Goal: Task Accomplishment & Management: Manage account settings

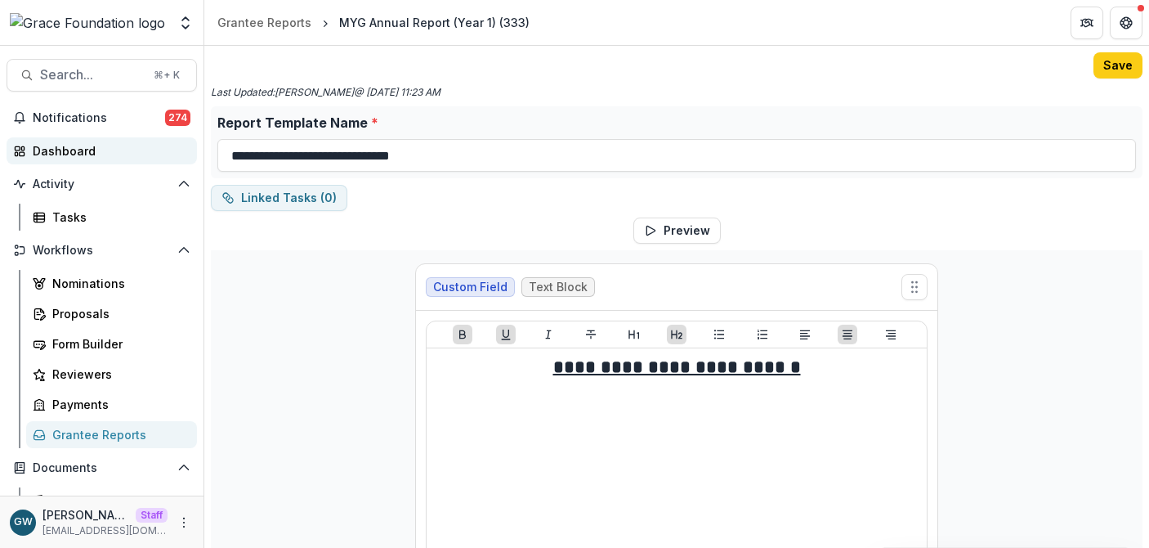
click at [78, 147] on div "Dashboard" at bounding box center [108, 150] width 151 height 17
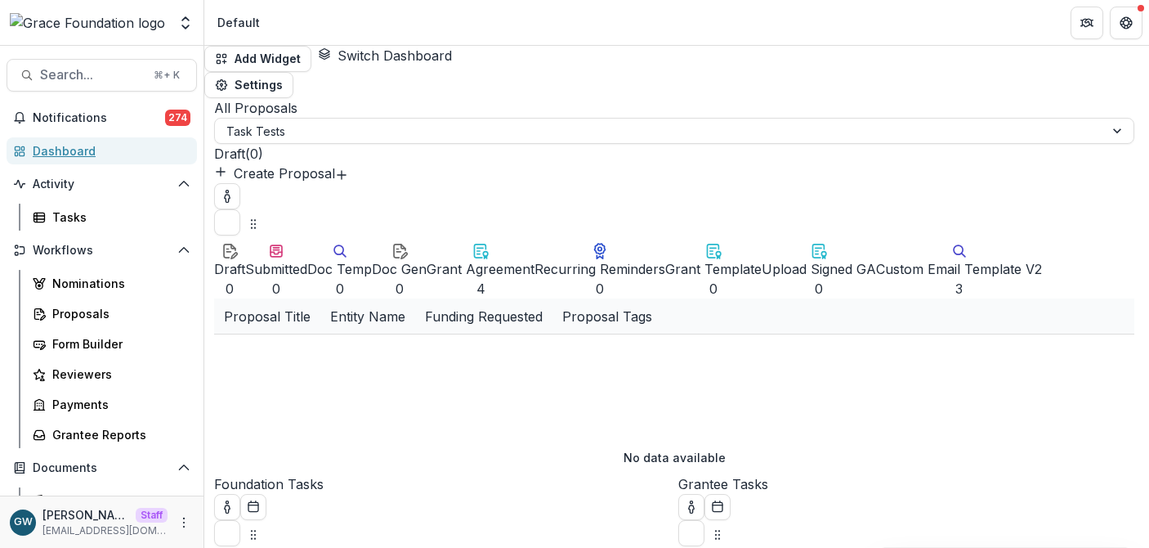
select select "******"
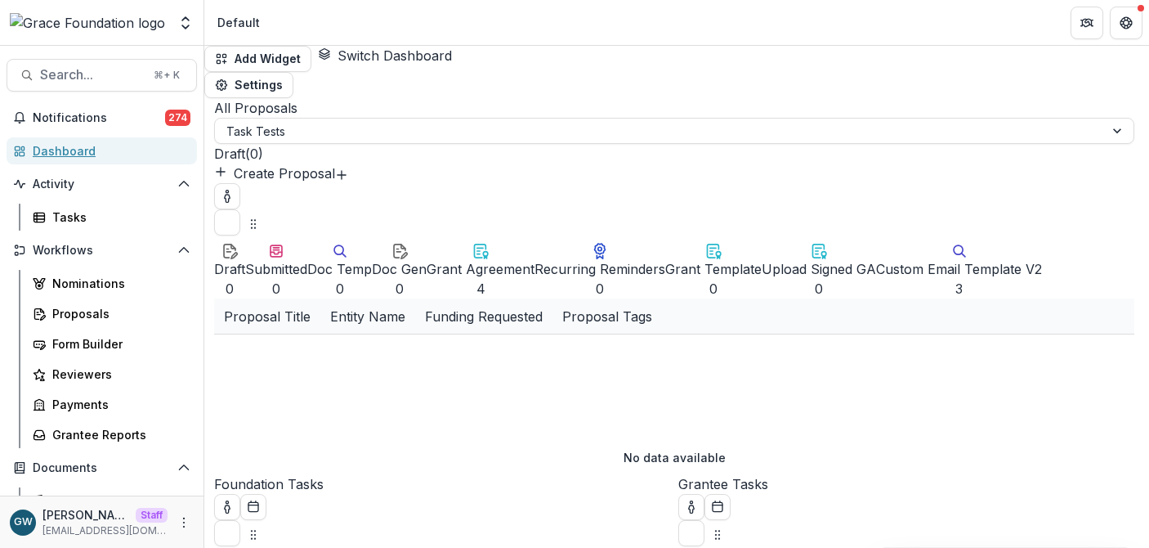
select select "******"
click at [87, 320] on div "Proposals" at bounding box center [118, 313] width 132 height 17
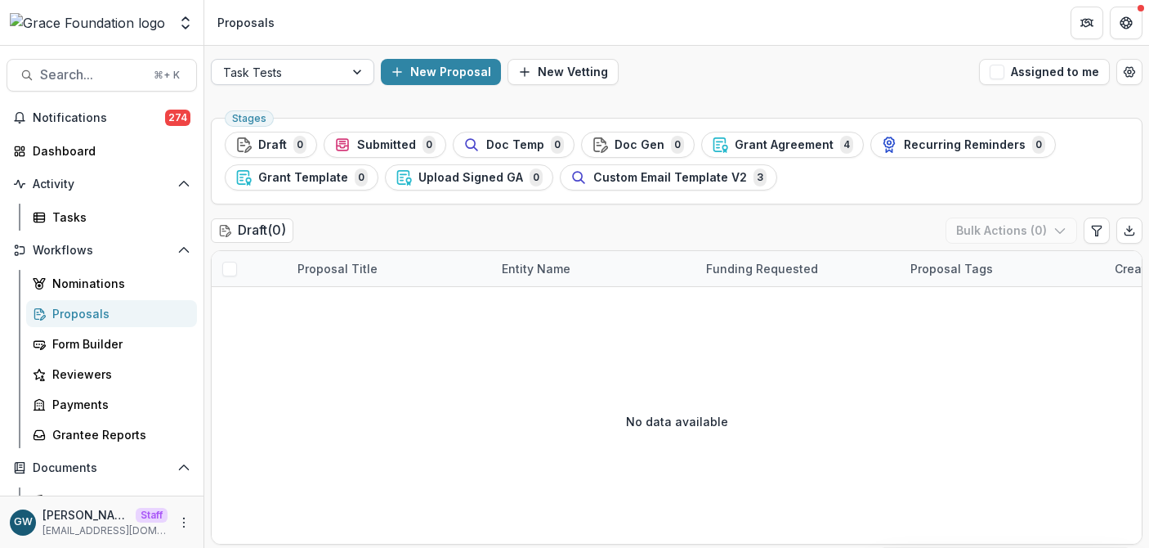
click at [358, 72] on div at bounding box center [358, 72] width 29 height 25
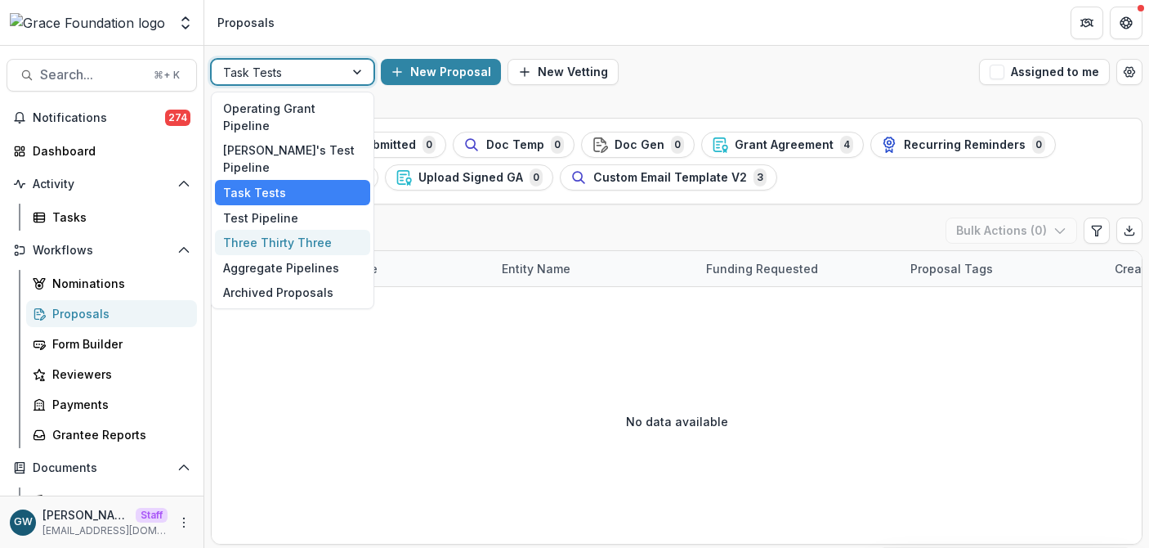
click at [315, 230] on div "Three Thirty Three" at bounding box center [292, 242] width 155 height 25
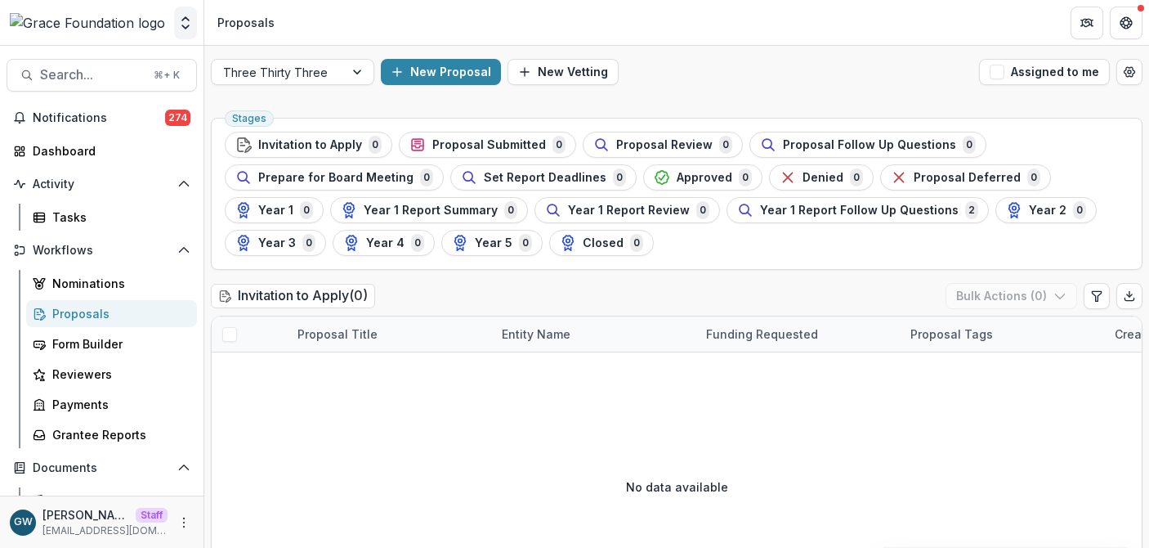
click at [191, 31] on button "Open entity switcher" at bounding box center [185, 23] width 23 height 33
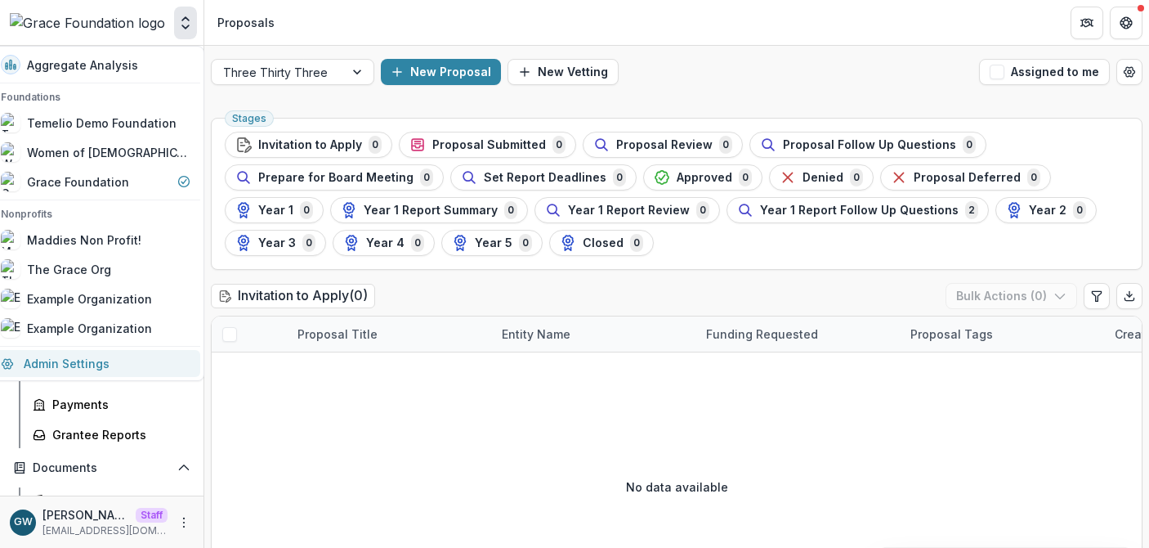
click at [118, 365] on link "Admin Settings" at bounding box center [95, 363] width 209 height 27
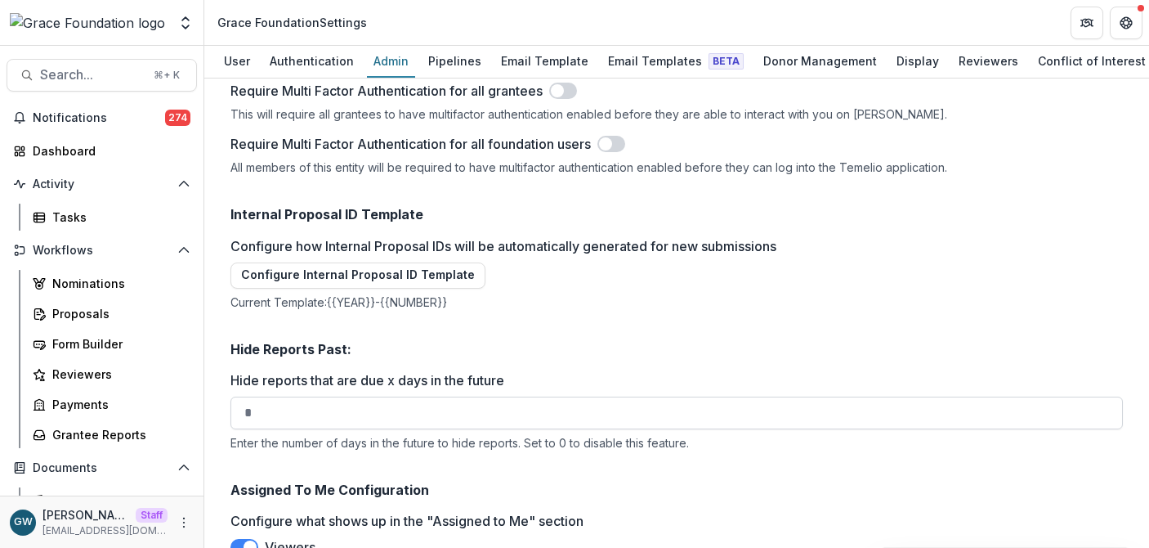
scroll to position [2368, 0]
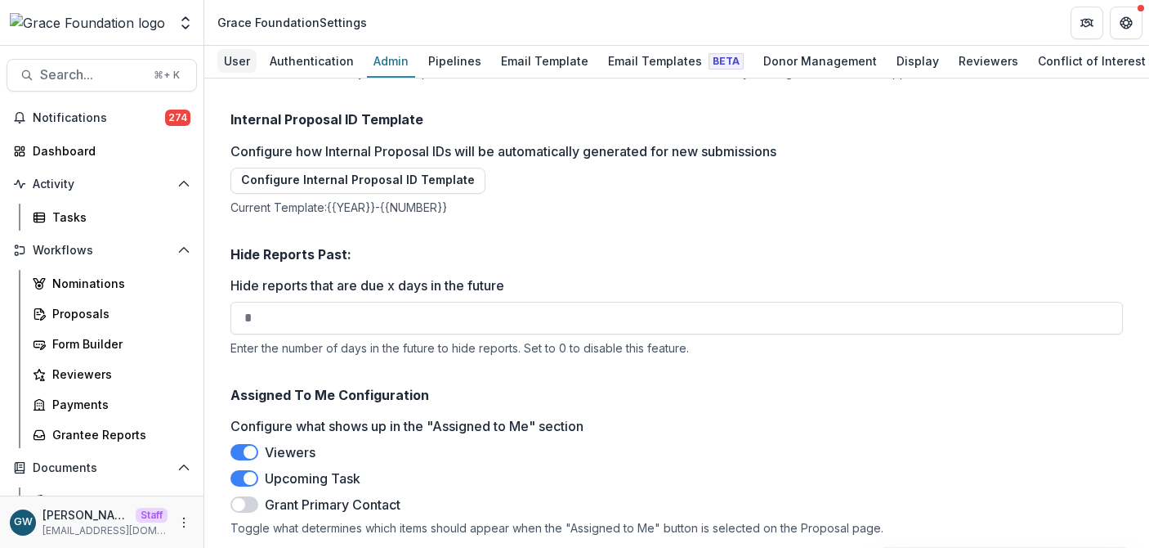
click at [217, 60] on div "User" at bounding box center [236, 61] width 39 height 24
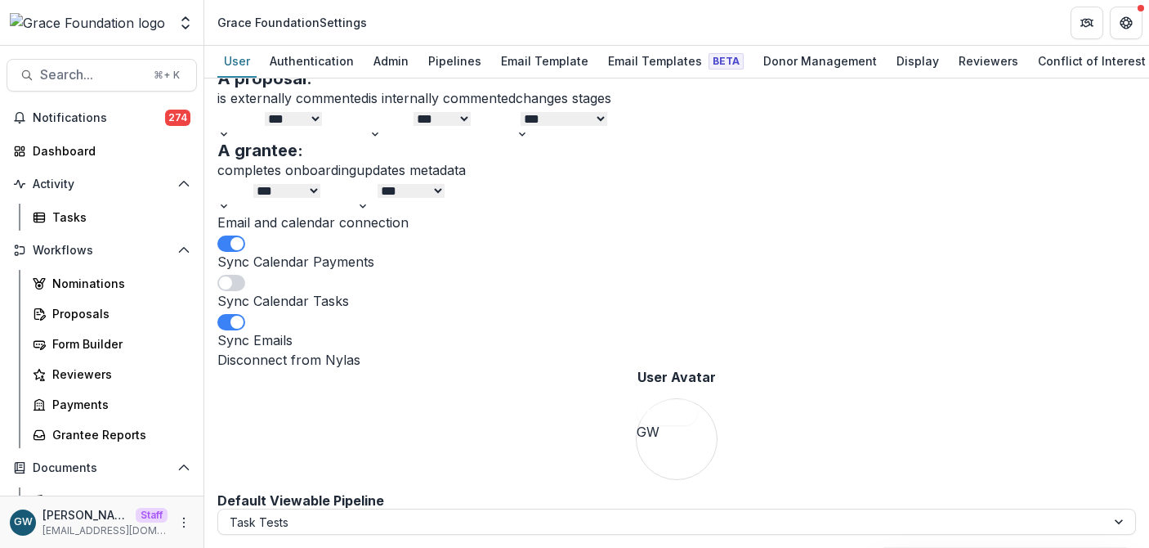
scroll to position [754, 0]
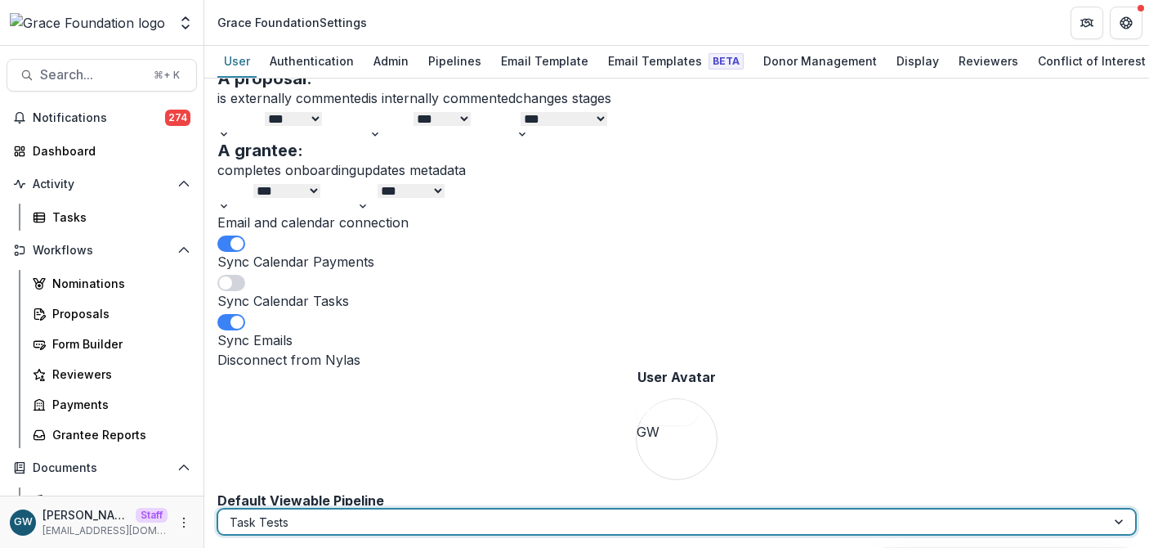
click at [338, 525] on div at bounding box center [662, 522] width 865 height 20
click at [588, 412] on div "Email and calendar connection Sync Calendar Payments Sync Calendar Tasks Sync E…" at bounding box center [676, 353] width 919 height 280
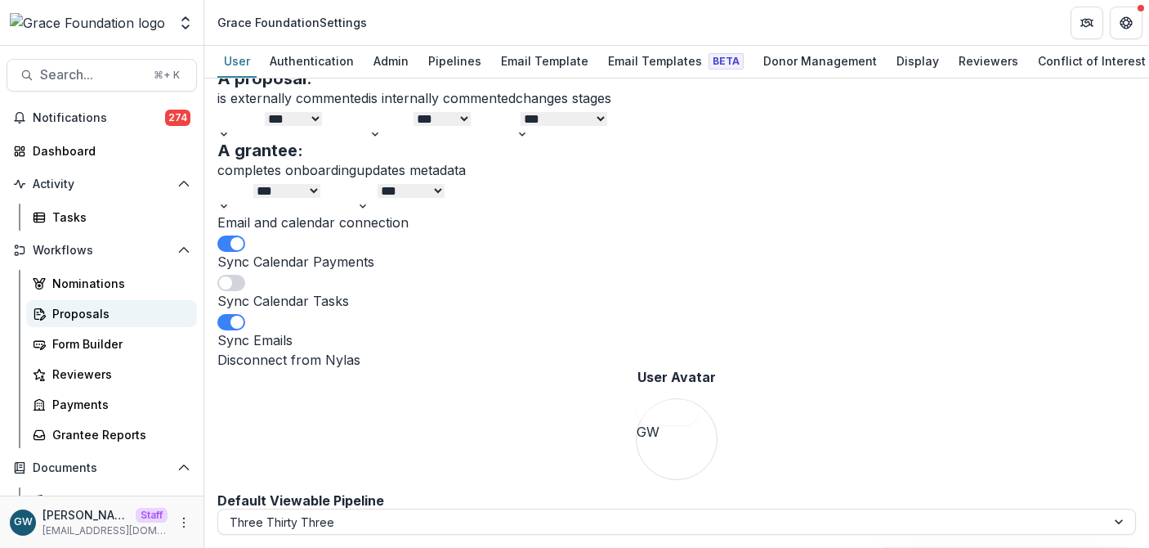
click at [85, 315] on div "Proposals" at bounding box center [118, 313] width 132 height 17
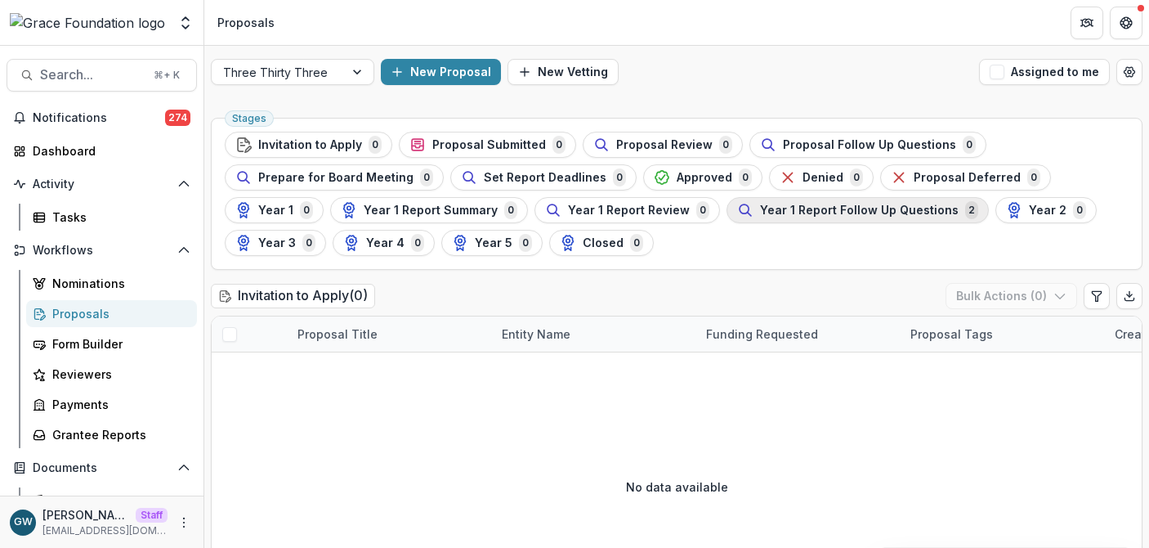
click at [839, 216] on span "Year 1 Report Follow Up Questions" at bounding box center [859, 211] width 199 height 14
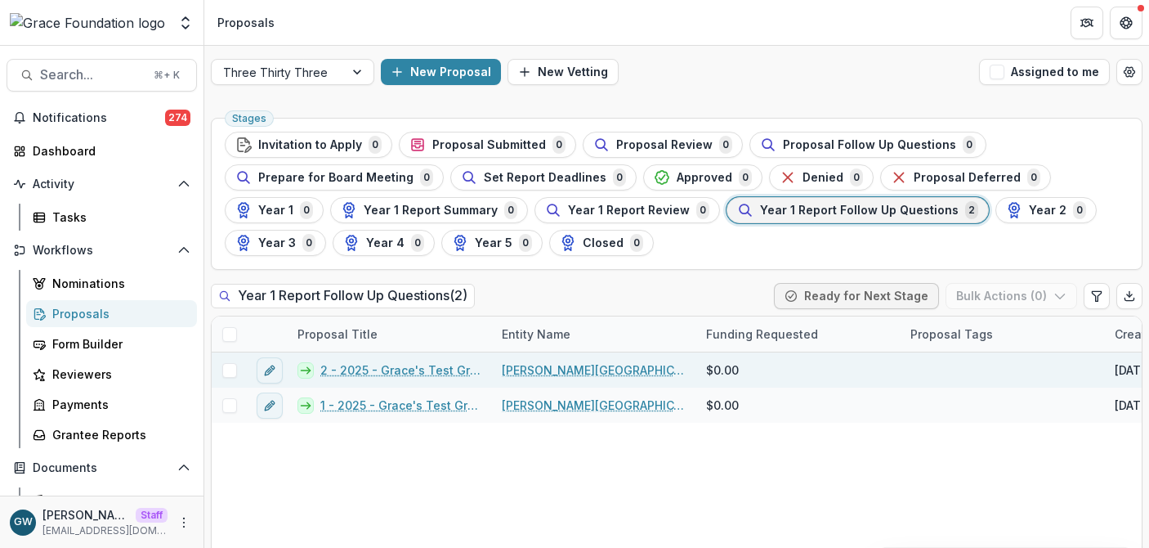
click at [404, 366] on link "2 - 2025 - Grace's Test Grant Application" at bounding box center [401, 369] width 162 height 17
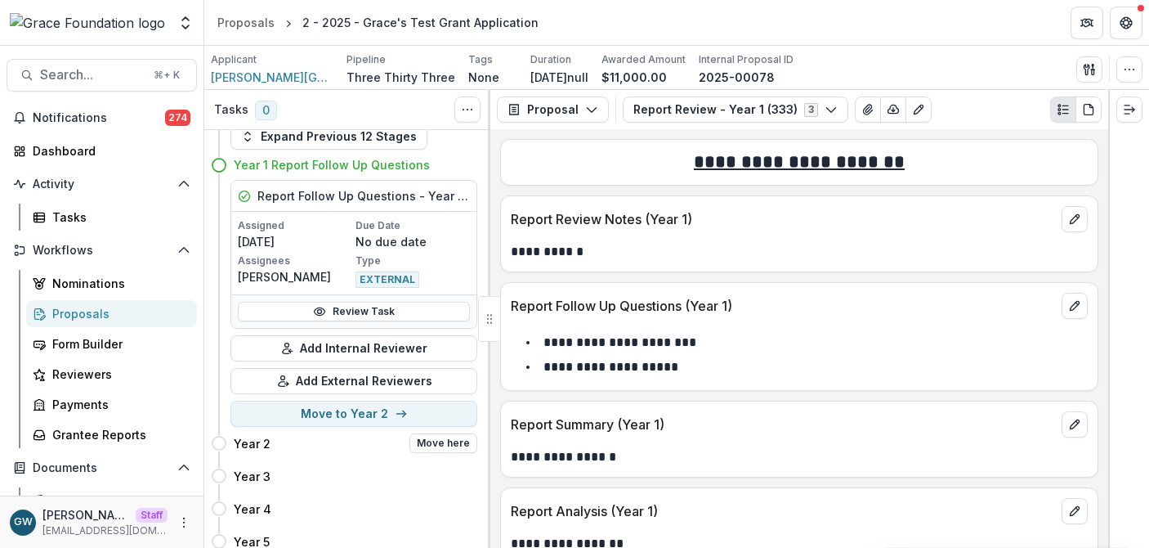
scroll to position [79, 0]
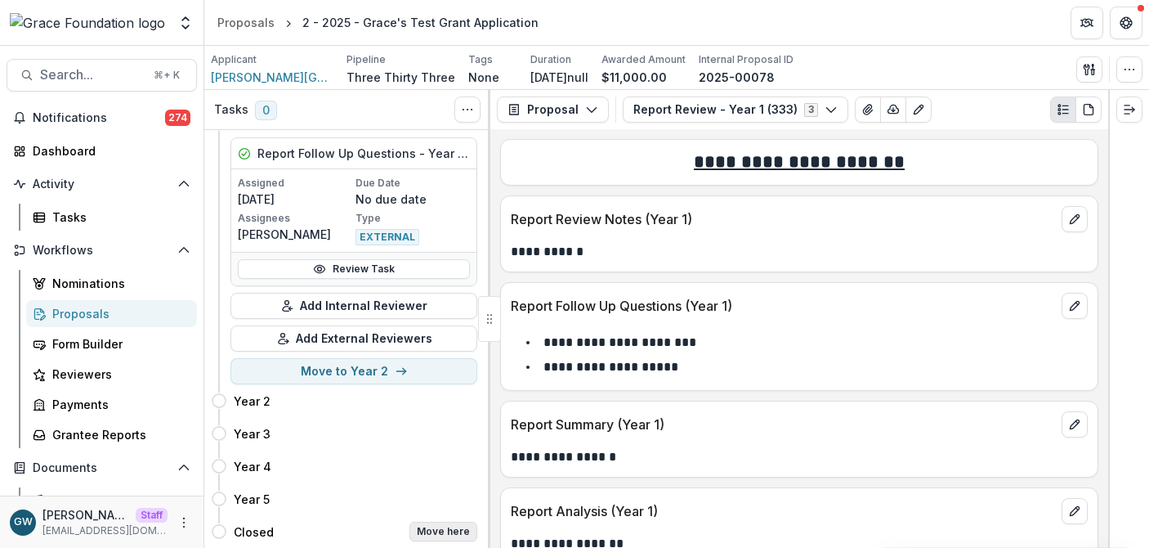
click at [439, 530] on button "Move here" at bounding box center [443, 531] width 68 height 20
select select "******"
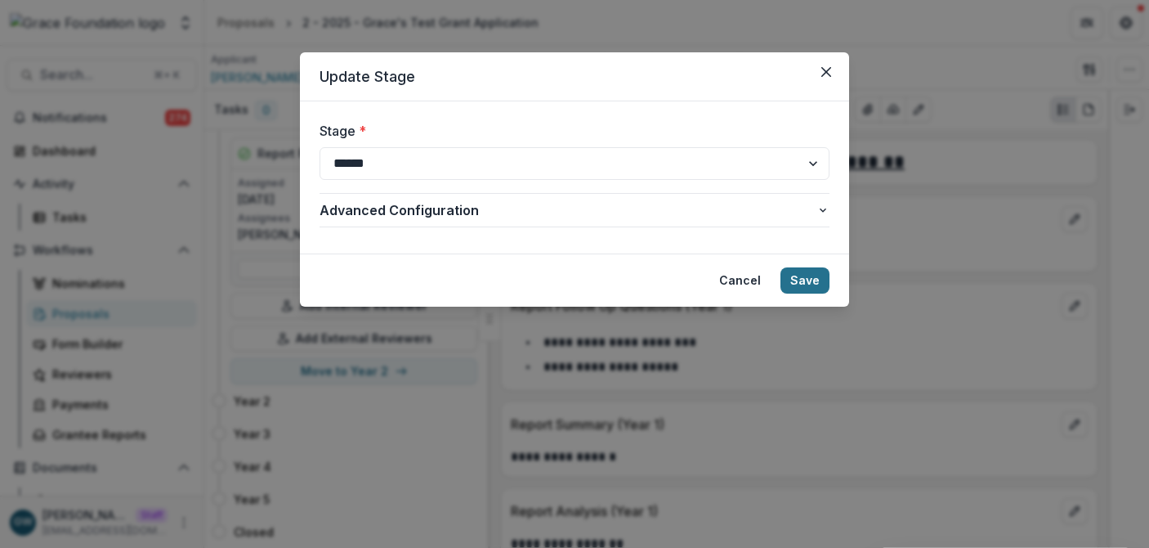
click at [808, 288] on button "Save" at bounding box center [805, 280] width 49 height 26
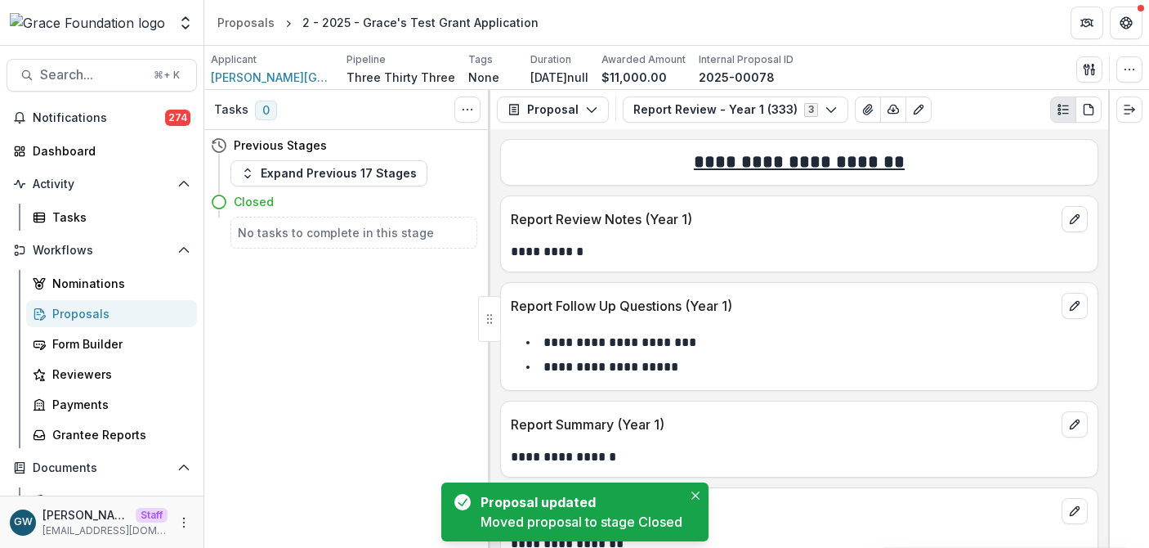
click at [83, 312] on div "Proposals" at bounding box center [118, 313] width 132 height 17
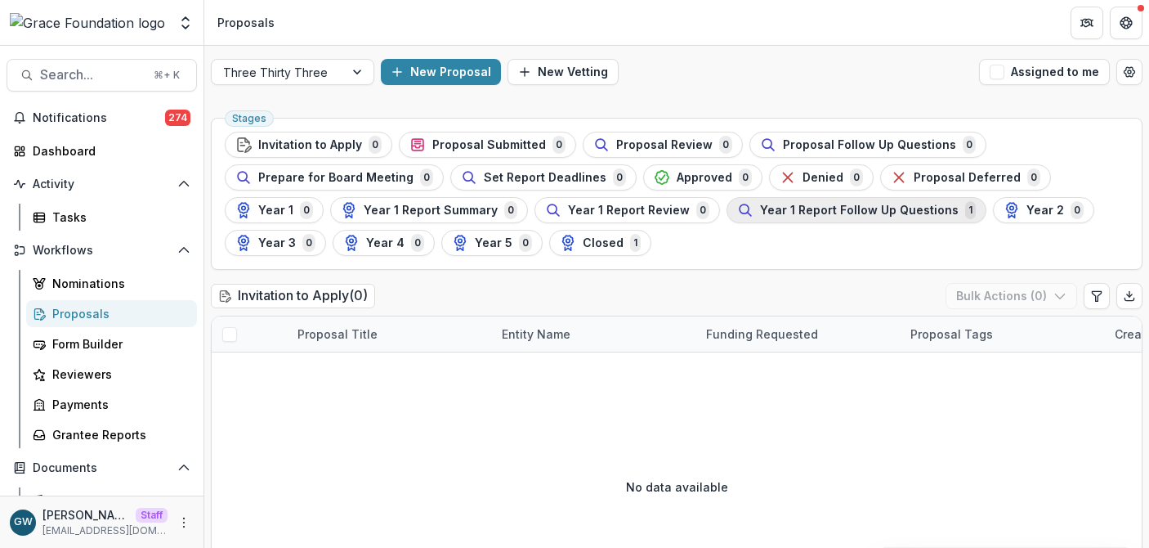
click at [900, 207] on span "Year 1 Report Follow Up Questions" at bounding box center [859, 211] width 199 height 14
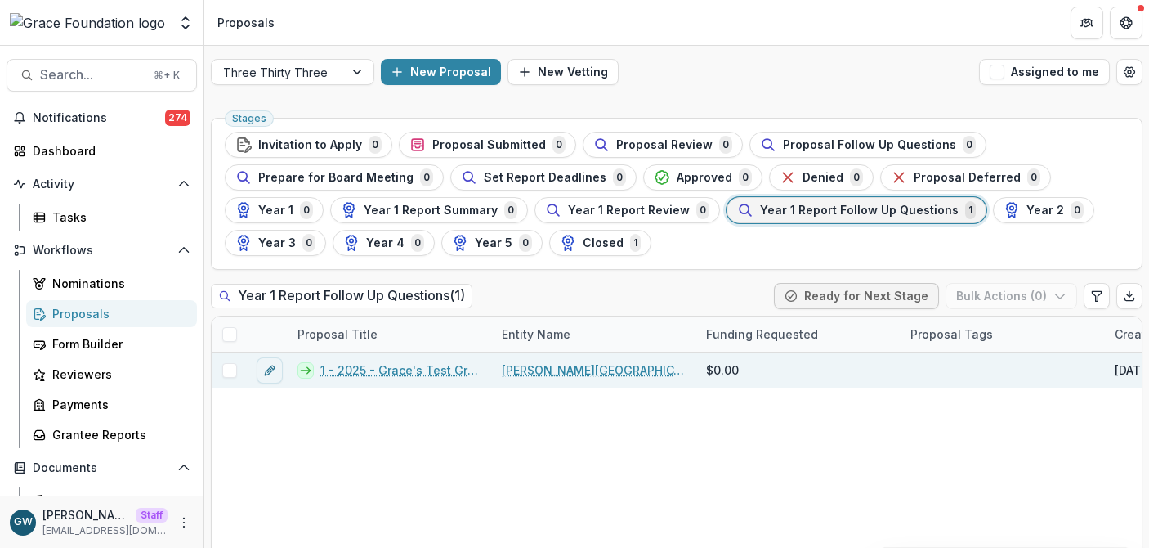
click at [359, 374] on link "1 - 2025 - Grace's Test Grant Application" at bounding box center [401, 369] width 162 height 17
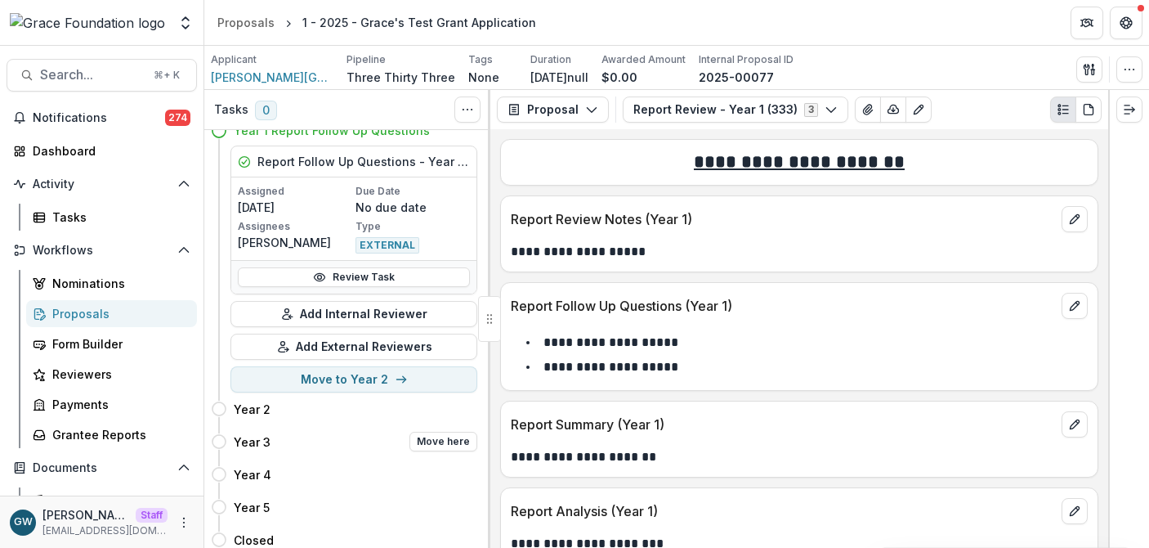
scroll to position [79, 0]
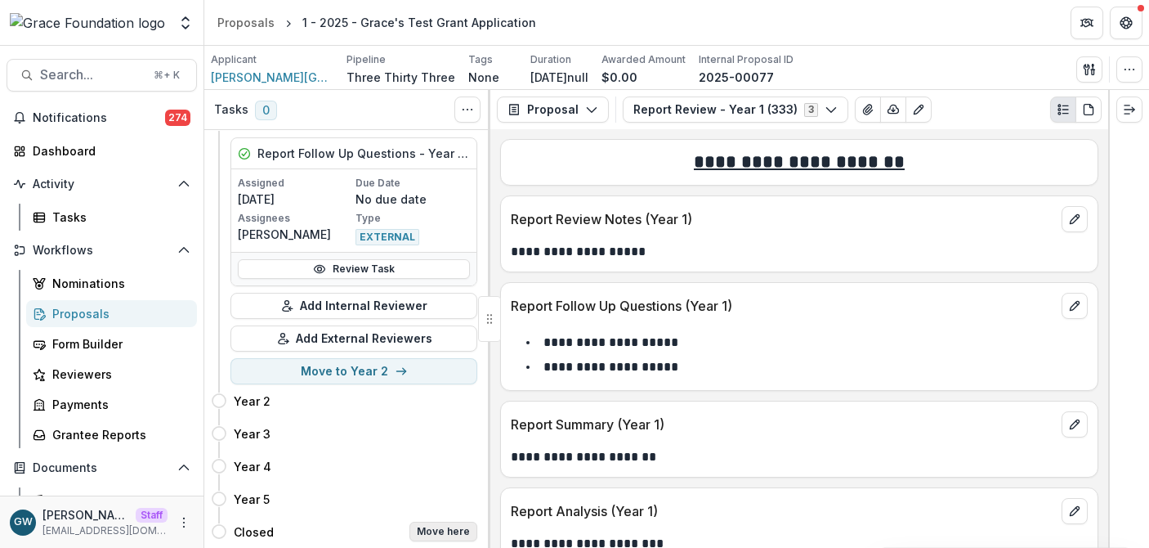
click at [446, 532] on button "Move here" at bounding box center [443, 531] width 68 height 20
select select "******"
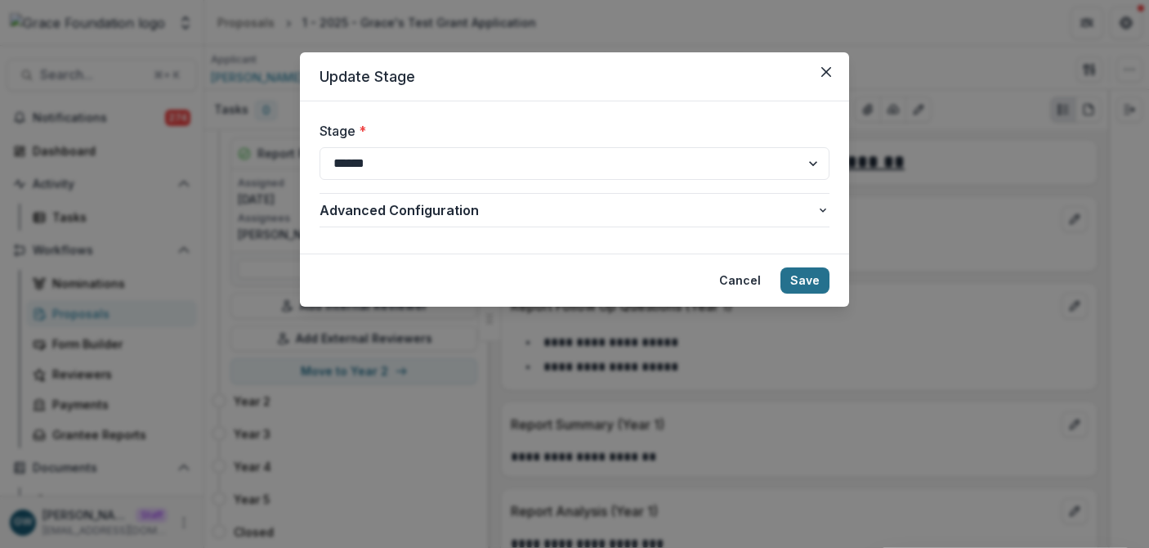
click at [800, 273] on button "Save" at bounding box center [805, 280] width 49 height 26
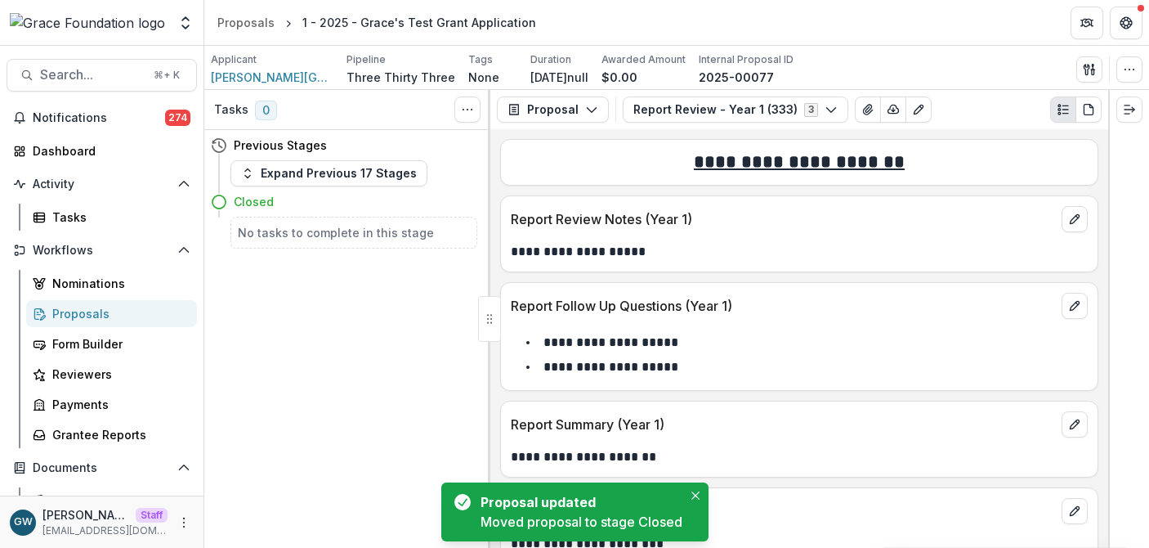
click at [99, 314] on div "Proposals" at bounding box center [118, 313] width 132 height 17
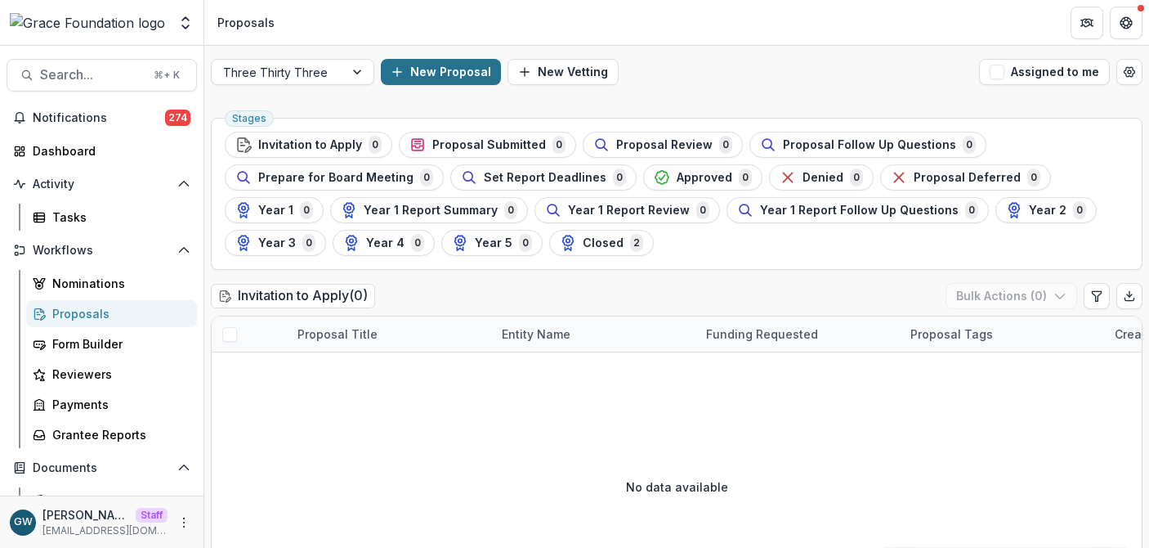
click at [424, 69] on button "New Proposal" at bounding box center [441, 72] width 120 height 26
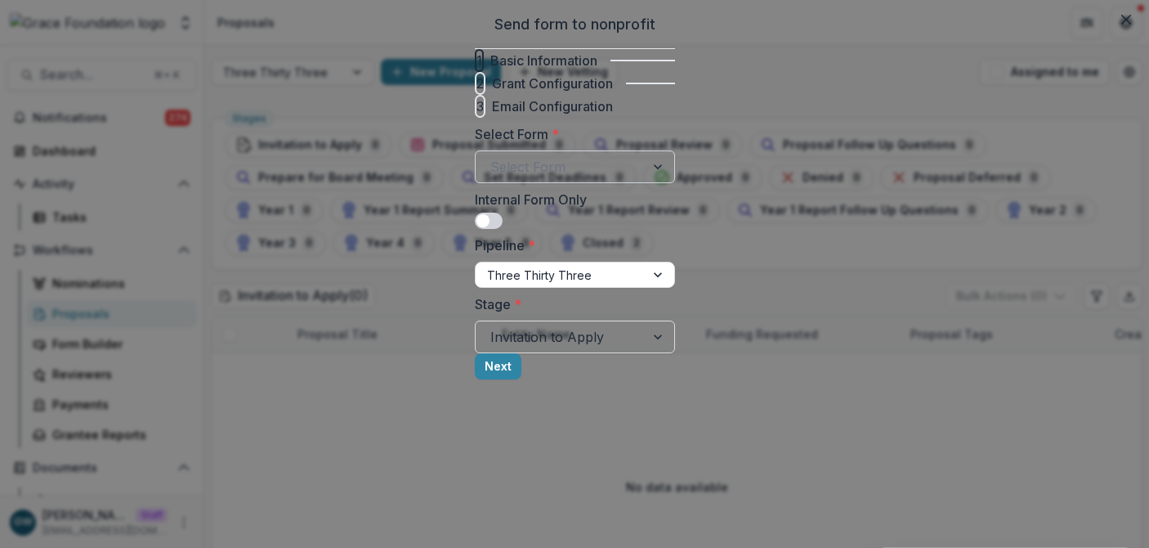
click at [490, 178] on div at bounding box center [560, 166] width 140 height 23
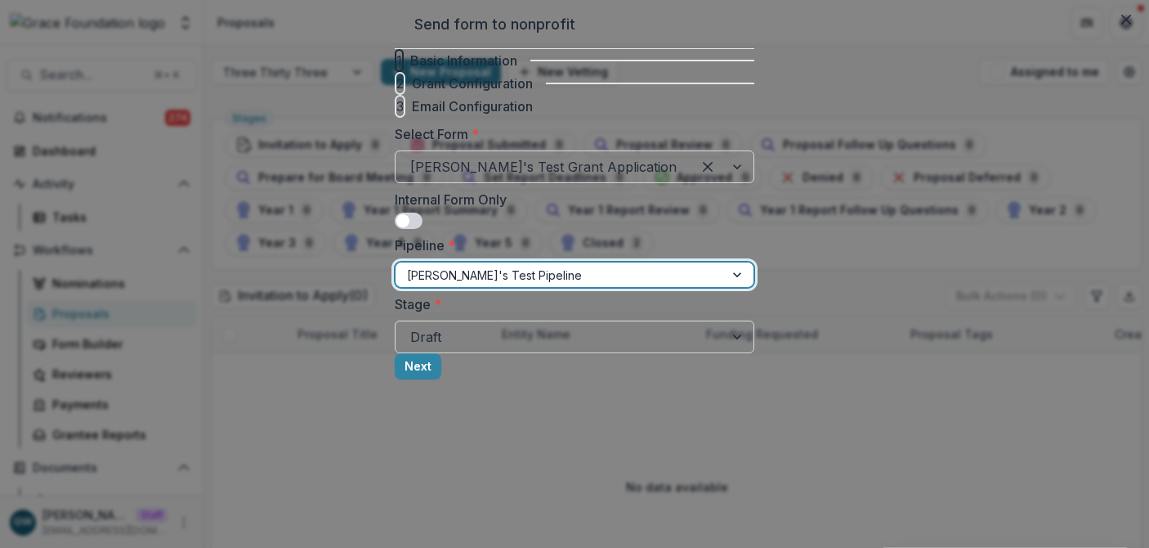
click at [421, 285] on div at bounding box center [560, 275] width 306 height 20
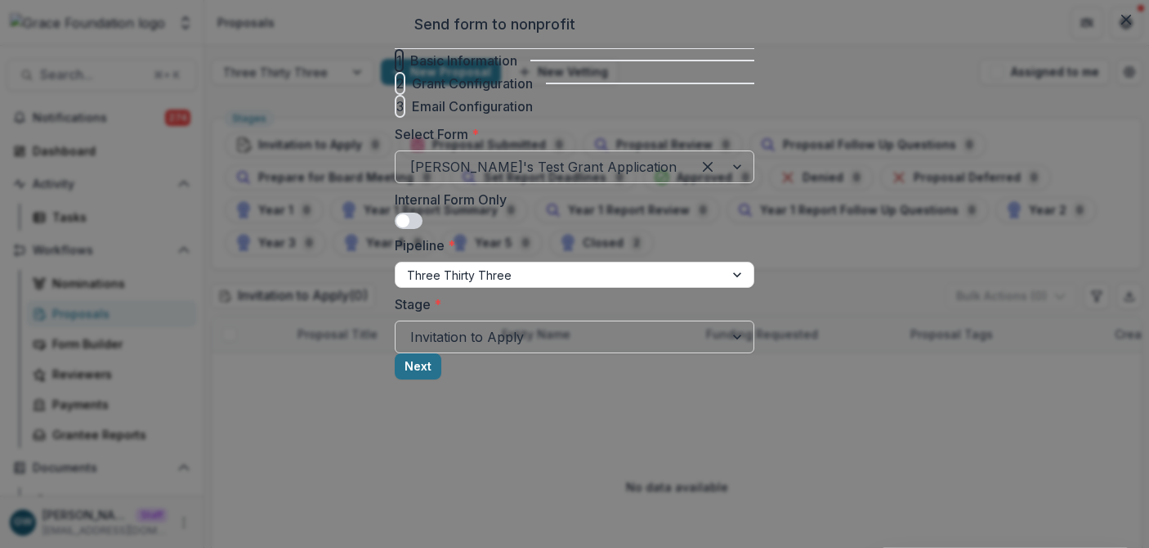
click at [441, 379] on button "Next" at bounding box center [418, 366] width 47 height 26
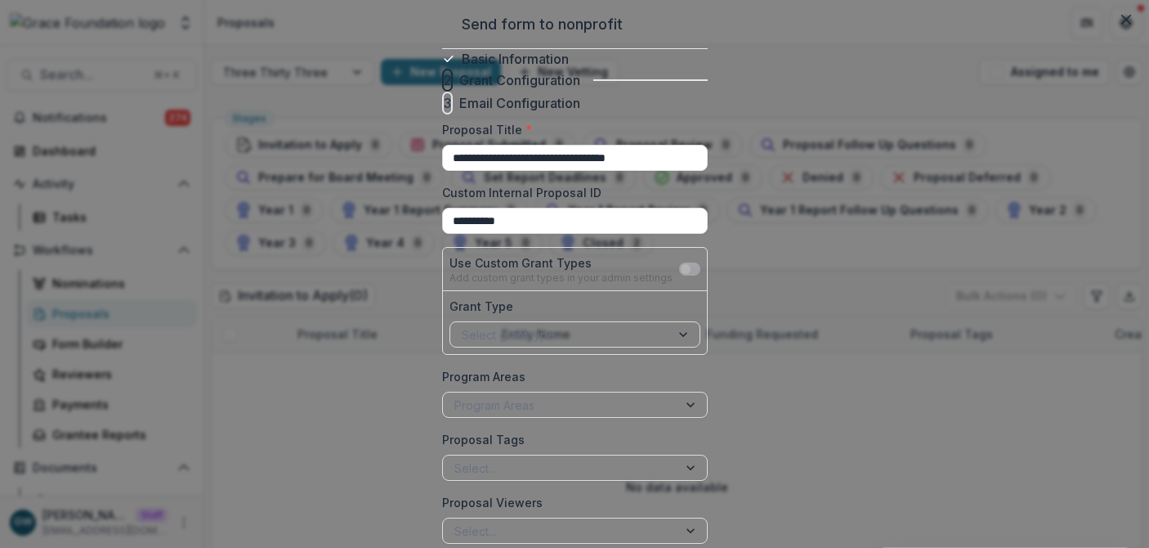
scroll to position [105, 0]
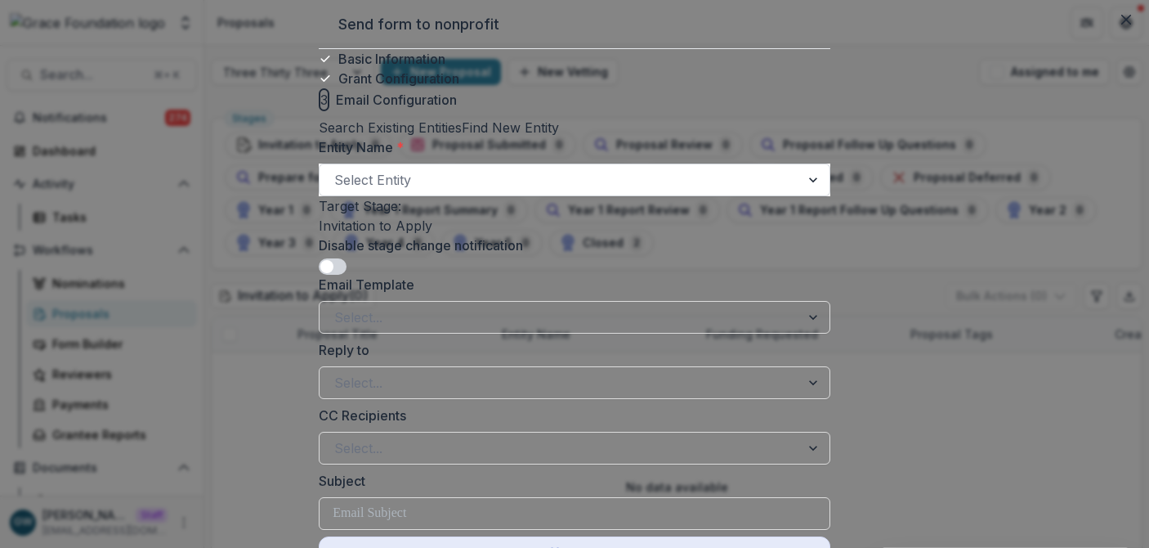
click at [415, 191] on div at bounding box center [559, 179] width 451 height 23
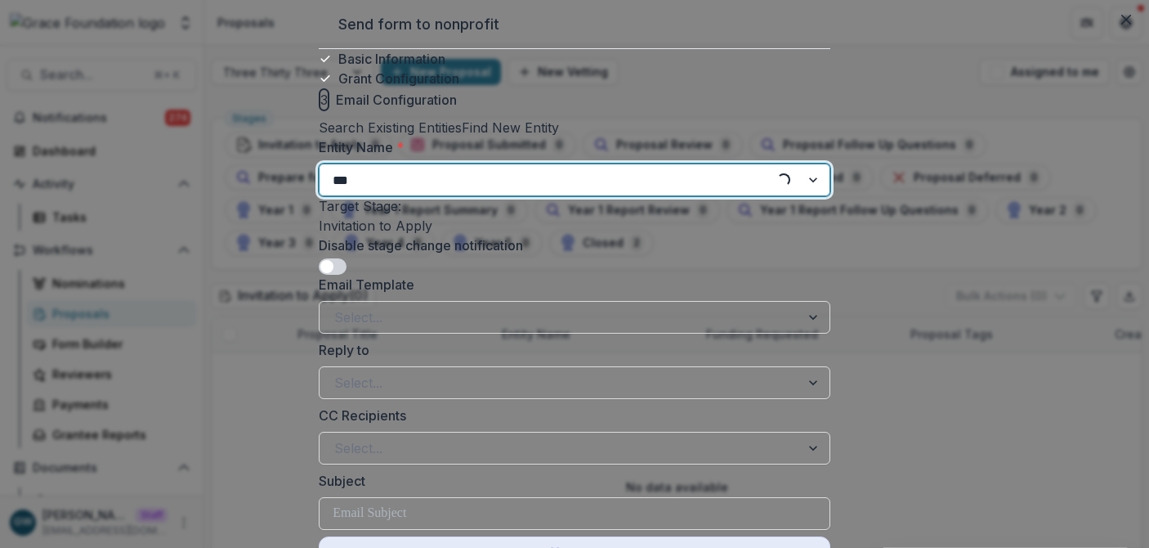
type input "****"
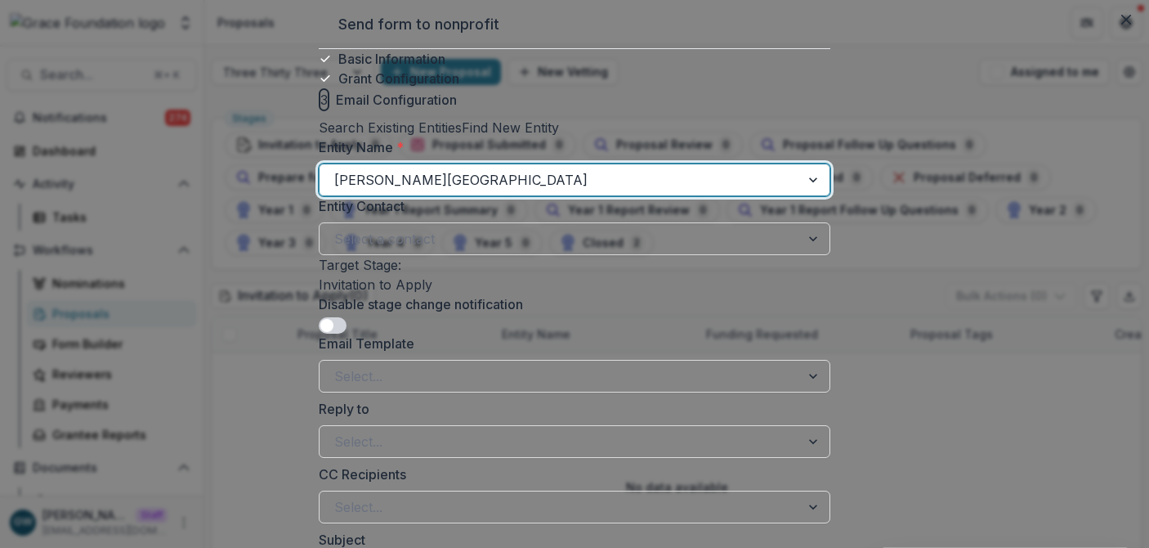
scroll to position [78, 0]
click at [333, 332] on span at bounding box center [326, 325] width 13 height 13
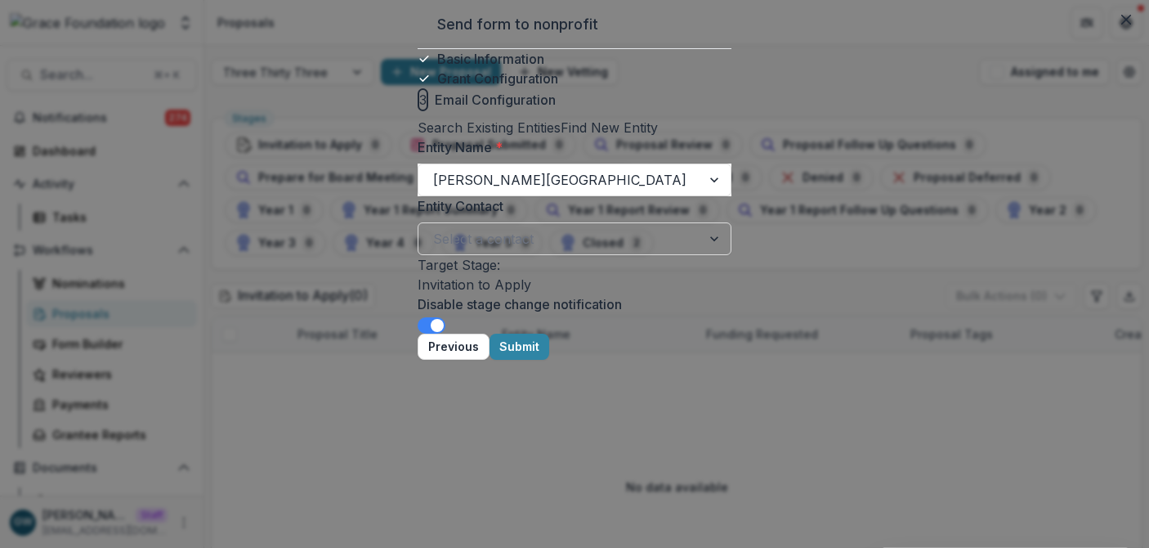
scroll to position [0, 0]
click at [549, 360] on button "Submit" at bounding box center [520, 346] width 60 height 26
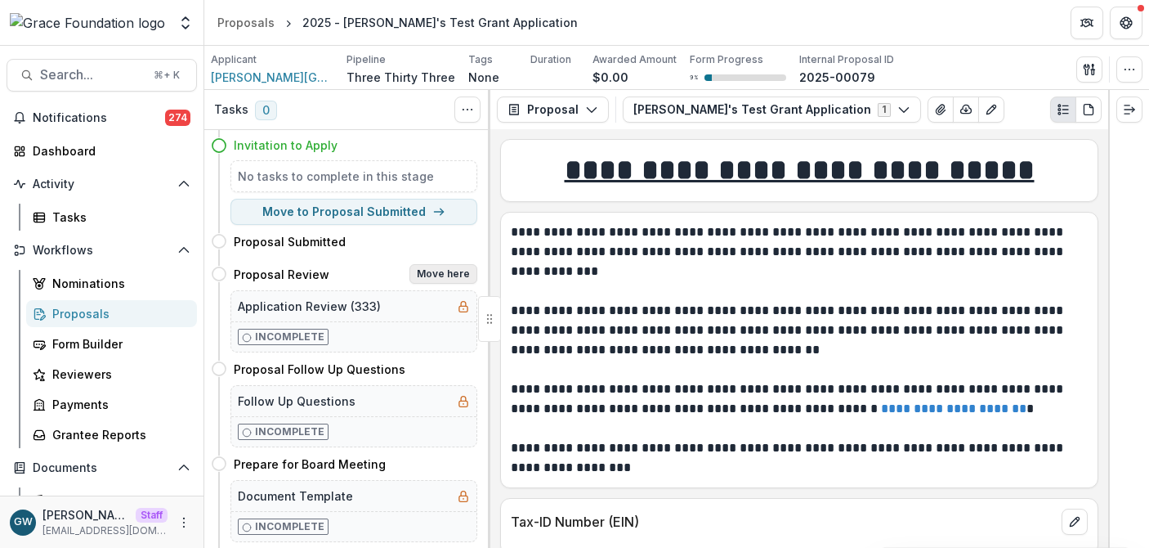
click at [427, 270] on button "Move here" at bounding box center [443, 274] width 68 height 20
select select "**********"
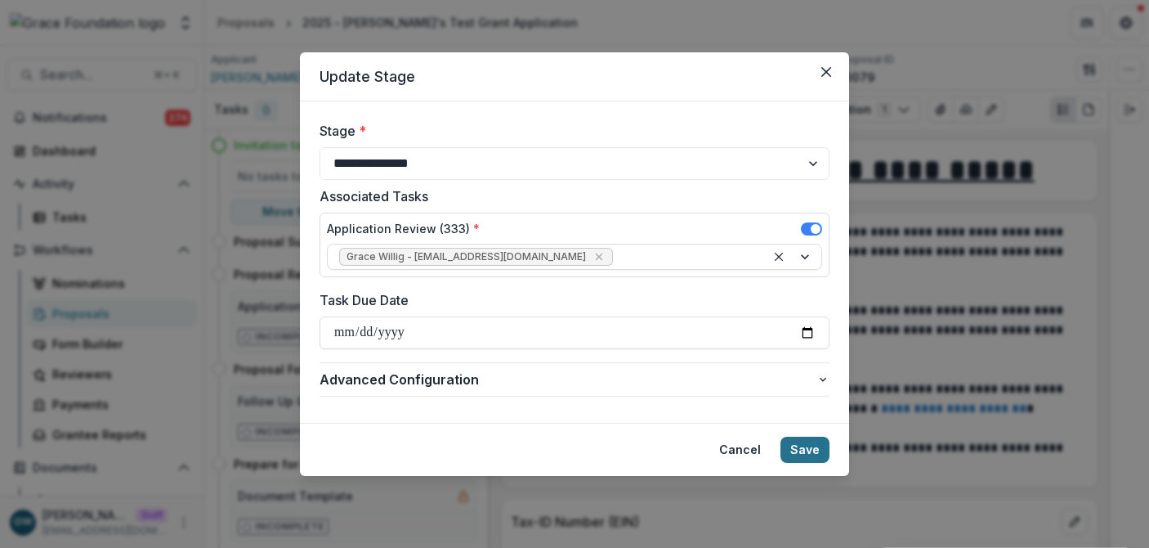
click at [810, 450] on button "Save" at bounding box center [805, 449] width 49 height 26
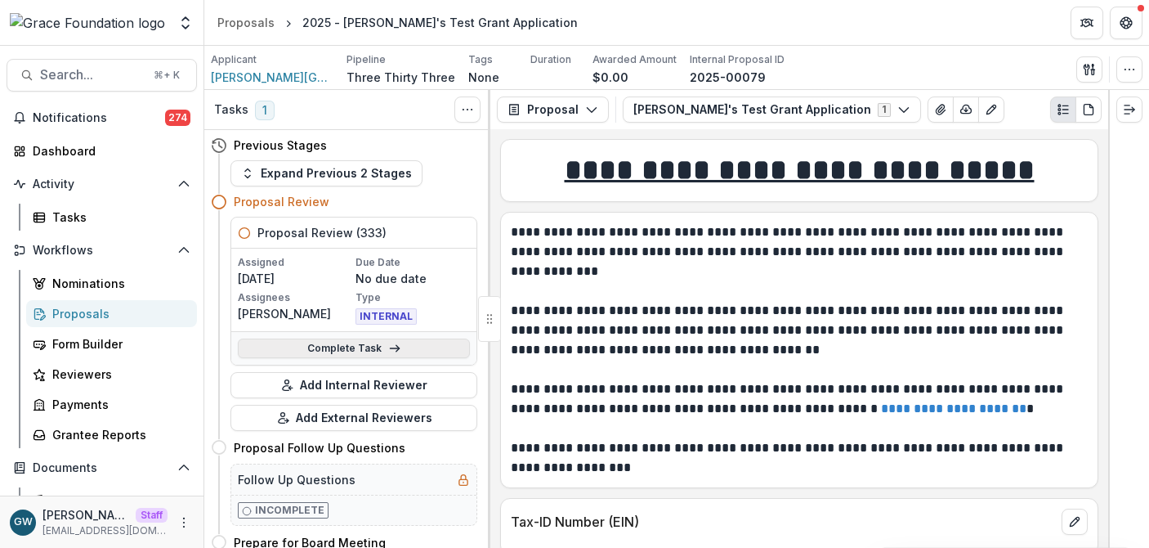
click at [294, 342] on link "Complete Task" at bounding box center [354, 348] width 232 height 20
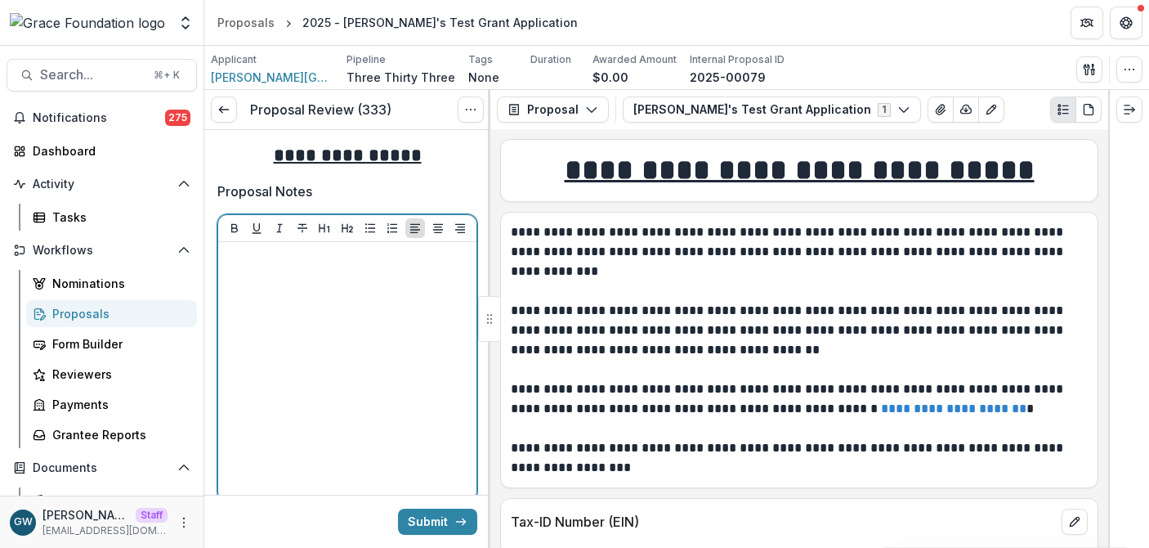
click at [270, 313] on div at bounding box center [347, 370] width 245 height 245
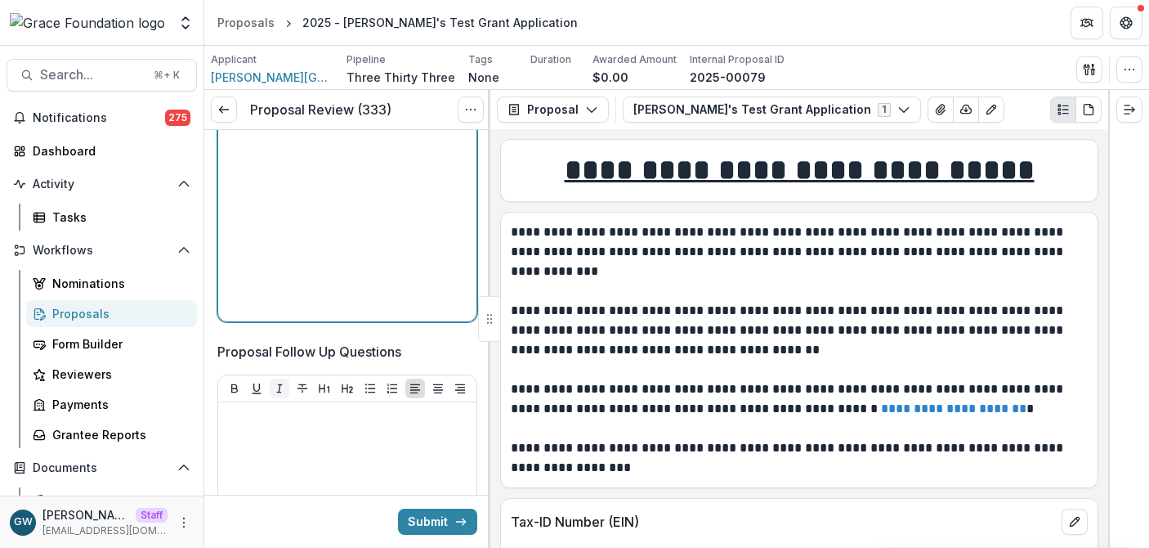
scroll to position [221, 0]
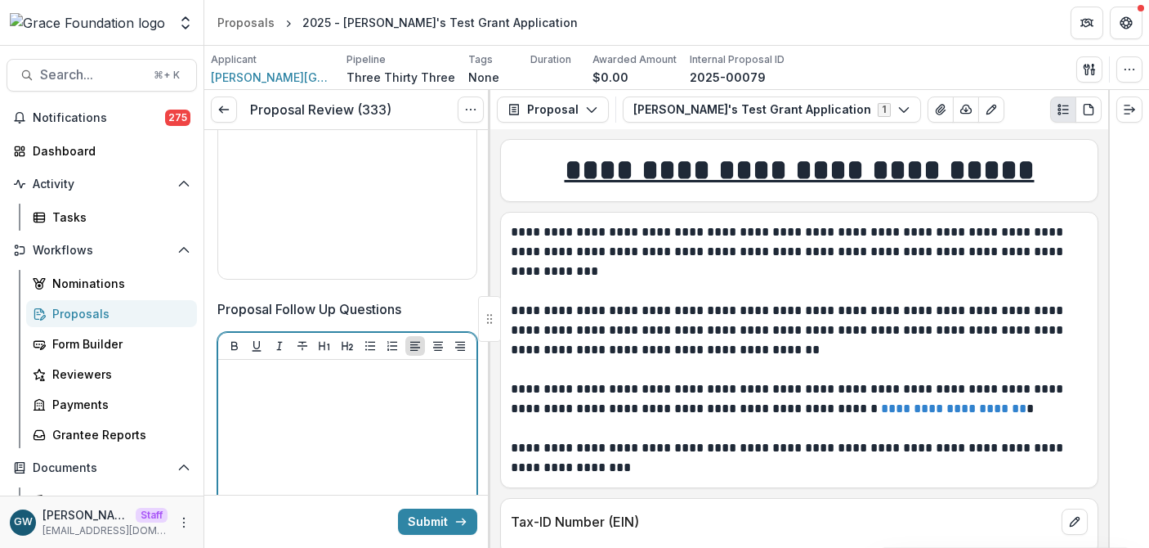
click at [342, 405] on div at bounding box center [347, 488] width 245 height 245
click at [364, 347] on icon "Bullet List" at bounding box center [370, 345] width 13 height 13
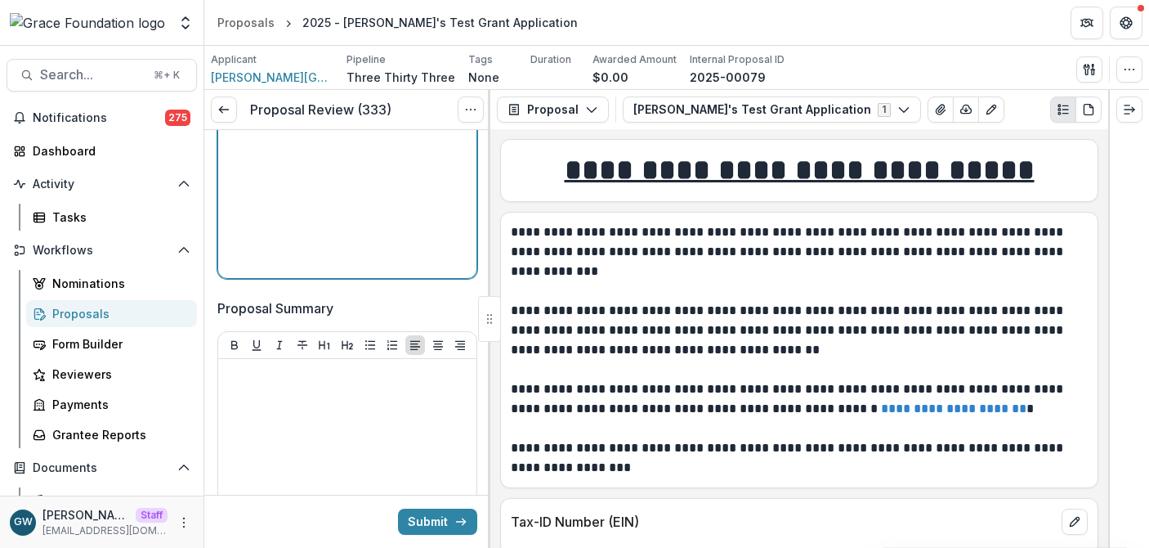
scroll to position [588, 0]
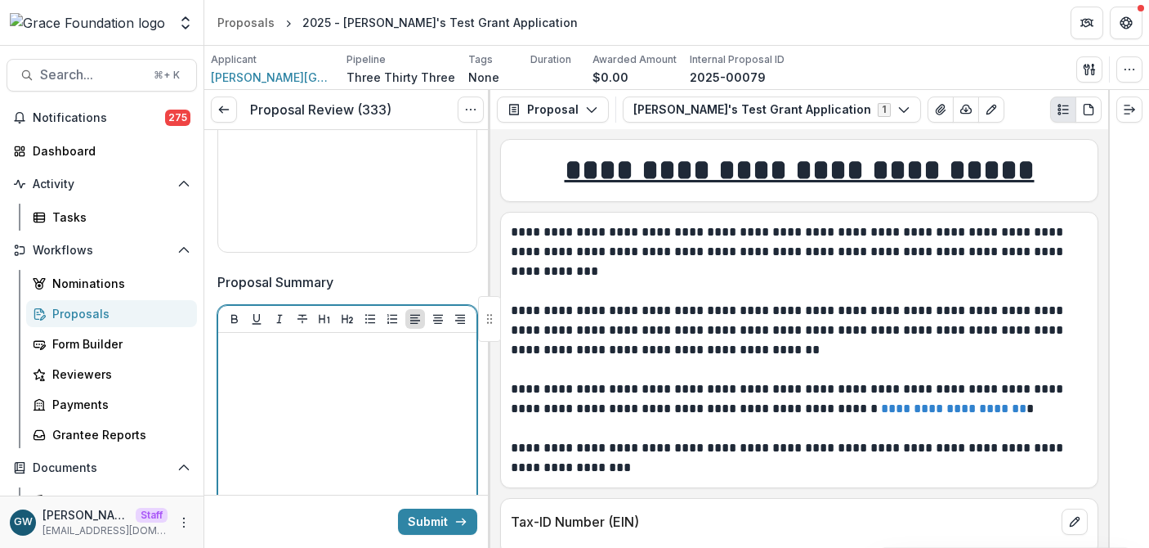
click at [332, 381] on div at bounding box center [347, 461] width 245 height 245
click at [265, 348] on p "**********" at bounding box center [345, 348] width 240 height 18
copy p "**********"
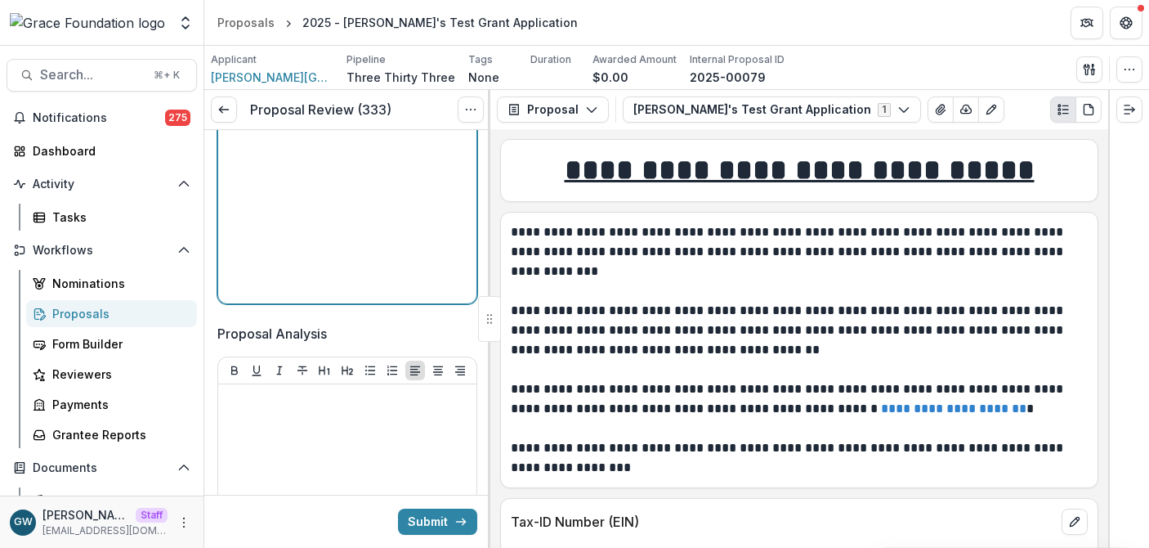
scroll to position [879, 0]
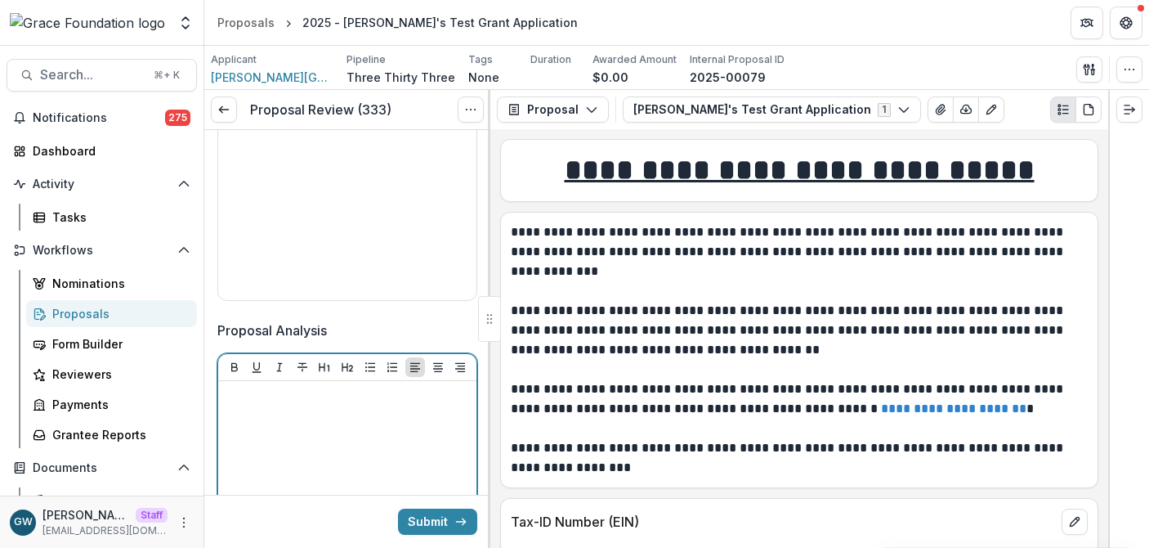
click at [303, 424] on div at bounding box center [347, 509] width 245 height 245
paste div
click at [262, 394] on p "**********" at bounding box center [345, 396] width 240 height 18
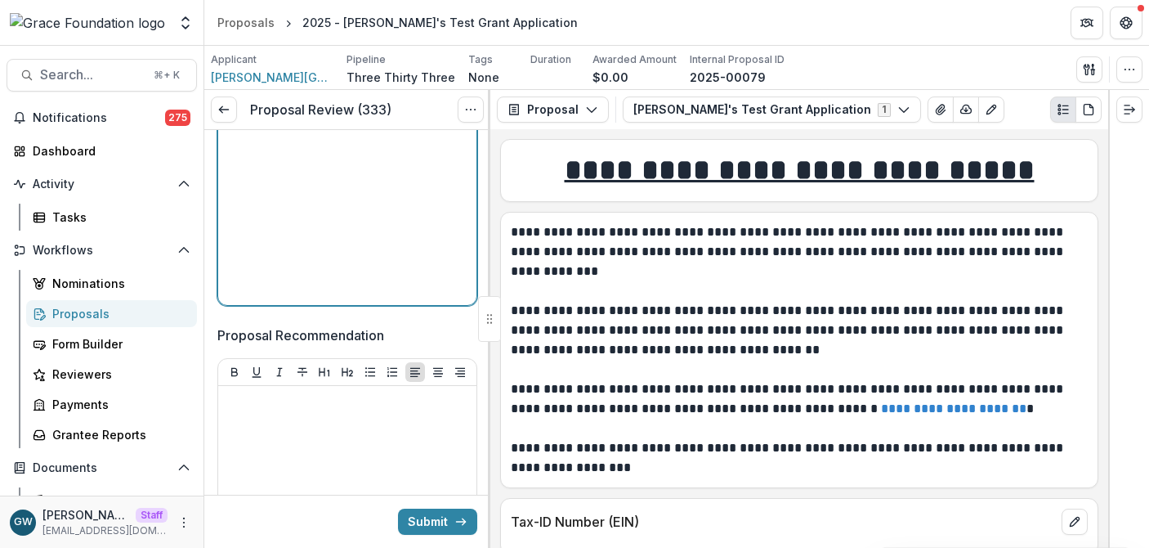
scroll to position [1366, 0]
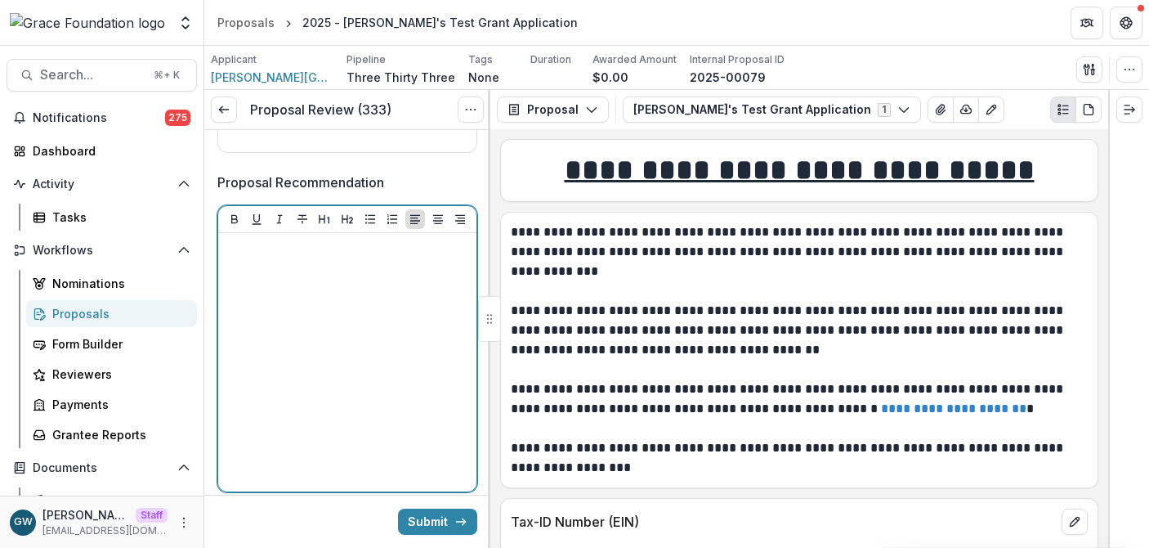
click at [293, 341] on div at bounding box center [347, 361] width 245 height 245
paste div
click at [257, 249] on p "**********" at bounding box center [345, 248] width 240 height 18
click at [256, 253] on p "**********" at bounding box center [345, 248] width 240 height 18
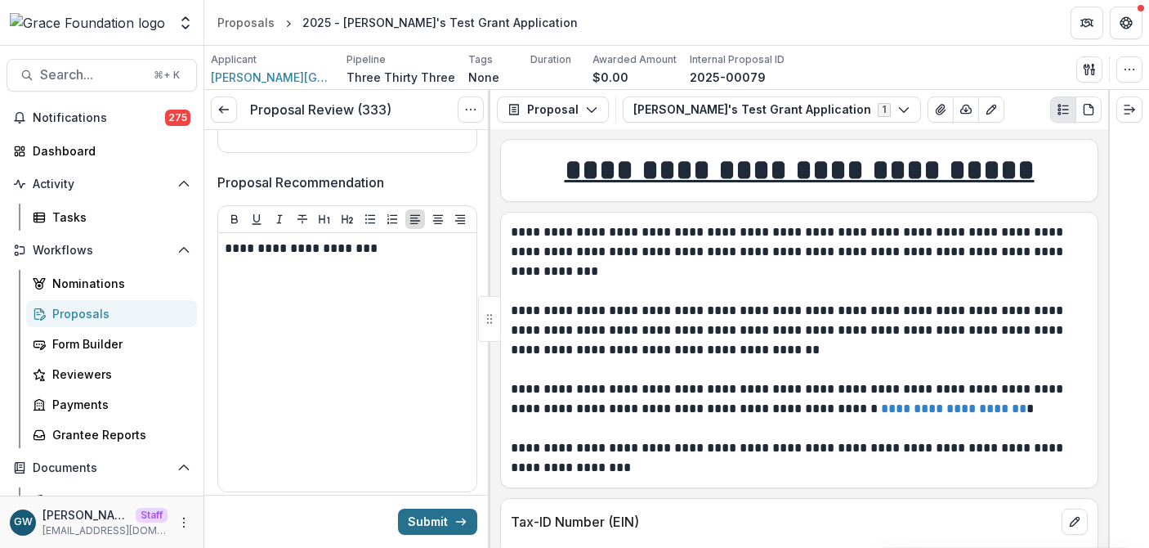
click at [418, 525] on button "Submit" at bounding box center [437, 521] width 79 height 26
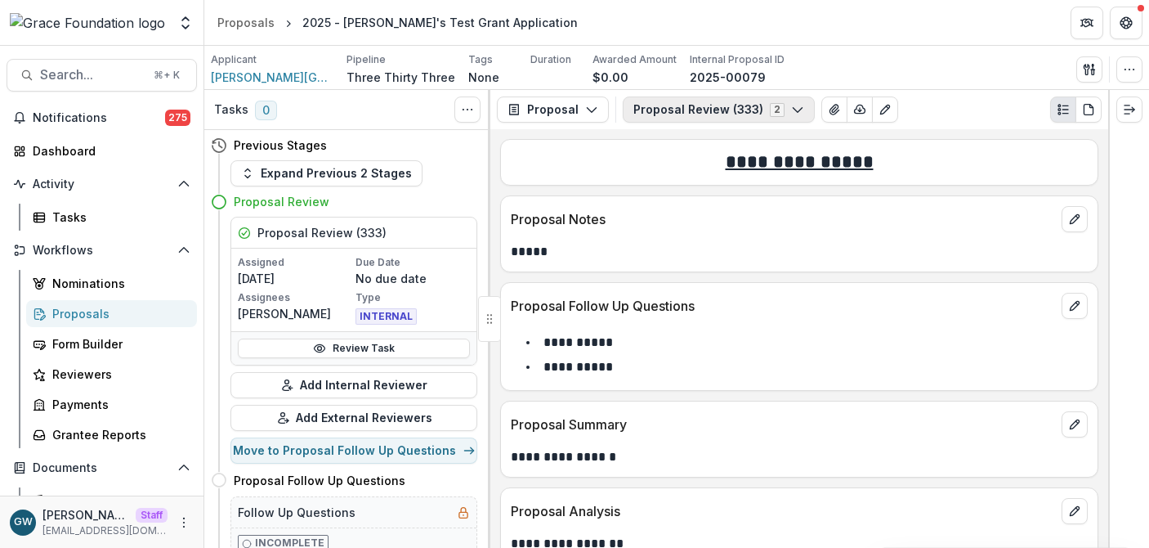
click at [673, 105] on button "Proposal Review (333) 2" at bounding box center [719, 109] width 192 height 26
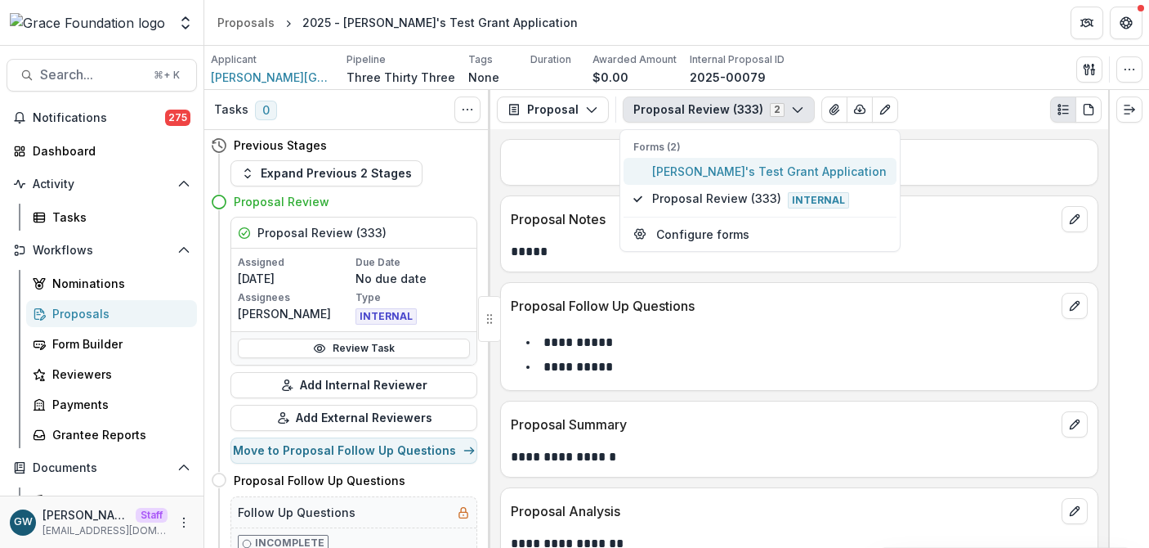
click at [718, 171] on span "[PERSON_NAME]'s Test Grant Application" at bounding box center [769, 171] width 235 height 17
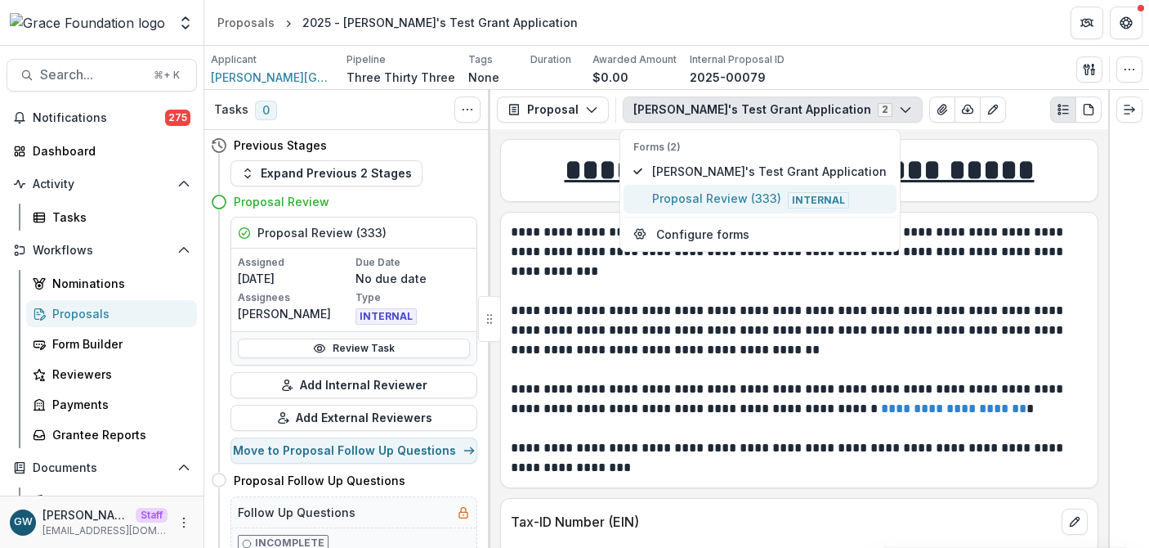
click at [719, 195] on span "Proposal Review (333) Internal" at bounding box center [769, 199] width 235 height 18
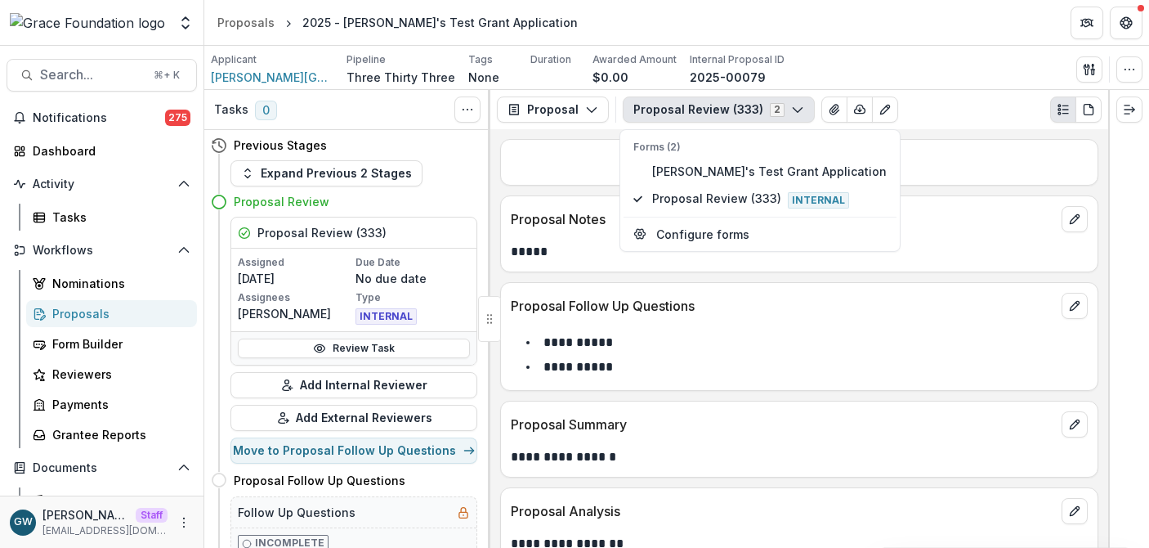
click at [557, 194] on div "**********" at bounding box center [799, 338] width 618 height 418
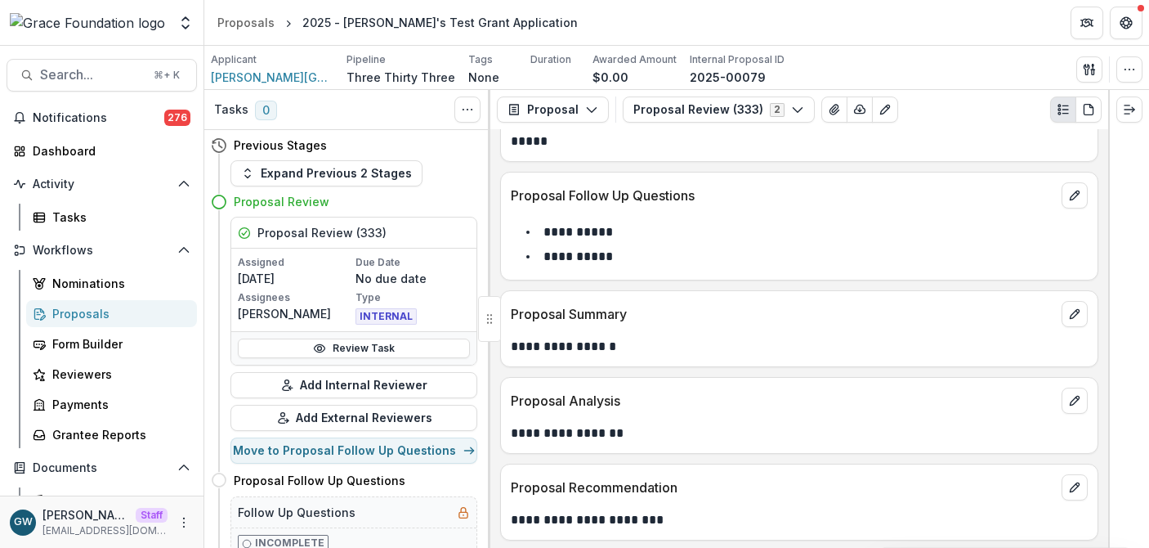
scroll to position [114, 0]
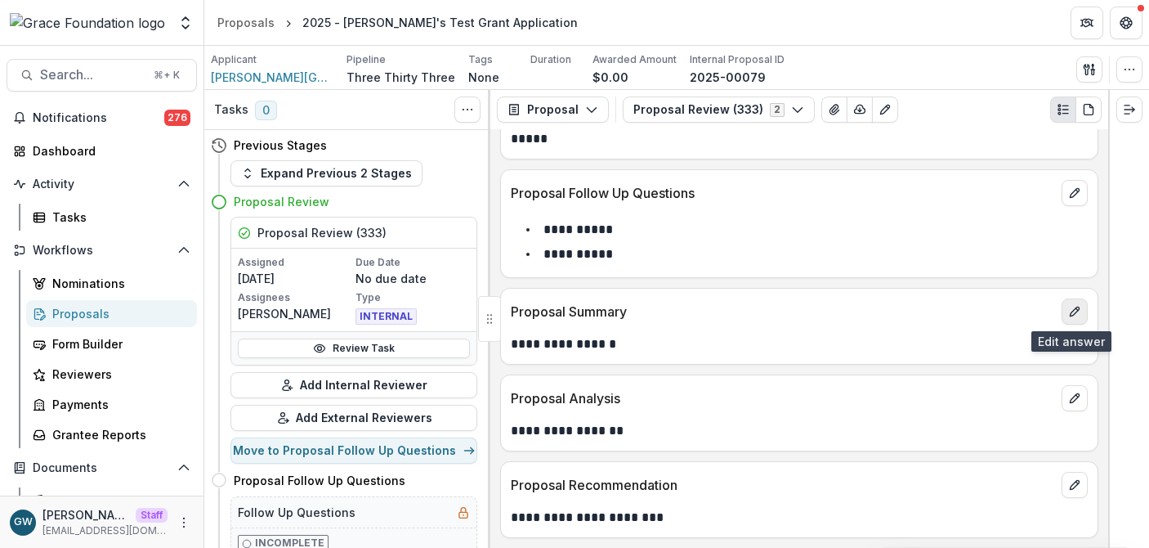
click at [1069, 312] on icon "edit" at bounding box center [1074, 311] width 13 height 13
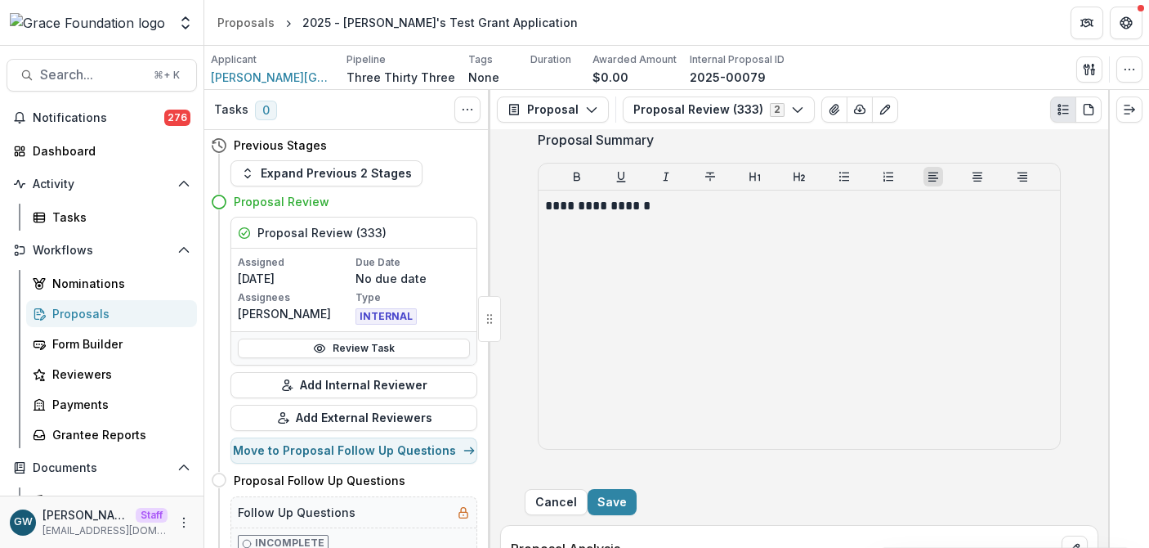
scroll to position [311, 0]
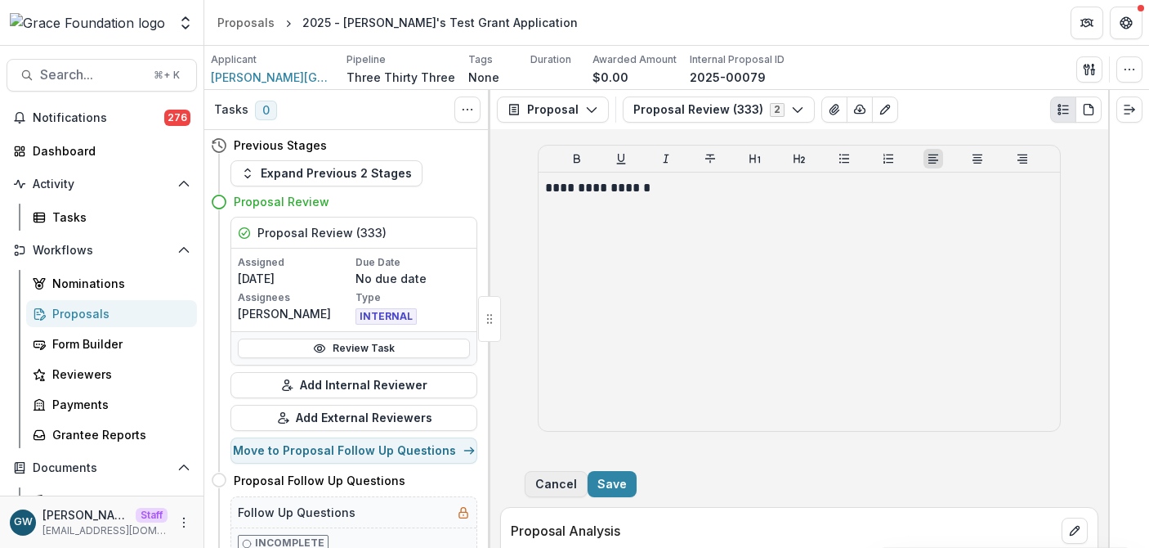
click at [588, 493] on button "Cancel" at bounding box center [556, 484] width 63 height 26
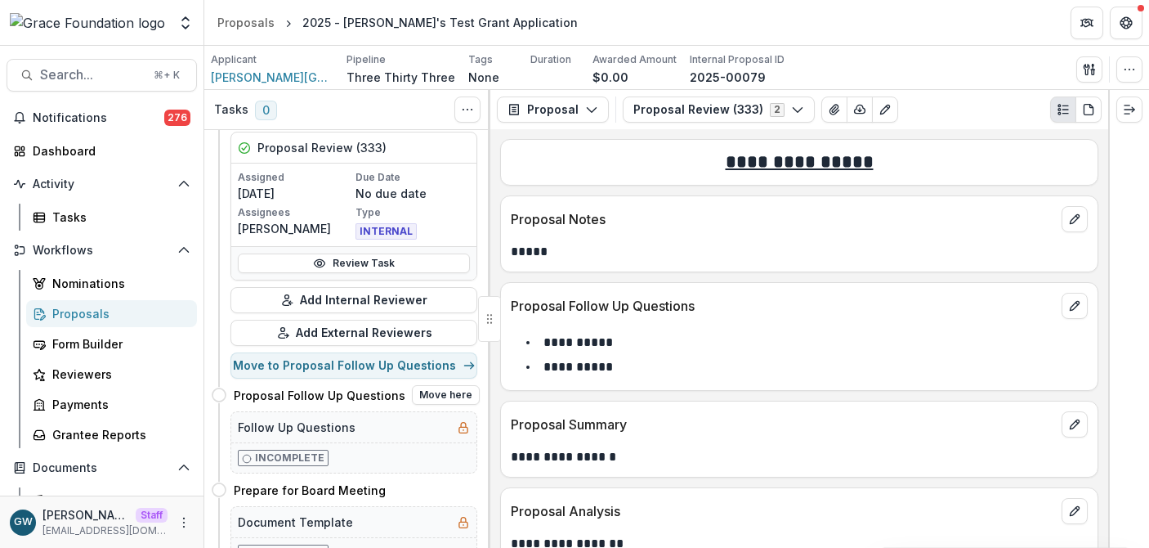
scroll to position [87, 0]
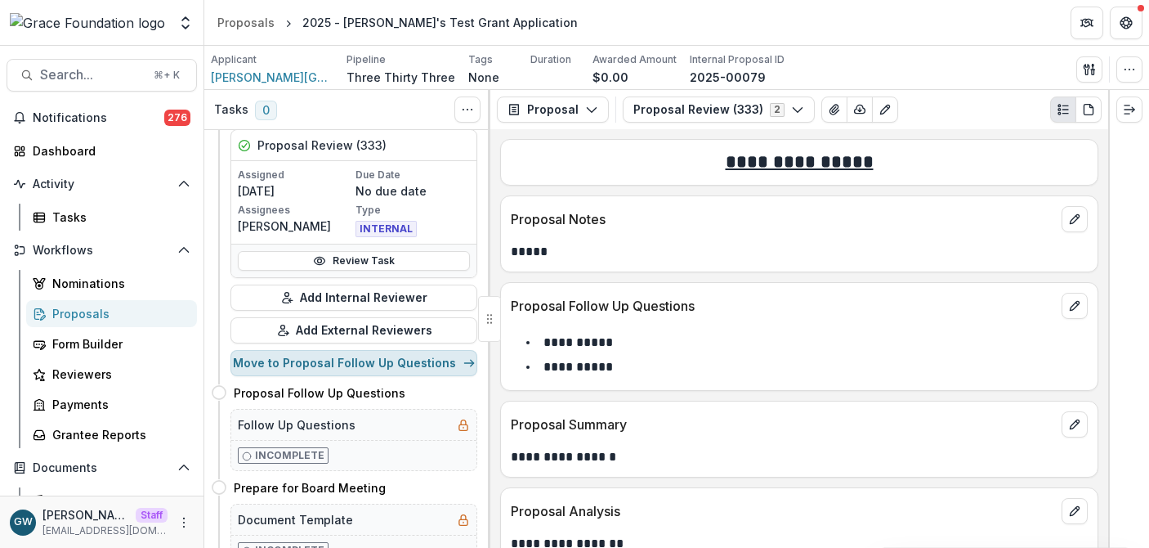
click at [368, 361] on button "Move to Proposal Follow Up Questions" at bounding box center [353, 363] width 247 height 26
select select "**********"
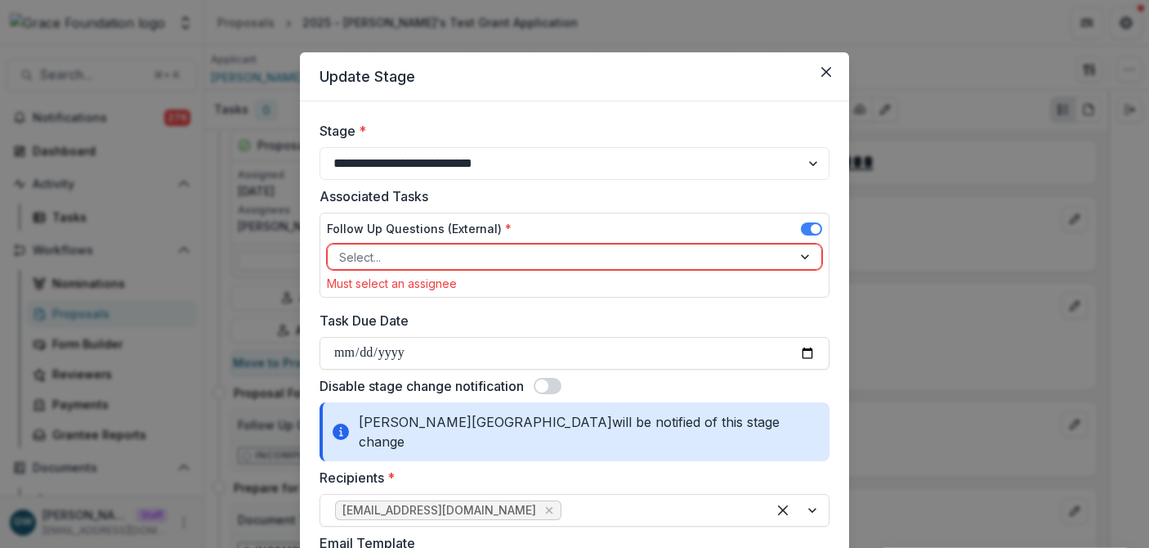
click at [397, 260] on div at bounding box center [559, 257] width 441 height 20
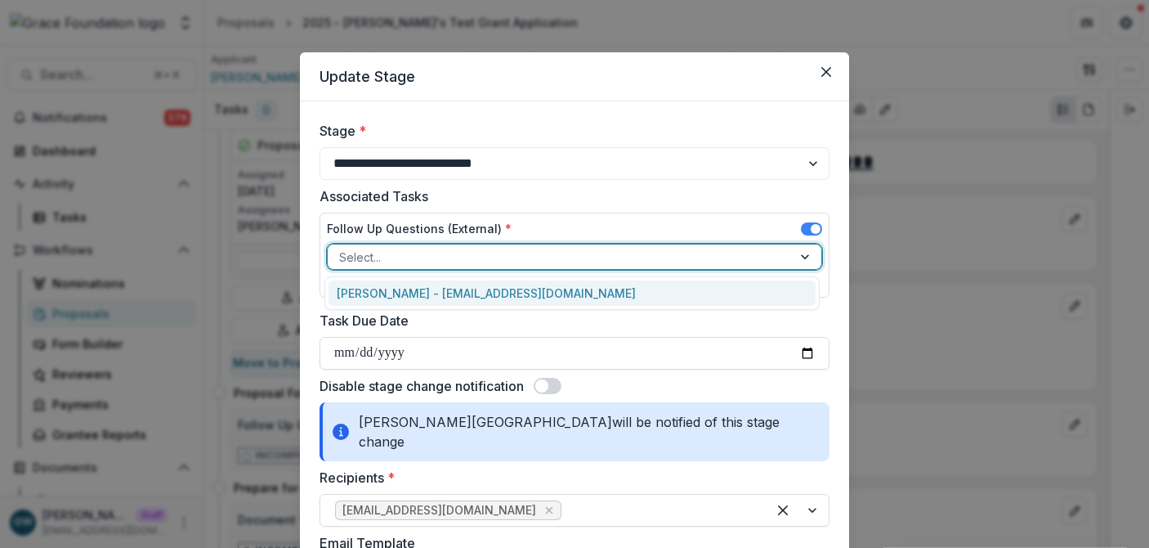
click at [400, 294] on div "Charles Hackley - charleshackley1873@gmail.com" at bounding box center [572, 292] width 487 height 25
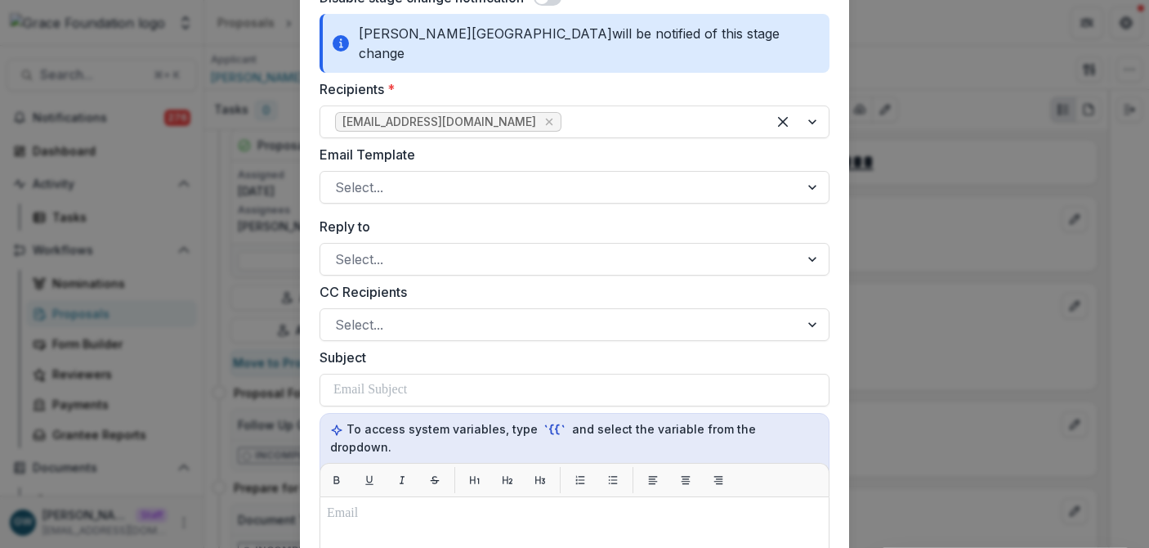
scroll to position [371, 0]
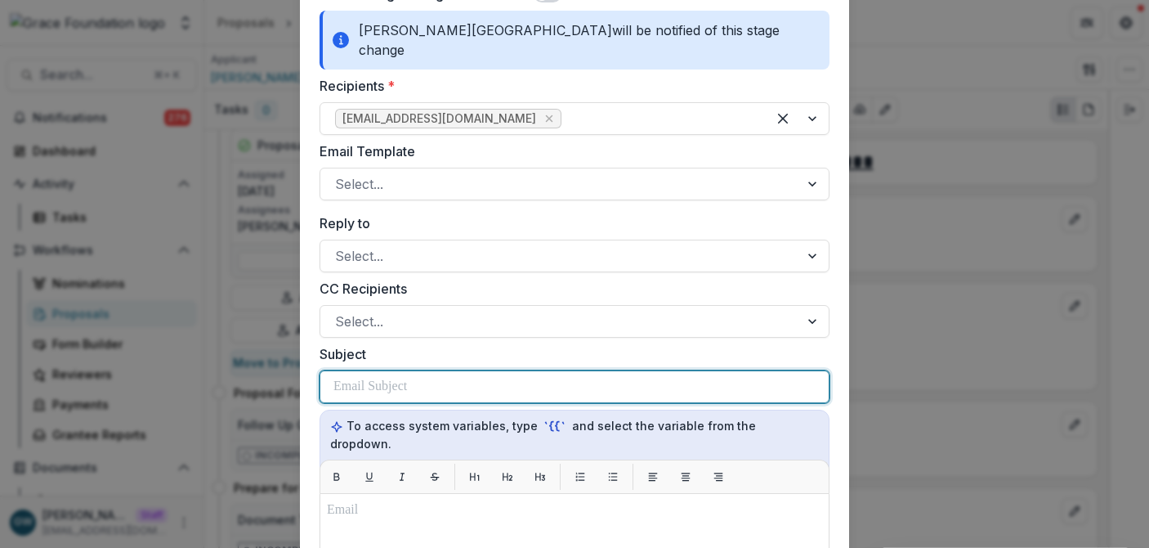
click at [396, 377] on p at bounding box center [370, 387] width 74 height 20
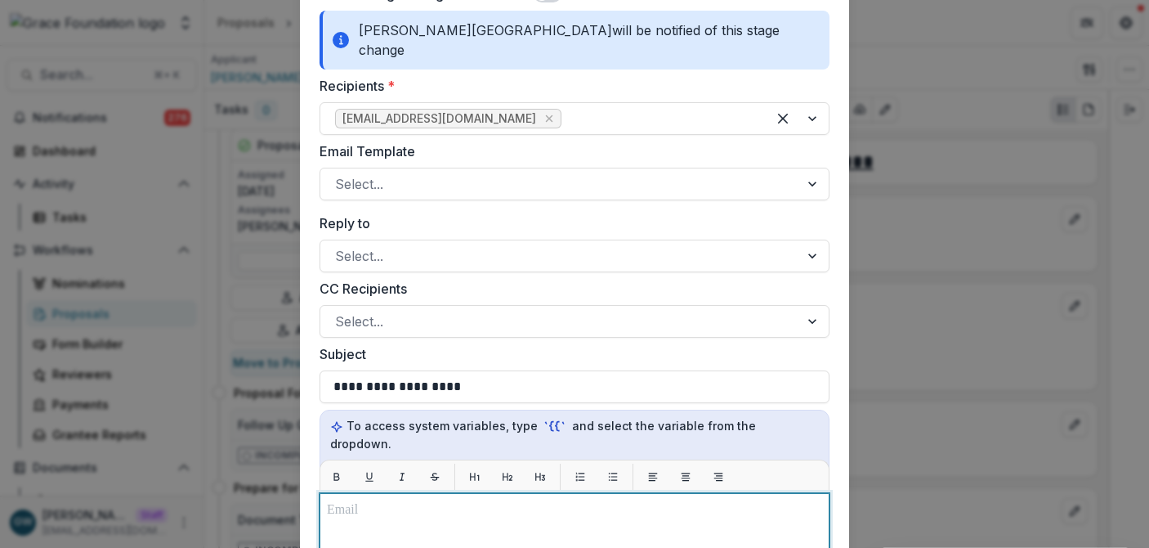
click at [426, 500] on p at bounding box center [574, 510] width 495 height 20
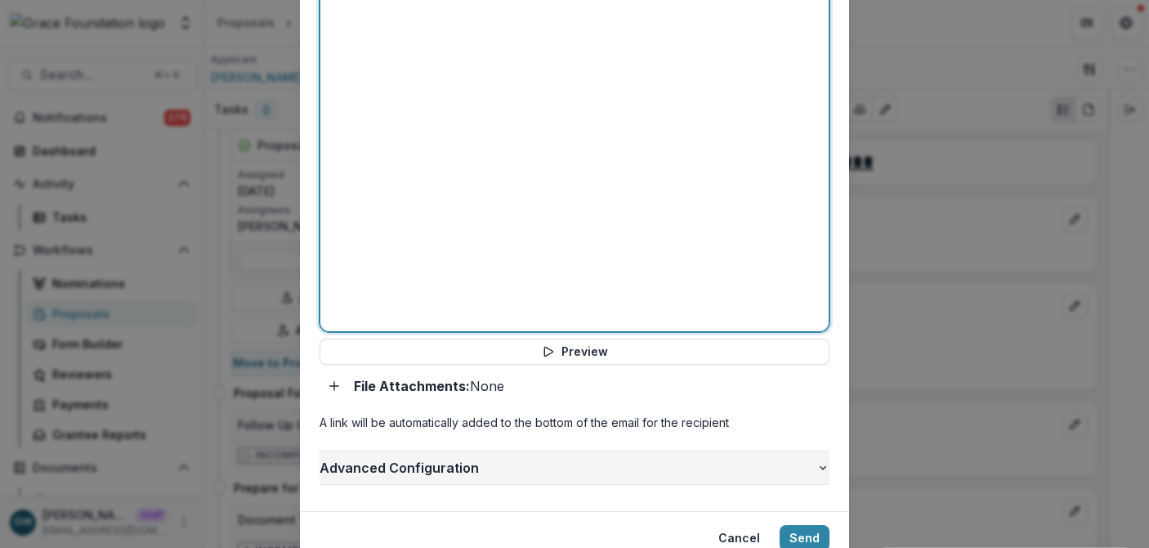
scroll to position [944, 0]
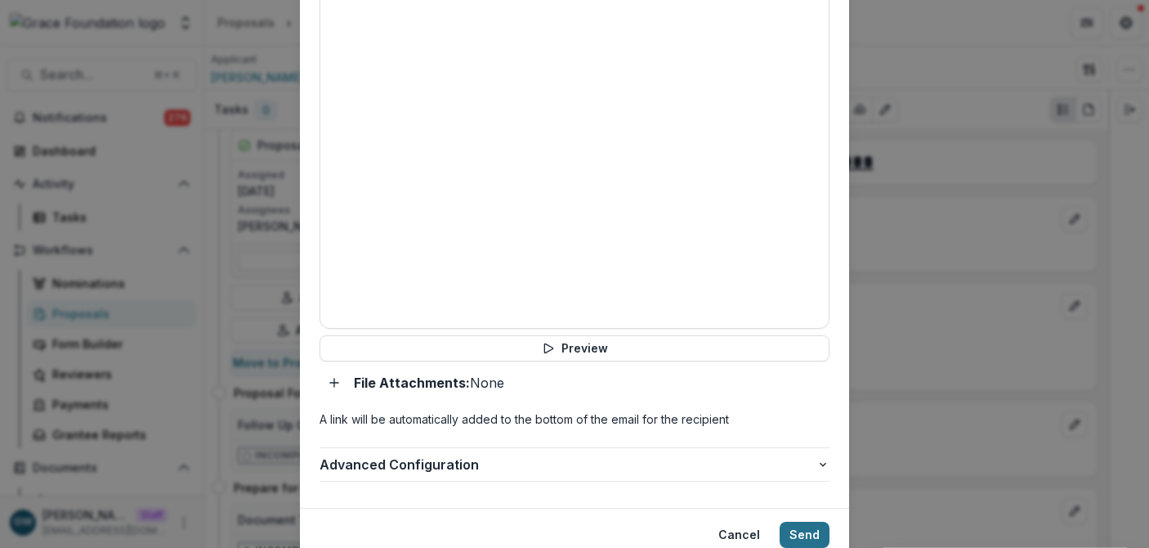
click at [815, 521] on button "Send" at bounding box center [805, 534] width 50 height 26
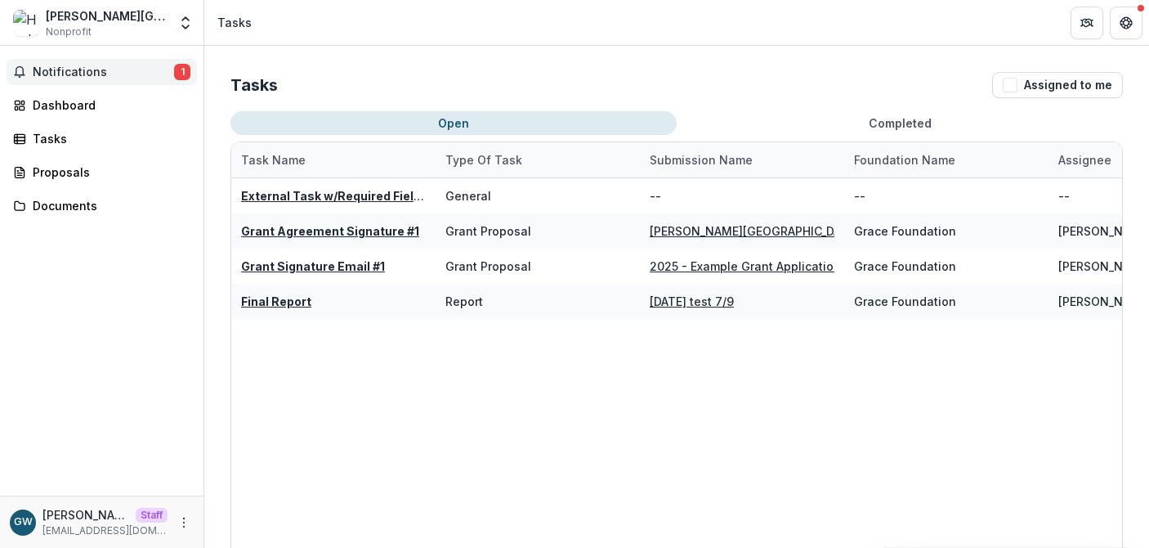
click at [84, 74] on span "Notifications" at bounding box center [103, 72] width 141 height 14
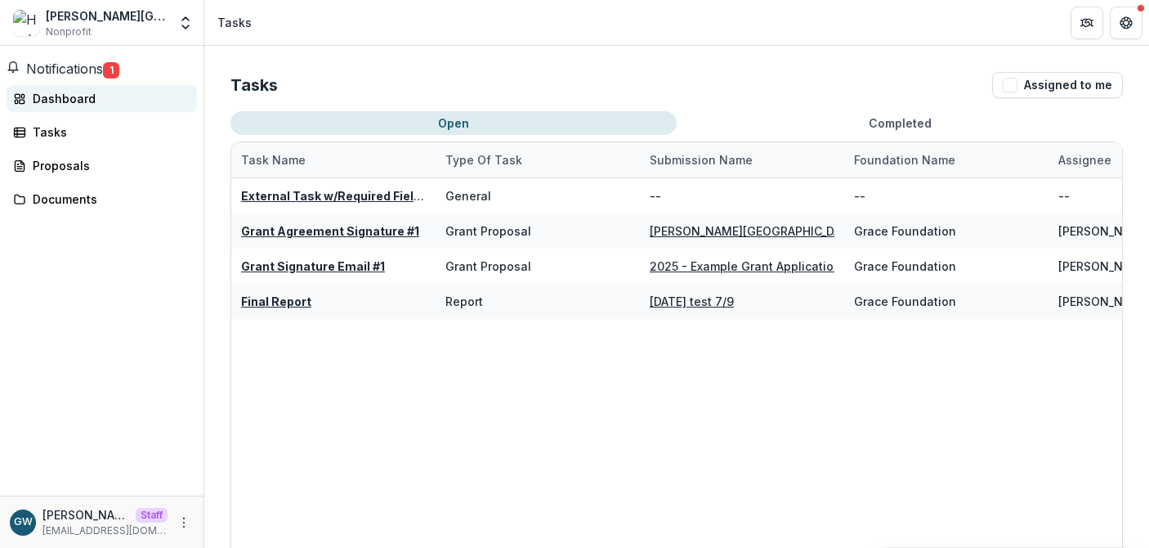
click at [84, 107] on div "Dashboard" at bounding box center [108, 98] width 151 height 17
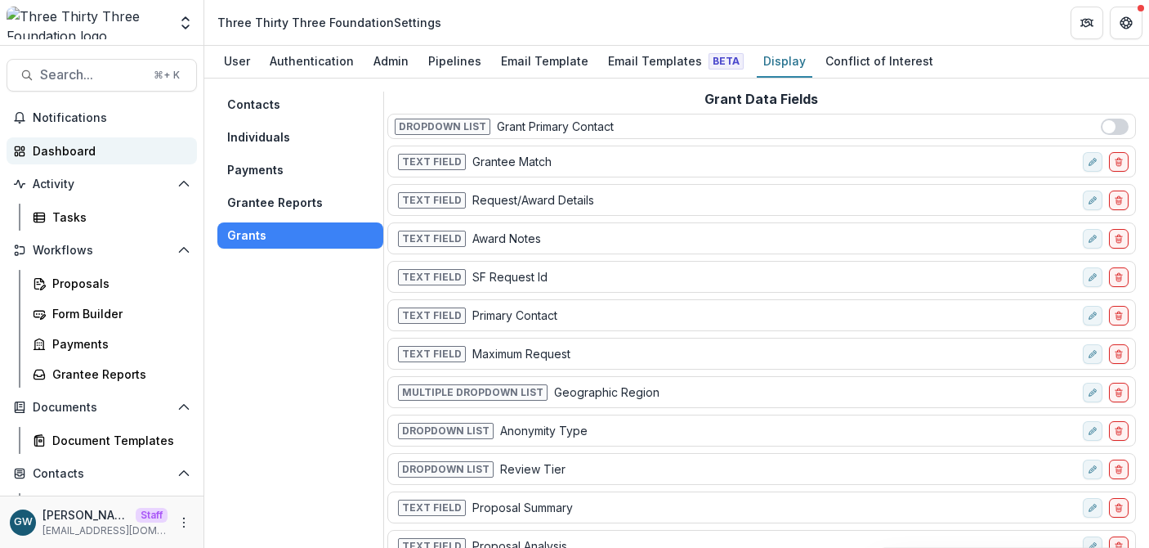
click at [90, 137] on link "Dashboard" at bounding box center [102, 150] width 190 height 27
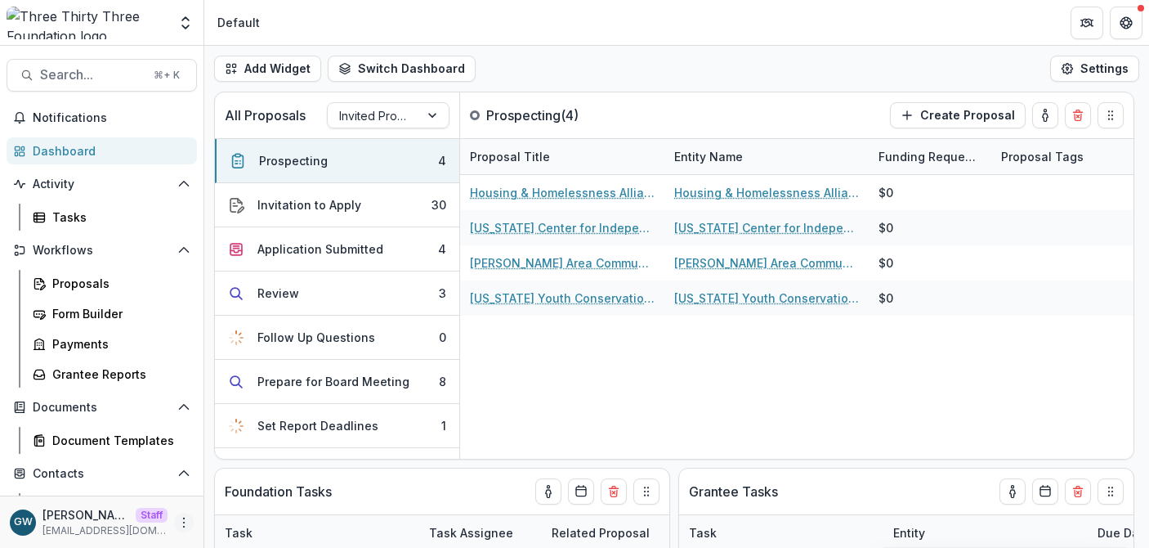
click at [180, 521] on icon "More" at bounding box center [183, 522] width 13 height 13
click at [289, 463] on link "Help Center" at bounding box center [286, 460] width 175 height 27
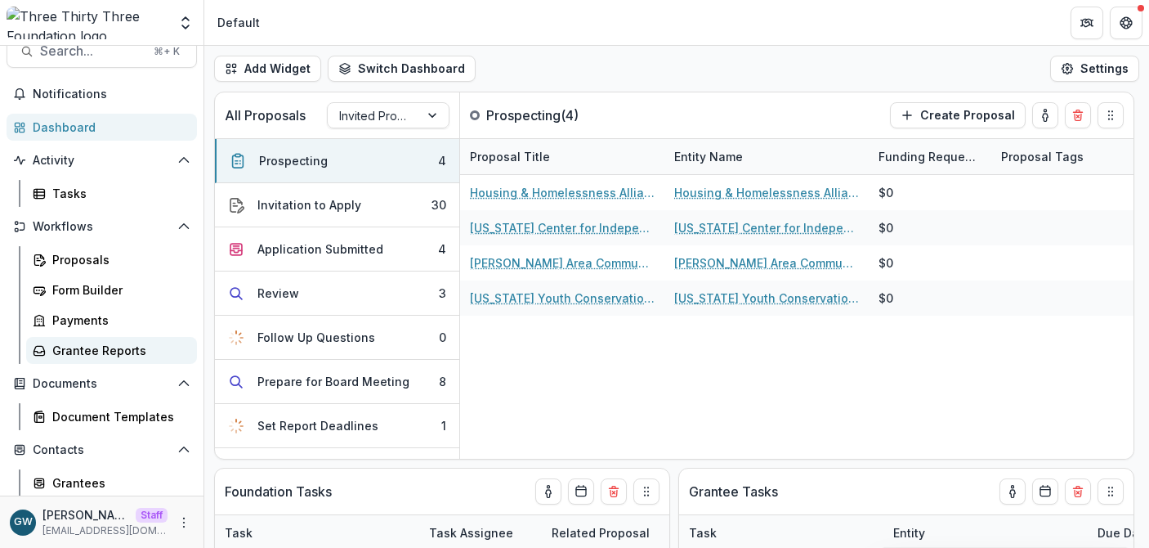
scroll to position [25, 0]
click at [87, 351] on div "Grantee Reports" at bounding box center [118, 348] width 132 height 17
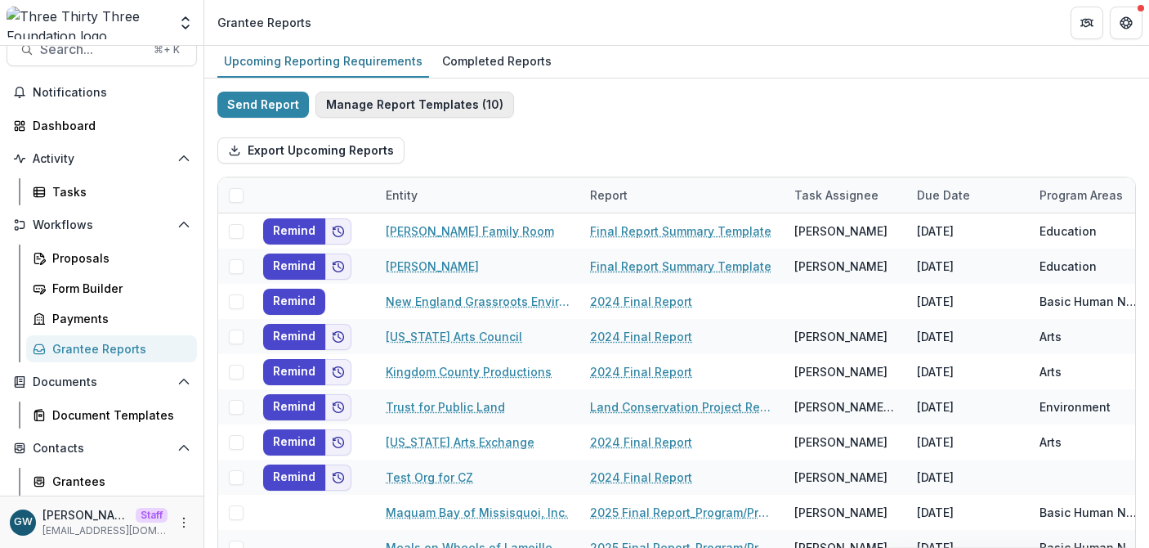
click at [395, 105] on button "Manage Report Templates ( 10 )" at bounding box center [414, 105] width 199 height 26
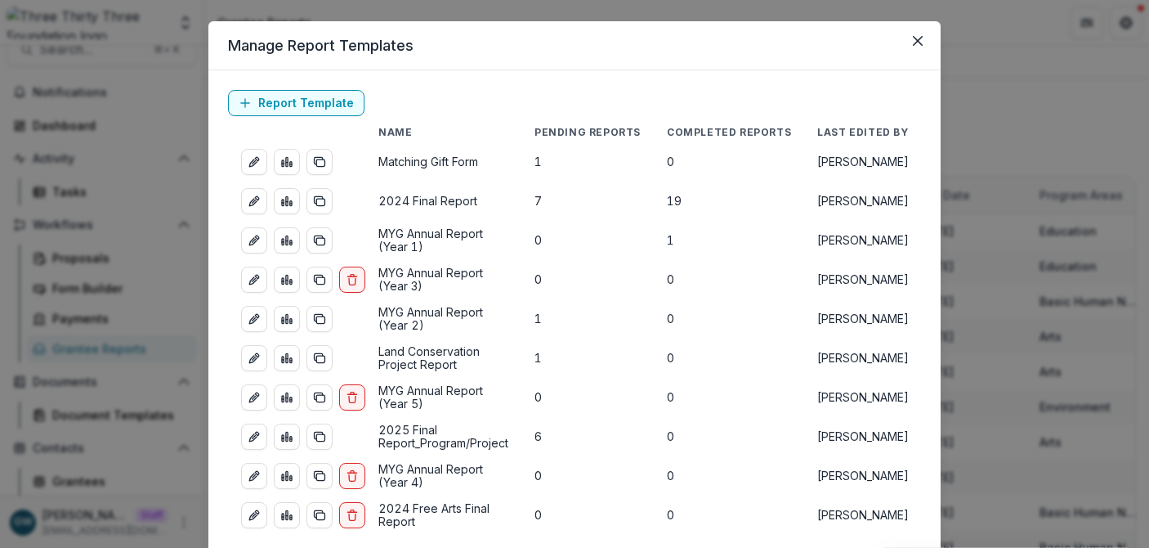
scroll to position [34, 0]
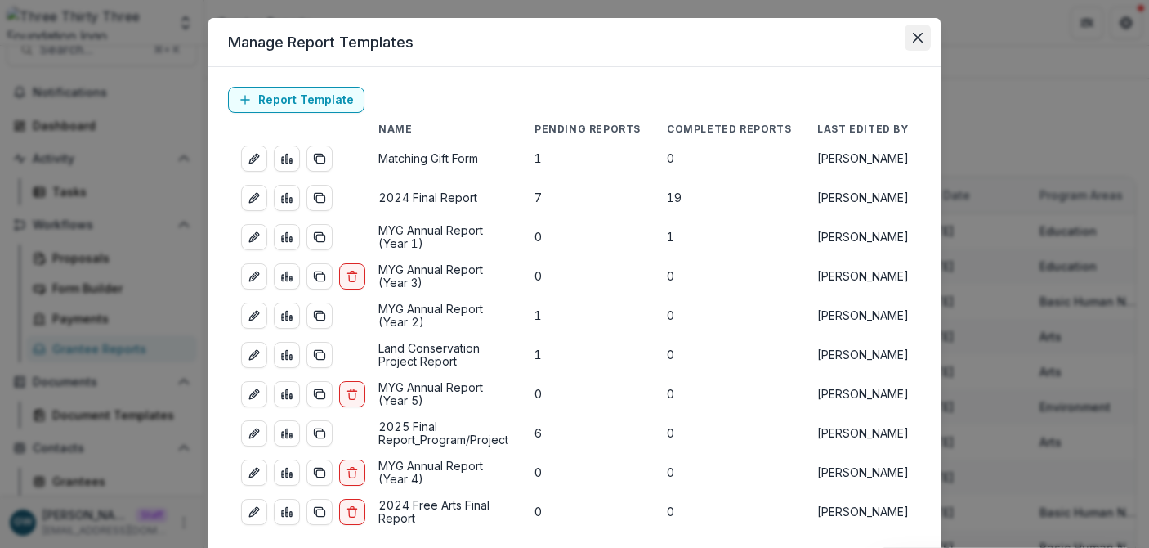
click at [915, 37] on icon "Close" at bounding box center [918, 38] width 10 height 10
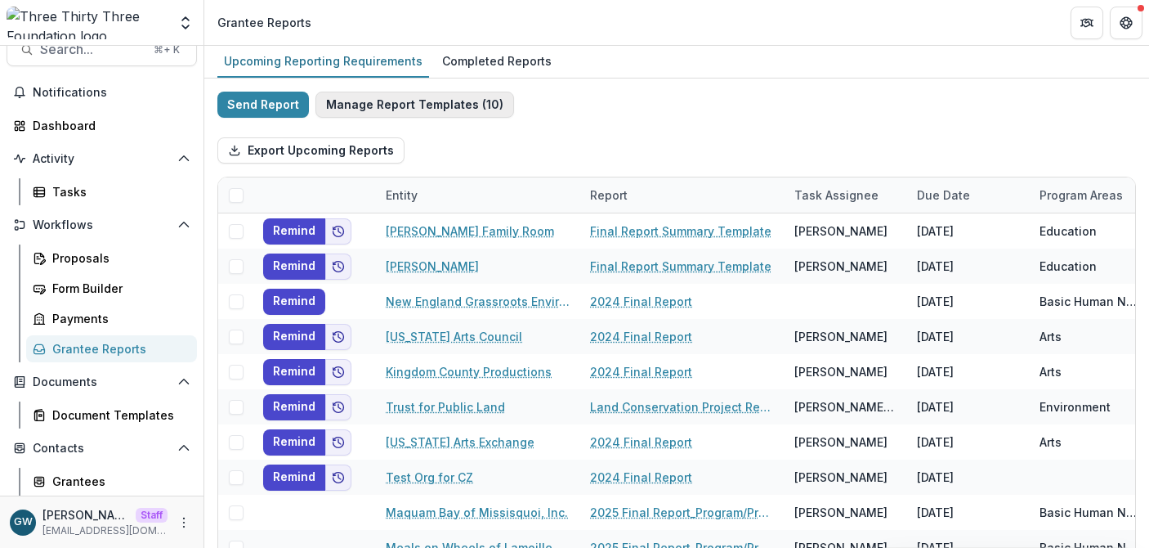
click at [376, 109] on button "Manage Report Templates ( 10 )" at bounding box center [414, 105] width 199 height 26
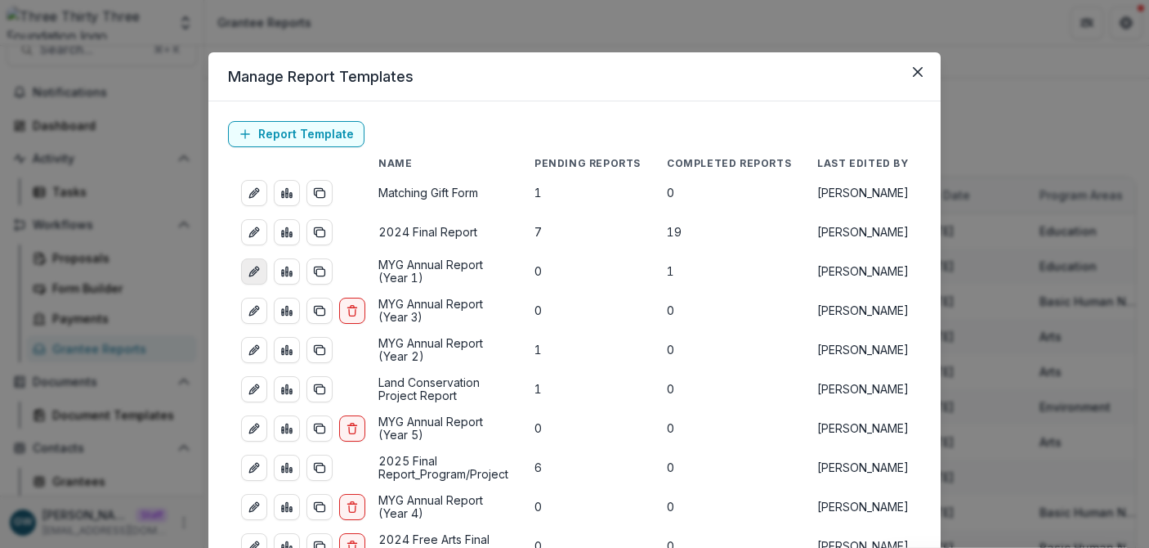
click at [250, 272] on icon "edit-report" at bounding box center [252, 272] width 7 height 7
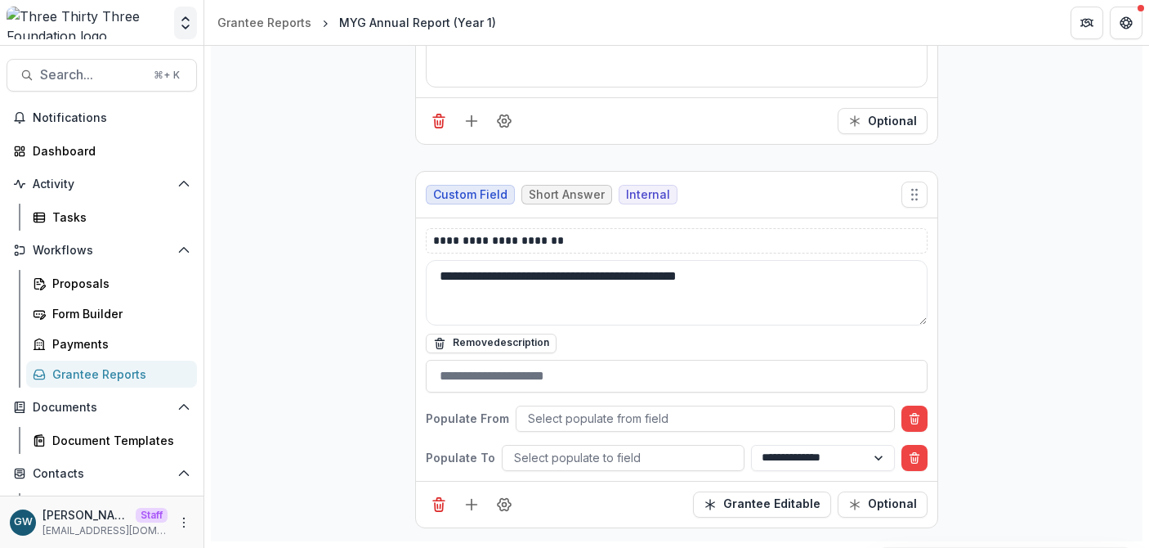
click at [186, 28] on polyline "Open entity switcher" at bounding box center [185, 26] width 7 height 3
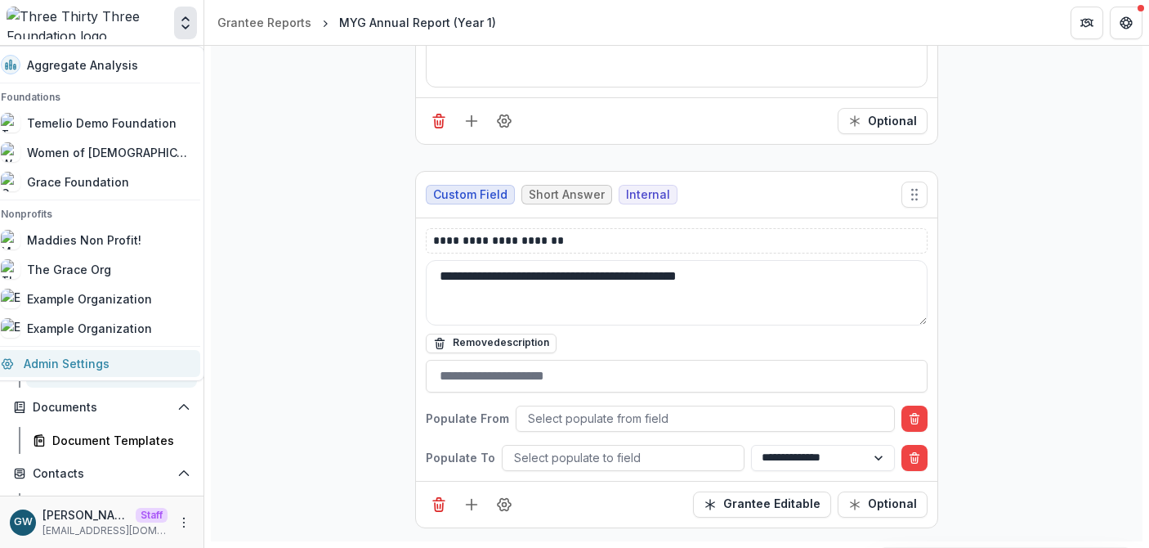
click at [83, 360] on link "Admin Settings" at bounding box center [95, 363] width 209 height 27
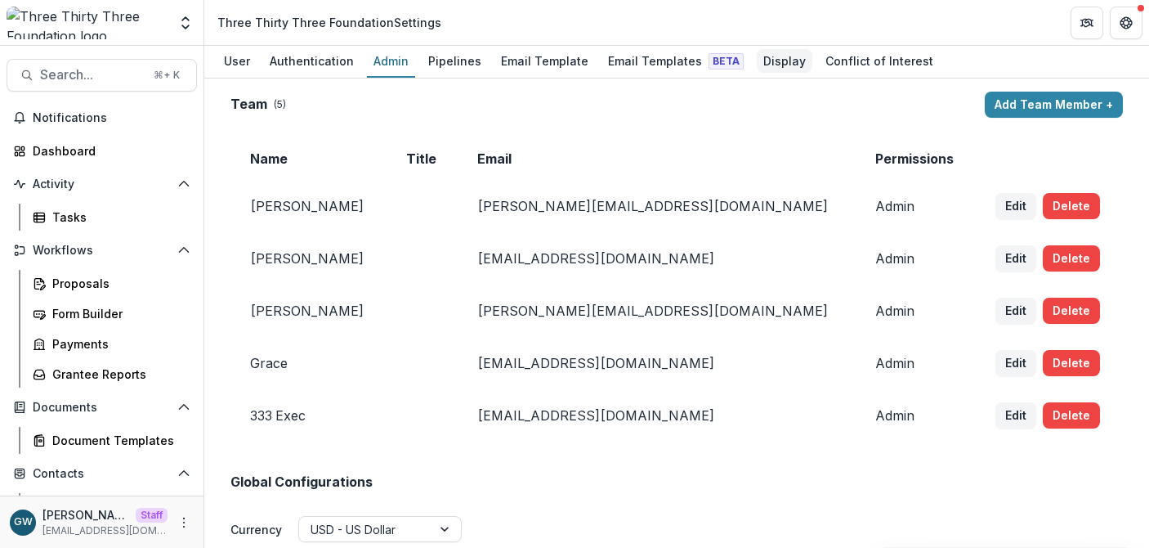
click at [757, 56] on div "Display" at bounding box center [785, 61] width 56 height 24
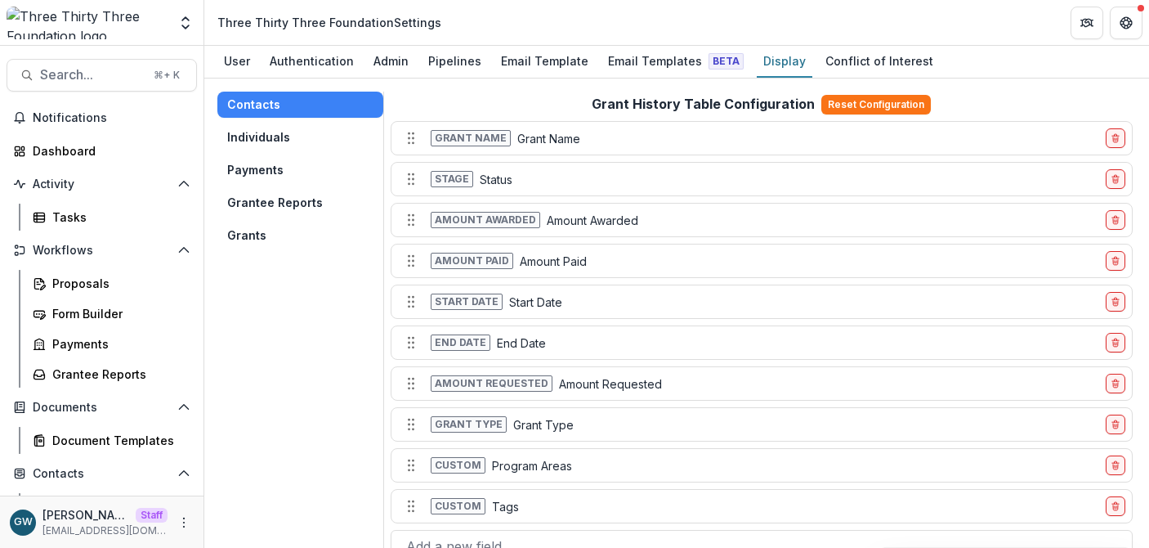
click at [263, 233] on button "Grants" at bounding box center [300, 235] width 166 height 26
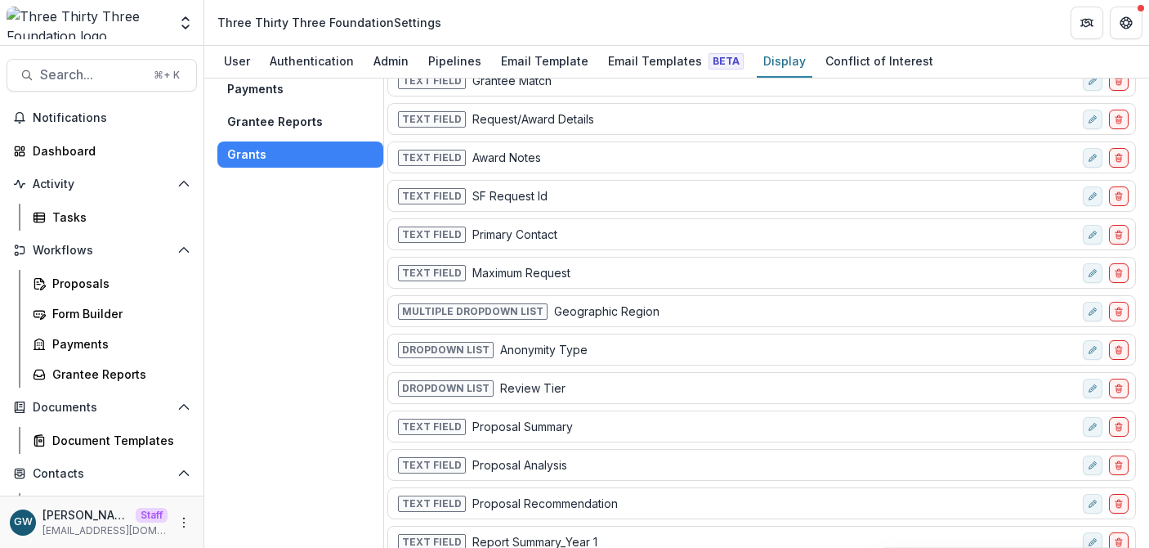
scroll to position [62, 0]
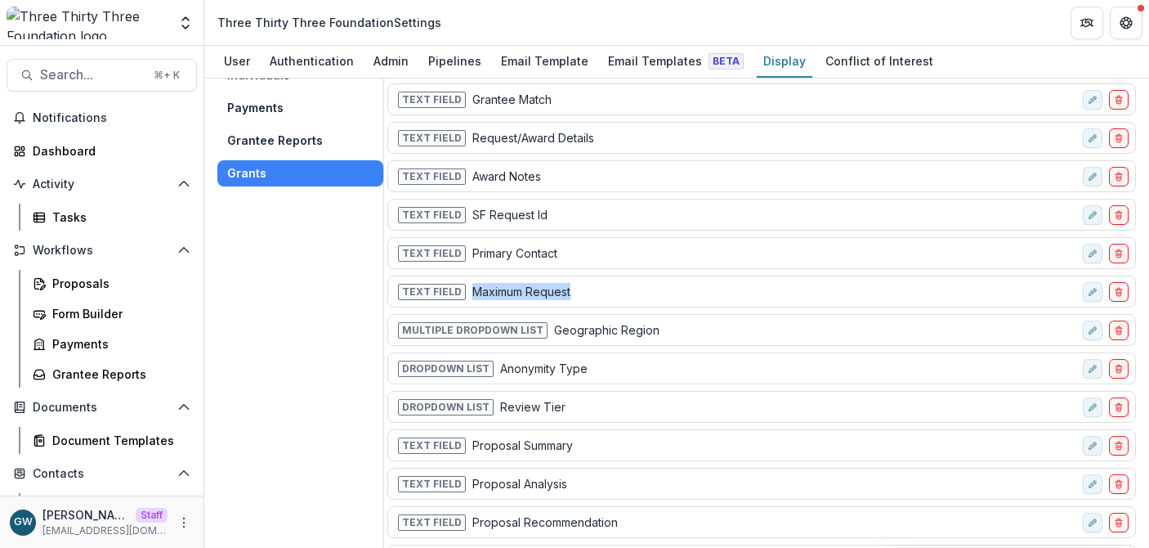
drag, startPoint x: 572, startPoint y: 291, endPoint x: 469, endPoint y: 291, distance: 103.0
click at [469, 291] on div "Text Field Maximum Request" at bounding box center [736, 292] width 682 height 24
click at [593, 290] on div "Text Field Maximum Request" at bounding box center [736, 292] width 682 height 24
click at [435, 62] on div "Pipelines" at bounding box center [455, 61] width 66 height 24
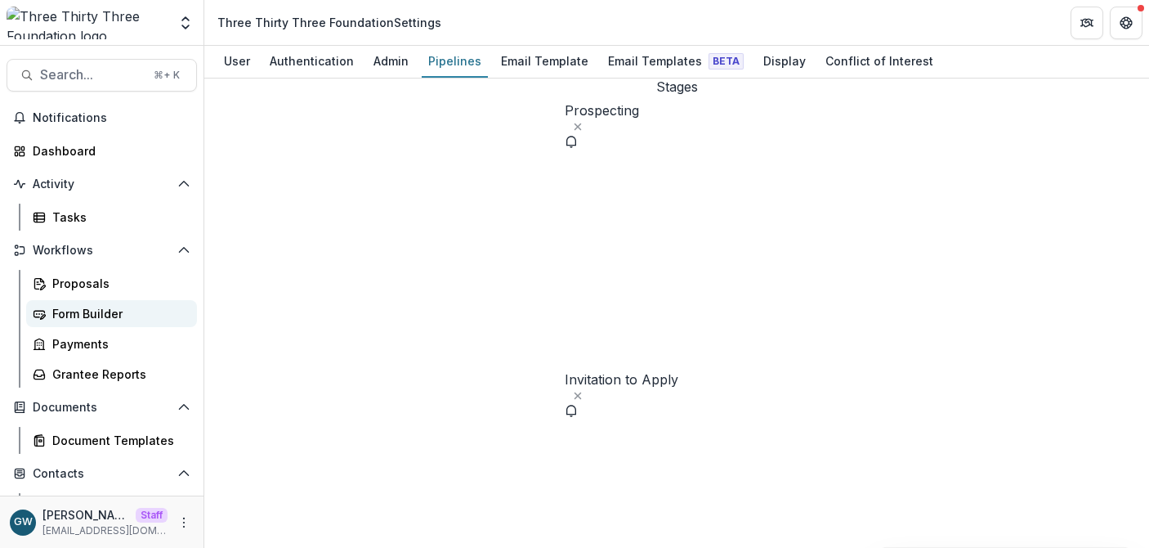
click at [104, 305] on div "Form Builder" at bounding box center [118, 313] width 132 height 17
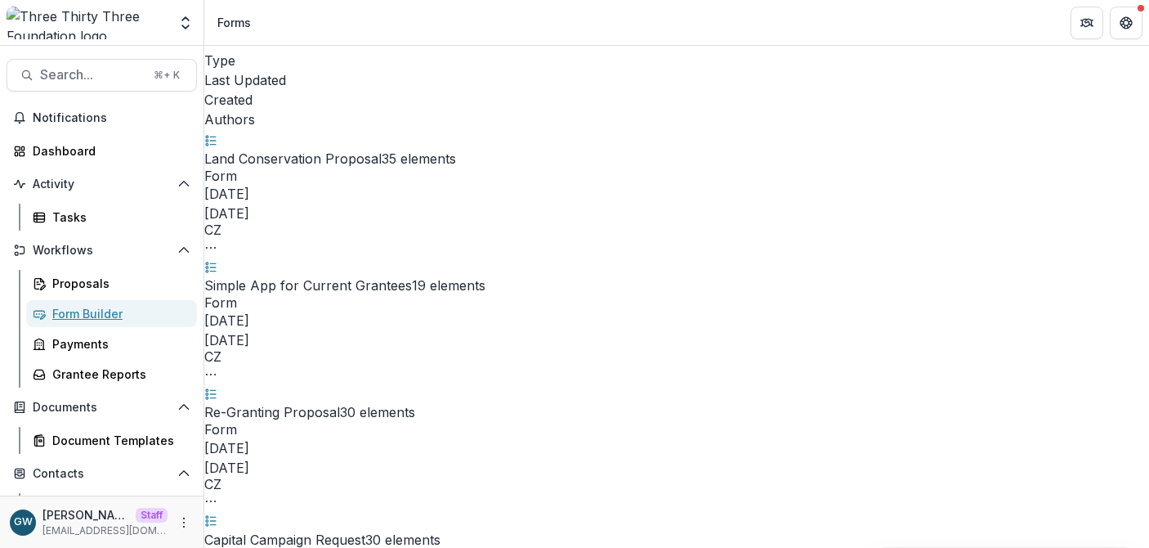
scroll to position [71, 0]
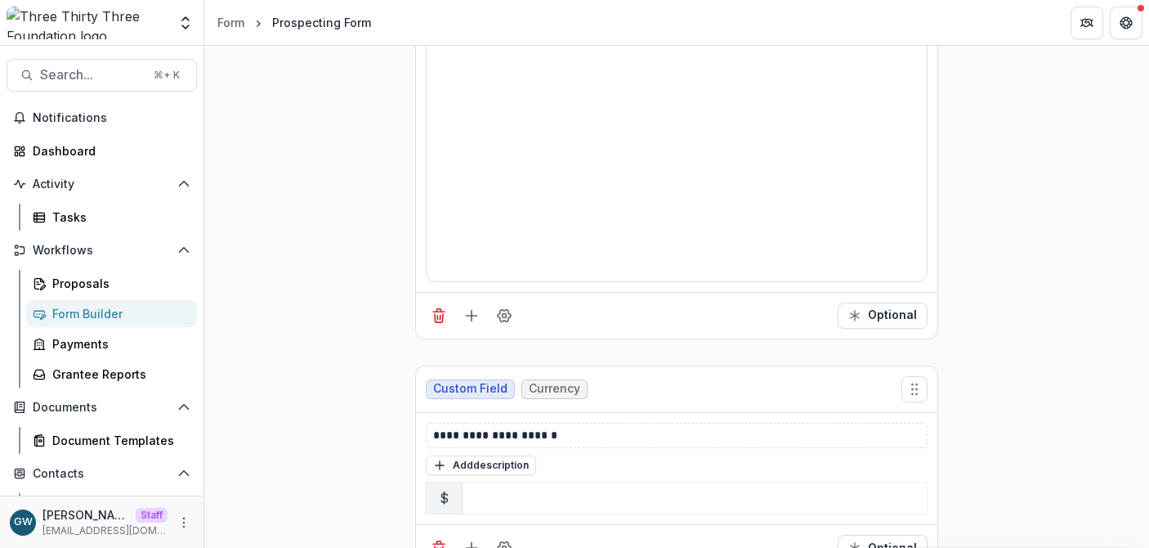
scroll to position [1045, 0]
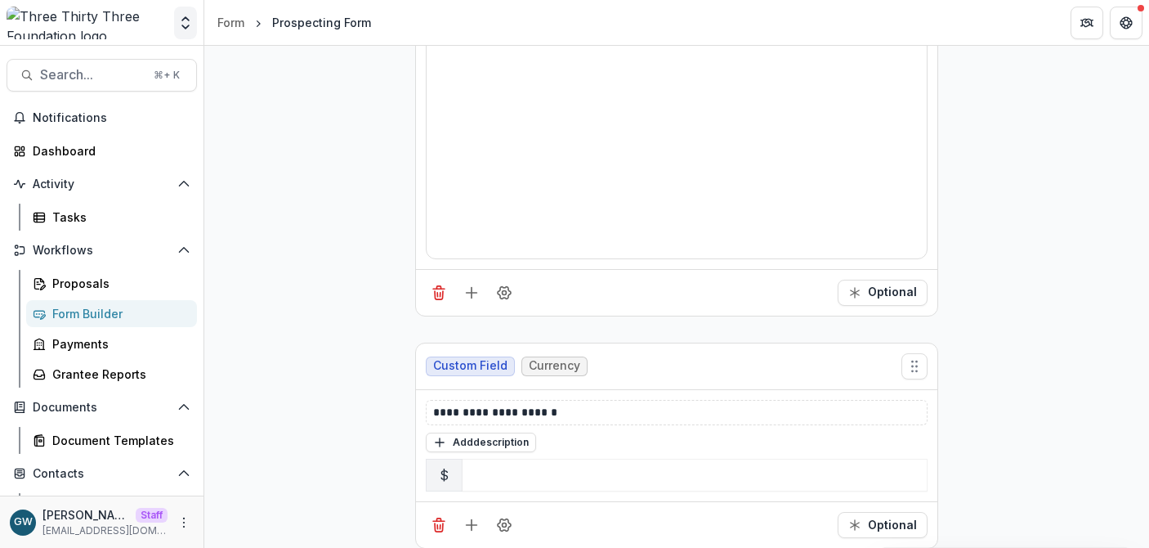
click at [186, 20] on icon "Open entity switcher" at bounding box center [185, 23] width 16 height 16
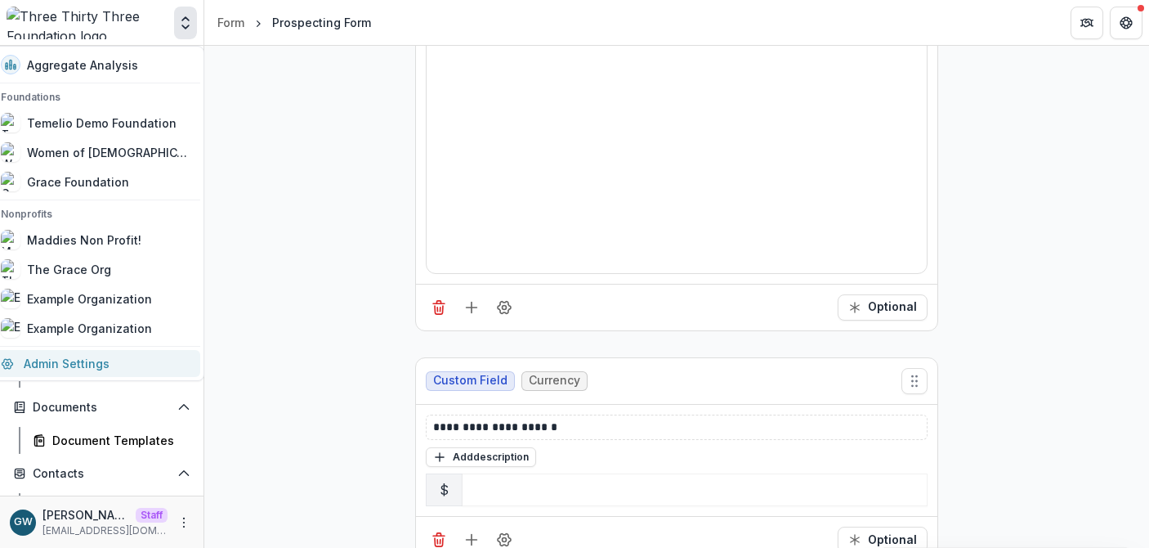
click at [94, 368] on link "Admin Settings" at bounding box center [95, 363] width 209 height 27
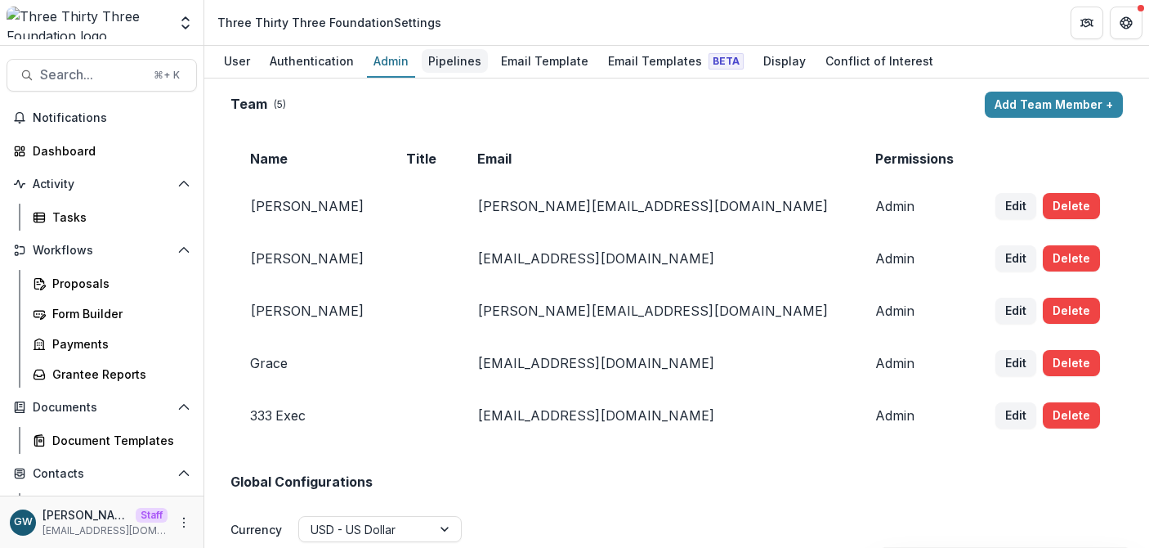
click at [452, 68] on div "Pipelines" at bounding box center [455, 61] width 66 height 24
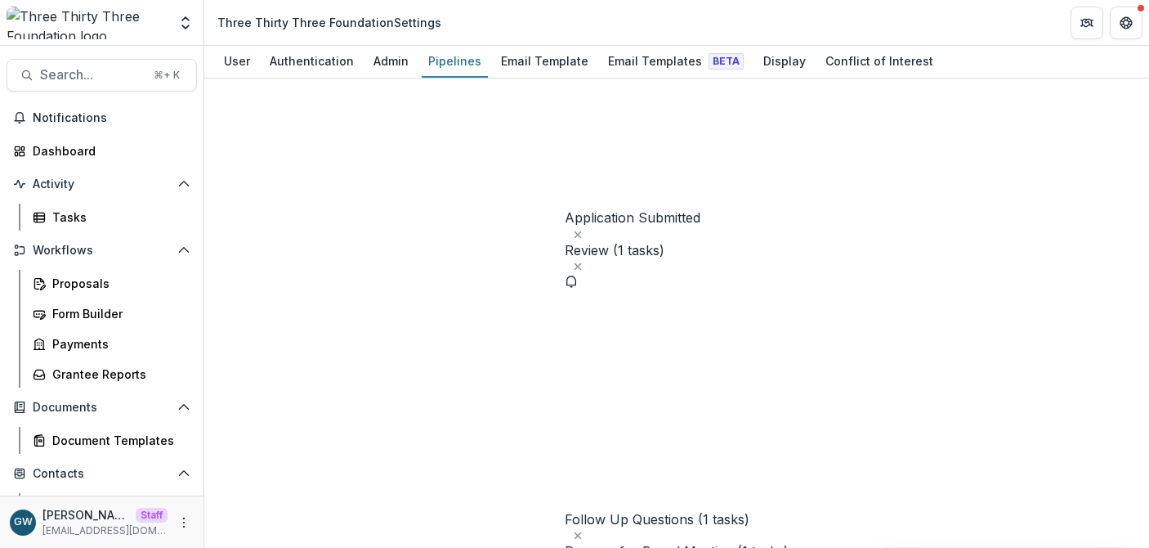
scroll to position [519, 0]
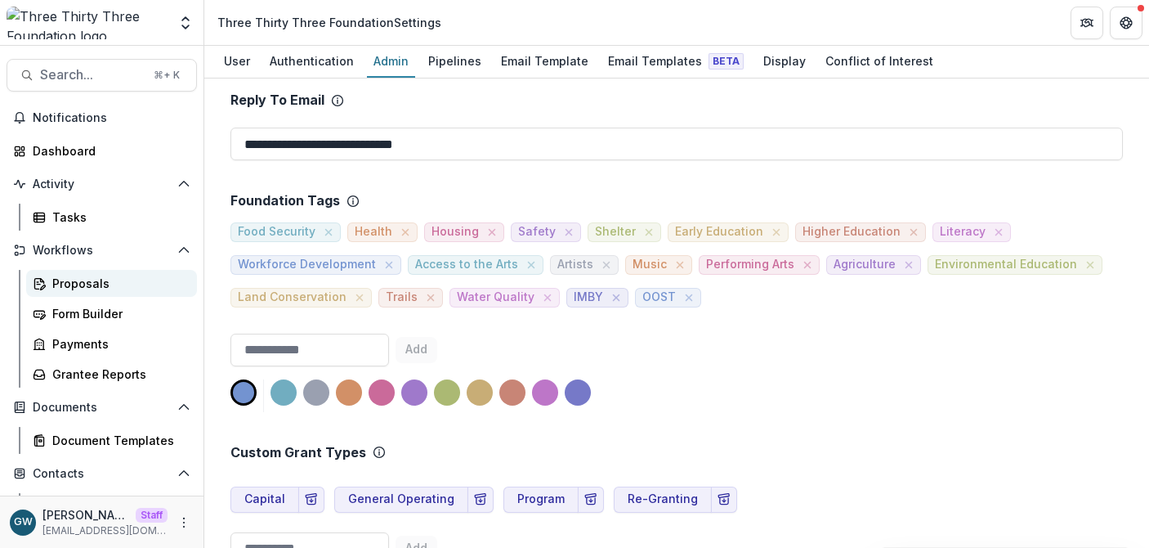
click at [96, 288] on div "Proposals" at bounding box center [118, 283] width 132 height 17
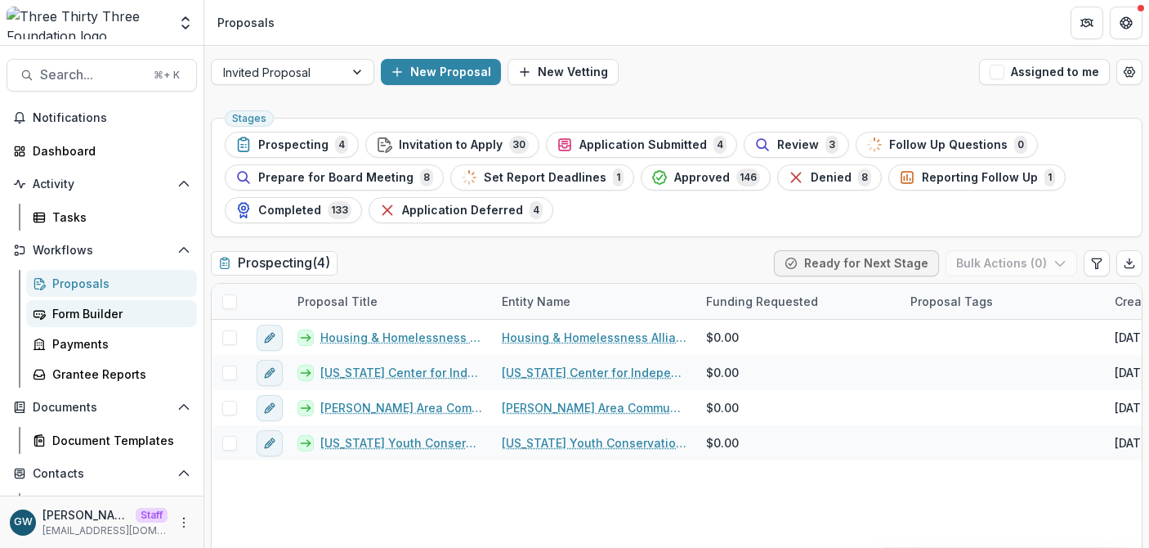
click at [85, 311] on div "Form Builder" at bounding box center [118, 313] width 132 height 17
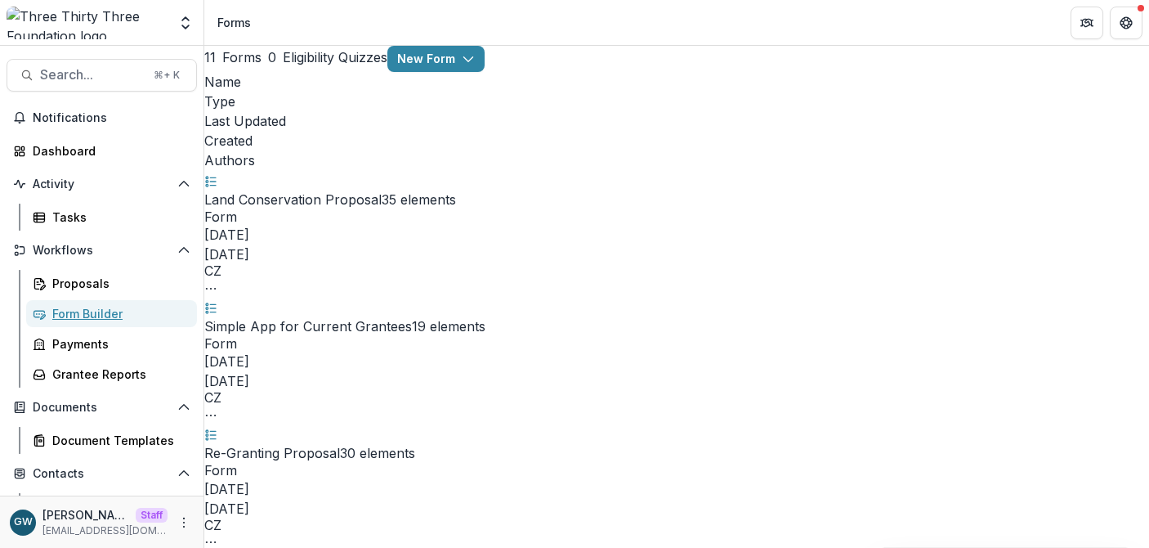
scroll to position [22, 0]
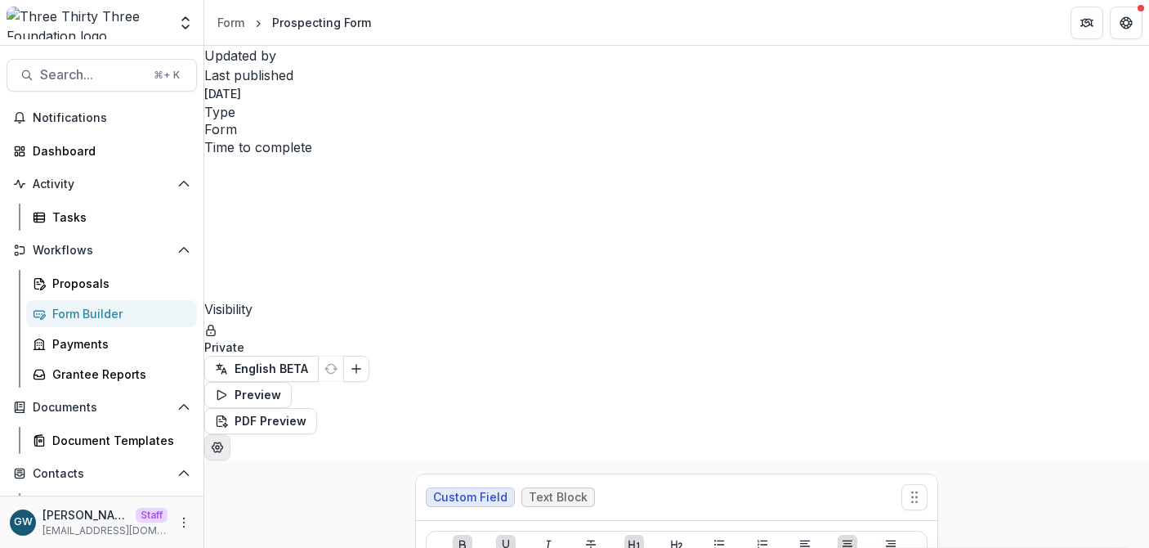
click at [224, 441] on icon "Edit Form Settings" at bounding box center [217, 447] width 13 height 13
select select "*******"
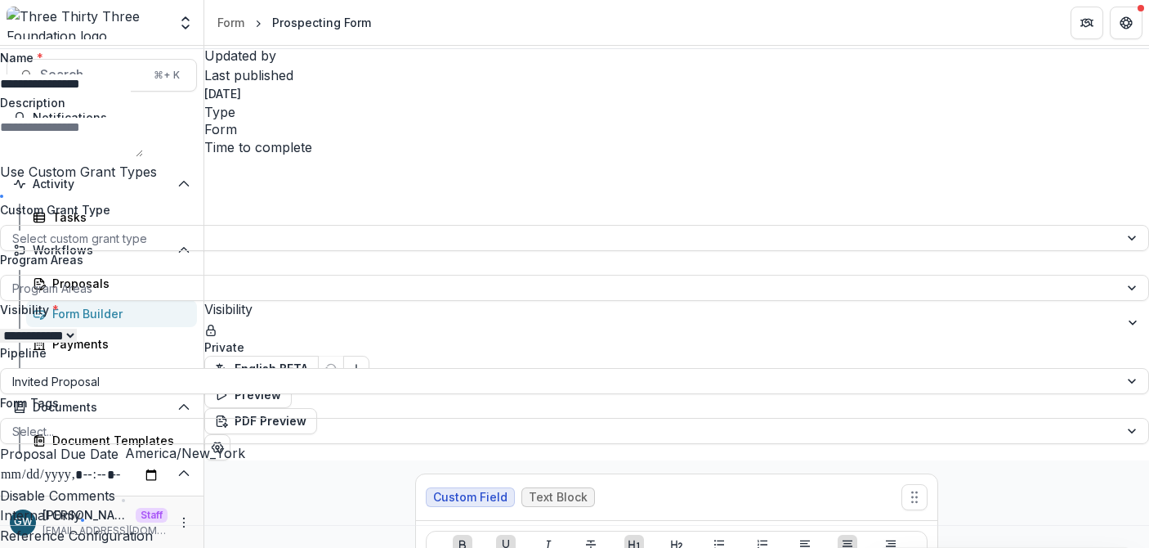
scroll to position [284, 0]
click at [364, 547] on div "**********" at bounding box center [574, 548] width 1149 height 0
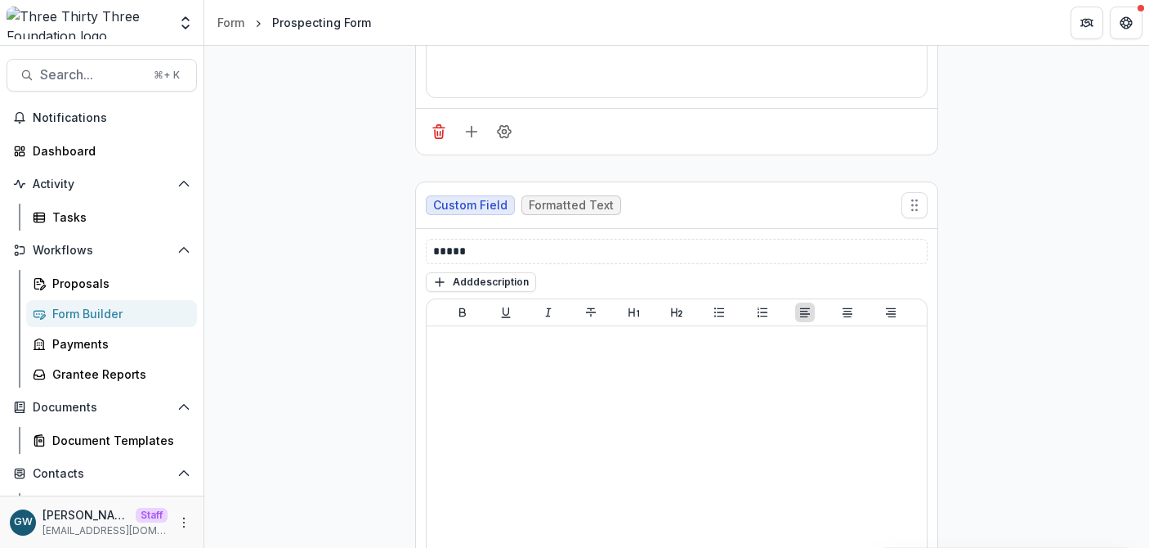
scroll to position [752, 0]
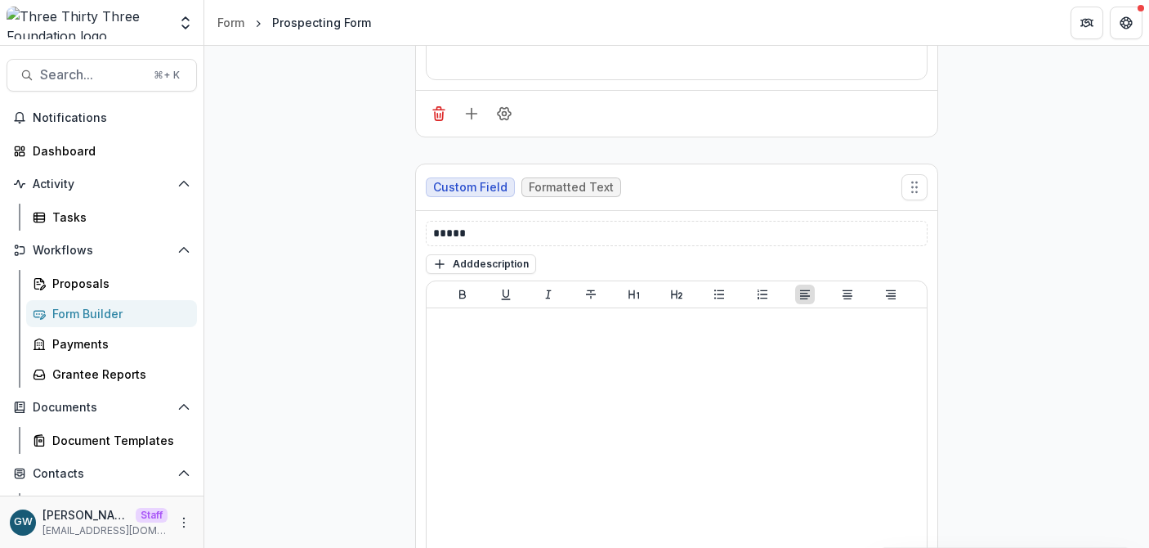
click at [178, 18] on icon "Open entity switcher" at bounding box center [185, 23] width 16 height 16
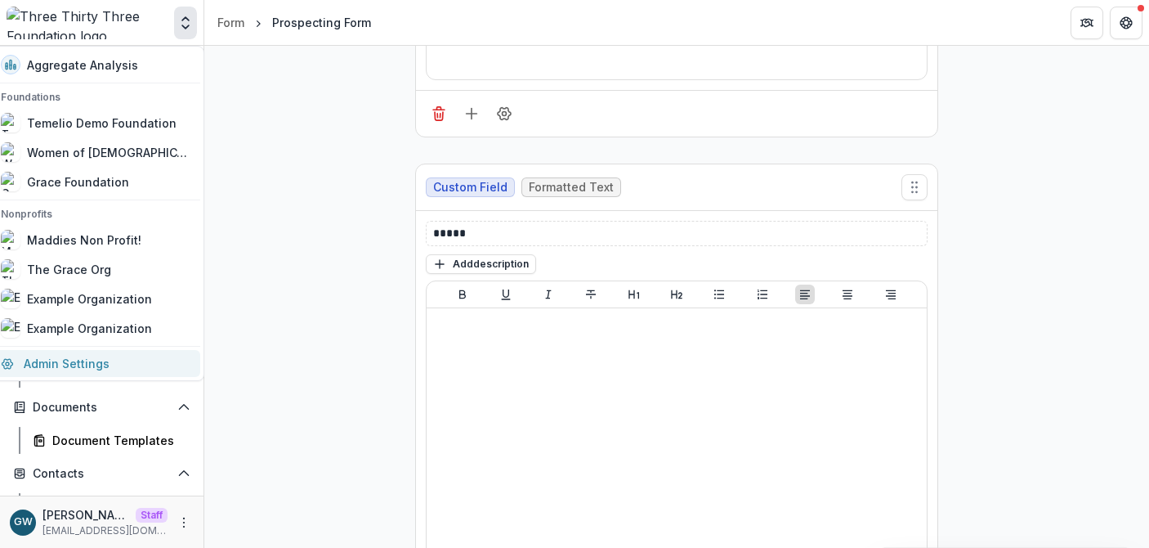
click at [87, 356] on link "Admin Settings" at bounding box center [95, 363] width 209 height 27
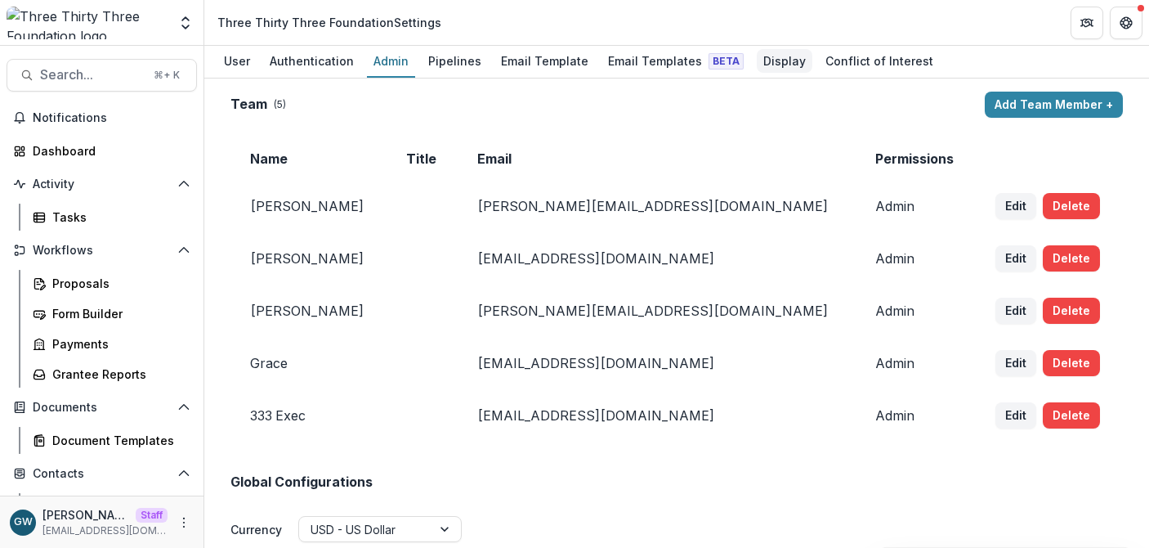
click at [770, 51] on div "Display" at bounding box center [785, 61] width 56 height 24
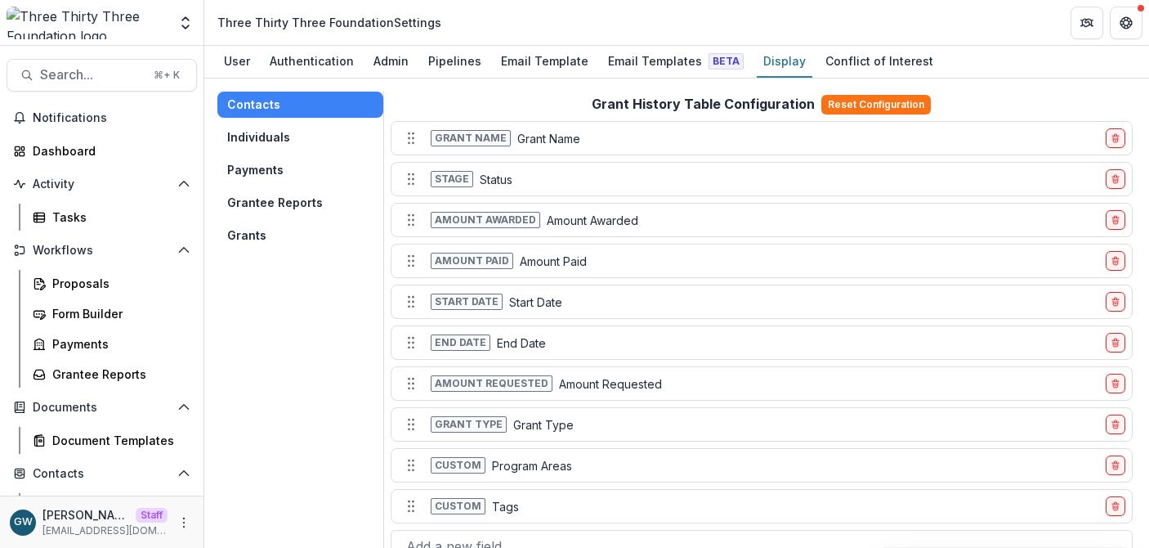
click at [280, 239] on button "Grants" at bounding box center [300, 235] width 166 height 26
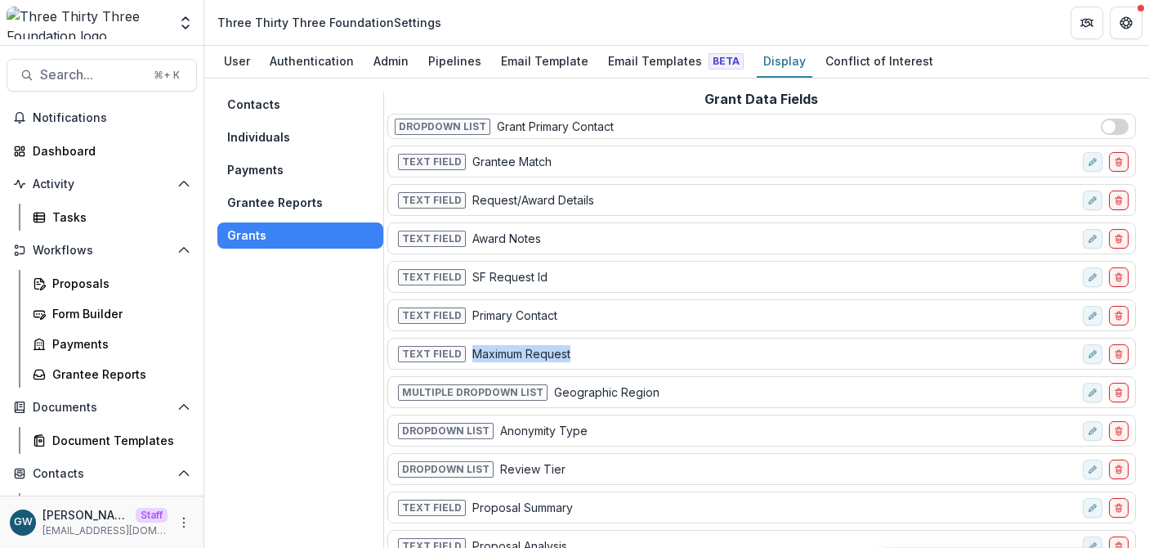
drag, startPoint x: 579, startPoint y: 351, endPoint x: 472, endPoint y: 355, distance: 108.0
click at [472, 355] on div "Text Field Maximum Request" at bounding box center [736, 354] width 682 height 24
click at [1090, 356] on icon "edit-field-row" at bounding box center [1093, 354] width 10 height 10
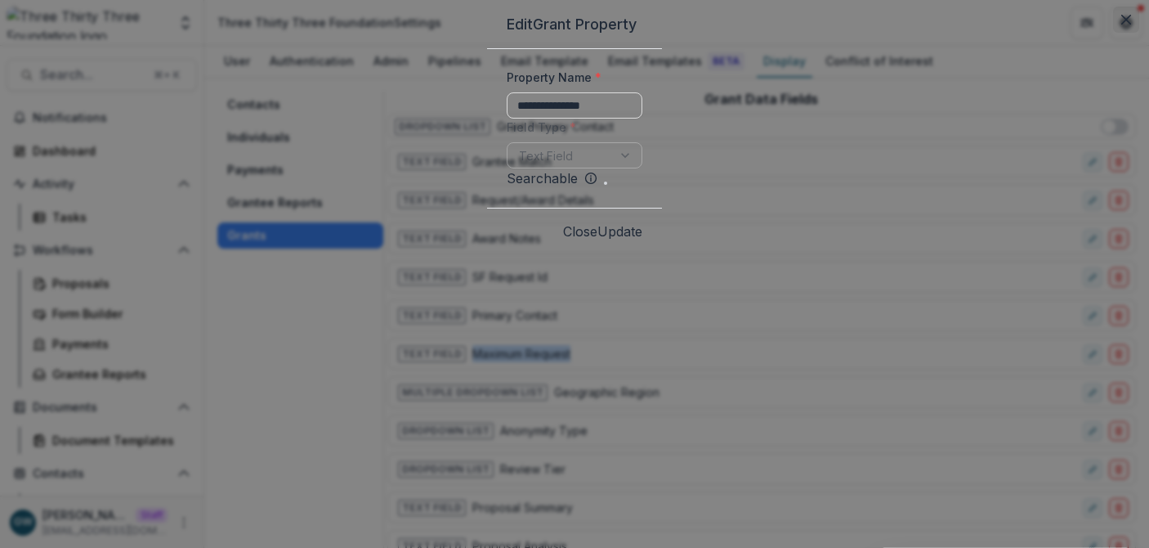
click at [1113, 33] on button "Close" at bounding box center [1126, 20] width 26 height 26
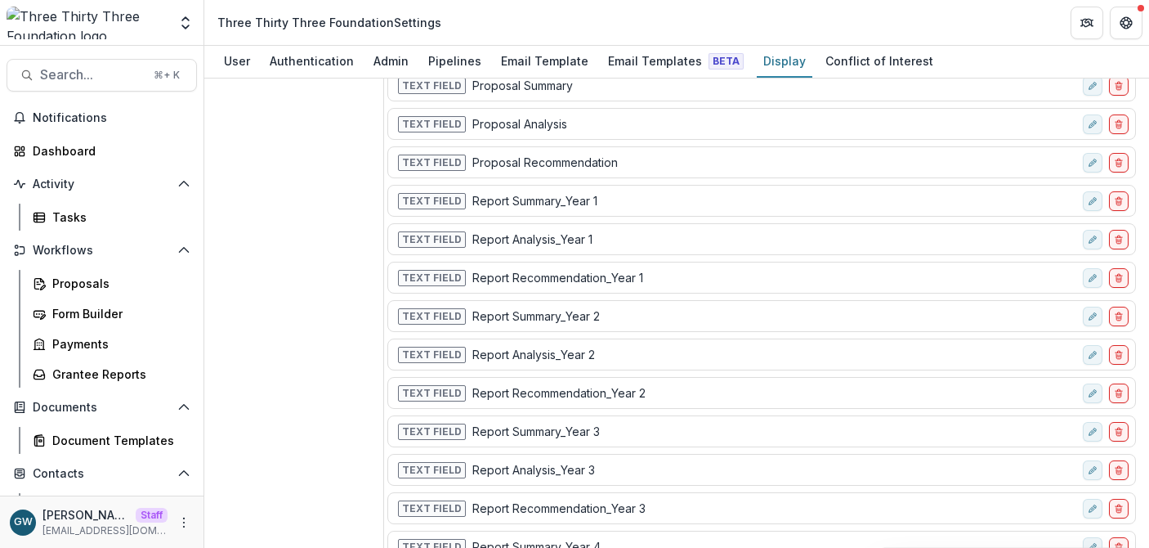
scroll to position [674, 0]
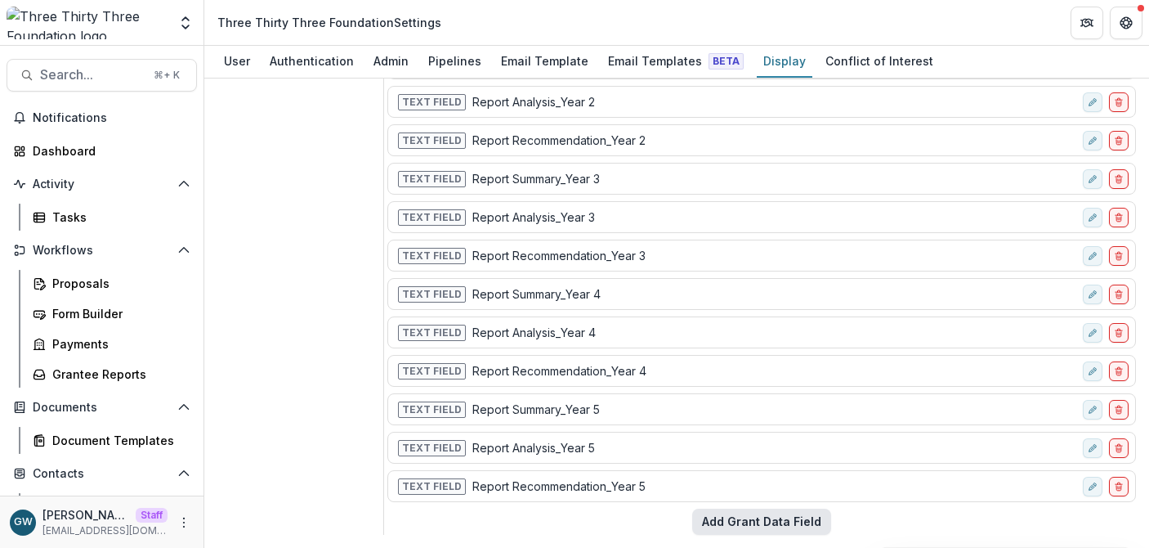
click at [742, 512] on button "Add Grant Data Field" at bounding box center [761, 521] width 139 height 26
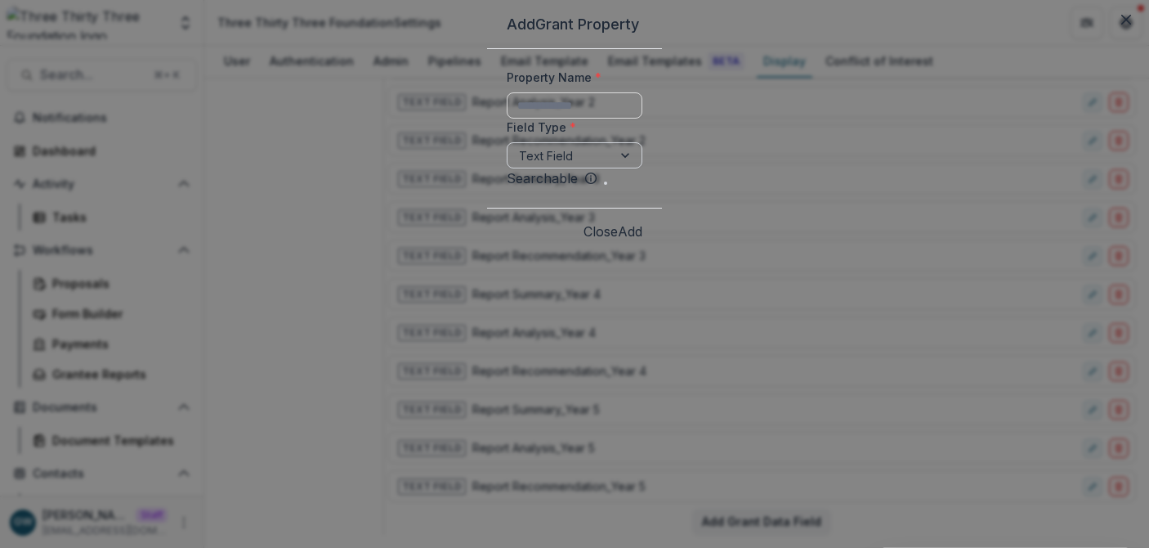
click at [519, 166] on div at bounding box center [560, 155] width 82 height 20
click at [487, 208] on form "Property Name * Field Type * Text Field Searchable" at bounding box center [574, 128] width 175 height 159
click at [1113, 33] on button "Close" at bounding box center [1126, 20] width 26 height 26
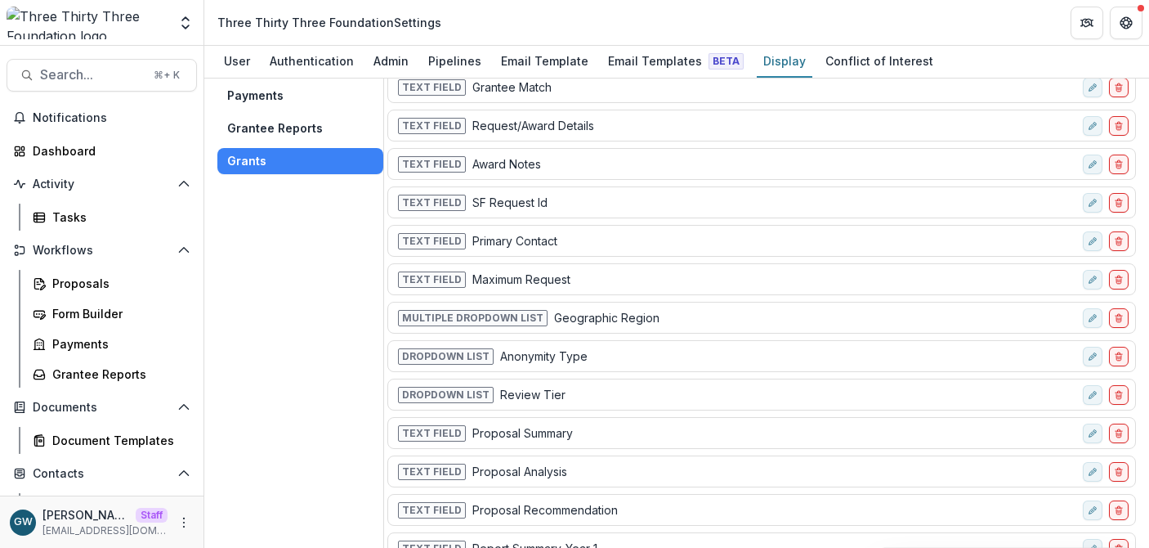
scroll to position [74, 0]
click at [1088, 282] on icon "edit-field-row" at bounding box center [1093, 280] width 10 height 10
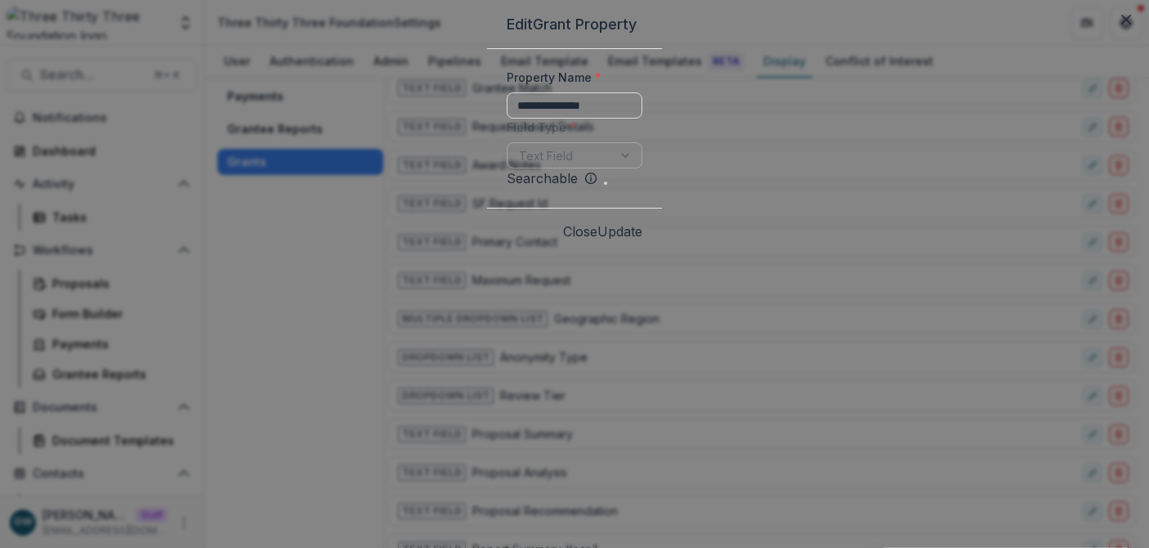
click at [507, 168] on div "Text Field" at bounding box center [575, 155] width 136 height 26
click at [507, 119] on input "**********" at bounding box center [575, 105] width 136 height 26
type input "**********"
click at [642, 241] on button "Update" at bounding box center [619, 231] width 45 height 20
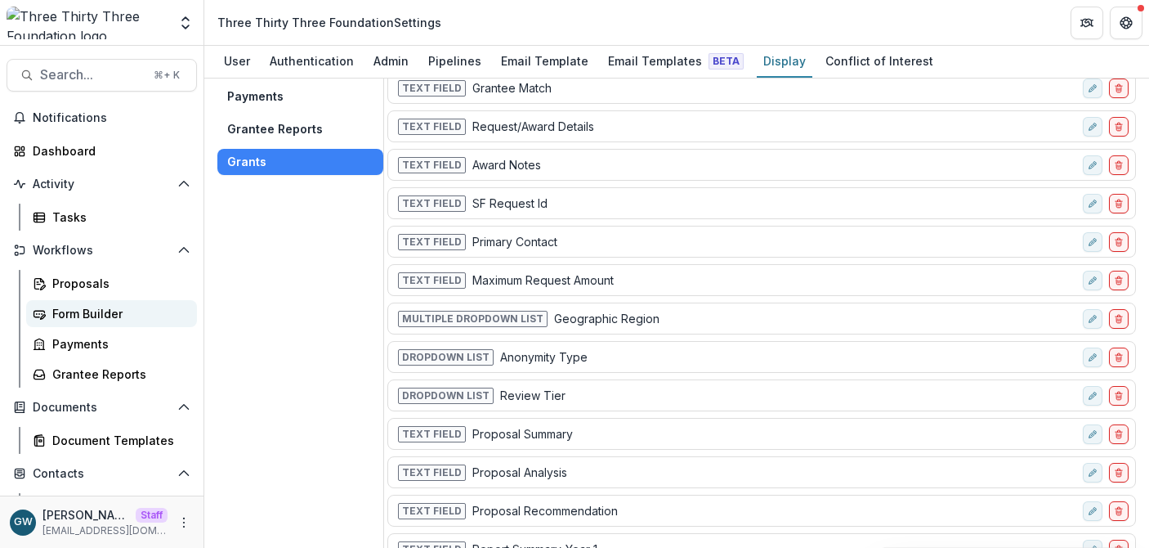
click at [101, 310] on div "Form Builder" at bounding box center [118, 313] width 132 height 17
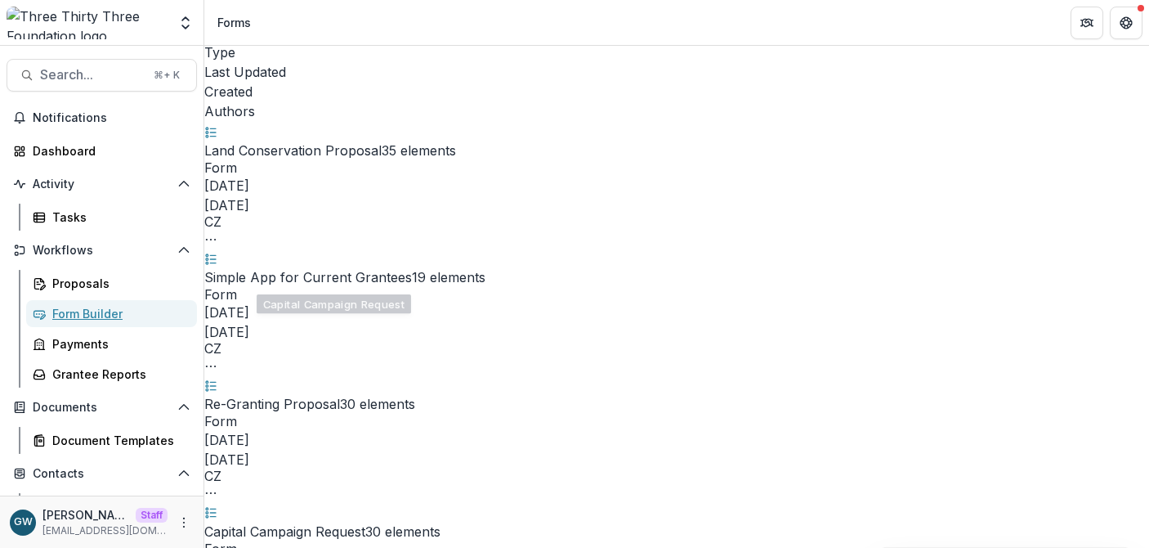
scroll to position [50, 0]
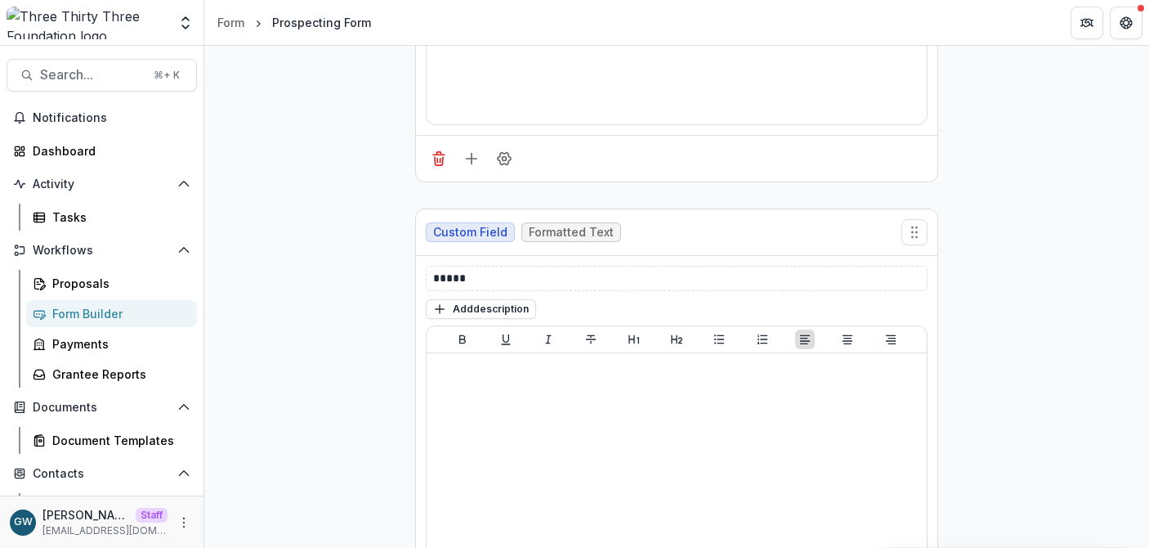
scroll to position [712, 0]
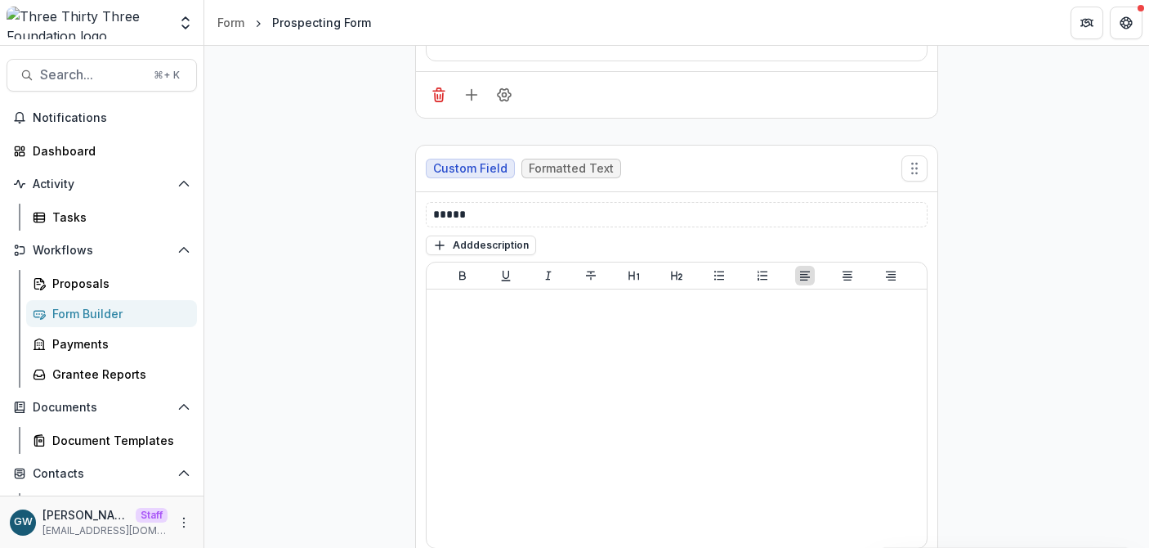
scroll to position [758, 0]
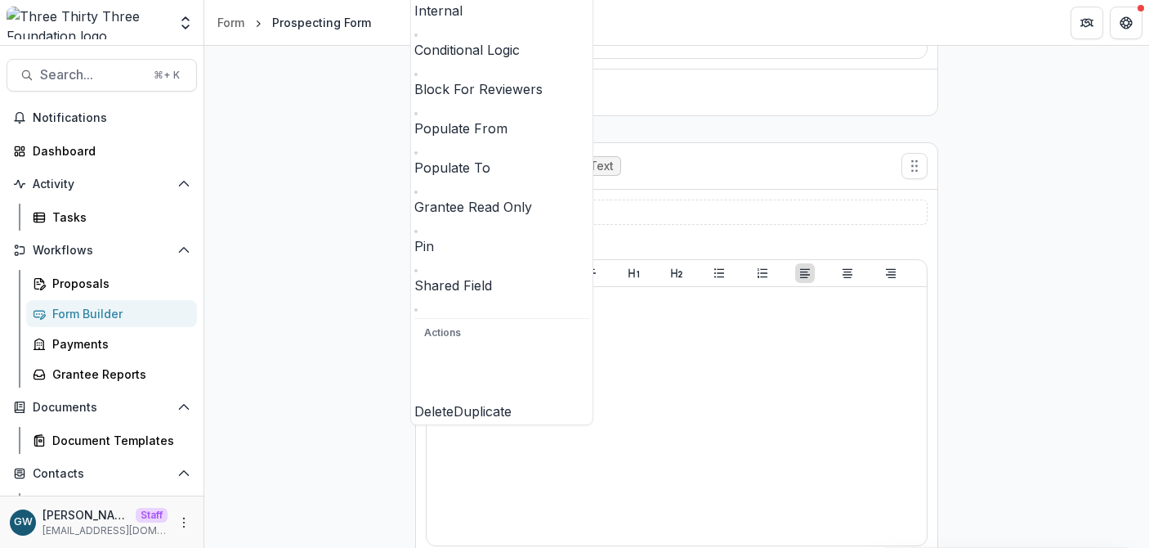
click at [416, 192] on span at bounding box center [416, 192] width 0 height 0
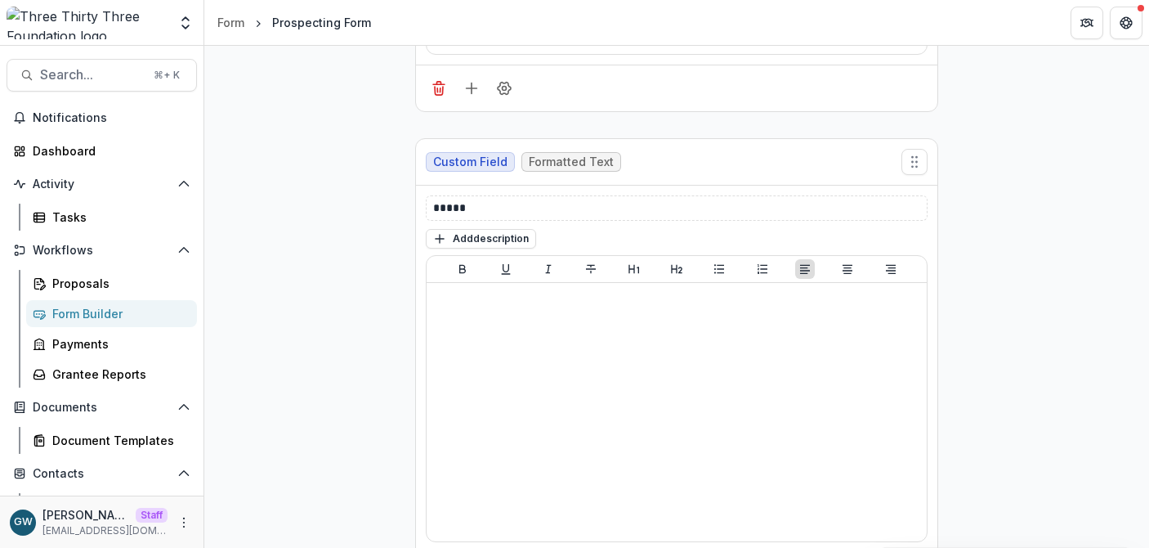
scroll to position [778, 0]
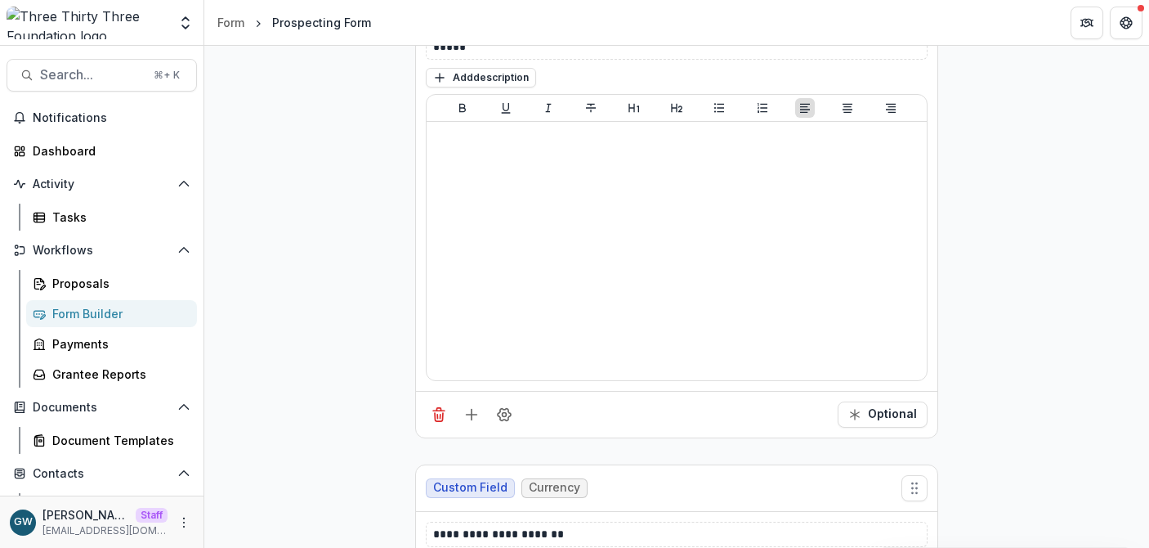
scroll to position [943, 0]
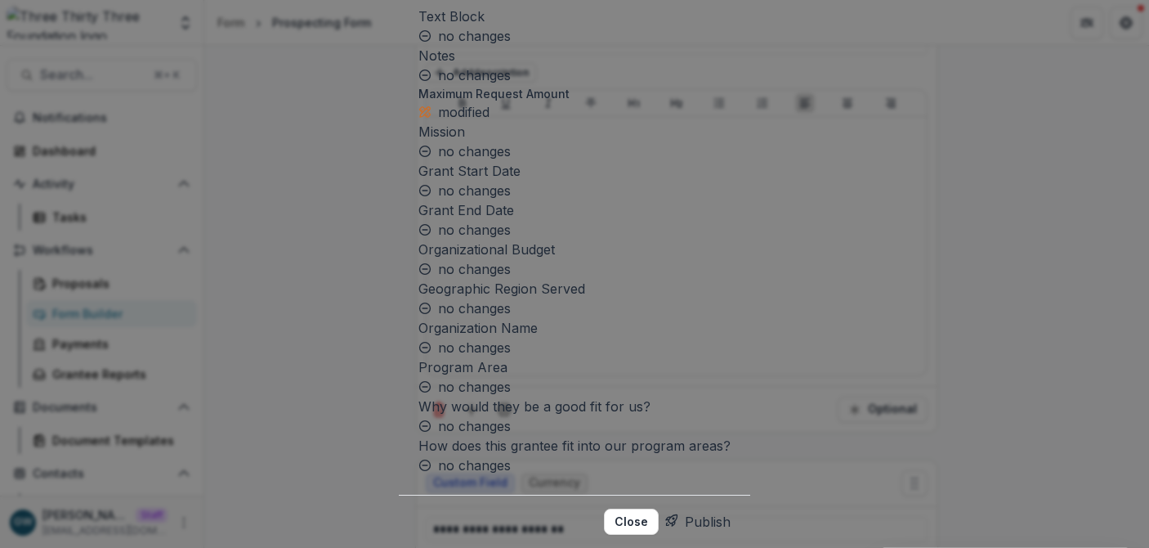
scroll to position [606, 0]
click at [707, 508] on button "Publish" at bounding box center [697, 521] width 65 height 26
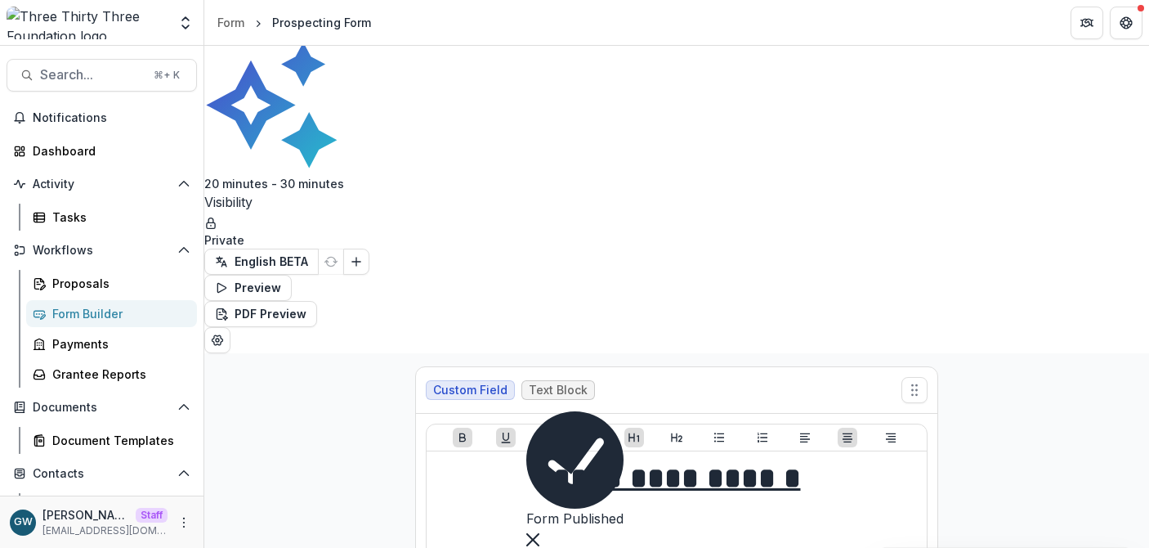
scroll to position [0, 0]
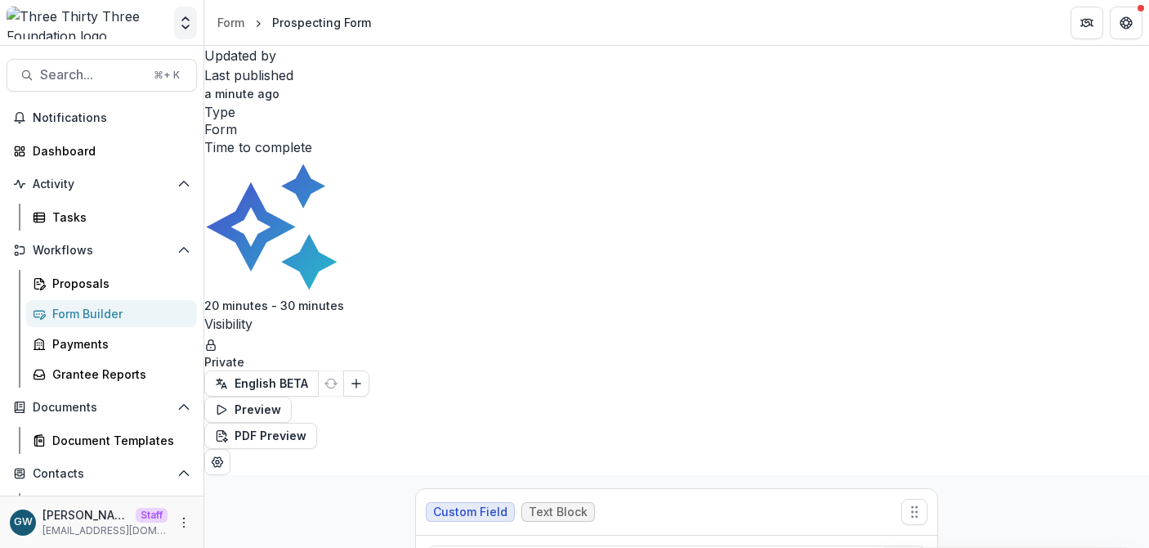
click at [179, 25] on icon "Open entity switcher" at bounding box center [185, 23] width 16 height 16
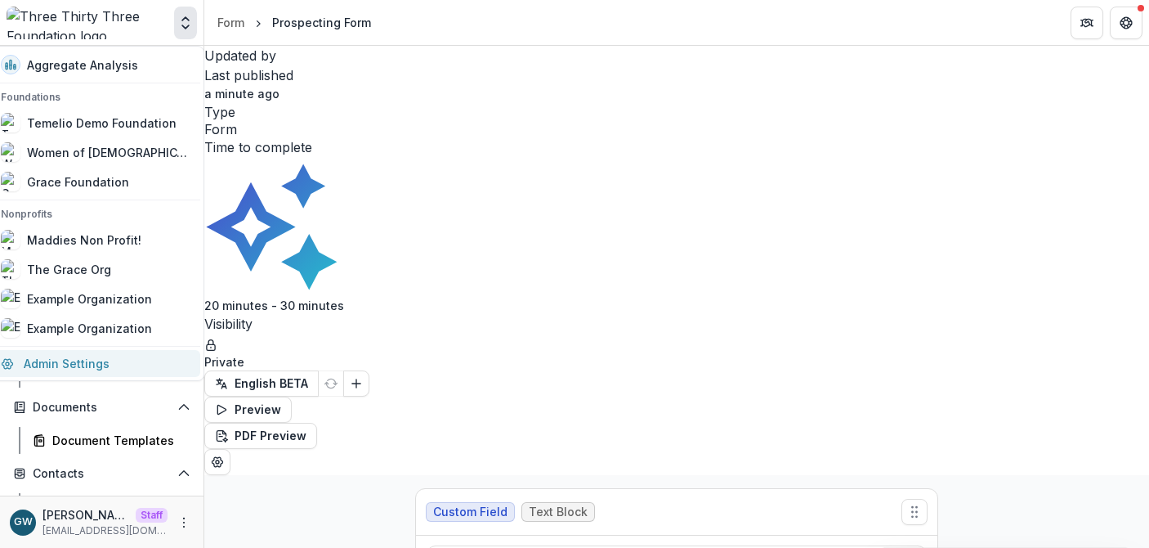
click at [130, 355] on link "Admin Settings" at bounding box center [95, 363] width 209 height 27
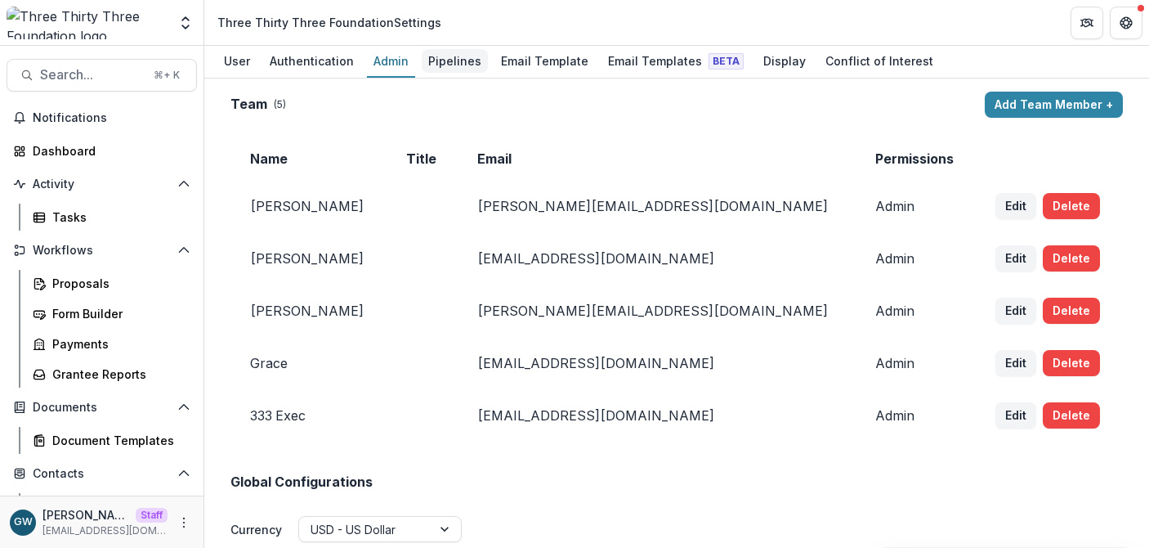
click at [447, 67] on div "Pipelines" at bounding box center [455, 61] width 66 height 24
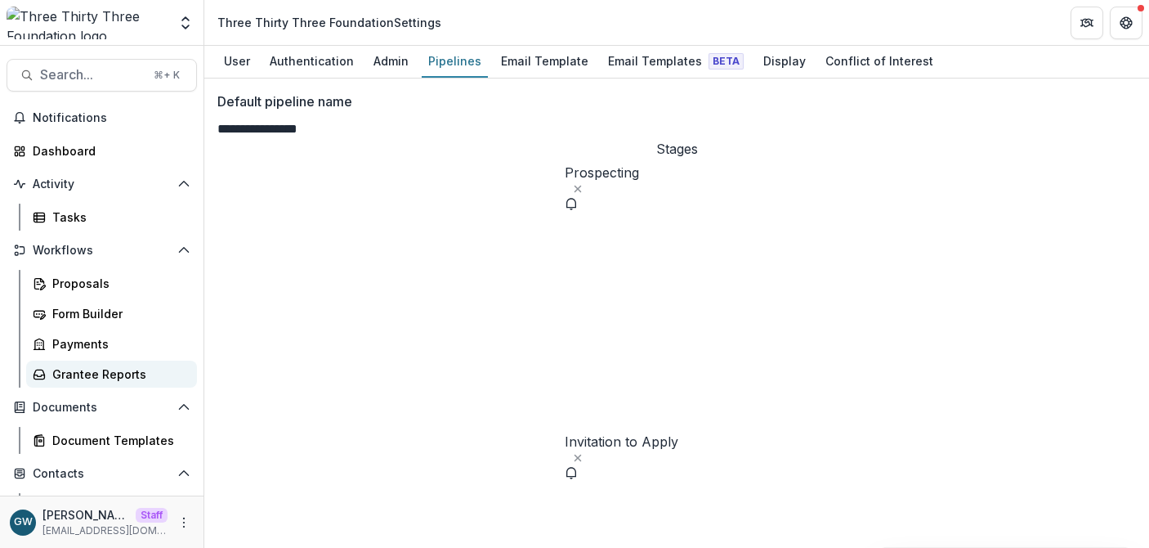
click at [113, 369] on div "Grantee Reports" at bounding box center [118, 373] width 132 height 17
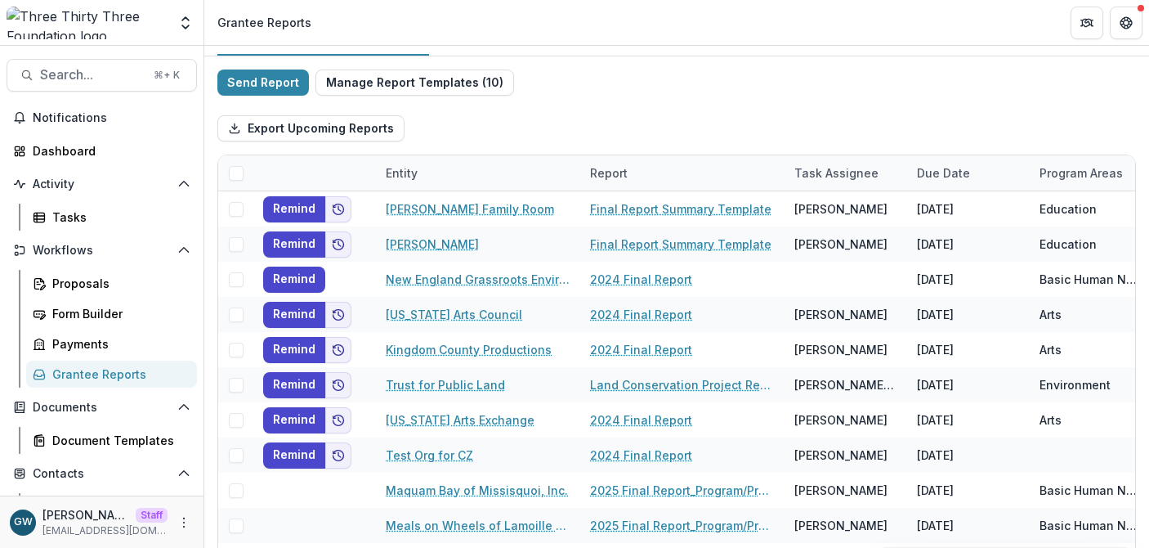
scroll to position [21, 0]
click at [416, 83] on button "Manage Report Templates ( 10 )" at bounding box center [414, 83] width 199 height 26
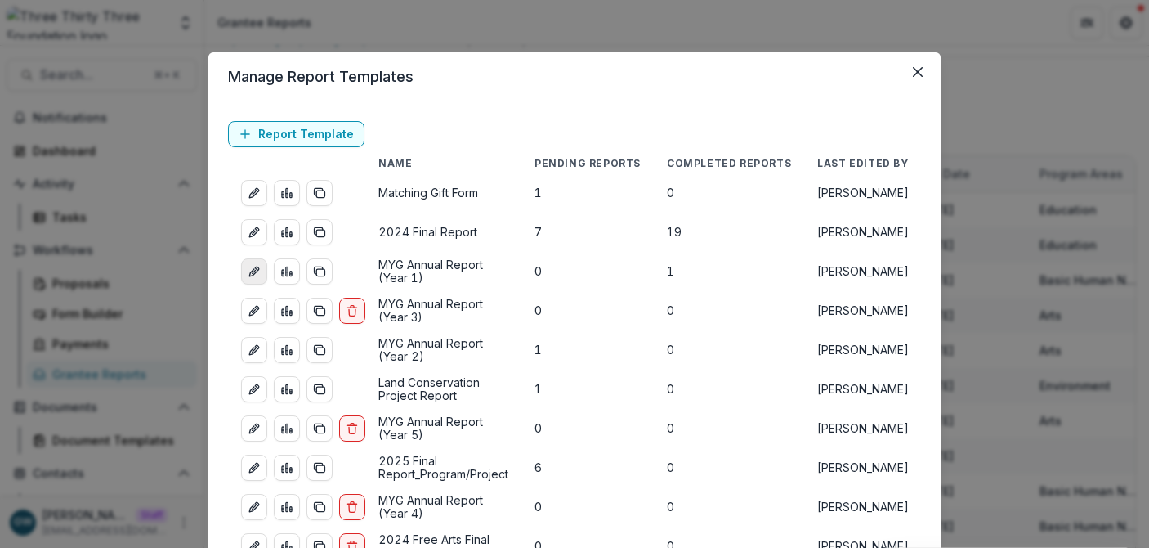
click at [253, 271] on icon "edit-report" at bounding box center [254, 271] width 13 height 13
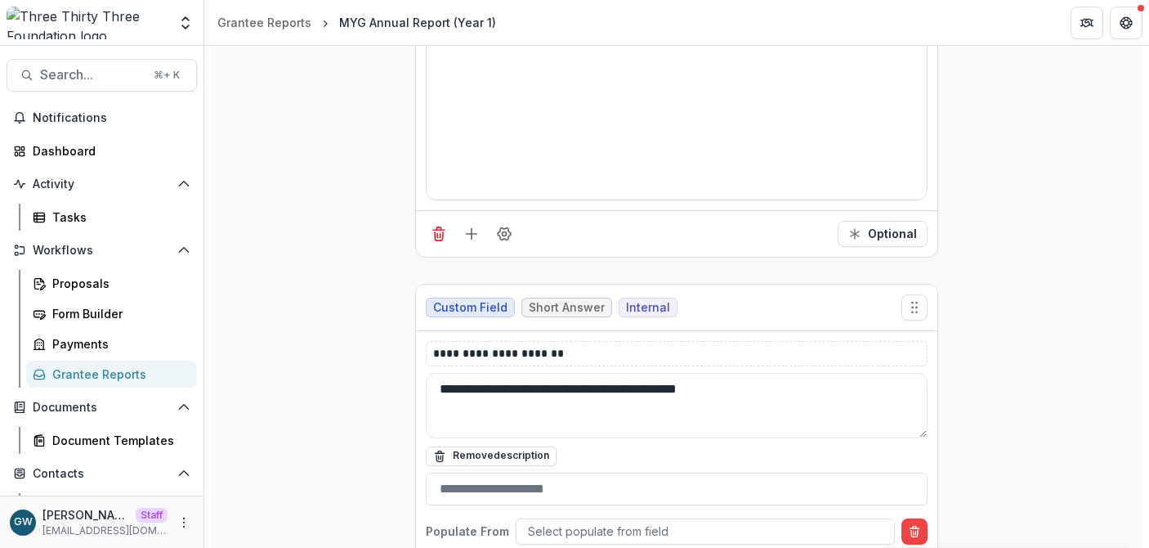
scroll to position [4271, 0]
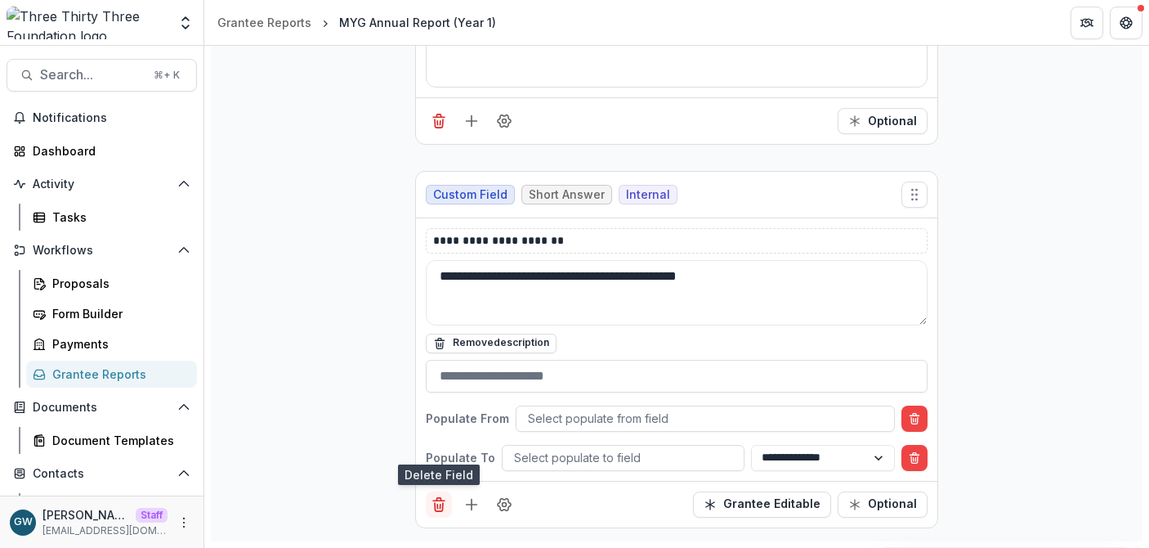
click at [433, 505] on icon "Delete field" at bounding box center [439, 504] width 16 height 16
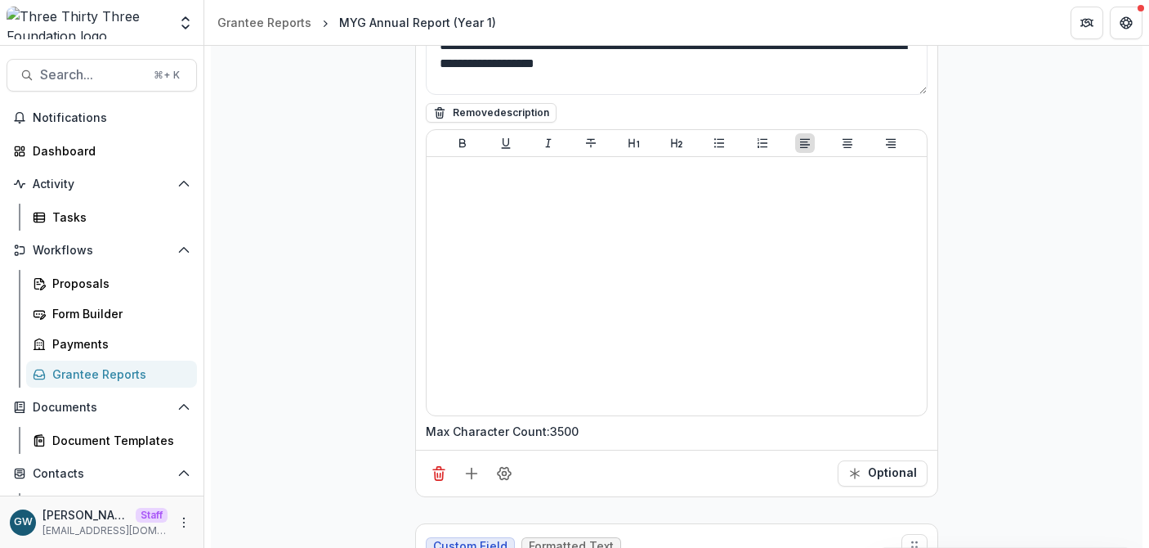
scroll to position [0, 0]
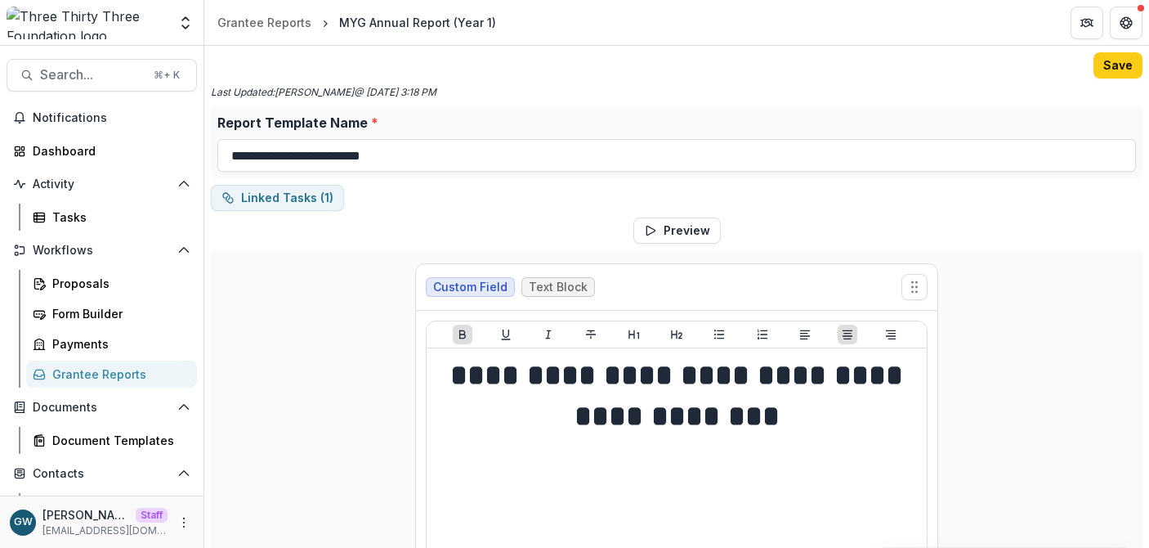
click at [1118, 68] on button "Save" at bounding box center [1118, 65] width 49 height 26
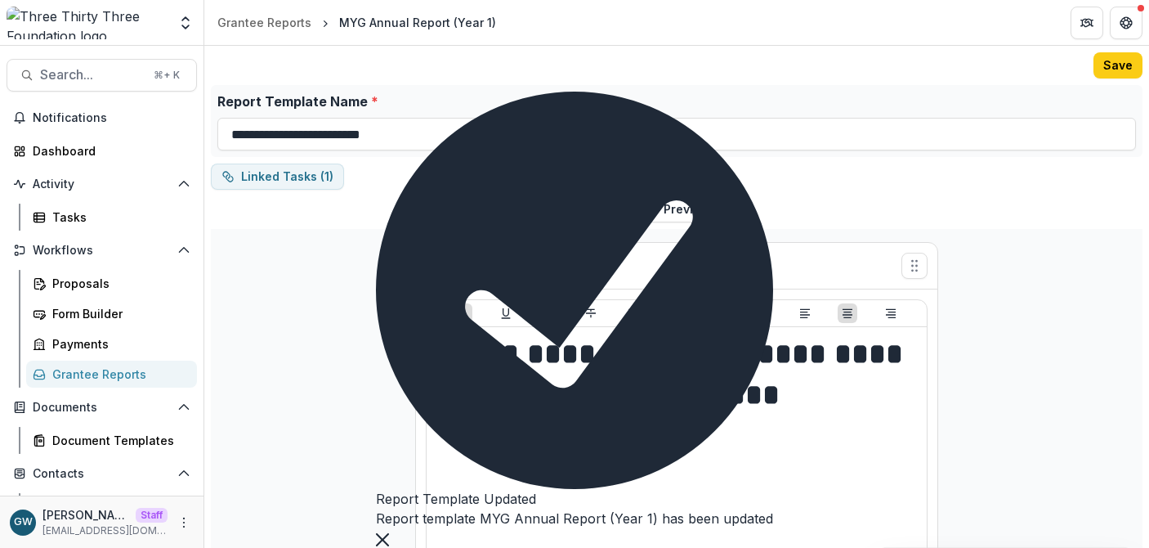
click at [118, 372] on div "Grantee Reports" at bounding box center [118, 373] width 132 height 17
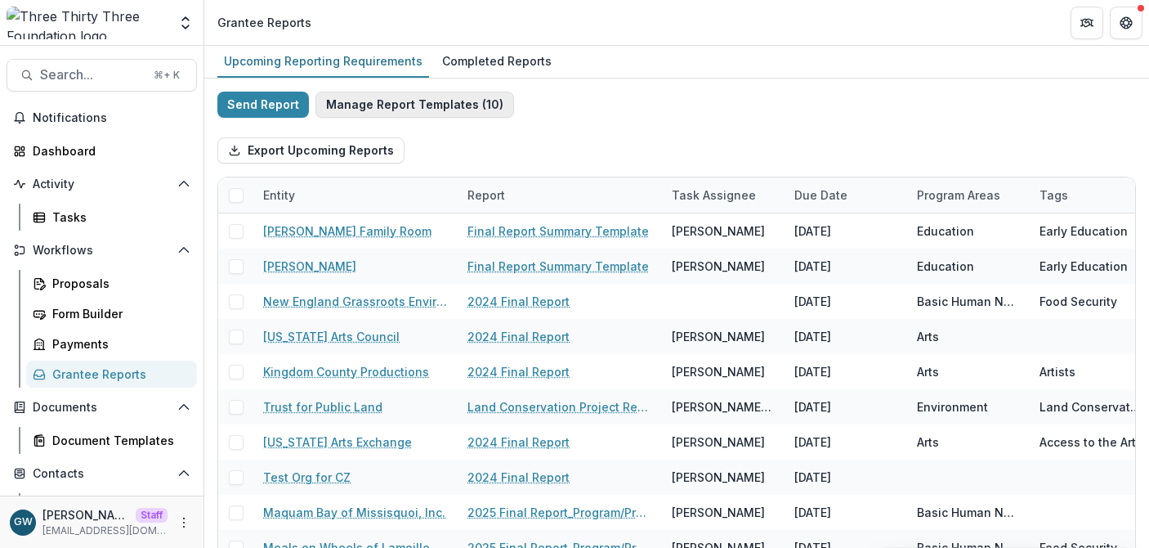
click at [402, 107] on button "Manage Report Templates ( 10 )" at bounding box center [414, 105] width 199 height 26
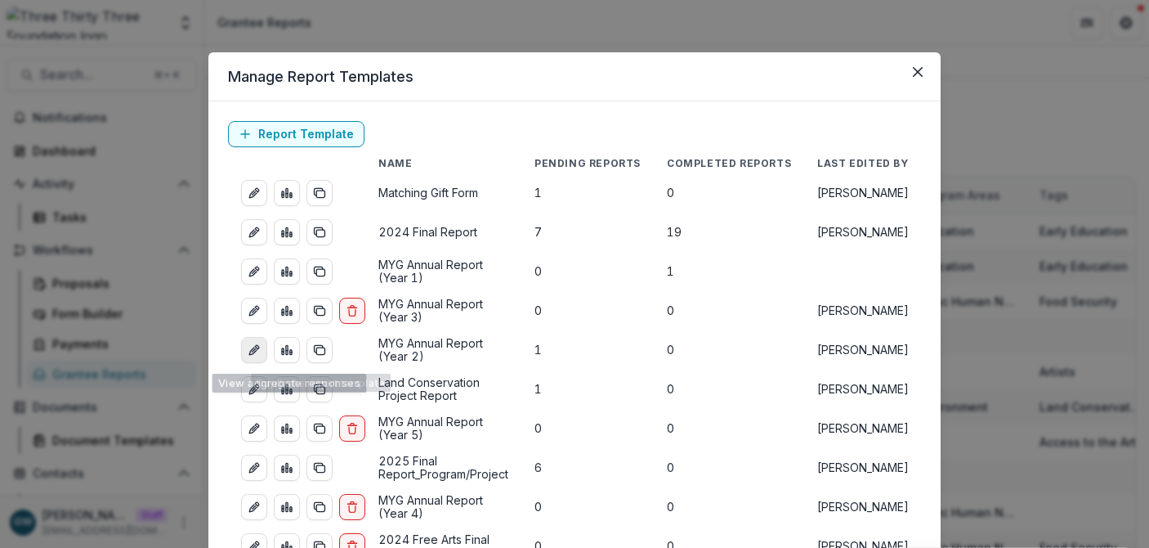
click at [251, 353] on icon "edit-report" at bounding box center [254, 349] width 13 height 13
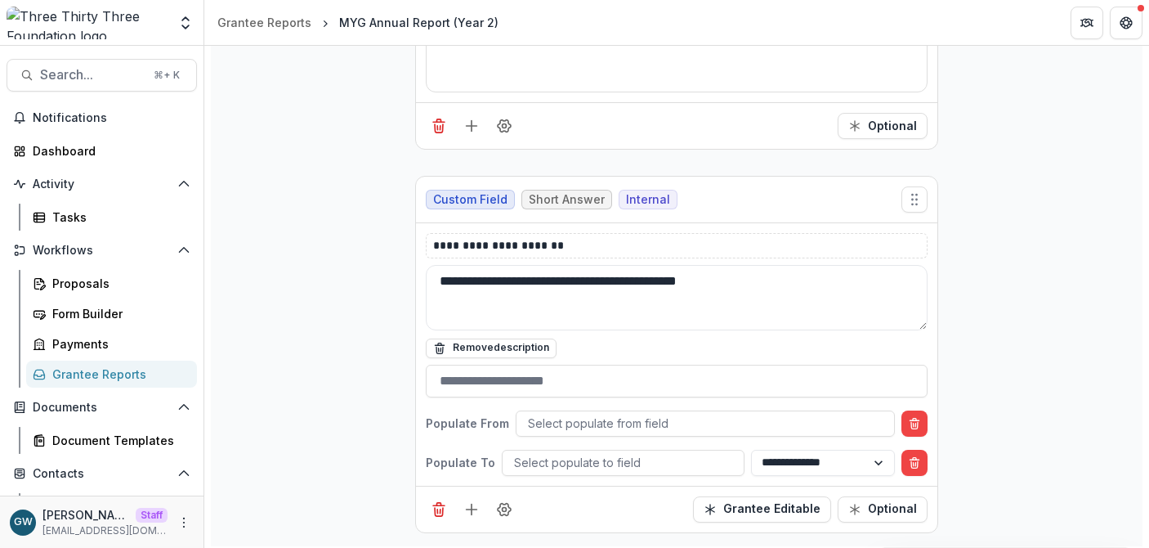
scroll to position [4271, 0]
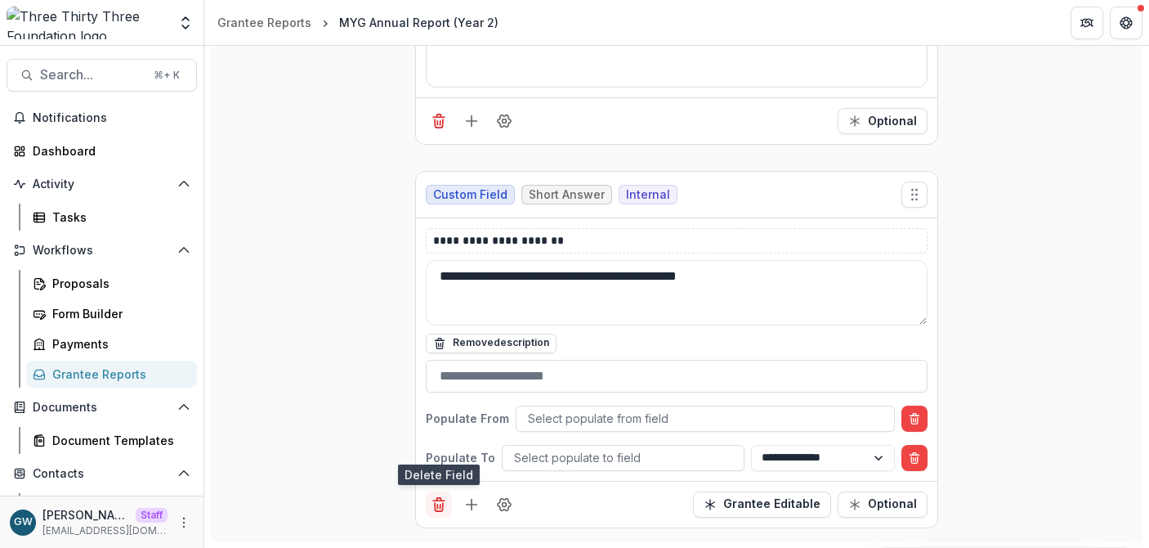
click at [431, 509] on icon "Delete field" at bounding box center [439, 504] width 16 height 16
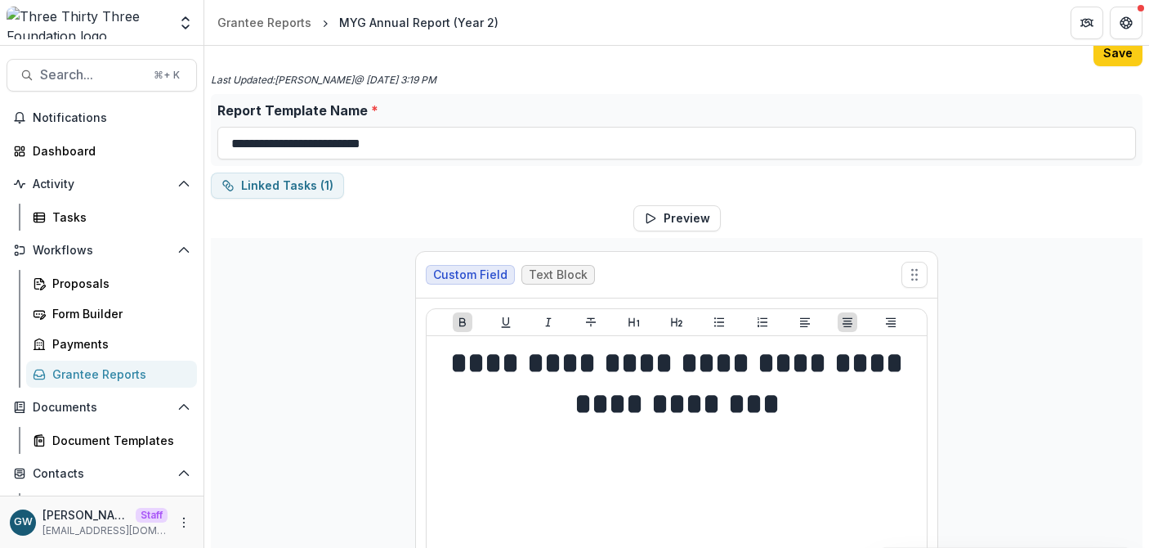
scroll to position [0, 0]
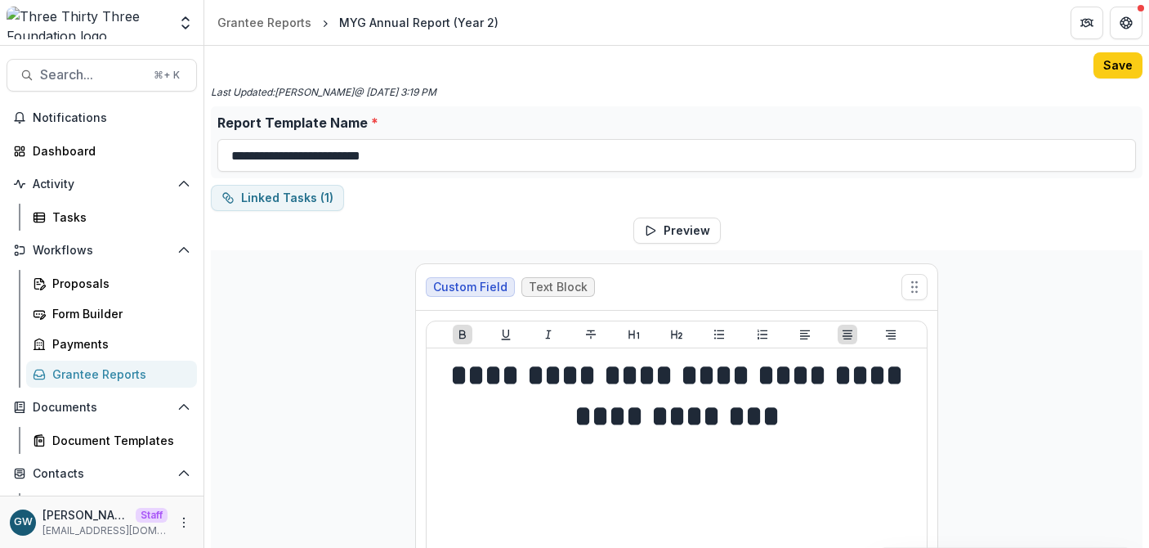
click at [1121, 58] on button "Save" at bounding box center [1118, 65] width 49 height 26
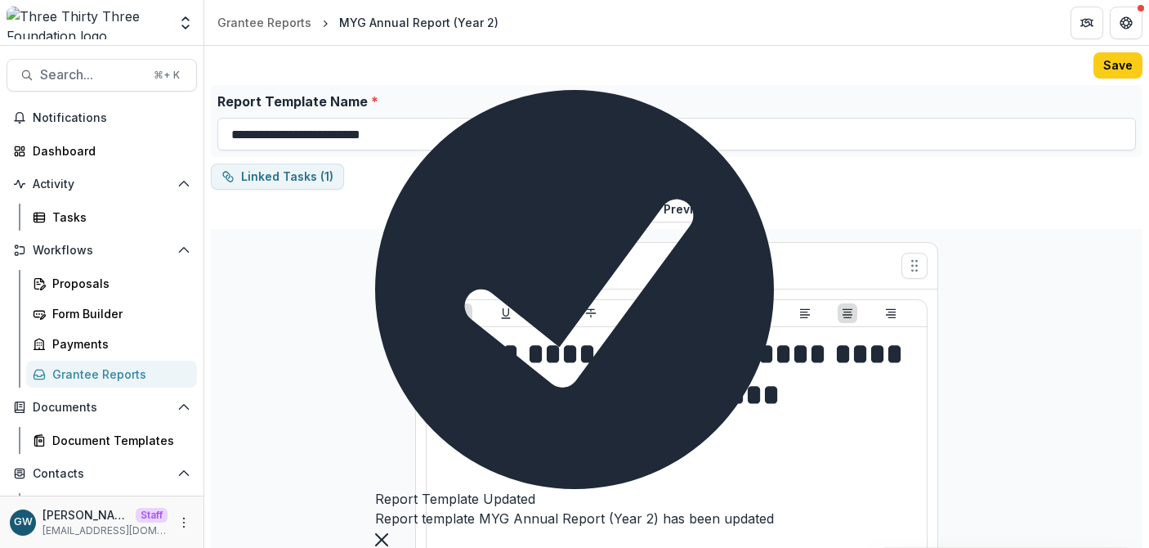
click at [99, 366] on div "Grantee Reports" at bounding box center [118, 373] width 132 height 17
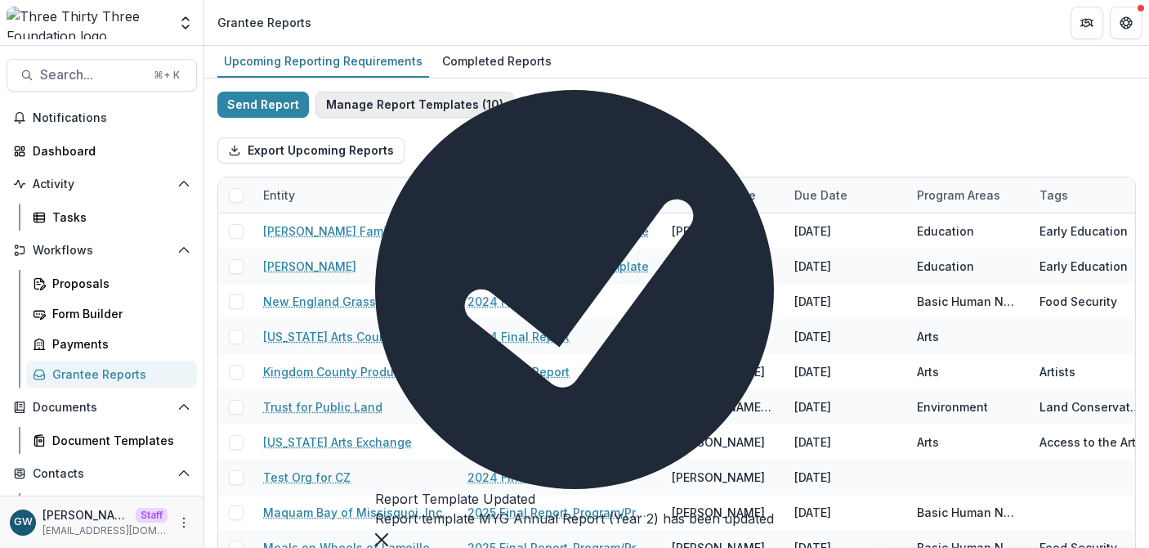
click at [401, 103] on button "Manage Report Templates ( 10 )" at bounding box center [414, 105] width 199 height 26
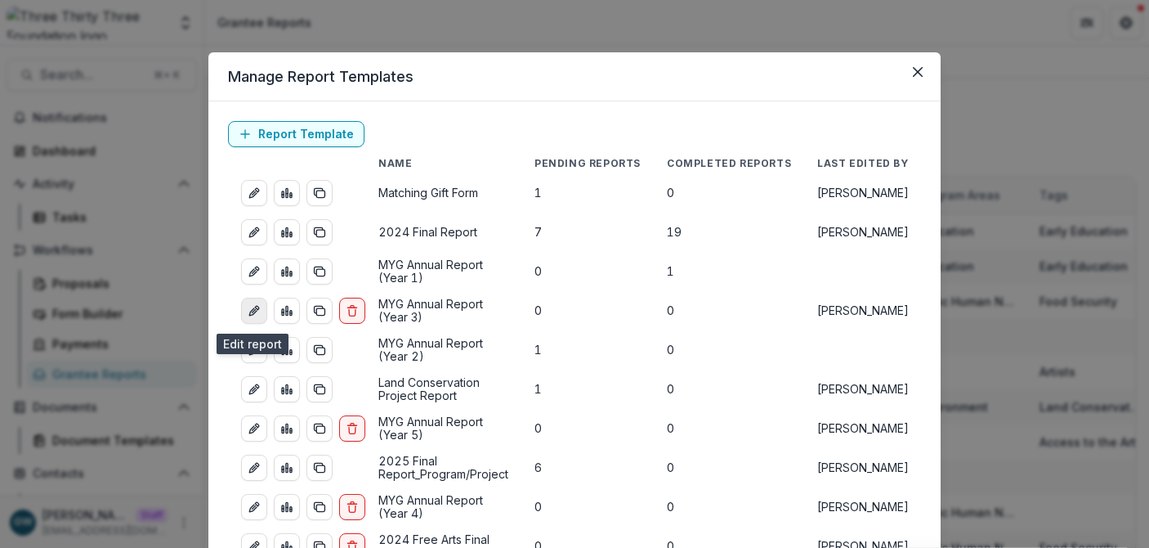
click at [249, 312] on icon "edit-report" at bounding box center [254, 310] width 13 height 13
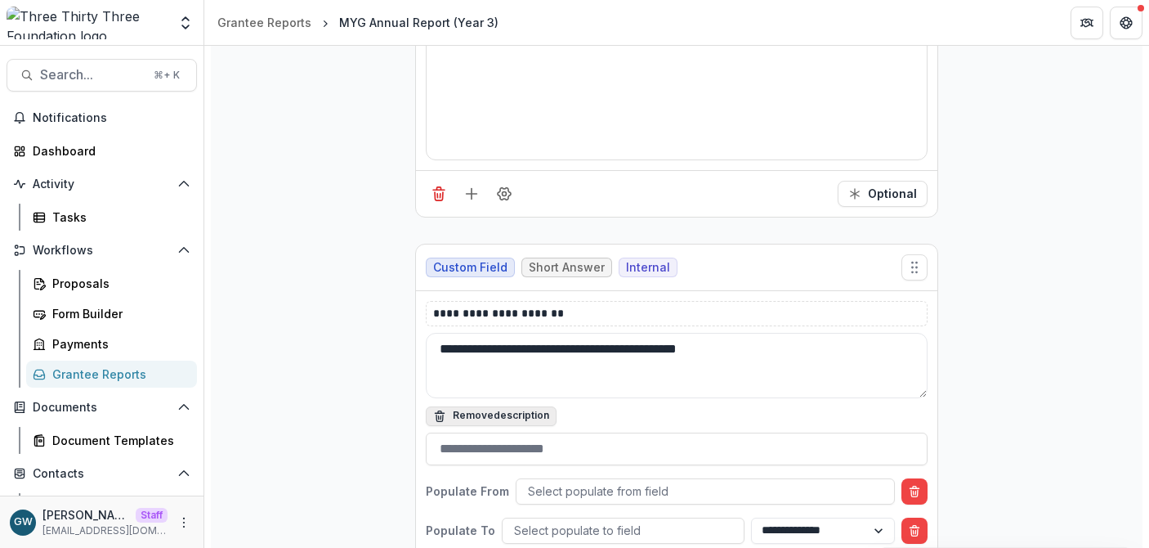
scroll to position [4271, 0]
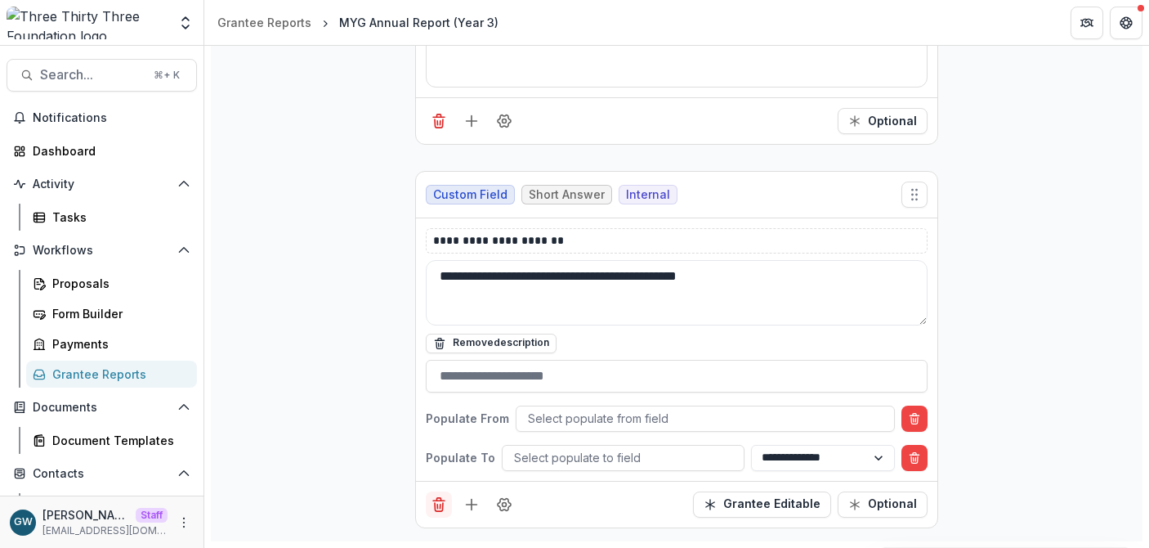
click at [432, 501] on icon "Delete field" at bounding box center [439, 504] width 16 height 16
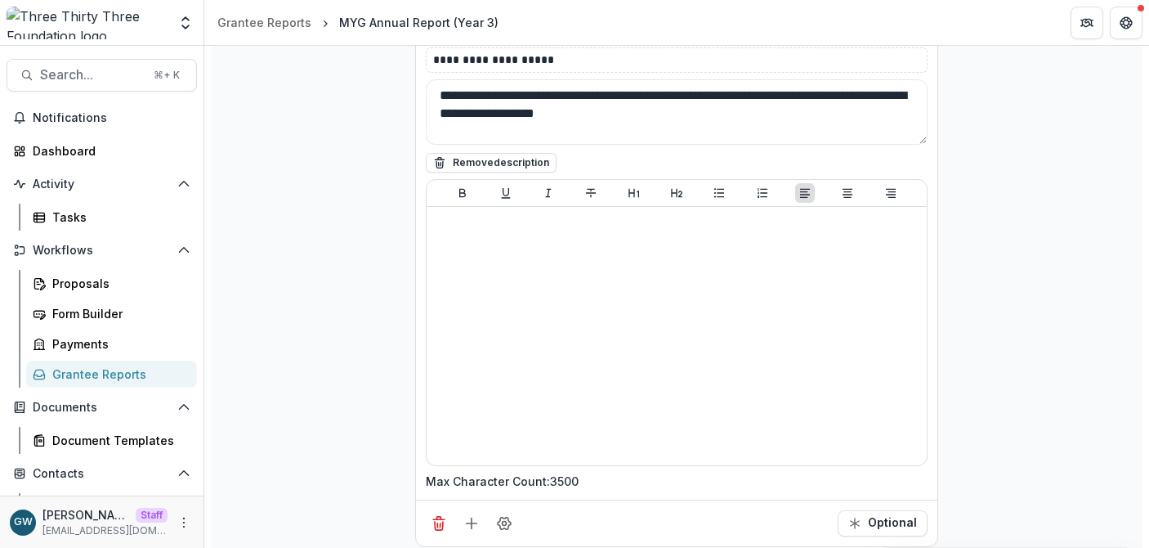
scroll to position [0, 0]
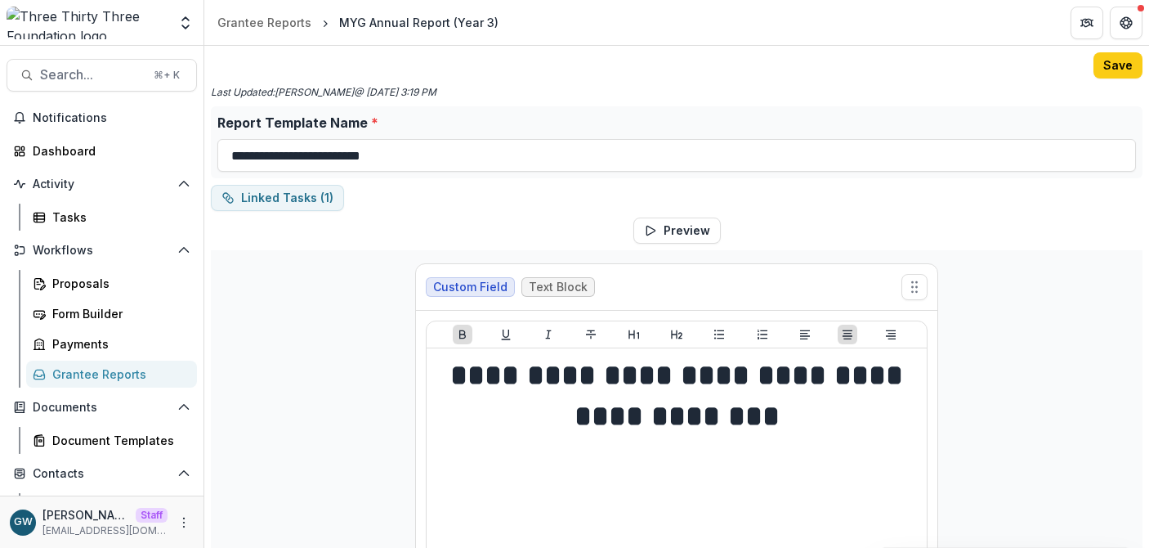
click at [1108, 63] on button "Save" at bounding box center [1118, 65] width 49 height 26
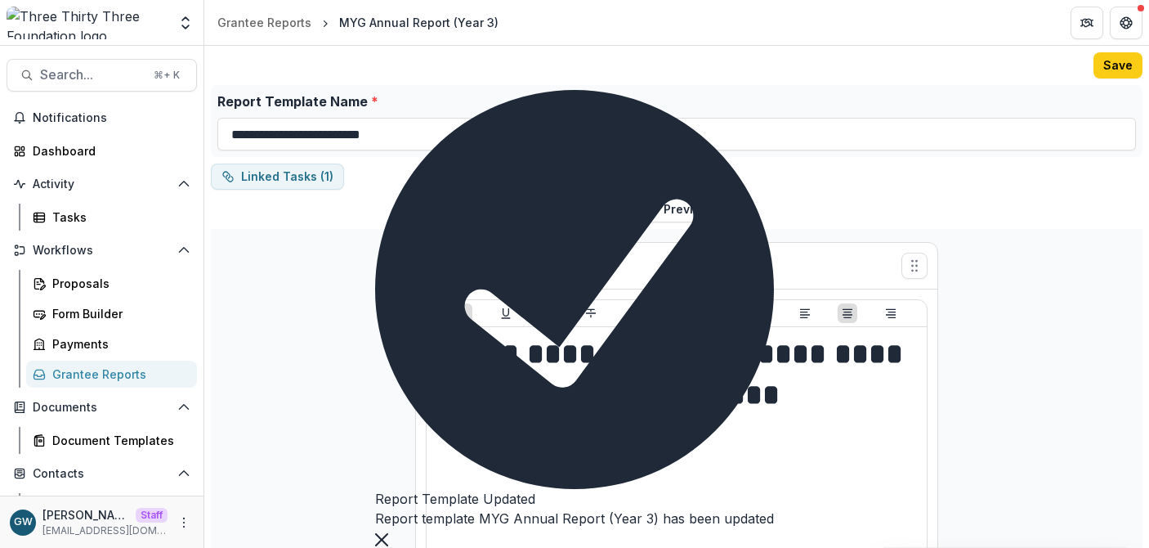
click at [103, 370] on div "Grantee Reports" at bounding box center [118, 373] width 132 height 17
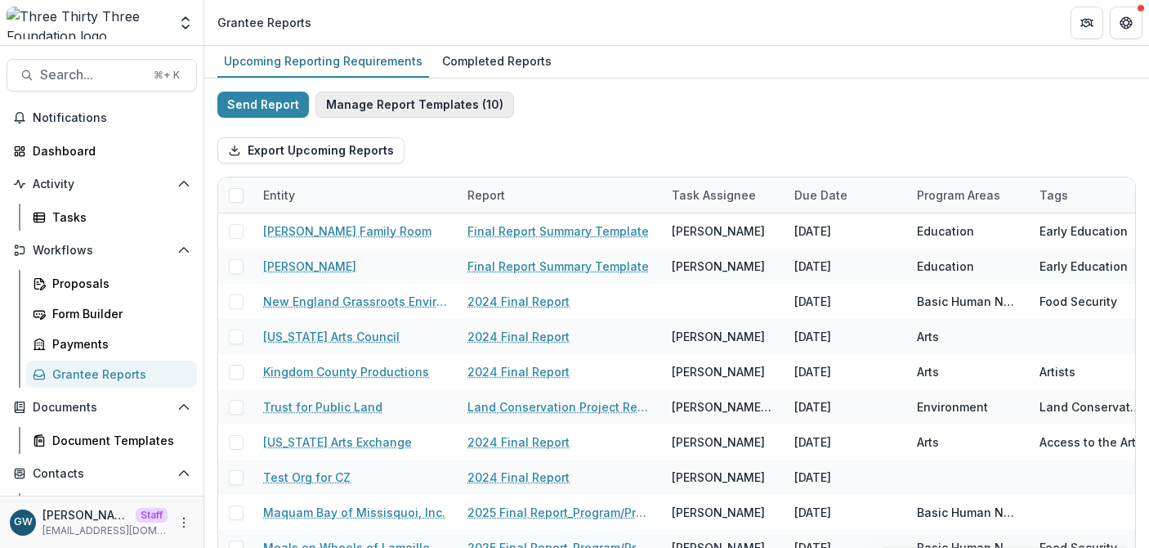
click at [455, 95] on button "Manage Report Templates ( 10 )" at bounding box center [414, 105] width 199 height 26
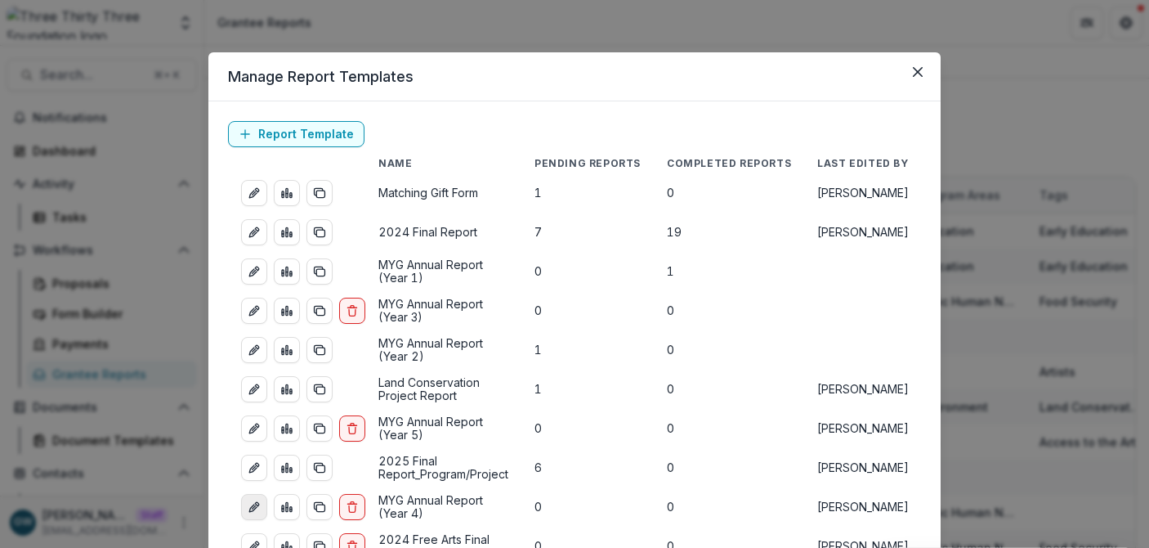
click at [253, 508] on line "edit-report" at bounding box center [254, 506] width 3 height 3
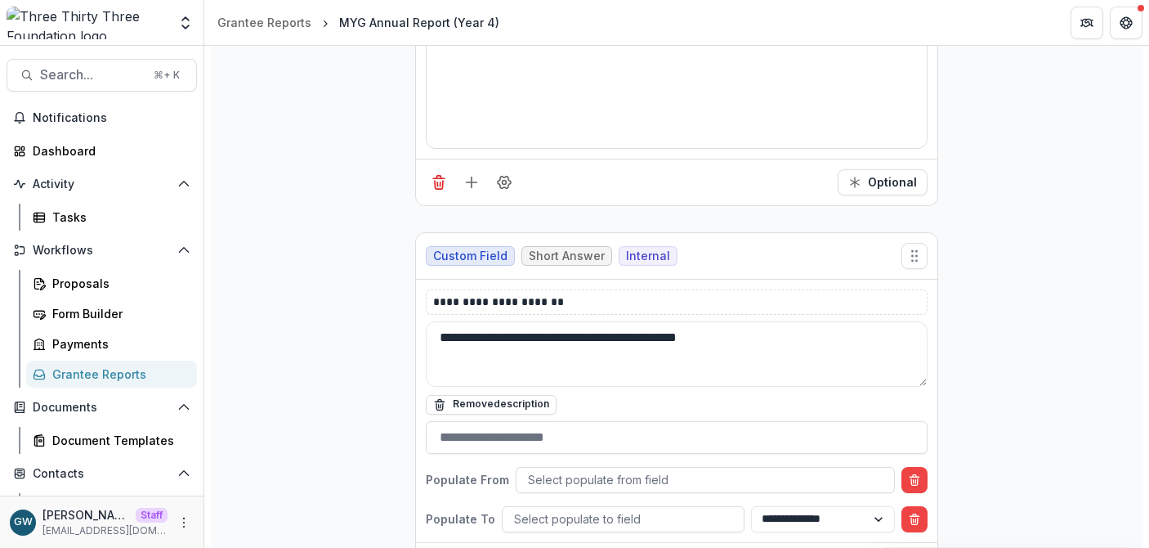
scroll to position [4271, 0]
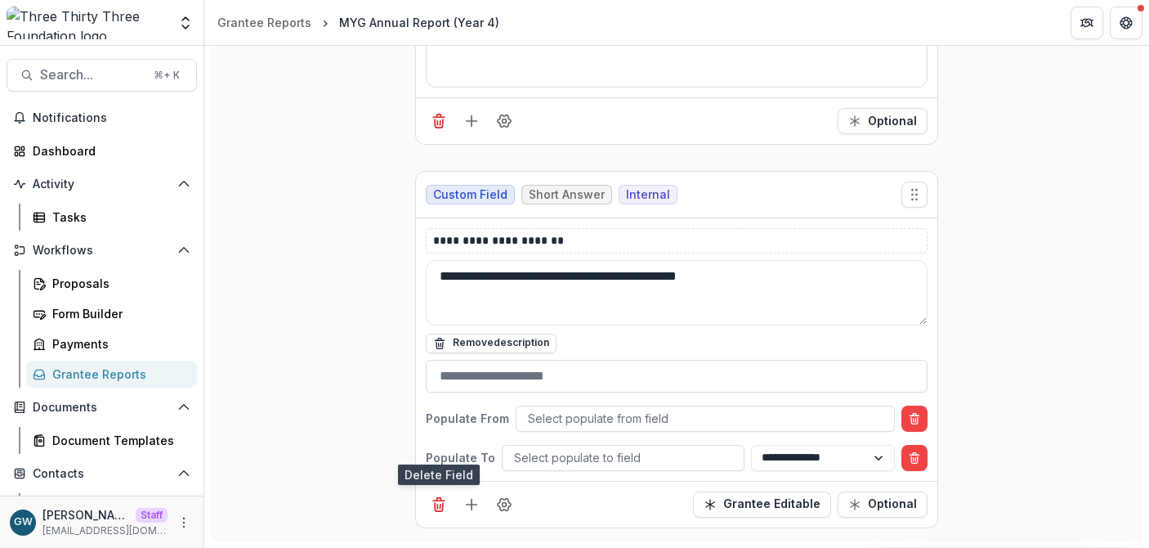
drag, startPoint x: 437, startPoint y: 508, endPoint x: 519, endPoint y: 451, distance: 99.3
click at [441, 508] on line "Delete field" at bounding box center [441, 505] width 0 height 4
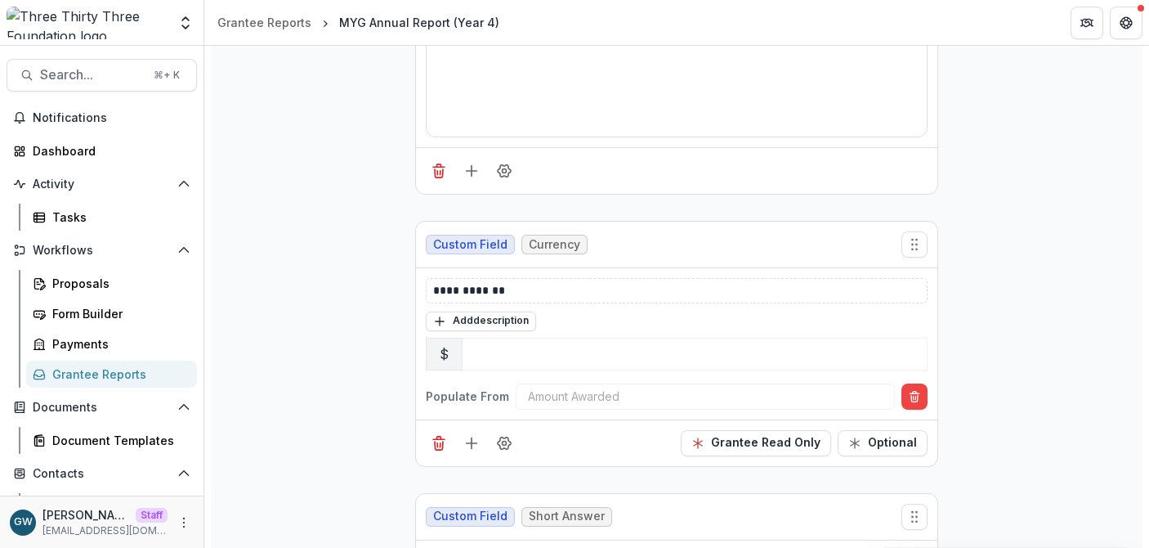
scroll to position [0, 0]
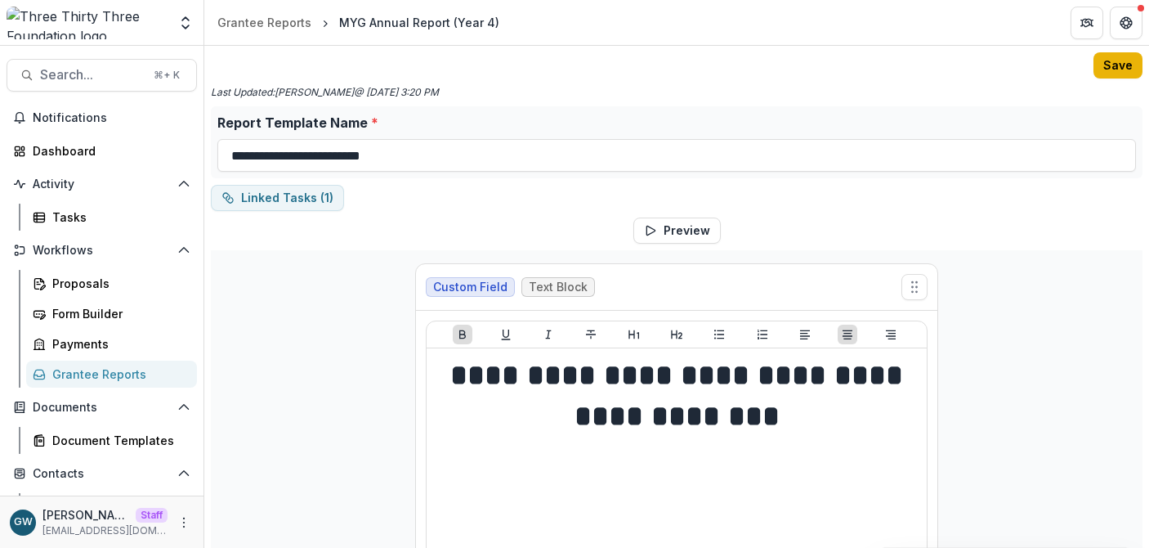
click at [1109, 69] on button "Save" at bounding box center [1118, 65] width 49 height 26
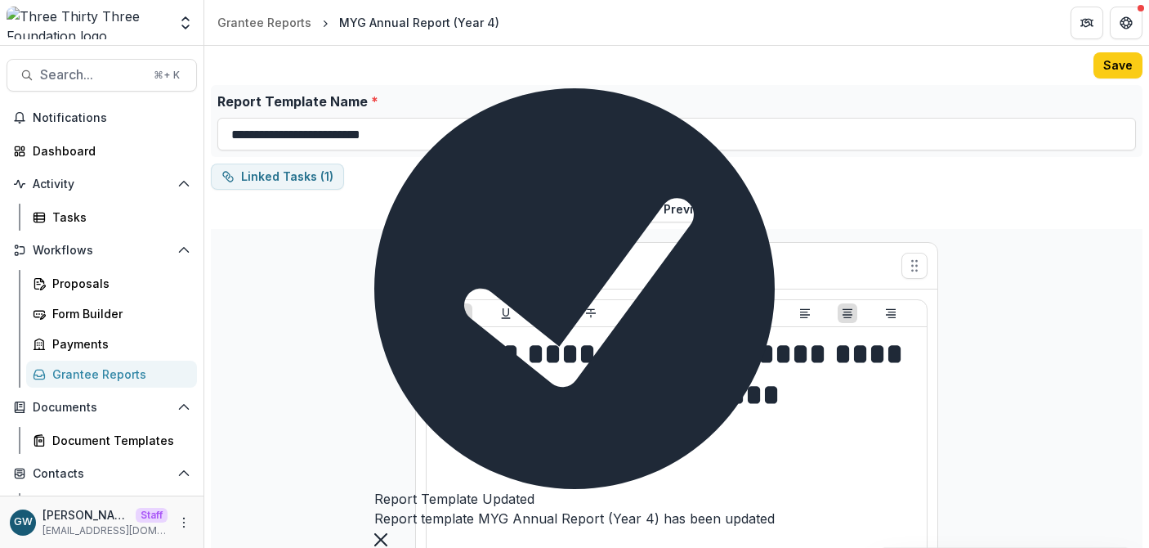
click at [98, 371] on div "Grantee Reports" at bounding box center [118, 373] width 132 height 17
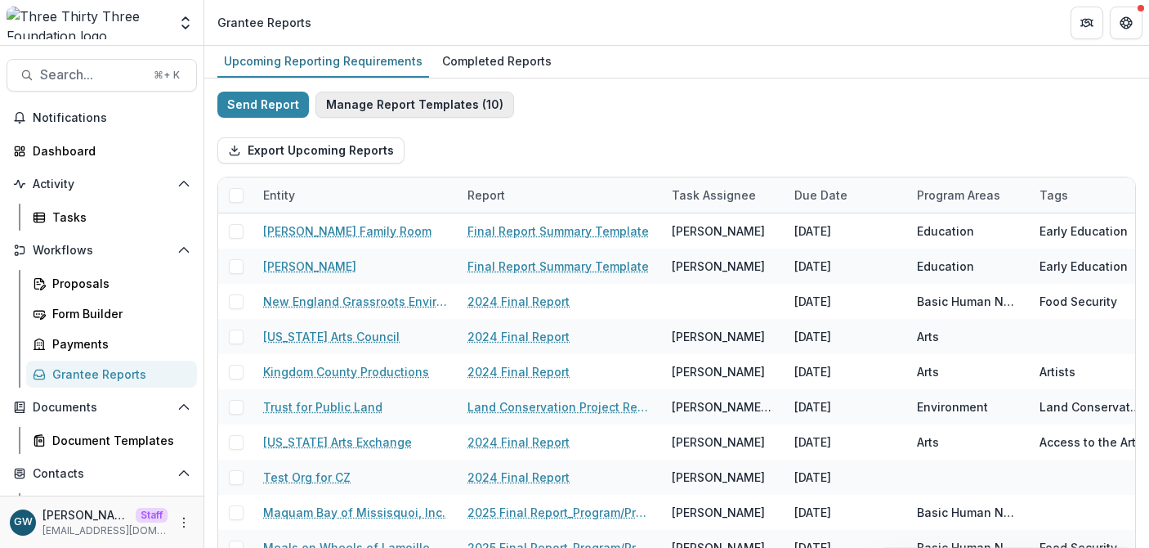
click at [383, 104] on button "Manage Report Templates ( 10 )" at bounding box center [414, 105] width 199 height 26
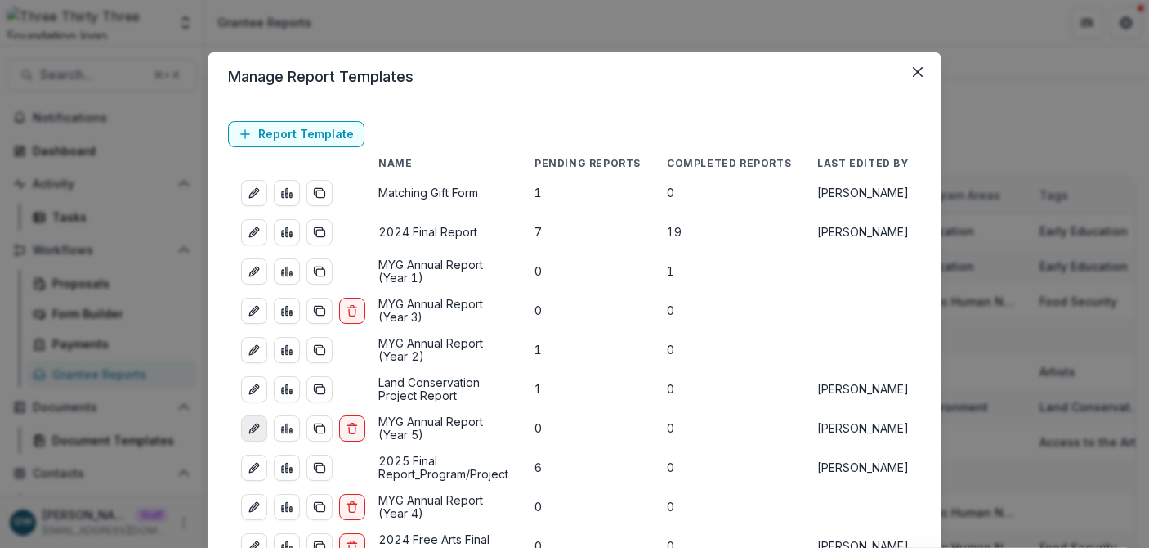
click at [256, 435] on icon "edit-report" at bounding box center [254, 428] width 13 height 13
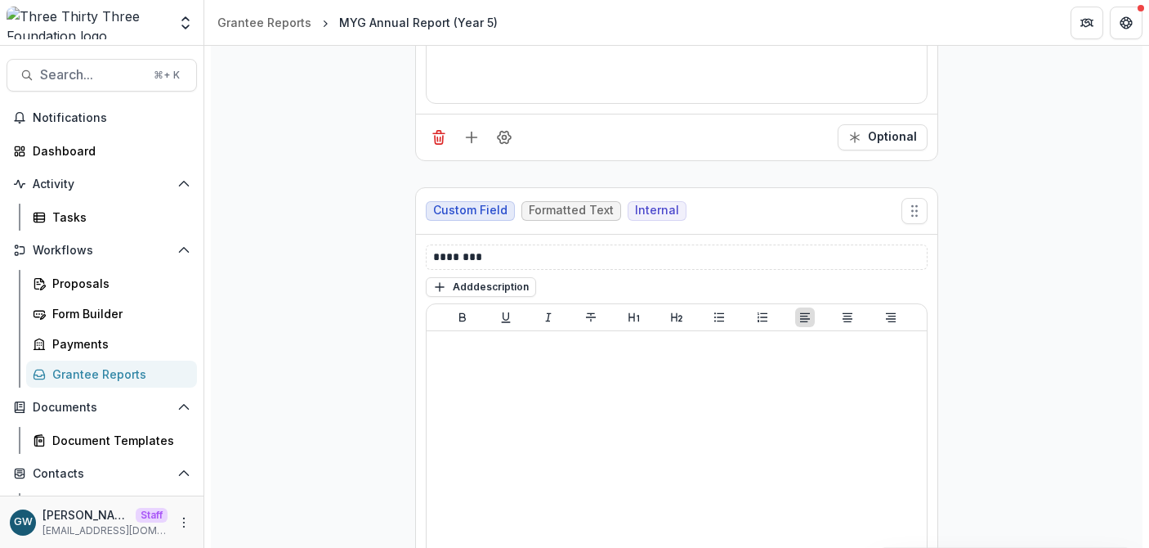
scroll to position [4271, 0]
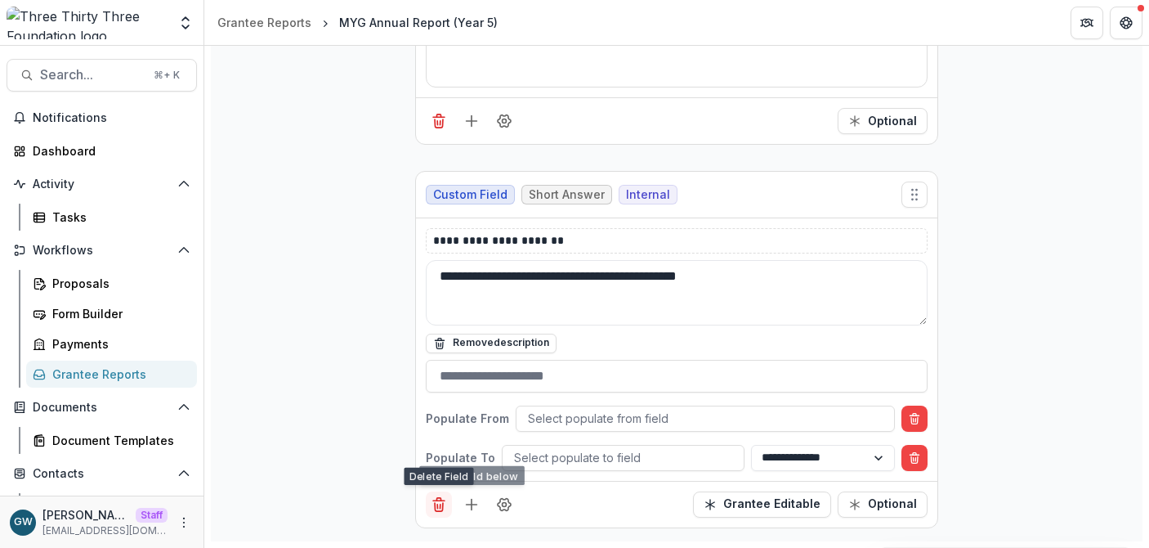
click at [432, 511] on icon "Delete field" at bounding box center [439, 504] width 16 height 16
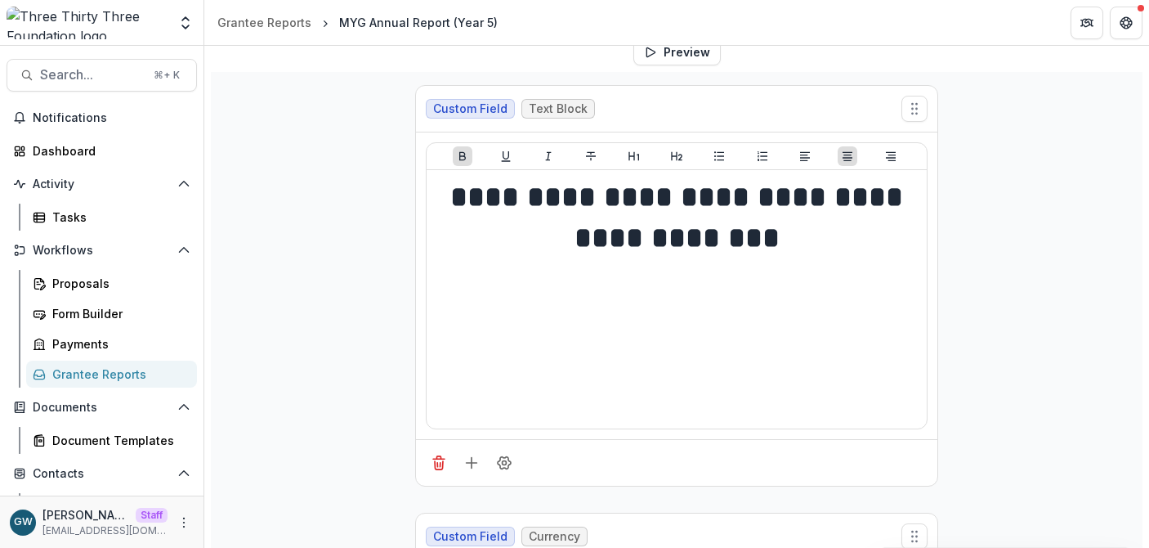
scroll to position [0, 0]
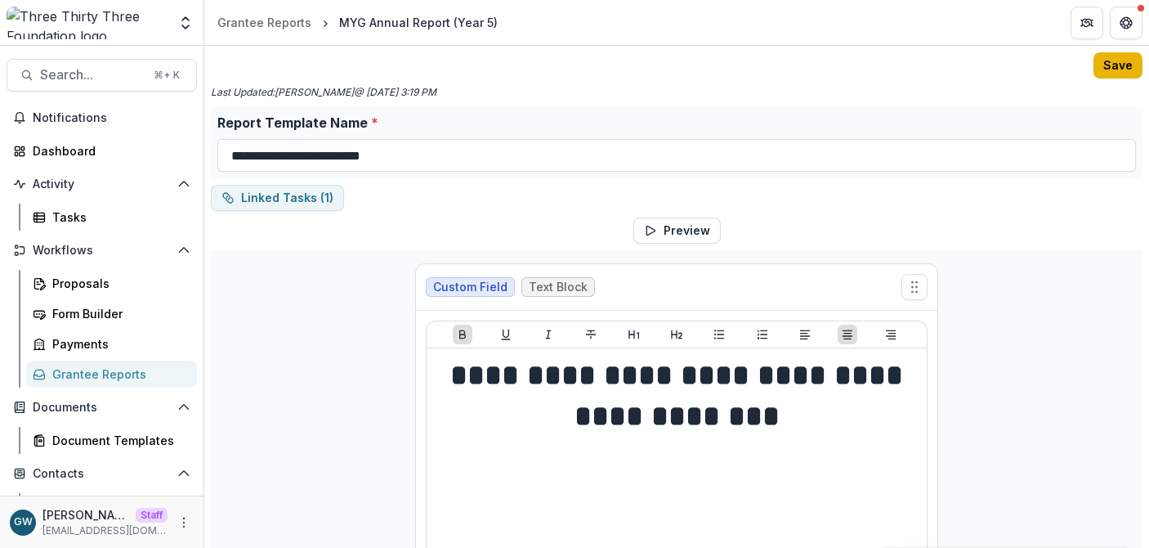
click at [1119, 66] on button "Save" at bounding box center [1118, 65] width 49 height 26
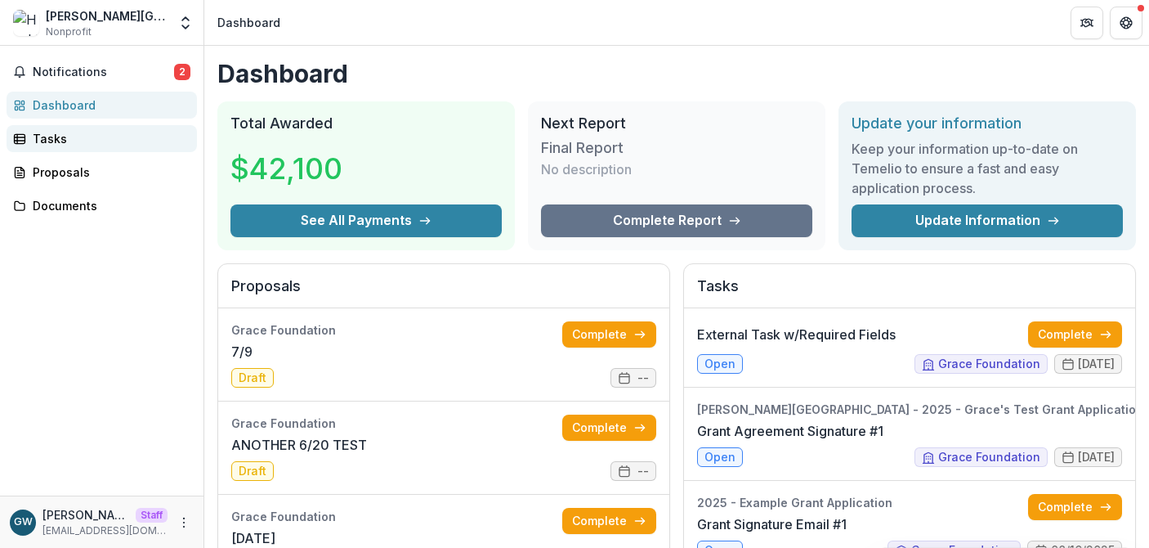
click at [57, 141] on div "Tasks" at bounding box center [108, 138] width 151 height 17
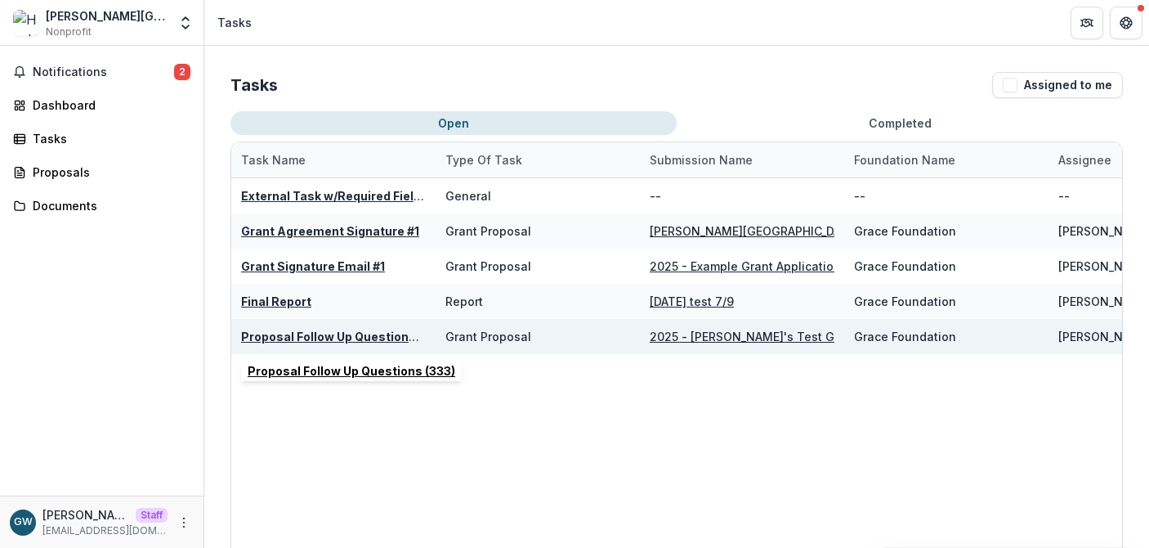
click at [326, 336] on u "Proposal Follow Up Questions (333)" at bounding box center [345, 336] width 208 height 14
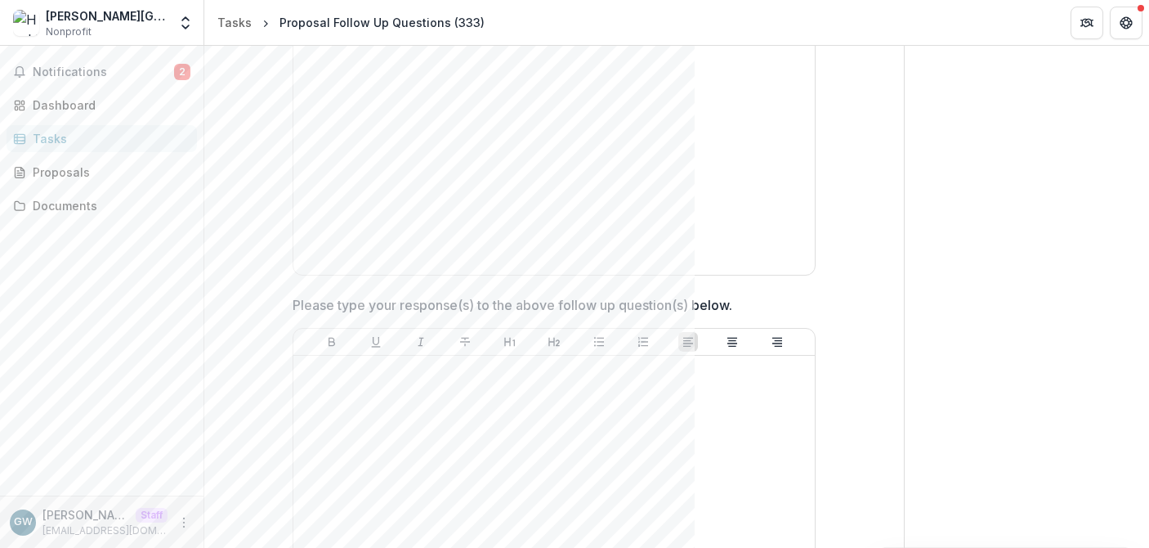
scroll to position [293, 0]
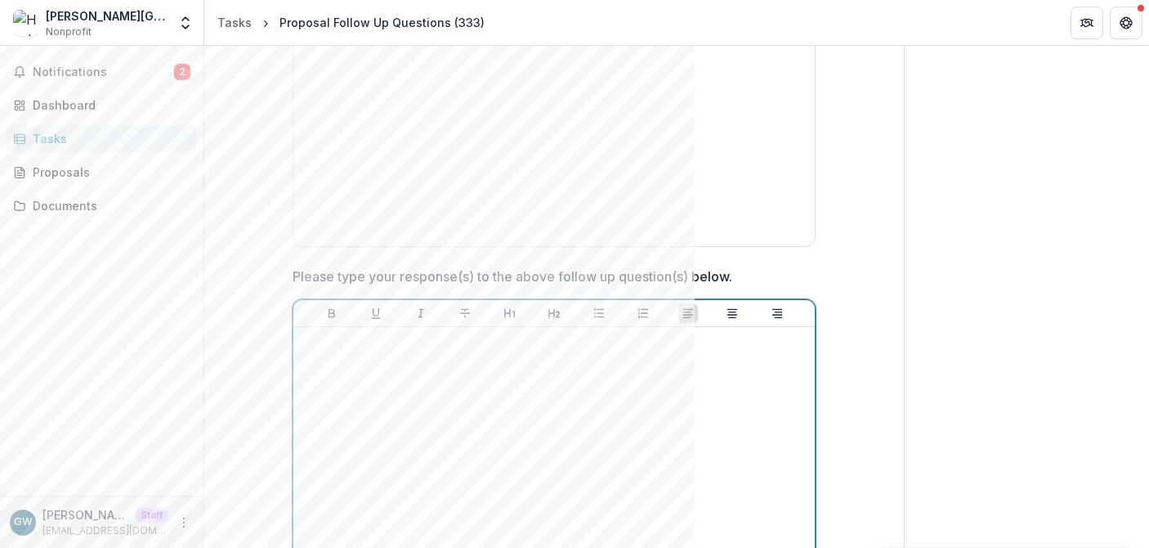
click at [436, 419] on div at bounding box center [554, 455] width 508 height 245
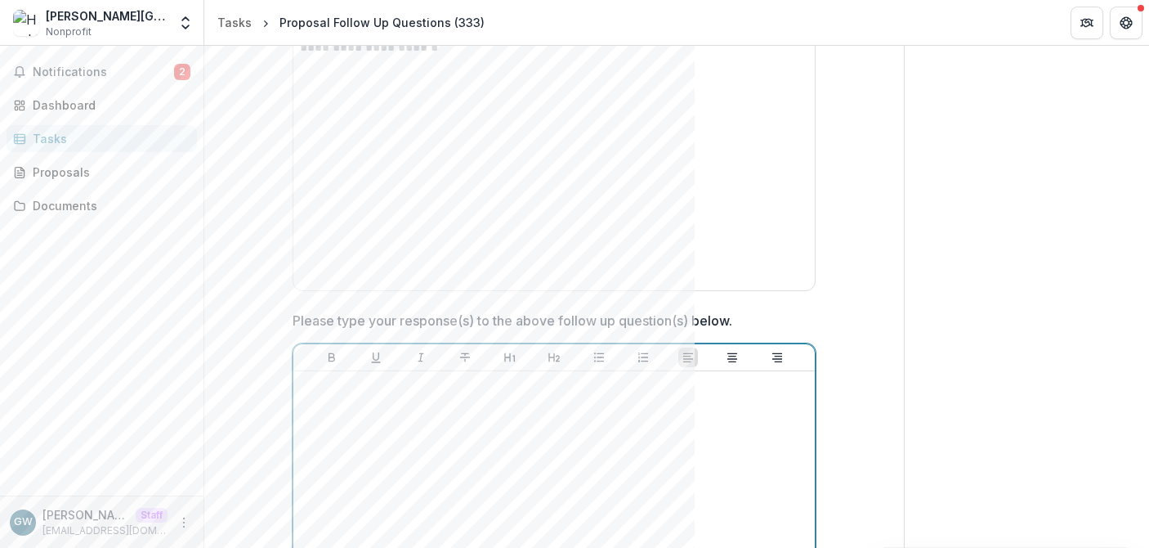
scroll to position [234, 0]
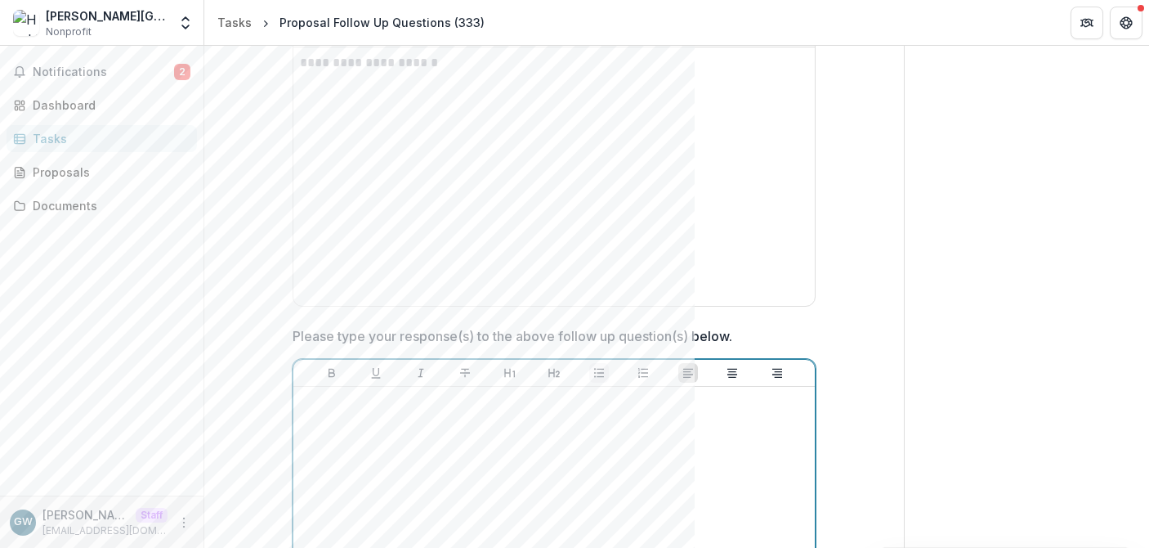
click at [596, 373] on icon "Bullet List" at bounding box center [599, 372] width 13 height 13
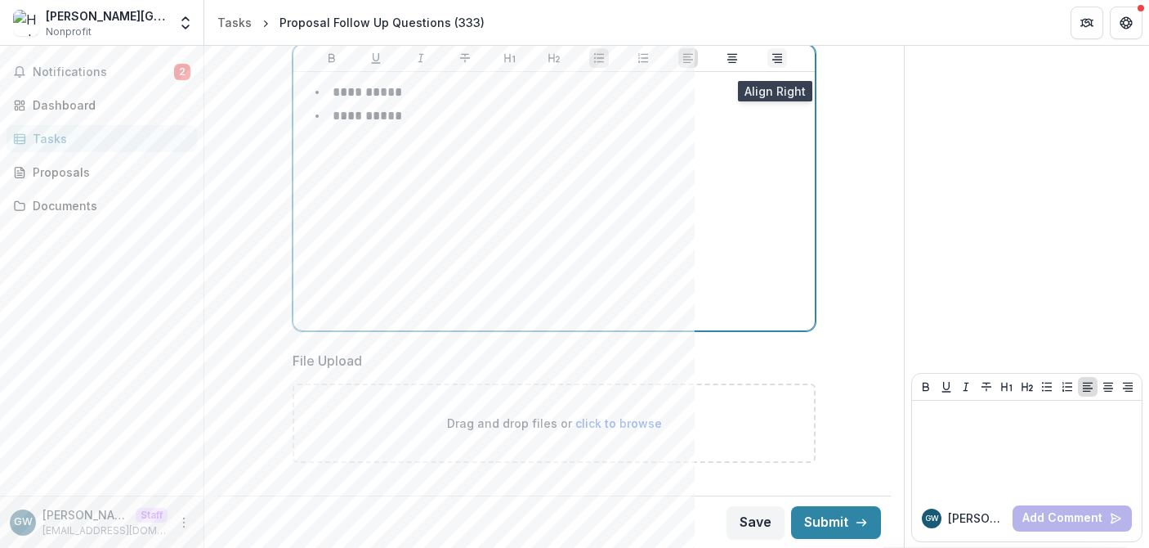
scroll to position [549, 0]
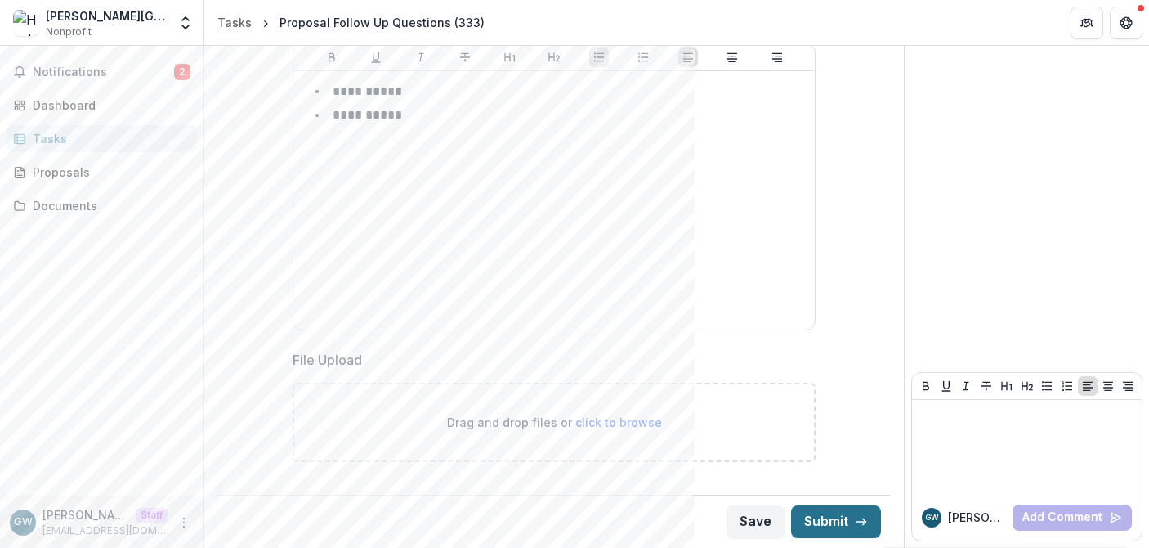
click at [834, 523] on button "Submit" at bounding box center [836, 521] width 90 height 33
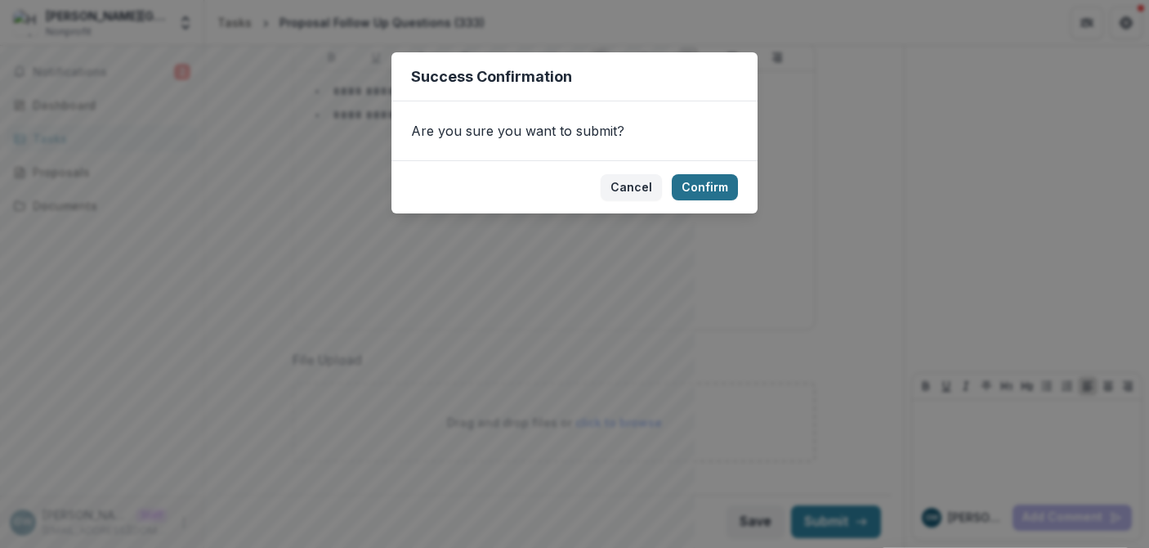
click at [718, 181] on button "Confirm" at bounding box center [705, 187] width 66 height 26
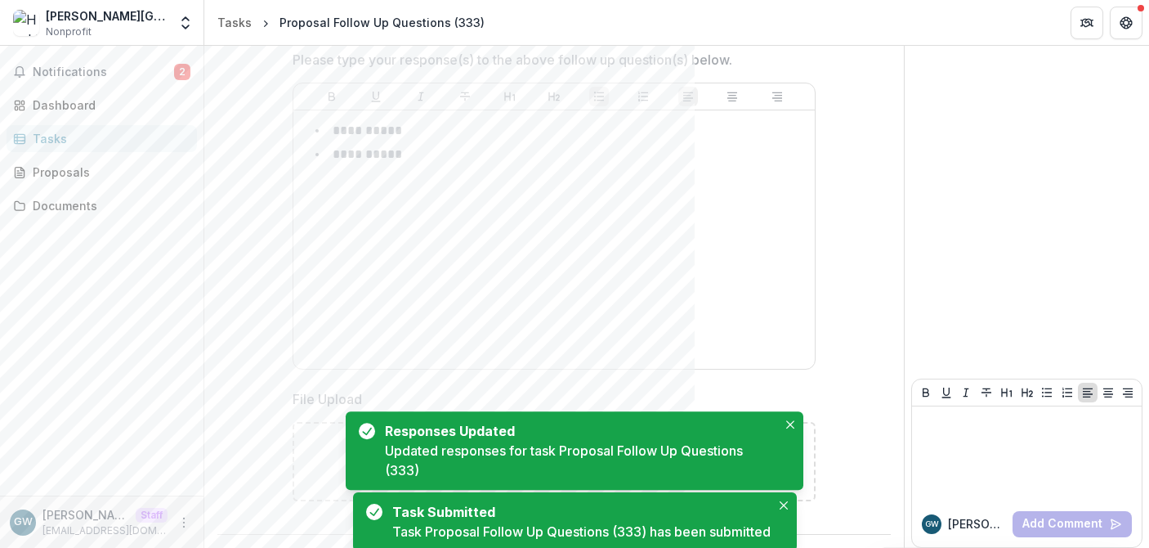
scroll to position [556, 0]
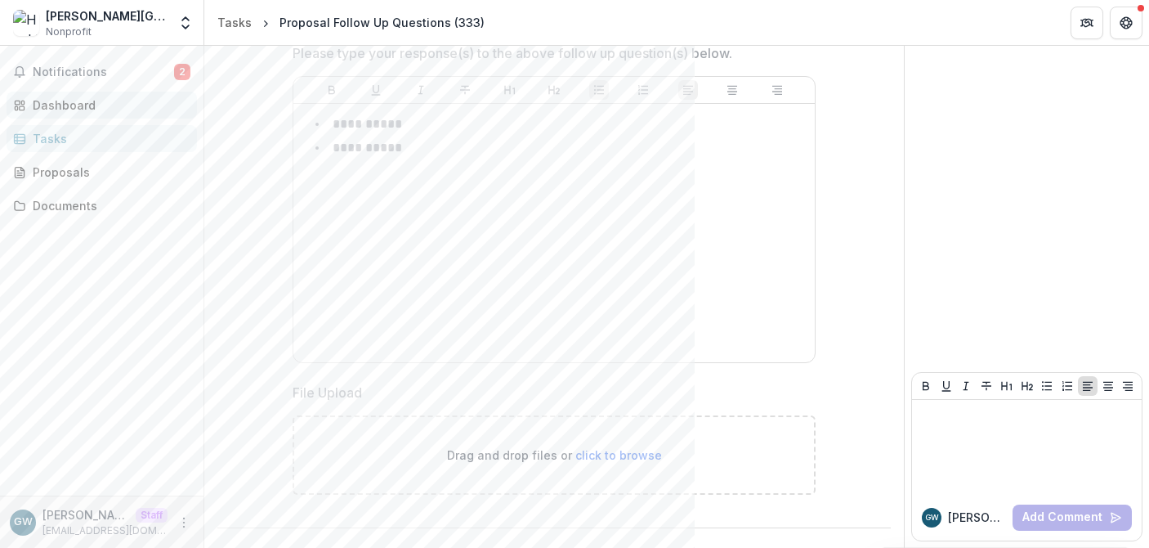
click at [80, 100] on div "Dashboard" at bounding box center [108, 104] width 151 height 17
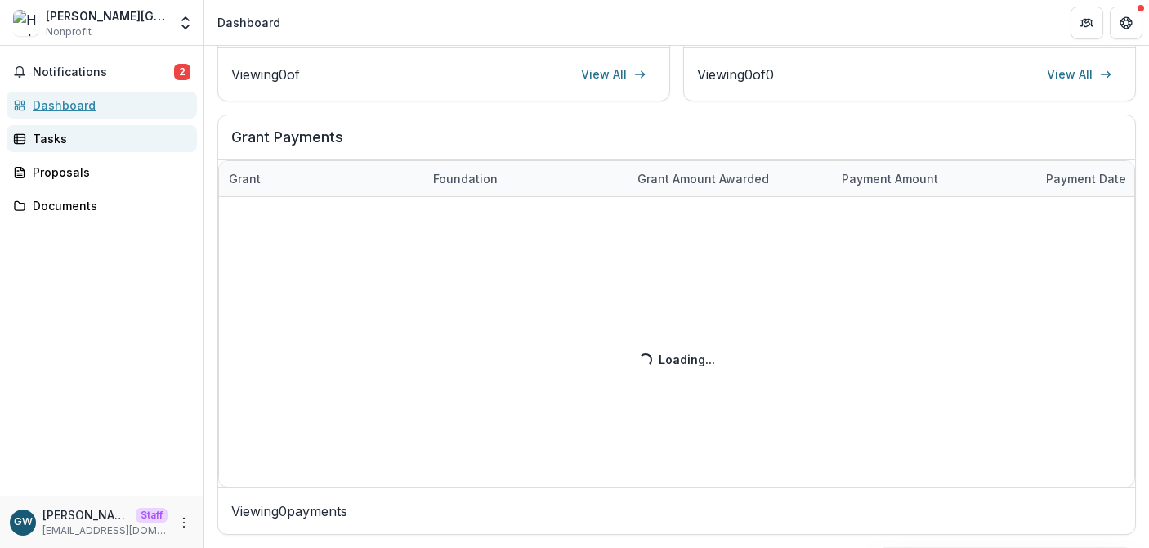
scroll to position [556, 0]
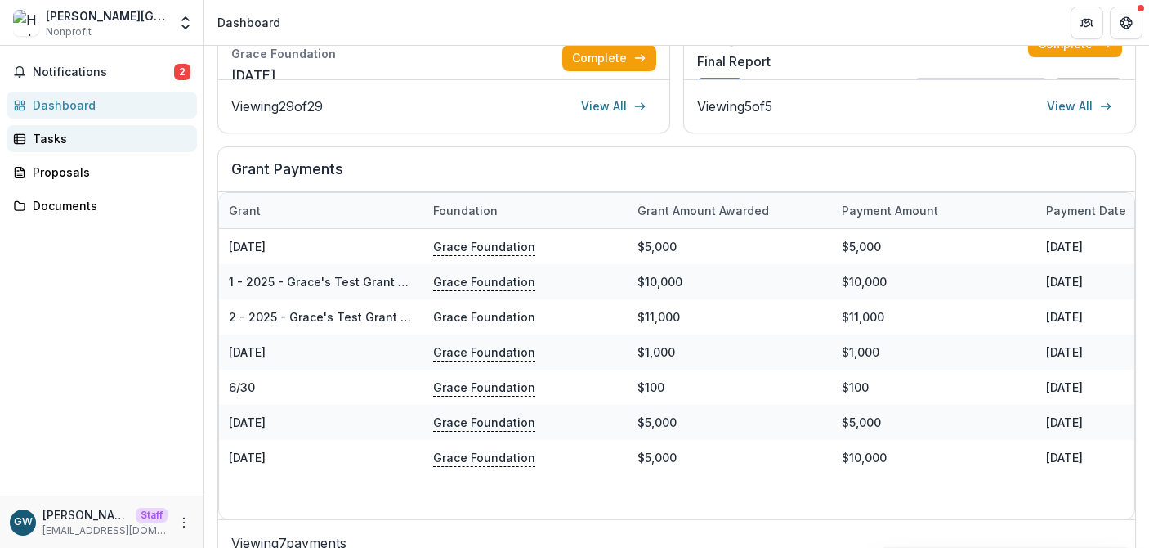
click at [76, 139] on div "Tasks" at bounding box center [108, 138] width 151 height 17
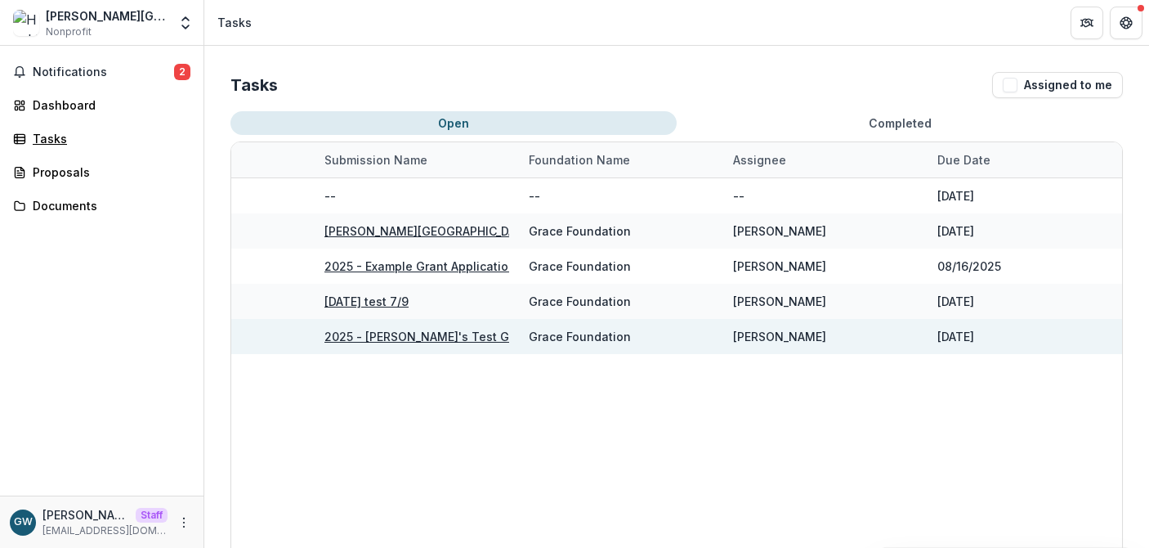
scroll to position [0, 340]
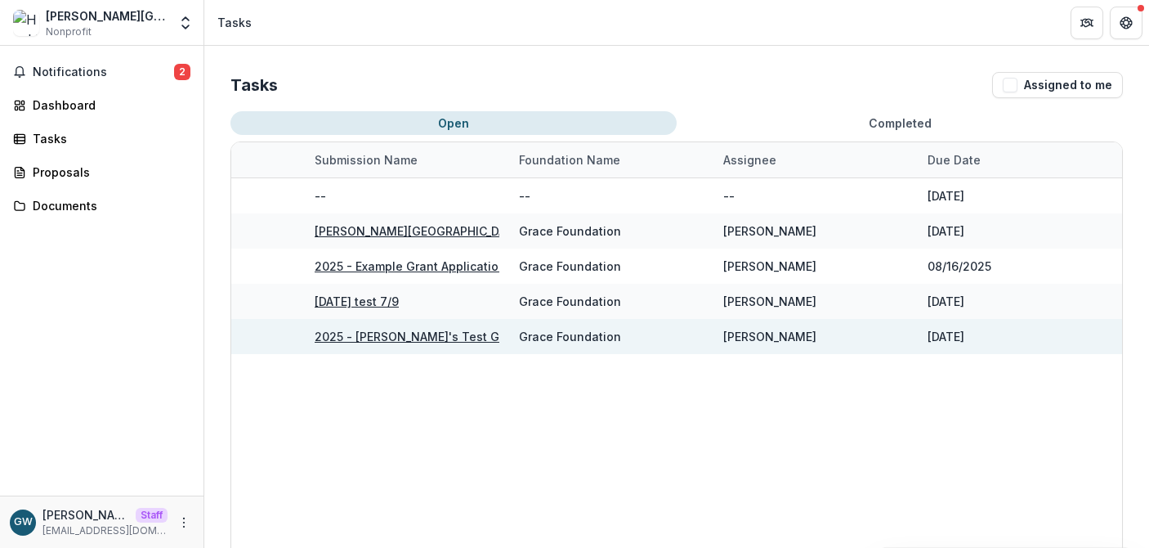
drag, startPoint x: 986, startPoint y: 333, endPoint x: 920, endPoint y: 335, distance: 66.2
click at [920, 335] on div "[DATE]" at bounding box center [1020, 336] width 204 height 35
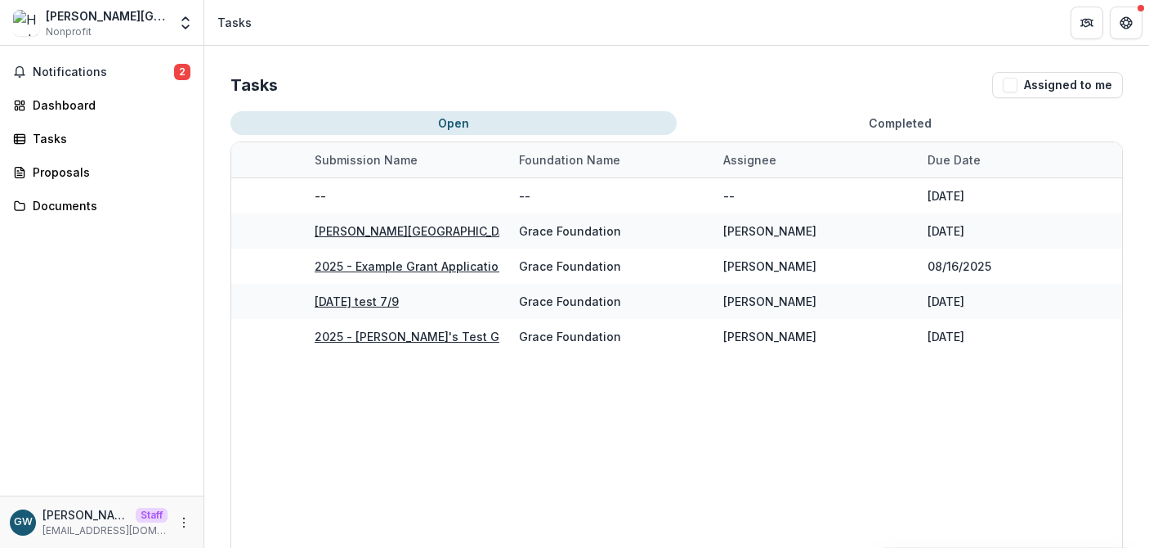
click at [695, 404] on div "External Task w/Required Fields General -- -- -- 04/28/2025 Grant Agreement Sig…" at bounding box center [509, 404] width 1226 height 453
click at [96, 144] on div "Tasks" at bounding box center [108, 138] width 151 height 17
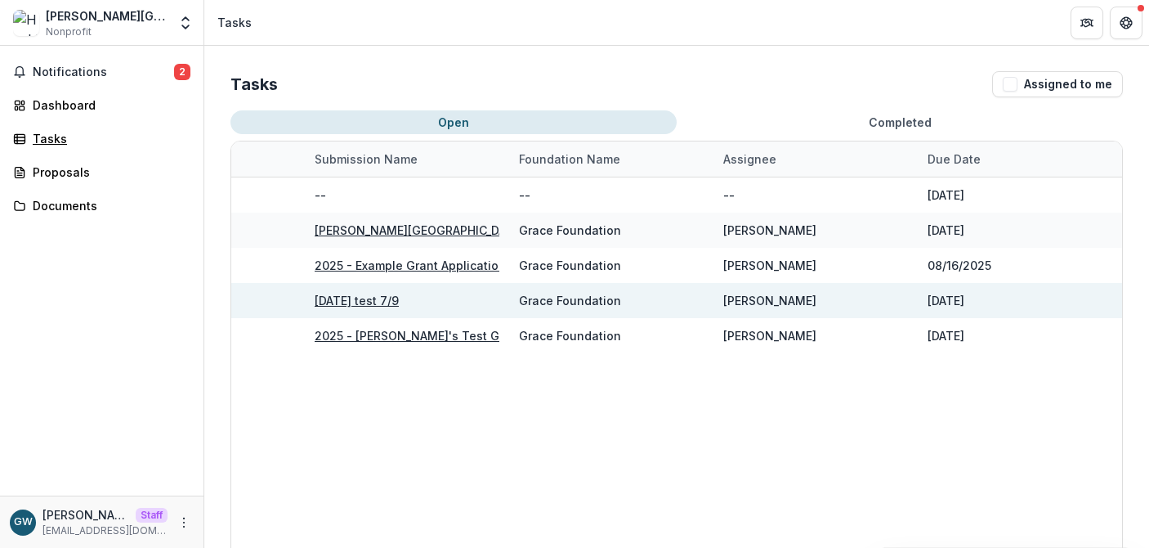
scroll to position [0, 0]
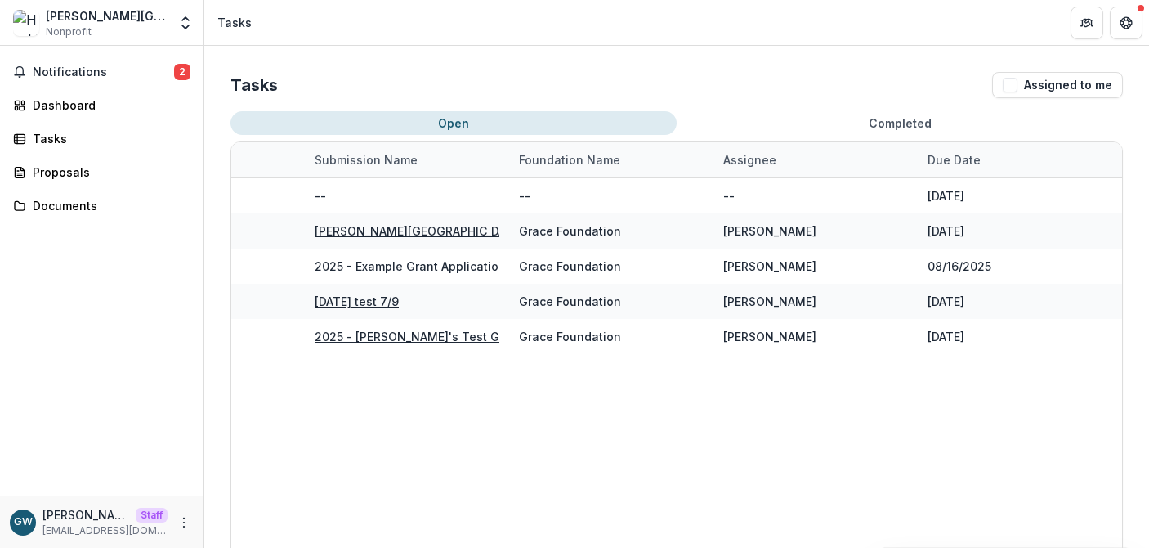
click at [693, 72] on div "Tasks Assigned to me" at bounding box center [676, 85] width 893 height 26
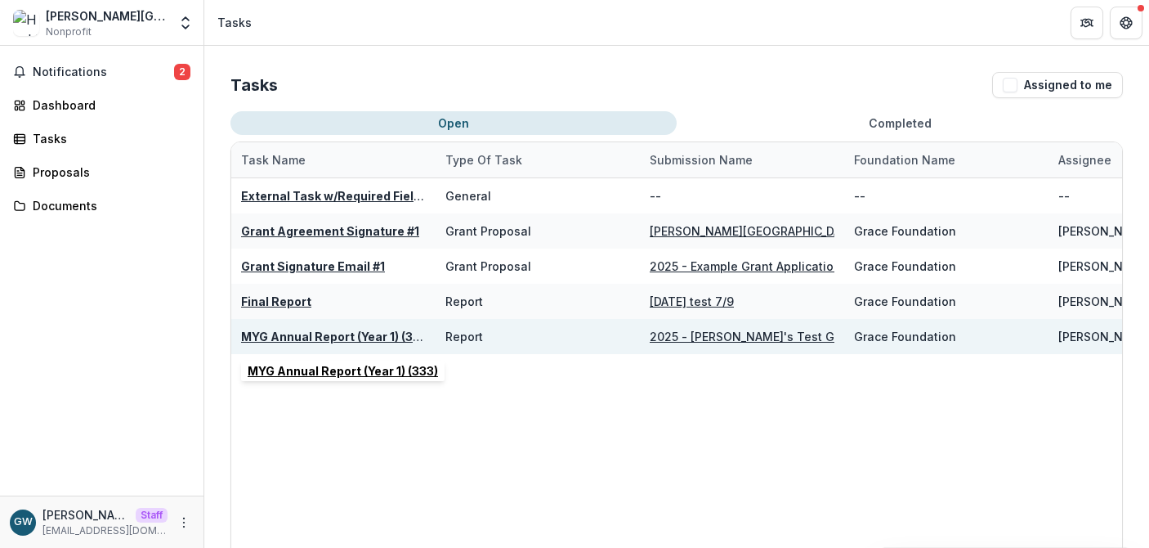
click at [282, 339] on u "MYG Annual Report (Year 1) (333)" at bounding box center [336, 336] width 190 height 14
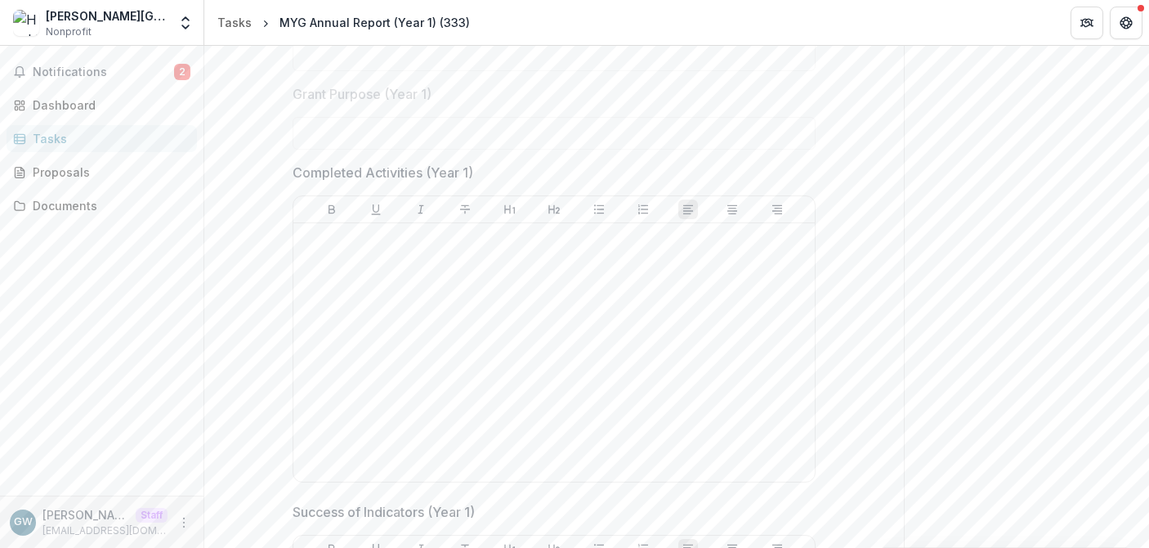
scroll to position [218, 0]
click at [385, 296] on div at bounding box center [554, 348] width 508 height 245
click at [481, 238] on p "**********" at bounding box center [554, 235] width 508 height 18
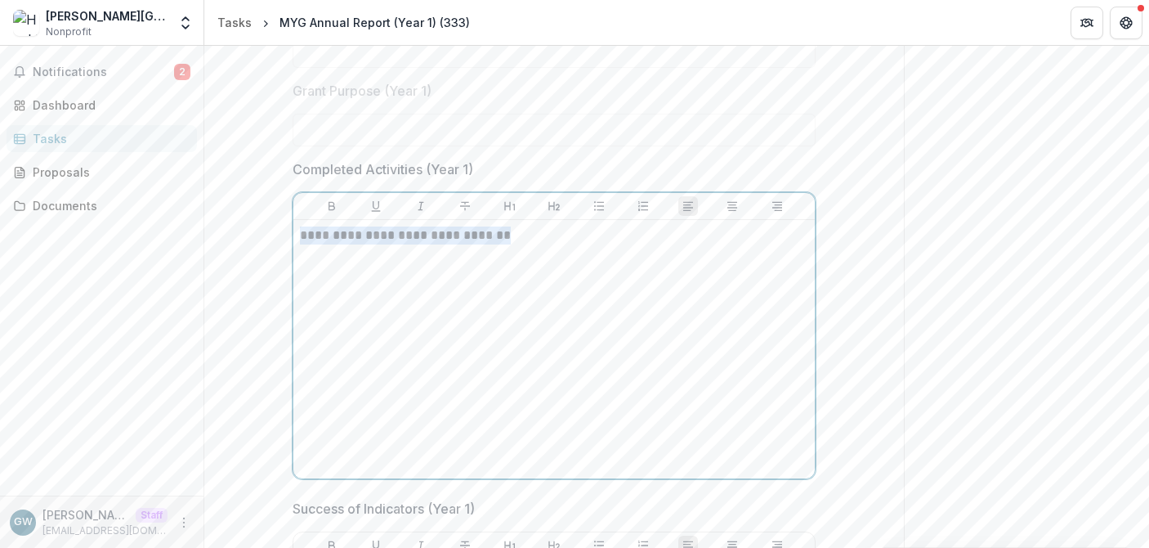
copy p "**********"
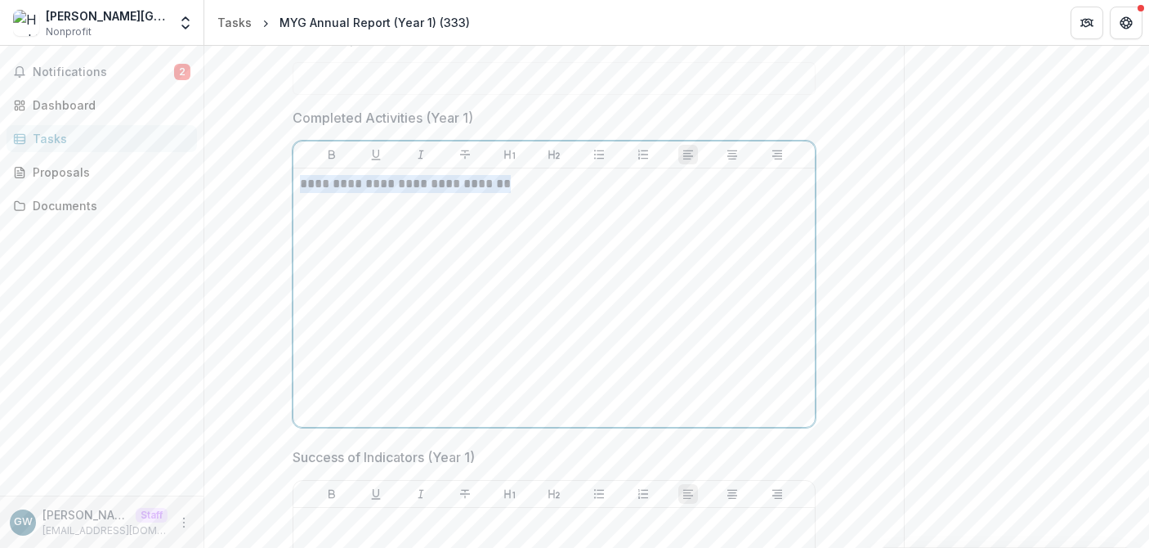
scroll to position [374, 0]
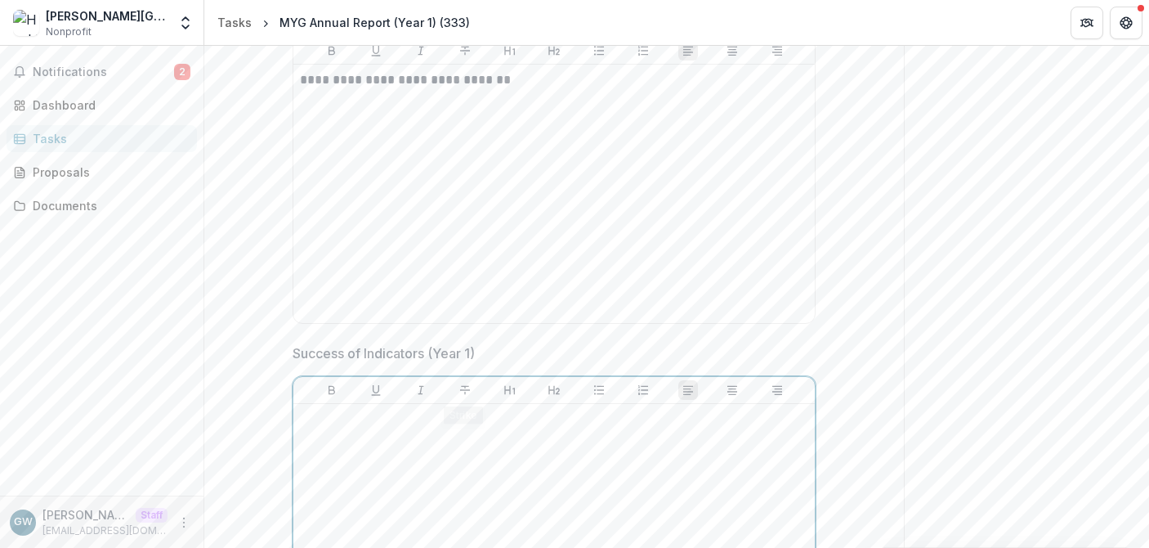
click at [424, 473] on div at bounding box center [554, 532] width 508 height 245
drag, startPoint x: 518, startPoint y: 424, endPoint x: 380, endPoint y: 420, distance: 138.2
click at [380, 420] on p "**********" at bounding box center [554, 419] width 508 height 18
click at [477, 423] on p "**********" at bounding box center [554, 419] width 508 height 18
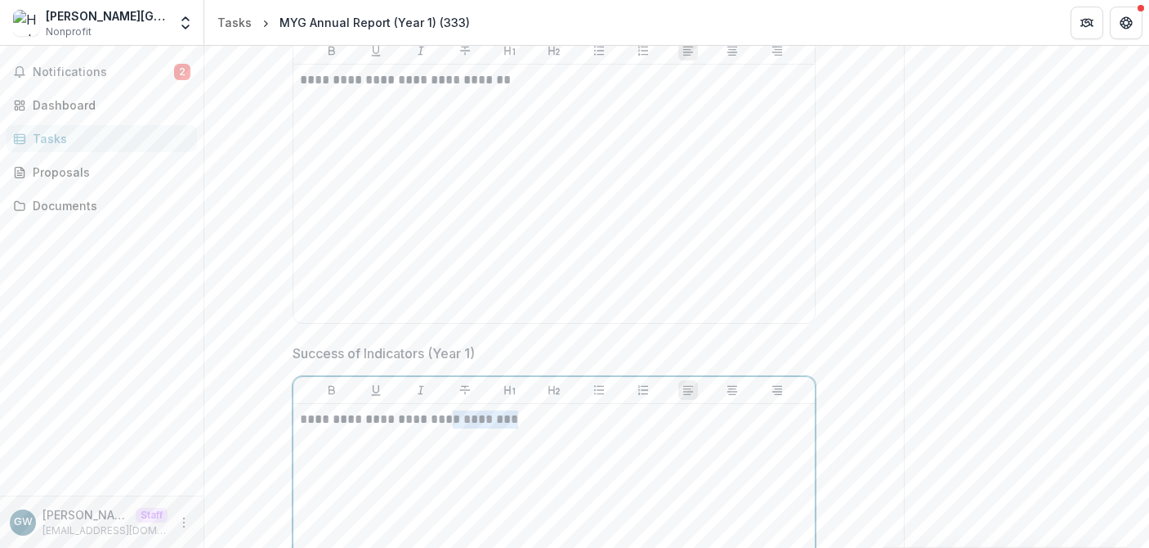
click at [477, 423] on p "**********" at bounding box center [554, 419] width 508 height 18
copy p "**********"
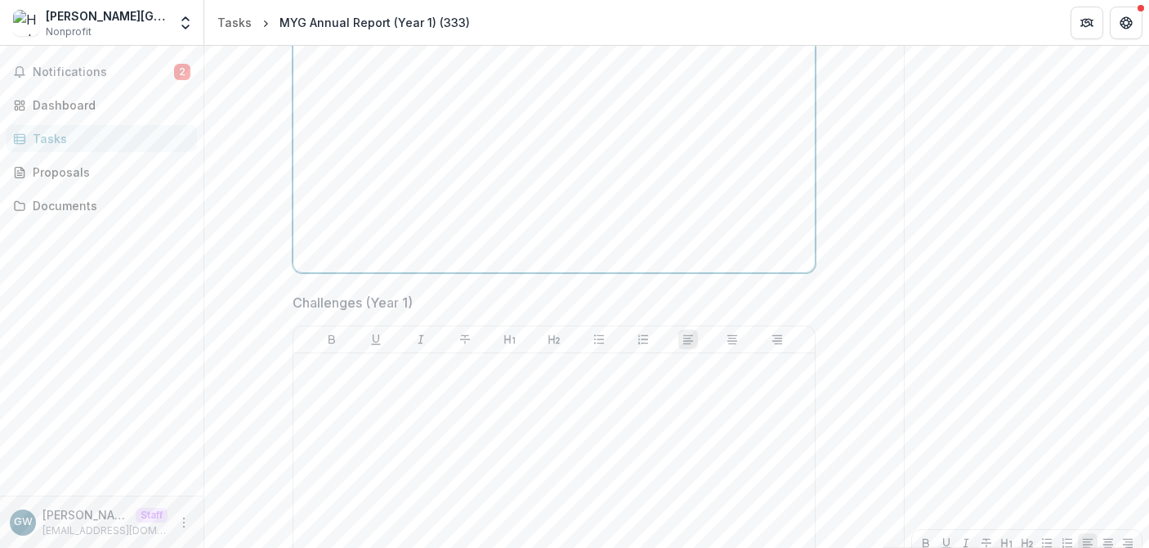
scroll to position [772, 0]
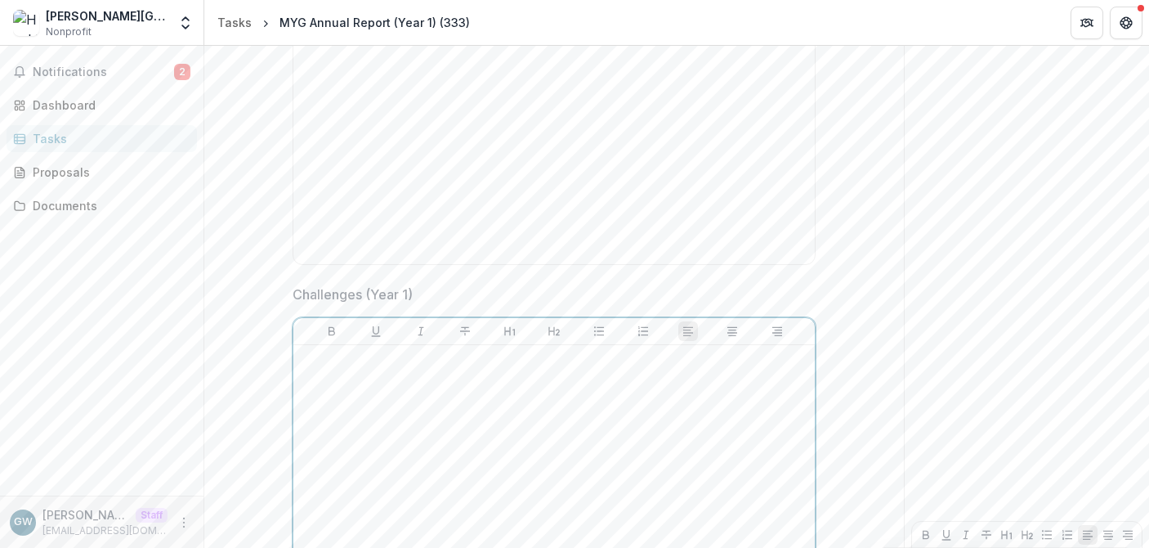
click at [428, 472] on div at bounding box center [554, 473] width 508 height 245
paste div
drag, startPoint x: 545, startPoint y: 363, endPoint x: 381, endPoint y: 361, distance: 164.3
click at [381, 361] on p "**********" at bounding box center [554, 360] width 508 height 18
click at [258, 383] on div "**********" at bounding box center [553, 17] width 647 height 1239
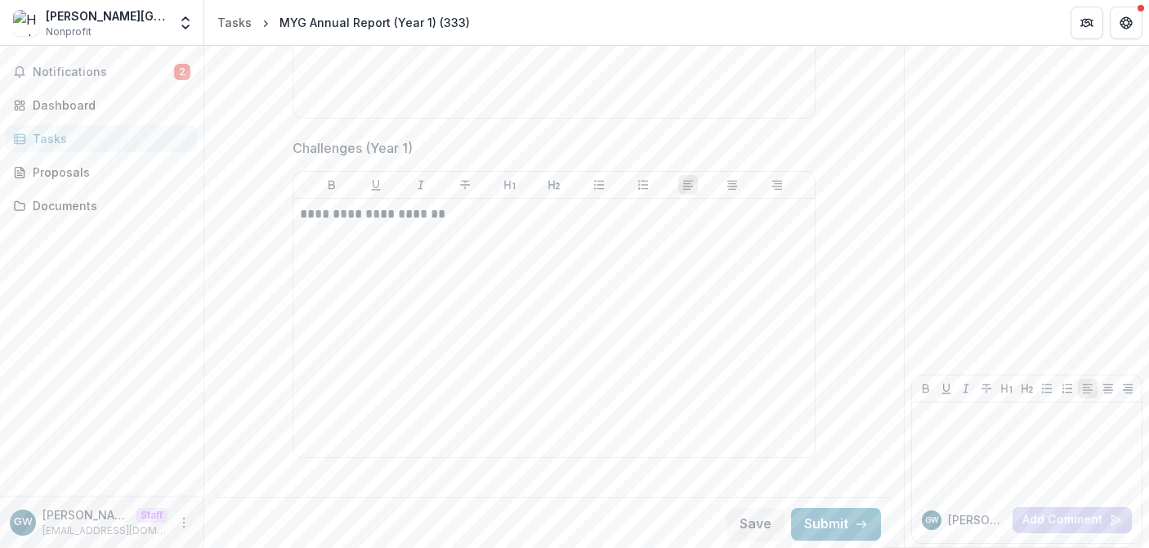
scroll to position [920, 0]
click at [839, 526] on button "Submit" at bounding box center [836, 521] width 90 height 33
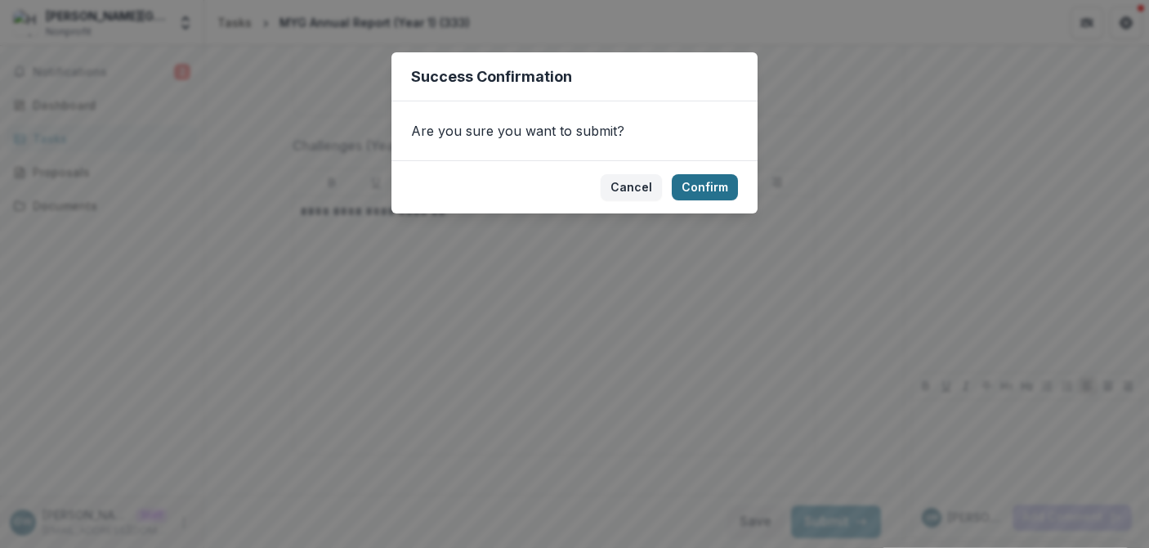
click at [715, 190] on button "Confirm" at bounding box center [705, 187] width 66 height 26
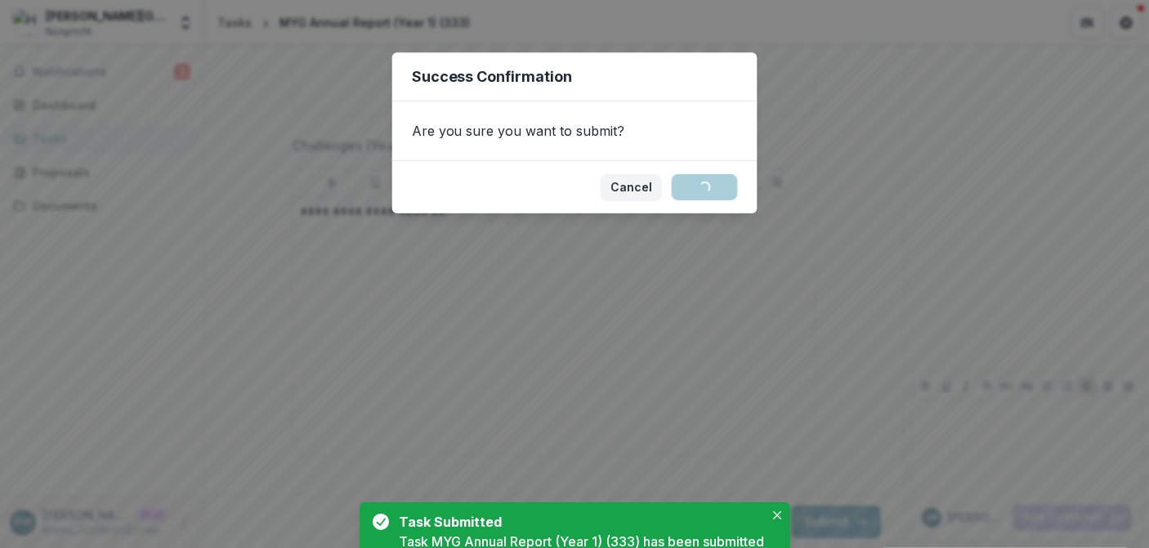
scroll to position [927, 0]
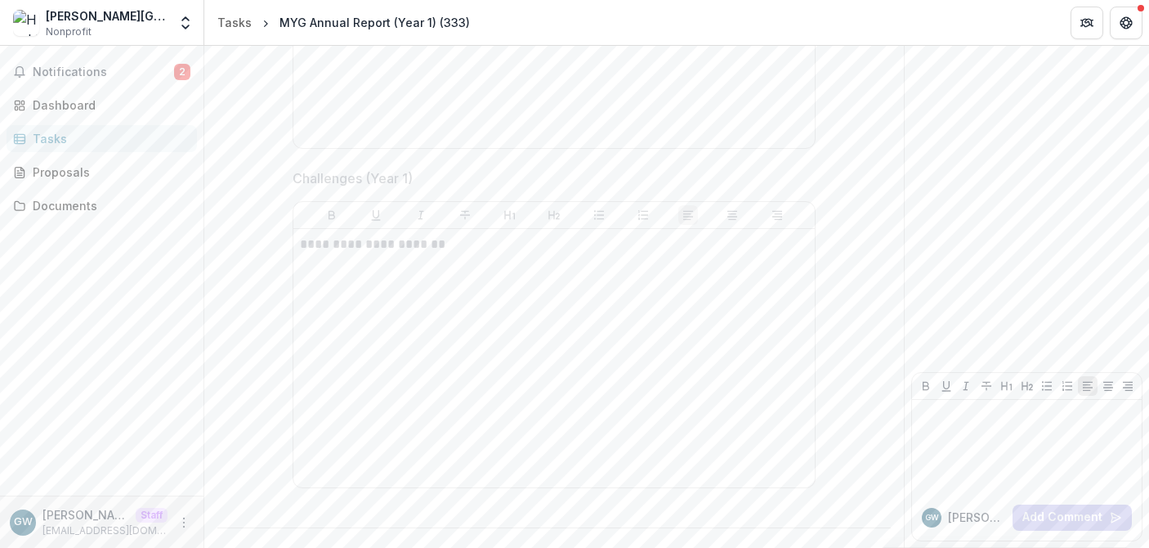
click at [61, 131] on div "Tasks" at bounding box center [108, 138] width 151 height 17
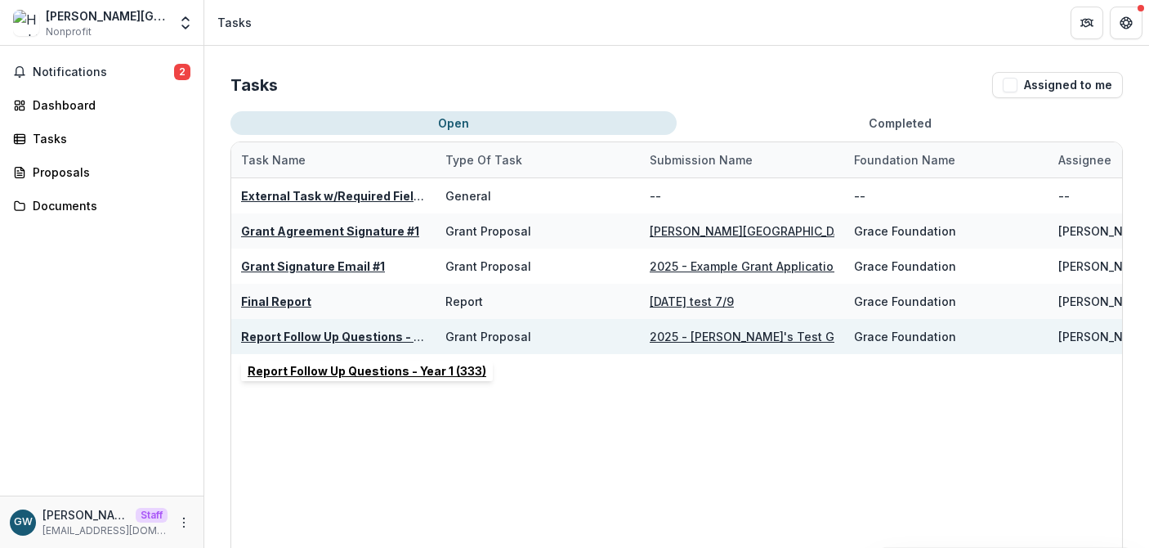
click at [276, 338] on u "Report Follow Up Questions - Year 1 (333)" at bounding box center [360, 336] width 239 height 14
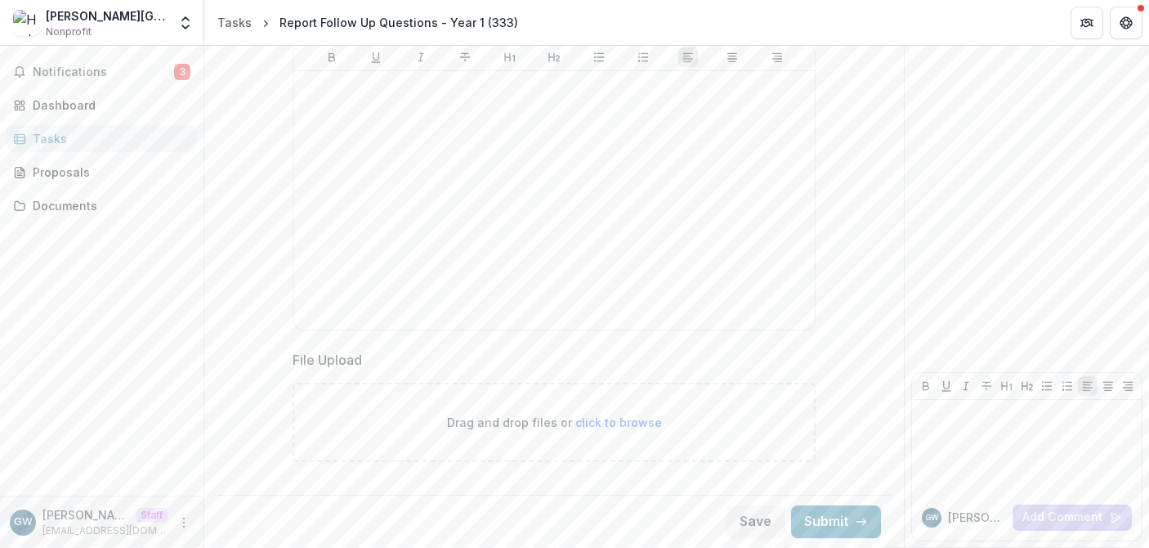
scroll to position [356, 0]
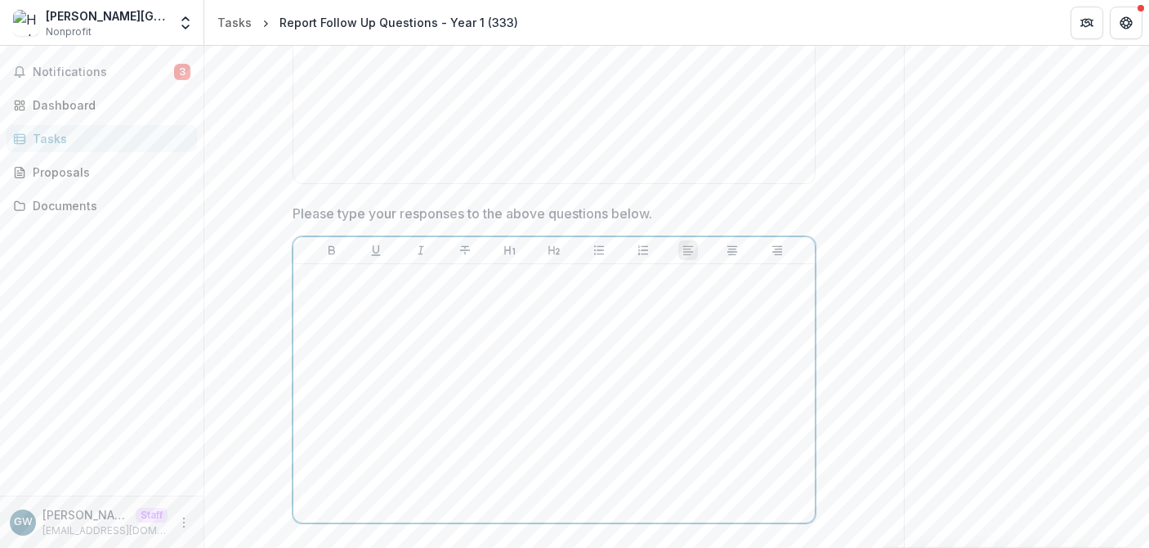
click at [428, 378] on div at bounding box center [554, 393] width 508 height 245
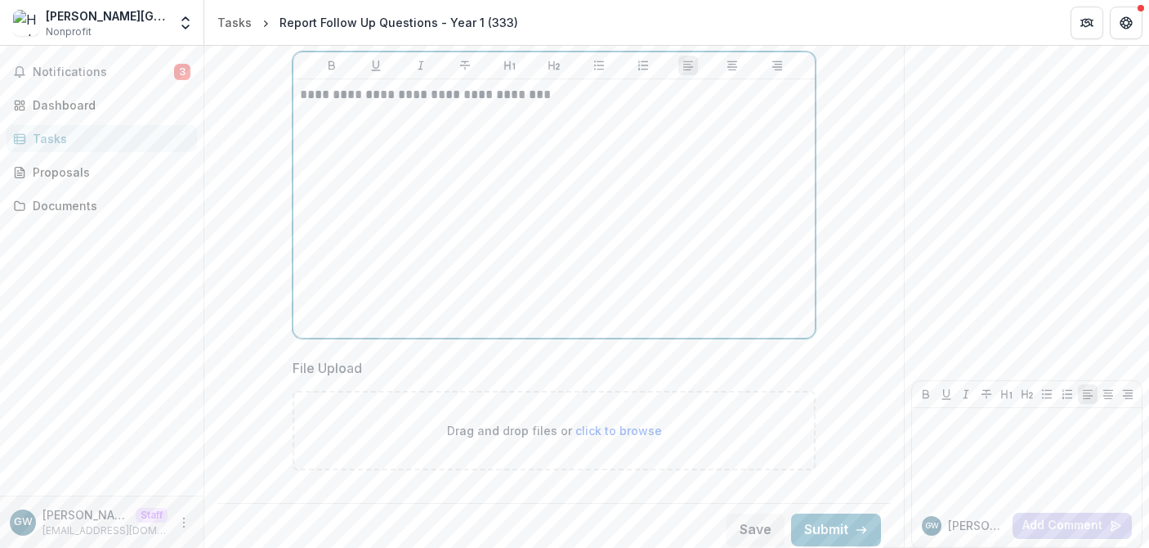
scroll to position [549, 0]
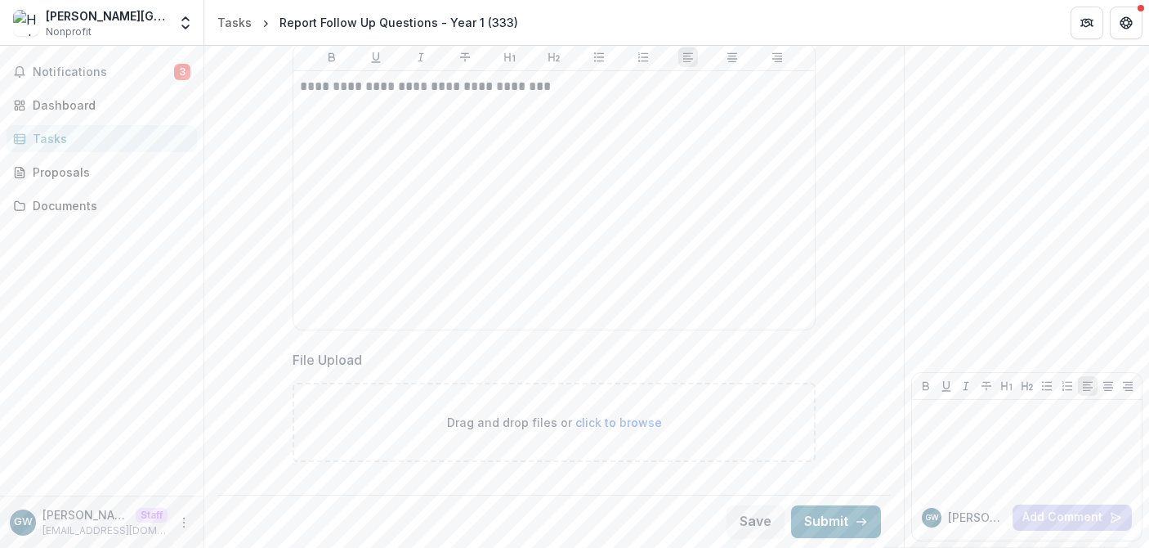
click at [817, 517] on button "Submit" at bounding box center [836, 521] width 90 height 33
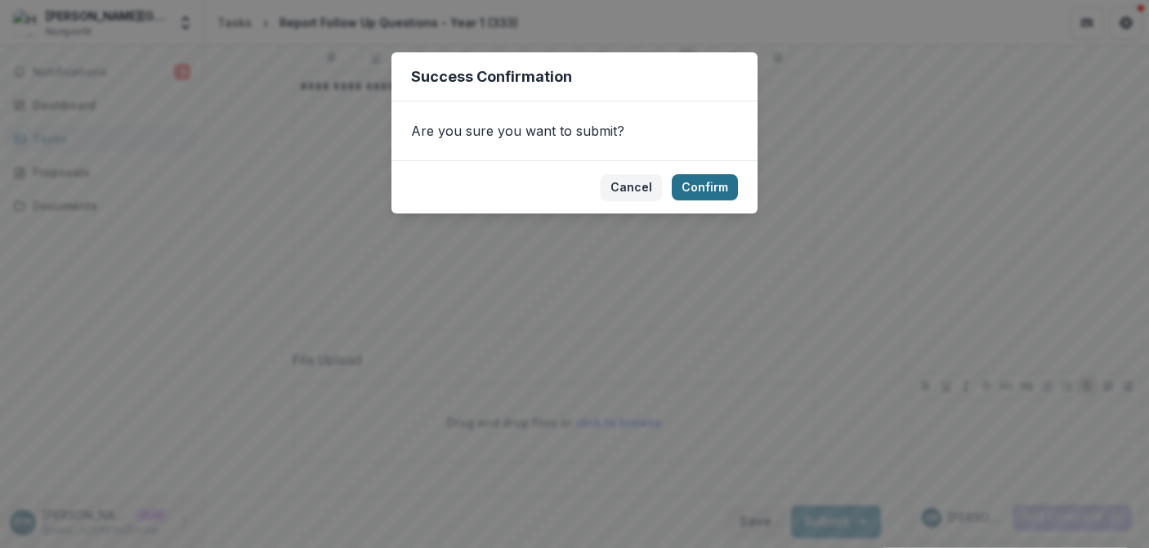
click at [696, 192] on button "Confirm" at bounding box center [705, 187] width 66 height 26
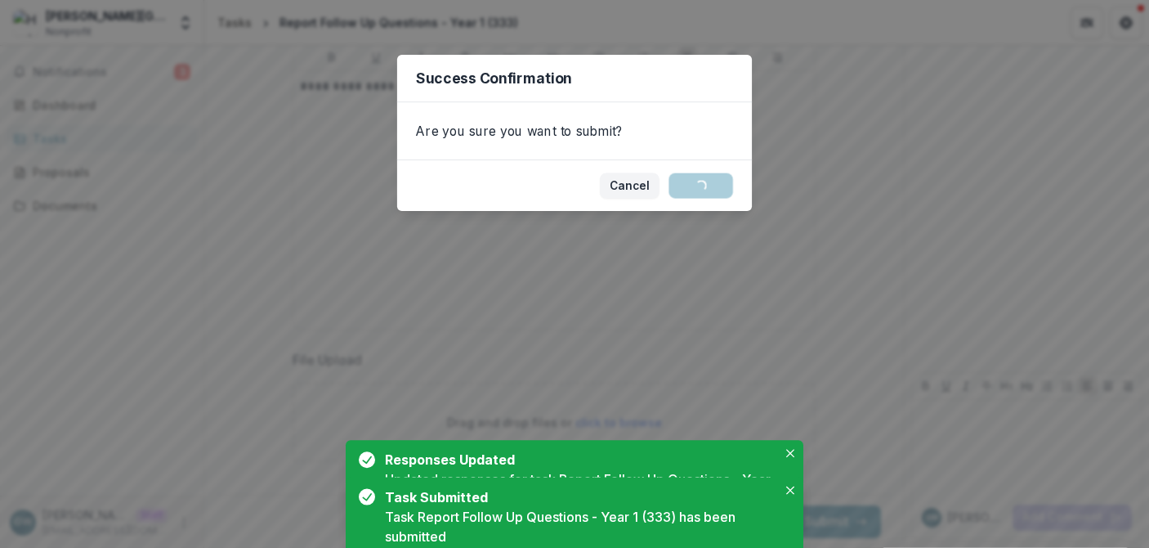
scroll to position [0, 0]
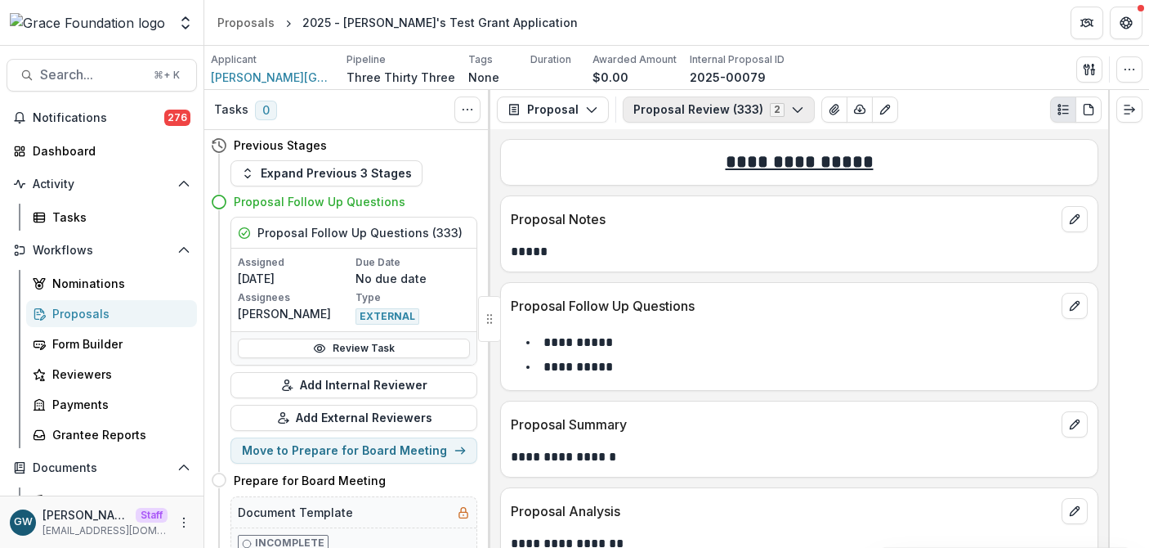
click at [699, 111] on button "Proposal Review (333) 2" at bounding box center [719, 109] width 192 height 26
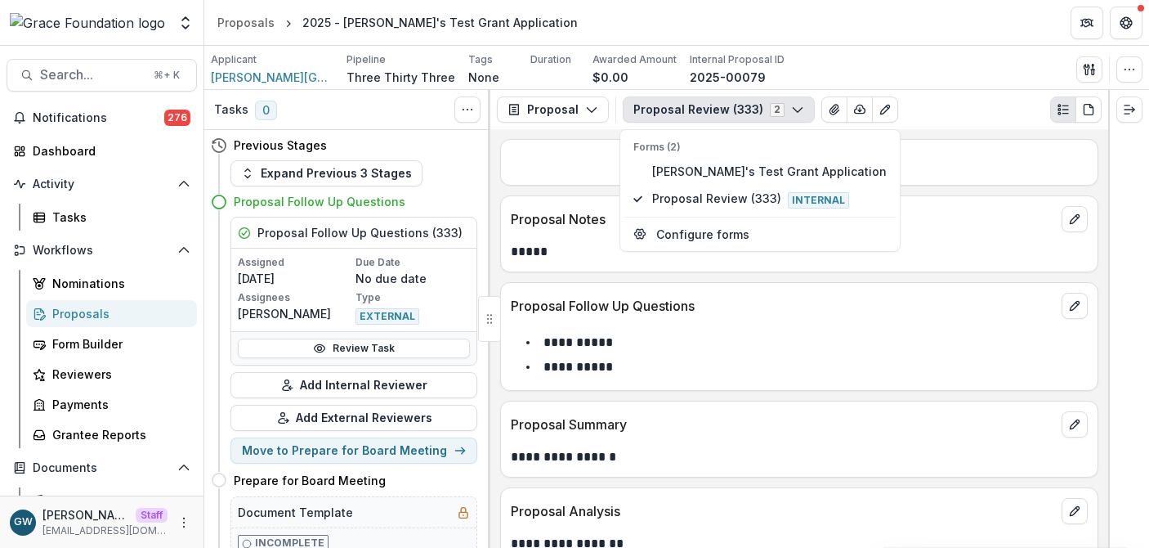
click at [520, 135] on div "**********" at bounding box center [799, 338] width 618 height 418
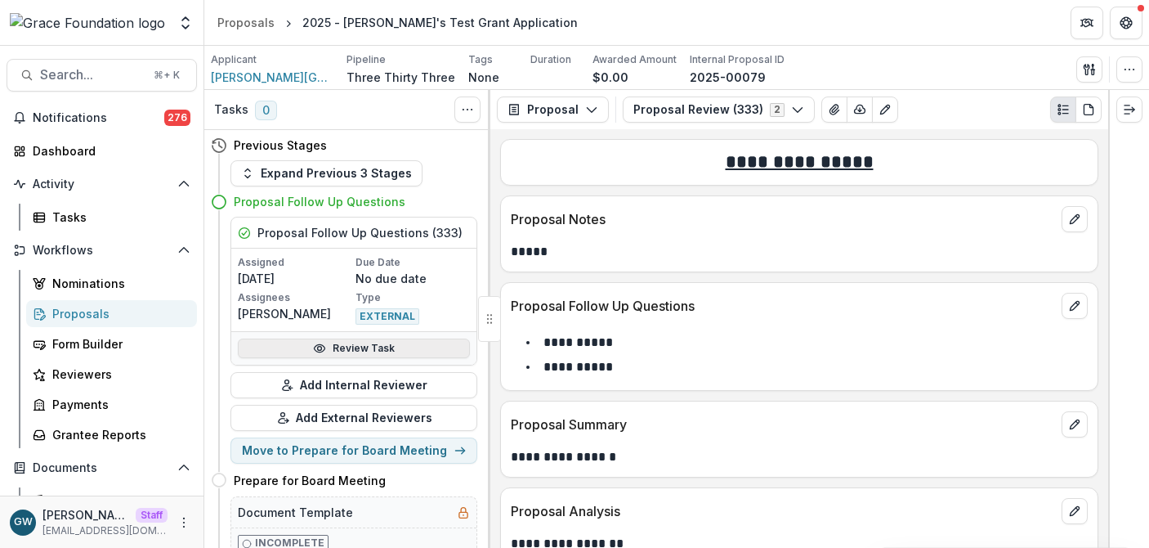
click at [347, 347] on link "Review Task" at bounding box center [354, 348] width 232 height 20
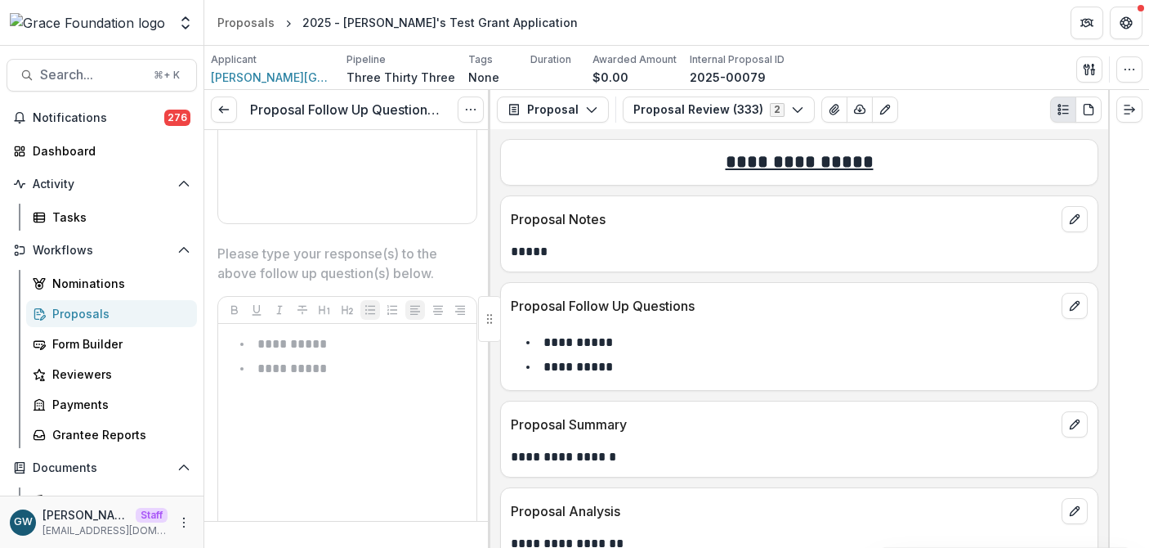
scroll to position [329, 0]
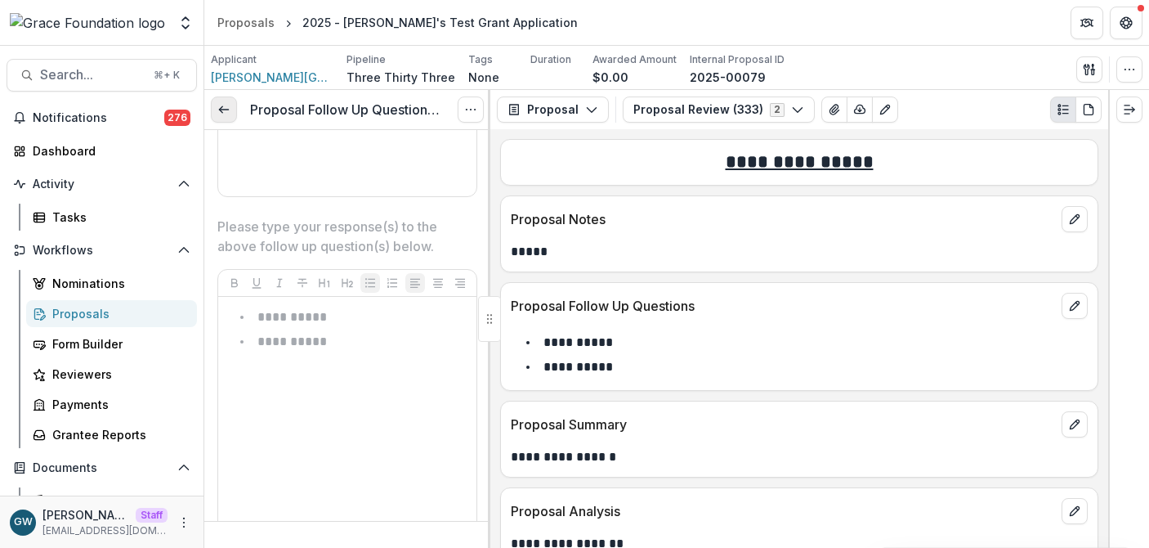
click at [227, 106] on icon at bounding box center [223, 109] width 13 height 13
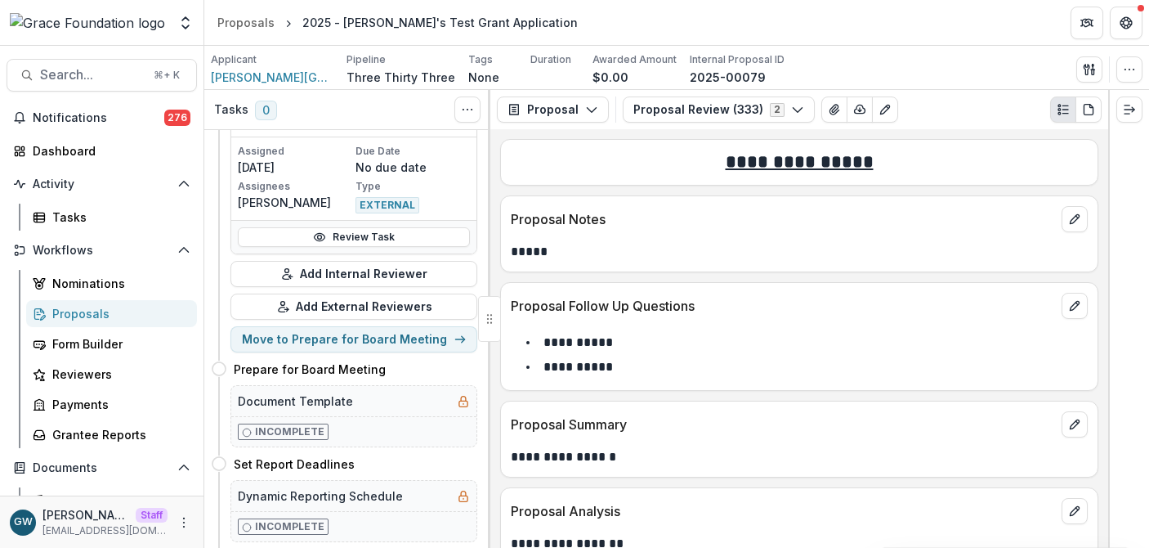
scroll to position [113, 0]
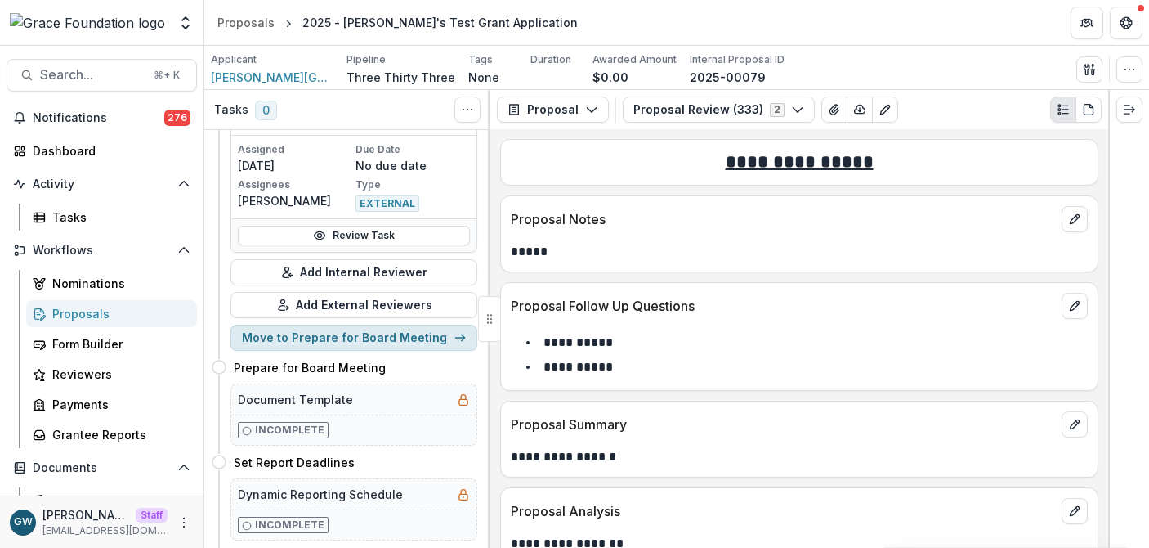
click at [336, 333] on button "Move to Prepare for Board Meeting" at bounding box center [353, 337] width 247 height 26
select select "**********"
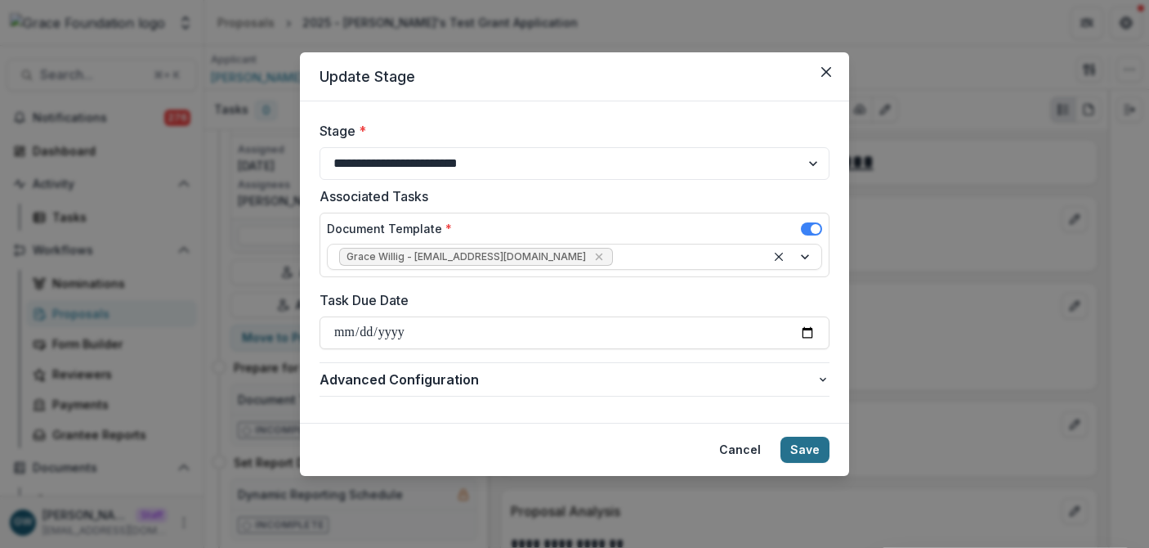
click at [796, 445] on button "Save" at bounding box center [805, 449] width 49 height 26
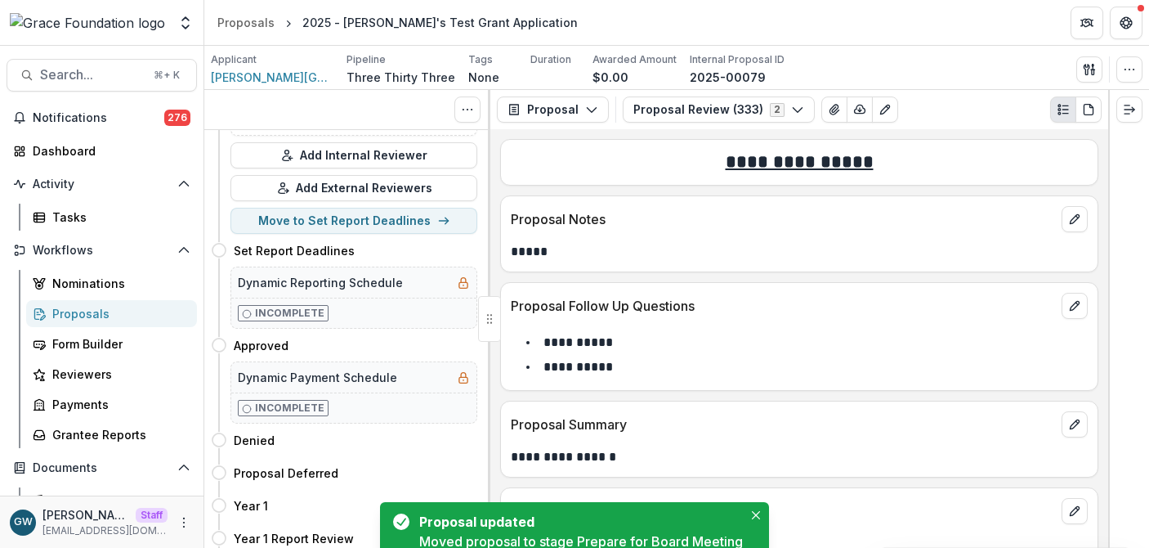
scroll to position [0, 0]
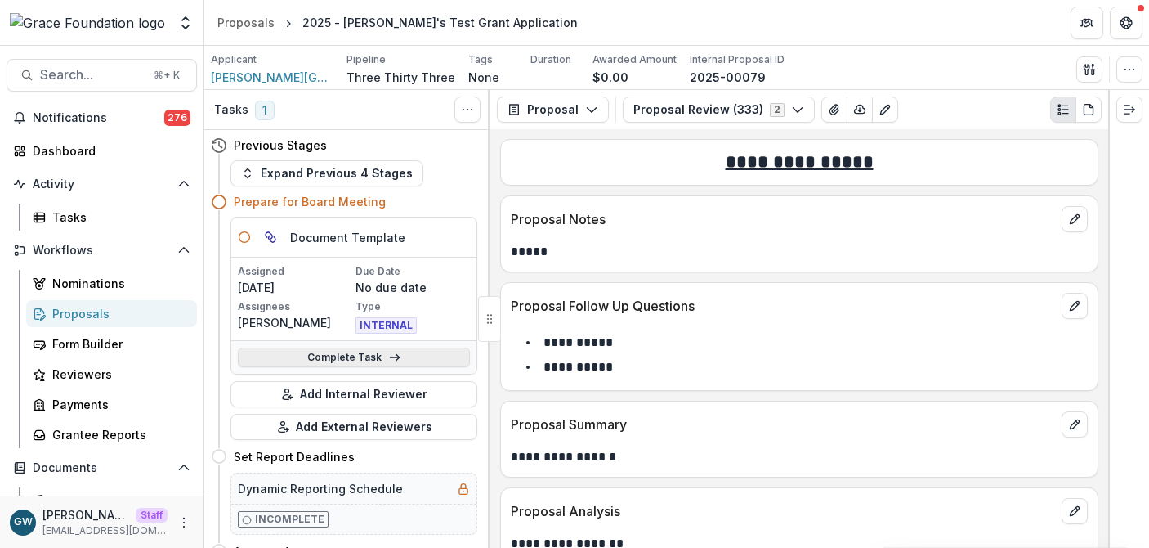
click at [289, 359] on link "Complete Task" at bounding box center [354, 357] width 232 height 20
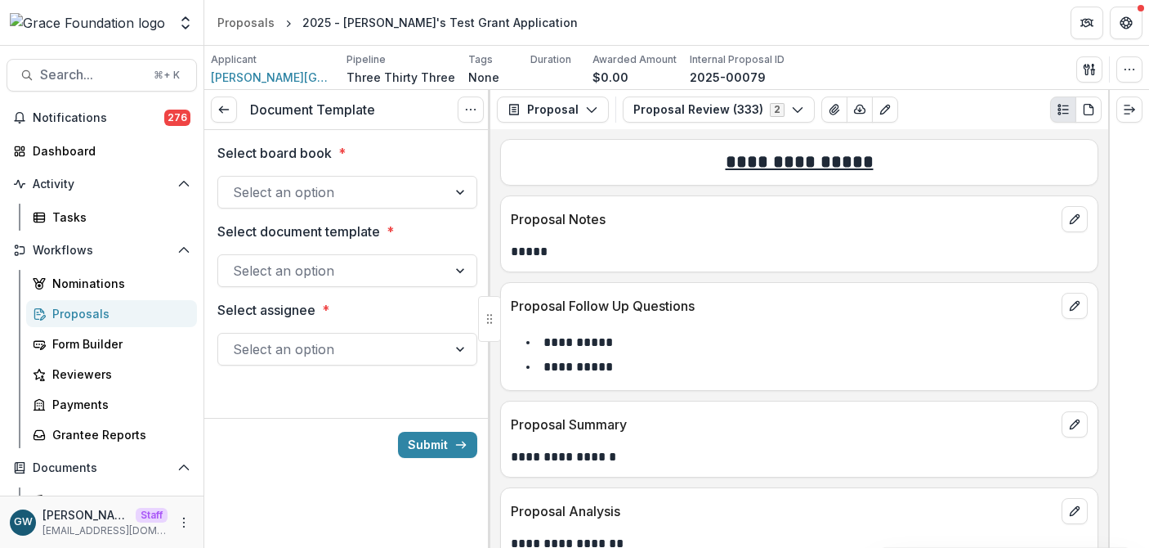
click at [280, 191] on div at bounding box center [332, 192] width 199 height 23
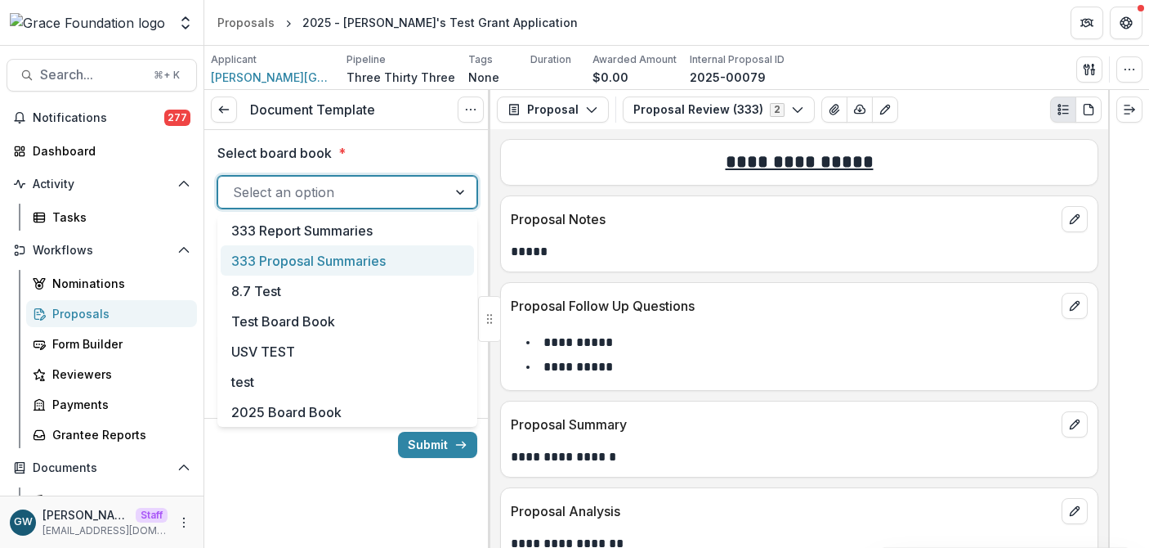
click at [333, 262] on div "333 Proposal Summaries" at bounding box center [347, 260] width 253 height 30
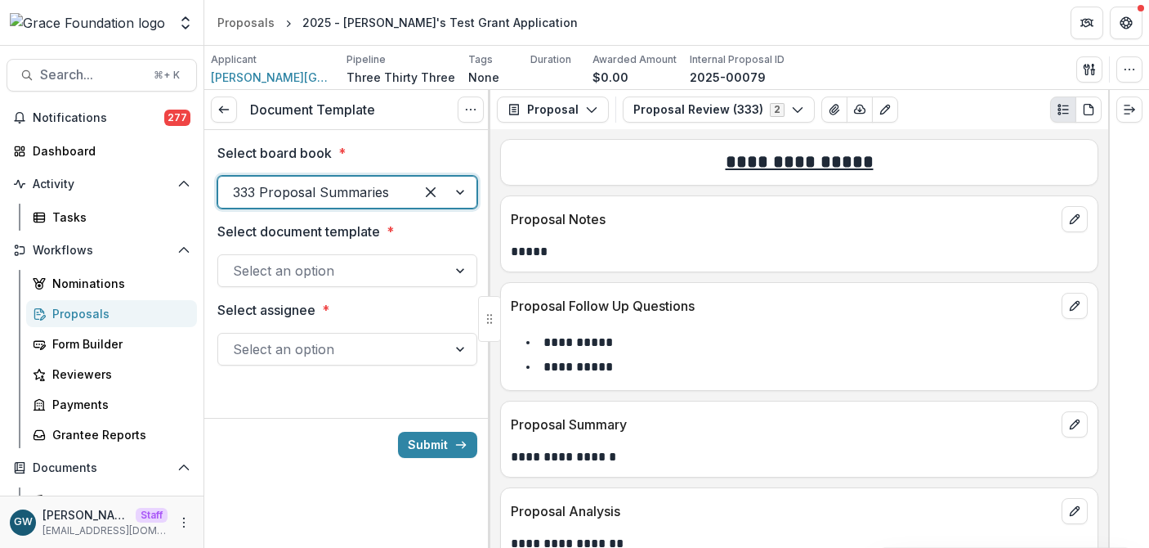
click at [318, 271] on div at bounding box center [332, 270] width 199 height 23
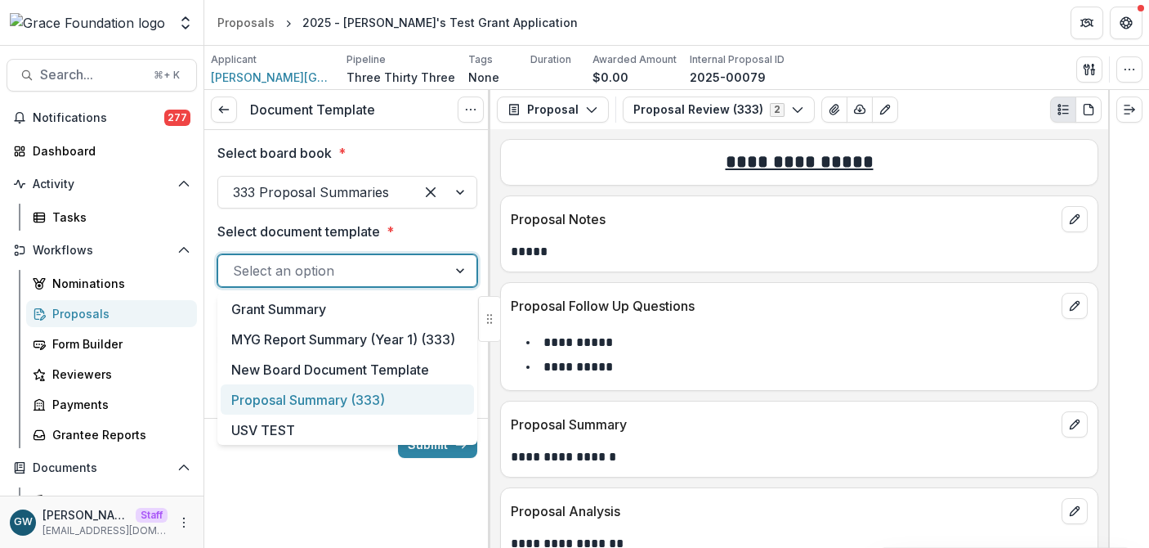
click at [313, 400] on div "Proposal Summary (333)" at bounding box center [347, 399] width 253 height 30
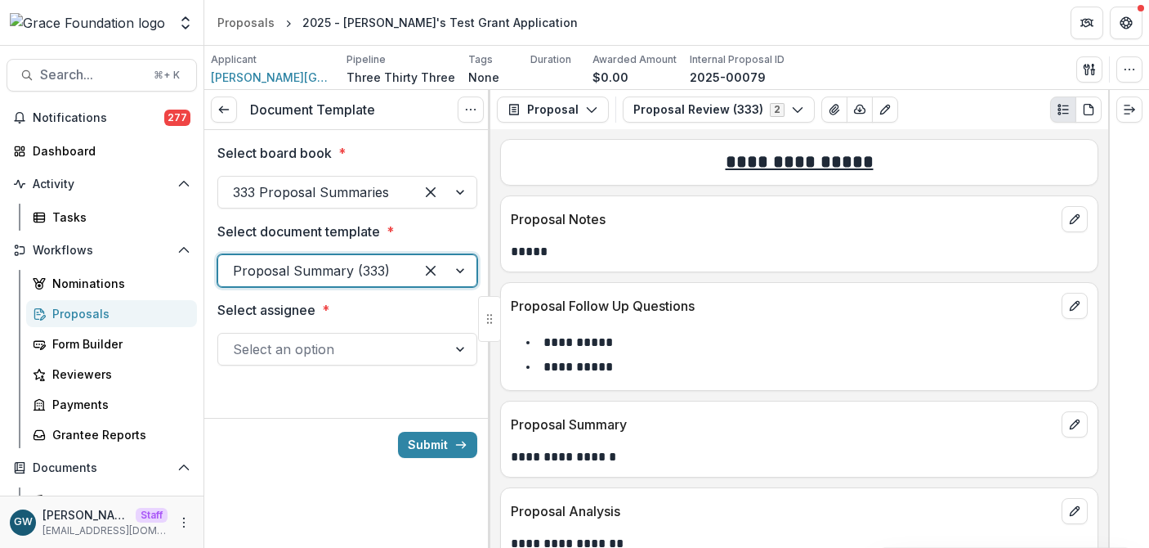
click at [284, 347] on div at bounding box center [332, 349] width 199 height 23
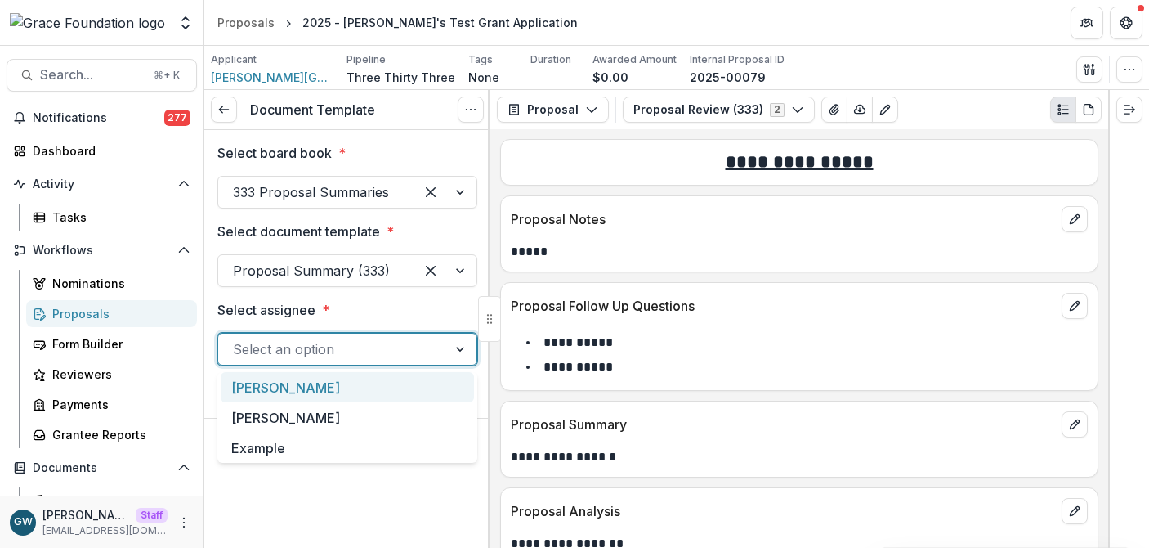
click at [288, 387] on div "[PERSON_NAME]" at bounding box center [347, 387] width 253 height 30
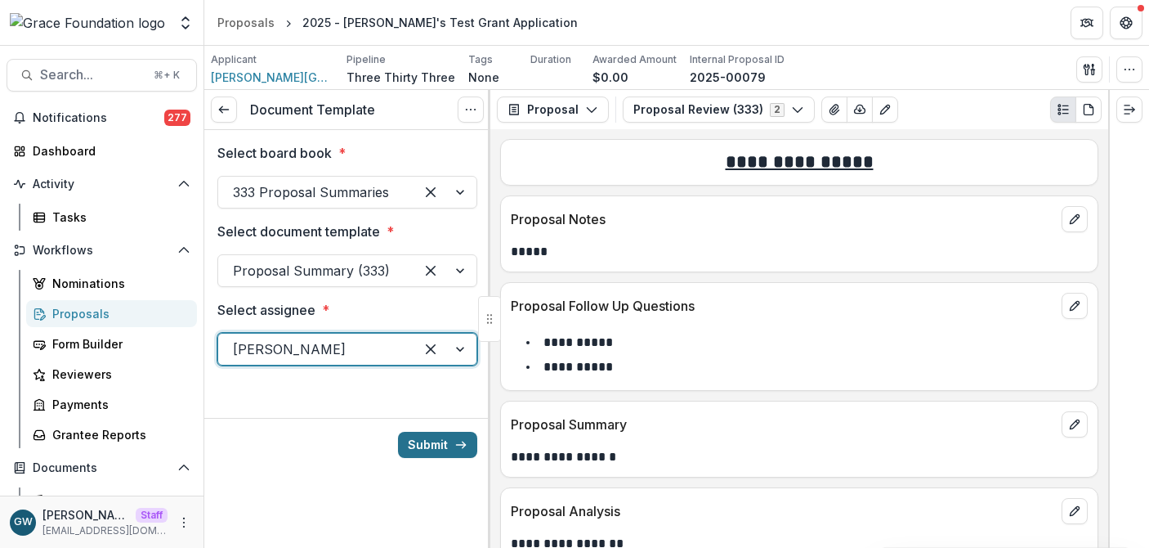
click at [427, 448] on button "Submit" at bounding box center [437, 445] width 79 height 26
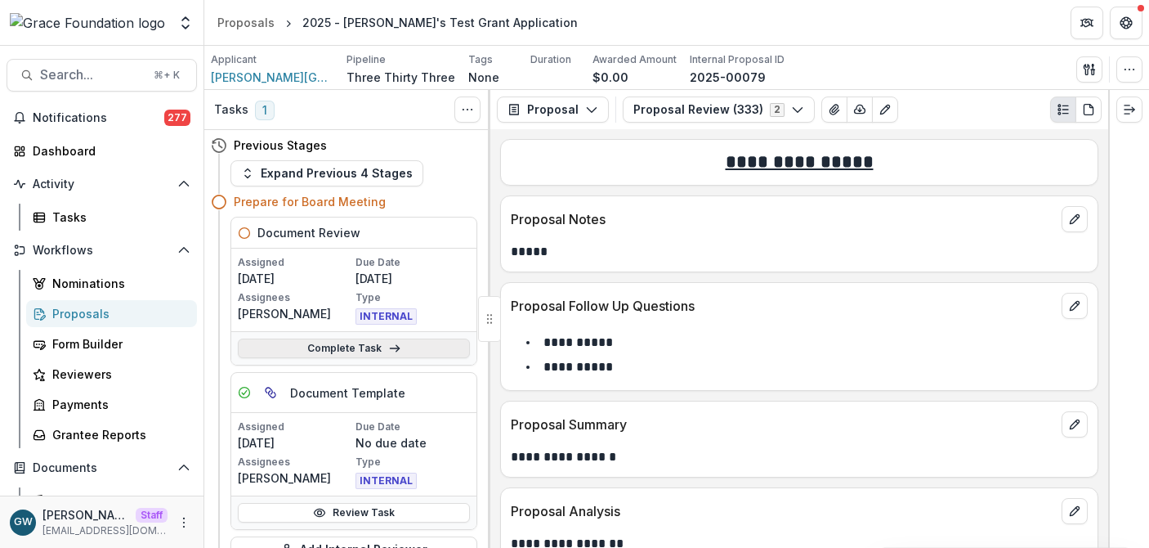
click at [329, 349] on link "Complete Task" at bounding box center [354, 348] width 232 height 20
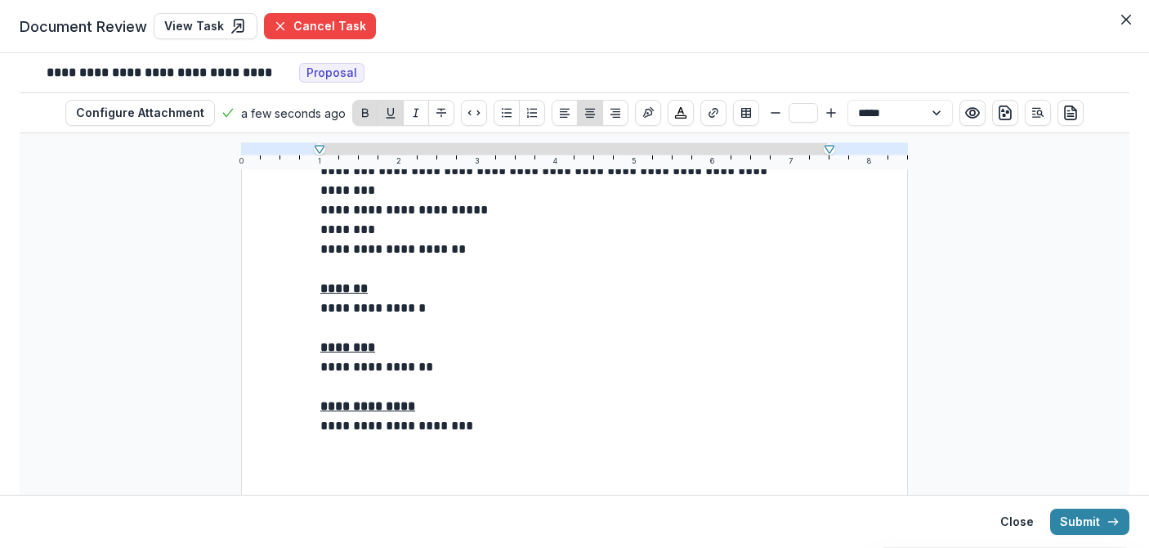
scroll to position [233, 0]
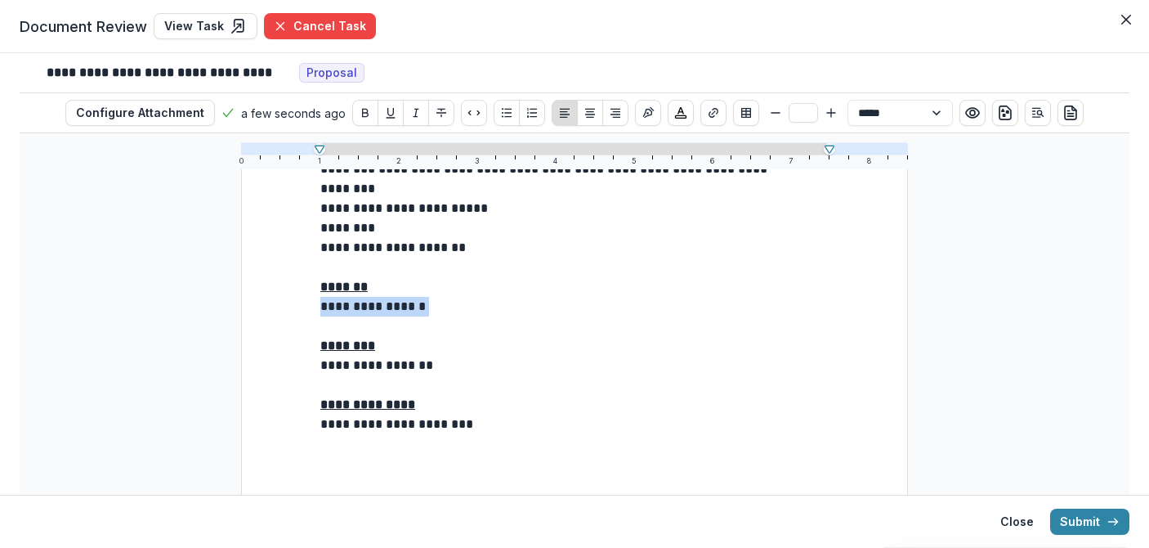
drag, startPoint x: 448, startPoint y: 307, endPoint x: 303, endPoint y: 308, distance: 144.7
click at [303, 308] on div "**********" at bounding box center [574, 374] width 667 height 863
drag, startPoint x: 441, startPoint y: 367, endPoint x: 308, endPoint y: 369, distance: 132.4
click at [308, 369] on div "**********" at bounding box center [574, 374] width 667 height 863
click at [467, 299] on p "**********" at bounding box center [574, 307] width 508 height 20
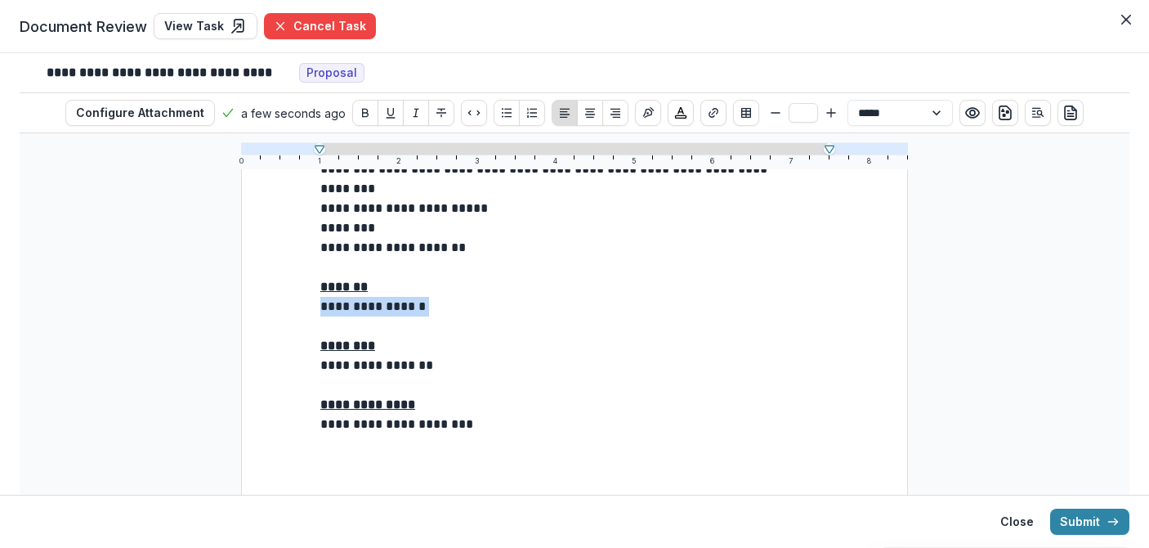
drag, startPoint x: 451, startPoint y: 306, endPoint x: 319, endPoint y: 300, distance: 132.5
click at [320, 300] on p "**********" at bounding box center [574, 307] width 508 height 20
click at [545, 299] on p "**********" at bounding box center [574, 307] width 508 height 20
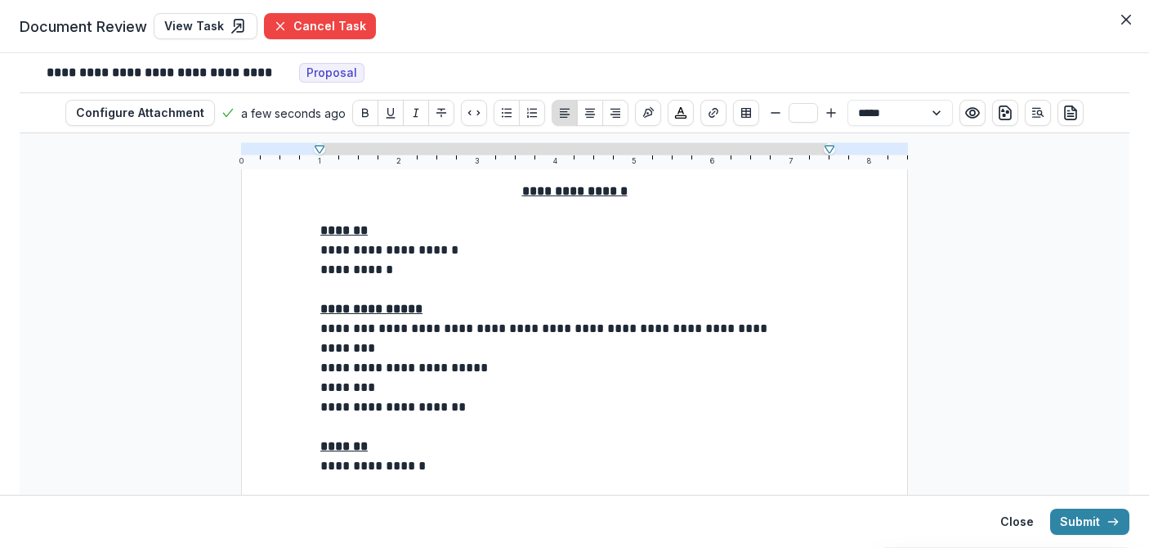
scroll to position [82, 0]
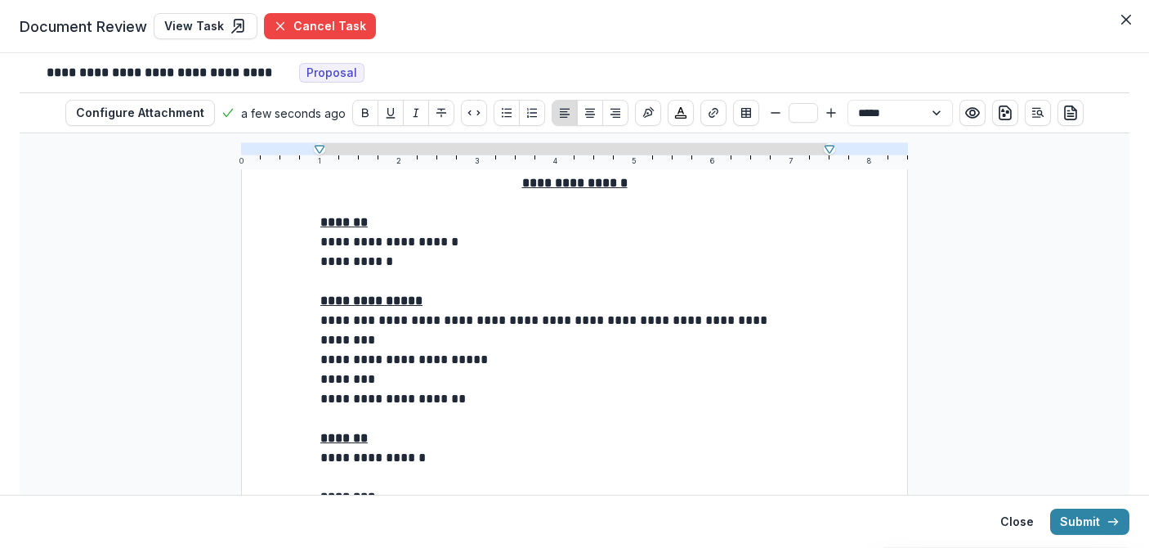
click at [451, 256] on p "**********" at bounding box center [574, 262] width 508 height 20
click at [418, 336] on p "********" at bounding box center [574, 340] width 508 height 20
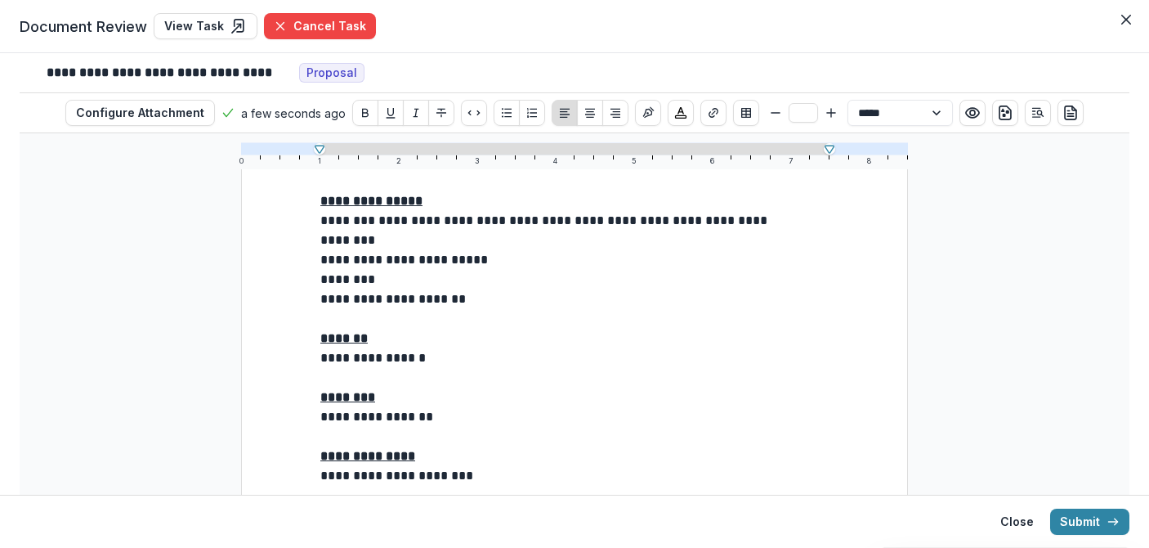
scroll to position [186, 0]
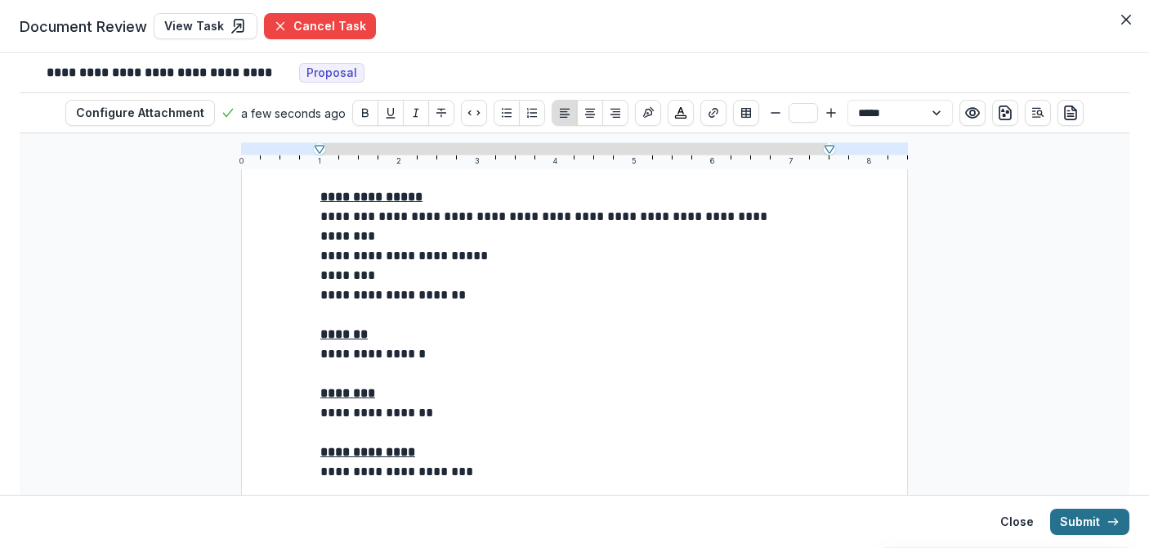
click at [1069, 526] on button "Submit" at bounding box center [1089, 521] width 79 height 26
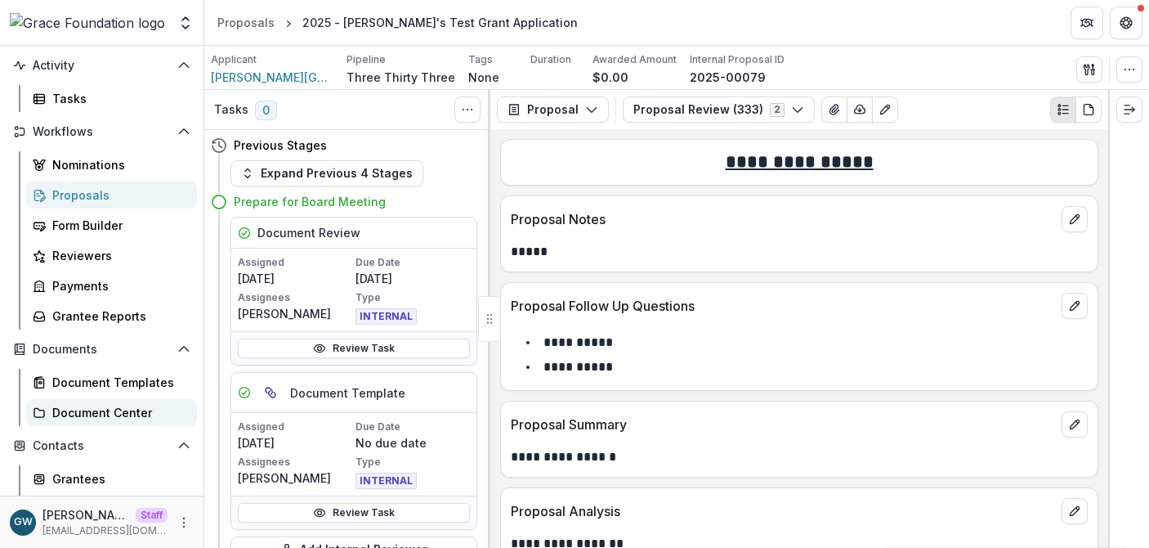
scroll to position [141, 0]
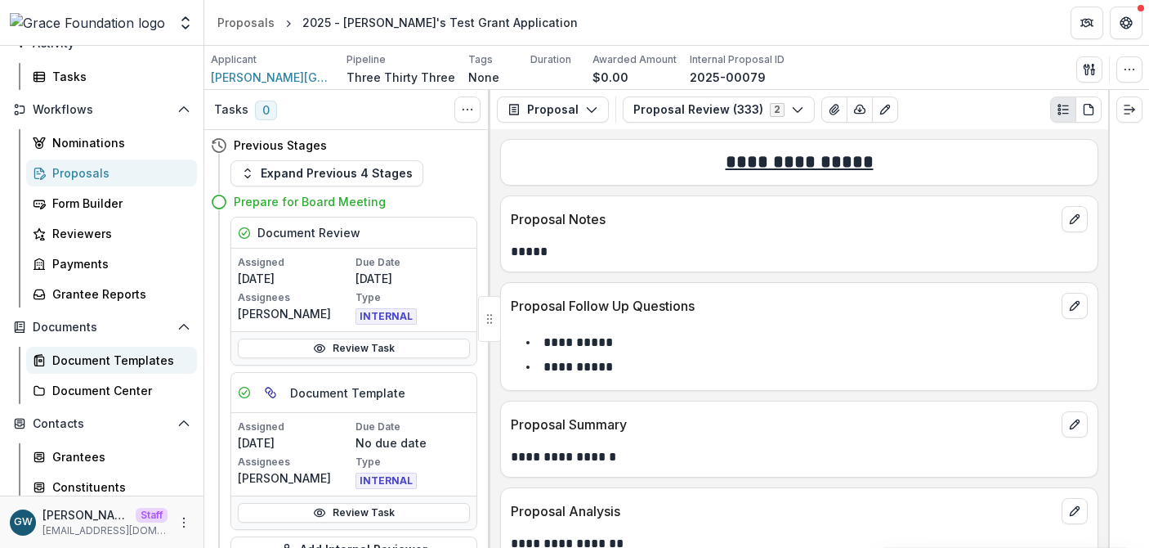
click at [121, 366] on div "Document Templates" at bounding box center [118, 359] width 132 height 17
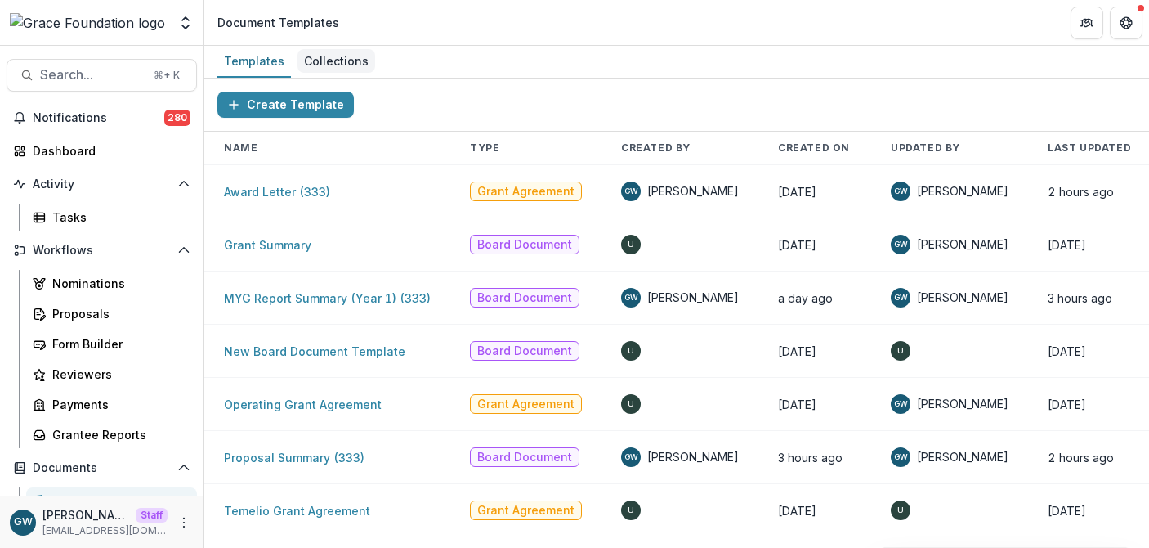
click at [333, 57] on div "Collections" at bounding box center [337, 61] width 78 height 24
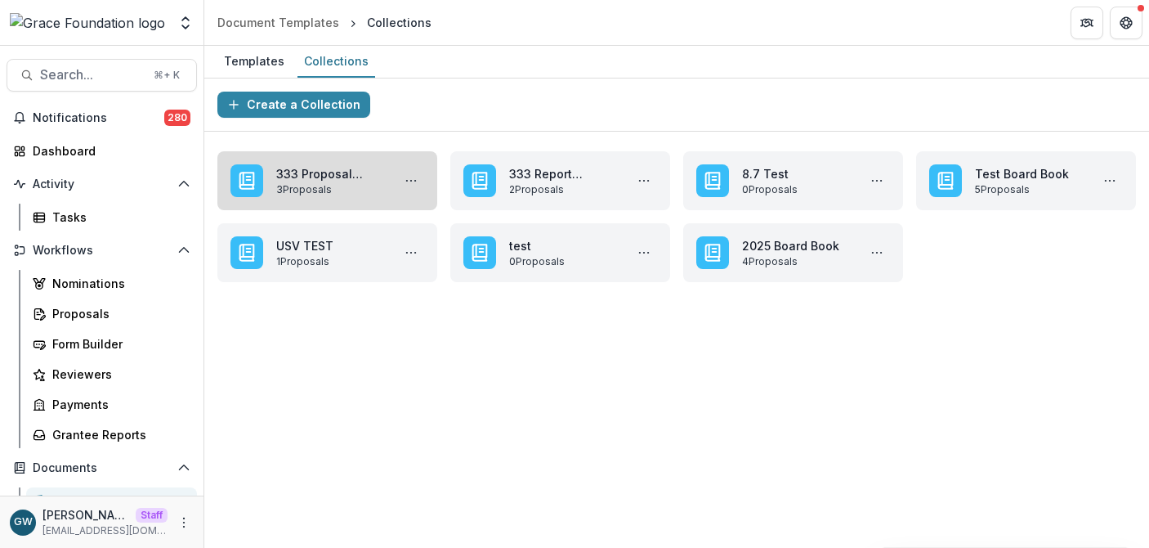
click at [293, 175] on link "333 Proposal Summaries" at bounding box center [330, 173] width 109 height 17
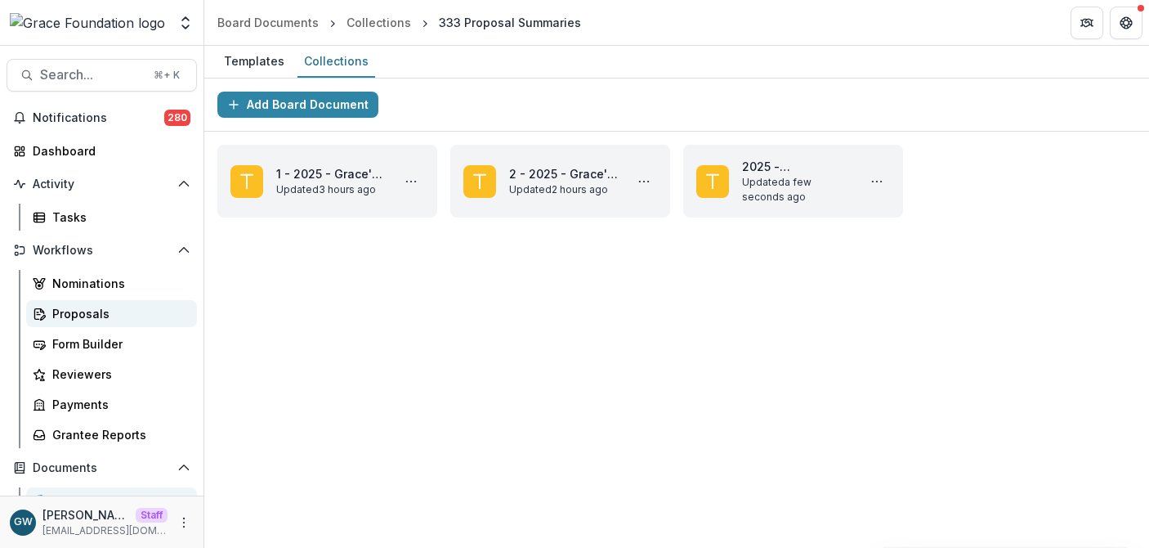
click at [93, 311] on div "Proposals" at bounding box center [118, 313] width 132 height 17
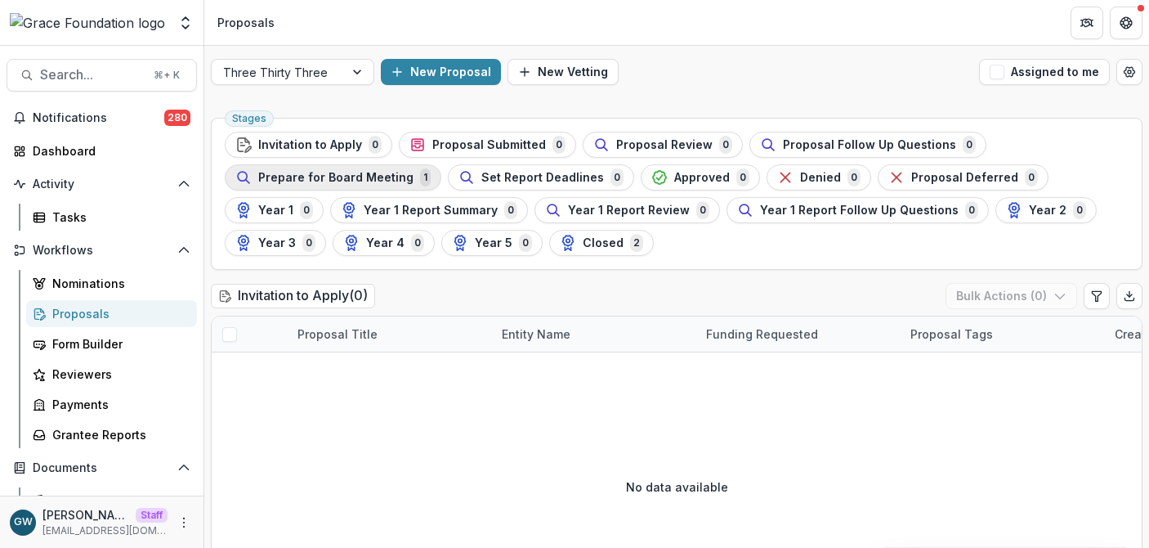
click at [358, 177] on span "Prepare for Board Meeting" at bounding box center [335, 178] width 155 height 14
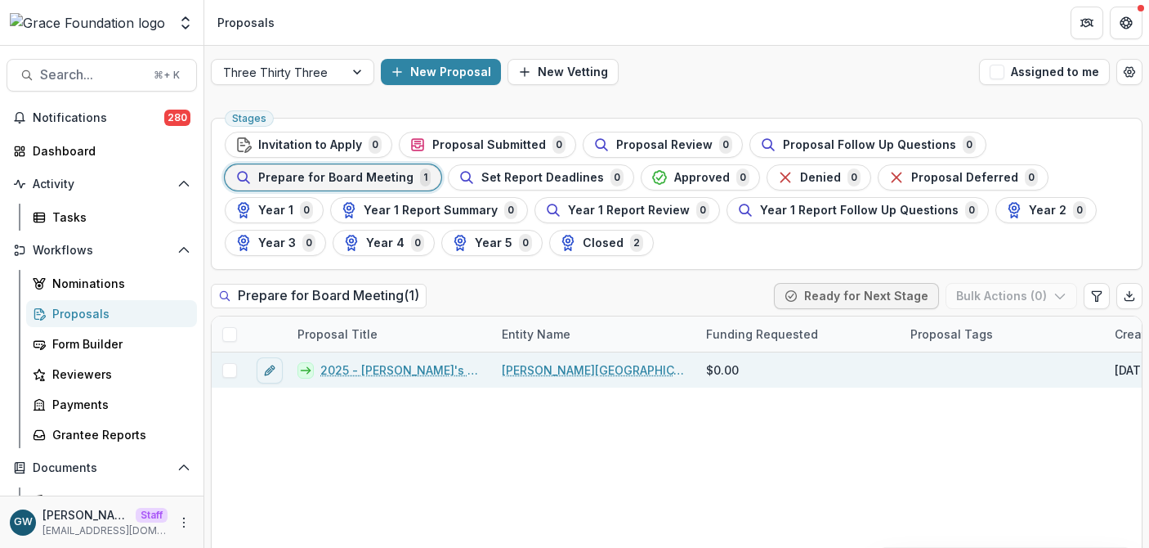
click at [376, 374] on link "2025 - [PERSON_NAME]'s Test Grant Application" at bounding box center [401, 369] width 162 height 17
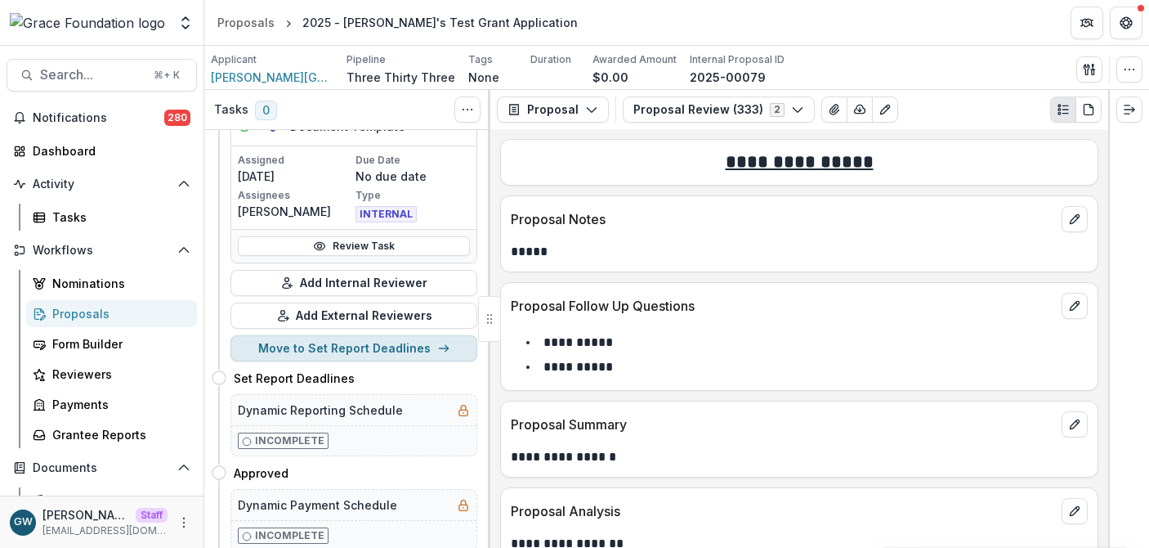
scroll to position [270, 0]
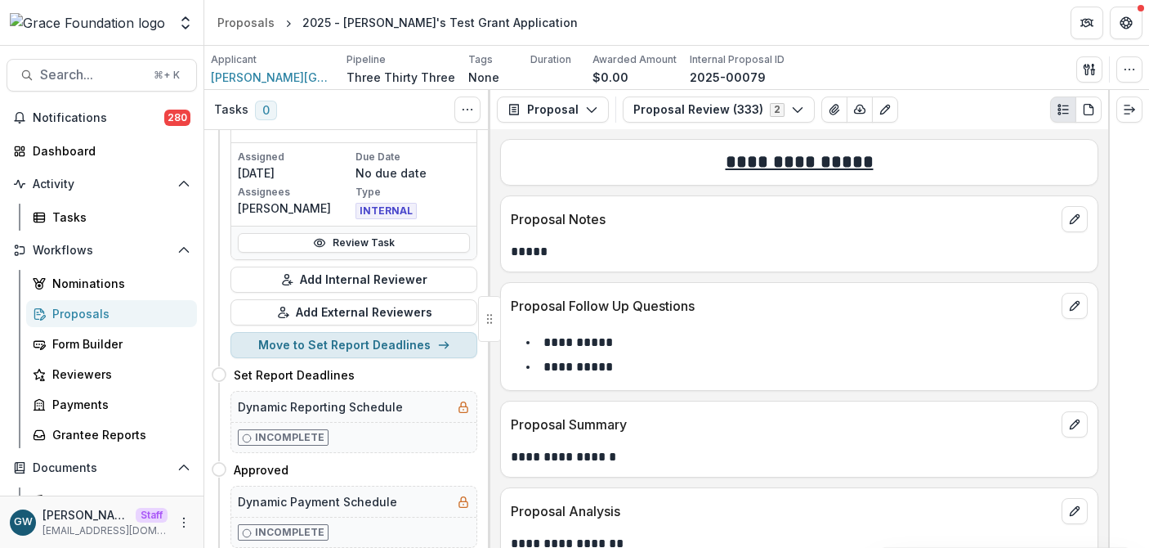
click at [329, 343] on button "Move to Set Report Deadlines" at bounding box center [353, 345] width 247 height 26
select select "**********"
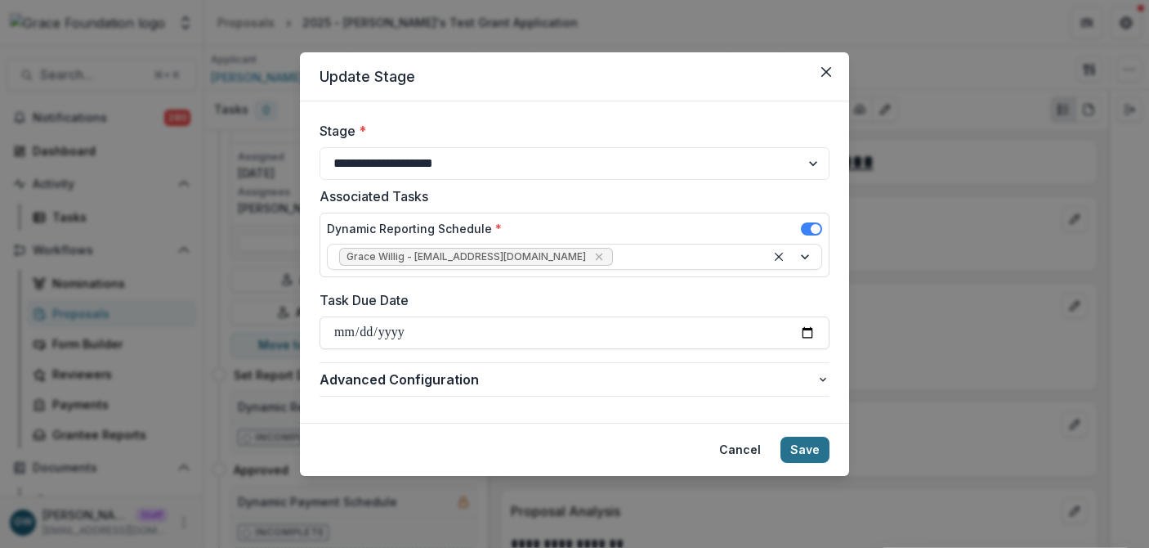
click at [803, 454] on button "Save" at bounding box center [805, 449] width 49 height 26
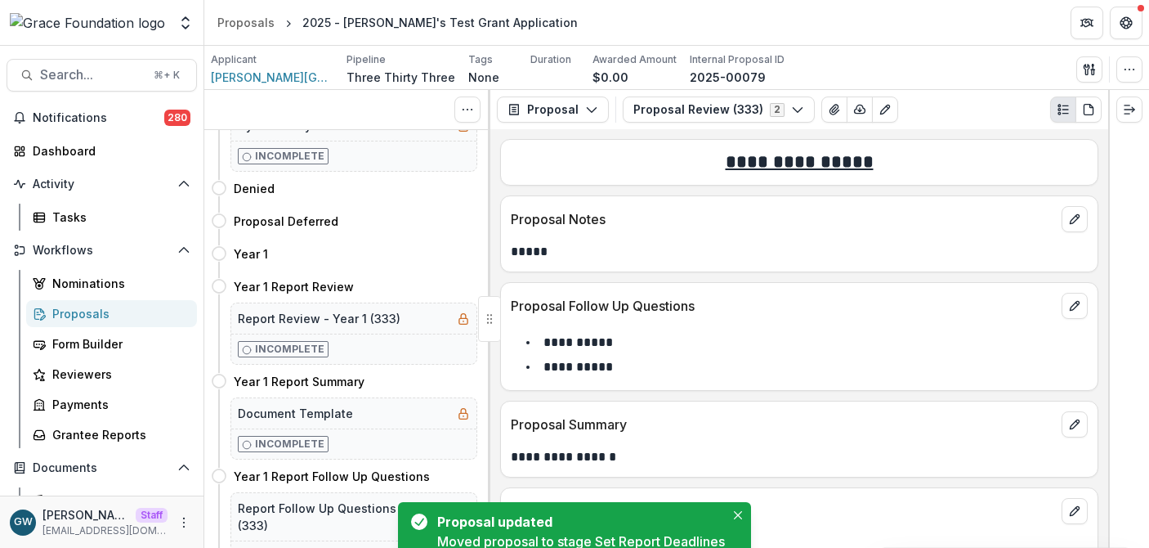
scroll to position [0, 0]
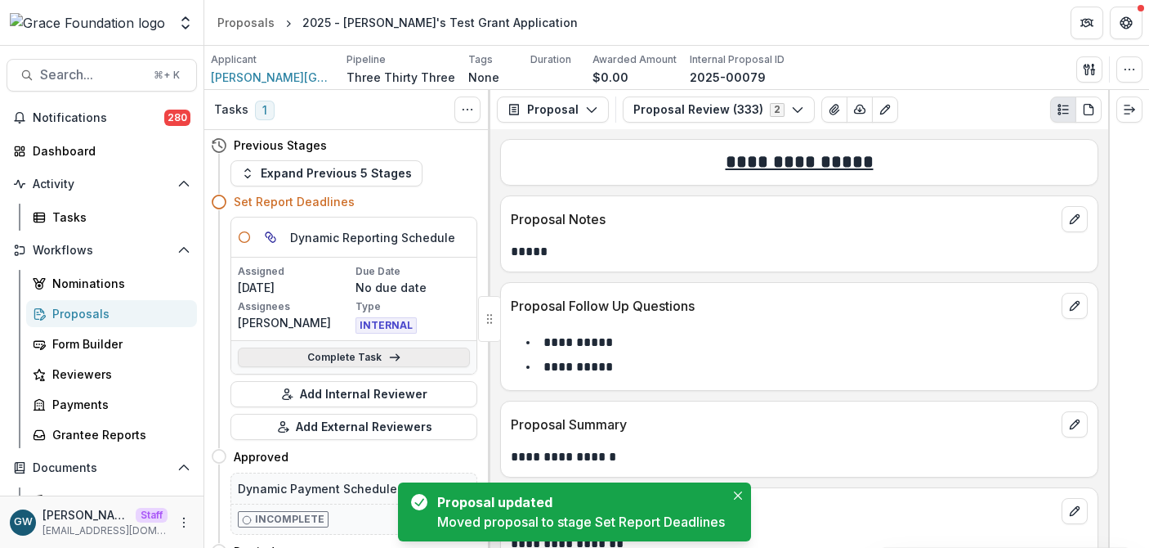
click at [329, 354] on link "Complete Task" at bounding box center [354, 357] width 232 height 20
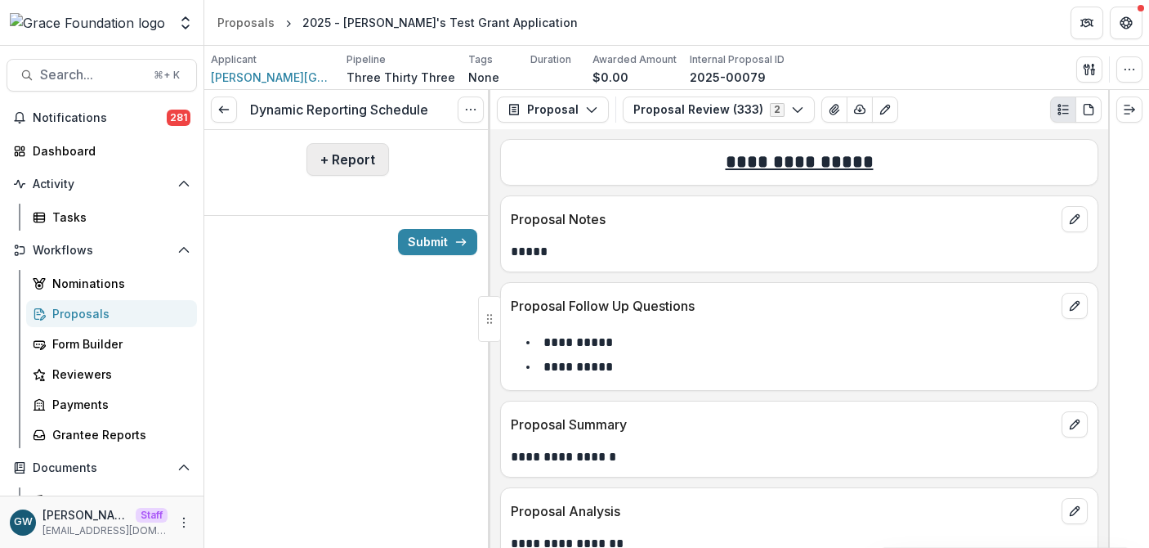
click at [349, 159] on button "+ Report" at bounding box center [348, 159] width 83 height 33
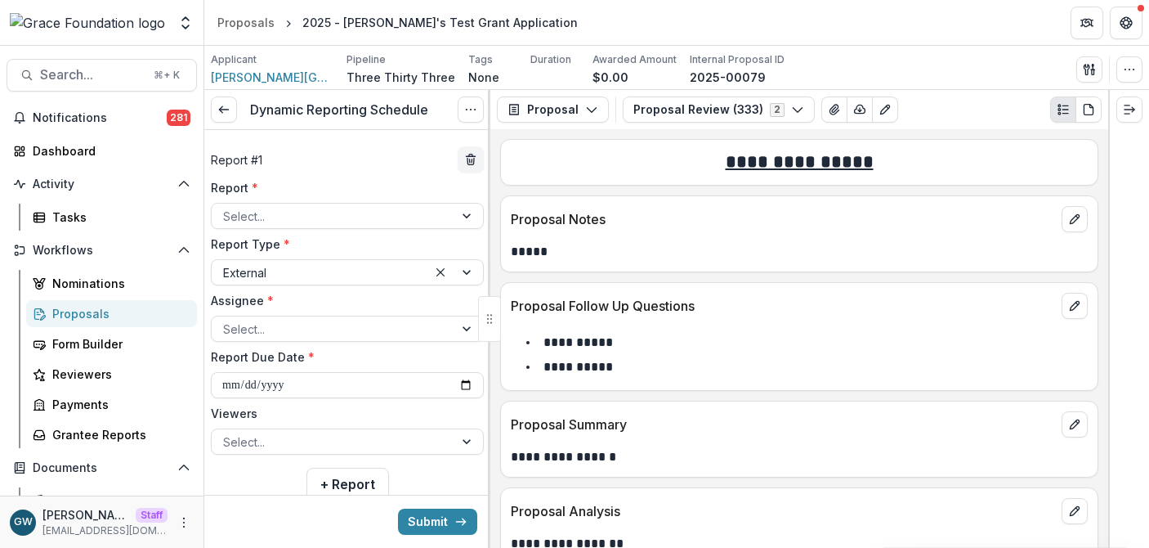
scroll to position [12, 0]
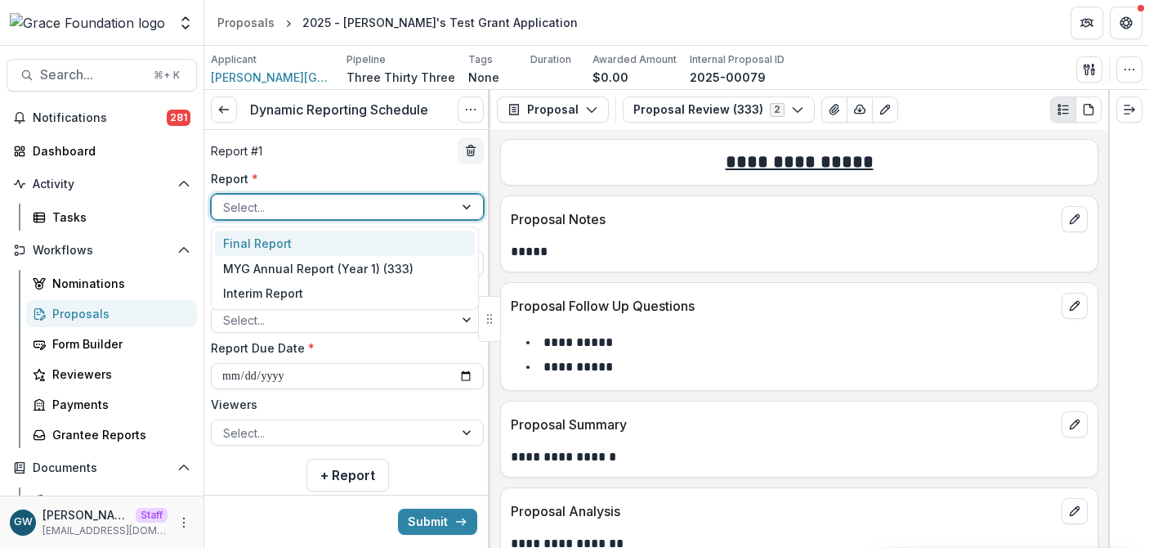
click at [317, 204] on div at bounding box center [332, 207] width 219 height 20
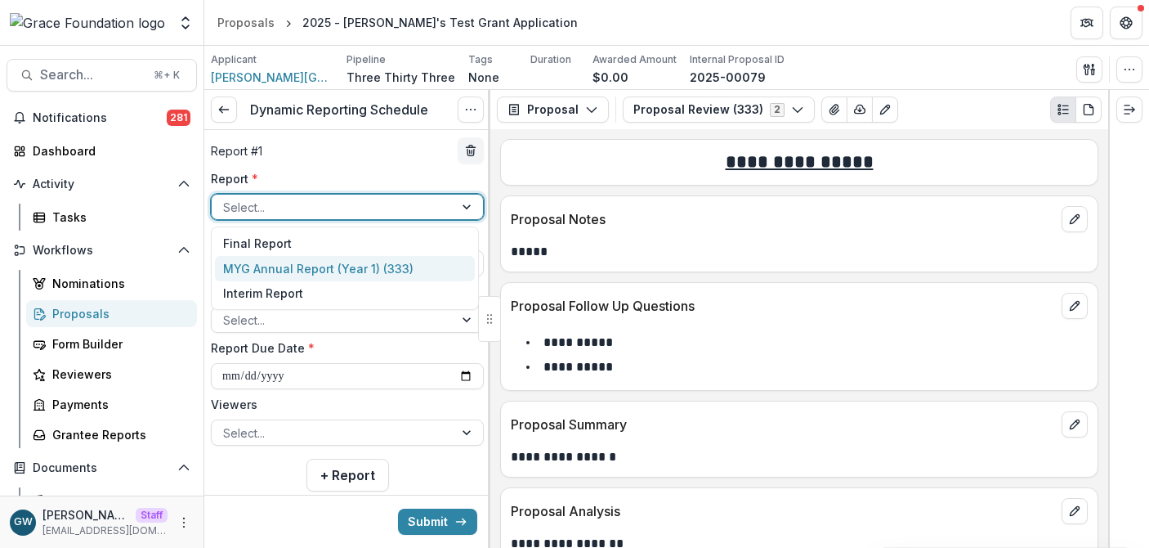
click at [284, 271] on div "MYG Annual Report (Year 1) (333)" at bounding box center [345, 268] width 260 height 25
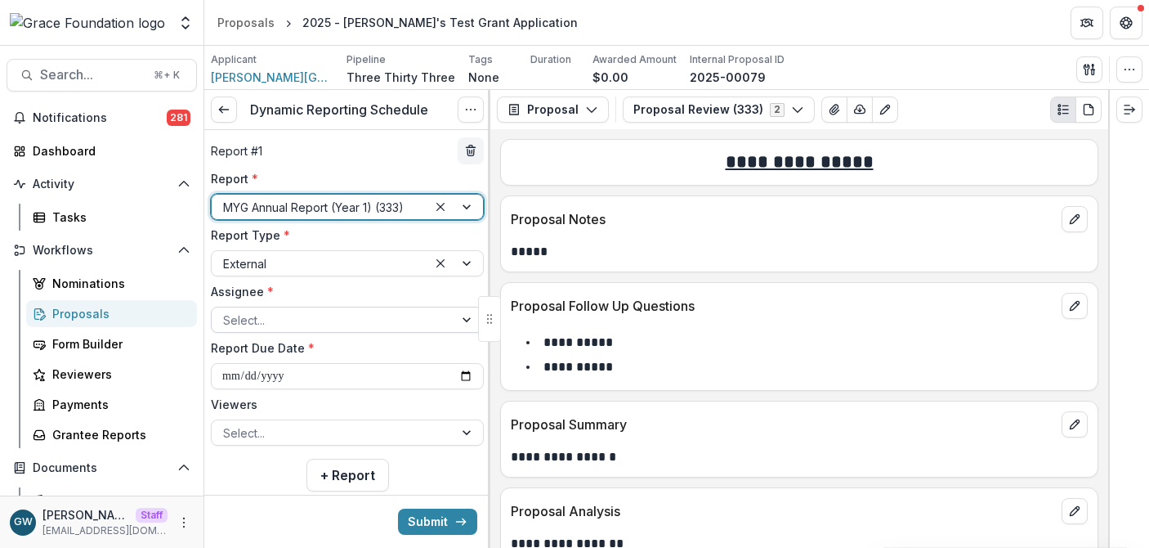
click at [264, 319] on div at bounding box center [332, 320] width 219 height 20
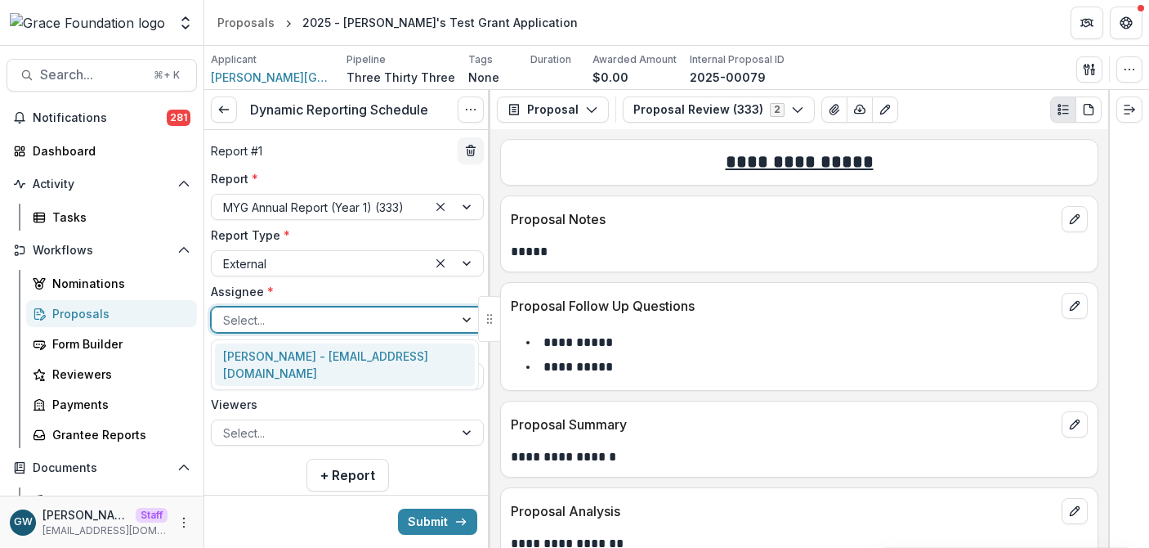
click at [262, 356] on div "Charles Hackley - charleshackley1873@gmail.com" at bounding box center [345, 364] width 260 height 43
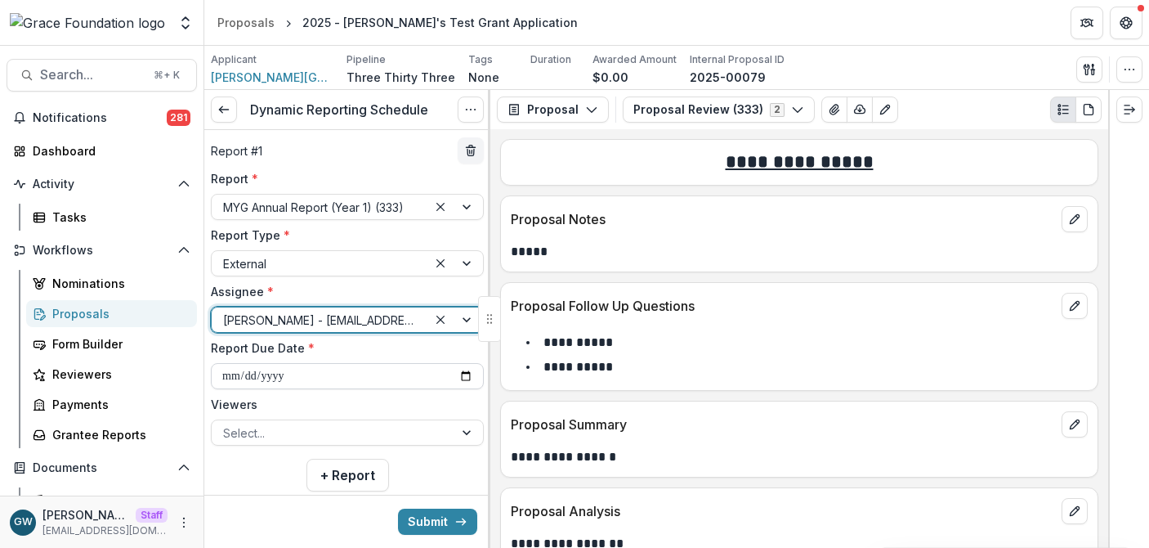
click at [466, 378] on input "**********" at bounding box center [347, 376] width 273 height 26
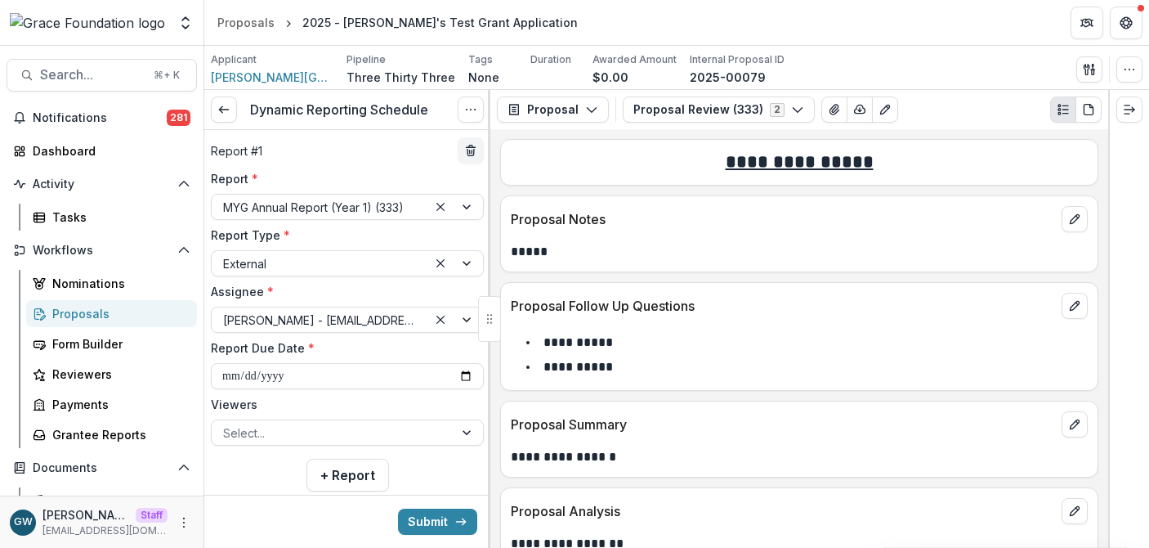
type input "**********"
click at [392, 351] on label "Report Due Date *" at bounding box center [342, 347] width 263 height 17
click at [392, 363] on input "**********" at bounding box center [347, 376] width 273 height 26
click at [252, 427] on div at bounding box center [332, 433] width 219 height 20
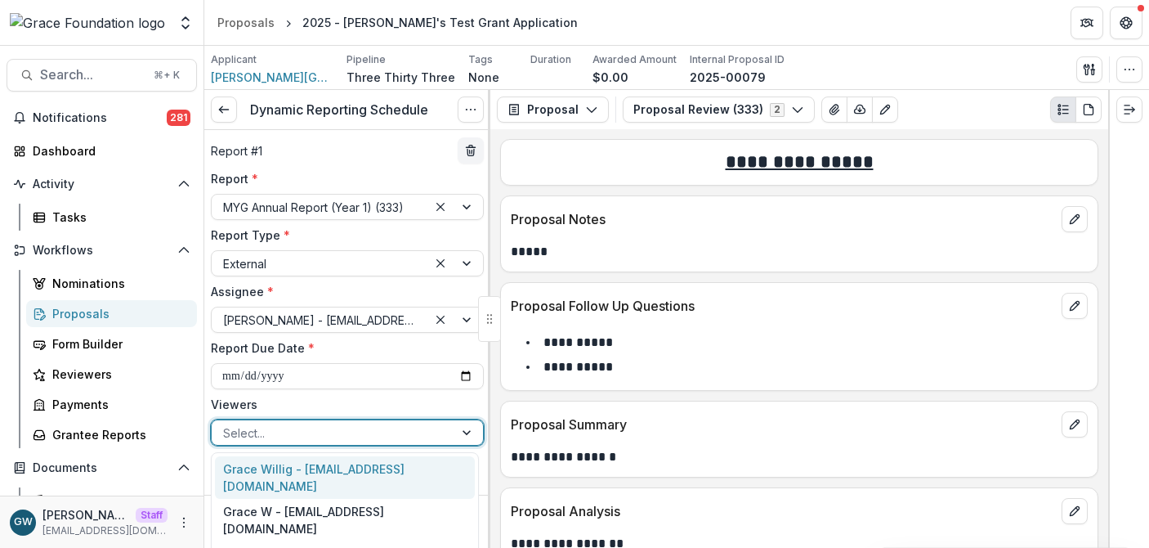
click at [266, 468] on div "Grace Willig - [EMAIL_ADDRESS][DOMAIN_NAME]" at bounding box center [345, 477] width 260 height 43
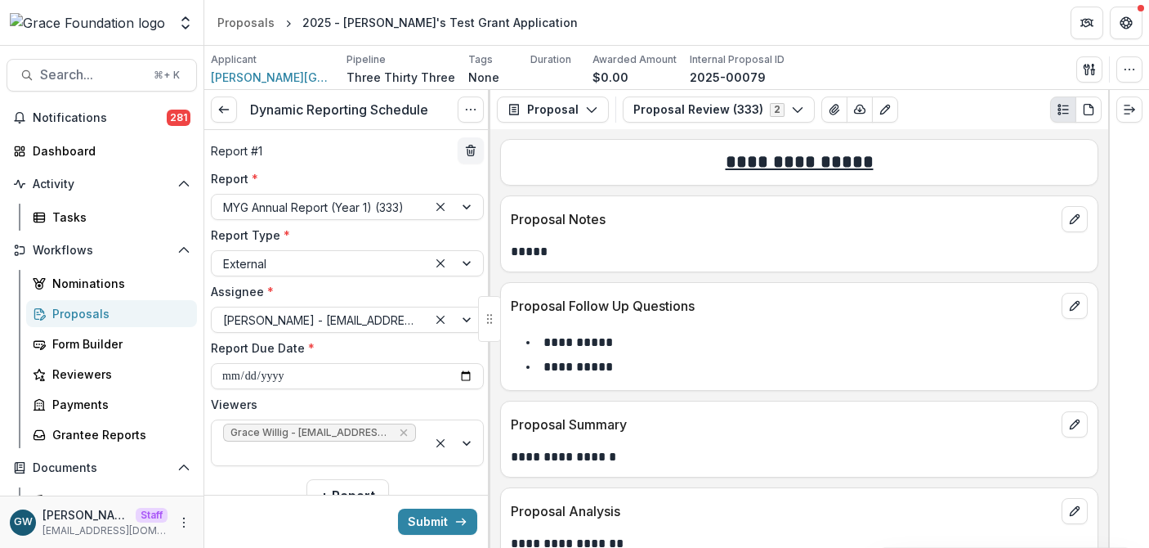
click at [285, 402] on label "Viewers" at bounding box center [342, 404] width 263 height 17
click at [226, 445] on input "Viewers" at bounding box center [224, 453] width 3 height 17
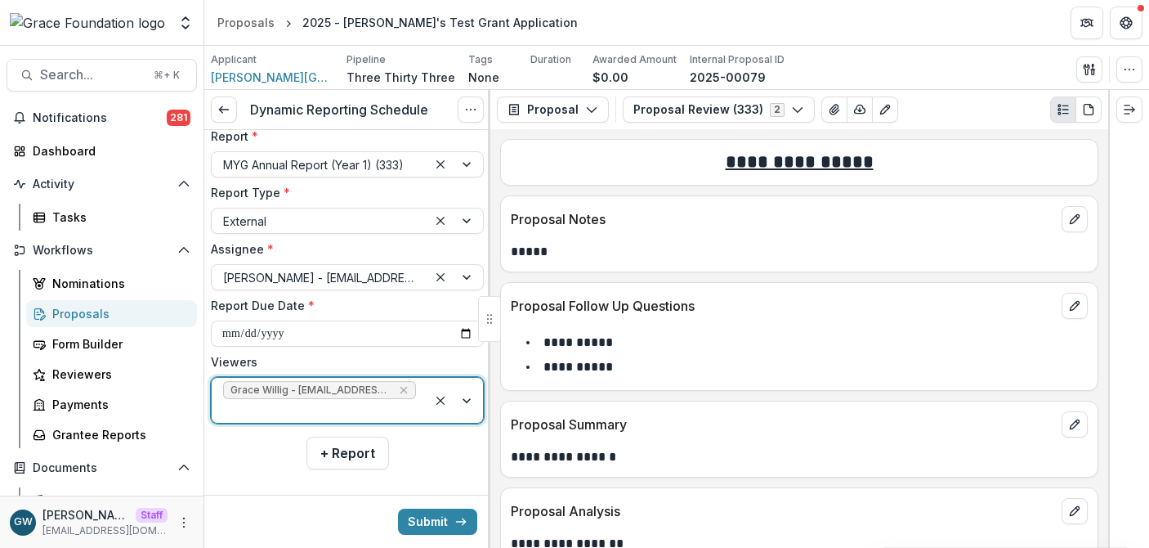
scroll to position [69, 0]
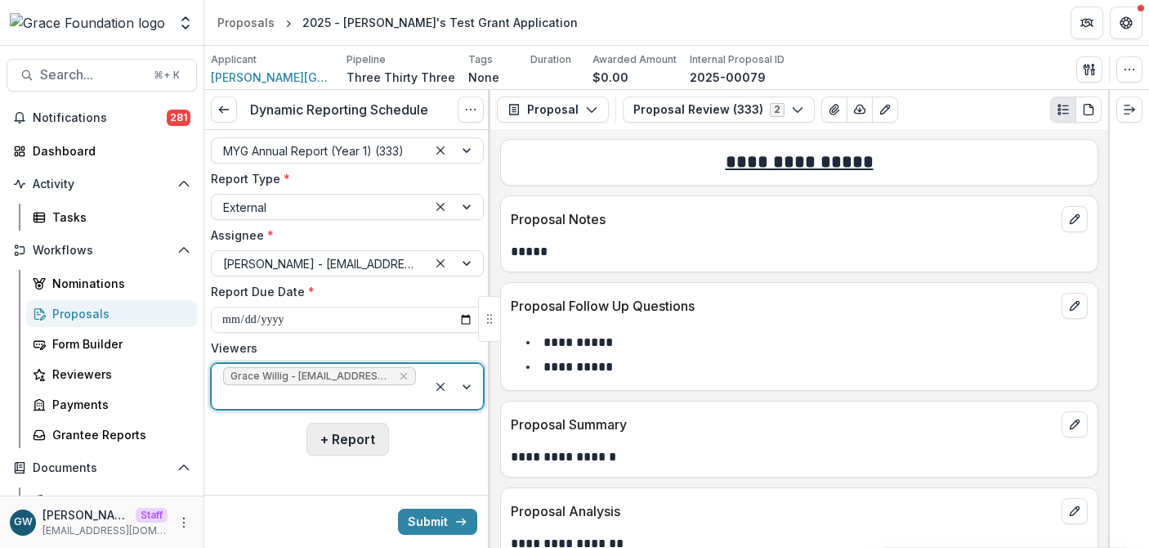
click at [332, 436] on button "+ Report" at bounding box center [348, 439] width 83 height 33
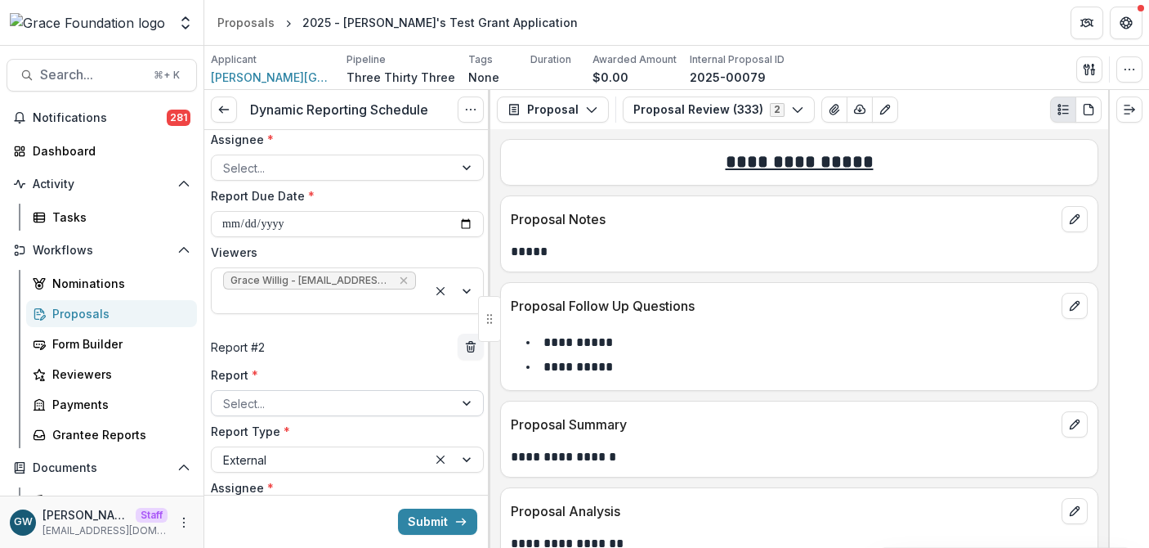
scroll to position [179, 0]
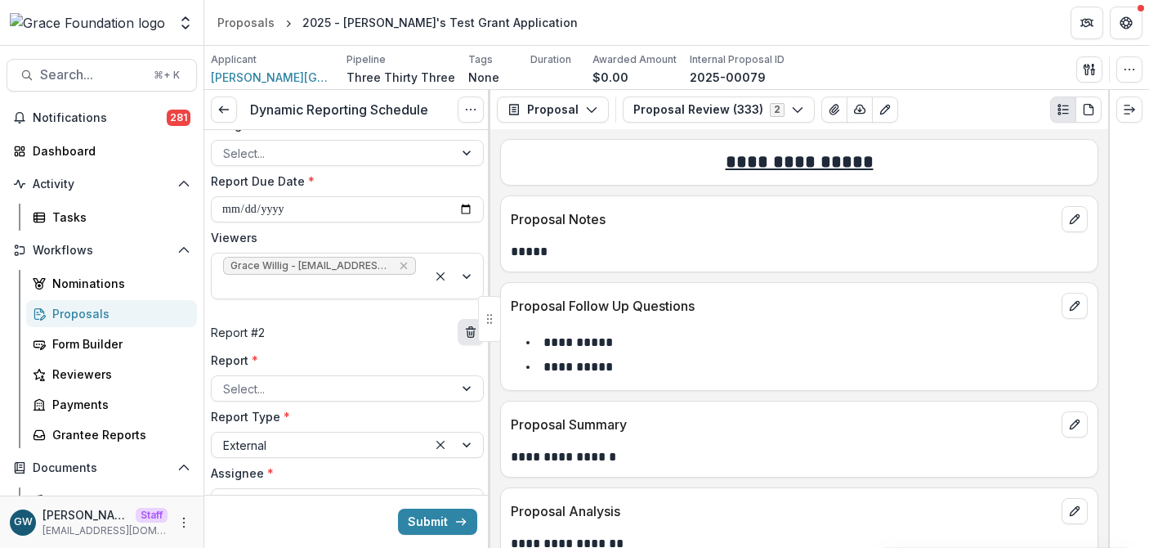
click at [466, 331] on icon "delete" at bounding box center [470, 331] width 13 height 13
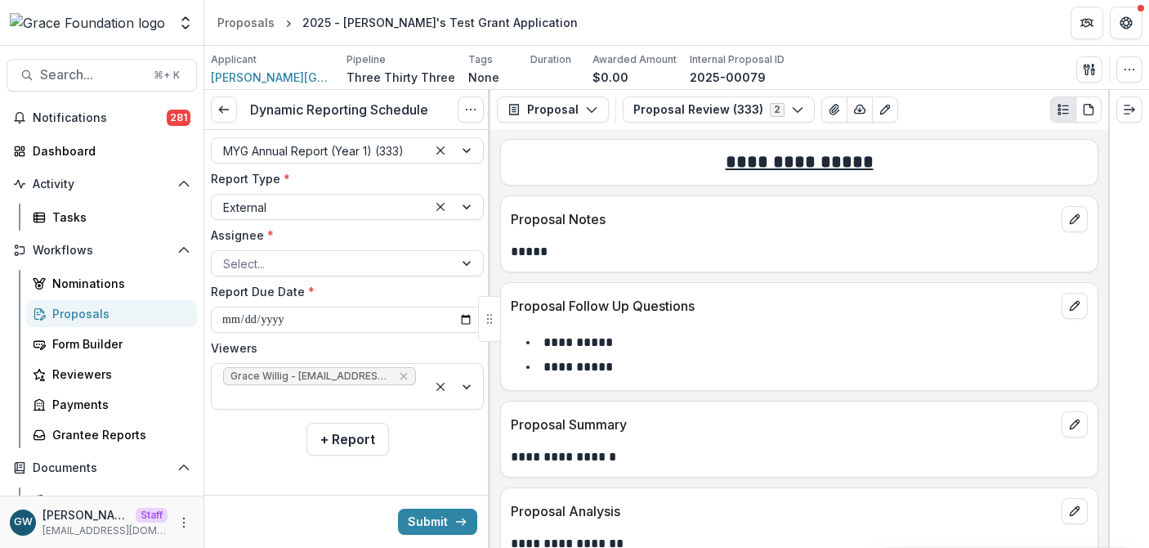
scroll to position [69, 0]
click at [422, 522] on button "Submit" at bounding box center [437, 521] width 79 height 26
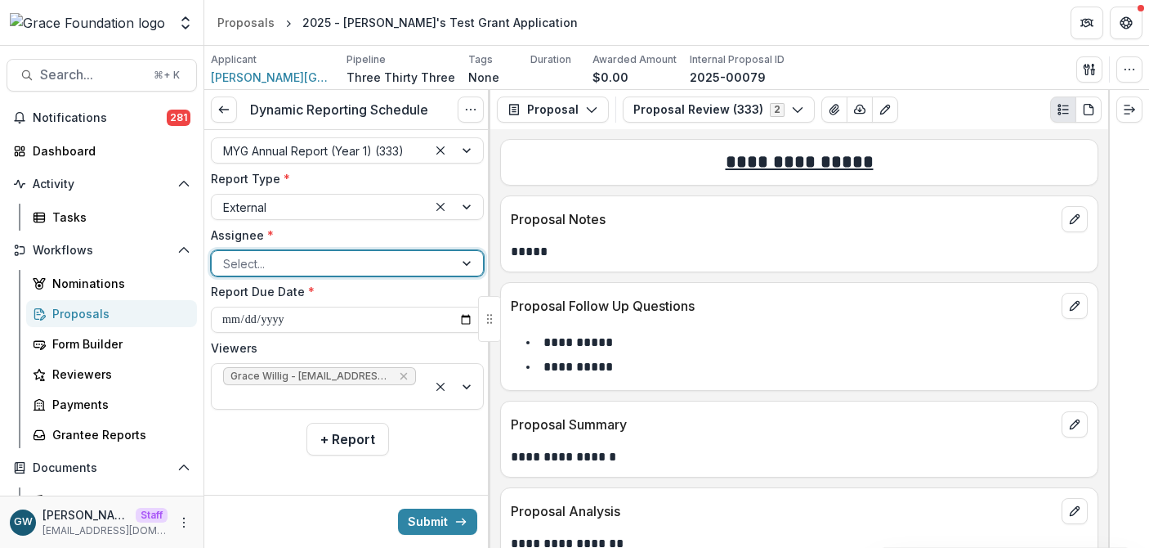
click at [302, 269] on div at bounding box center [332, 263] width 219 height 20
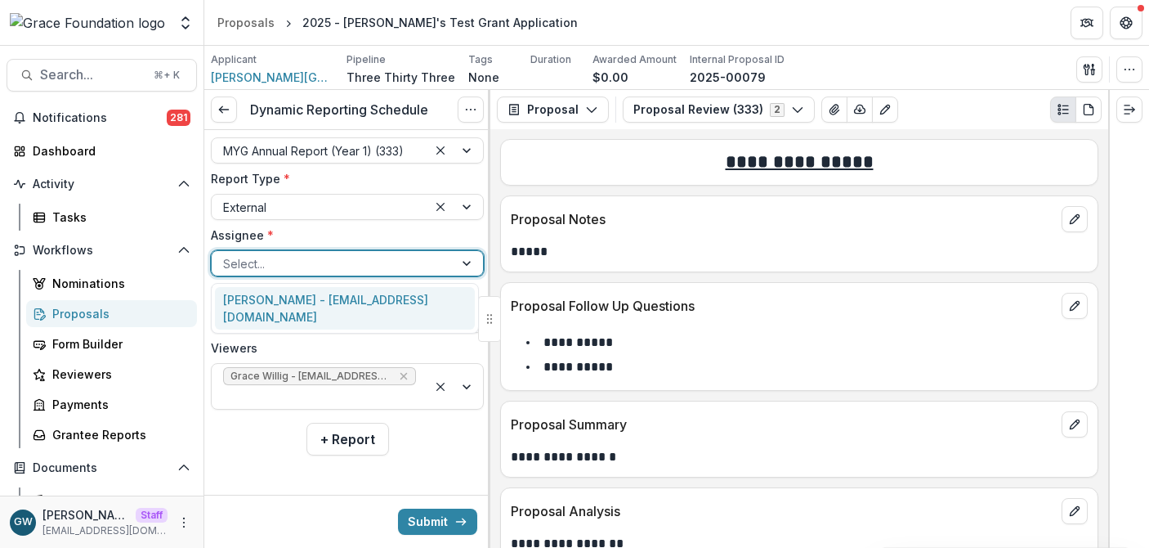
click at [239, 315] on div "Charles Hackley - charleshackley1873@gmail.com" at bounding box center [345, 308] width 260 height 43
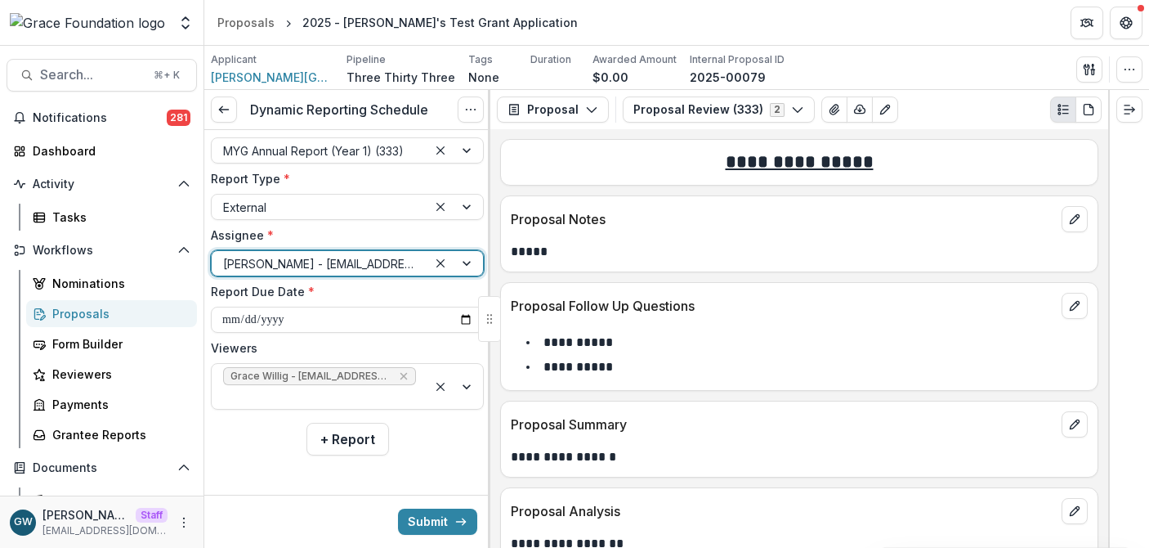
click at [437, 536] on div "Submit" at bounding box center [347, 520] width 286 height 53
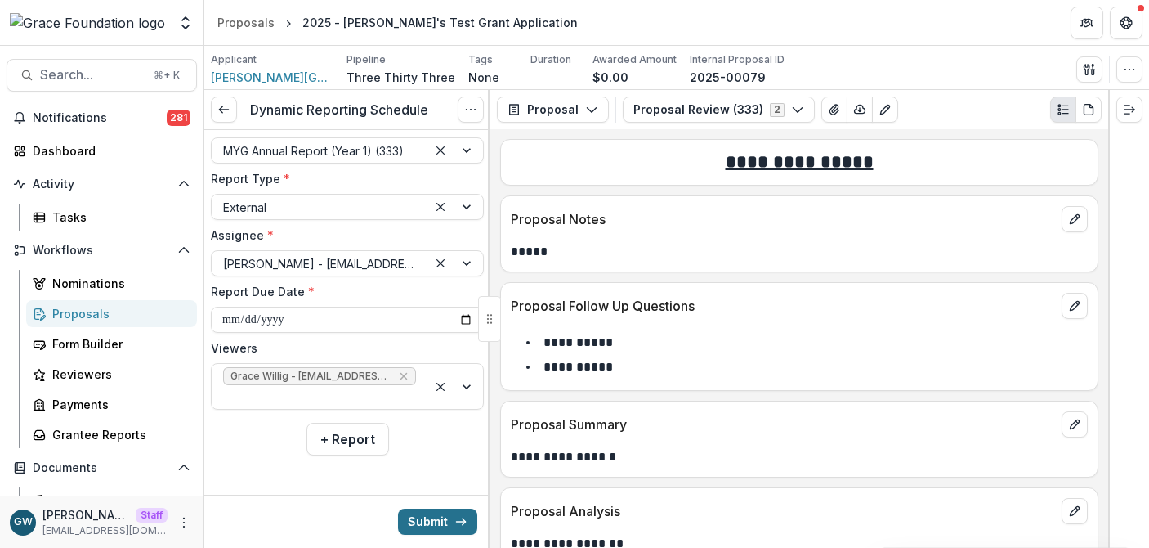
click at [436, 522] on button "Submit" at bounding box center [437, 521] width 79 height 26
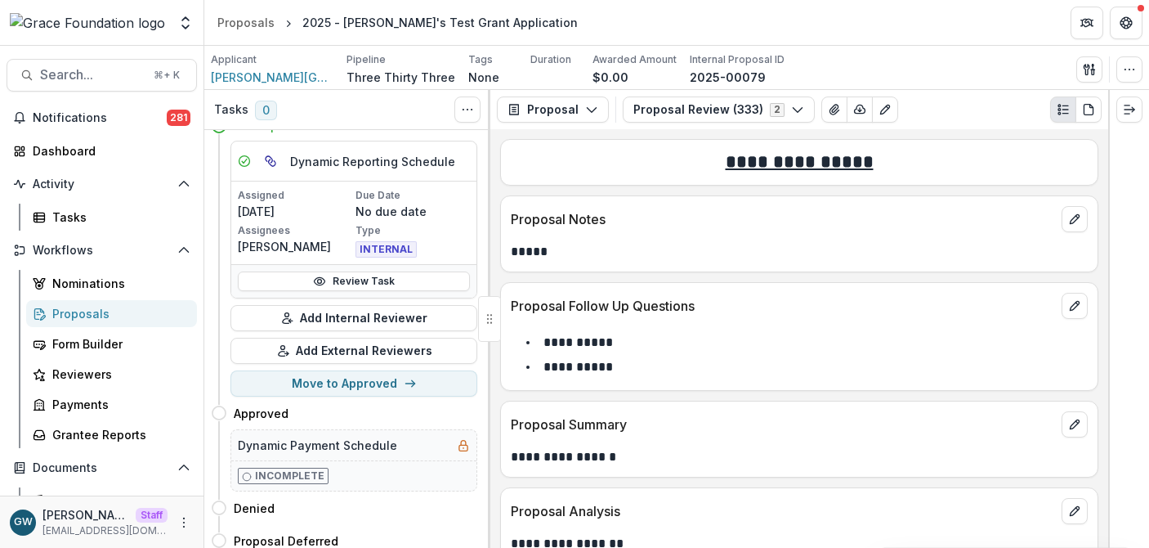
scroll to position [93, 0]
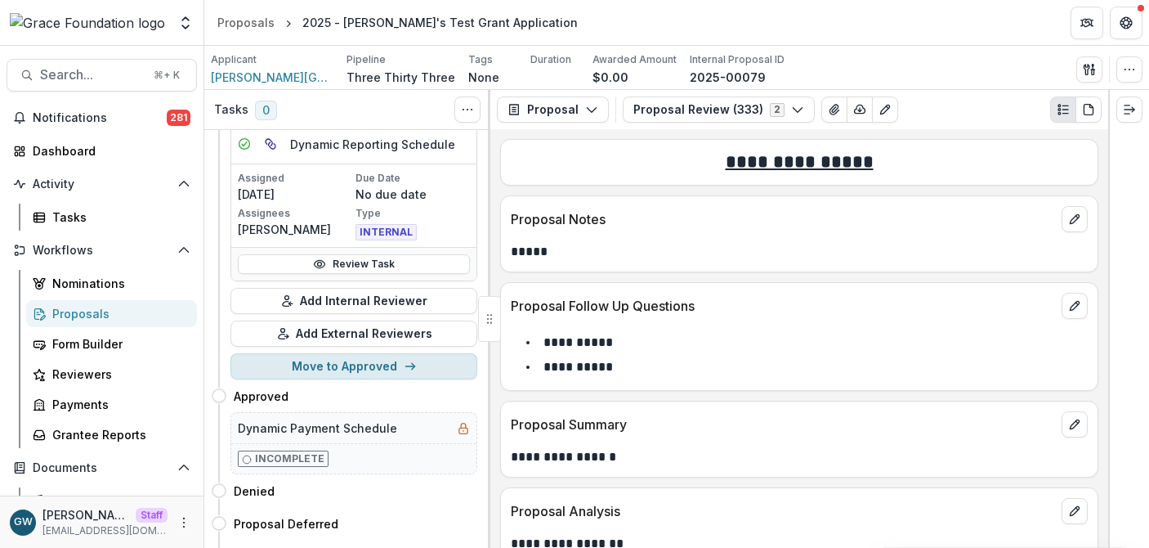
click at [315, 369] on button "Move to Approved" at bounding box center [353, 366] width 247 height 26
select select "********"
select select
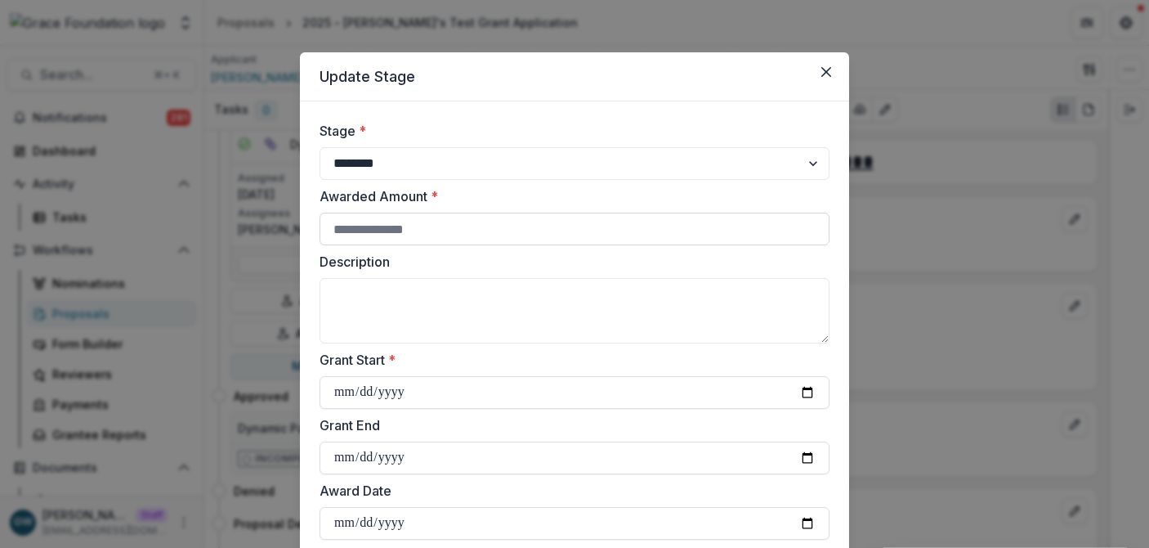
click at [378, 234] on input "Awarded Amount *" at bounding box center [575, 229] width 510 height 33
type input "*****"
click at [482, 197] on label "Awarded Amount *" at bounding box center [570, 196] width 500 height 20
click at [482, 213] on input "*****" at bounding box center [575, 229] width 510 height 33
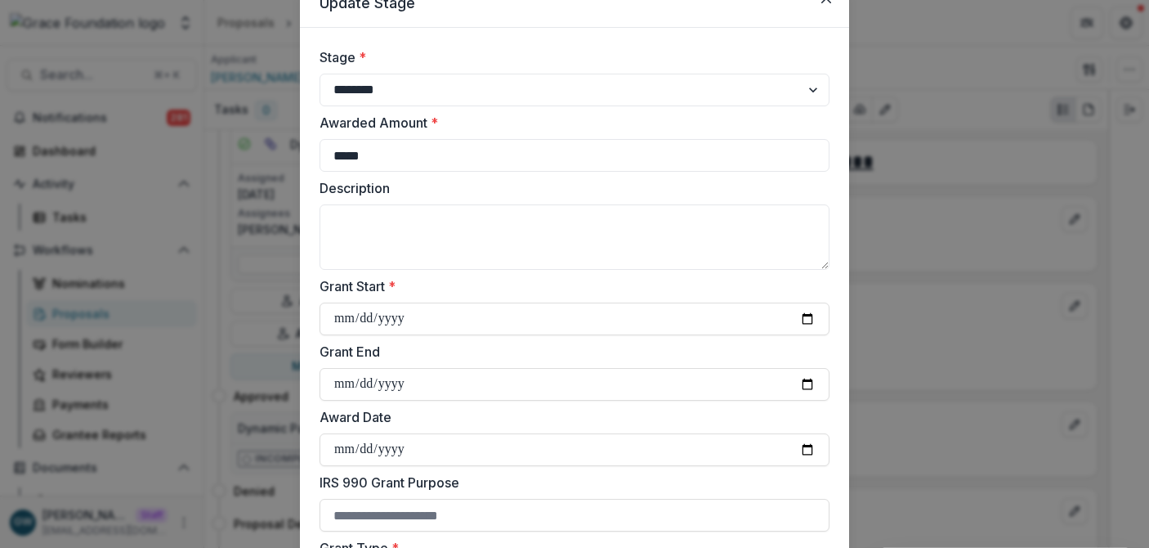
scroll to position [98, 0]
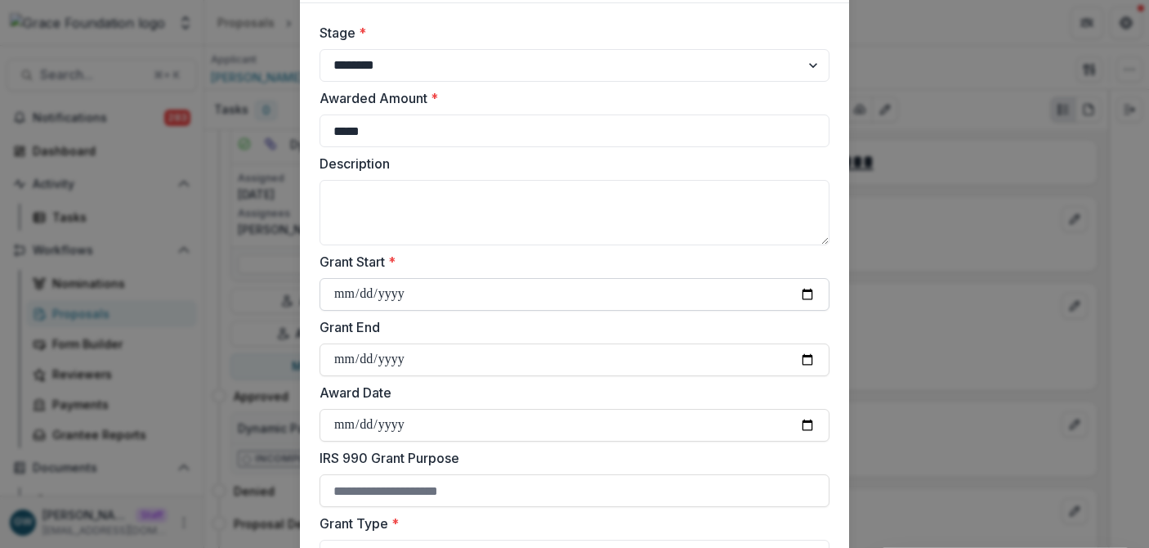
click at [807, 298] on input "Grant Start *" at bounding box center [575, 294] width 510 height 33
type input "**********"
click at [599, 262] on label "Grant Start *" at bounding box center [570, 262] width 500 height 20
click at [599, 278] on input "**********" at bounding box center [575, 294] width 510 height 33
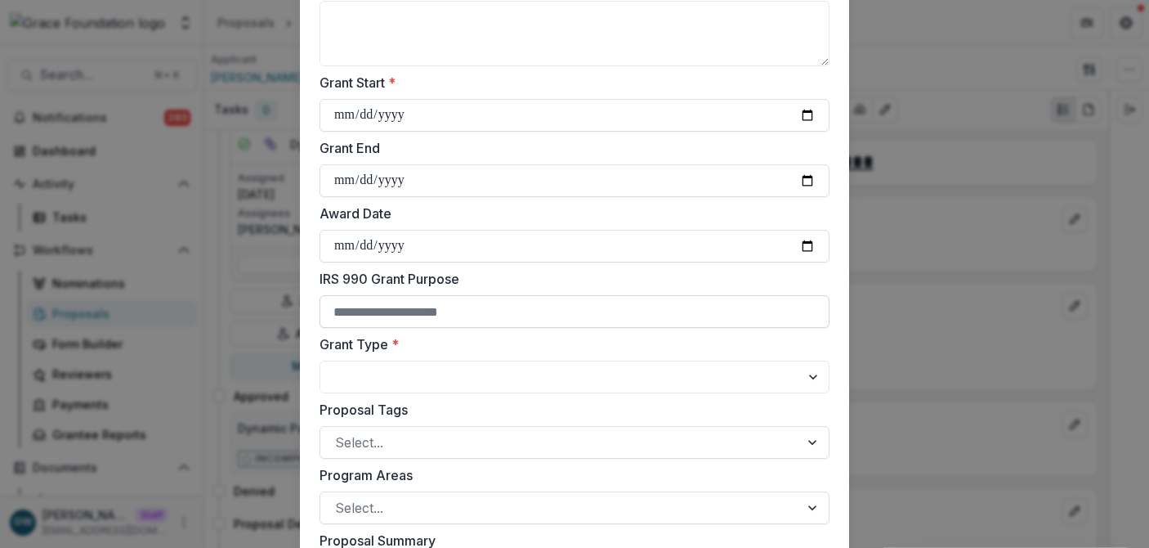
scroll to position [298, 0]
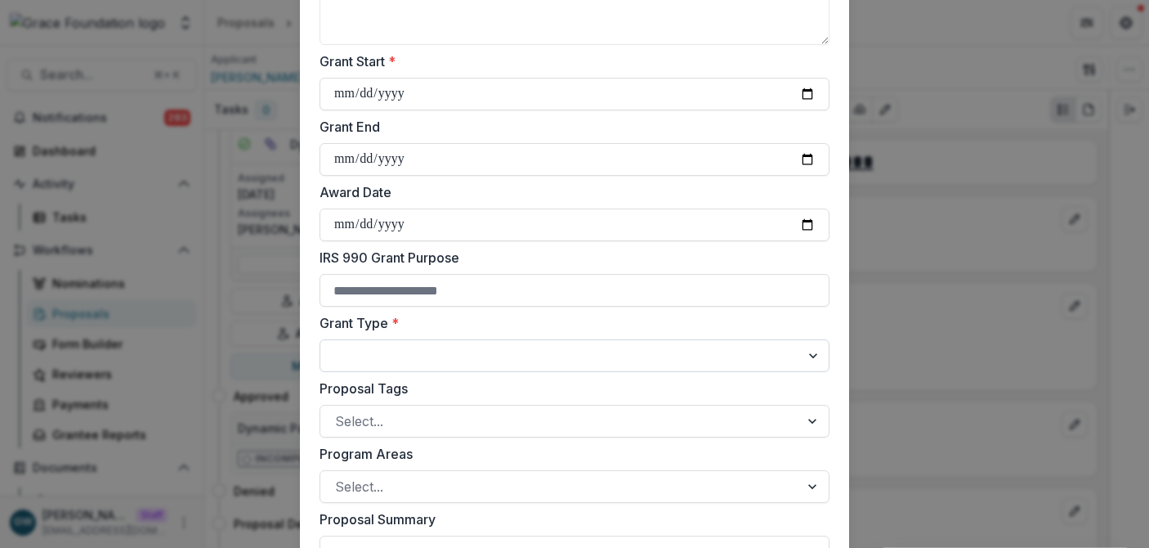
click at [425, 351] on select "**********" at bounding box center [575, 355] width 510 height 33
select select "**********"
click at [320, 339] on select "**********" at bounding box center [575, 355] width 510 height 33
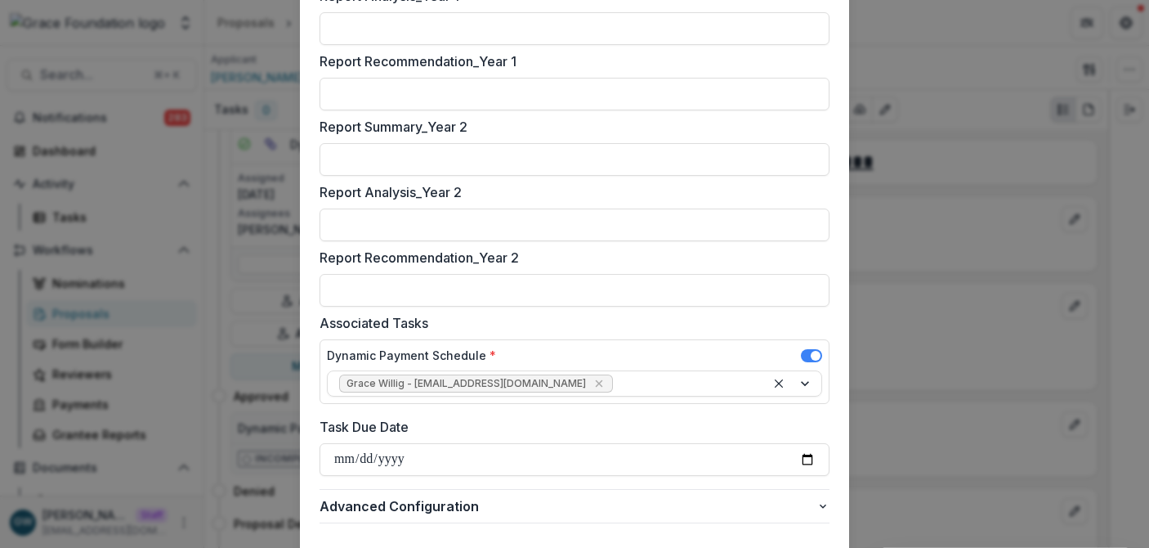
scroll to position [1167, 0]
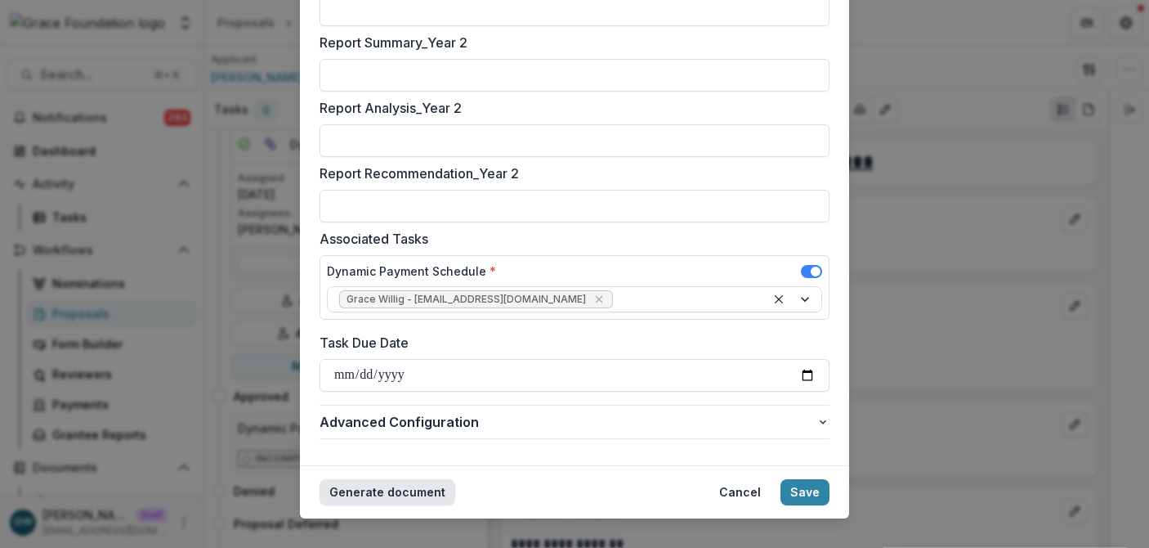
click at [378, 492] on button "Generate document" at bounding box center [388, 492] width 136 height 26
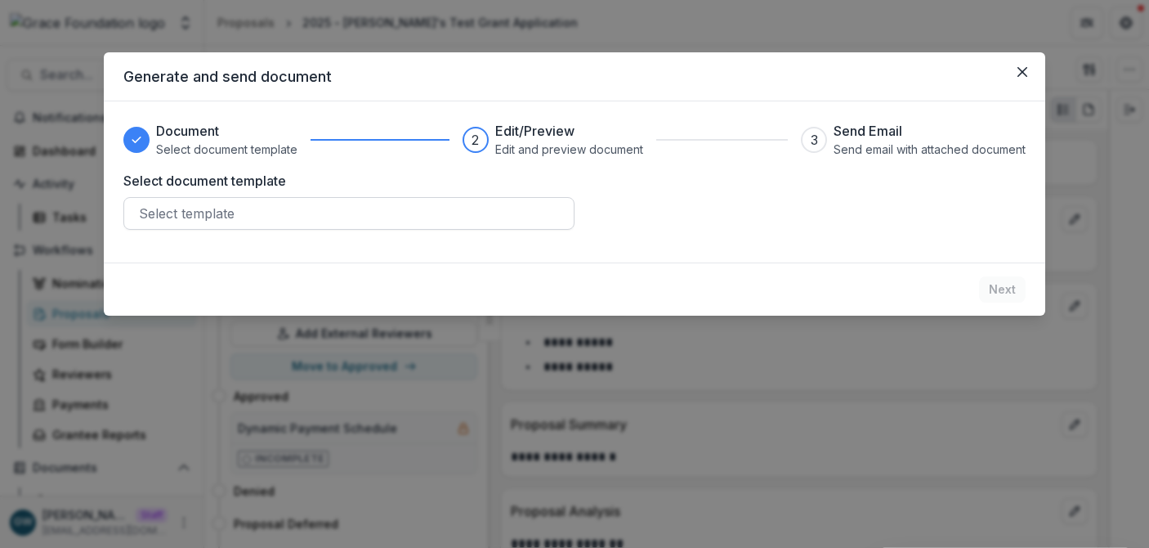
click at [269, 213] on div at bounding box center [349, 213] width 420 height 23
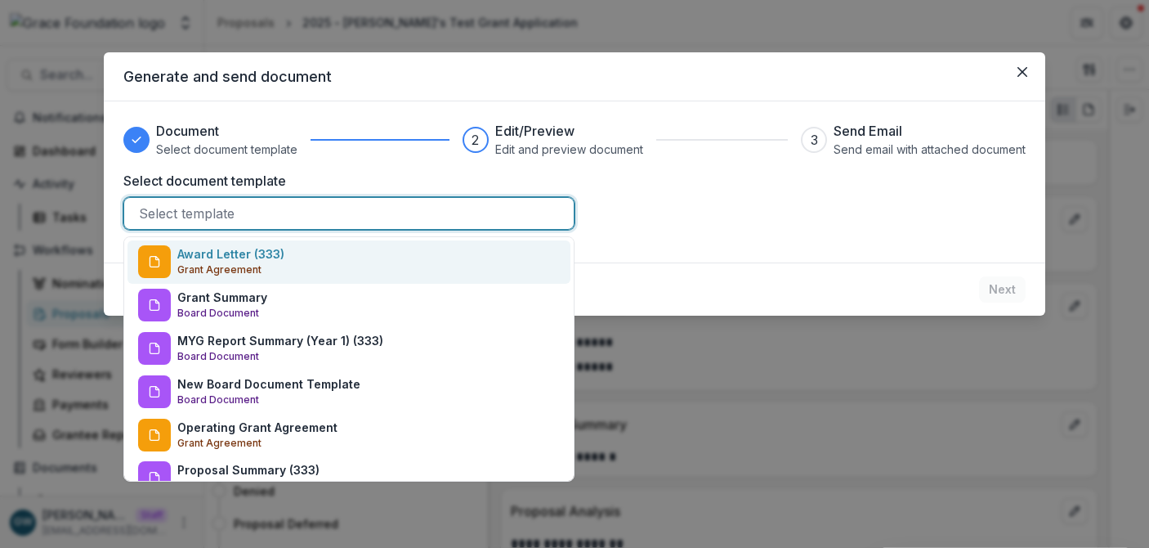
click at [273, 262] on div "Award Letter (333) Grant Agreement" at bounding box center [230, 261] width 107 height 33
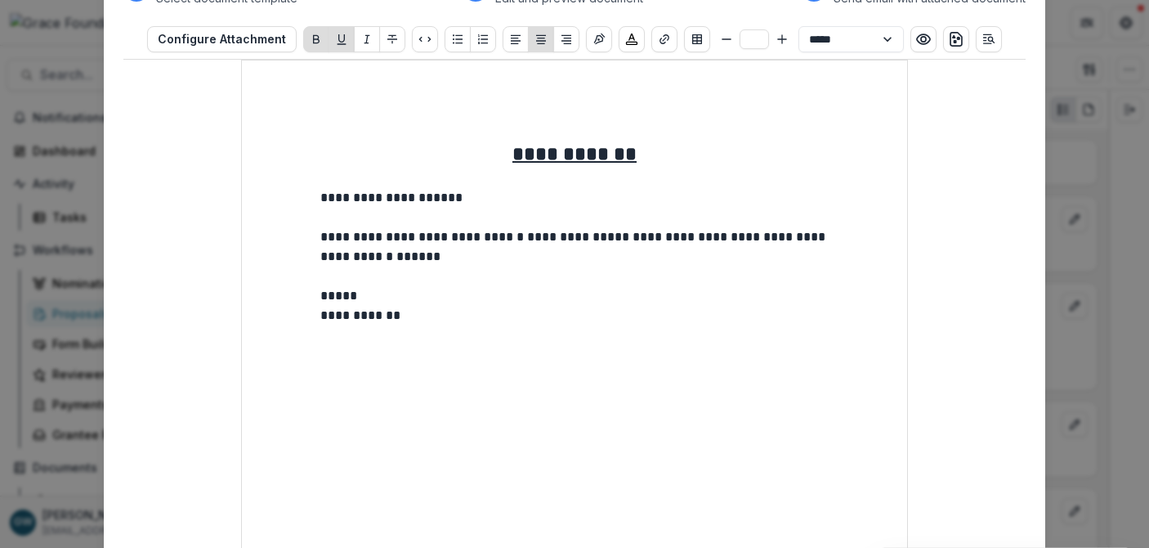
scroll to position [125, 0]
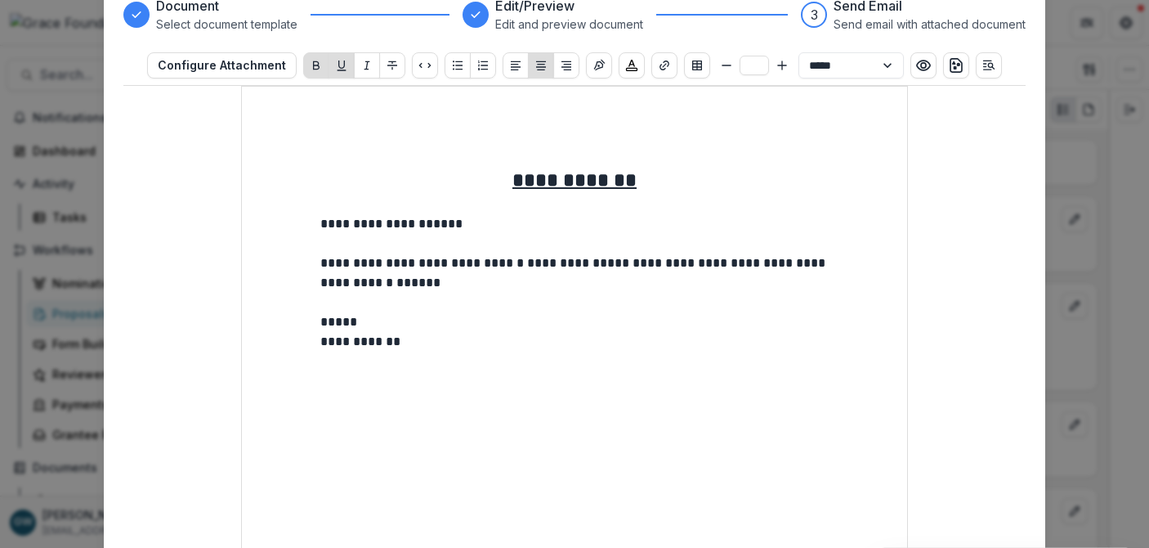
type input "**"
drag, startPoint x: 442, startPoint y: 280, endPoint x: 418, endPoint y: 279, distance: 24.5
click at [418, 279] on p "**********" at bounding box center [574, 272] width 508 height 39
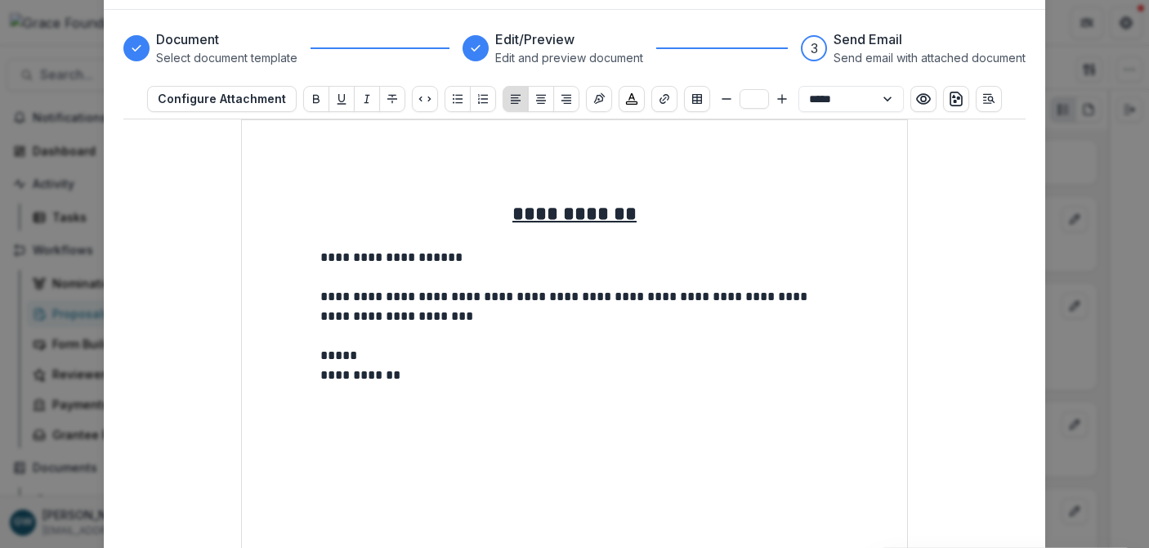
scroll to position [0, 0]
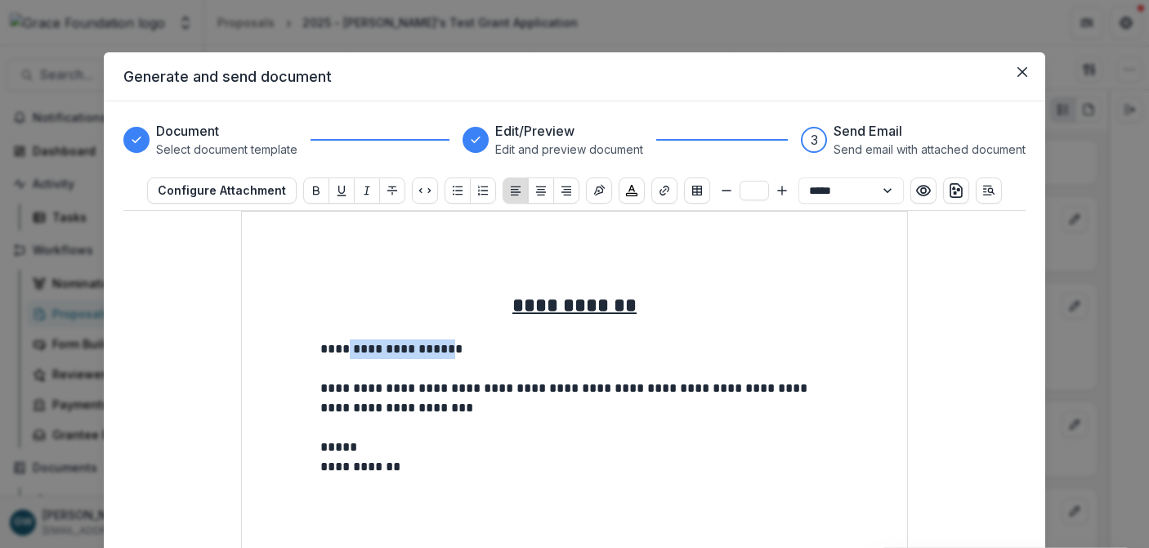
drag, startPoint x: 451, startPoint y: 351, endPoint x: 347, endPoint y: 350, distance: 103.8
click at [347, 350] on p "**********" at bounding box center [574, 349] width 508 height 20
drag, startPoint x: 523, startPoint y: 393, endPoint x: 613, endPoint y: 392, distance: 89.9
click at [613, 392] on p "**********" at bounding box center [574, 397] width 508 height 39
drag, startPoint x: 622, startPoint y: 388, endPoint x: 527, endPoint y: 385, distance: 94.9
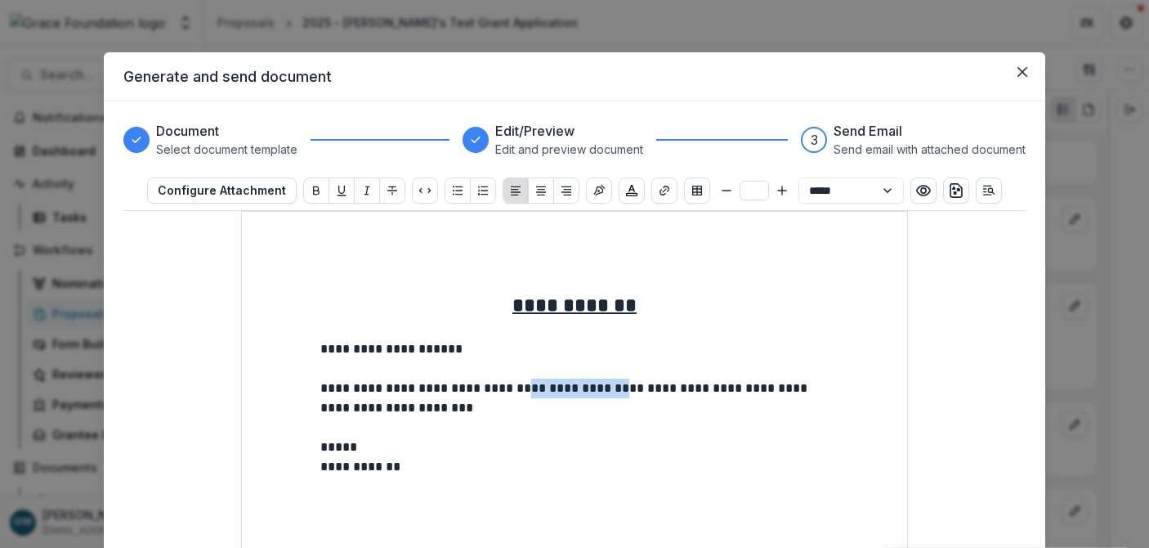
click at [527, 385] on p "**********" at bounding box center [574, 397] width 508 height 39
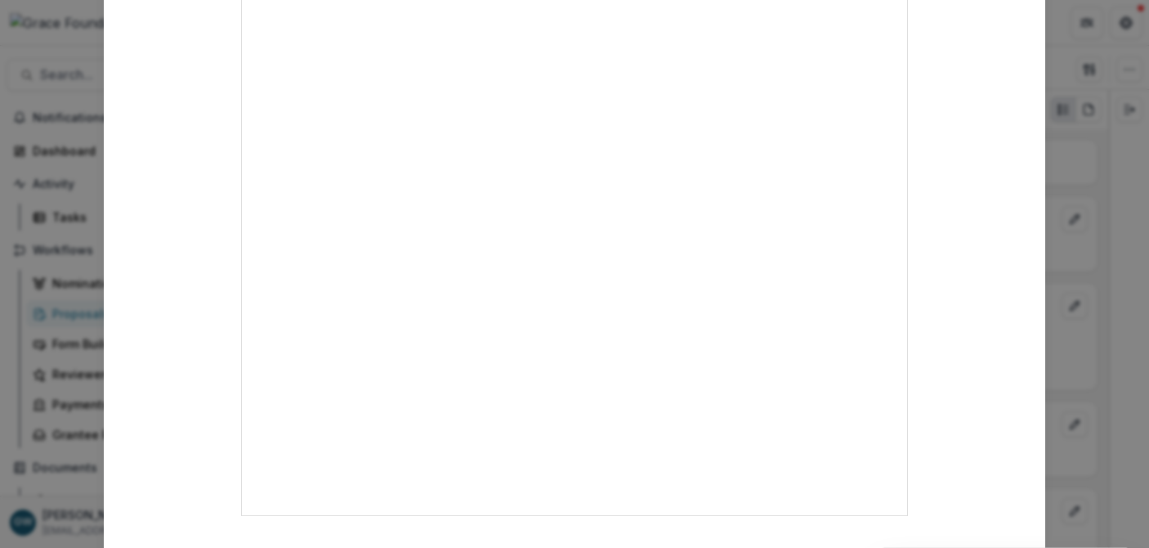
scroll to position [671, 0]
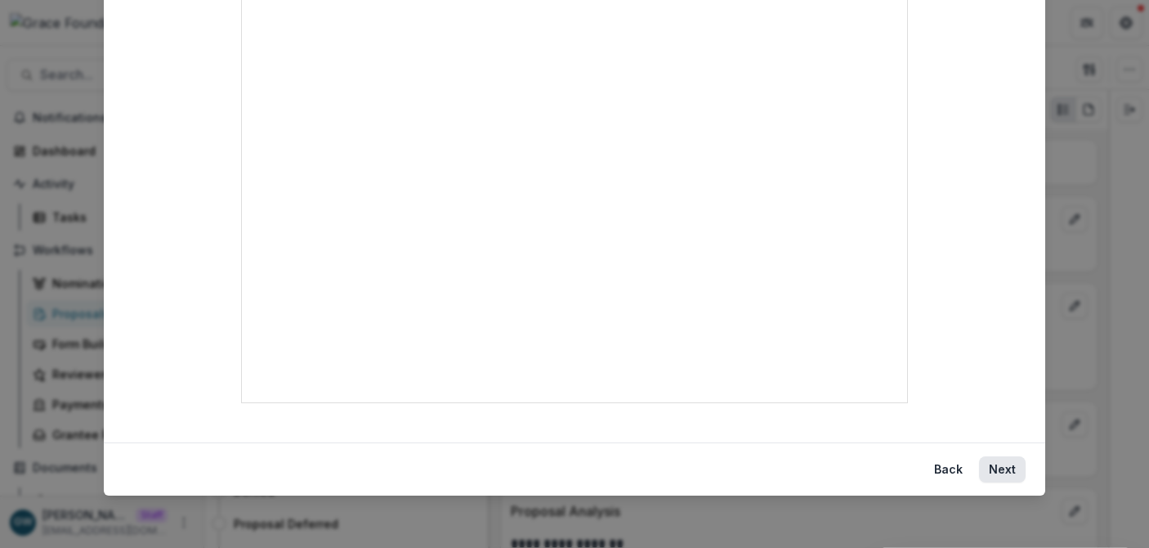
click at [998, 469] on button "Next" at bounding box center [1002, 469] width 47 height 26
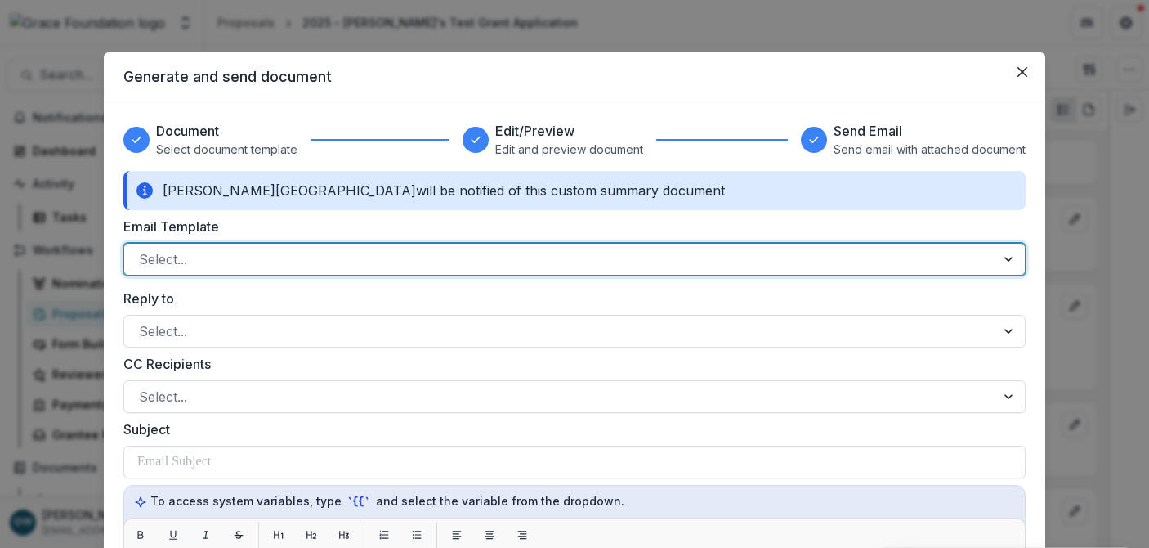
click at [324, 255] on div at bounding box center [560, 259] width 842 height 23
click at [317, 226] on label "Email Template" at bounding box center [569, 227] width 893 height 20
click at [143, 249] on input "Email Template" at bounding box center [141, 259] width 4 height 20
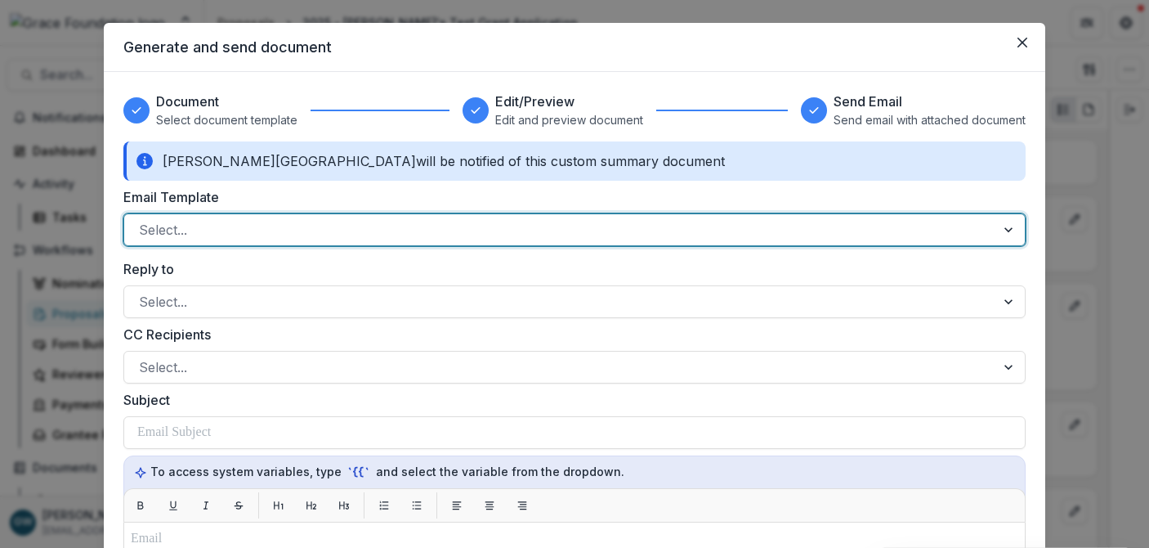
scroll to position [30, 0]
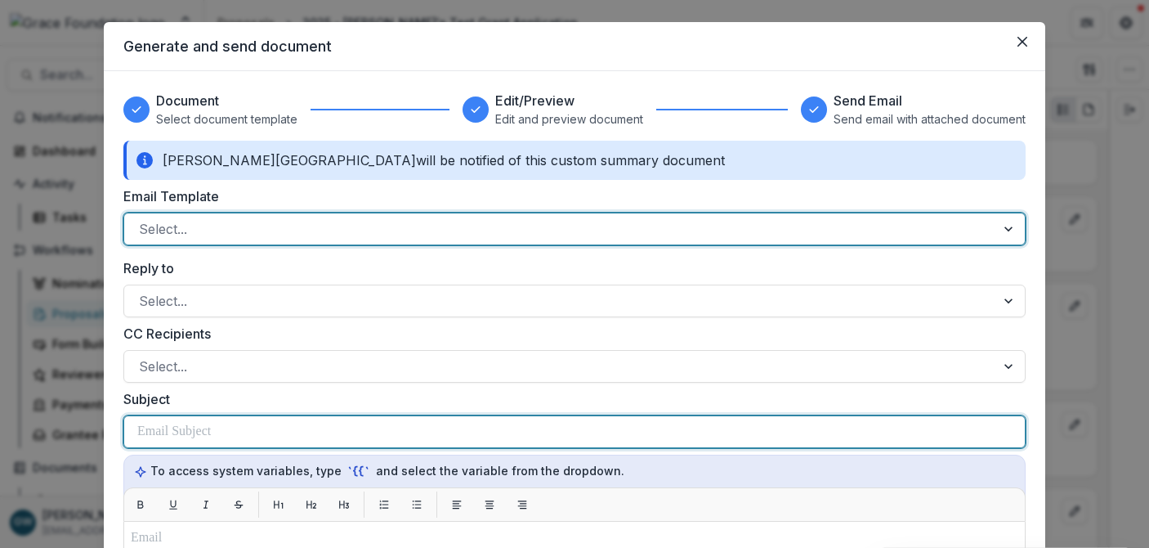
click at [204, 434] on p at bounding box center [174, 432] width 74 height 20
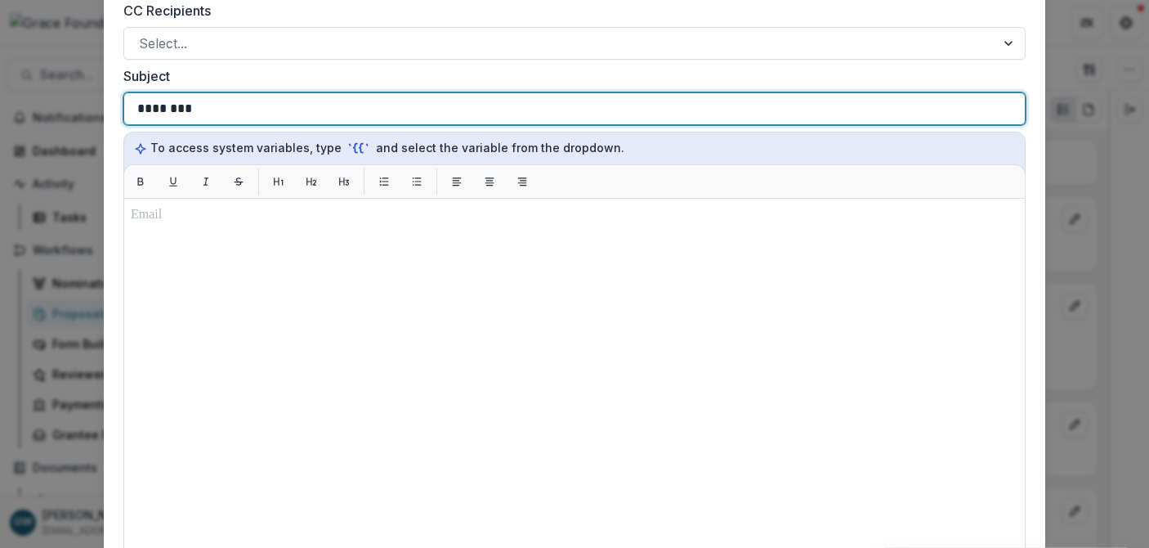
scroll to position [365, 0]
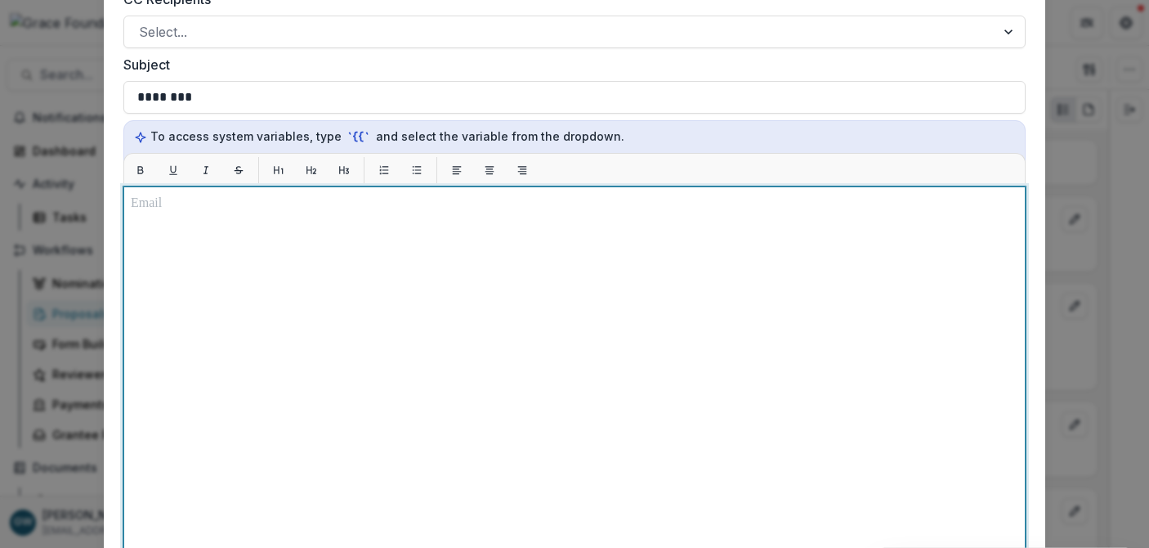
click at [326, 361] on div at bounding box center [575, 391] width 888 height 394
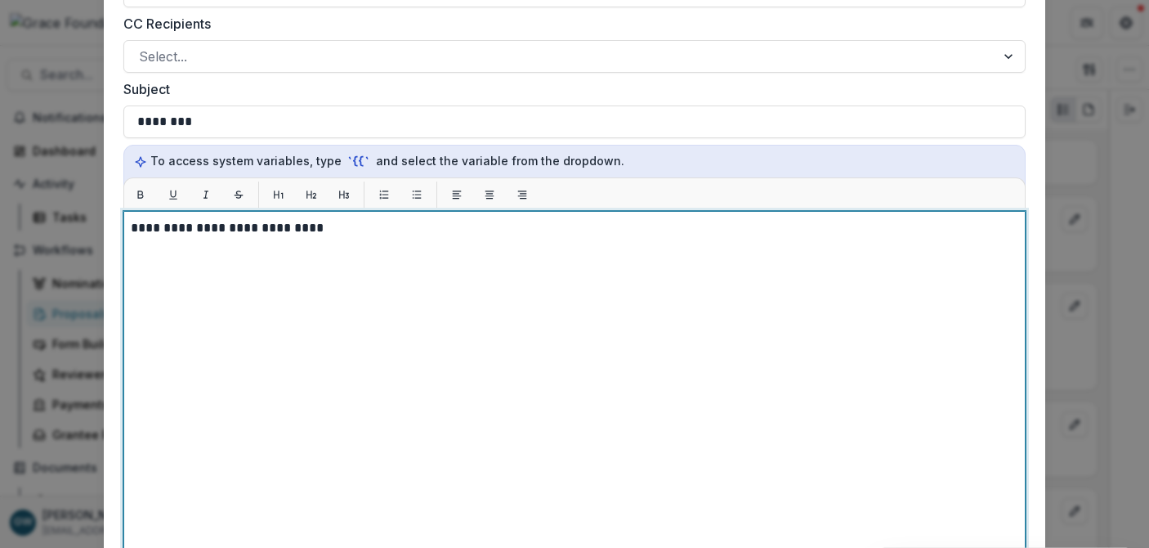
scroll to position [329, 0]
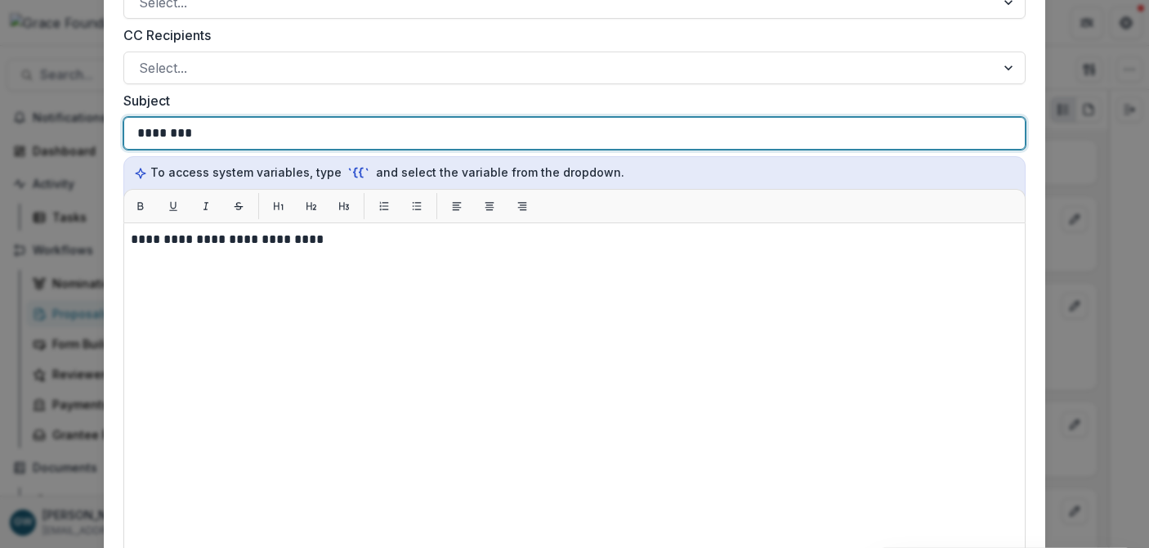
click at [162, 136] on p "********" at bounding box center [169, 133] width 65 height 20
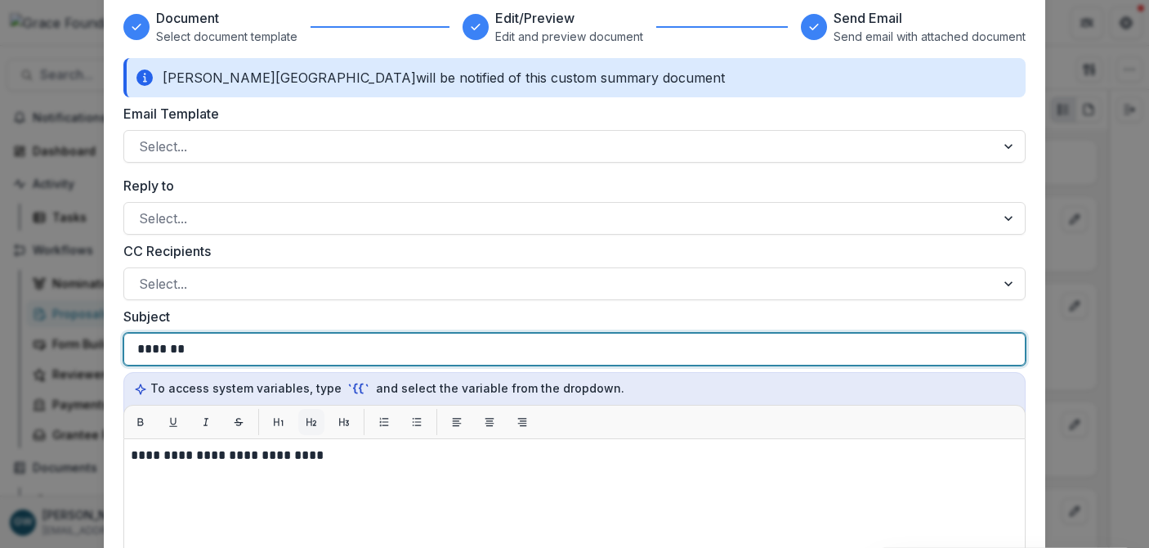
scroll to position [152, 0]
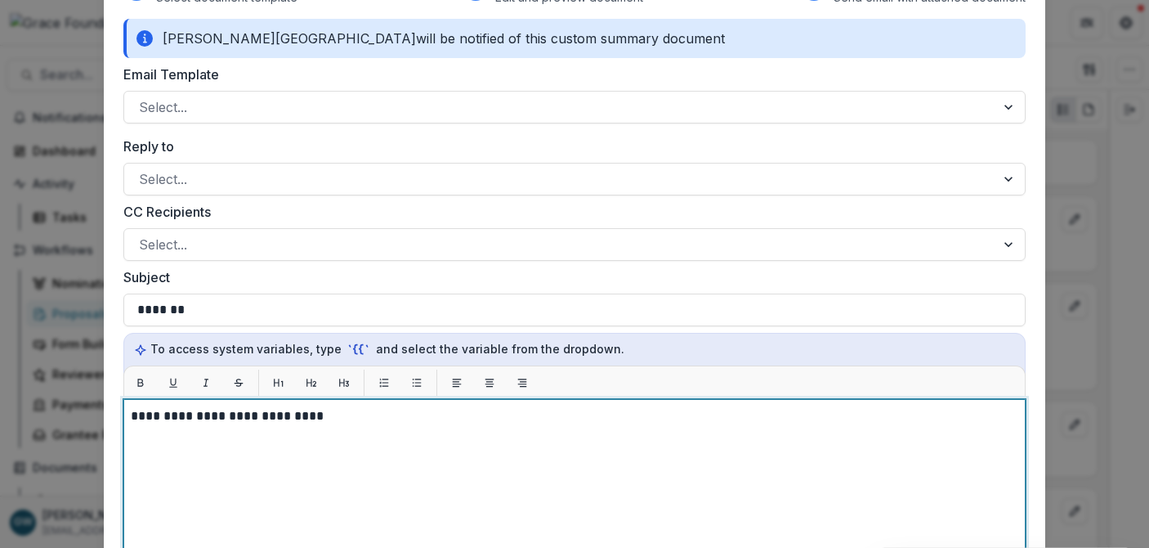
click at [347, 418] on p "**********" at bounding box center [575, 416] width 888 height 20
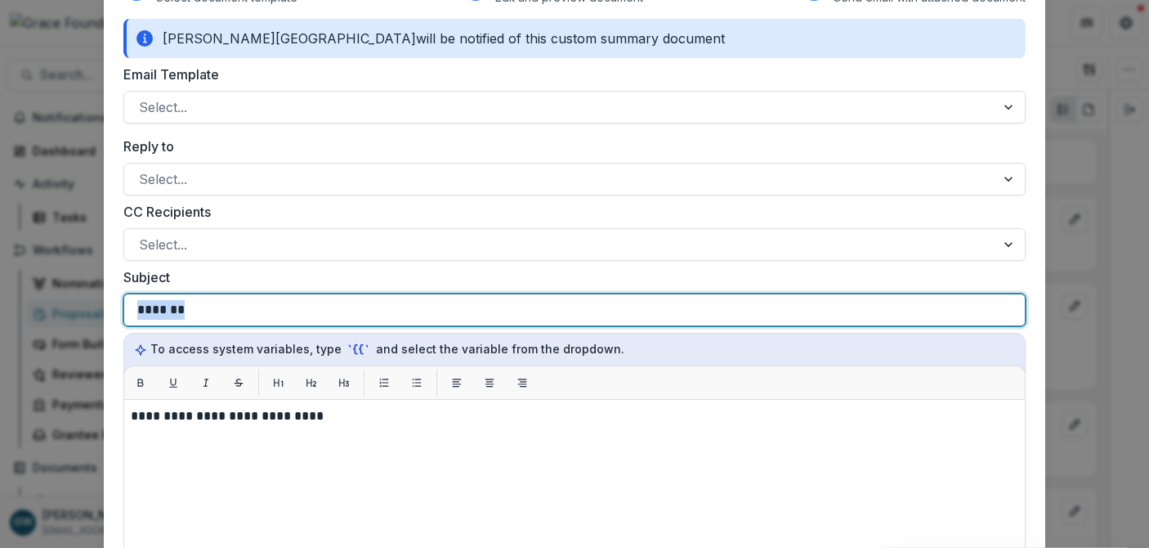
drag, startPoint x: 200, startPoint y: 311, endPoint x: 119, endPoint y: 315, distance: 81.8
click at [117, 314] on div "**********" at bounding box center [575, 447] width 942 height 996
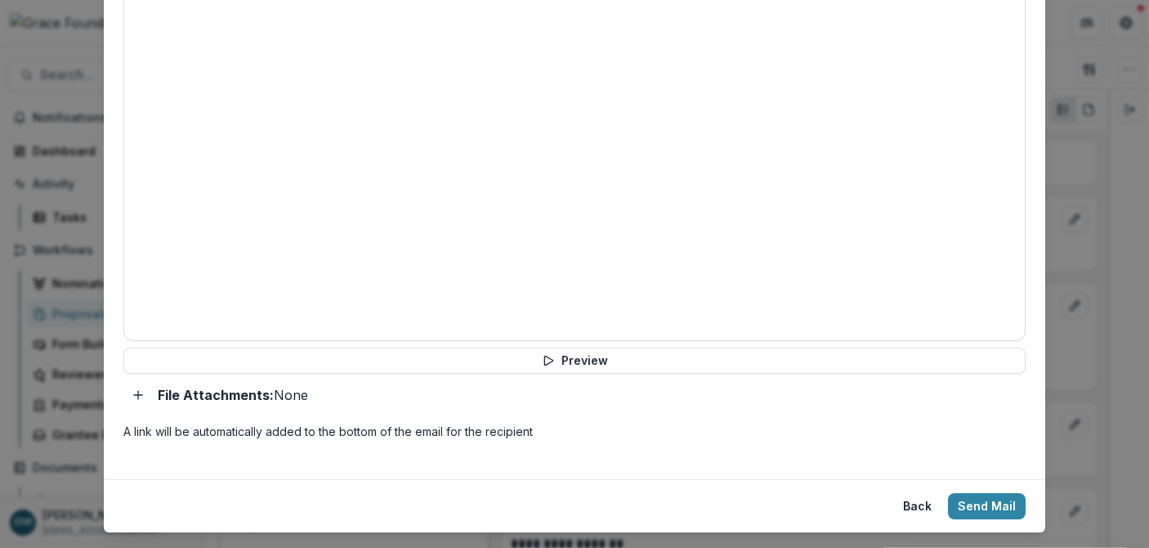
scroll to position [631, 0]
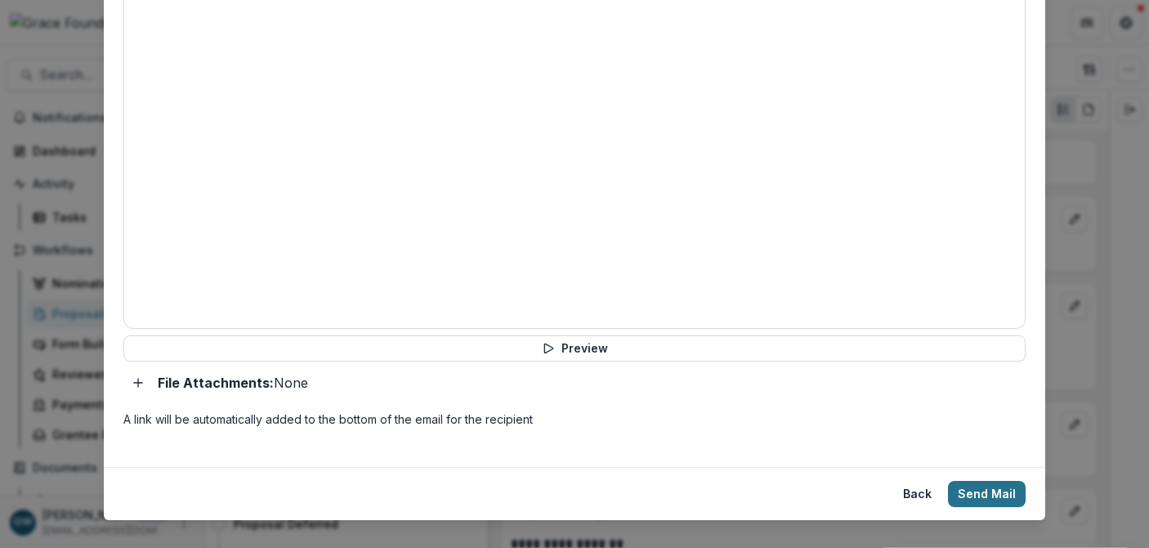
click at [973, 497] on button "Send Mail" at bounding box center [987, 494] width 78 height 26
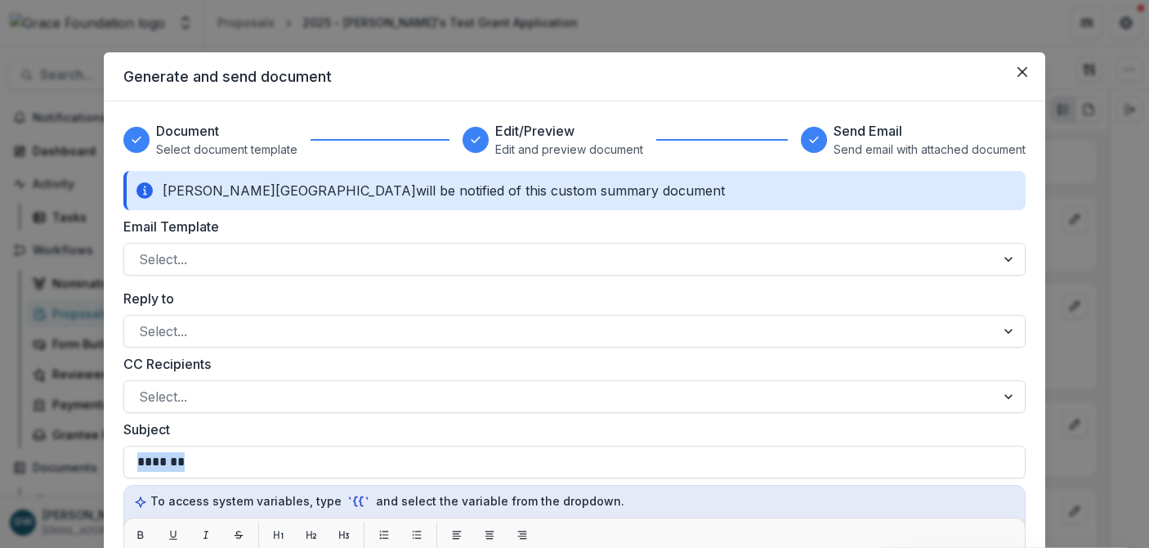
select select "********"
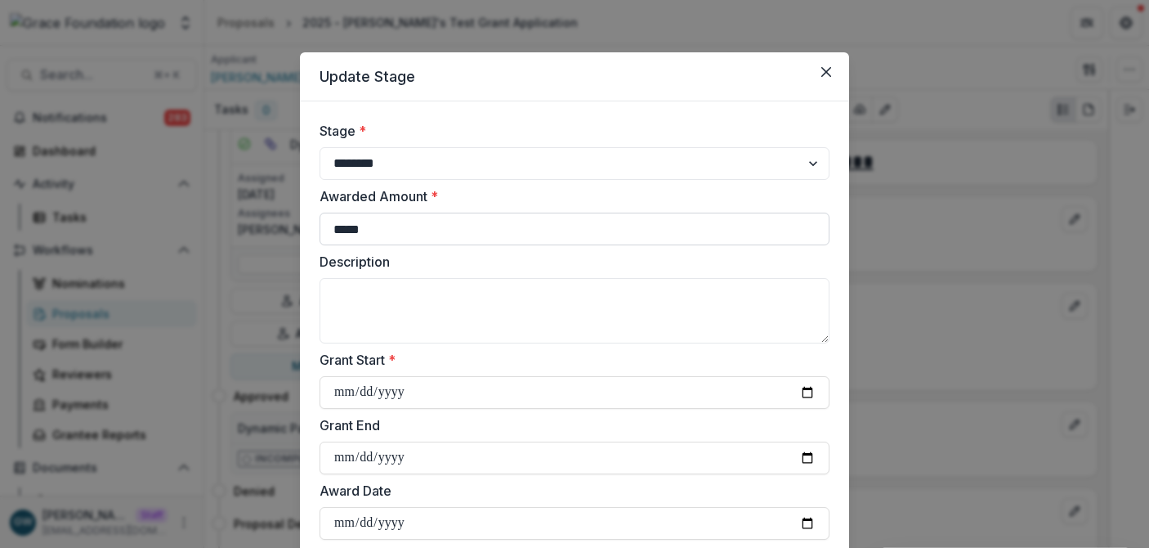
click at [373, 230] on input "*****" at bounding box center [575, 229] width 510 height 33
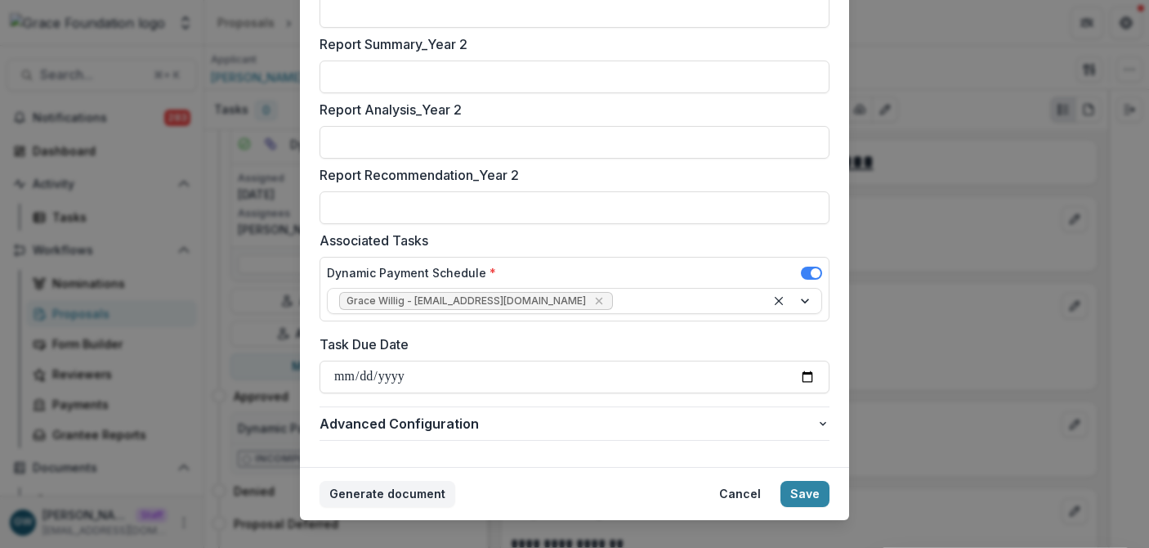
scroll to position [1190, 0]
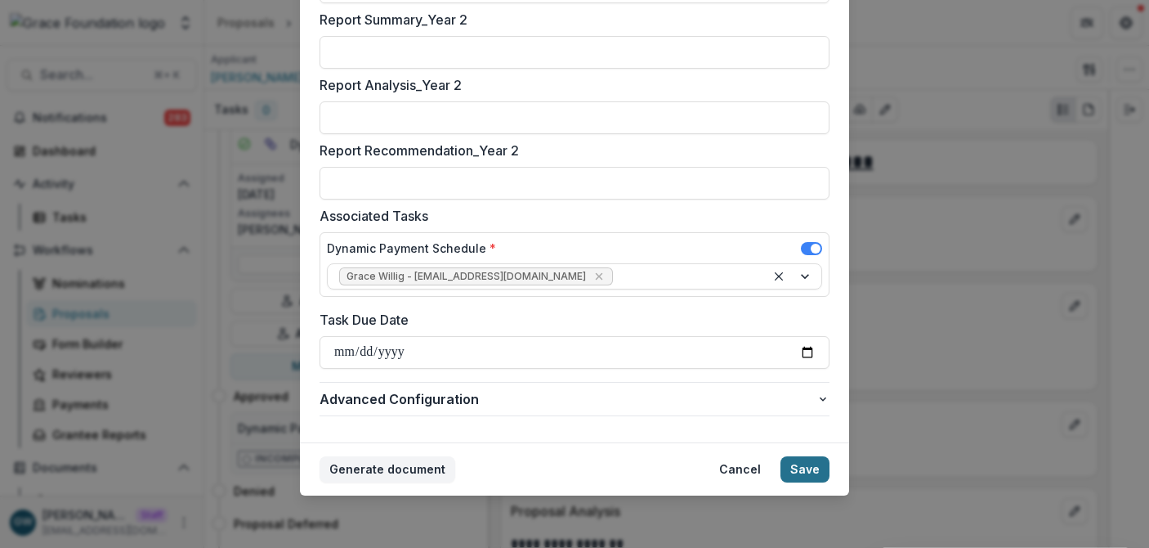
click at [794, 472] on button "Save" at bounding box center [805, 469] width 49 height 26
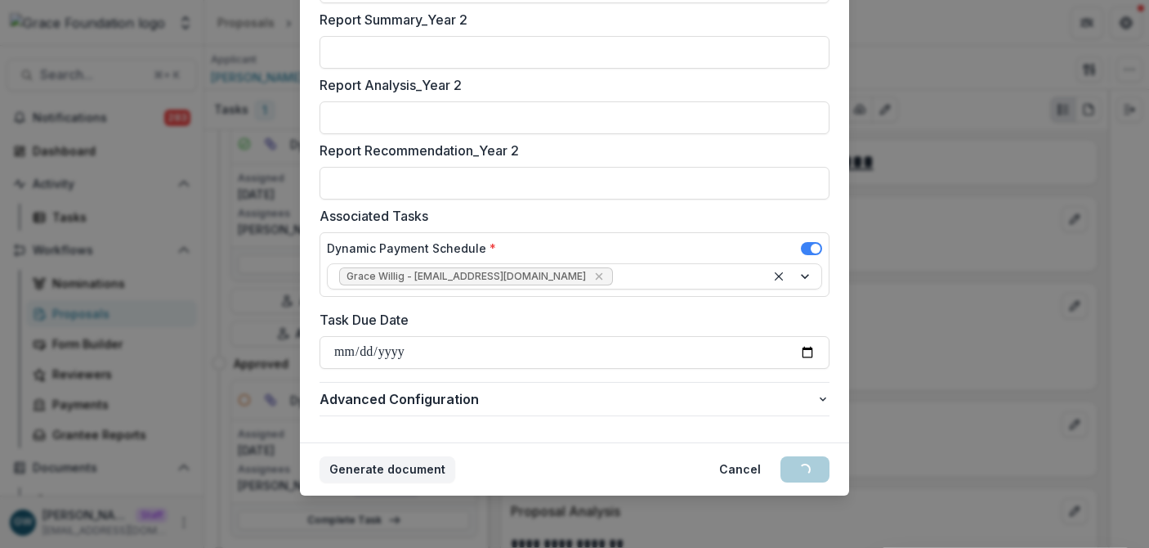
scroll to position [0, 0]
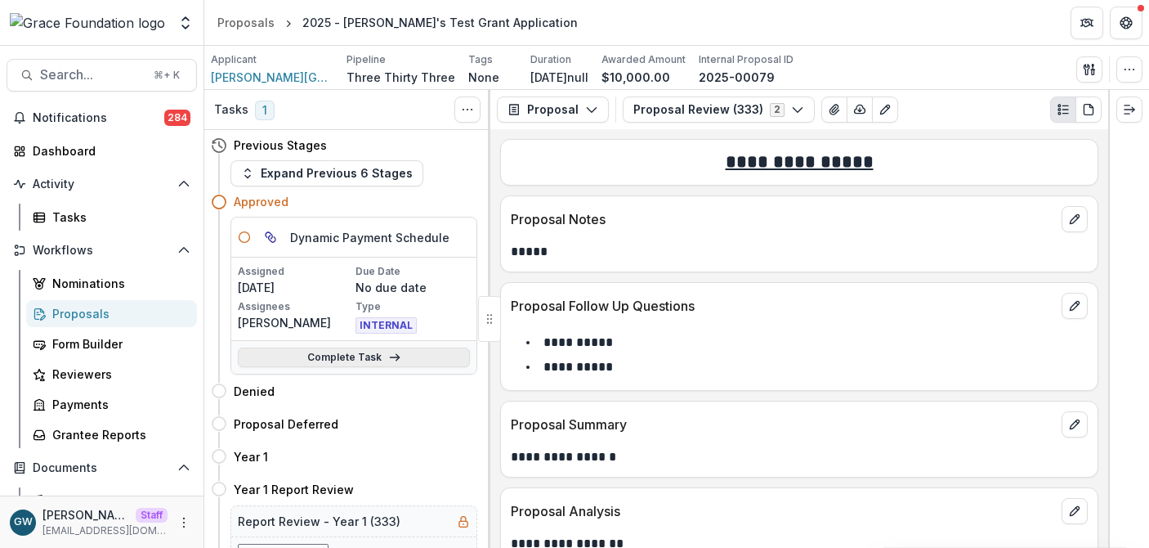
click at [339, 352] on link "Complete Task" at bounding box center [354, 357] width 232 height 20
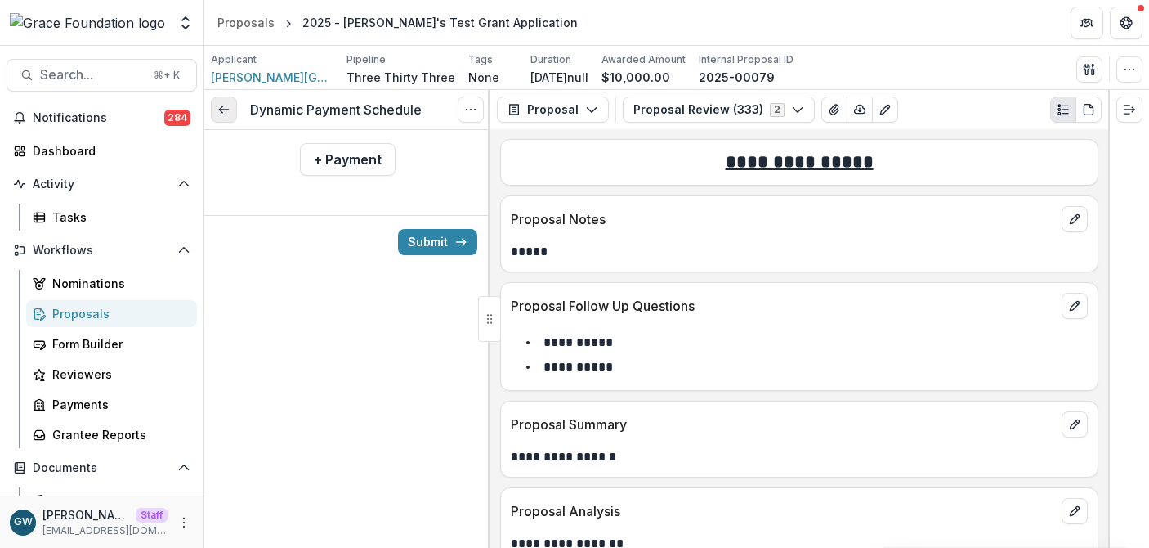
click at [215, 105] on link at bounding box center [224, 109] width 26 height 26
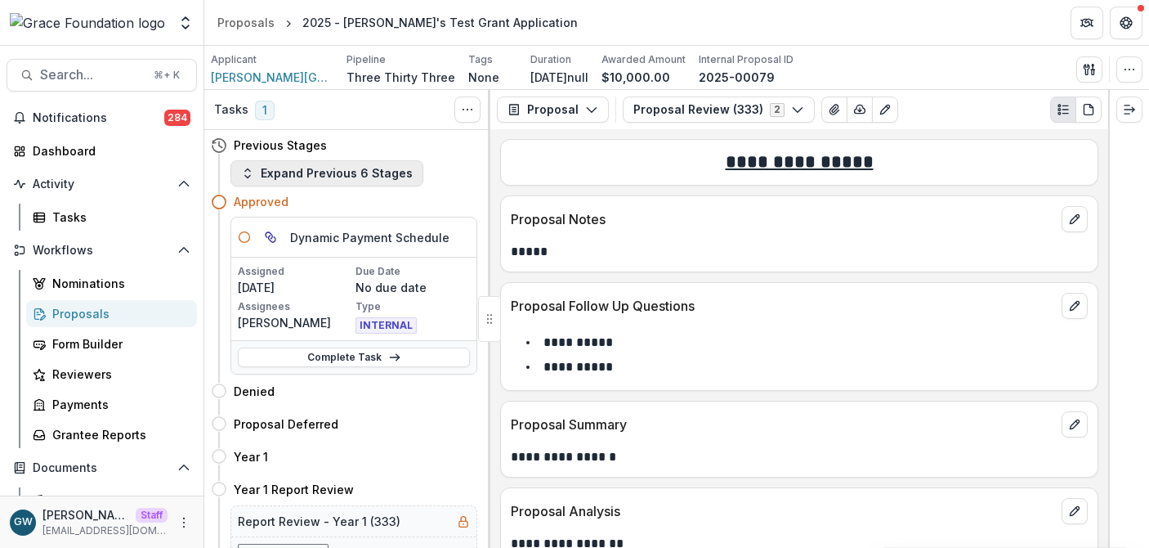
scroll to position [31, 0]
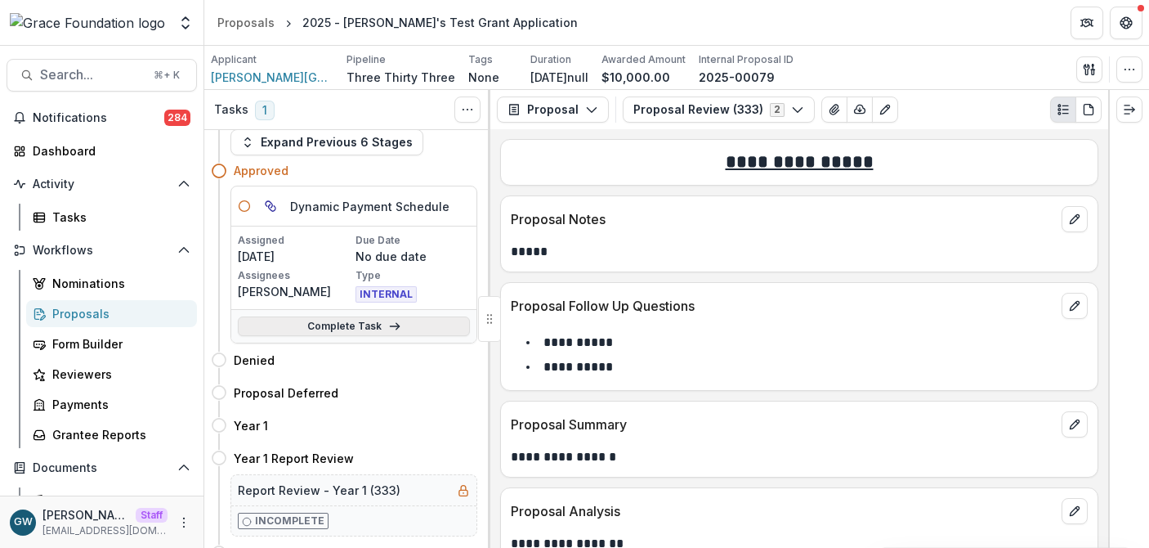
click at [323, 325] on link "Complete Task" at bounding box center [354, 326] width 232 height 20
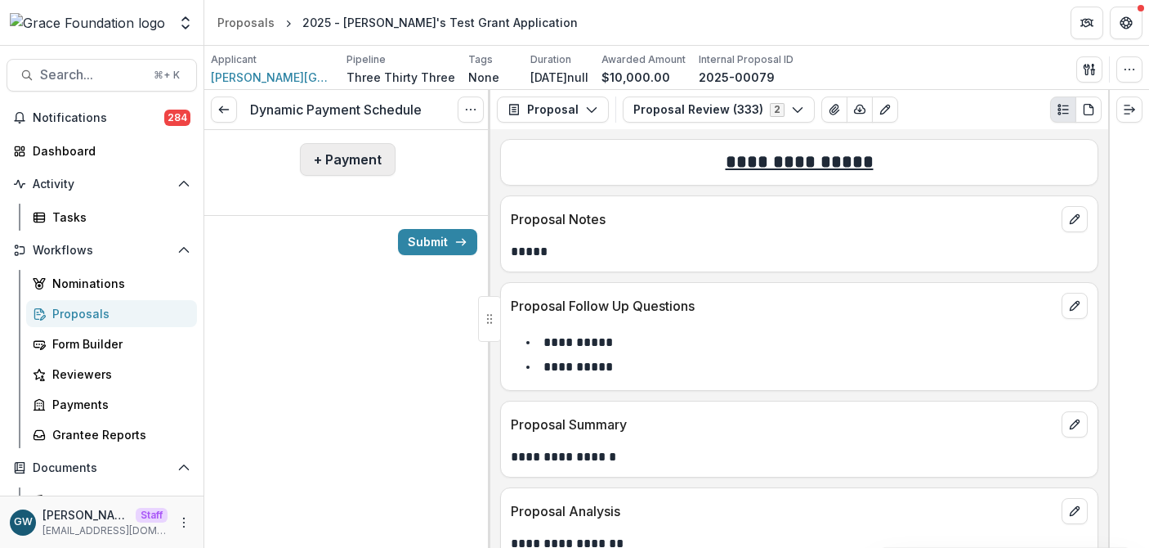
click at [330, 164] on button "+ Payment" at bounding box center [348, 159] width 96 height 33
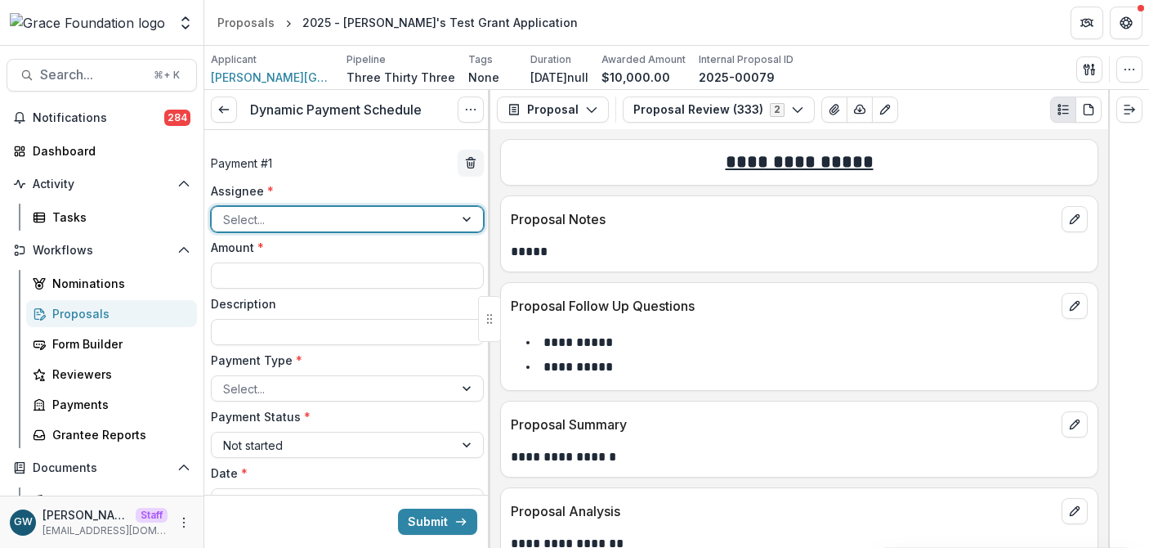
click at [297, 220] on div at bounding box center [332, 219] width 219 height 20
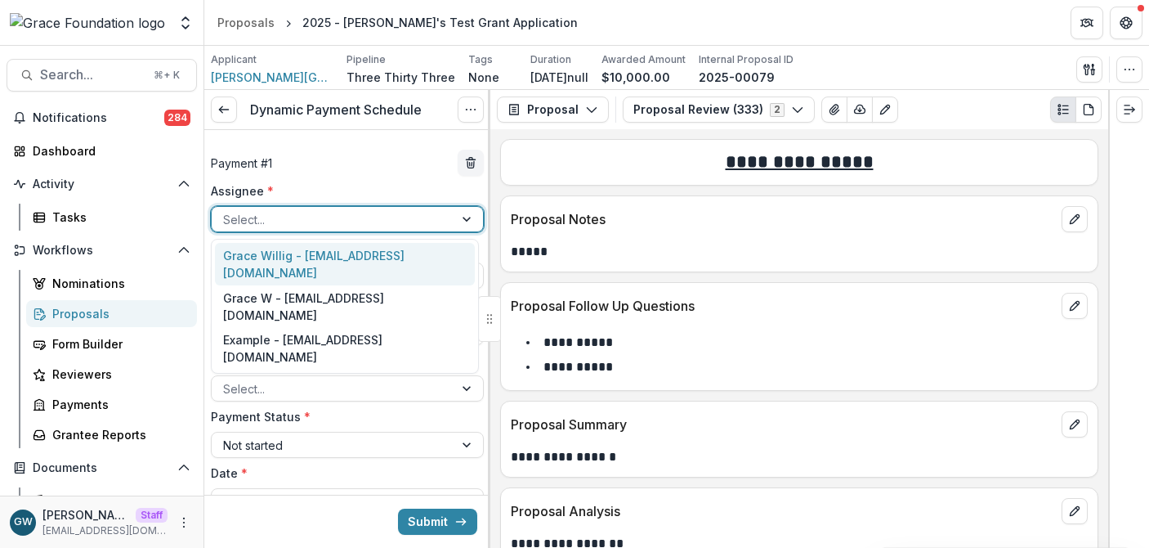
click at [294, 250] on div "Grace Willig - grace@trytemelio.com" at bounding box center [345, 264] width 260 height 43
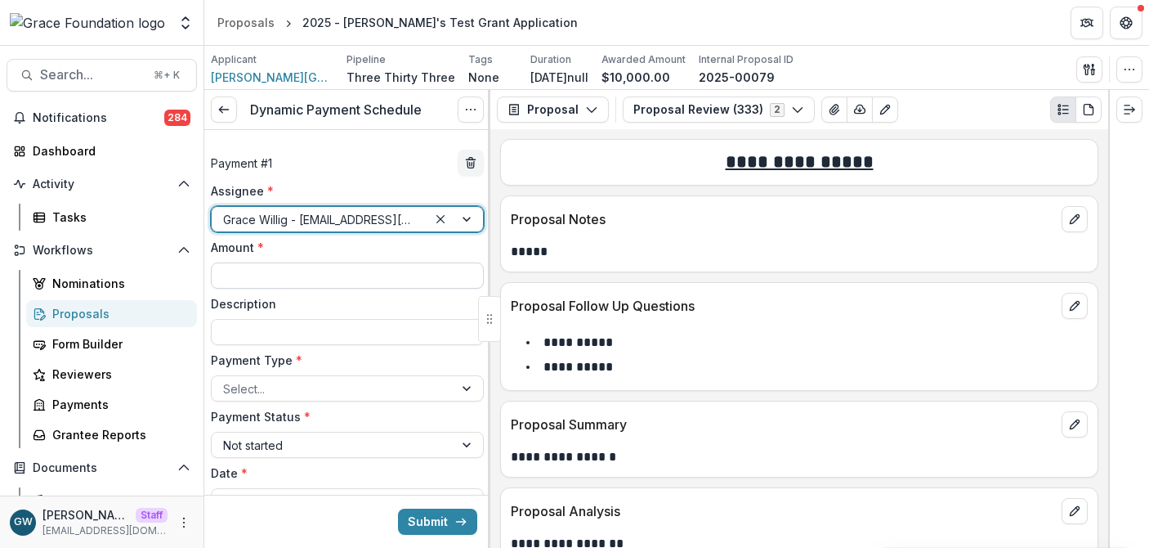
click at [270, 271] on input "Amount *" at bounding box center [347, 275] width 273 height 26
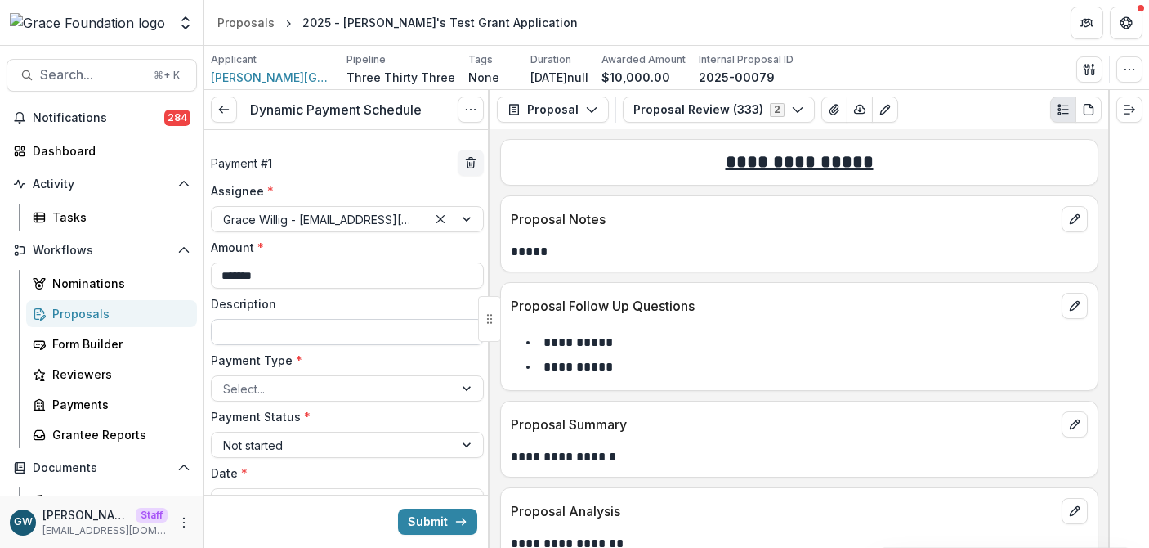
scroll to position [25, 0]
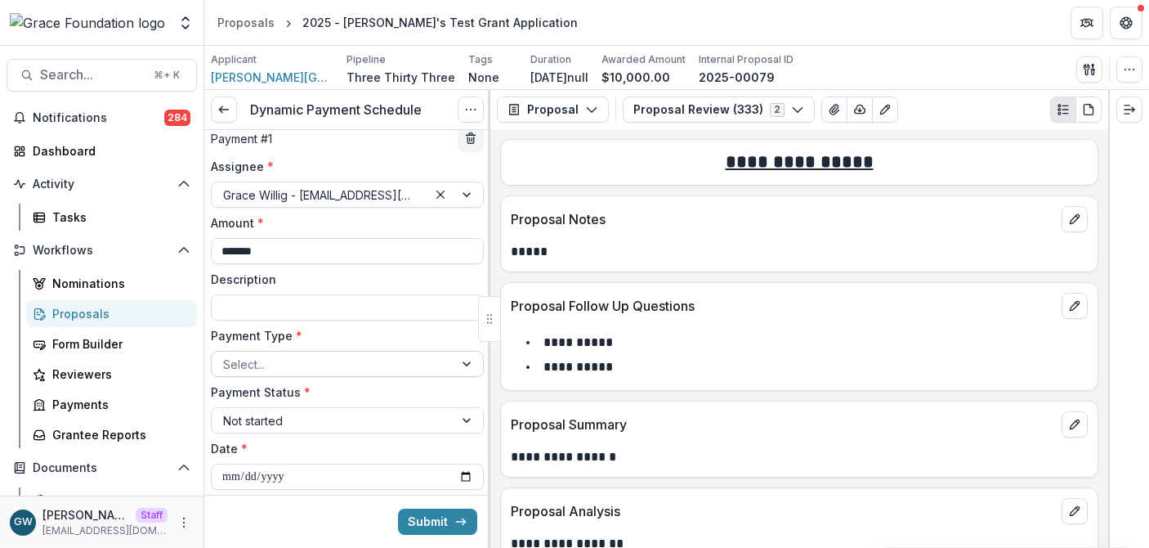
type input "*******"
click at [301, 362] on div at bounding box center [332, 364] width 219 height 20
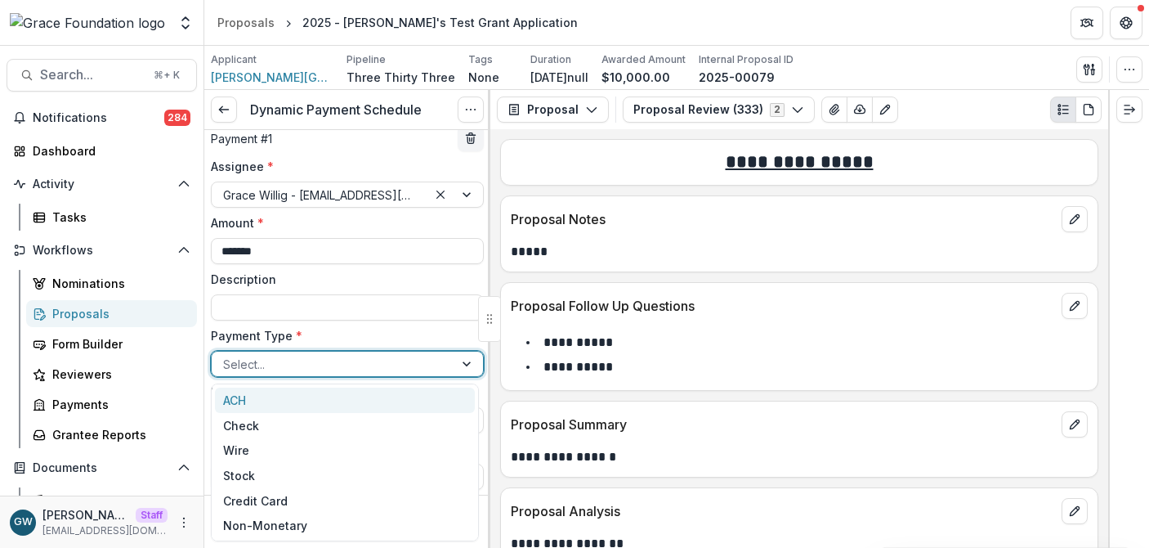
click at [296, 395] on div "ACH" at bounding box center [345, 399] width 260 height 25
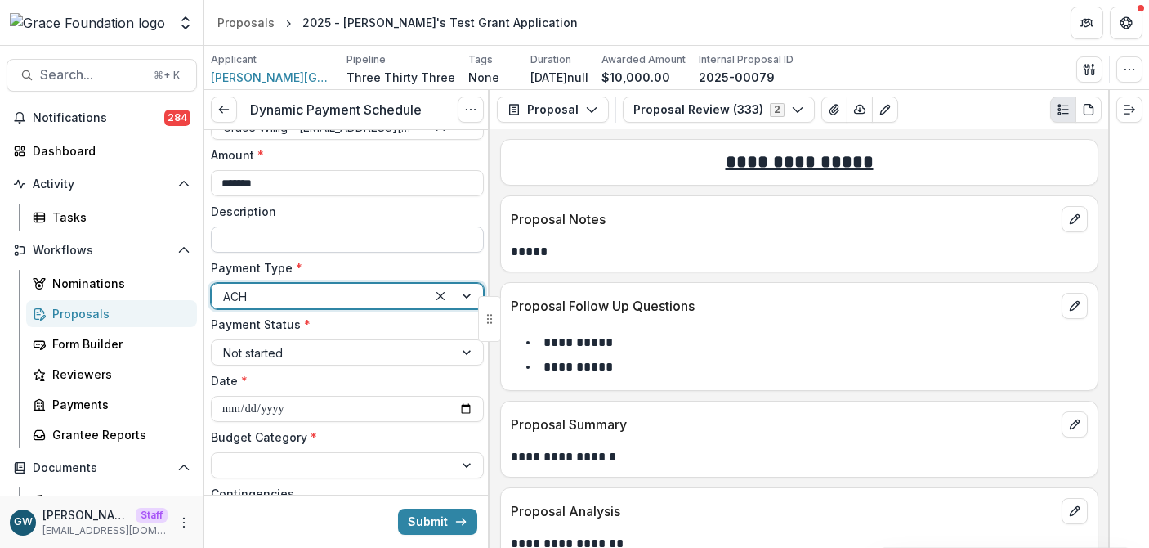
scroll to position [118, 0]
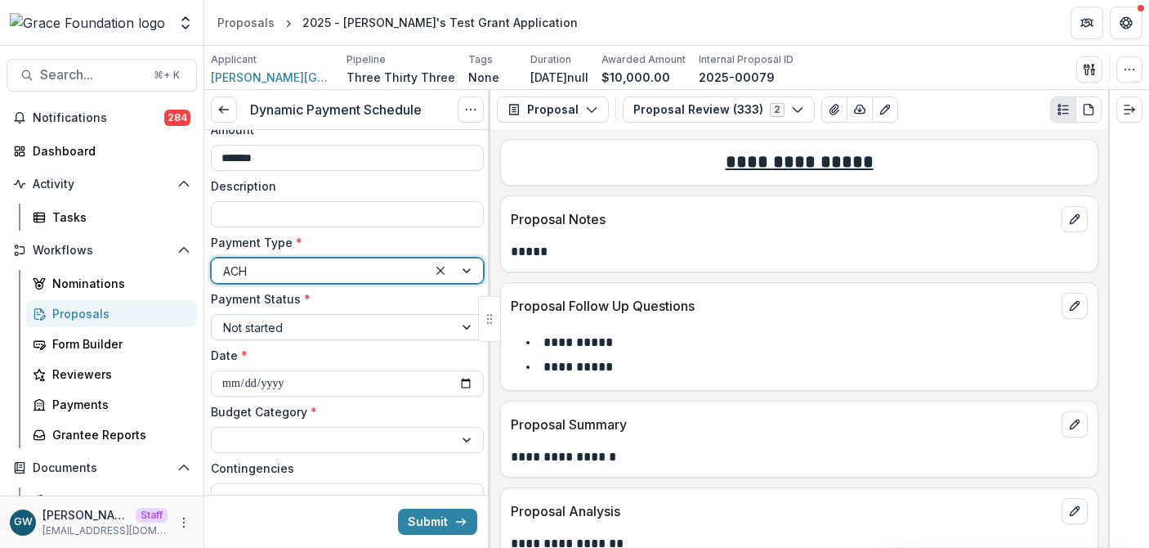
click at [298, 327] on div at bounding box center [332, 327] width 219 height 20
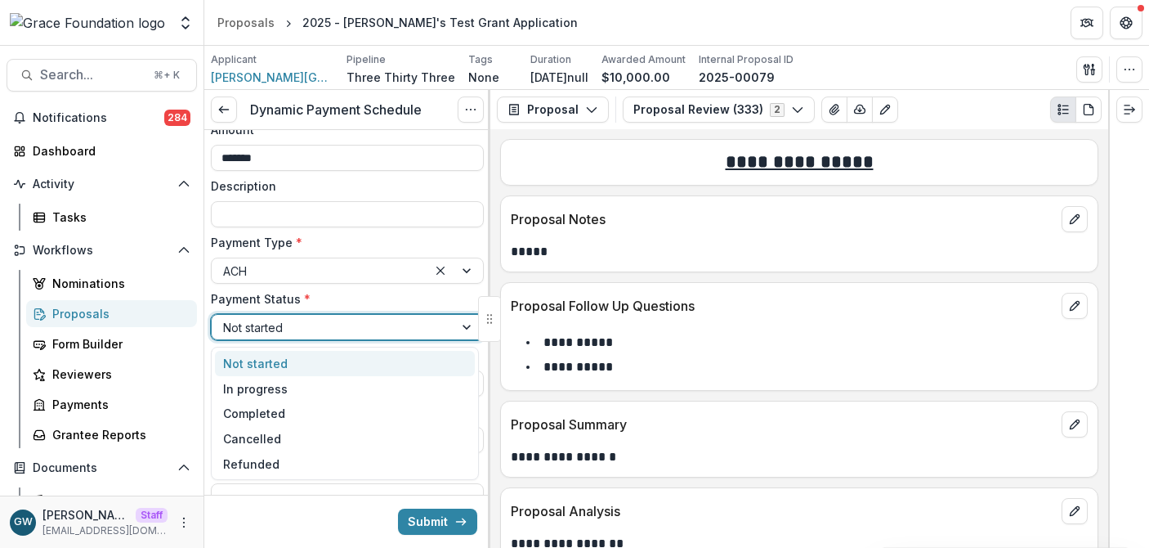
click at [302, 351] on div "Not started" at bounding box center [345, 363] width 260 height 25
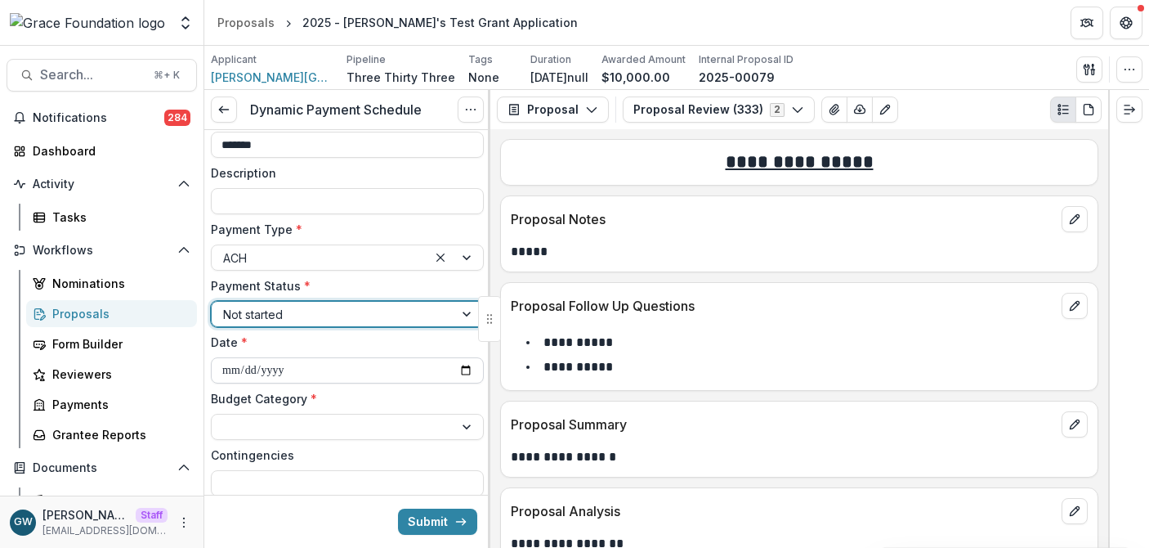
scroll to position [133, 0]
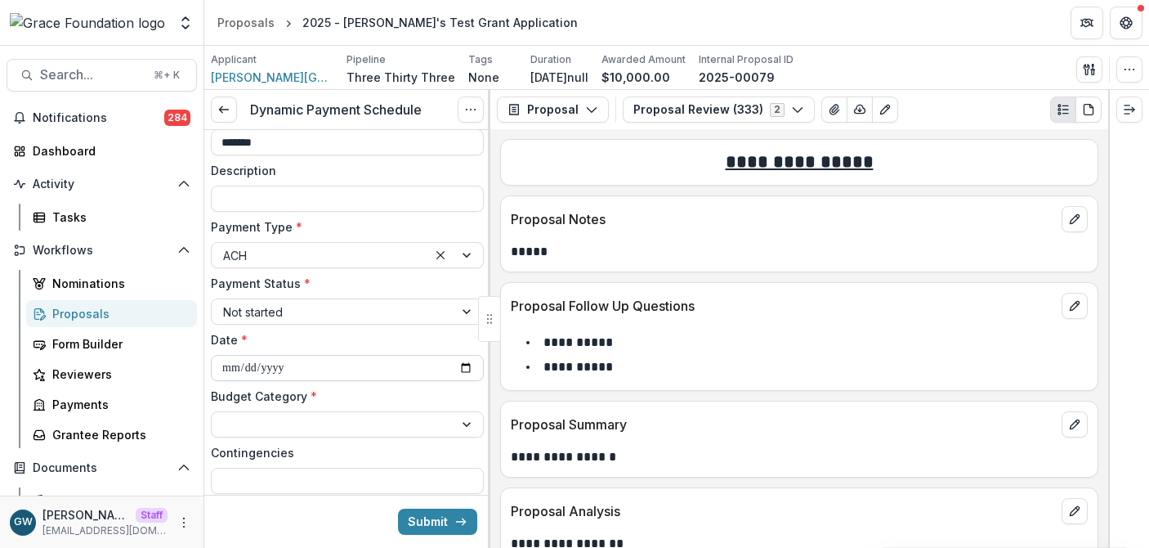
click at [463, 367] on input "**********" at bounding box center [347, 368] width 273 height 26
type input "**********"
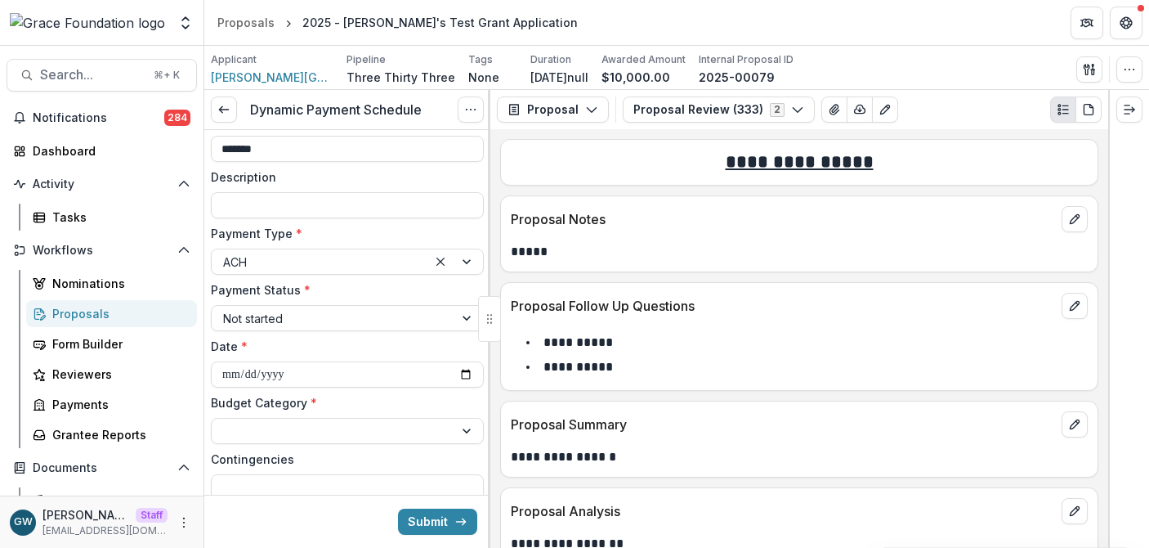
scroll to position [125, 0]
click at [244, 314] on div at bounding box center [332, 320] width 219 height 20
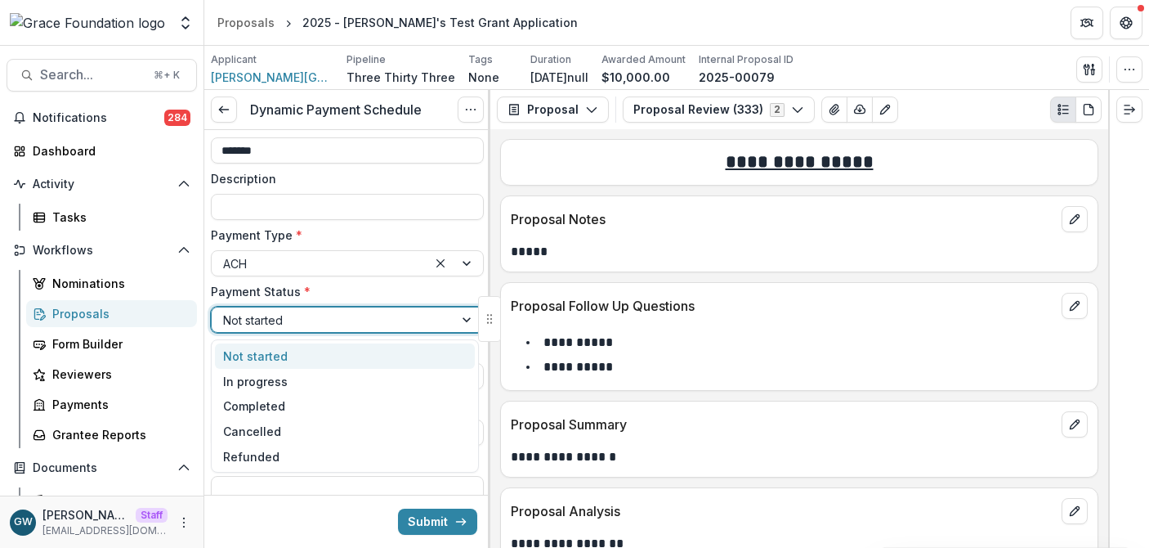
click at [342, 284] on label "Payment Status *" at bounding box center [342, 291] width 263 height 17
click at [226, 311] on input "Payment Status *" at bounding box center [224, 319] width 3 height 17
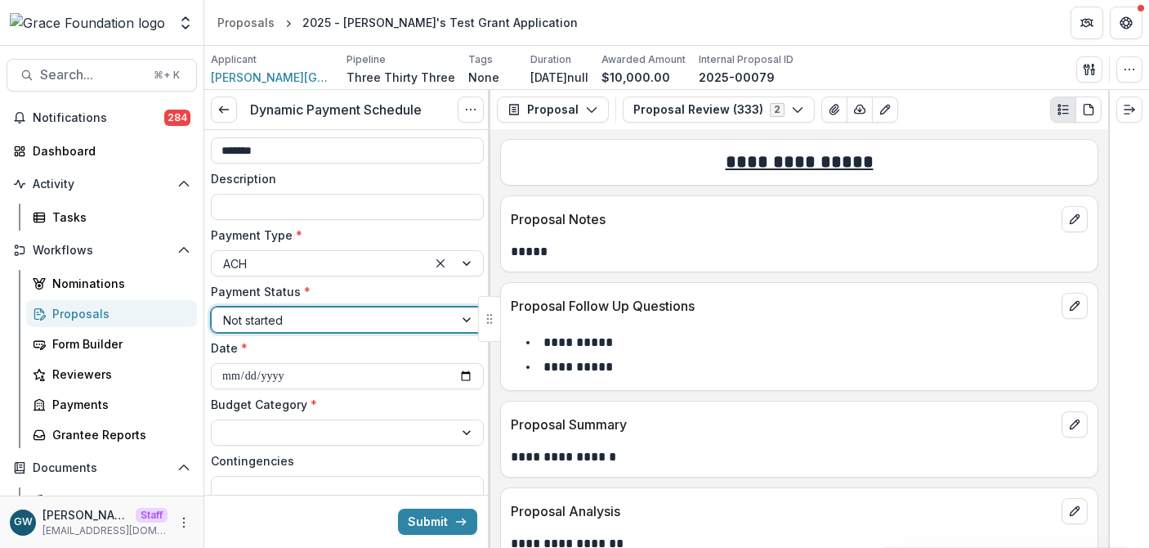
click at [266, 321] on div at bounding box center [332, 320] width 219 height 20
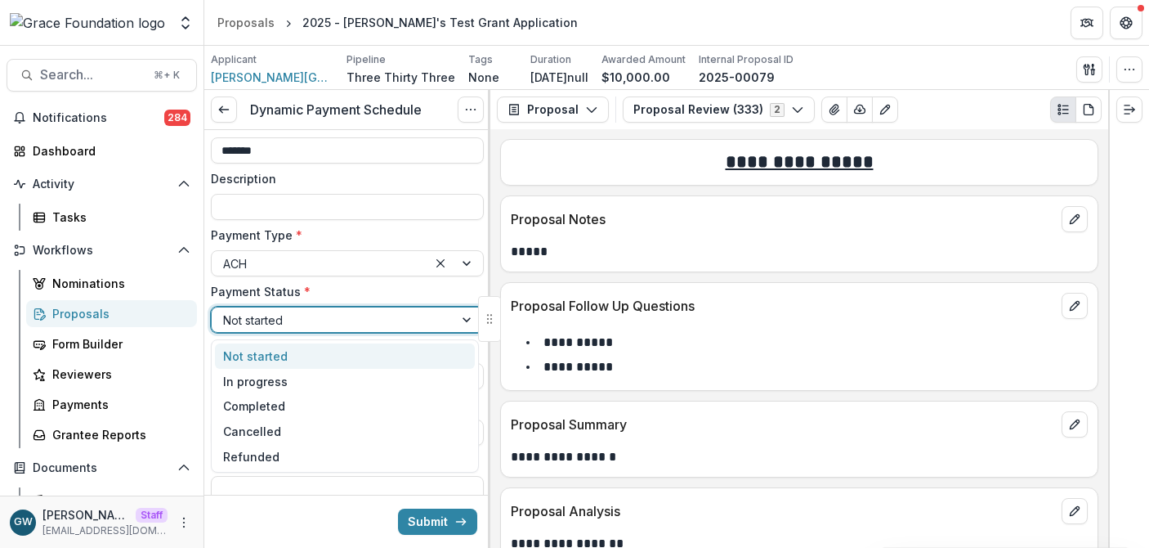
click at [320, 285] on label "Payment Status *" at bounding box center [342, 291] width 263 height 17
click at [226, 311] on input "Payment Status *" at bounding box center [224, 319] width 3 height 17
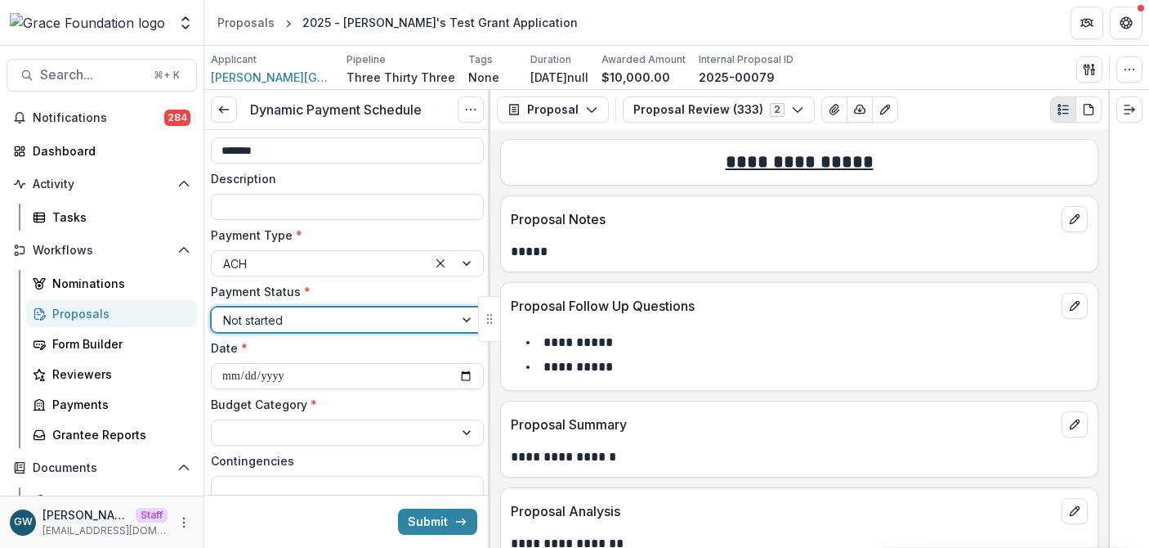
click at [275, 352] on label "Date *" at bounding box center [342, 347] width 263 height 17
click at [275, 363] on input "**********" at bounding box center [347, 376] width 273 height 26
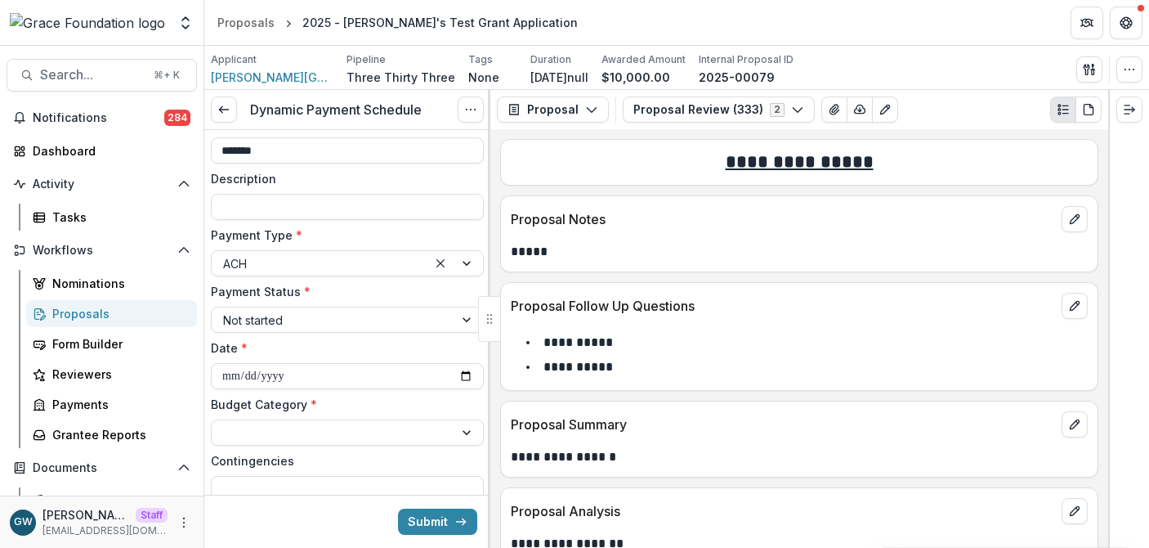
click at [297, 341] on label "Date *" at bounding box center [342, 347] width 263 height 17
click at [297, 363] on input "**********" at bounding box center [347, 376] width 273 height 26
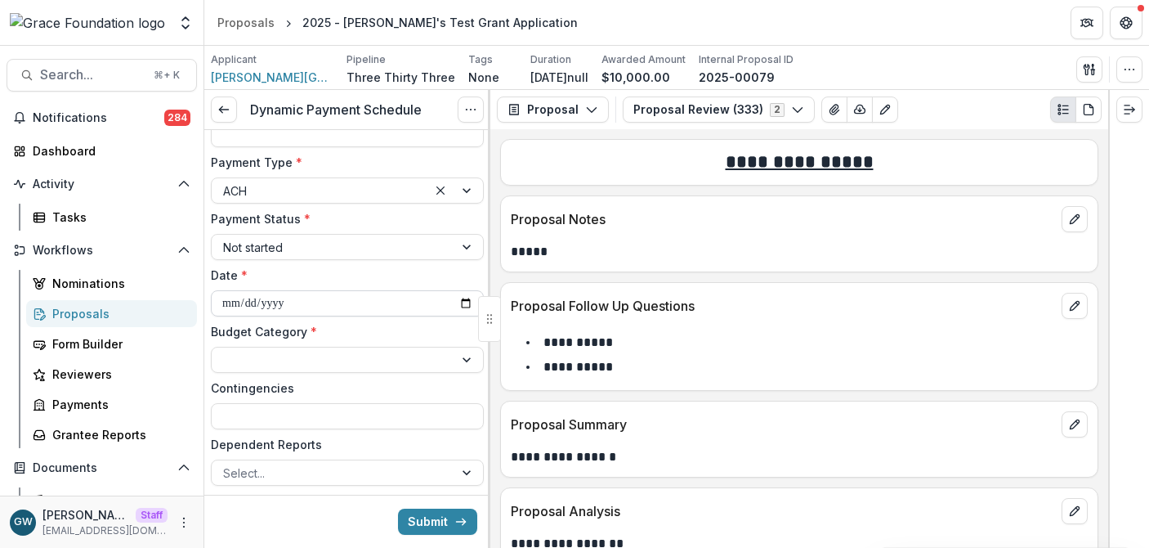
scroll to position [199, 0]
click at [284, 360] on div at bounding box center [332, 358] width 219 height 20
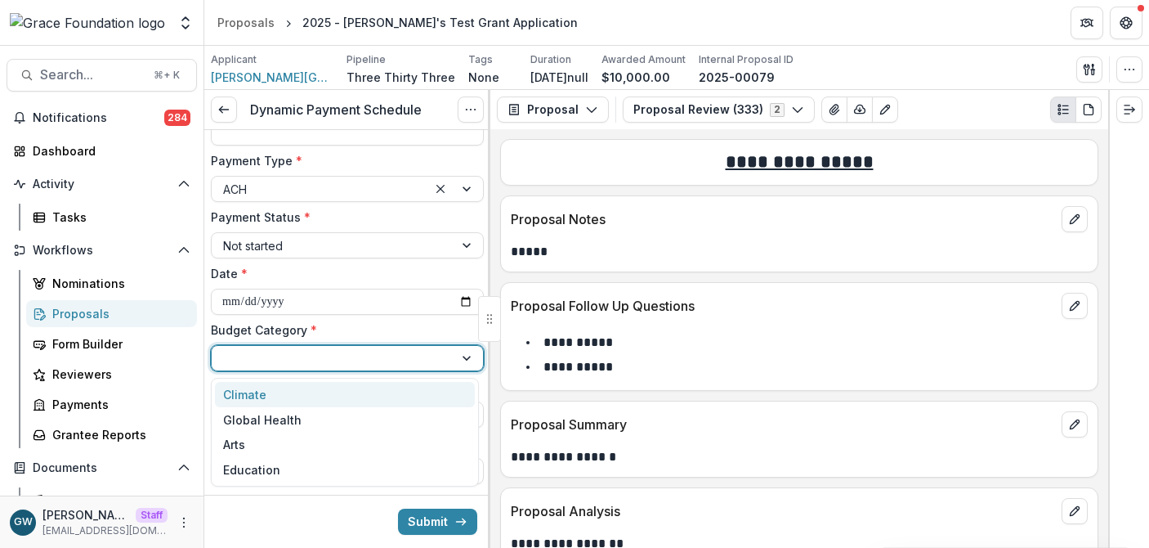
click at [280, 392] on div "Climate" at bounding box center [345, 394] width 260 height 25
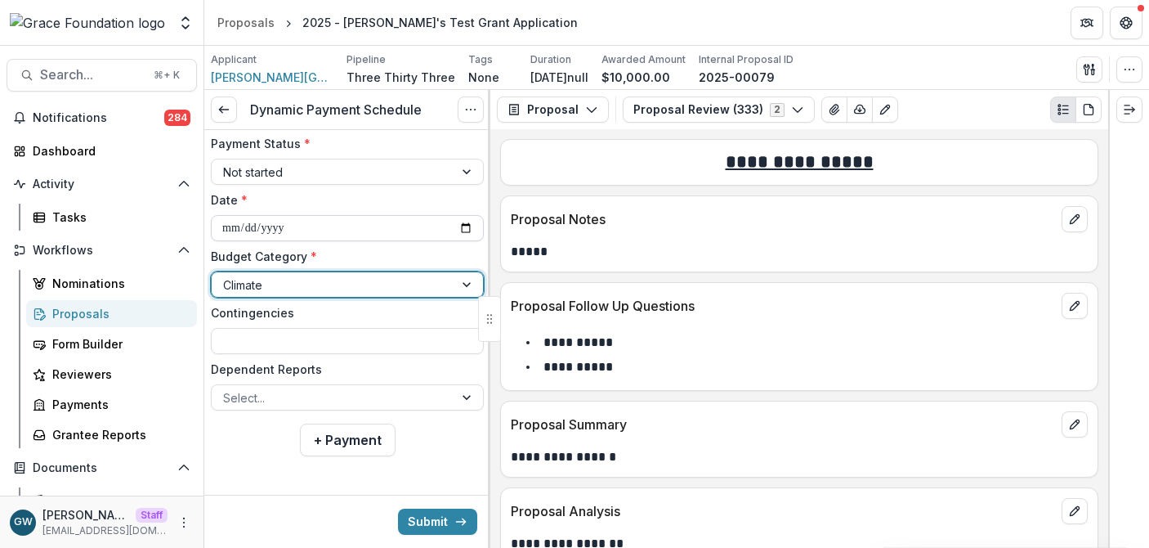
scroll to position [274, 0]
click at [316, 318] on label "Contingencies" at bounding box center [342, 311] width 263 height 17
click at [316, 327] on input "Contingencies" at bounding box center [347, 340] width 273 height 26
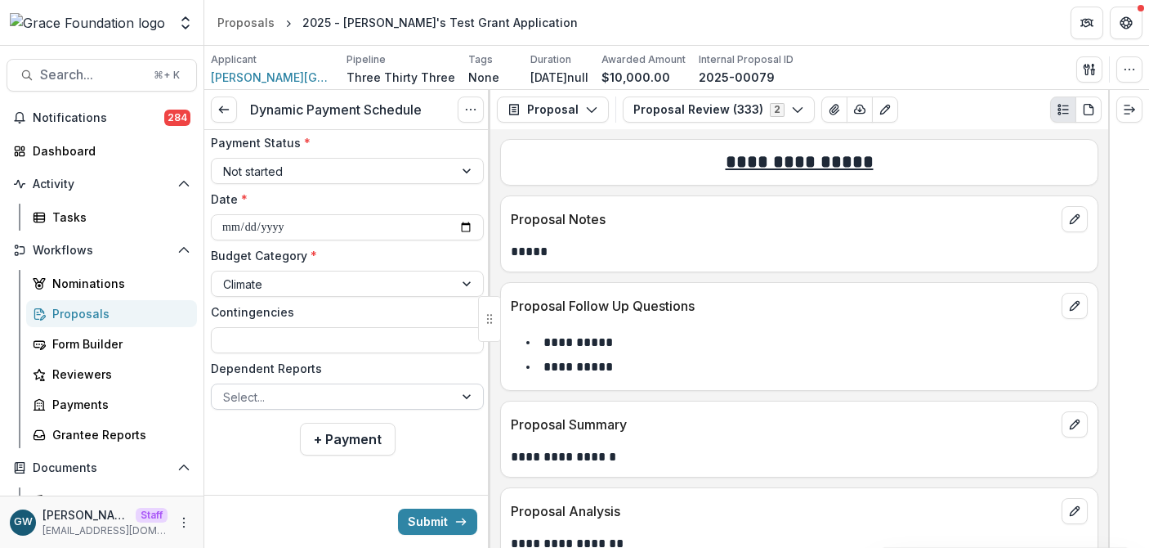
click at [244, 400] on div at bounding box center [332, 397] width 219 height 20
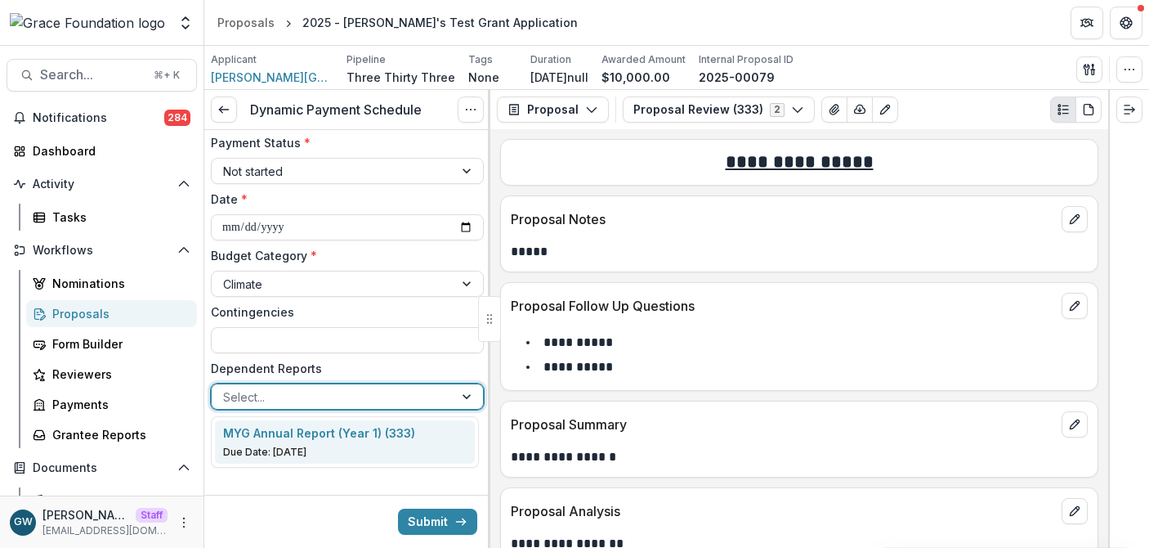
click at [381, 369] on label "Dependent Reports" at bounding box center [342, 368] width 263 height 17
click at [226, 388] on input "Dependent Reports" at bounding box center [224, 396] width 3 height 17
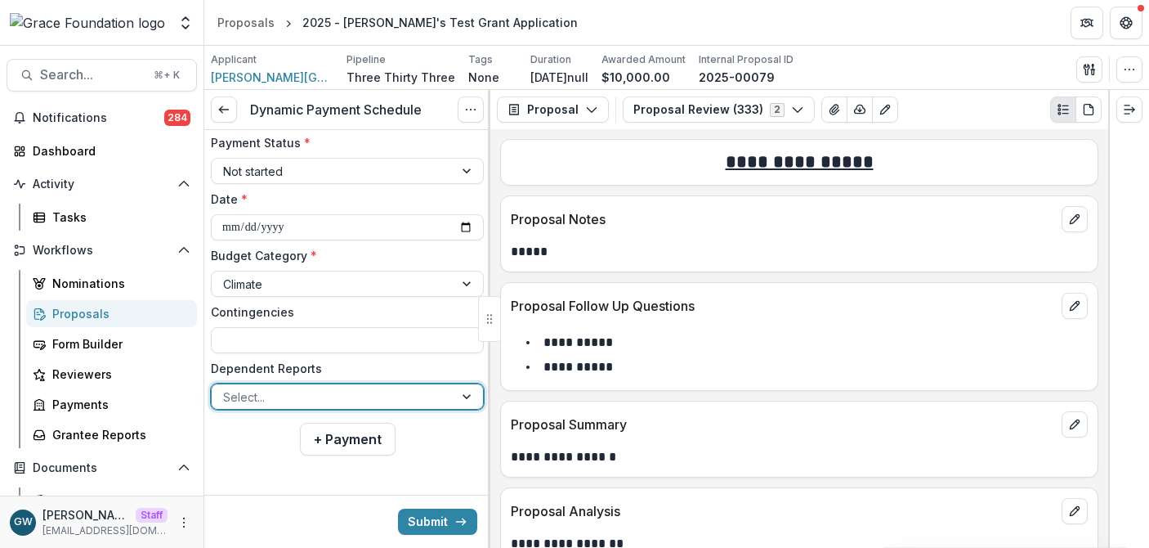
click at [271, 402] on div at bounding box center [332, 397] width 219 height 20
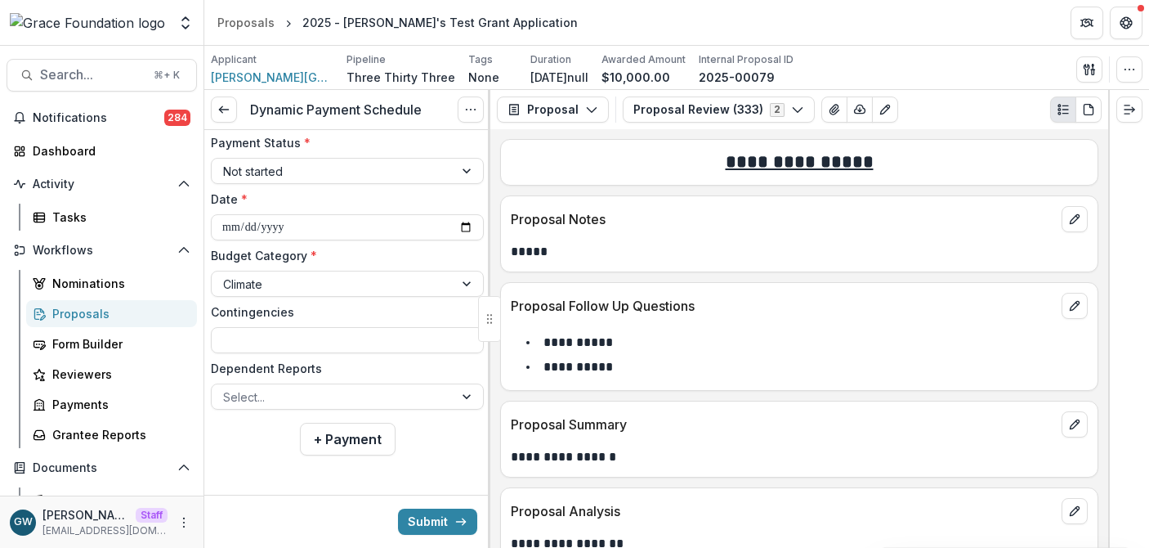
click at [344, 365] on label "Dependent Reports" at bounding box center [342, 368] width 263 height 17
click at [226, 388] on input "Dependent Reports" at bounding box center [224, 396] width 3 height 17
click at [296, 342] on input "Contingencies" at bounding box center [347, 340] width 273 height 26
click at [306, 309] on label "Contingencies" at bounding box center [342, 311] width 263 height 17
click at [306, 327] on input "Contingencies" at bounding box center [347, 340] width 273 height 26
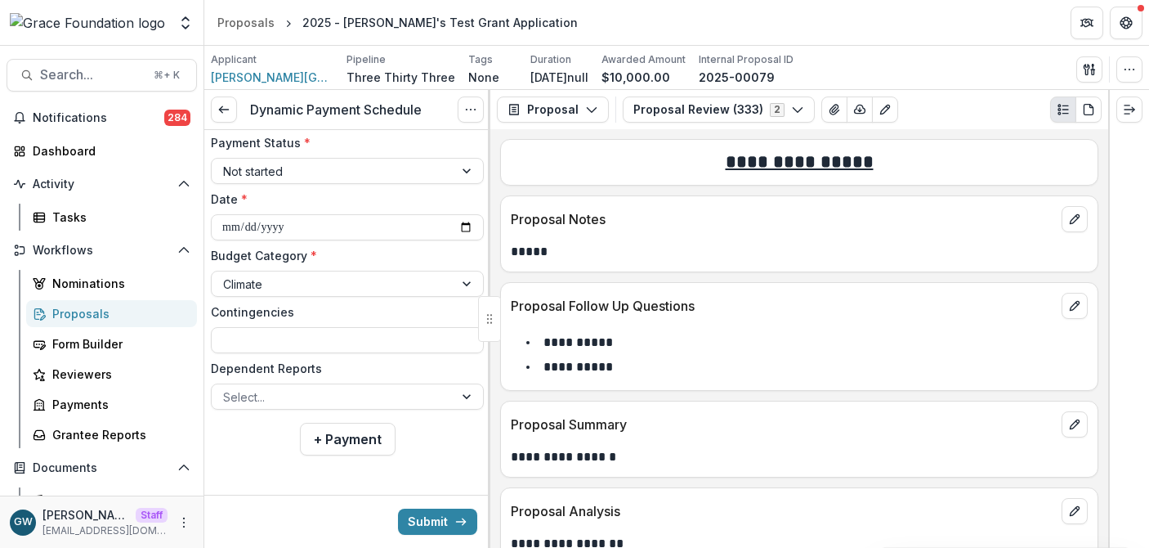
click at [340, 313] on label "Contingencies" at bounding box center [342, 311] width 263 height 17
click at [340, 327] on input "Contingencies" at bounding box center [347, 340] width 273 height 26
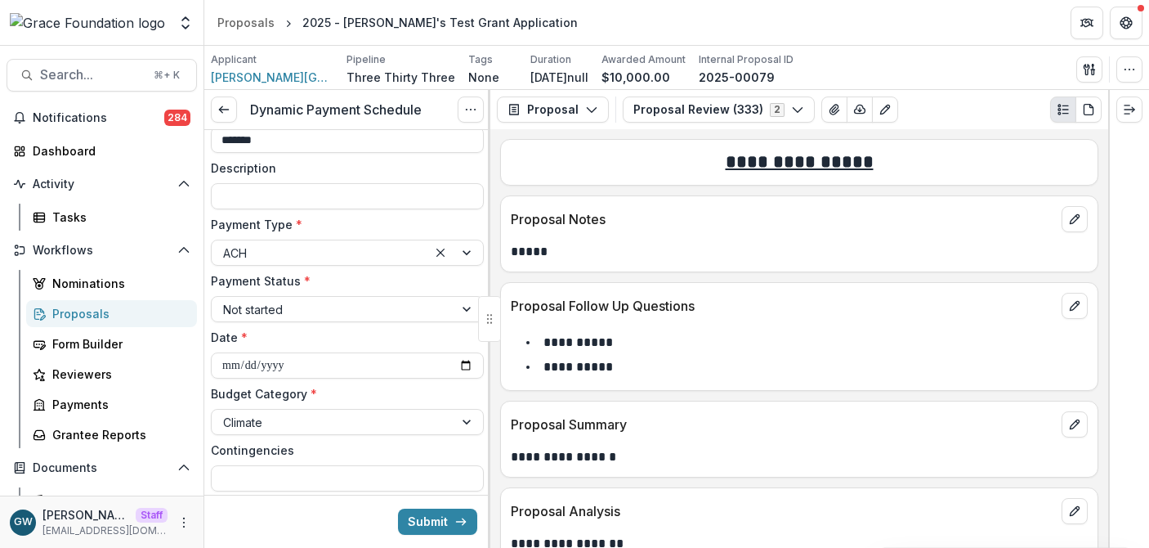
scroll to position [139, 0]
click at [352, 335] on label "Date *" at bounding box center [342, 333] width 263 height 17
click at [352, 349] on input "**********" at bounding box center [347, 362] width 273 height 26
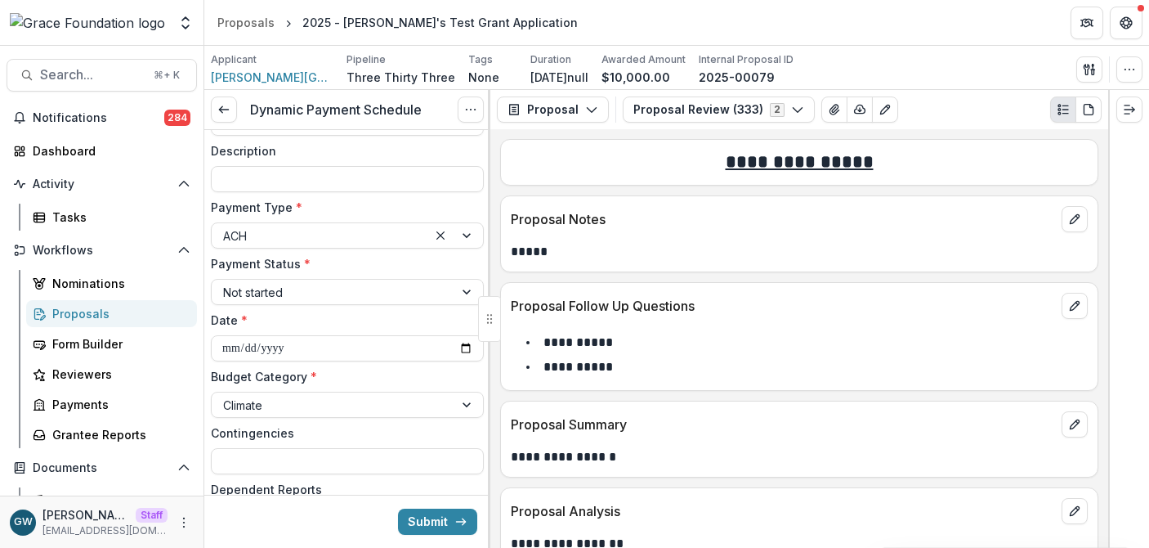
scroll to position [244, 0]
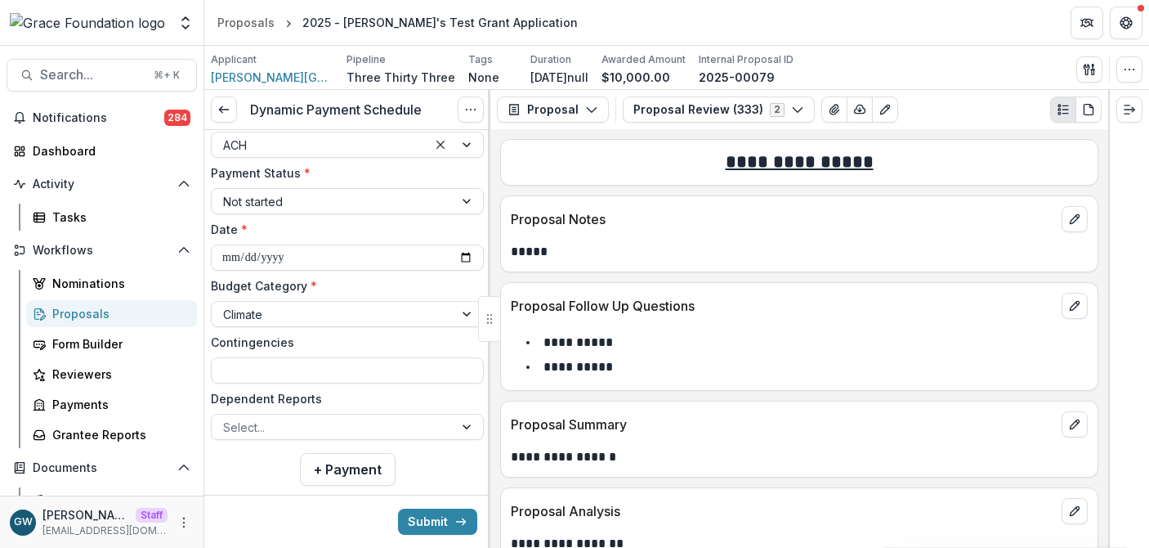
click at [446, 463] on div "**********" at bounding box center [347, 192] width 286 height 612
click at [440, 523] on button "Submit" at bounding box center [437, 521] width 79 height 26
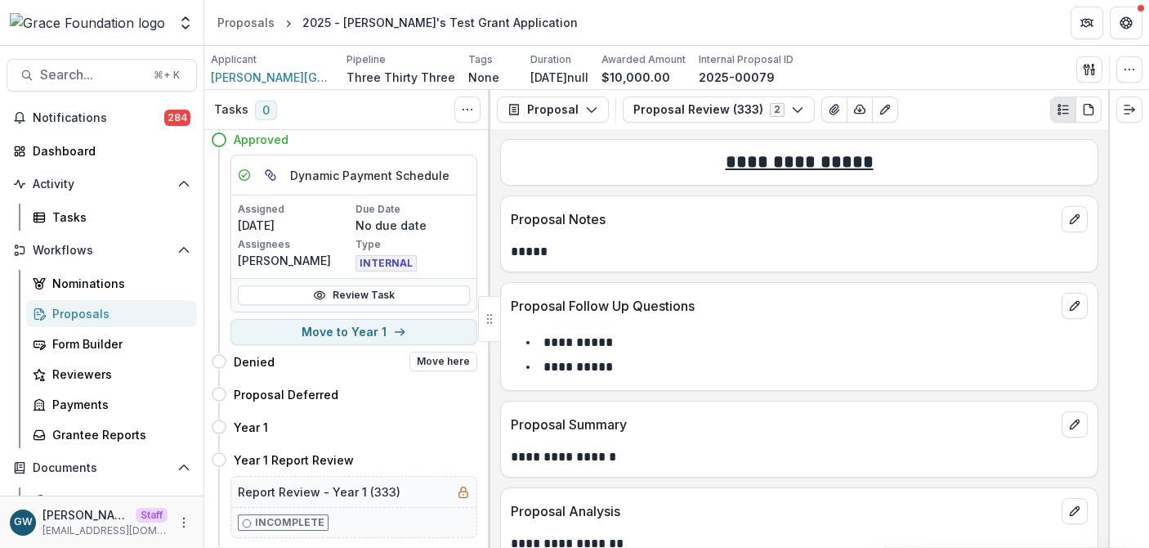
scroll to position [65, 0]
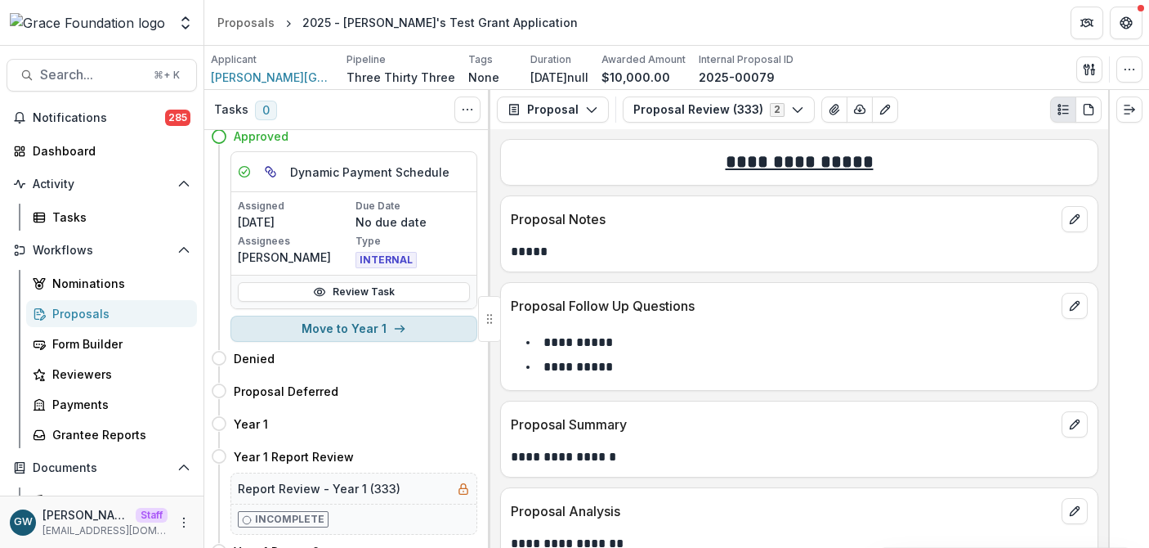
click at [338, 323] on button "Move to Year 1" at bounding box center [353, 328] width 247 height 26
select select "******"
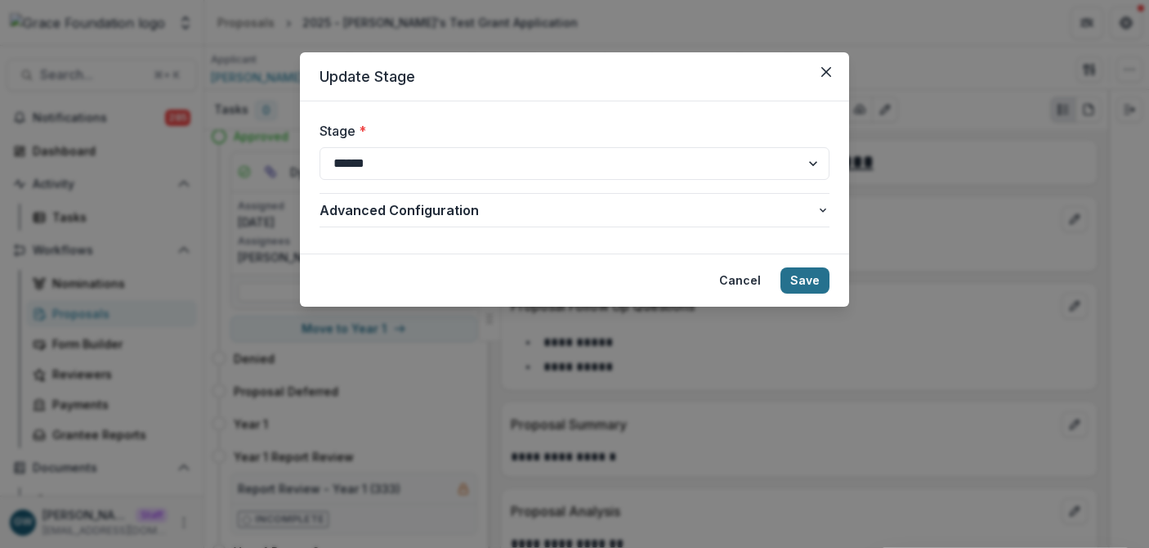
click at [816, 276] on button "Save" at bounding box center [805, 280] width 49 height 26
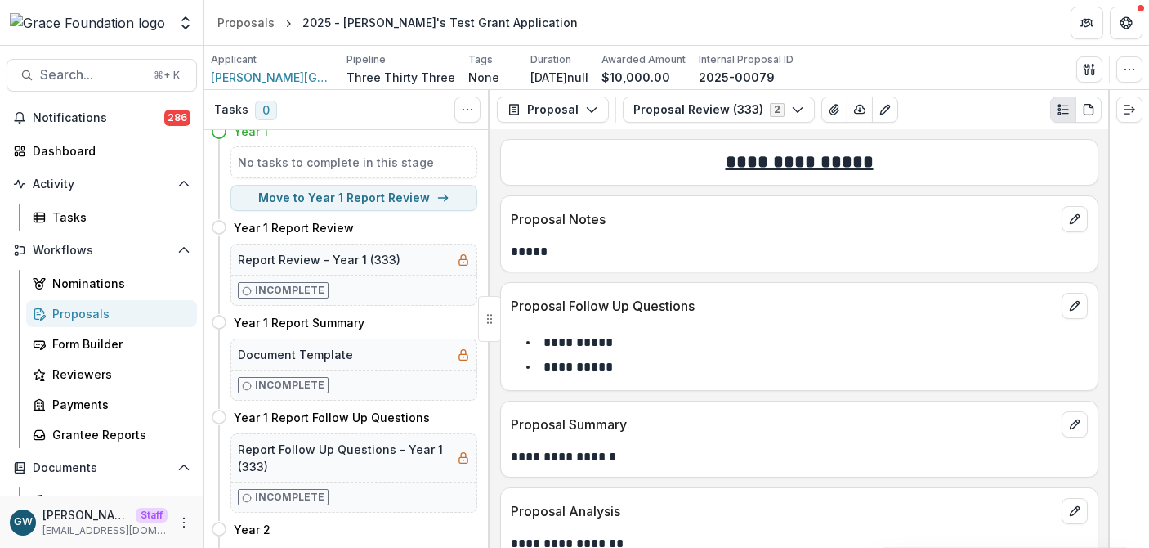
scroll to position [67, 0]
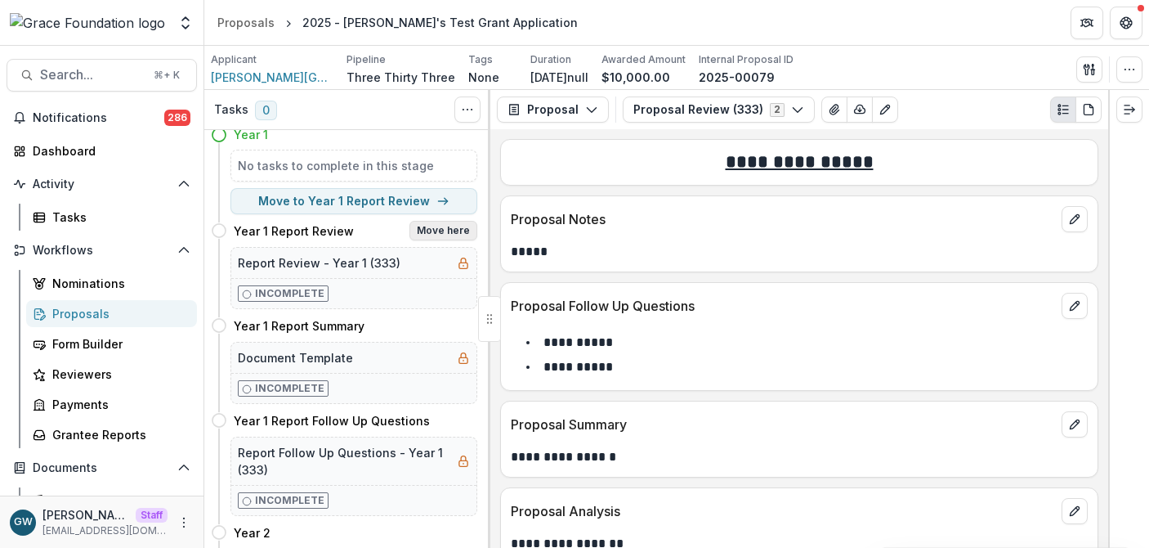
click at [433, 230] on button "Move here" at bounding box center [443, 231] width 68 height 20
select select "**********"
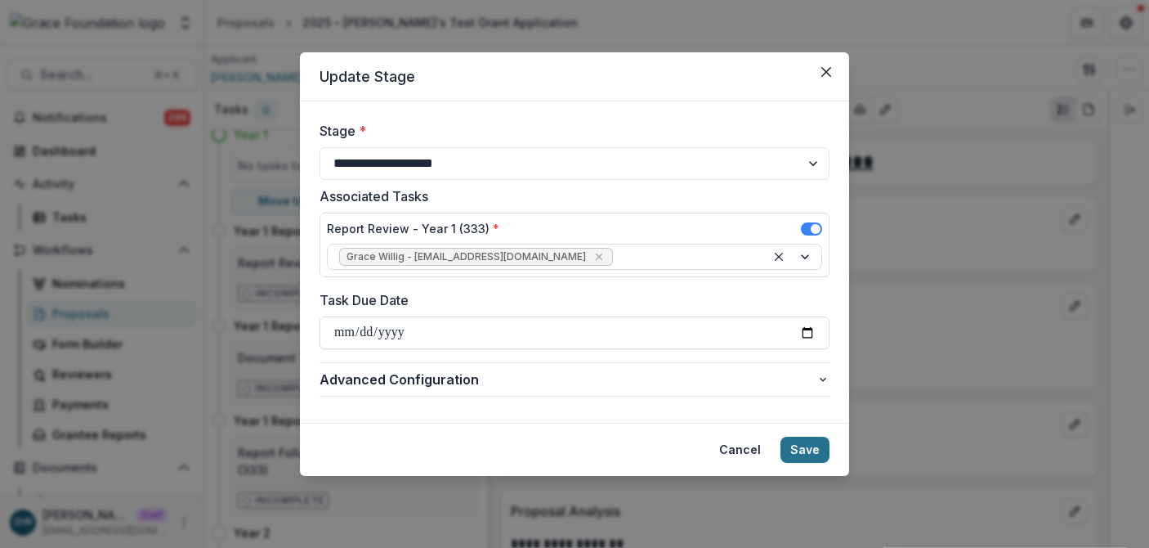
click at [810, 454] on button "Save" at bounding box center [805, 449] width 49 height 26
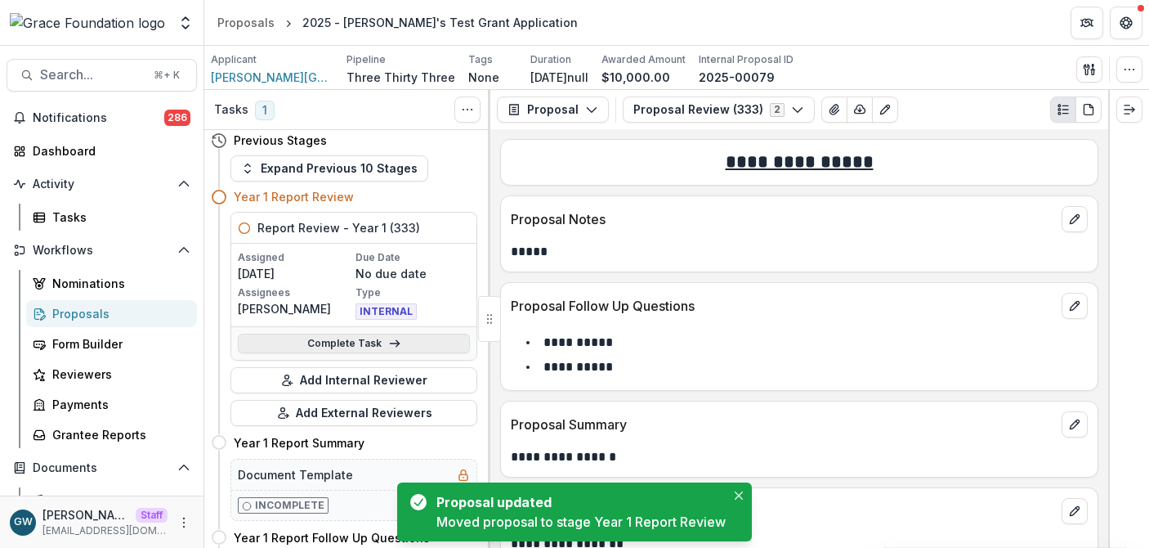
click at [289, 341] on link "Complete Task" at bounding box center [354, 343] width 232 height 20
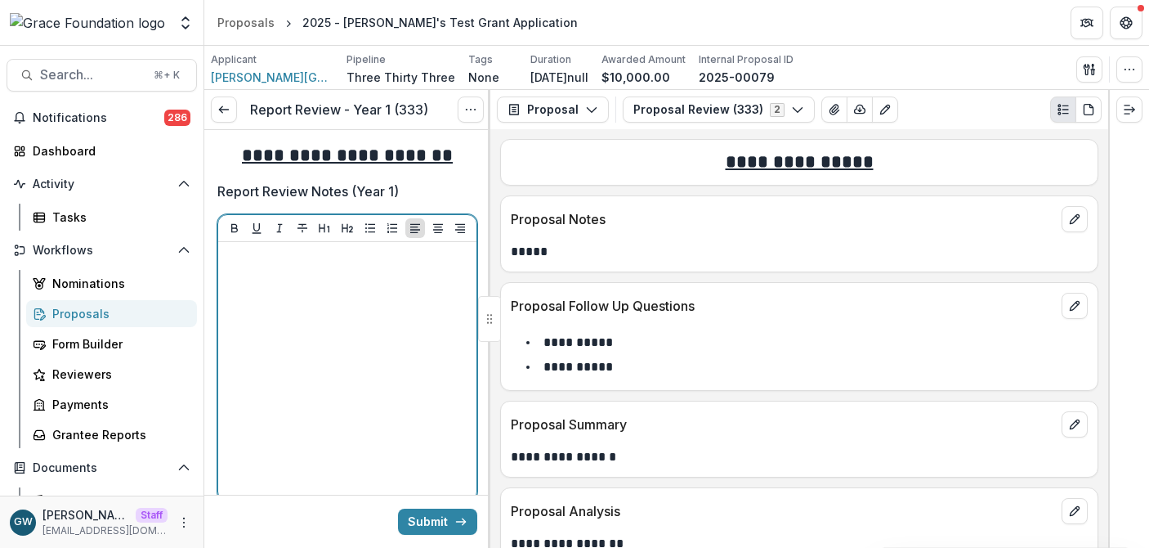
click at [295, 331] on div at bounding box center [347, 370] width 245 height 245
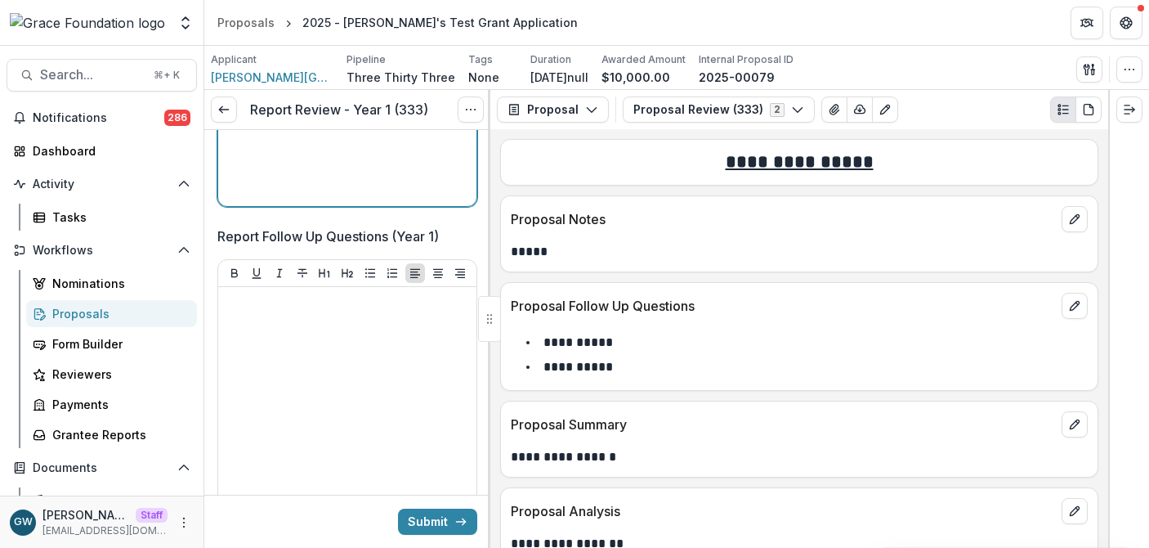
scroll to position [308, 0]
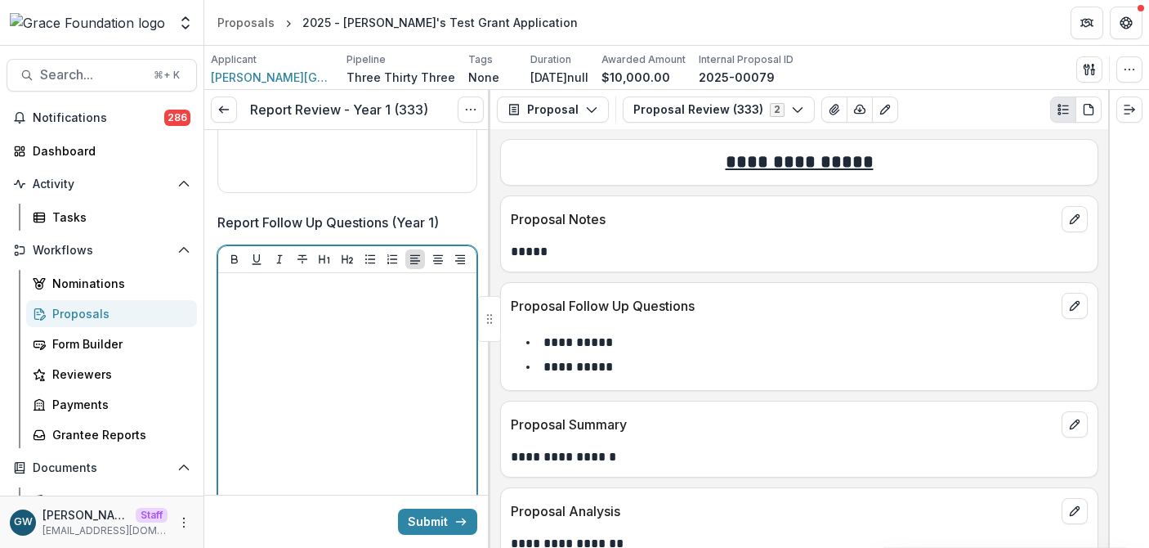
click at [334, 351] on div at bounding box center [347, 402] width 245 height 245
click at [364, 259] on icon "Bullet List" at bounding box center [370, 259] width 13 height 13
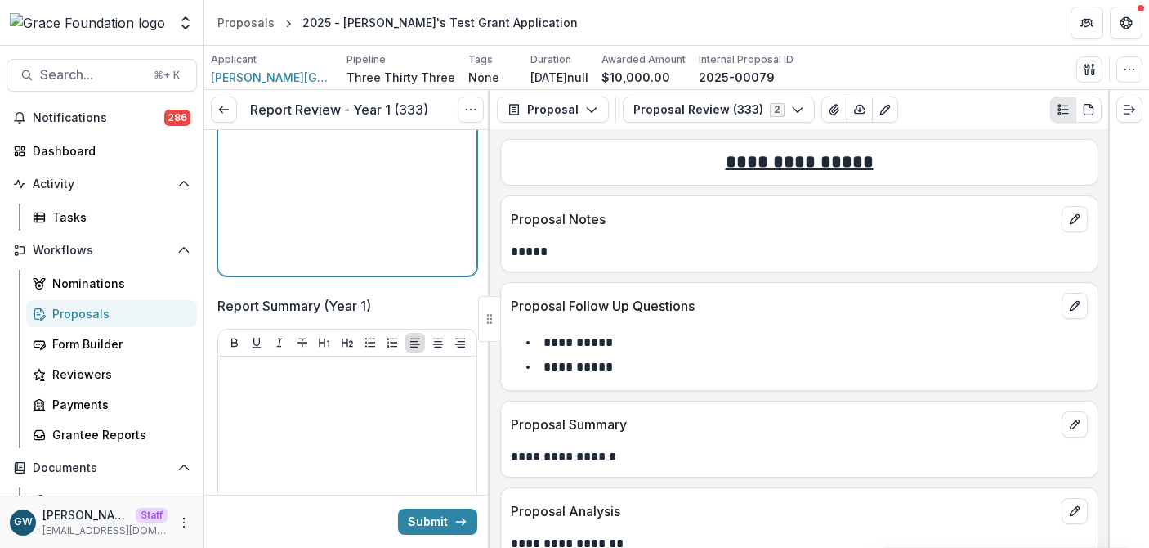
scroll to position [591, 0]
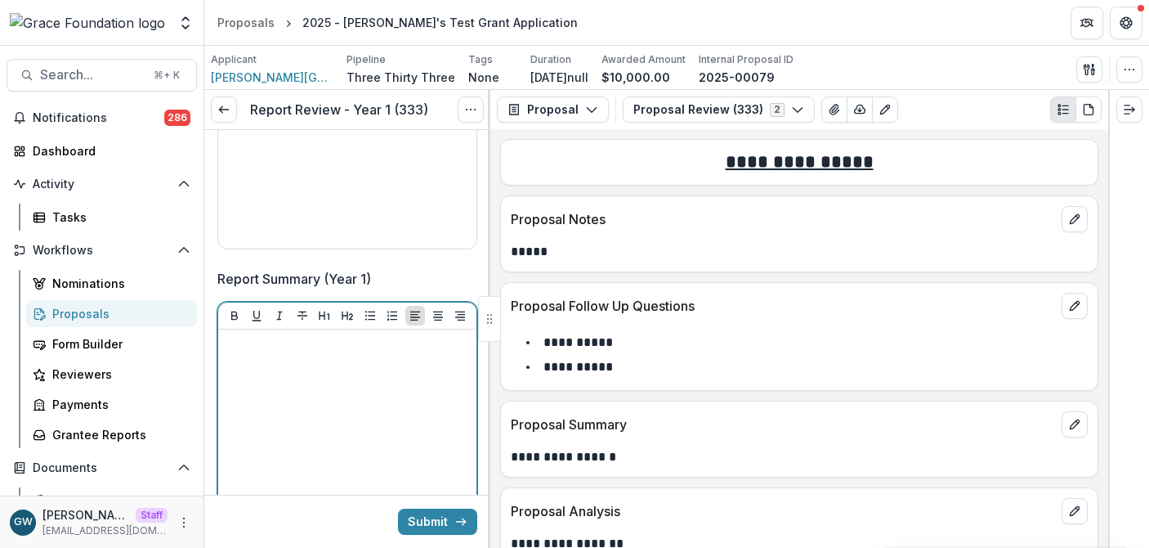
click at [300, 390] on div at bounding box center [347, 458] width 245 height 245
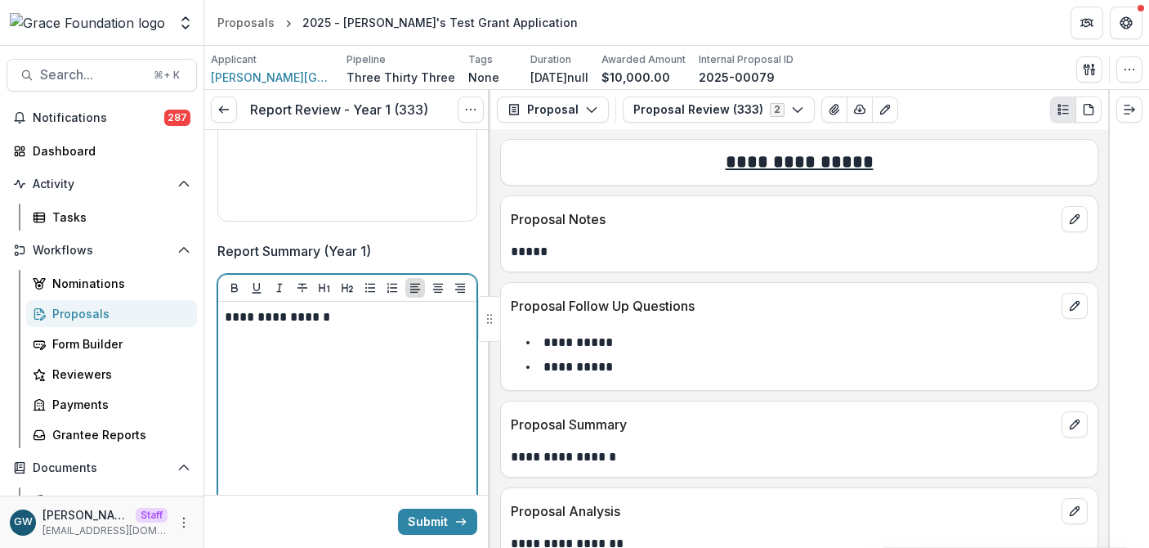
click at [291, 320] on p "**********" at bounding box center [345, 317] width 240 height 18
copy p "**********"
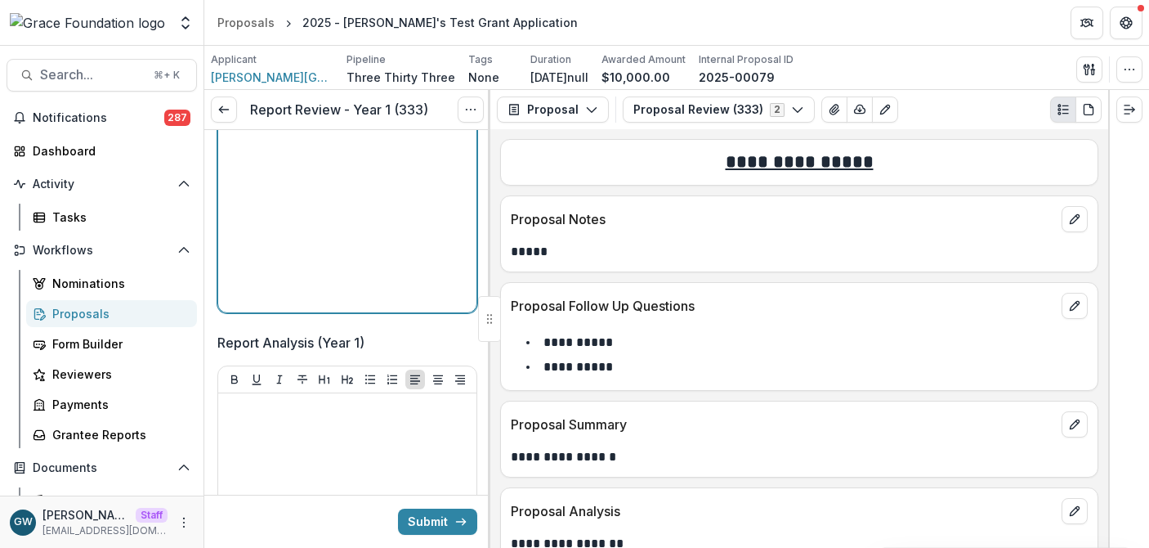
scroll to position [869, 0]
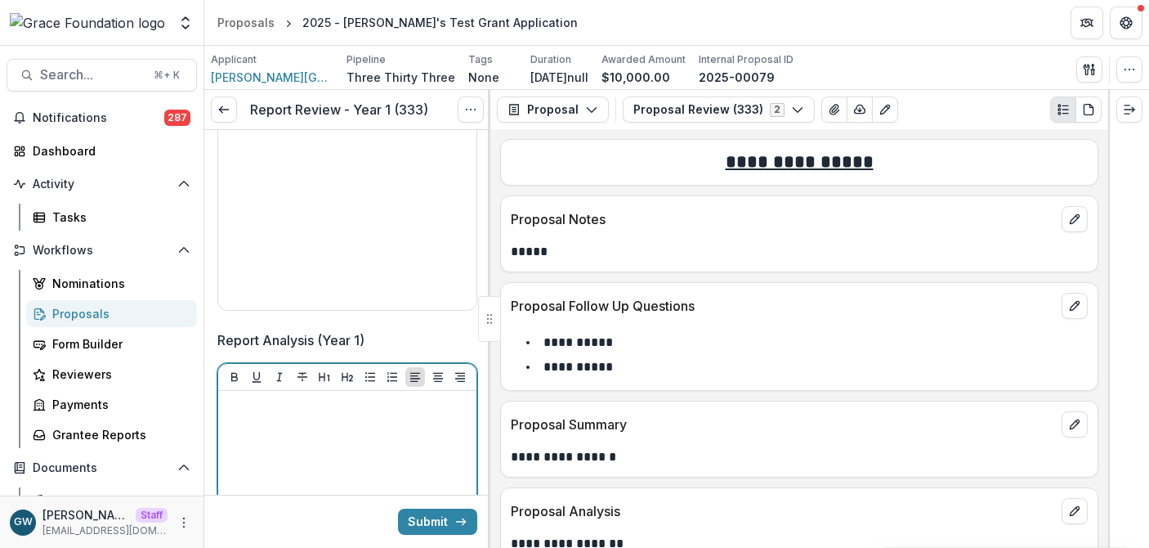
click at [286, 426] on div at bounding box center [347, 519] width 245 height 245
paste div
click at [258, 406] on p "**********" at bounding box center [345, 406] width 240 height 18
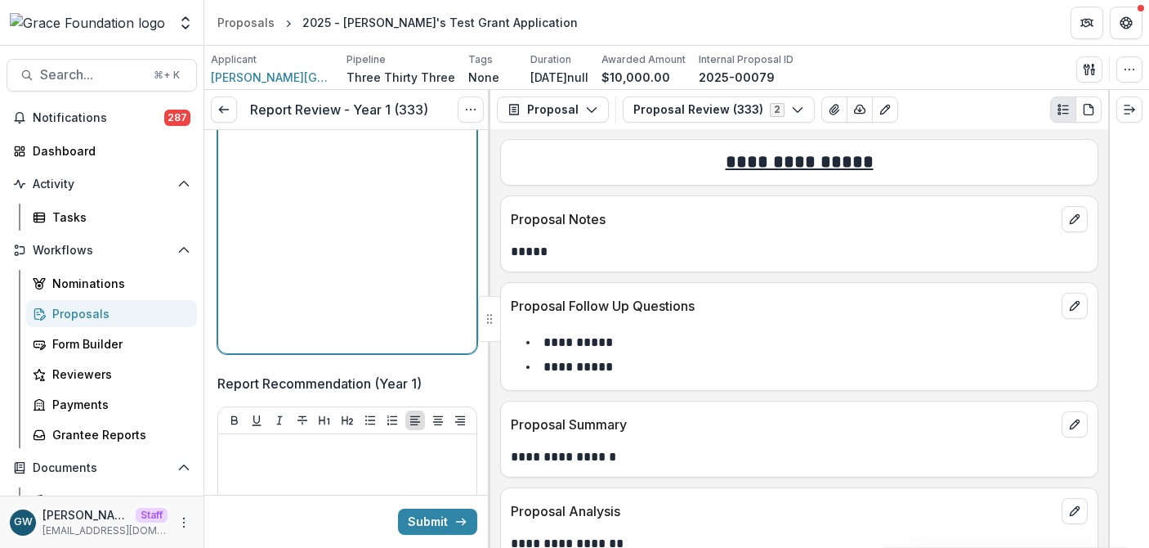
scroll to position [1221, 0]
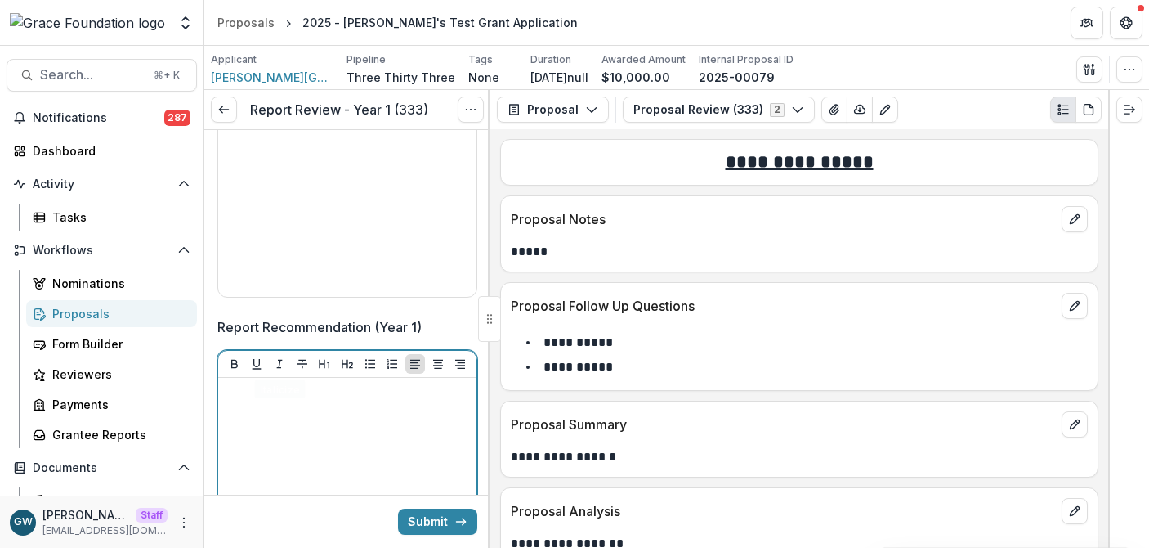
click at [278, 422] on div at bounding box center [347, 506] width 245 height 245
paste div
click at [266, 393] on p "**********" at bounding box center [345, 393] width 240 height 18
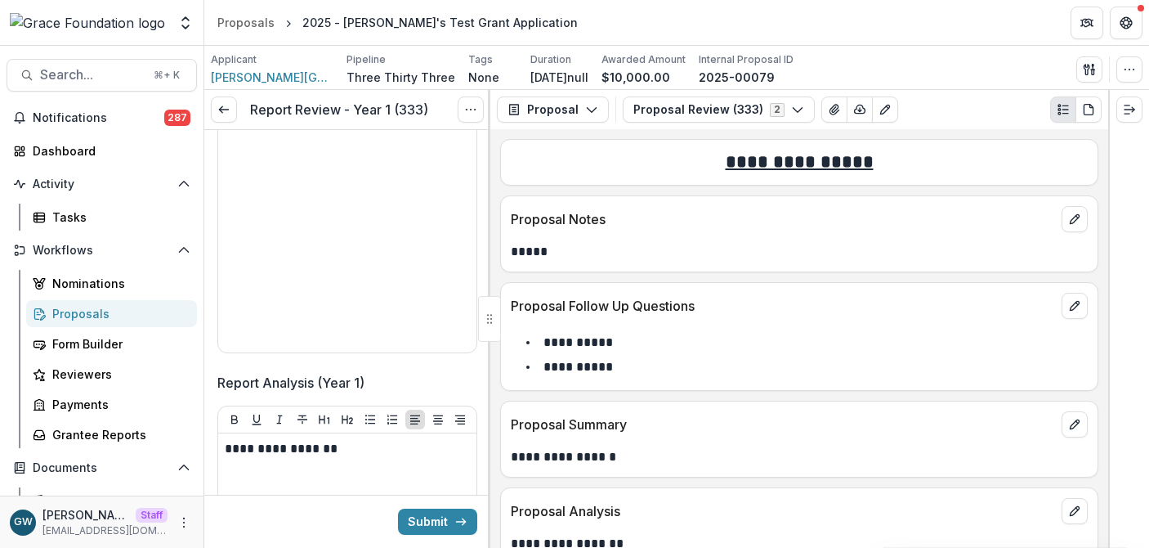
scroll to position [826, 0]
click at [588, 108] on icon "button" at bounding box center [591, 109] width 13 height 13
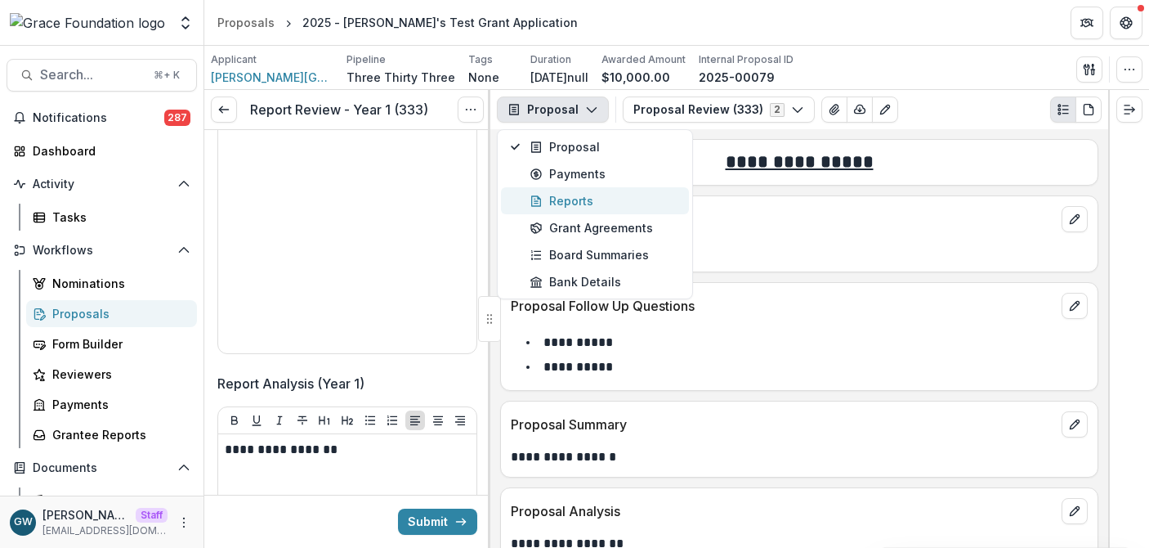
click at [579, 201] on div "Reports" at bounding box center [605, 200] width 150 height 17
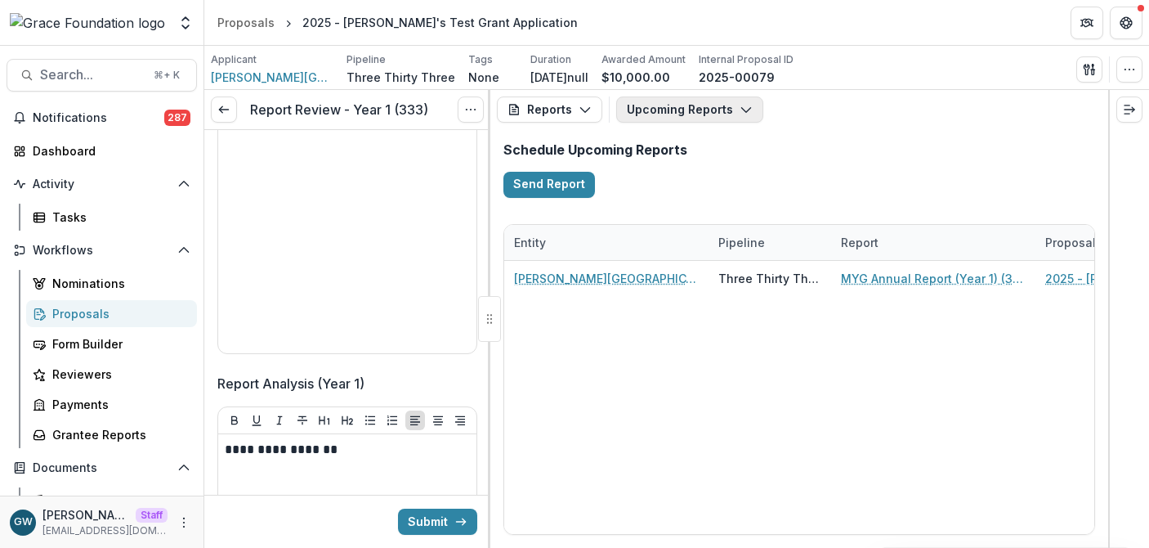
click at [693, 116] on button "Upcoming Reports" at bounding box center [689, 109] width 147 height 26
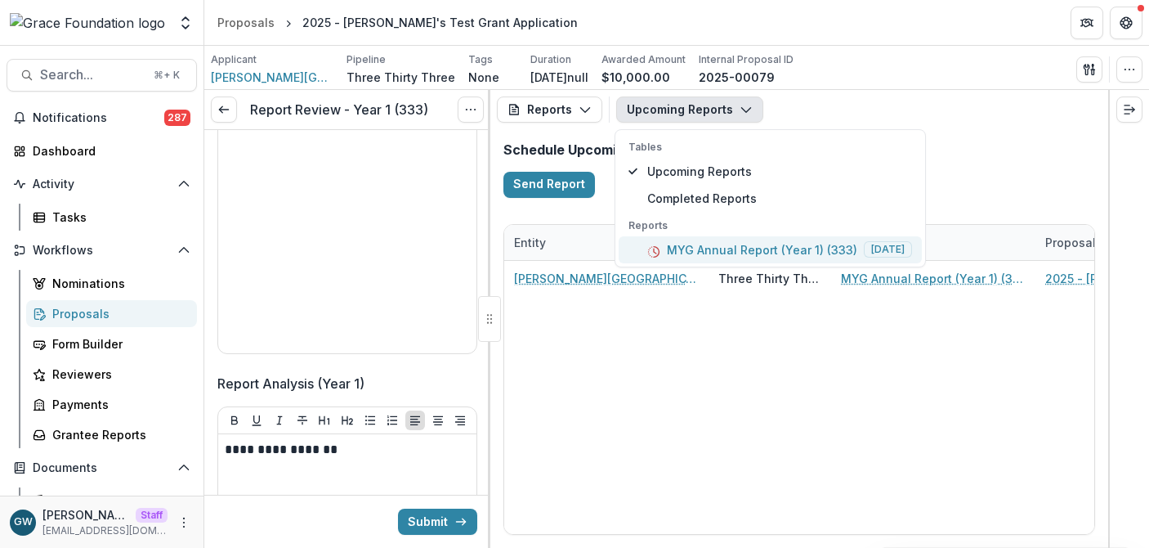
click at [687, 248] on p "MYG Annual Report (Year 1) (333)" at bounding box center [762, 249] width 190 height 17
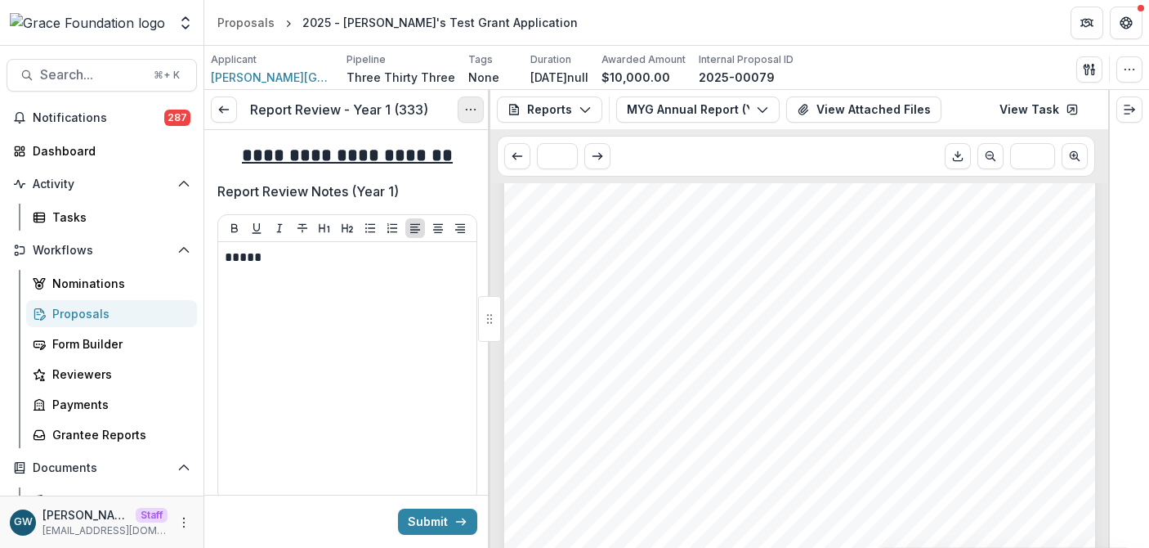
click at [483, 109] on button "Options" at bounding box center [471, 109] width 26 height 26
click at [434, 515] on button "Submit" at bounding box center [437, 521] width 79 height 26
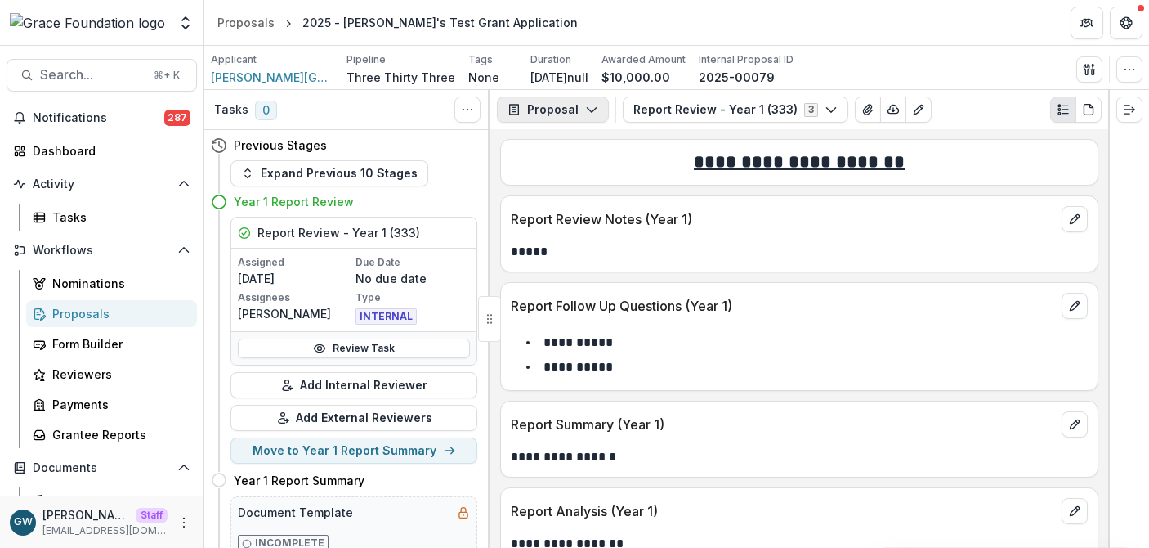
click at [597, 111] on button "Proposal" at bounding box center [553, 109] width 112 height 26
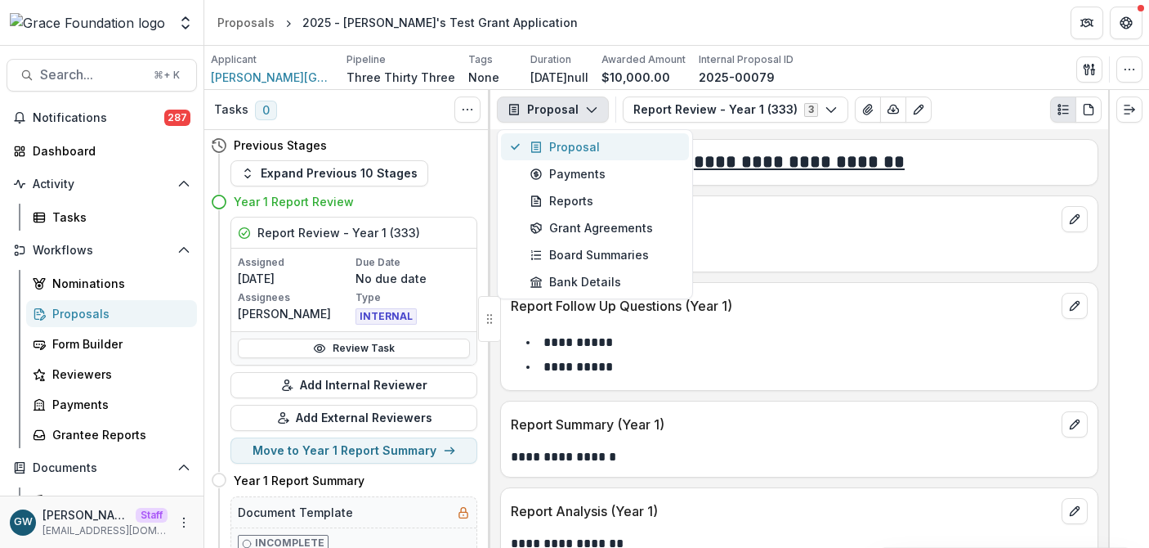
click at [588, 141] on div "Proposal" at bounding box center [605, 146] width 150 height 17
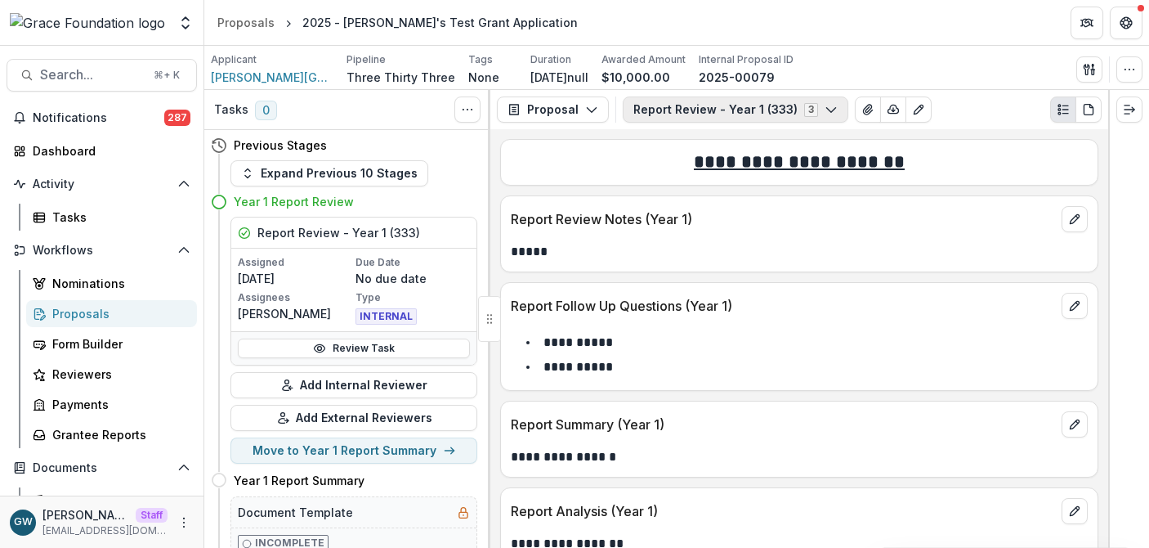
click at [690, 115] on button "Report Review - Year 1 (333) 3" at bounding box center [736, 109] width 226 height 26
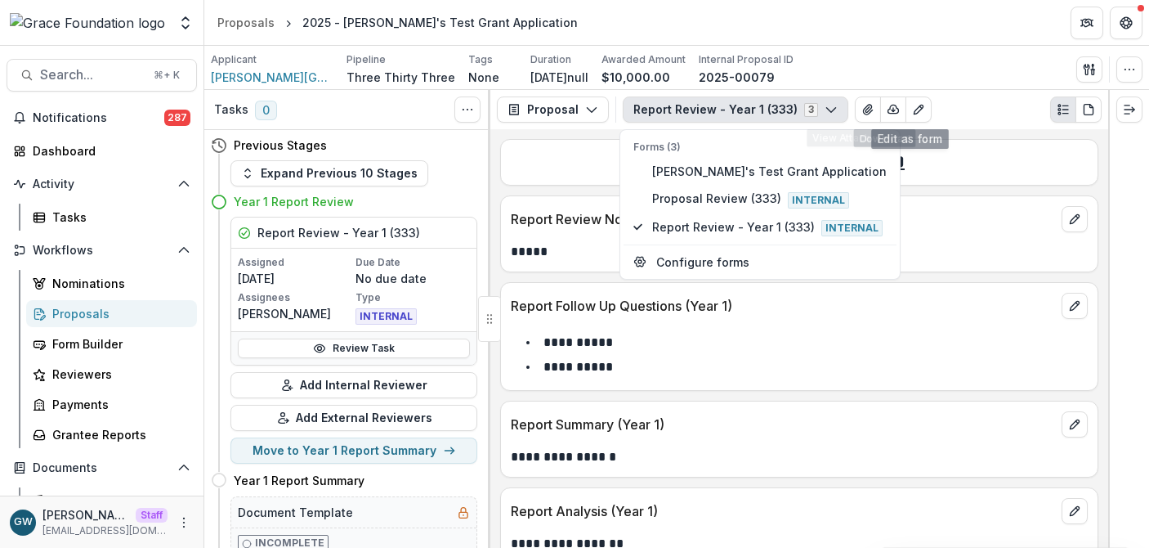
click at [960, 132] on div "**********" at bounding box center [799, 338] width 618 height 418
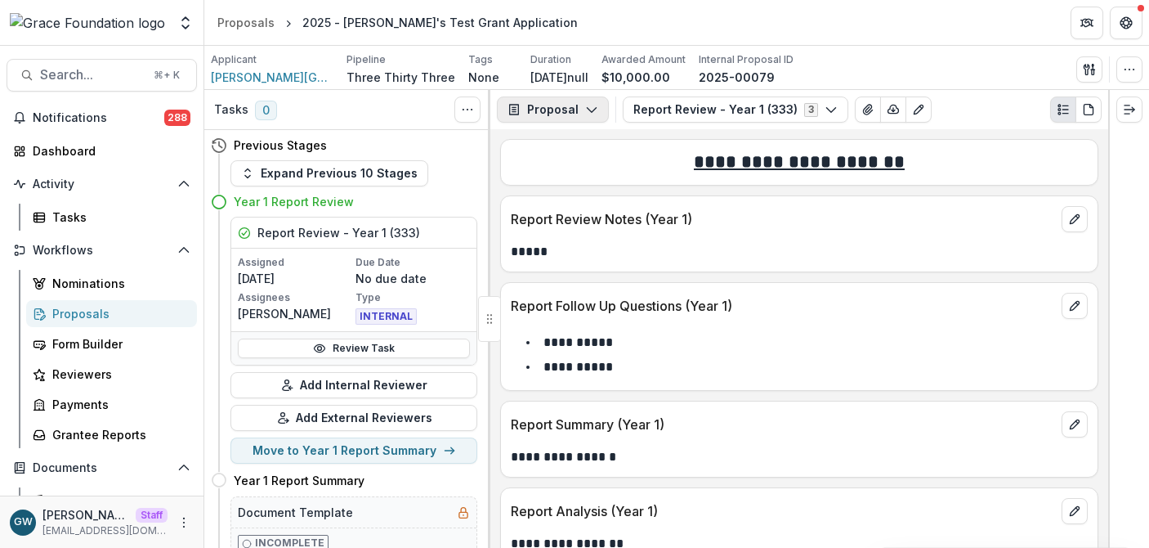
click at [552, 112] on button "Proposal" at bounding box center [553, 109] width 112 height 26
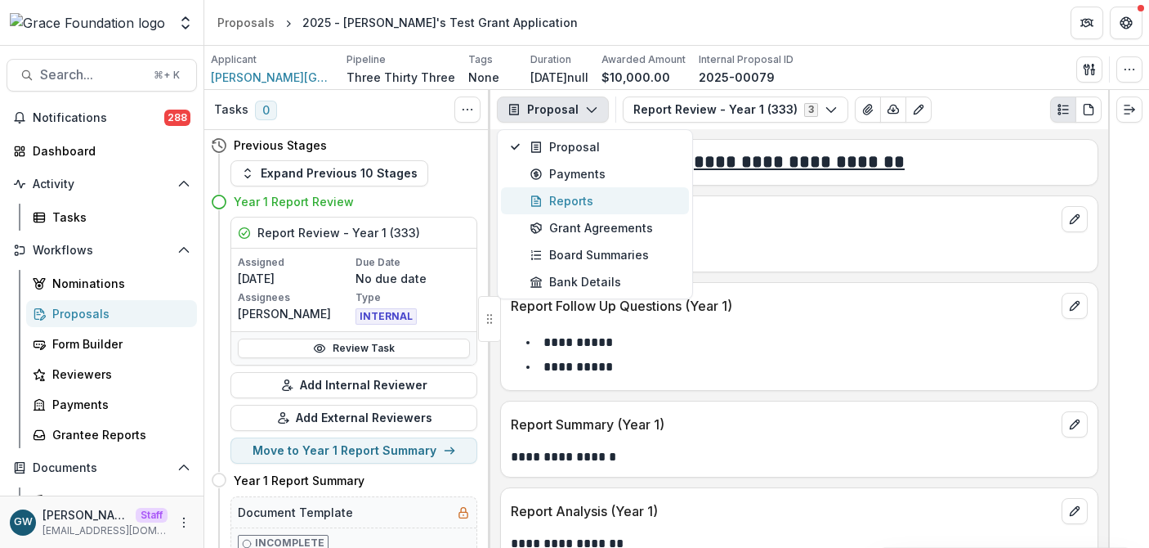
click at [568, 199] on div "Reports" at bounding box center [605, 200] width 150 height 17
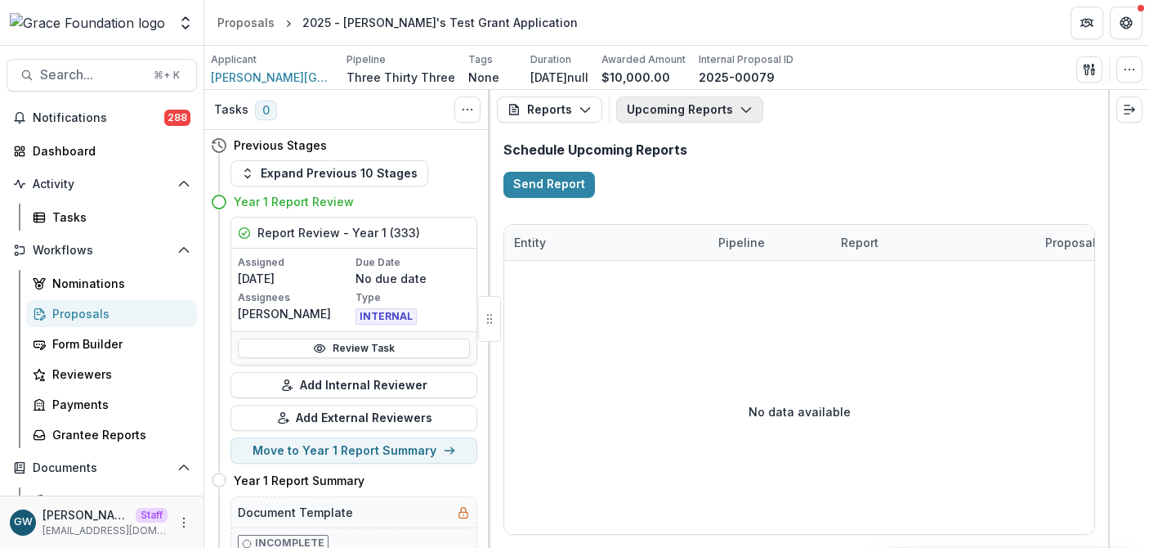
click at [642, 109] on button "Upcoming Reports" at bounding box center [689, 109] width 147 height 26
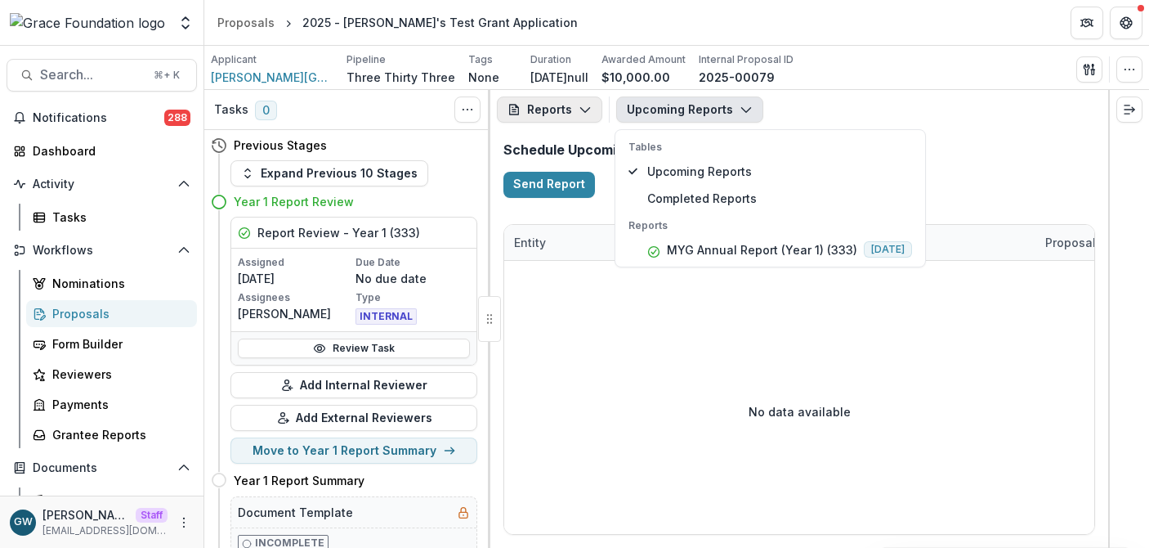
click at [572, 111] on button "Reports" at bounding box center [549, 109] width 105 height 26
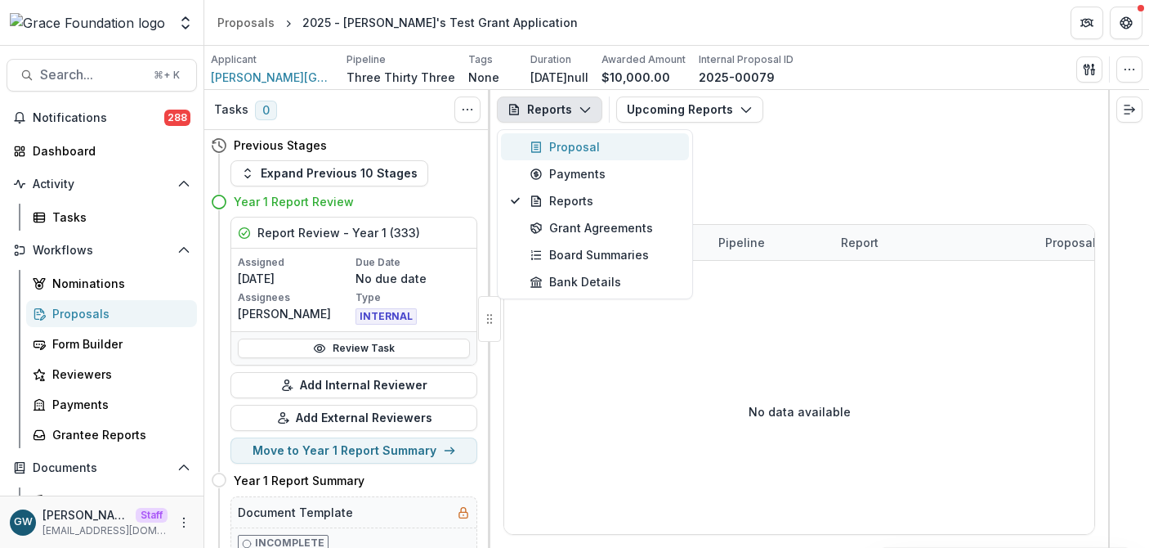
click at [571, 142] on div "Proposal" at bounding box center [605, 146] width 150 height 17
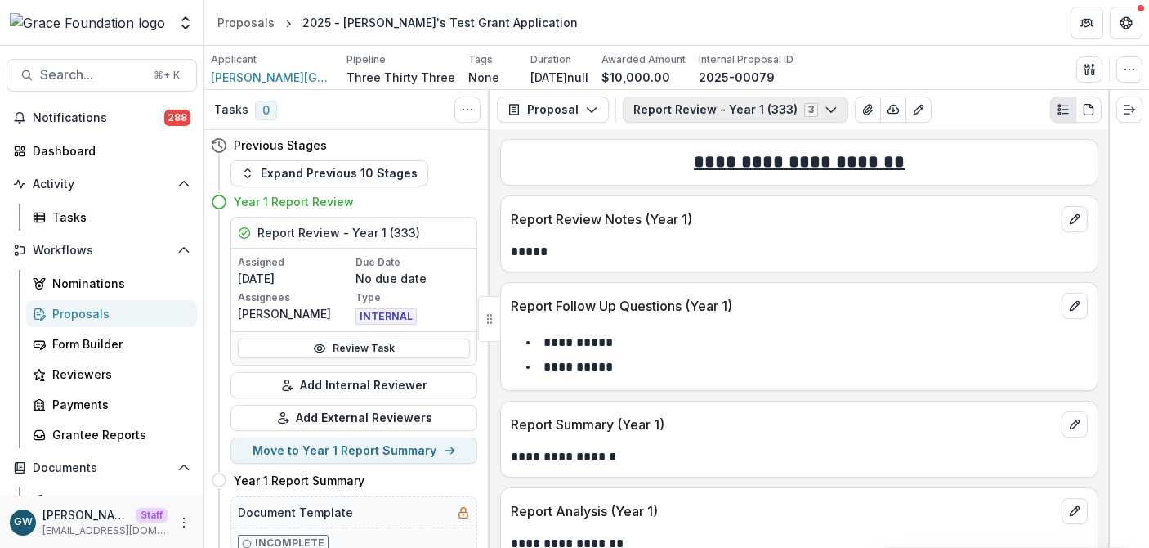
click at [694, 104] on button "Report Review - Year 1 (333) 3" at bounding box center [736, 109] width 226 height 26
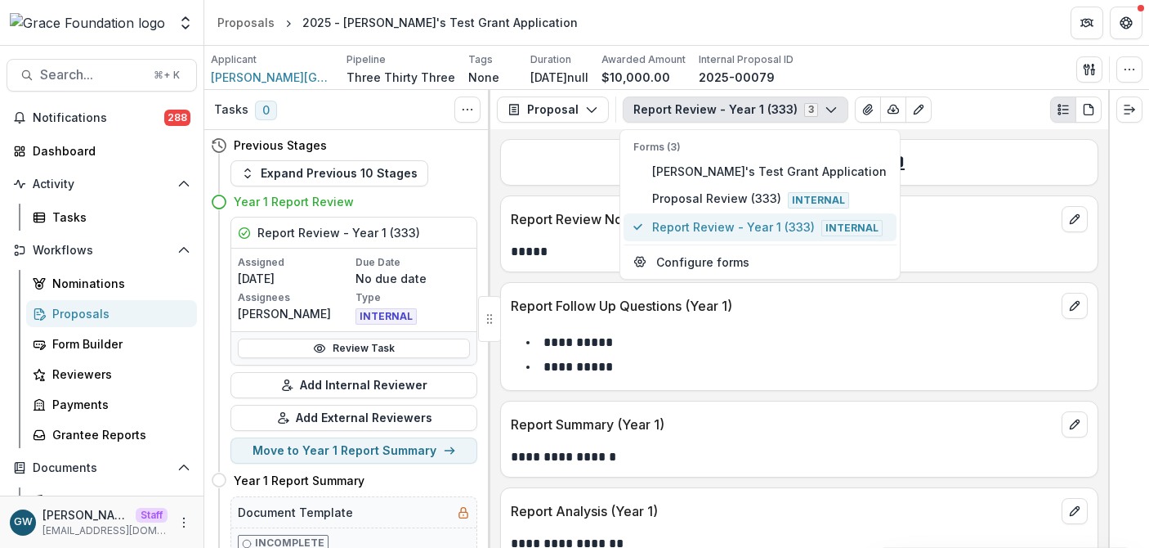
click at [689, 228] on span "Report Review - Year 1 (333) Internal" at bounding box center [769, 227] width 235 height 18
click at [517, 184] on div "**********" at bounding box center [799, 162] width 598 height 47
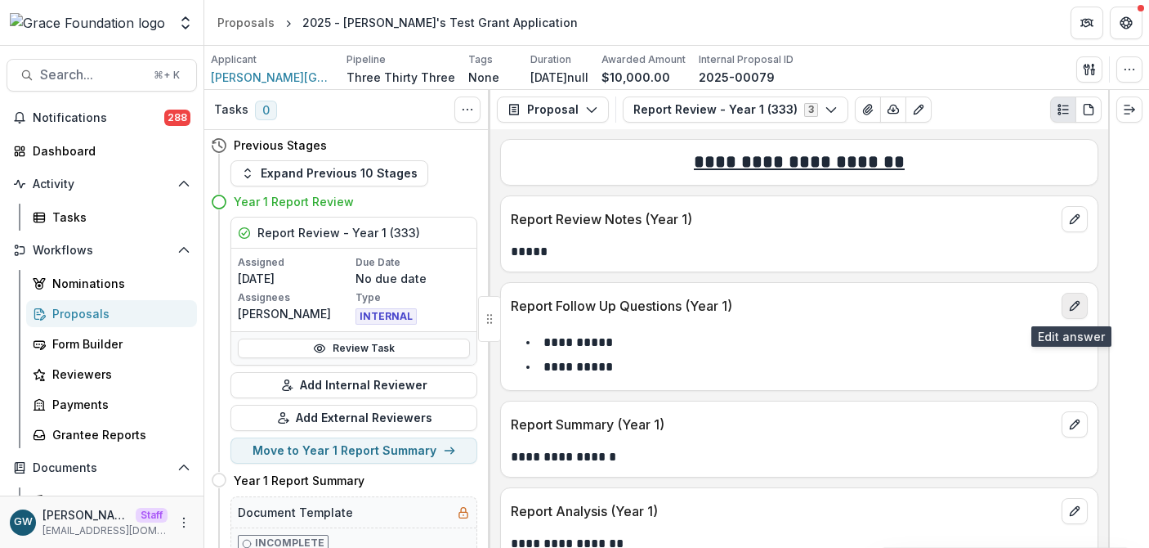
click at [1068, 302] on icon "edit" at bounding box center [1074, 305] width 13 height 13
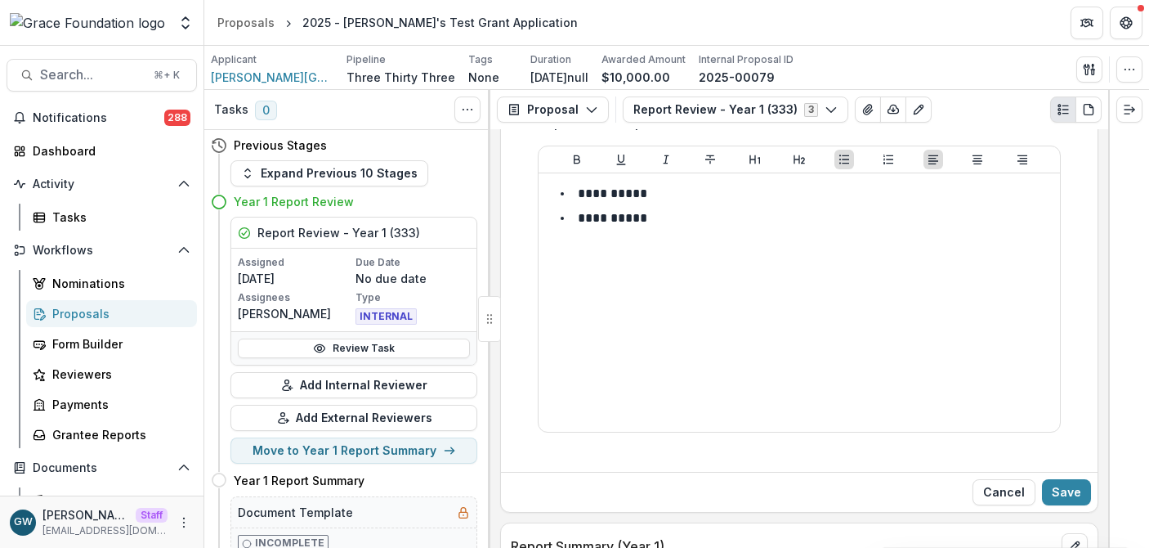
scroll to position [324, 0]
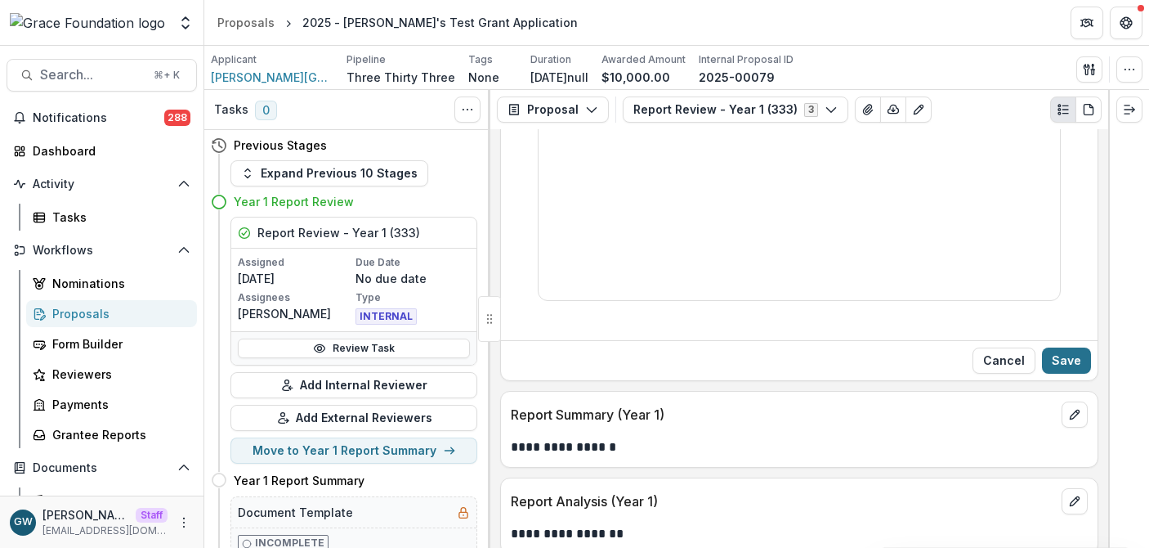
click at [1049, 358] on button "Save" at bounding box center [1066, 360] width 49 height 26
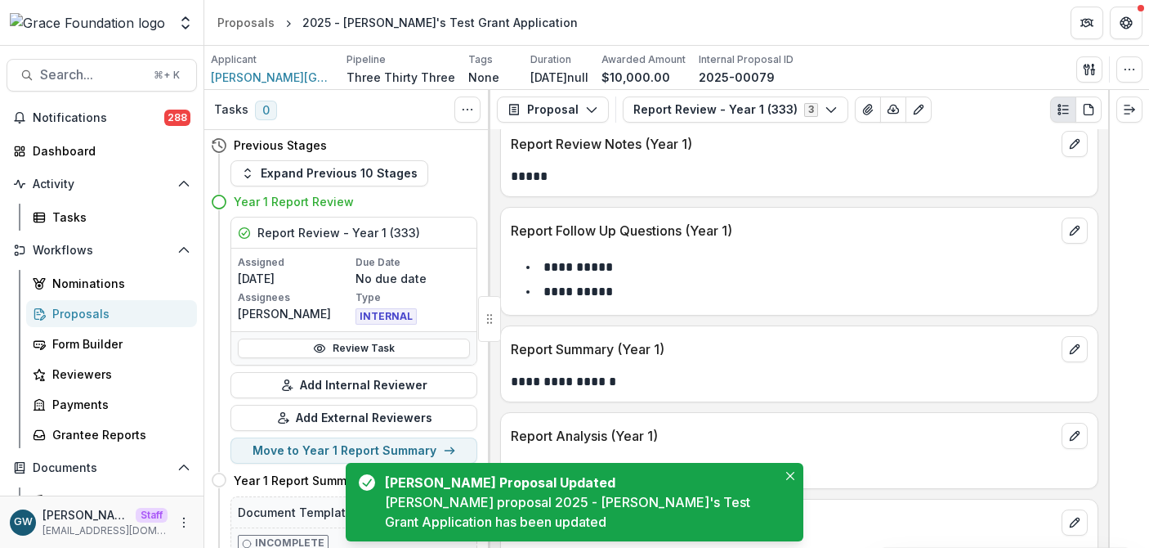
scroll to position [73, 0]
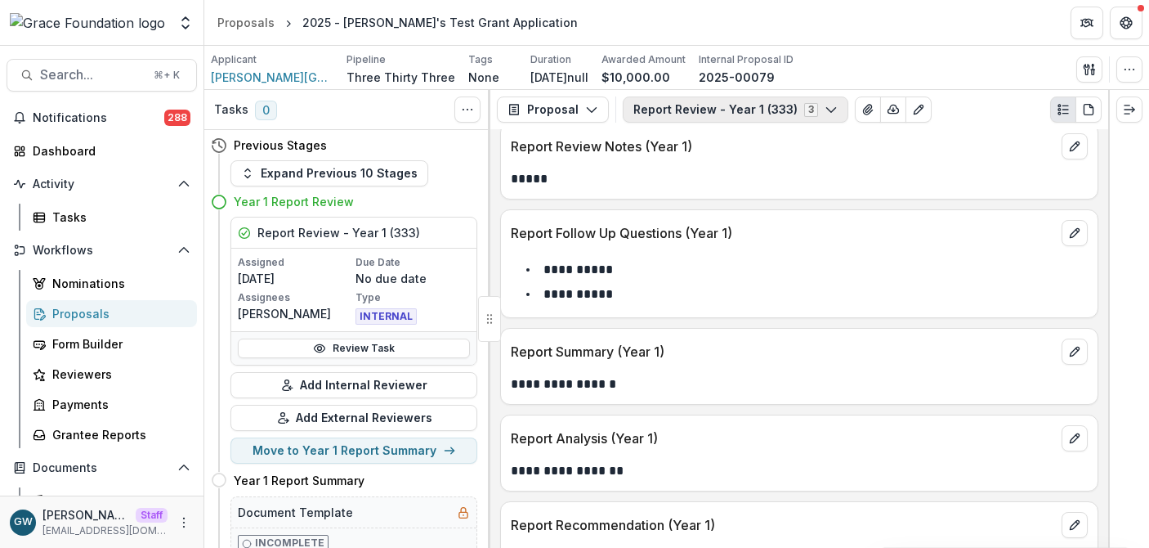
click at [697, 109] on button "Report Review - Year 1 (333) 3" at bounding box center [736, 109] width 226 height 26
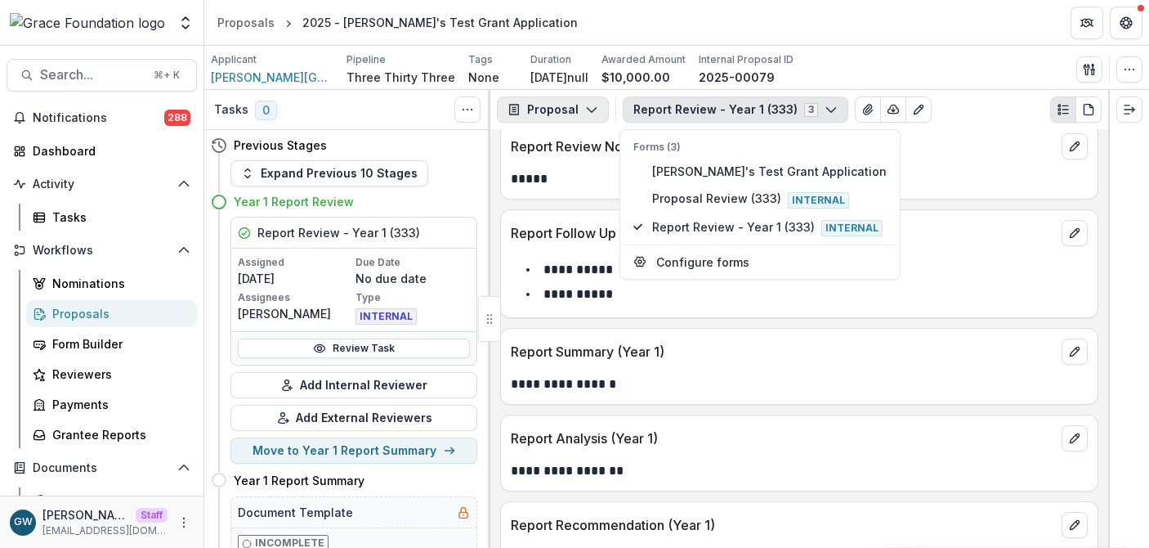
click at [592, 98] on button "Proposal" at bounding box center [553, 109] width 112 height 26
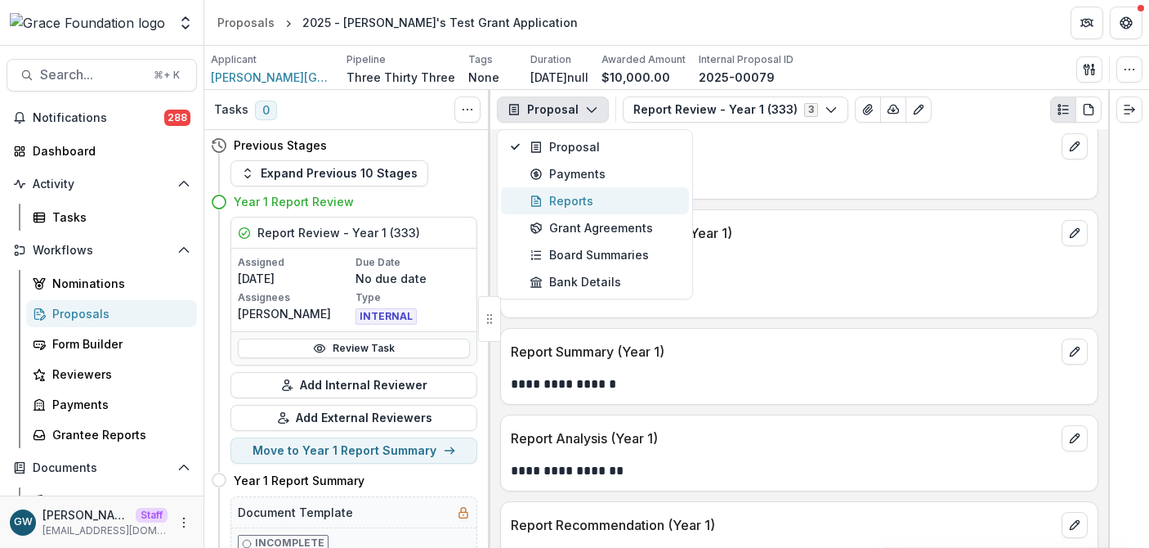
click at [575, 192] on div "Reports" at bounding box center [605, 200] width 150 height 17
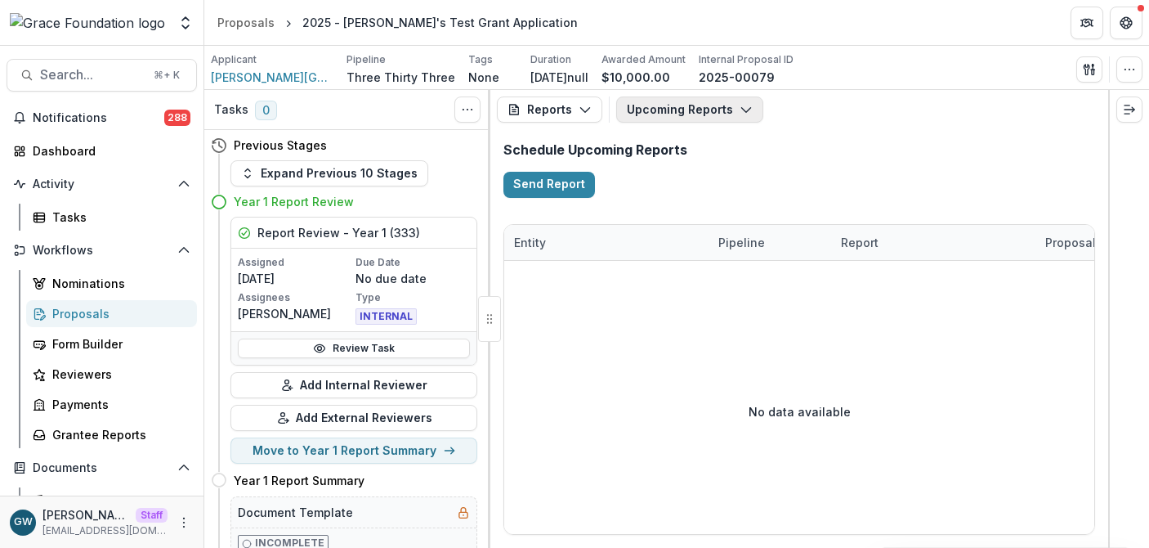
click at [705, 111] on button "Upcoming Reports" at bounding box center [689, 109] width 147 height 26
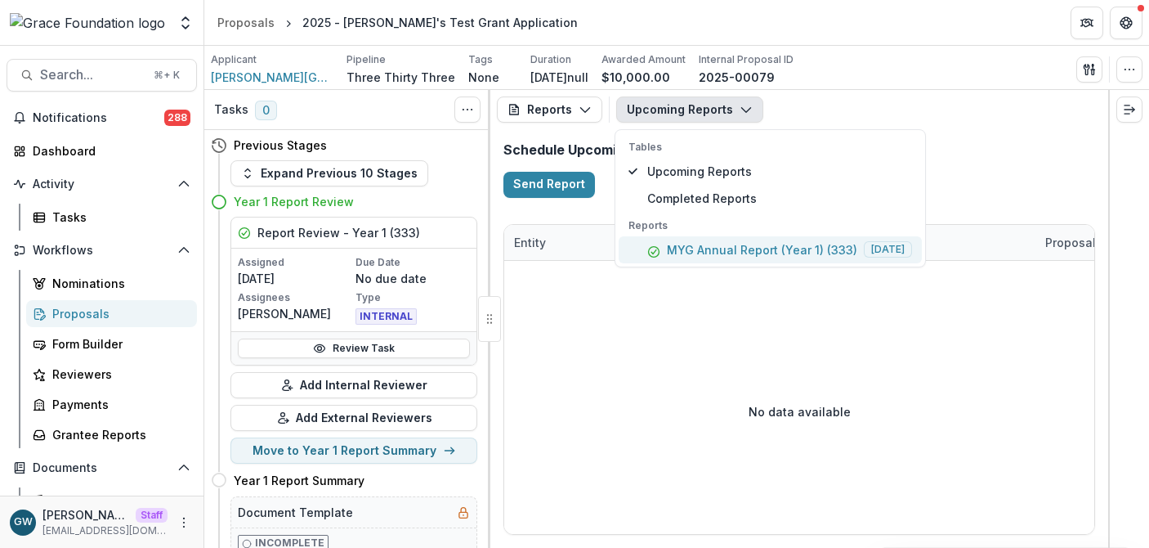
click at [696, 246] on p "MYG Annual Report (Year 1) (333)" at bounding box center [762, 249] width 190 height 17
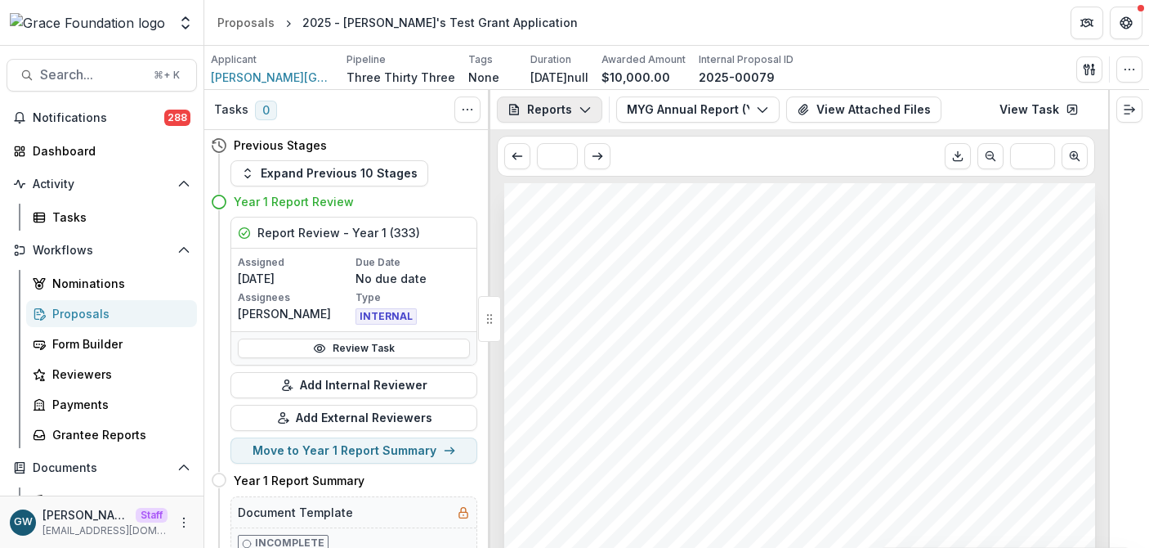
click at [556, 110] on button "Reports" at bounding box center [549, 109] width 105 height 26
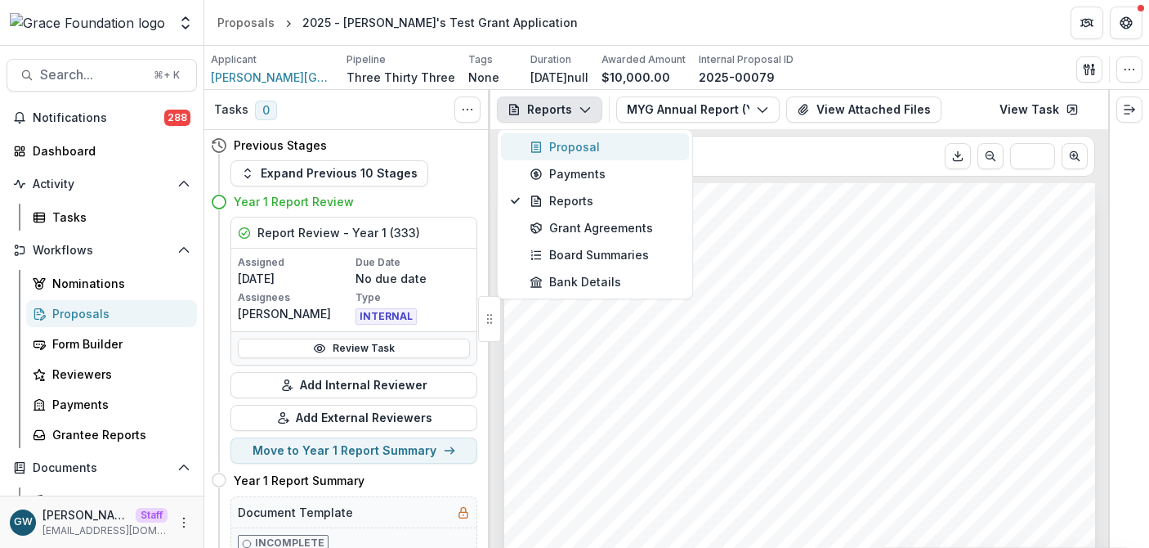
click at [566, 143] on div "Proposal" at bounding box center [605, 146] width 150 height 17
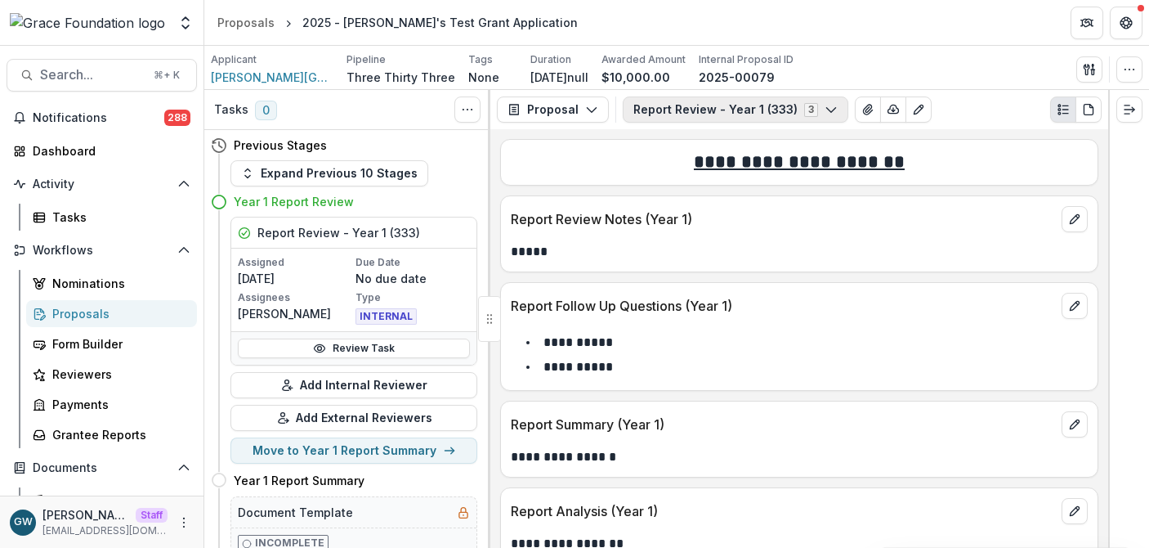
click at [664, 106] on button "Report Review - Year 1 (333) 3" at bounding box center [736, 109] width 226 height 26
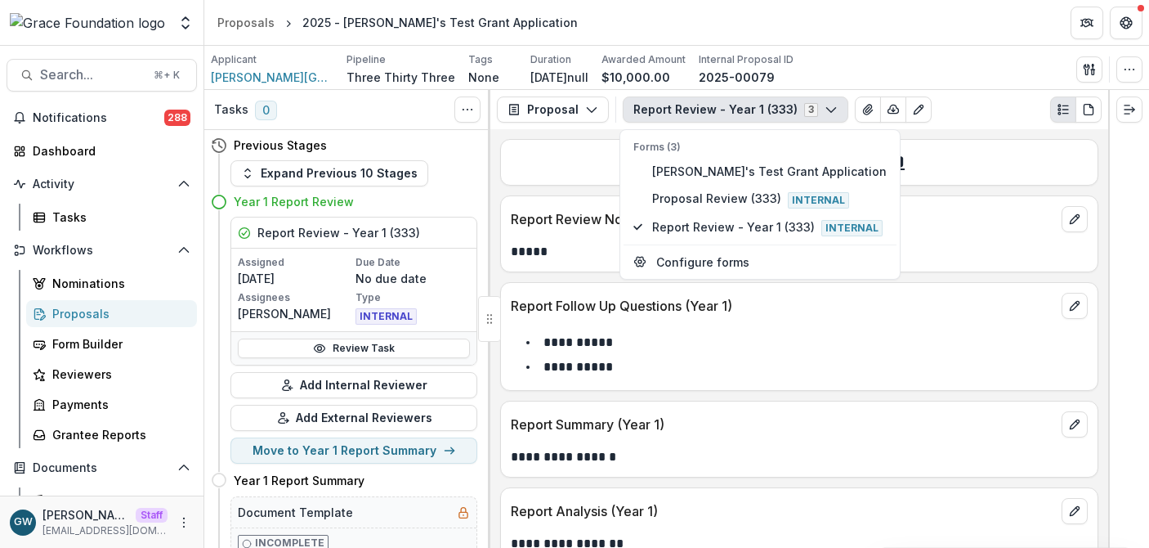
click at [510, 133] on div "**********" at bounding box center [799, 338] width 618 height 418
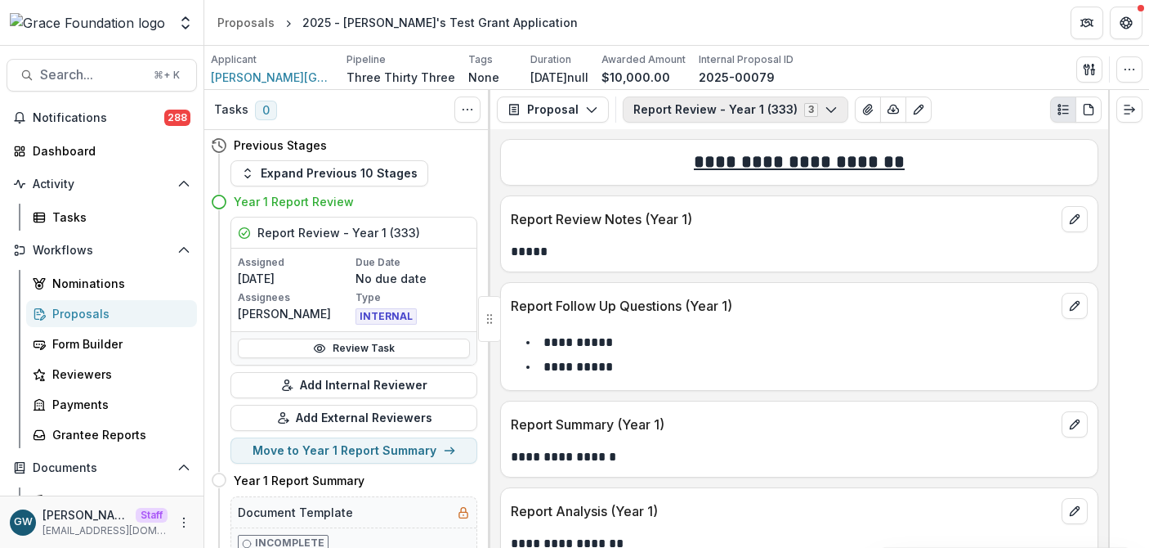
click at [699, 112] on button "Report Review - Year 1 (333) 3" at bounding box center [736, 109] width 226 height 26
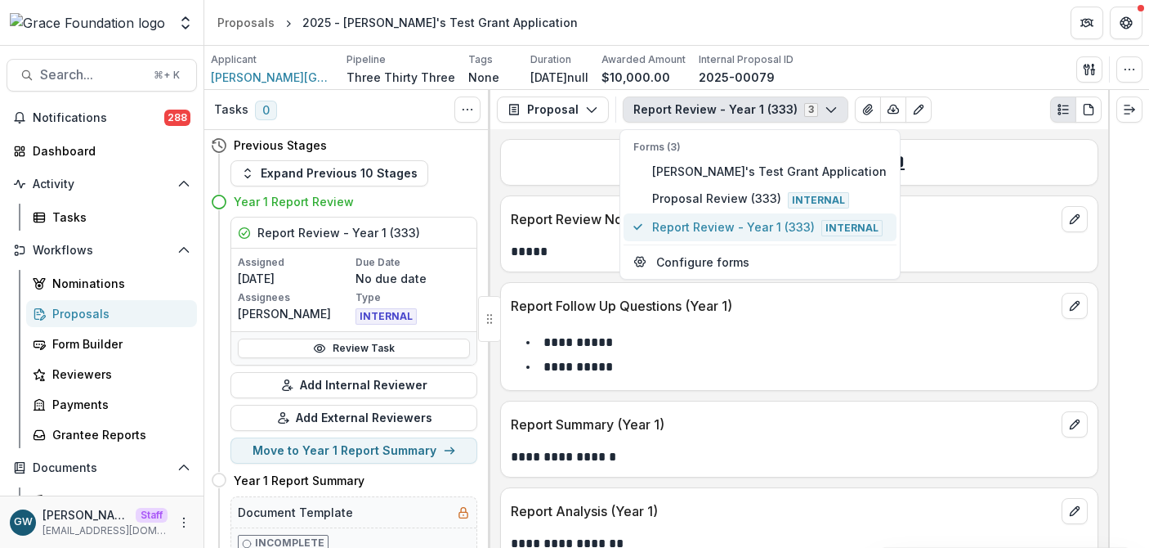
click at [702, 230] on span "Report Review - Year 1 (333) Internal" at bounding box center [769, 227] width 235 height 18
click at [969, 128] on div "Proposal Proposal Payments Reports Grant Agreements Board Summaries Bank Detail…" at bounding box center [799, 109] width 618 height 39
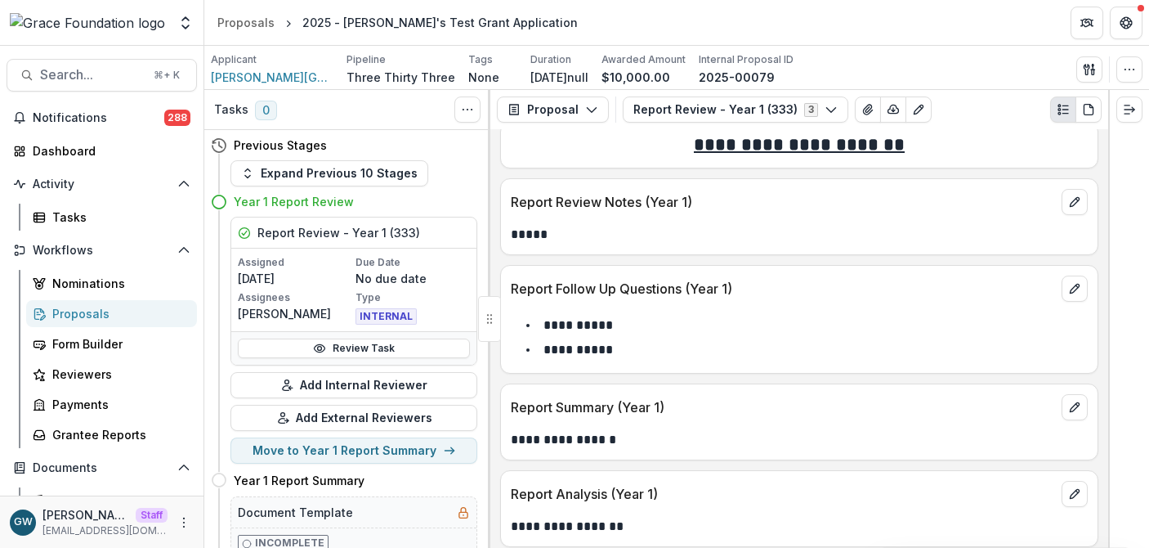
scroll to position [34, 0]
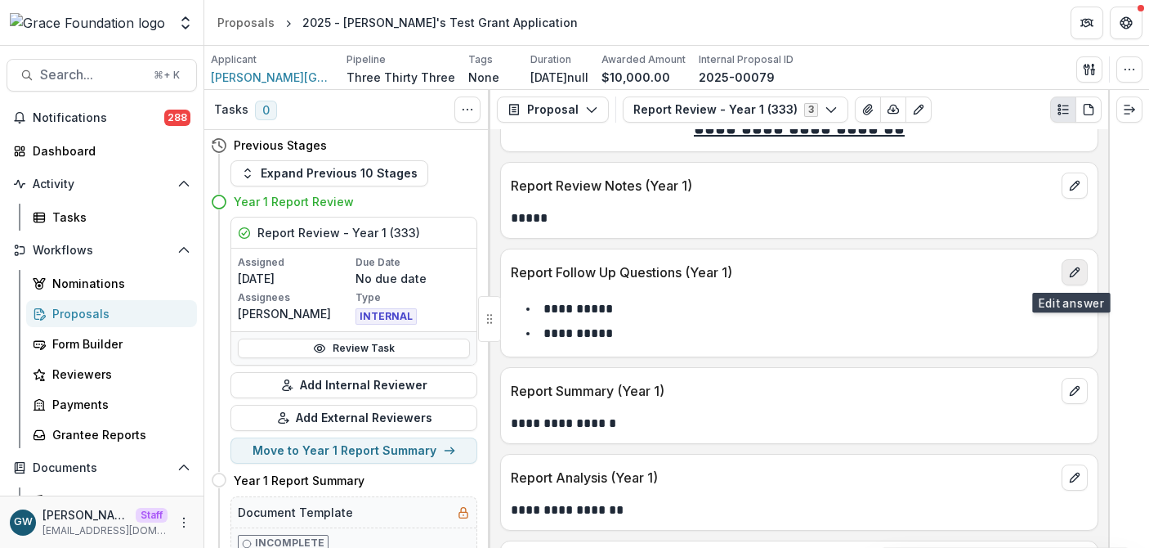
click at [1079, 275] on button "edit" at bounding box center [1075, 272] width 26 height 26
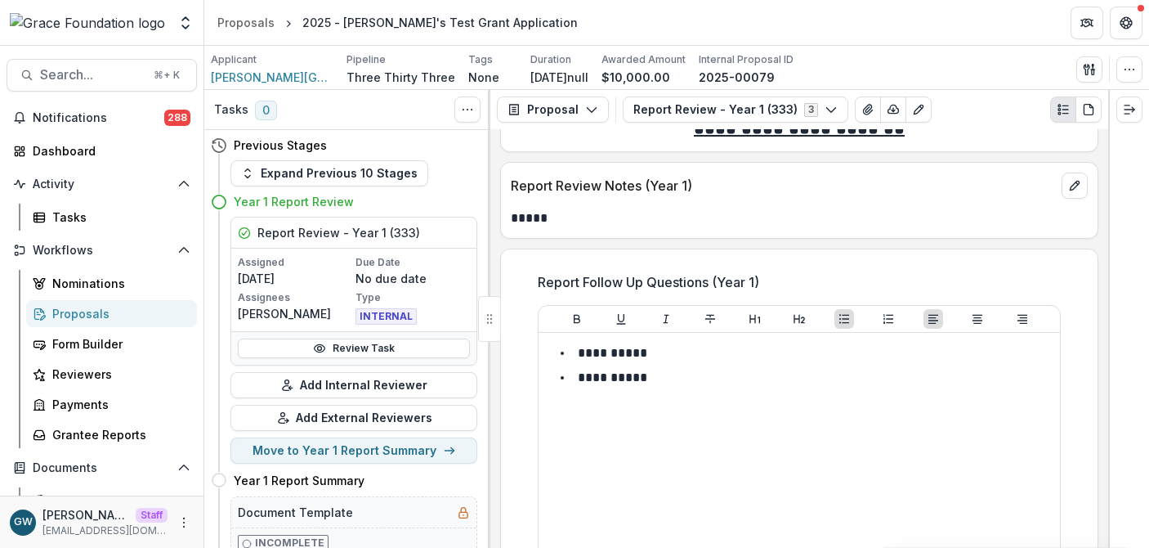
click at [920, 241] on div "**********" at bounding box center [799, 338] width 618 height 418
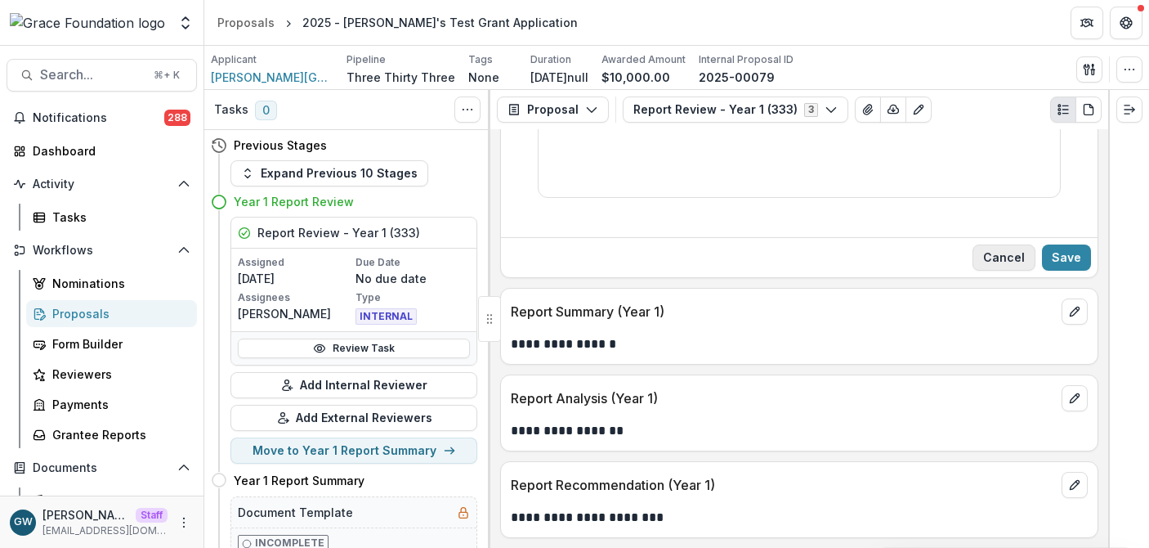
click at [1001, 263] on button "Cancel" at bounding box center [1004, 257] width 63 height 26
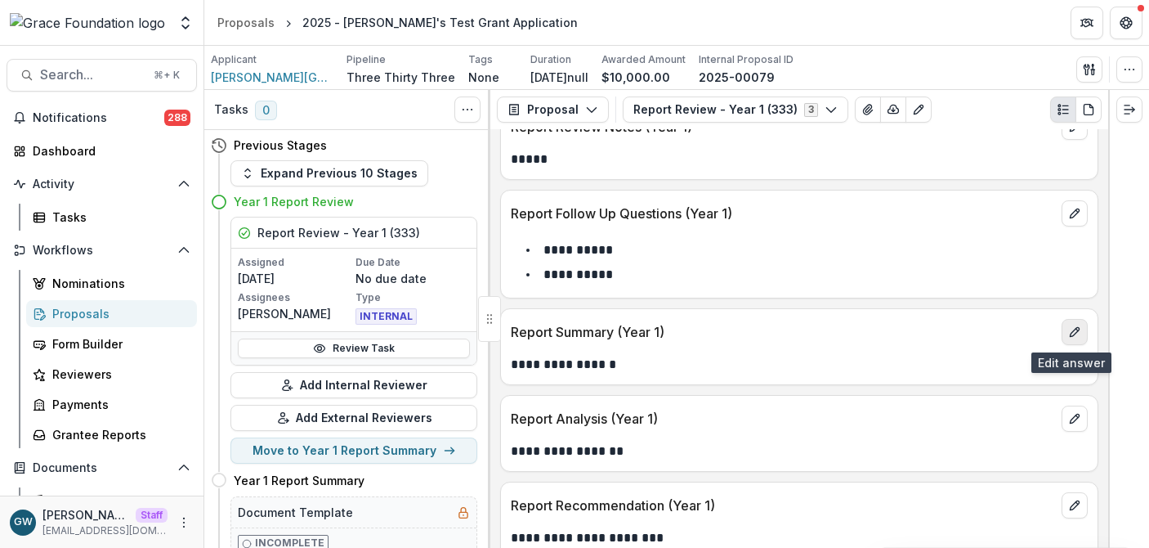
click at [1071, 337] on icon "edit" at bounding box center [1074, 331] width 13 height 13
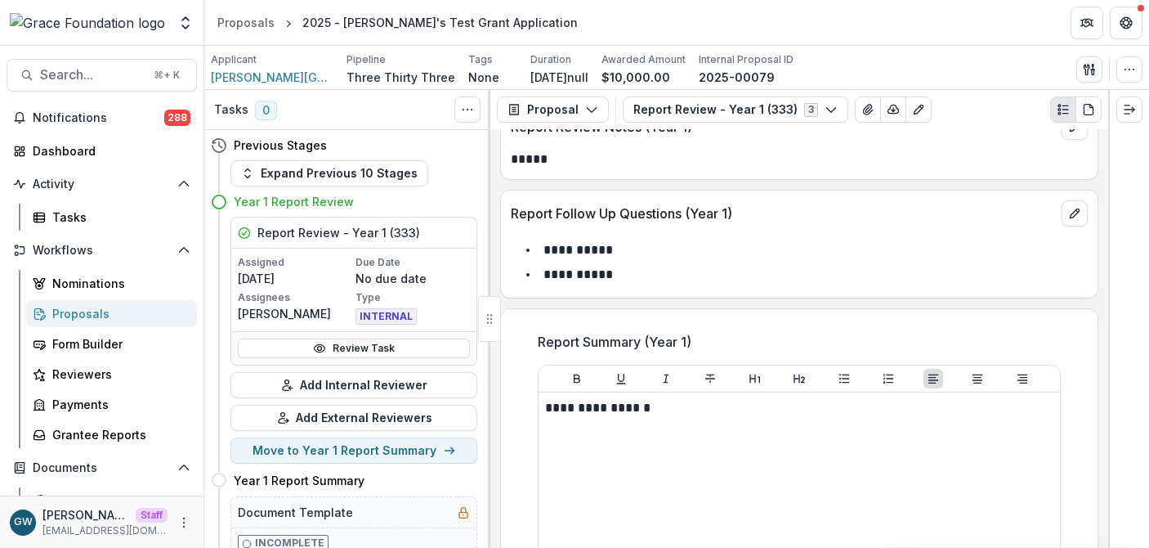
scroll to position [96, 0]
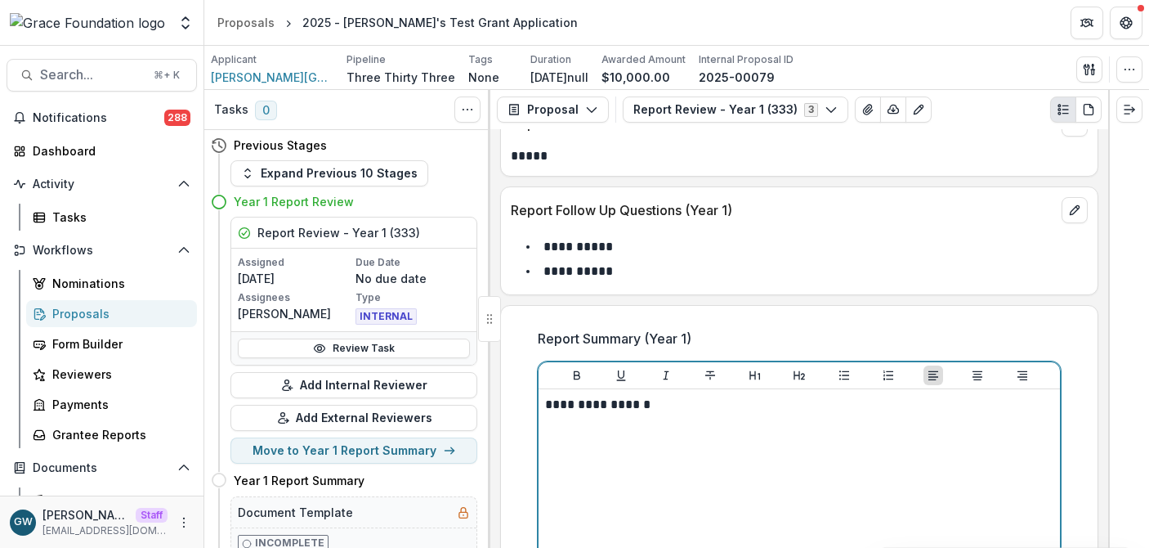
click at [695, 411] on p "**********" at bounding box center [799, 405] width 508 height 18
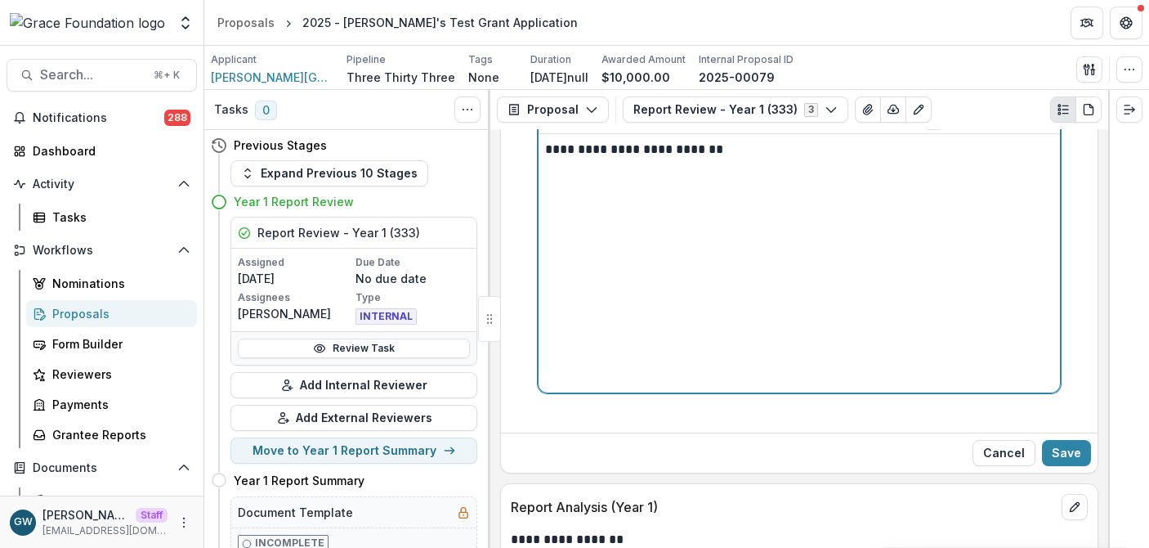
scroll to position [354, 0]
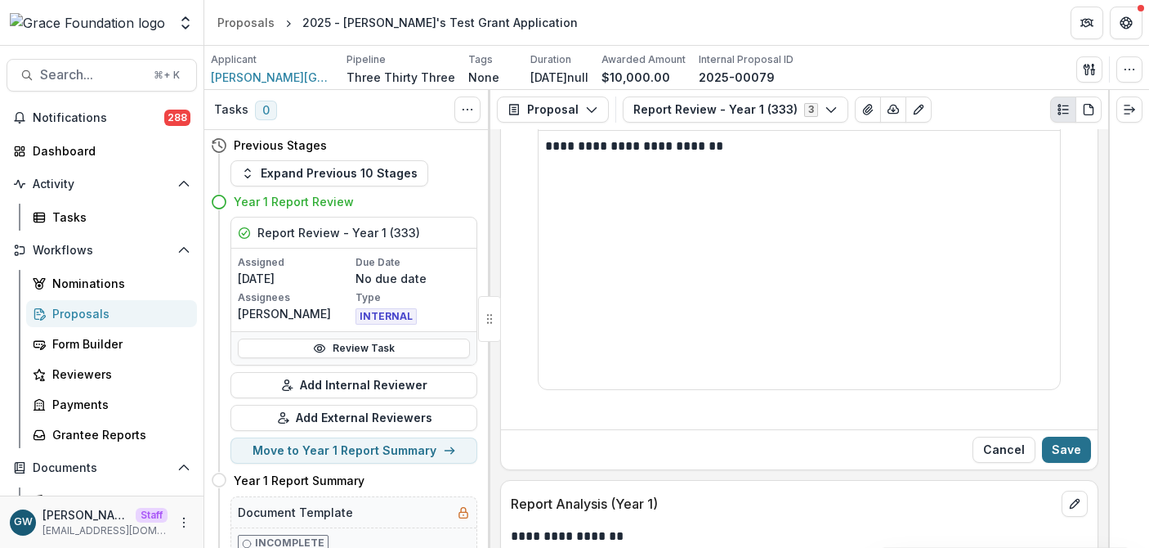
click at [1053, 440] on button "Save" at bounding box center [1066, 449] width 49 height 26
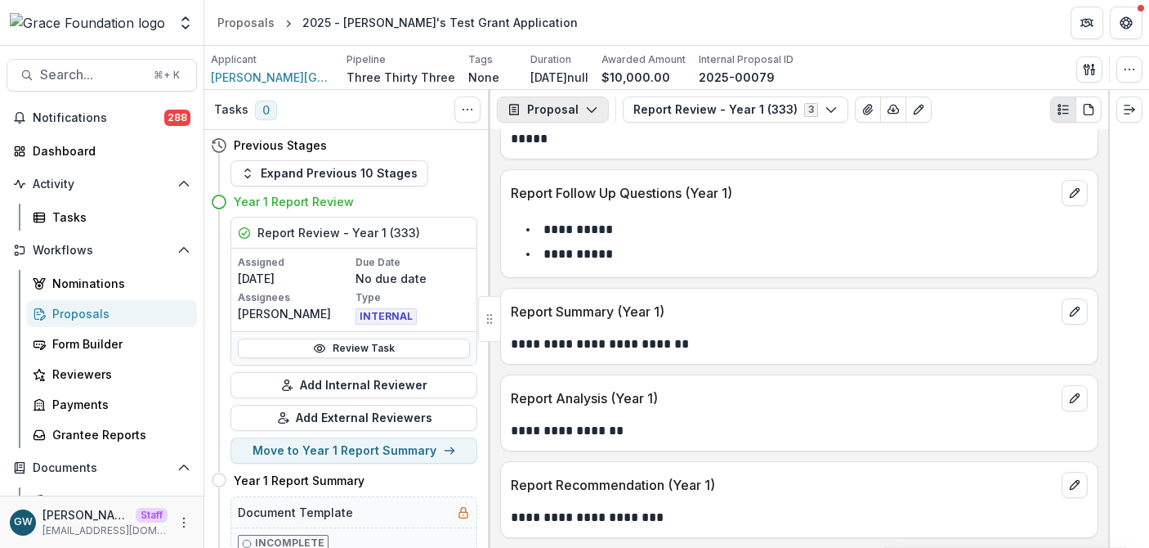
click at [564, 111] on button "Proposal" at bounding box center [553, 109] width 112 height 26
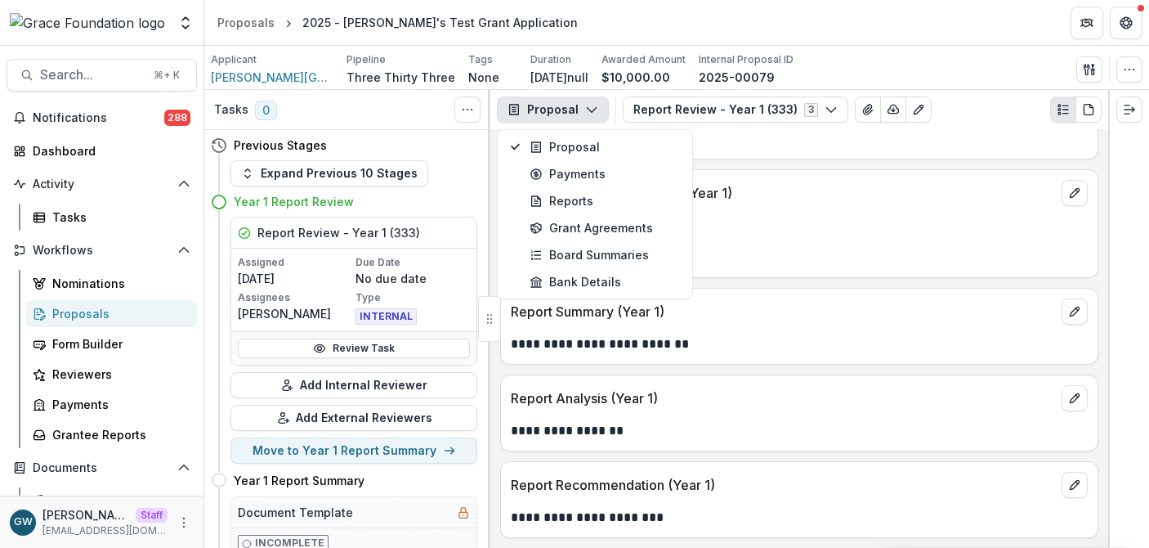
click at [743, 164] on div "**********" at bounding box center [799, 338] width 618 height 418
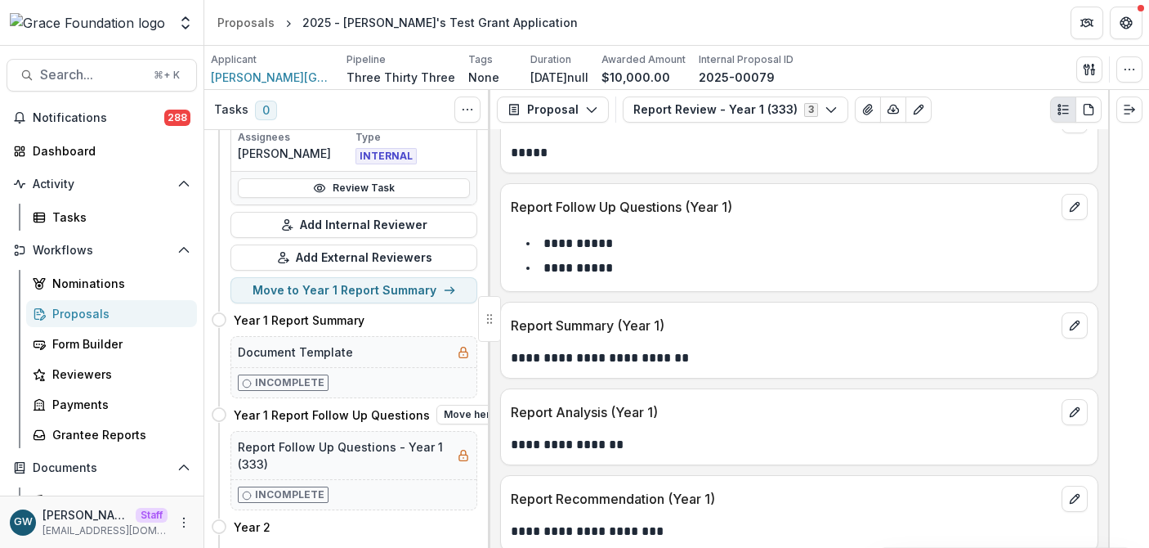
scroll to position [181, 0]
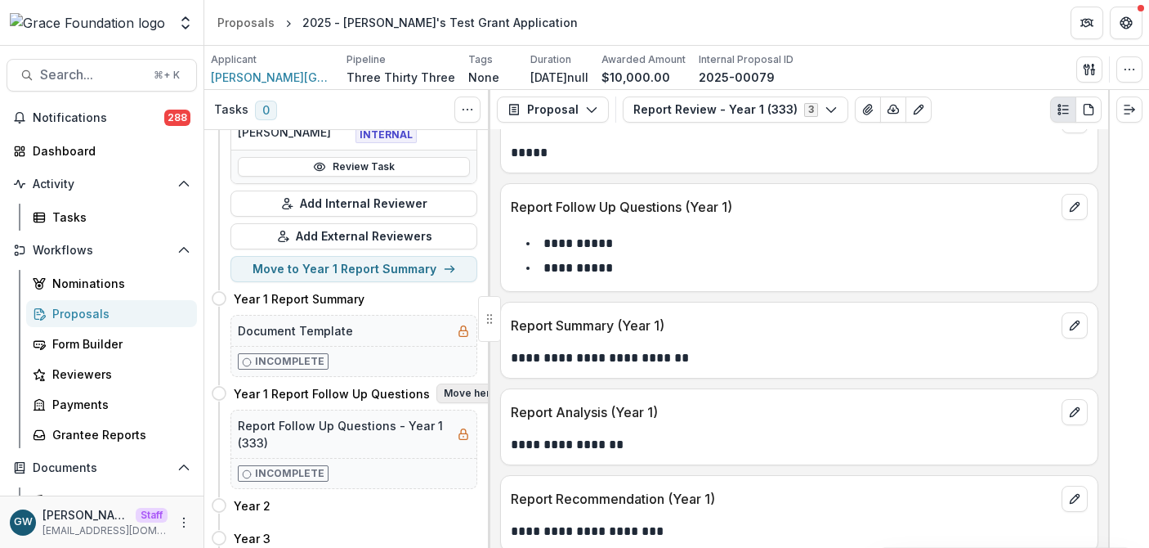
click at [462, 392] on button "Move here" at bounding box center [470, 393] width 68 height 20
select select "**********"
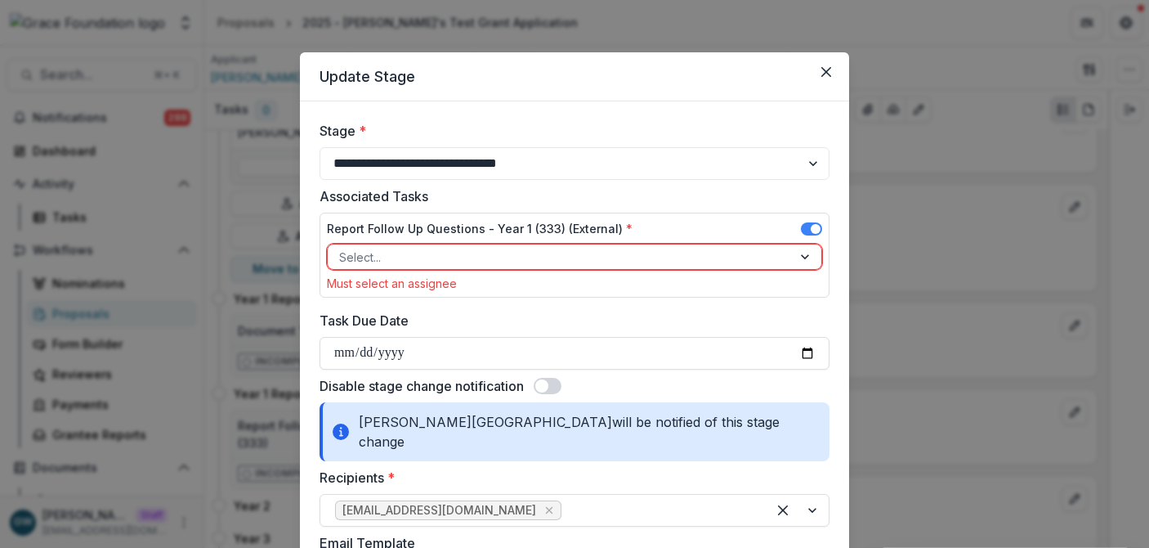
click at [429, 260] on div at bounding box center [559, 257] width 441 height 20
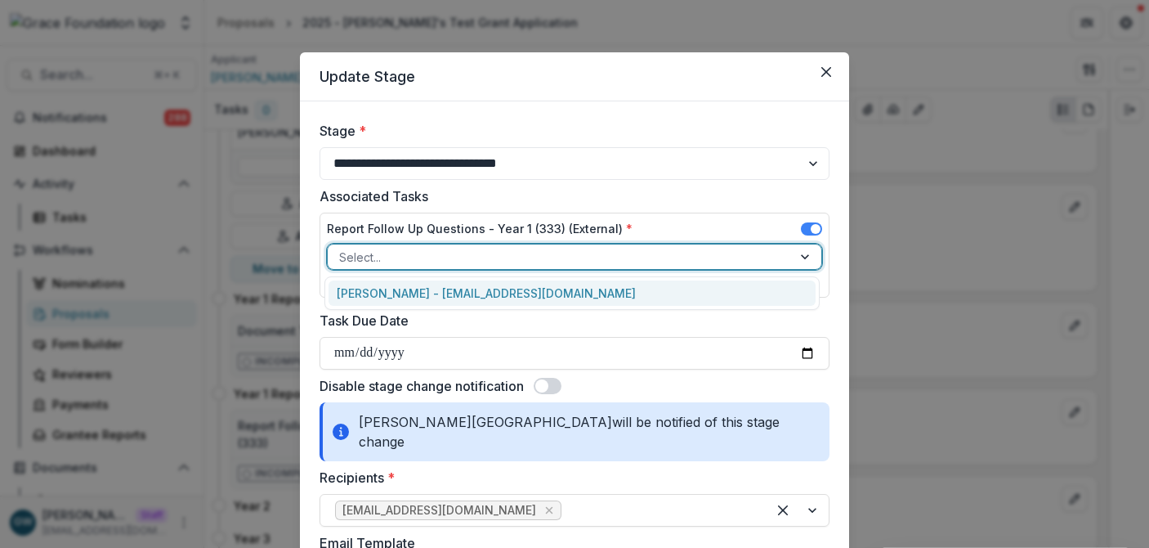
click at [430, 293] on div "Charles Hackley - charleshackley1873@gmail.com" at bounding box center [572, 292] width 487 height 25
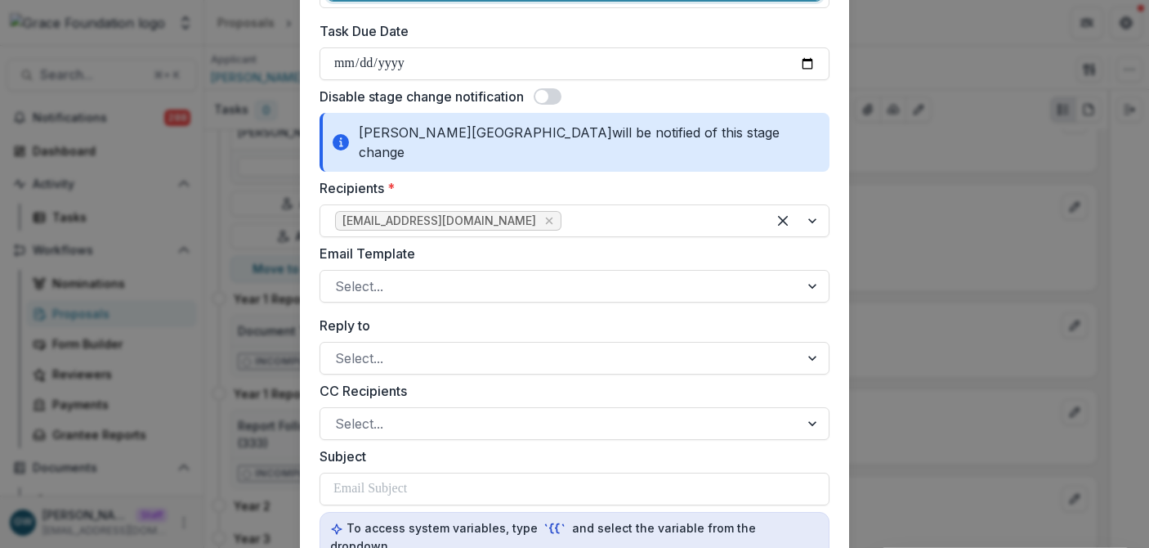
scroll to position [305, 0]
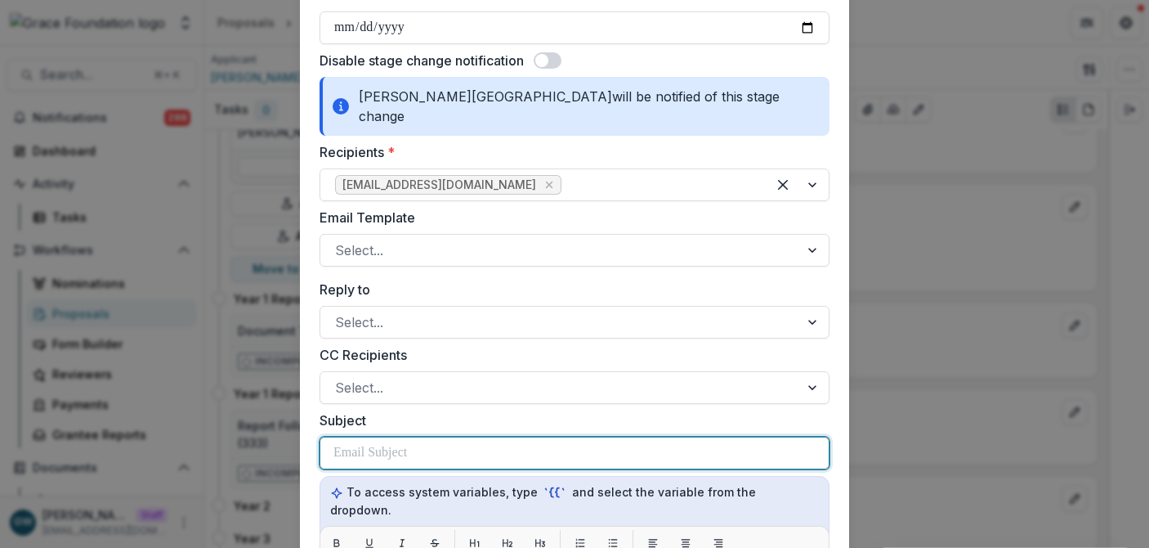
click at [381, 443] on p at bounding box center [370, 453] width 74 height 20
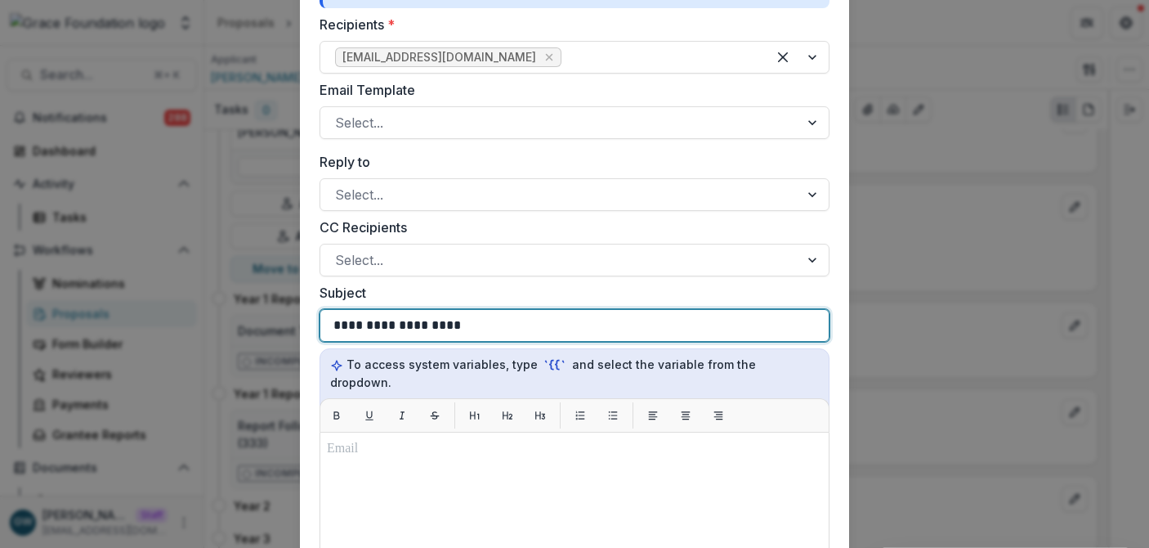
scroll to position [448, 0]
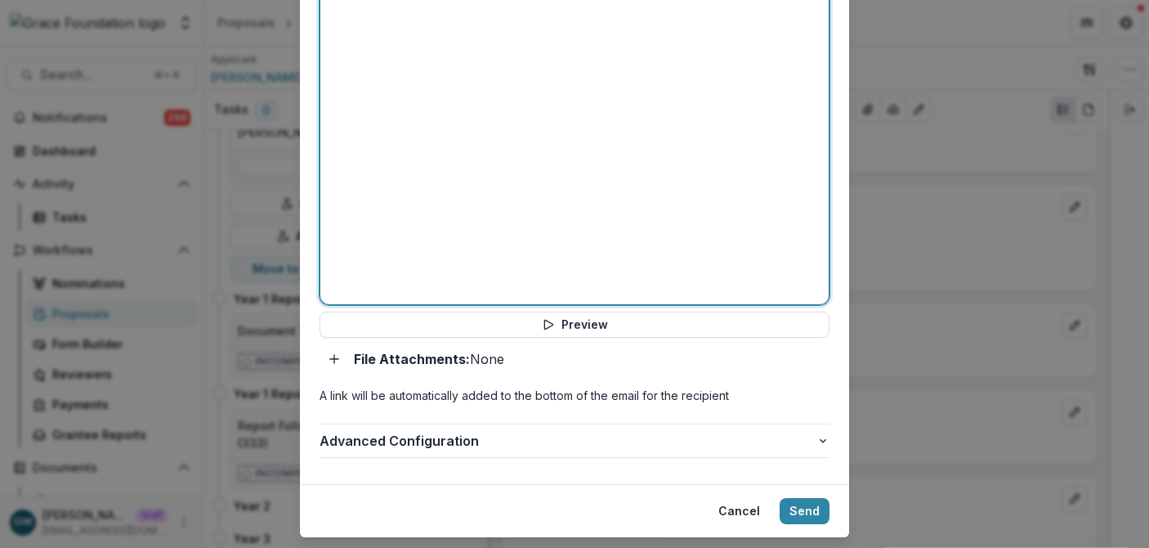
scroll to position [973, 0]
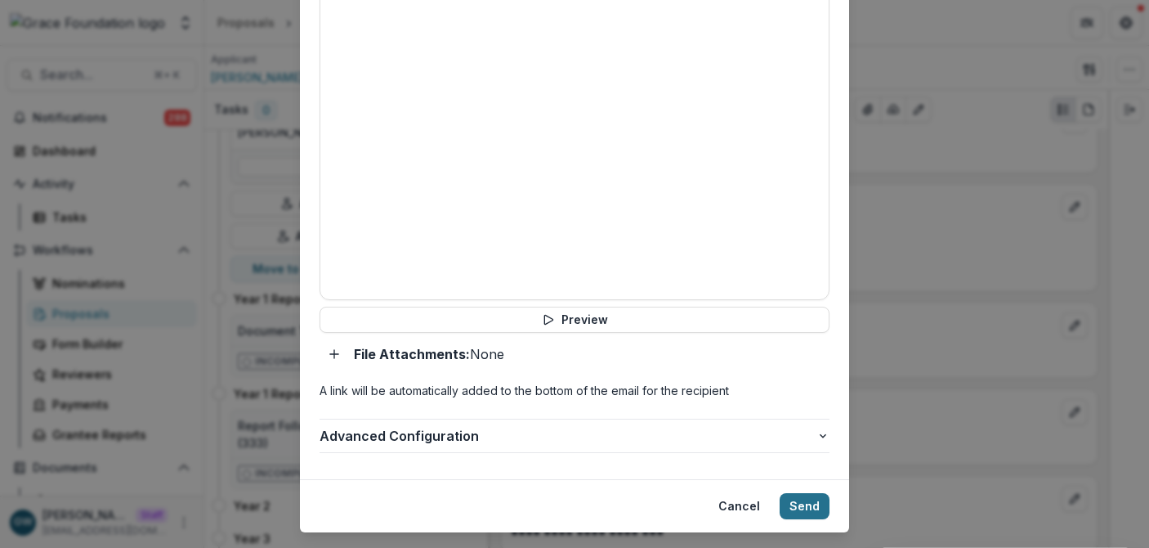
click at [812, 493] on button "Send" at bounding box center [805, 506] width 50 height 26
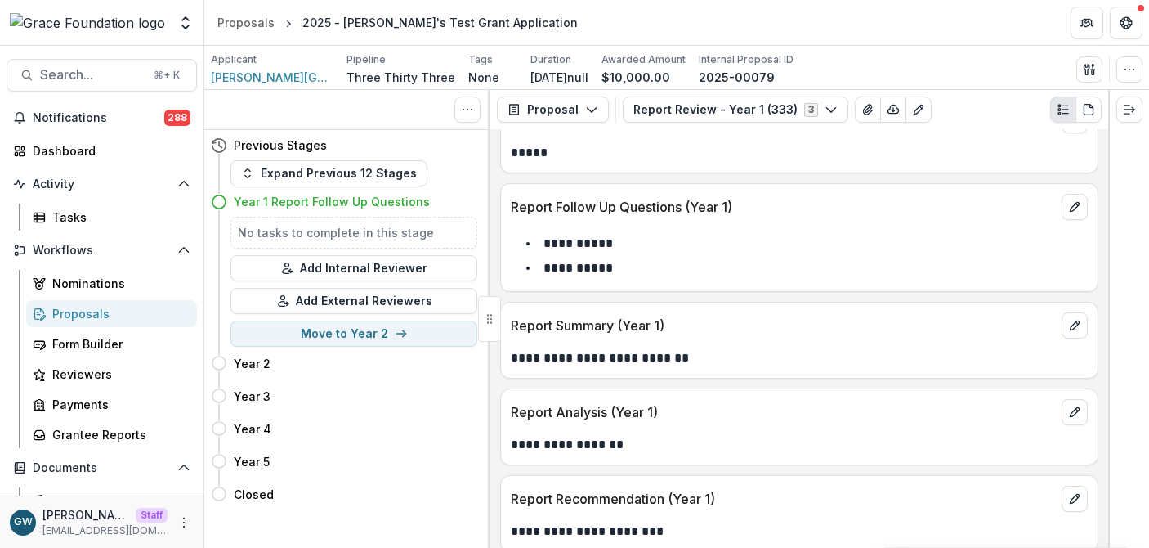
scroll to position [0, 0]
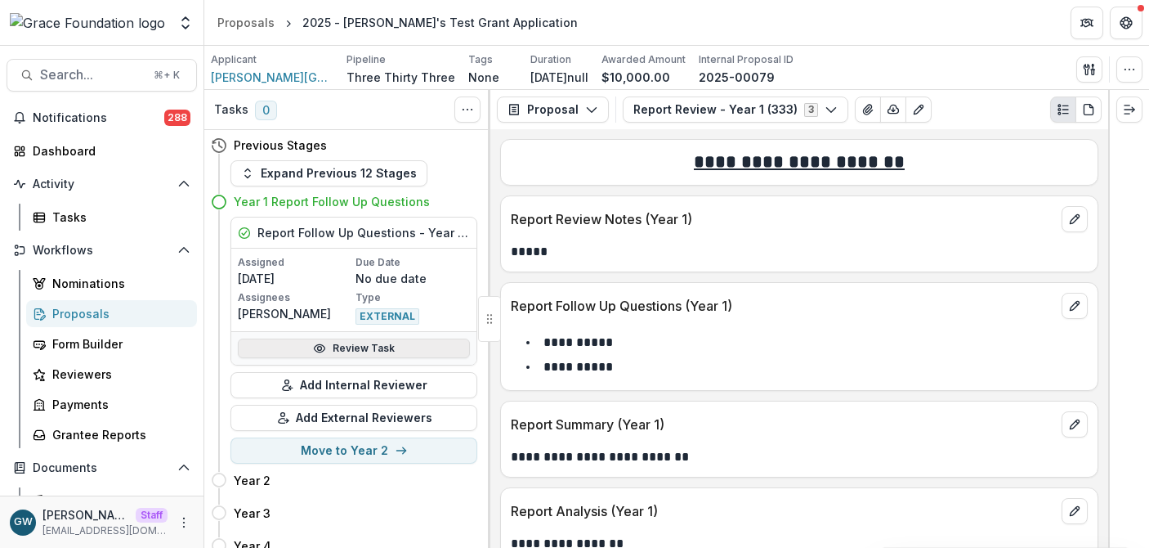
click at [281, 346] on link "Review Task" at bounding box center [354, 348] width 232 height 20
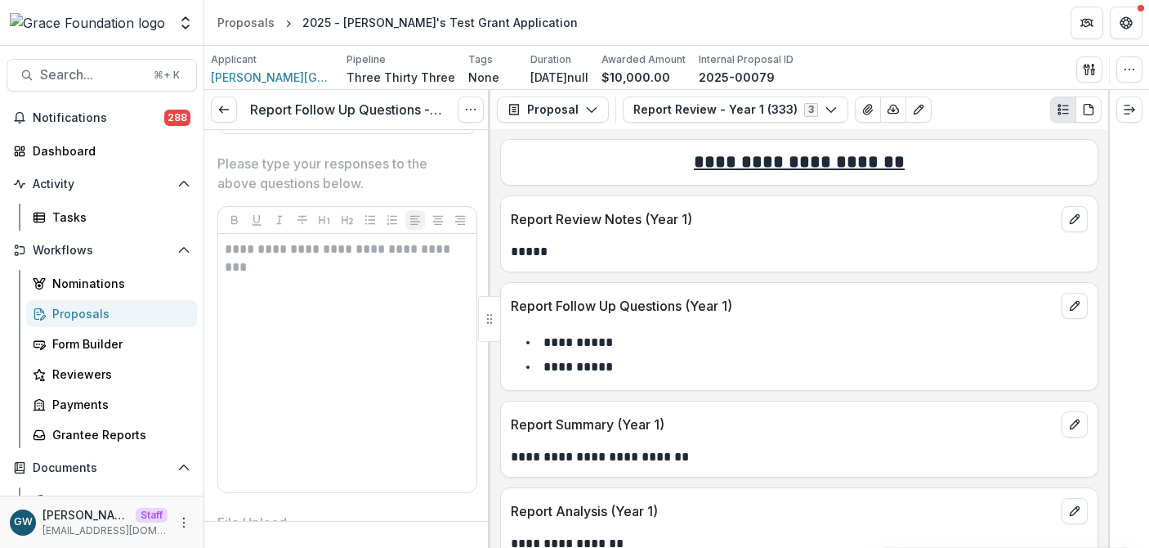
scroll to position [415, 0]
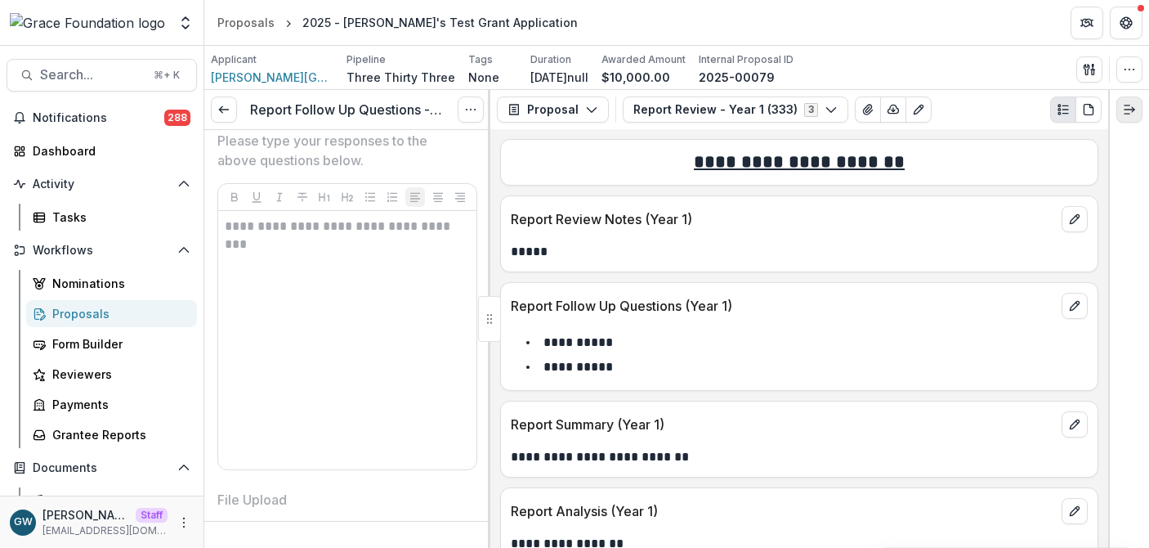
click at [1128, 106] on icon "Expand right" at bounding box center [1129, 109] width 13 height 13
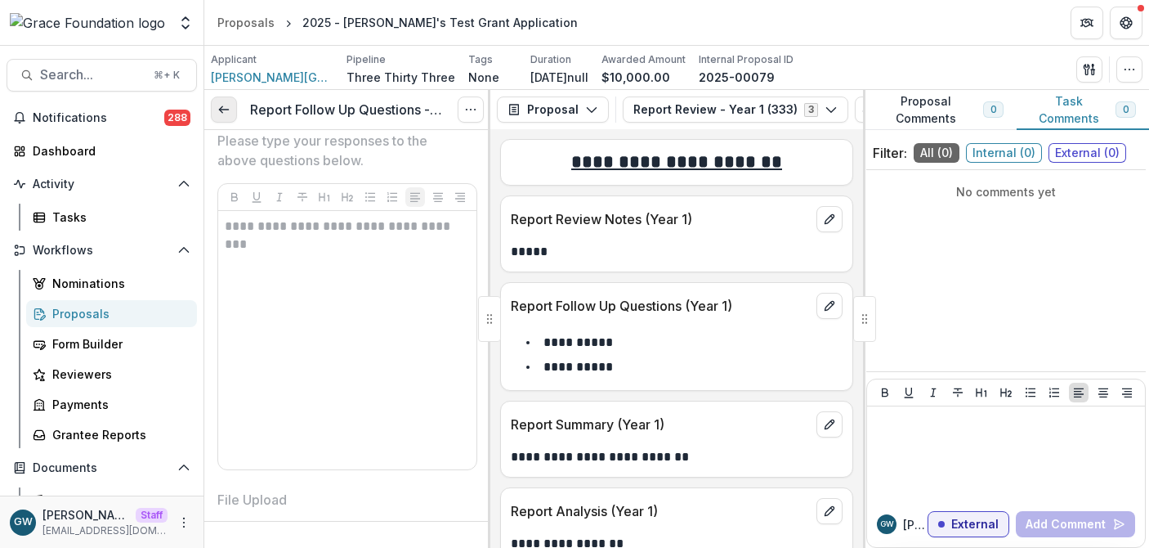
click at [225, 110] on line at bounding box center [223, 110] width 9 height 0
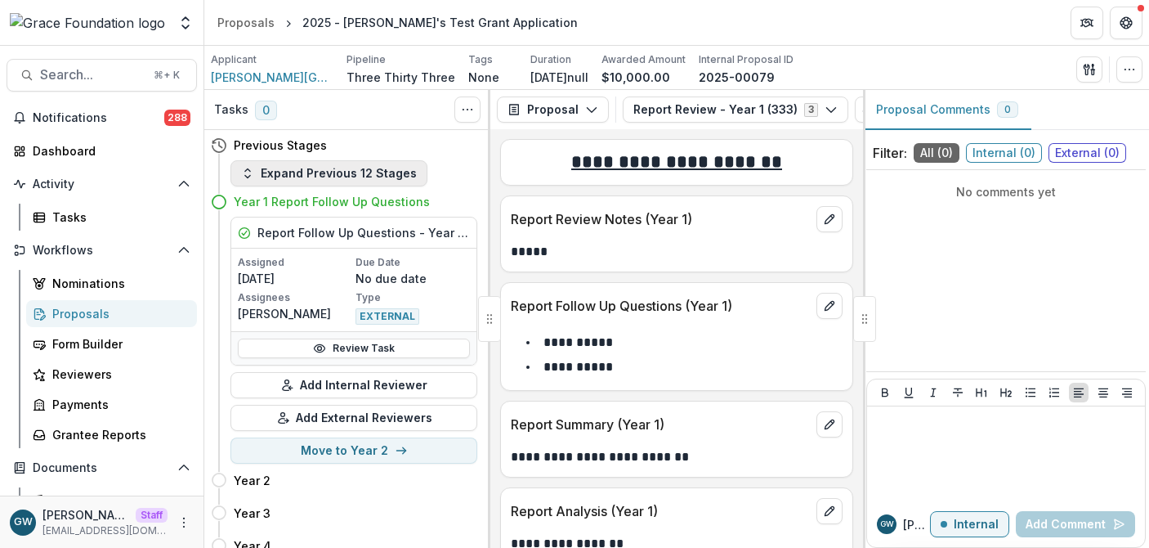
click at [294, 170] on button "Expand Previous 12 Stages" at bounding box center [328, 173] width 197 height 26
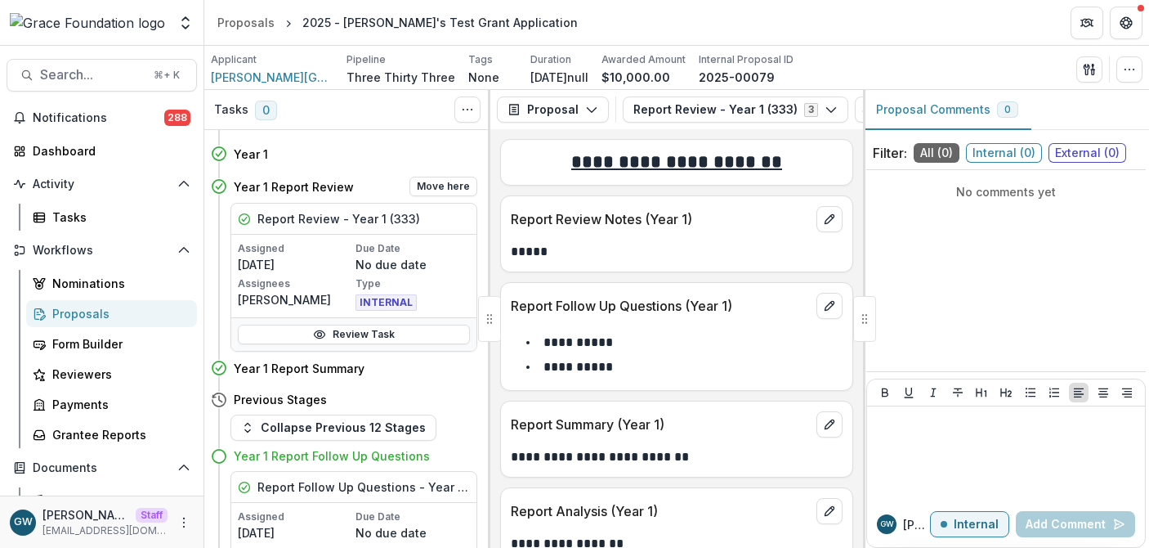
scroll to position [1214, 0]
click at [437, 371] on button "Move here" at bounding box center [443, 367] width 68 height 20
select select "**********"
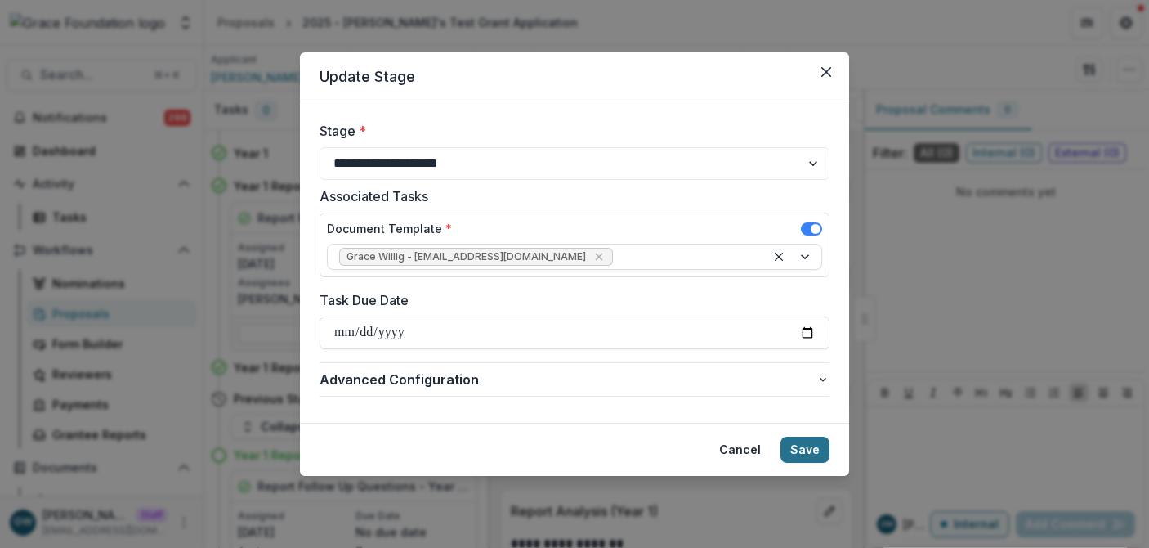
click at [802, 451] on button "Save" at bounding box center [805, 449] width 49 height 26
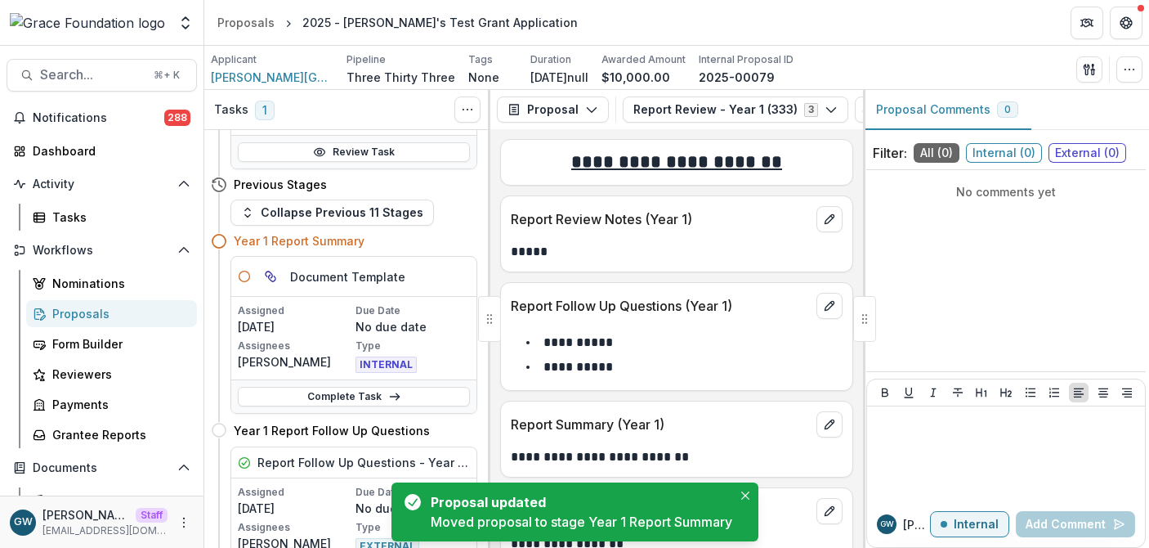
scroll to position [1398, 0]
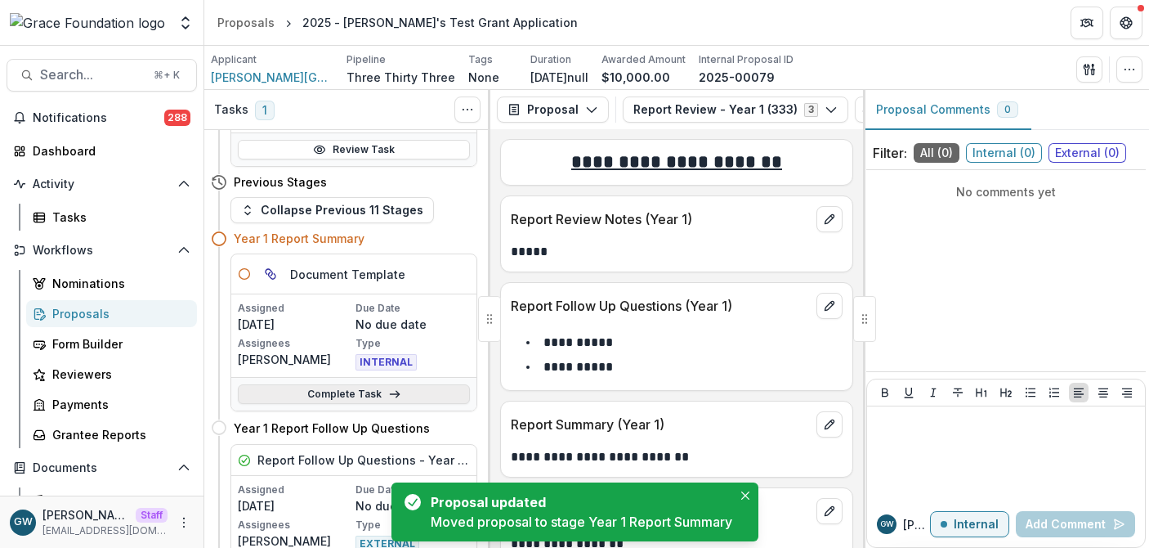
click at [325, 398] on link "Complete Task" at bounding box center [354, 394] width 232 height 20
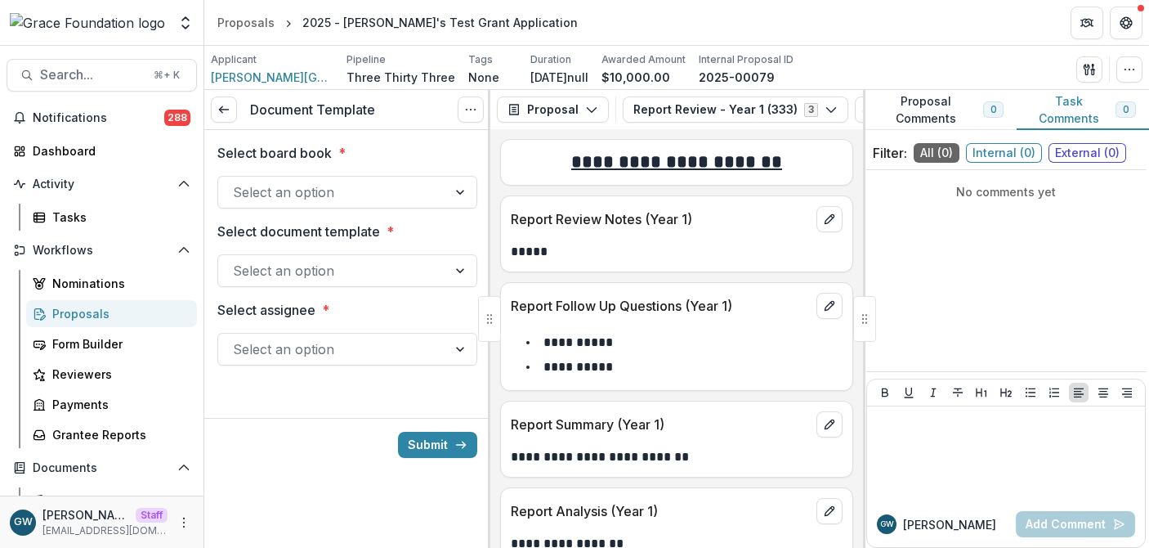
click at [293, 195] on div at bounding box center [332, 192] width 199 height 23
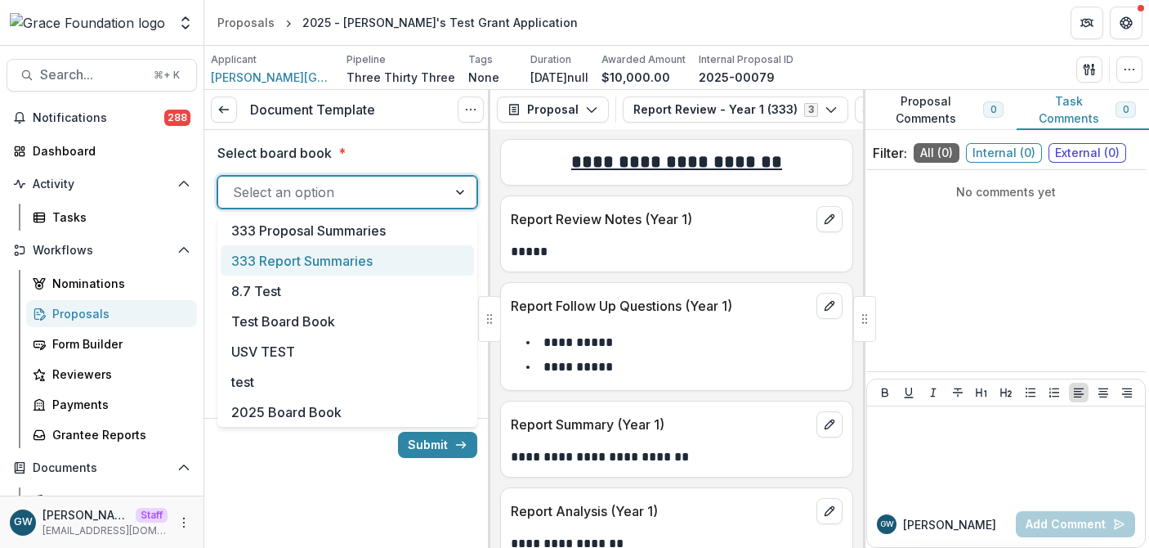
click at [300, 259] on div "333 Report Summaries" at bounding box center [347, 260] width 253 height 30
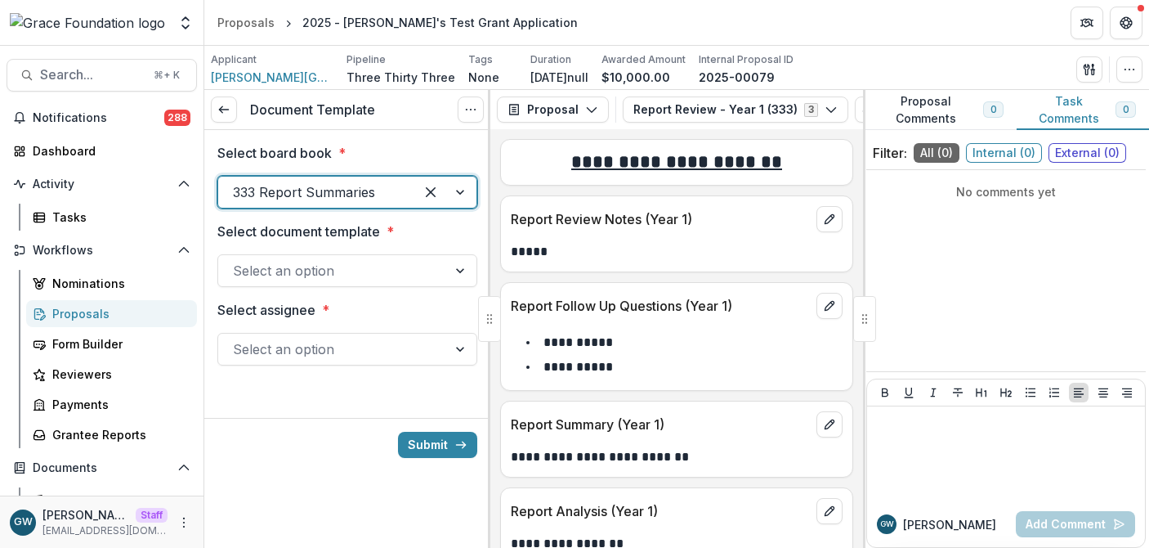
click at [306, 271] on div at bounding box center [332, 270] width 199 height 23
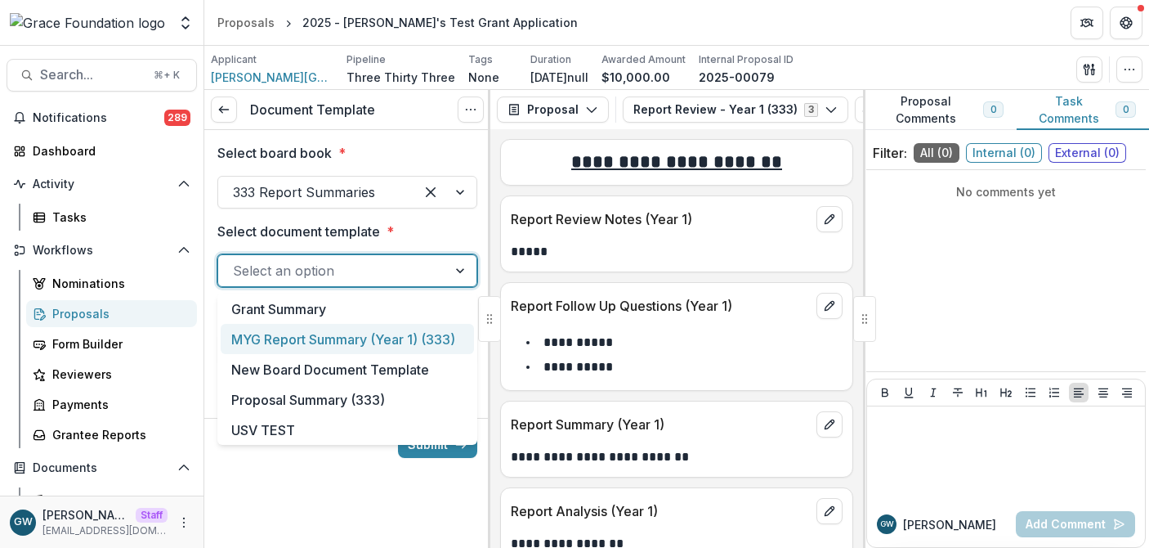
click at [388, 339] on div "MYG Report Summary (Year 1) (333)" at bounding box center [347, 339] width 253 height 30
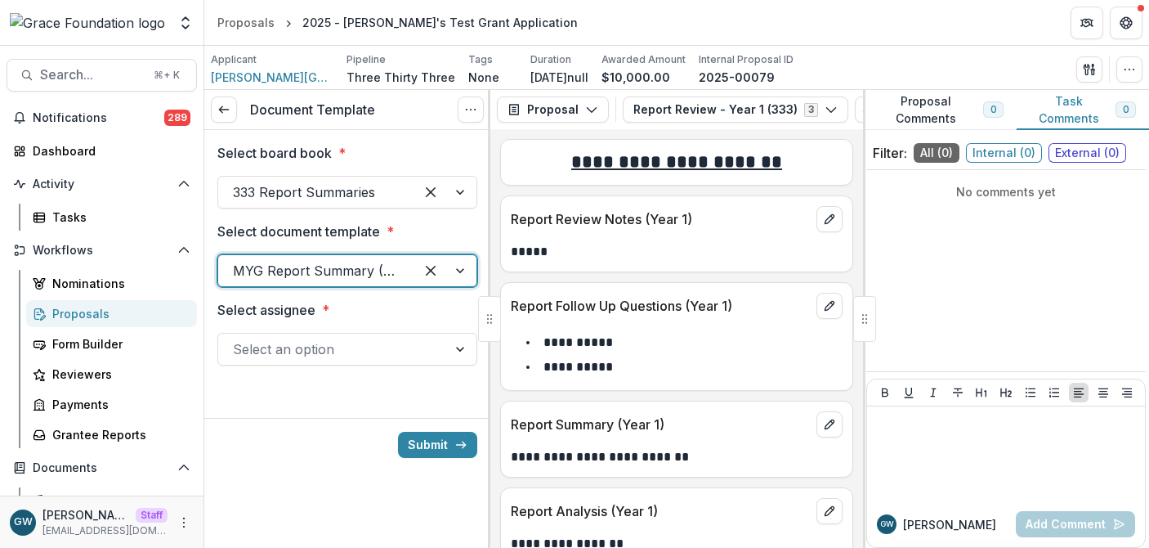
click at [358, 346] on div at bounding box center [332, 349] width 199 height 23
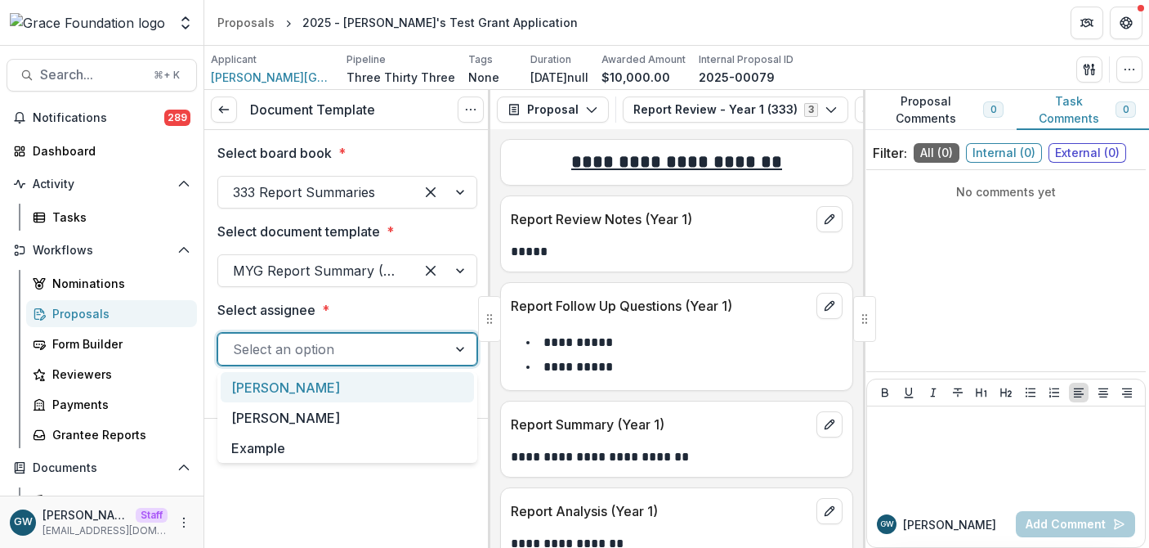
click at [344, 387] on div "[PERSON_NAME]" at bounding box center [347, 387] width 253 height 30
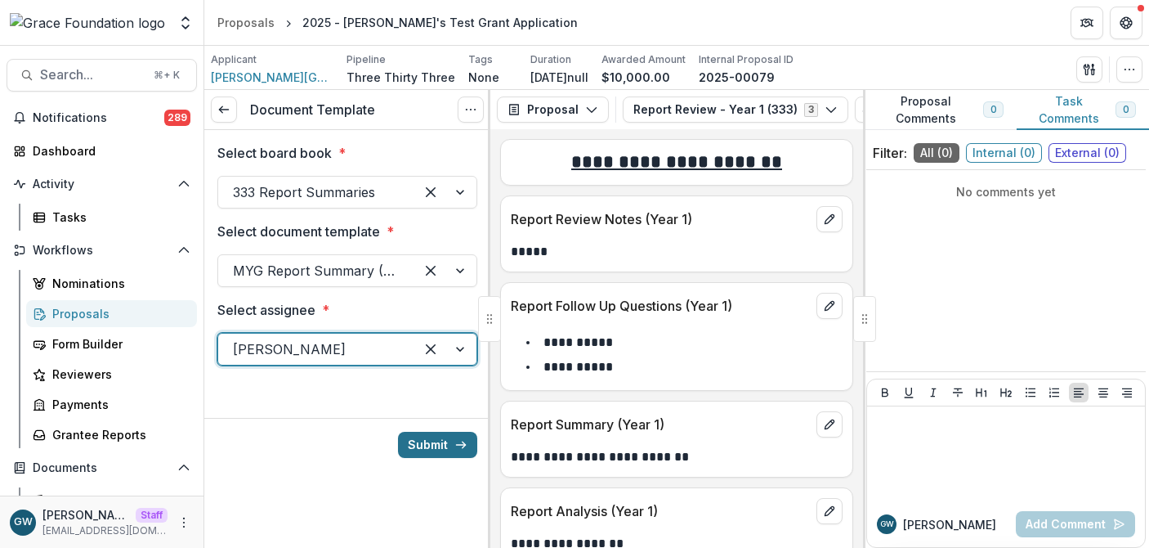
click at [426, 442] on button "Submit" at bounding box center [437, 445] width 79 height 26
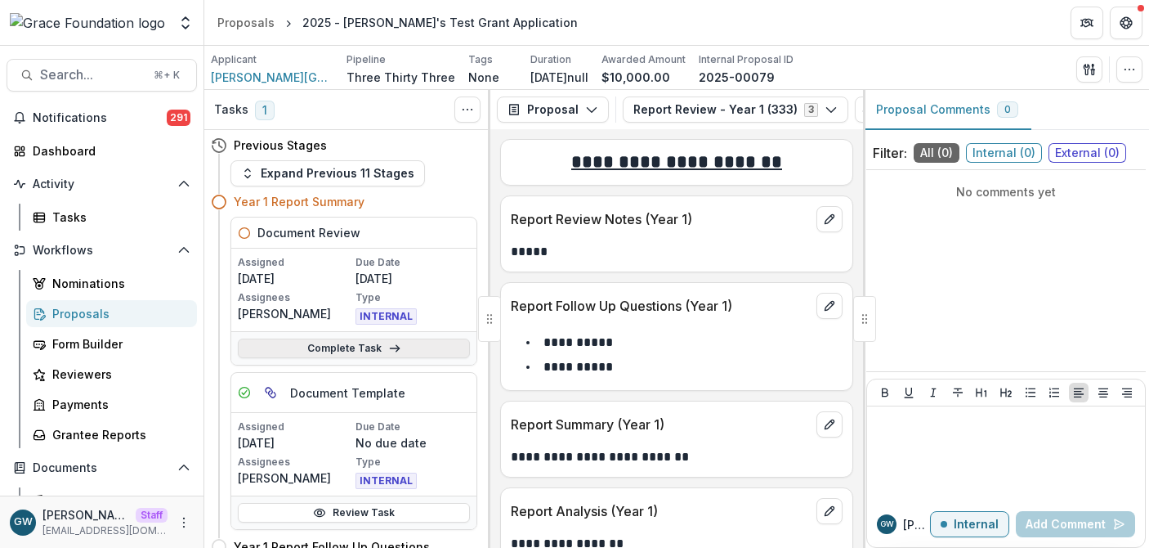
click at [307, 351] on link "Complete Task" at bounding box center [354, 348] width 232 height 20
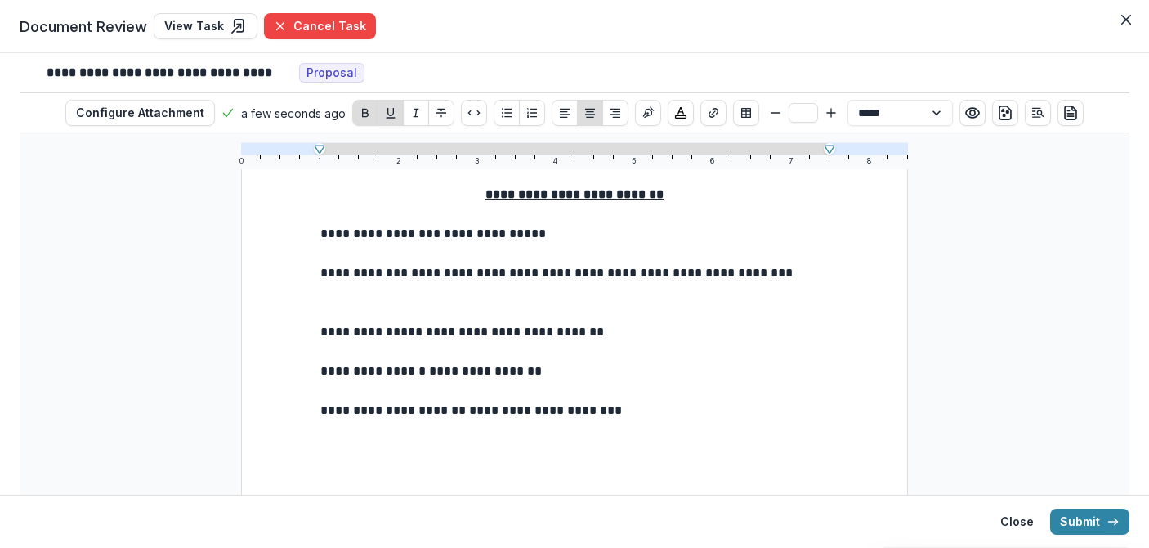
scroll to position [86, 0]
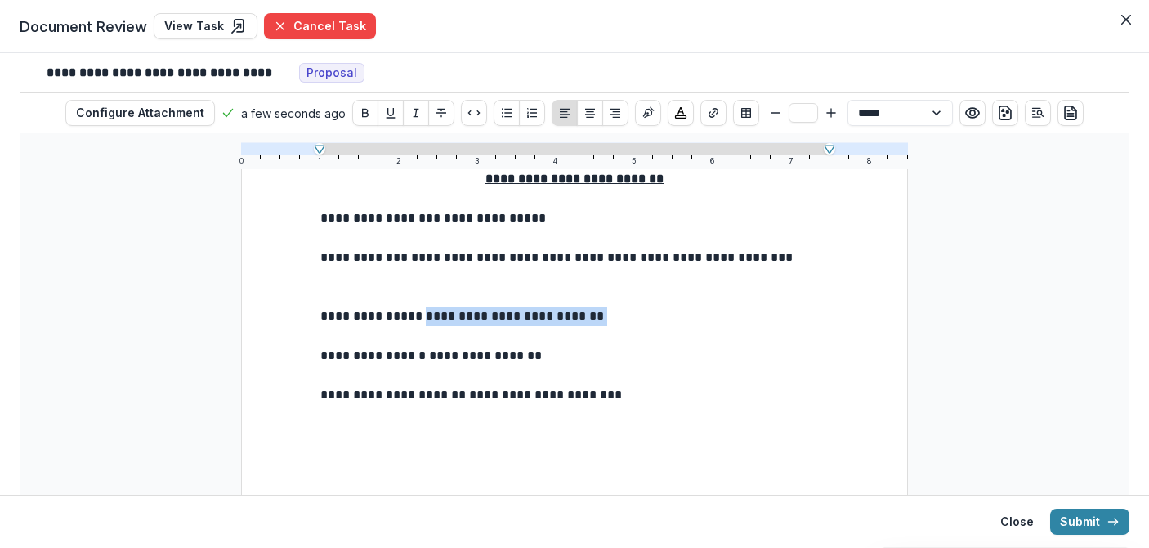
drag, startPoint x: 430, startPoint y: 319, endPoint x: 615, endPoint y: 316, distance: 185.6
click at [615, 316] on p "**********" at bounding box center [574, 317] width 508 height 20
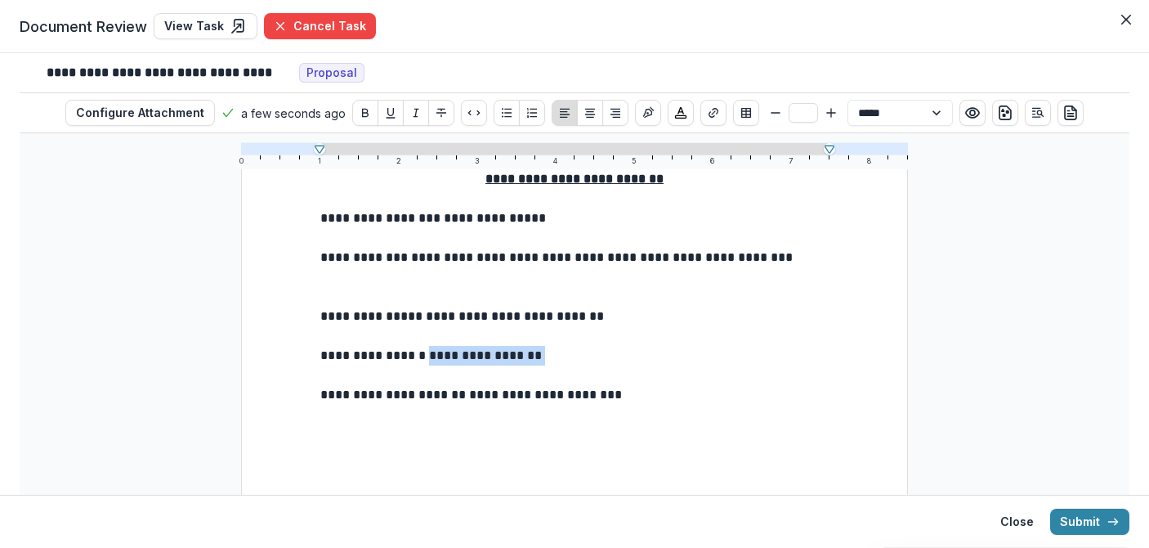
drag, startPoint x: 423, startPoint y: 356, endPoint x: 544, endPoint y: 354, distance: 120.2
click at [544, 354] on p "**********" at bounding box center [574, 356] width 508 height 20
click at [571, 316] on p "**********" at bounding box center [574, 317] width 508 height 20
click at [639, 313] on p "**********" at bounding box center [574, 317] width 508 height 20
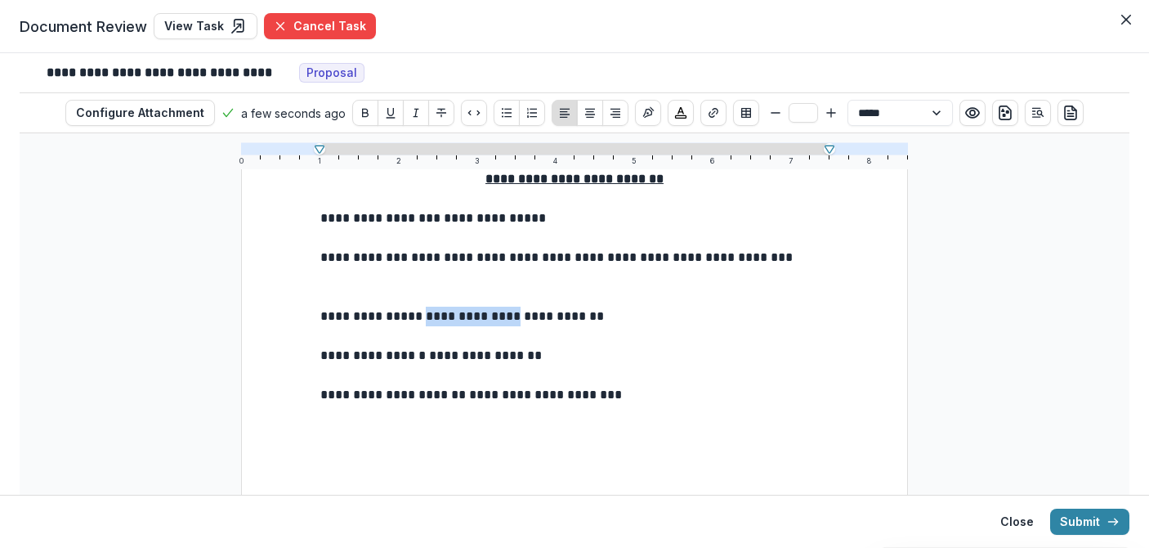
drag, startPoint x: 430, startPoint y: 317, endPoint x: 531, endPoint y: 323, distance: 101.5
click at [531, 323] on p "**********" at bounding box center [574, 317] width 508 height 20
drag, startPoint x: 432, startPoint y: 358, endPoint x: 480, endPoint y: 357, distance: 47.4
click at [480, 357] on p "**********" at bounding box center [574, 356] width 508 height 20
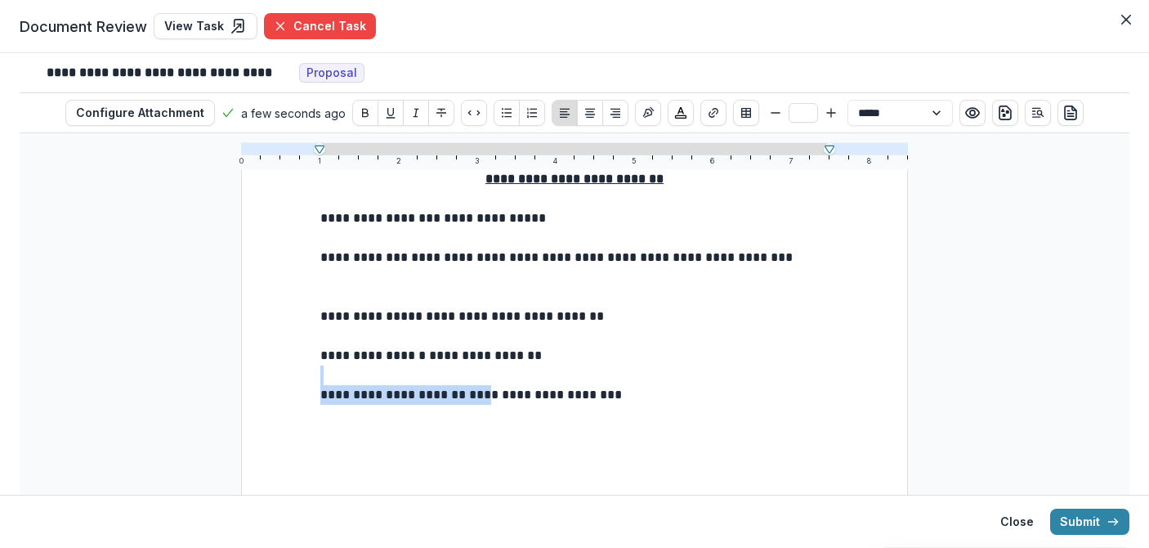
drag, startPoint x: 500, startPoint y: 401, endPoint x: 656, endPoint y: 384, distance: 157.1
click at [656, 384] on div "**********" at bounding box center [574, 521] width 508 height 705
click at [638, 405] on p at bounding box center [574, 415] width 508 height 20
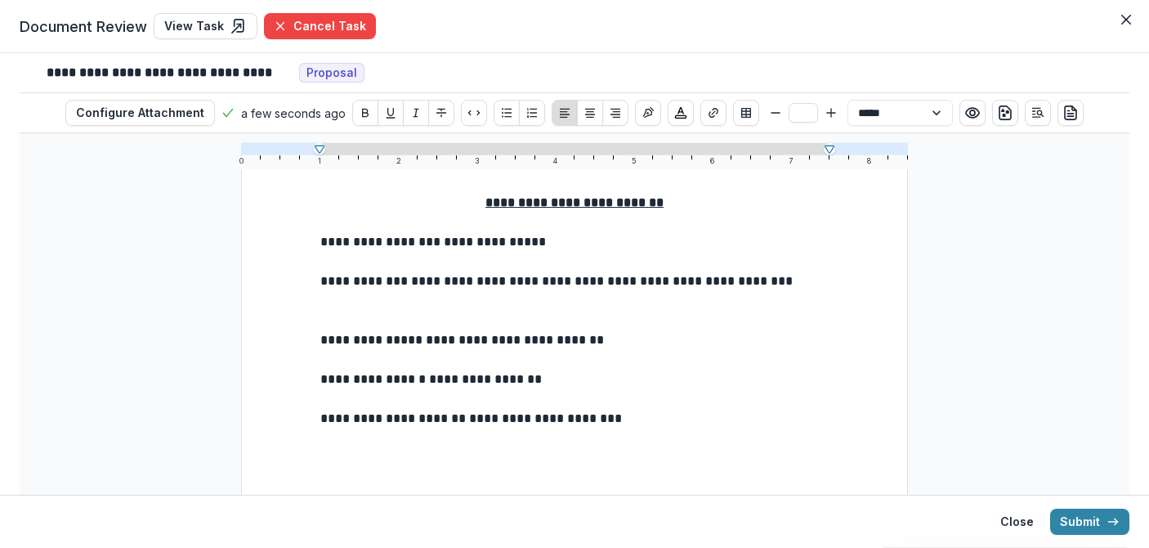
scroll to position [0, 0]
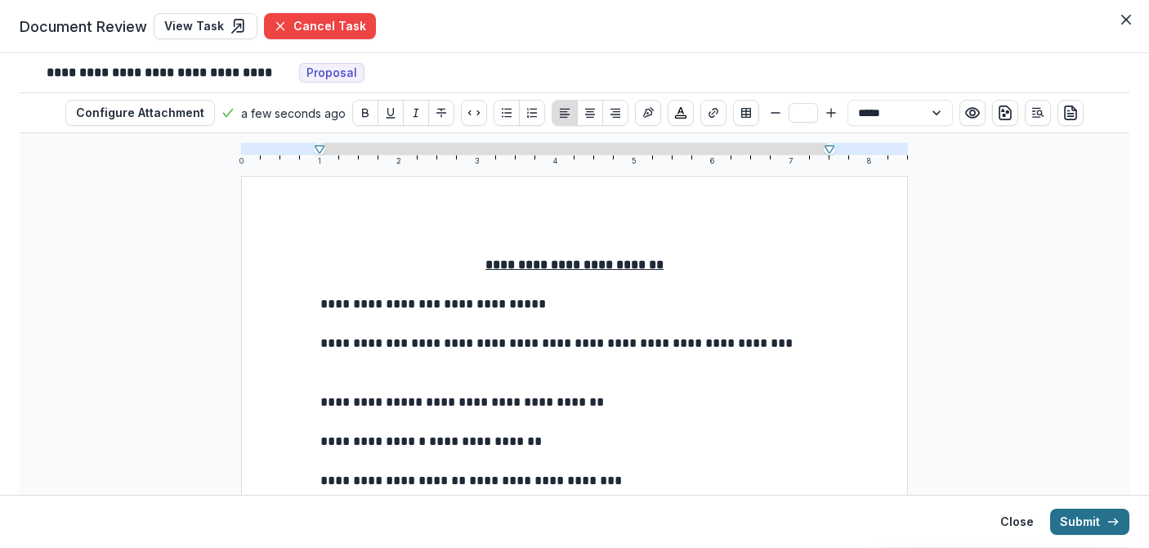
click at [1070, 519] on button "Submit" at bounding box center [1089, 521] width 79 height 26
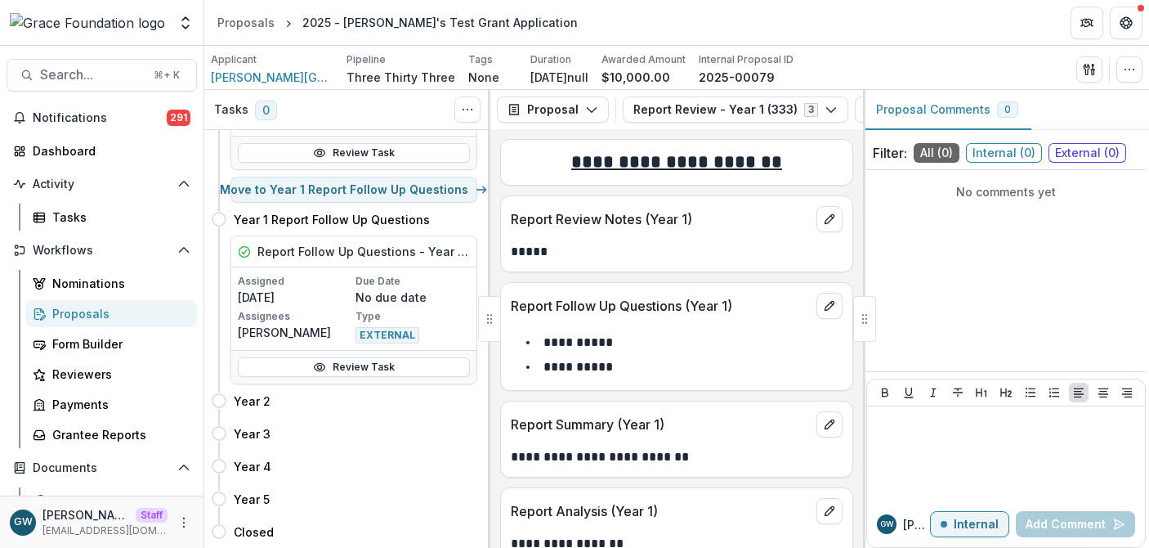
scroll to position [372, 0]
click at [427, 391] on button "Move here" at bounding box center [443, 401] width 68 height 20
select select "******"
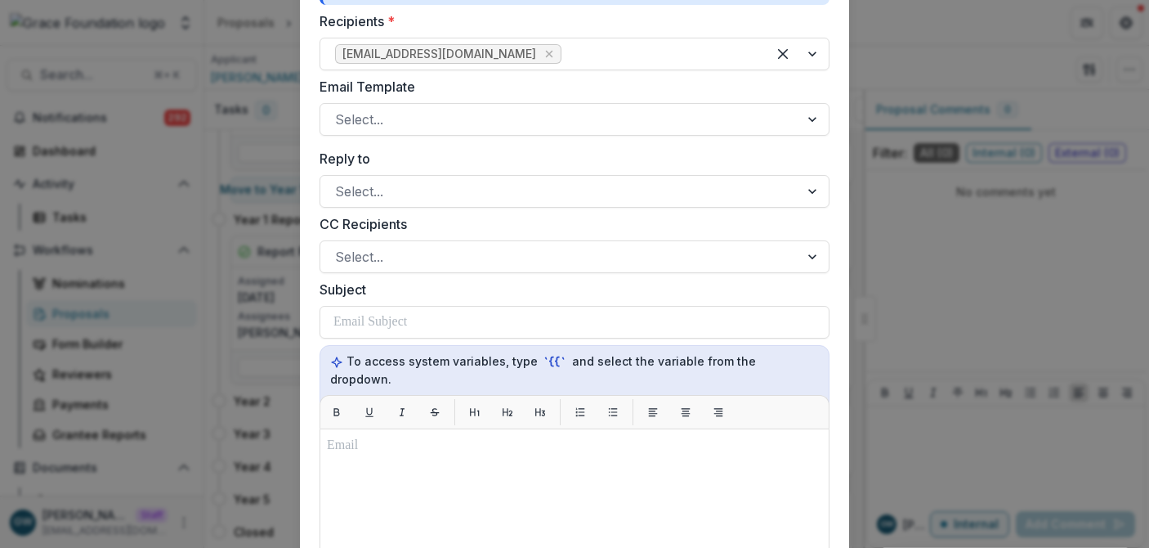
scroll to position [348, 0]
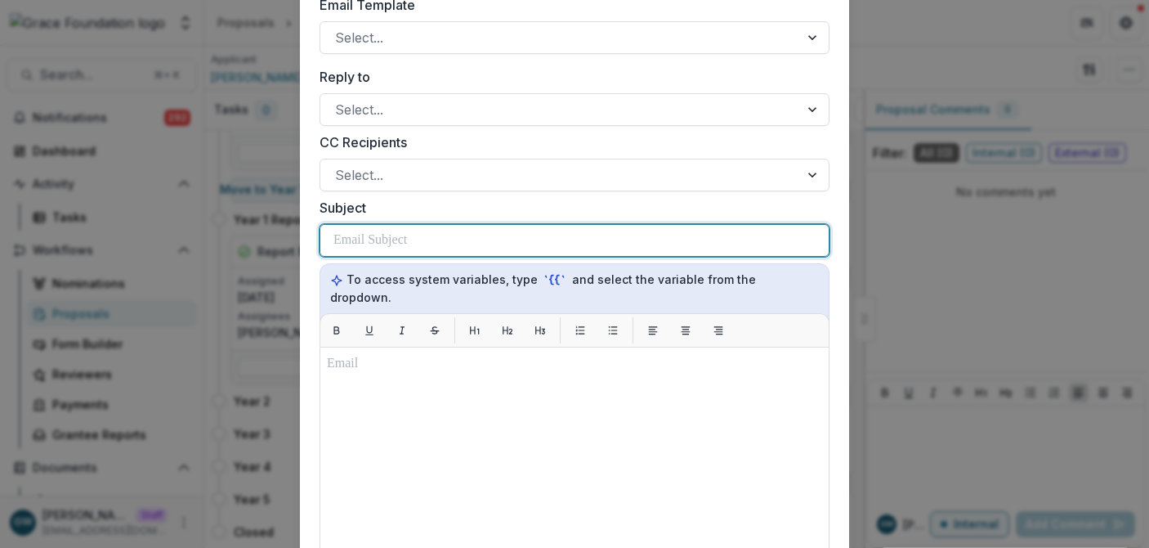
click at [360, 230] on p at bounding box center [370, 240] width 74 height 20
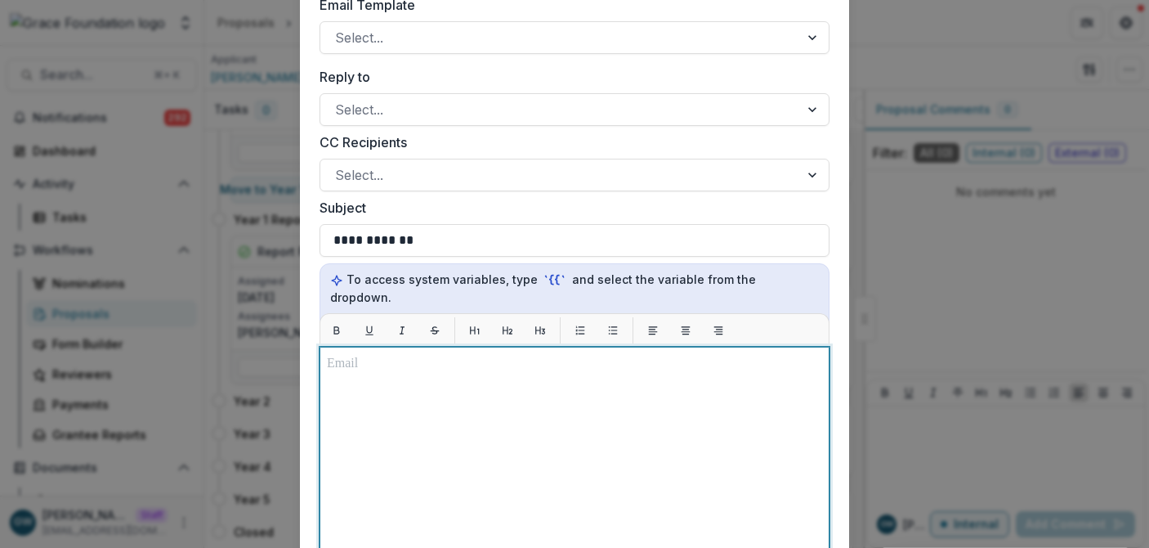
click at [419, 354] on p at bounding box center [574, 364] width 495 height 20
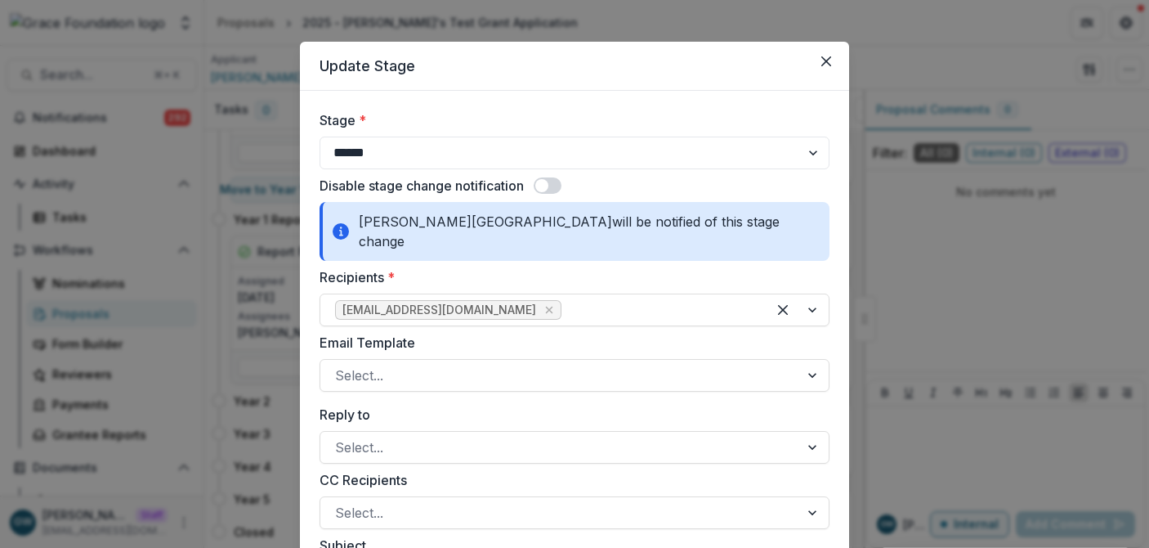
scroll to position [0, 0]
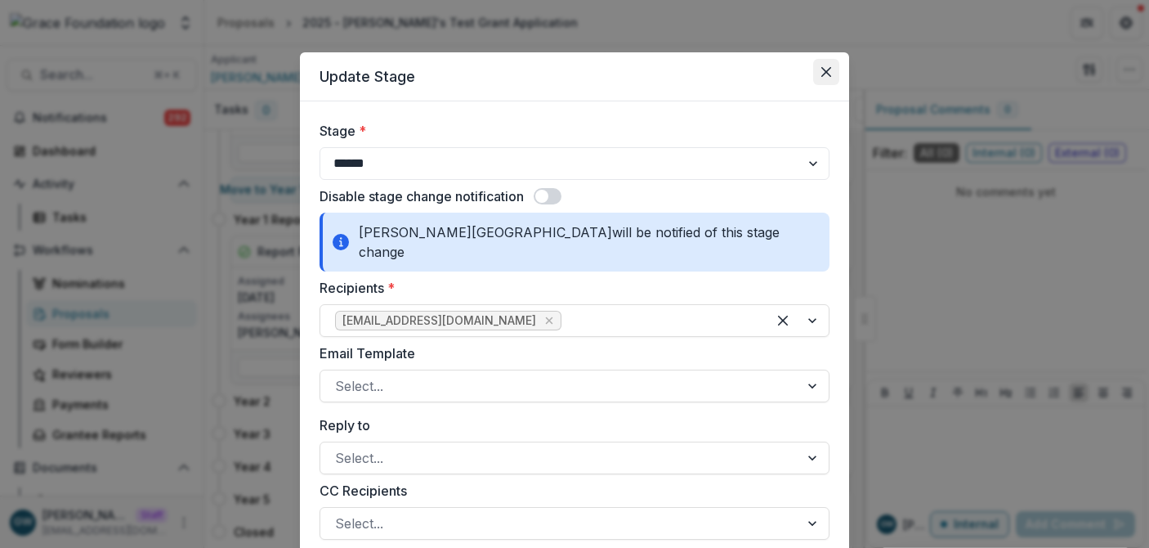
click at [832, 70] on button "Close" at bounding box center [826, 72] width 26 height 26
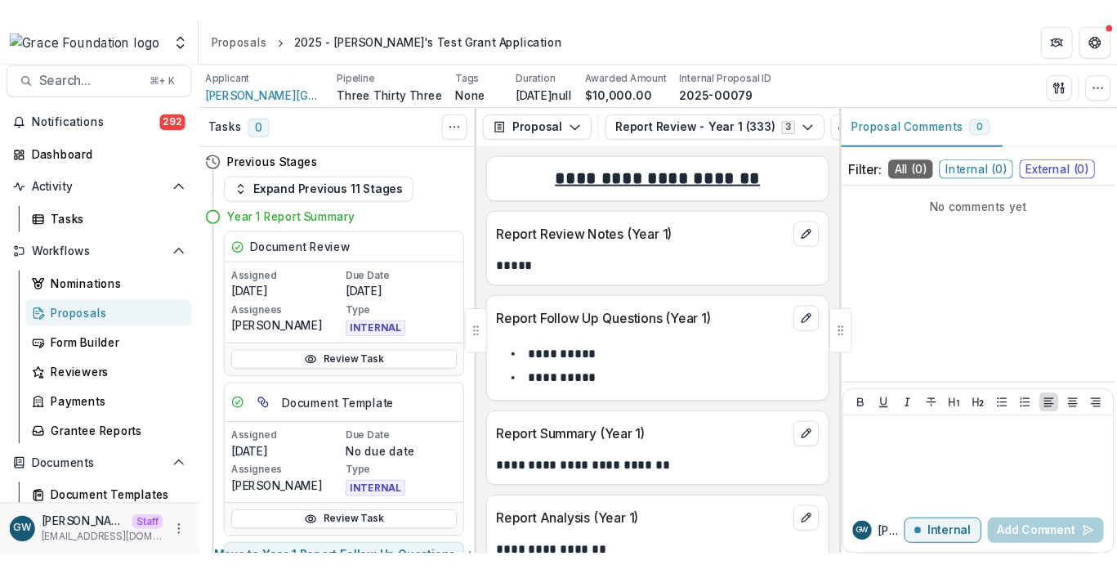
scroll to position [13, 0]
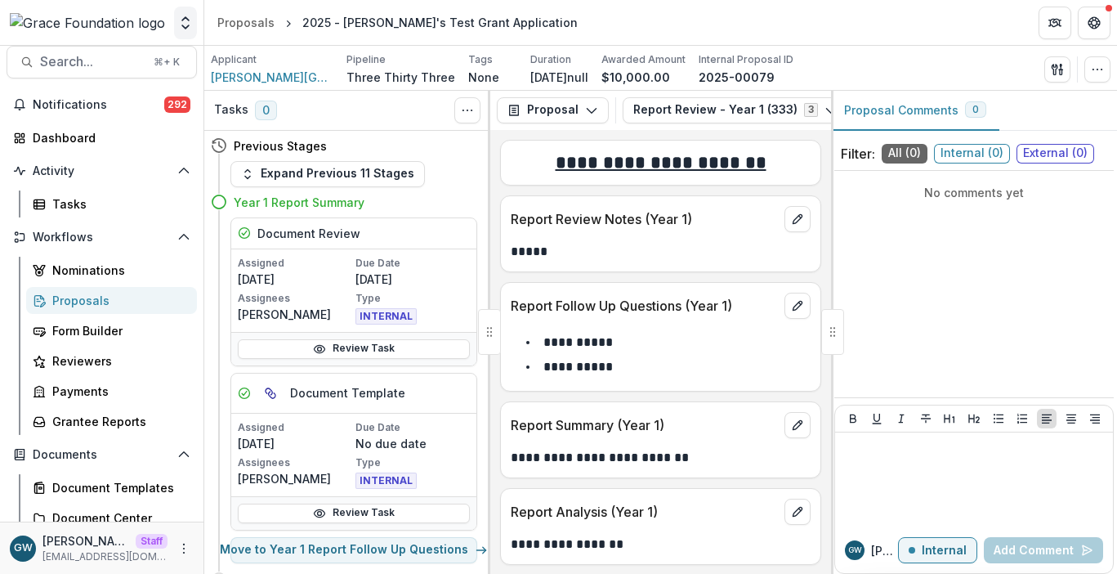
click at [187, 20] on icon "Open entity switcher" at bounding box center [185, 23] width 16 height 16
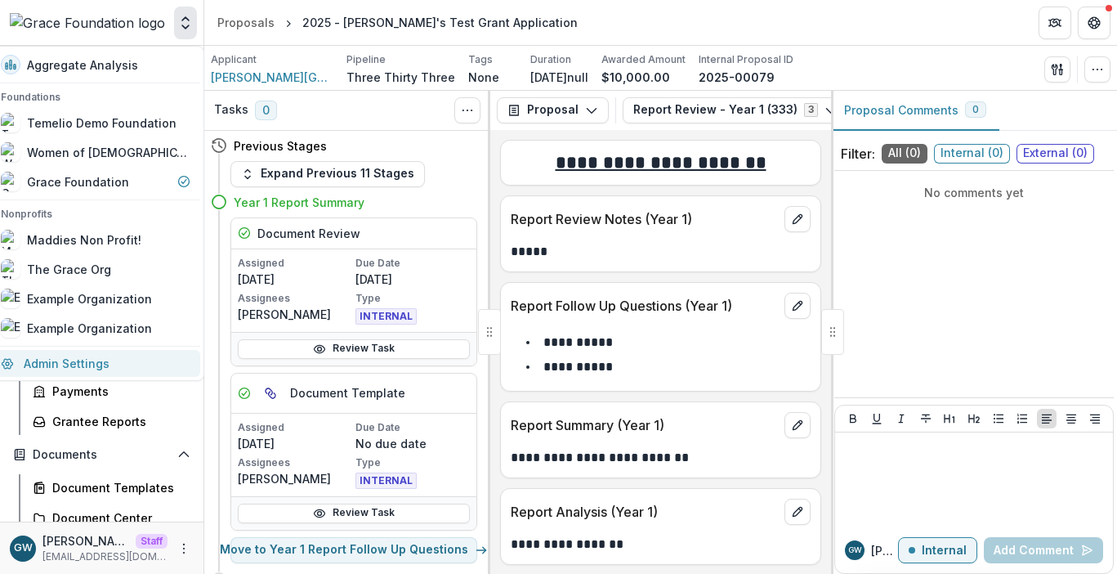
click at [132, 356] on link "Admin Settings" at bounding box center [95, 363] width 209 height 27
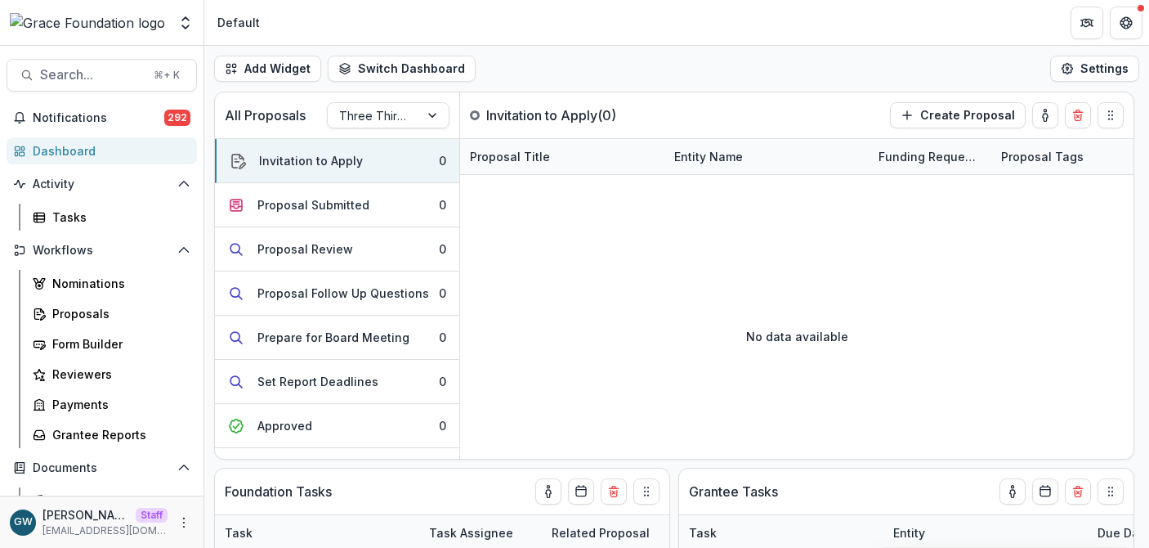
select select "******"
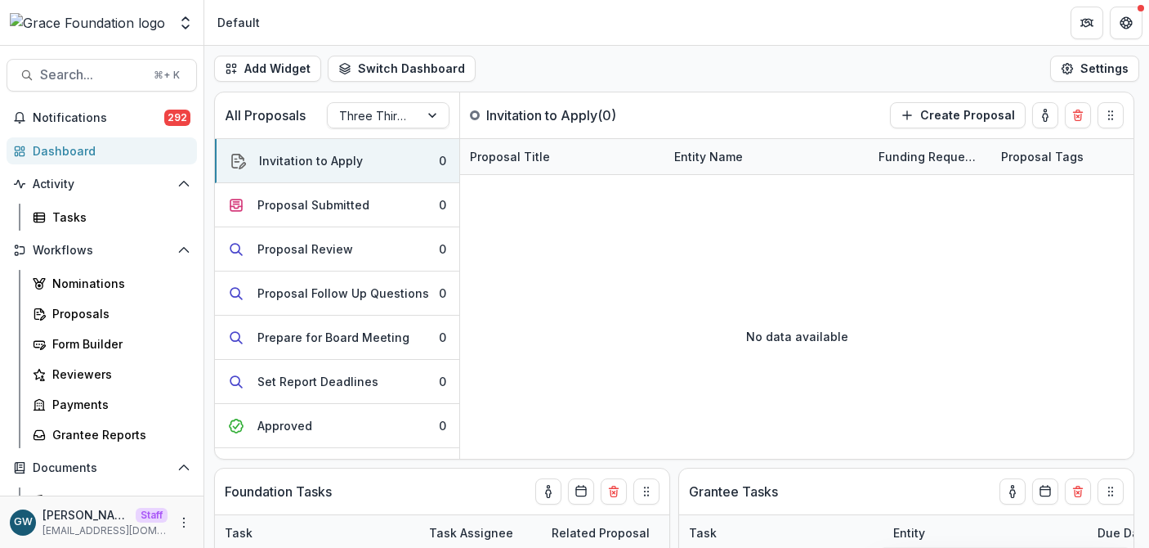
select select "******"
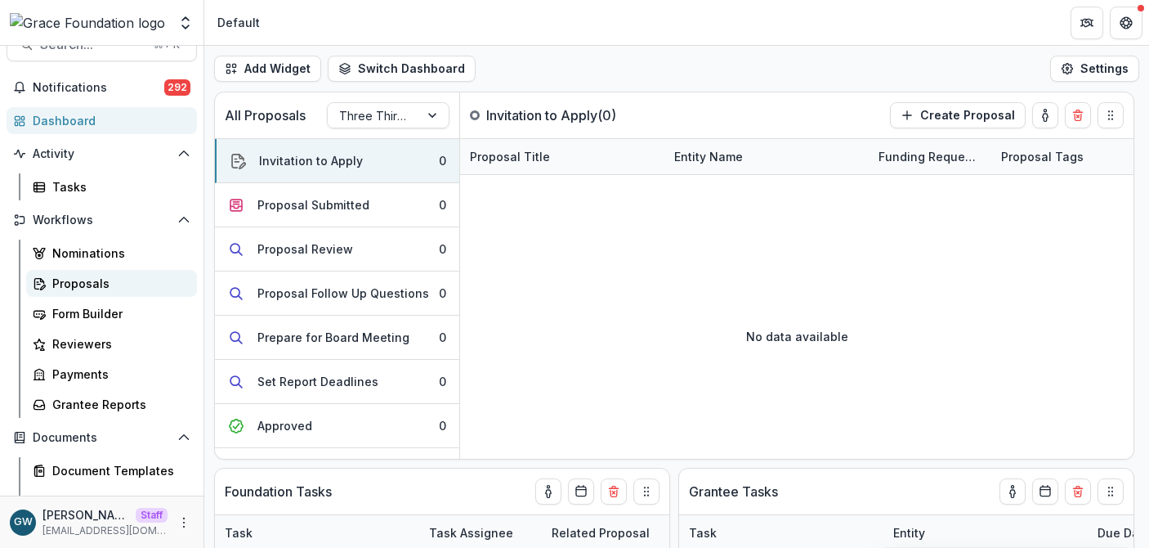
scroll to position [34, 0]
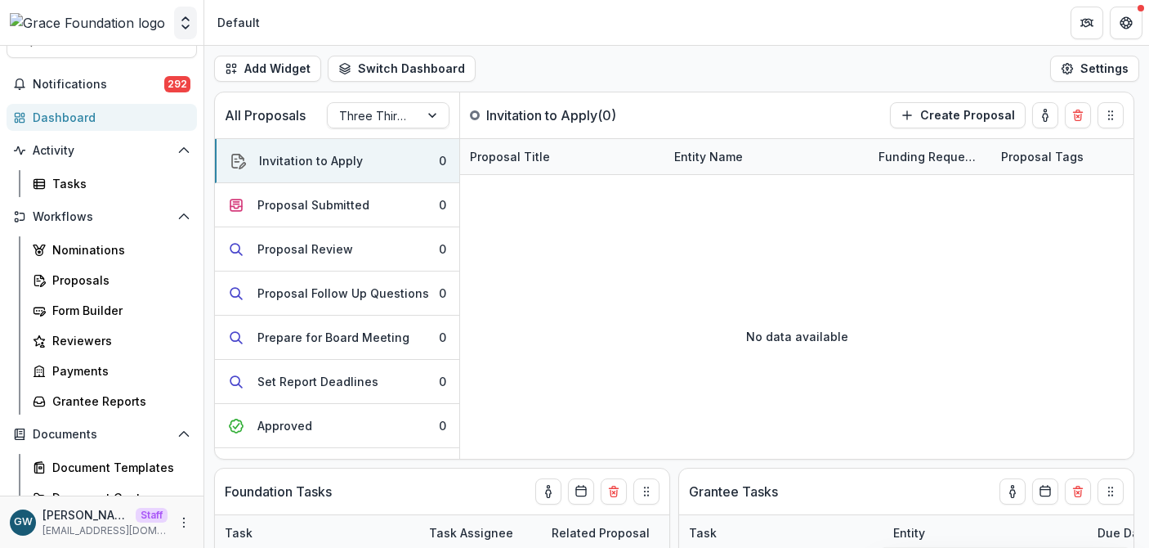
click at [188, 23] on icon "Open entity switcher" at bounding box center [185, 23] width 16 height 16
select select "******"
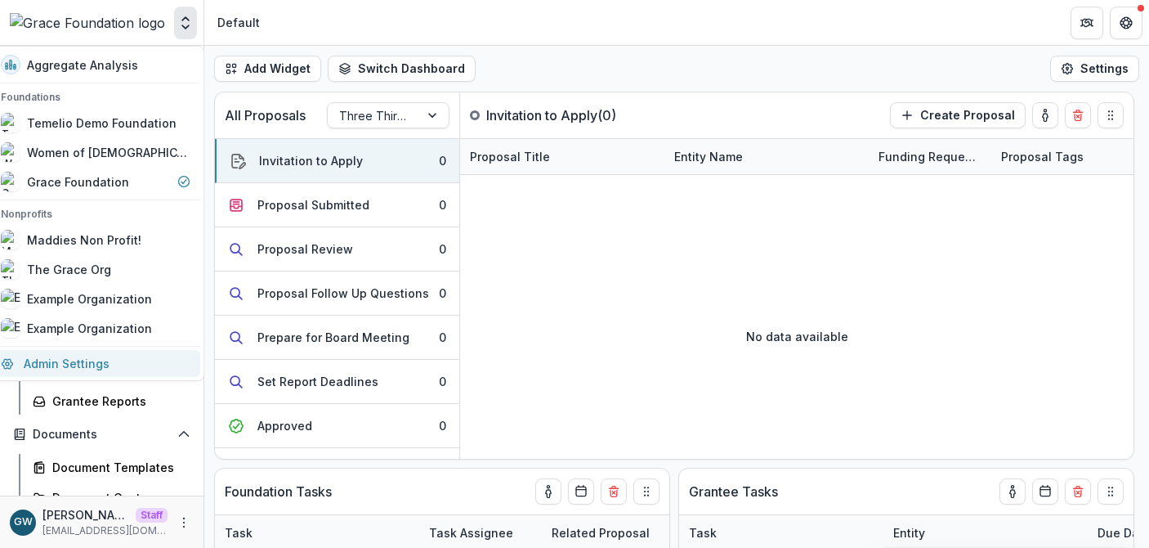
click at [105, 356] on link "Admin Settings" at bounding box center [95, 363] width 209 height 27
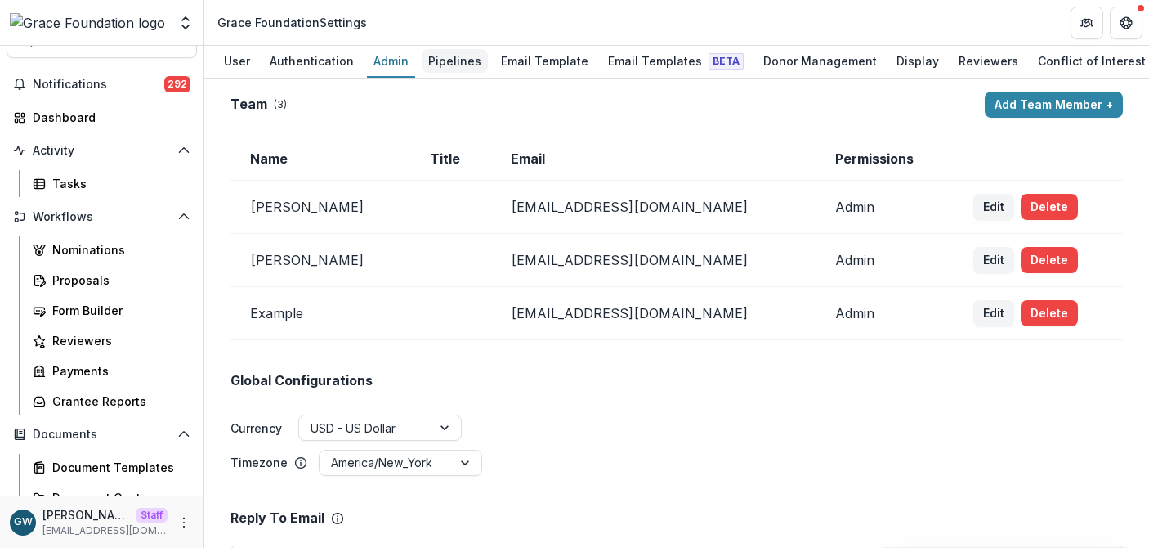
click at [459, 67] on div "Pipelines" at bounding box center [455, 61] width 66 height 24
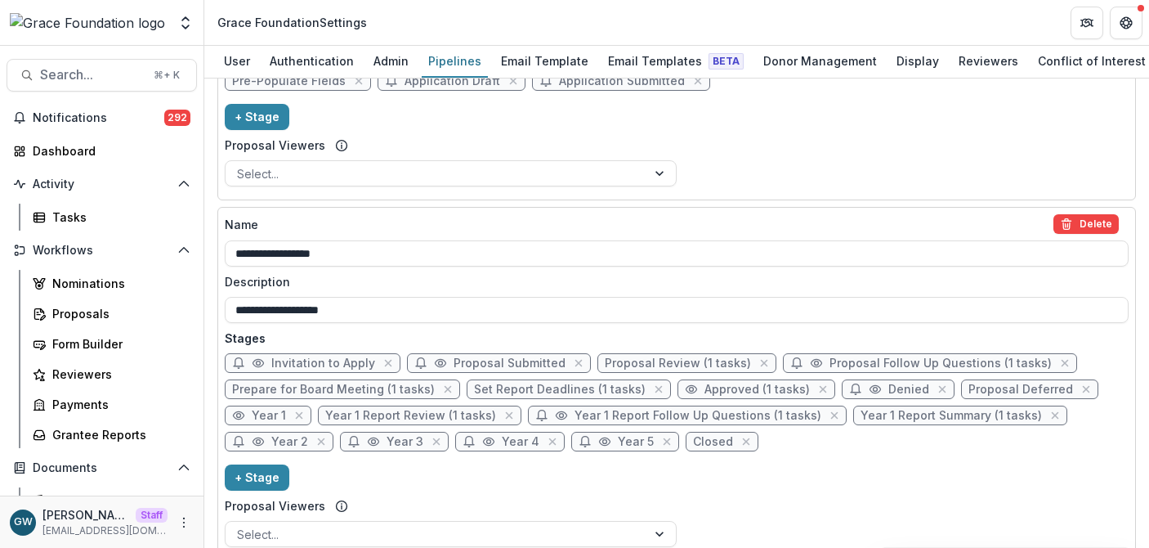
drag, startPoint x: 669, startPoint y: 355, endPoint x: 226, endPoint y: 28, distance: 549.9
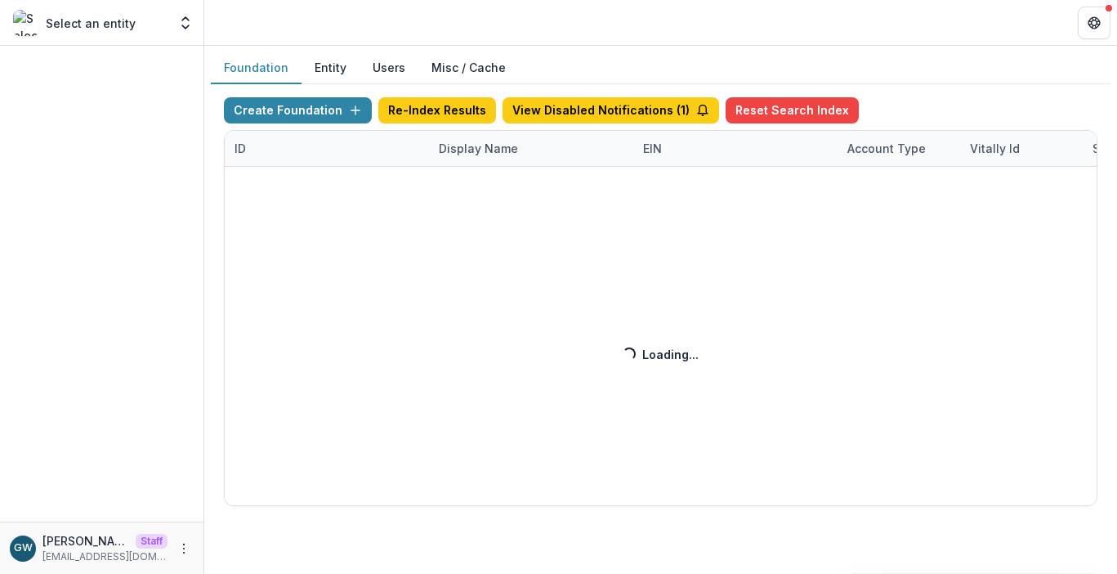
click at [475, 142] on div "Create Foundation Re-Index Results View Disabled Notifications ( 1 ) Reset Sear…" at bounding box center [661, 301] width 874 height 409
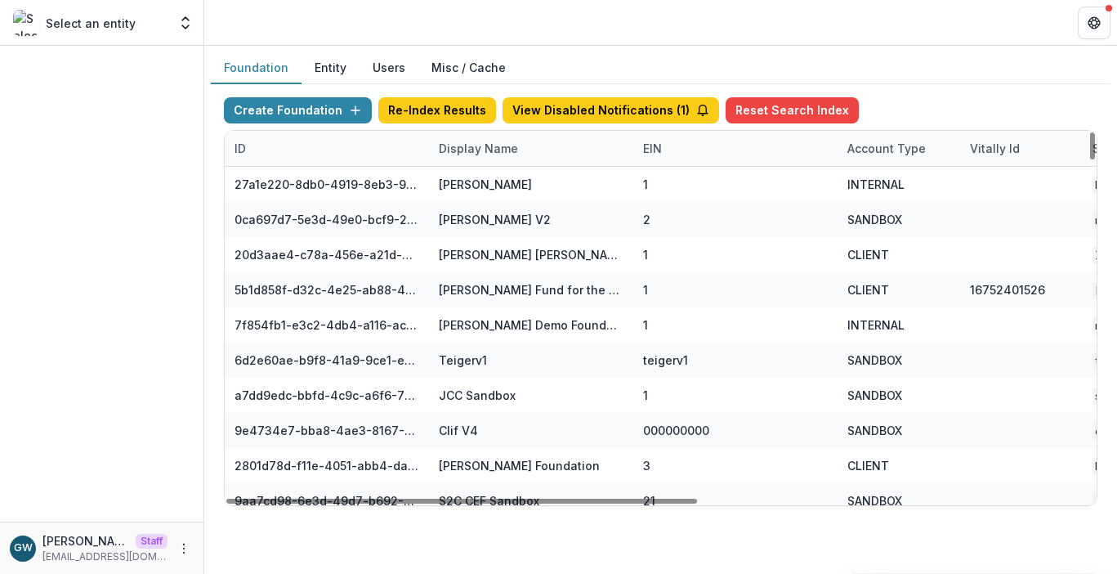
click at [476, 150] on div "Display Name" at bounding box center [478, 148] width 99 height 17
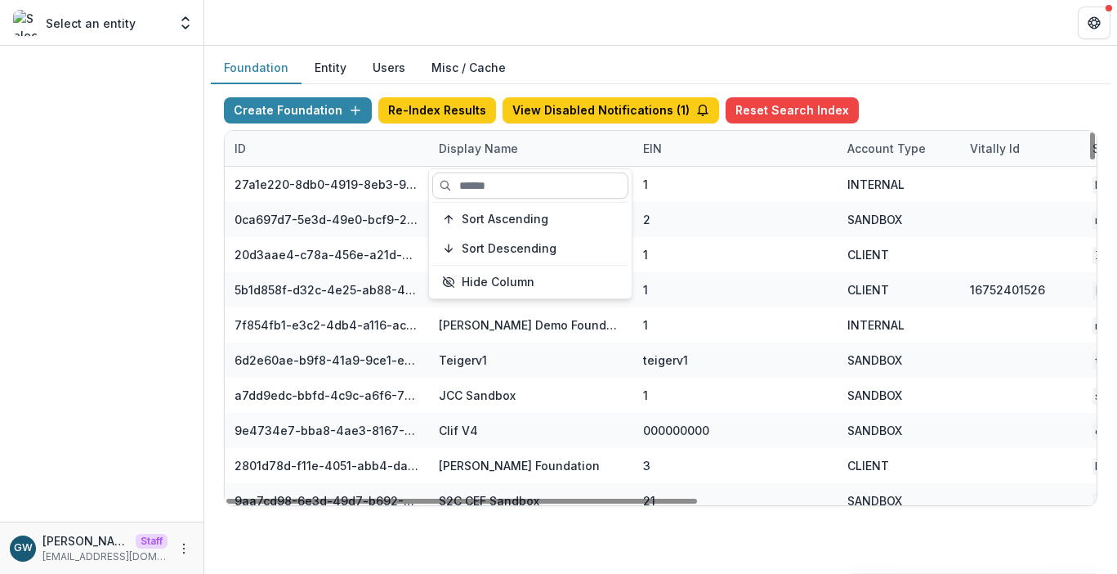
click at [479, 179] on input at bounding box center [530, 185] width 196 height 26
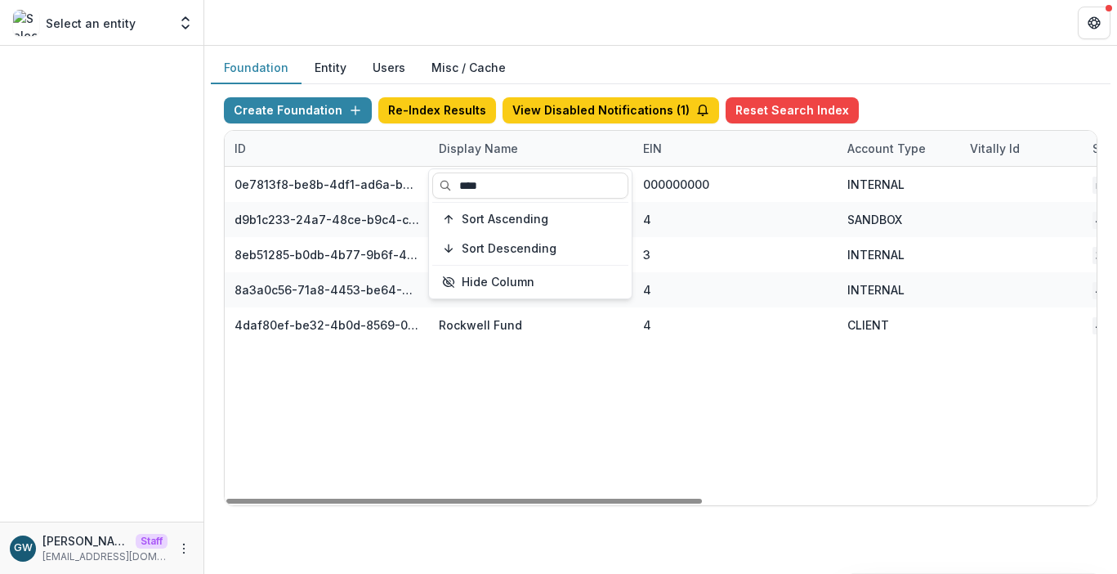
type input "****"
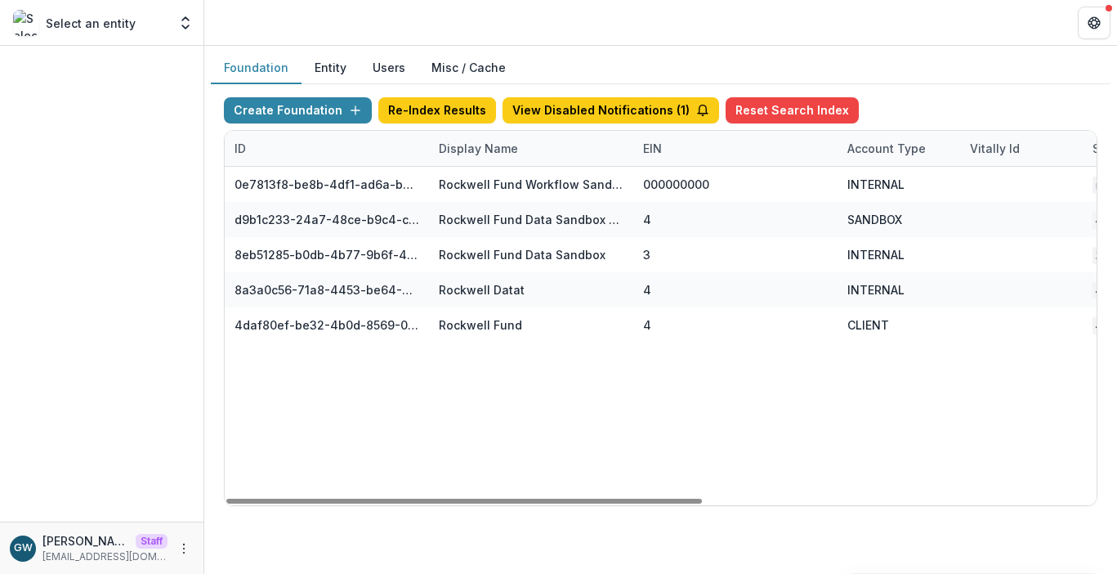
click at [937, 87] on div "Create Foundation Re-Index Results View Disabled Notifications ( 1 ) Reset Sear…" at bounding box center [661, 301] width 900 height 435
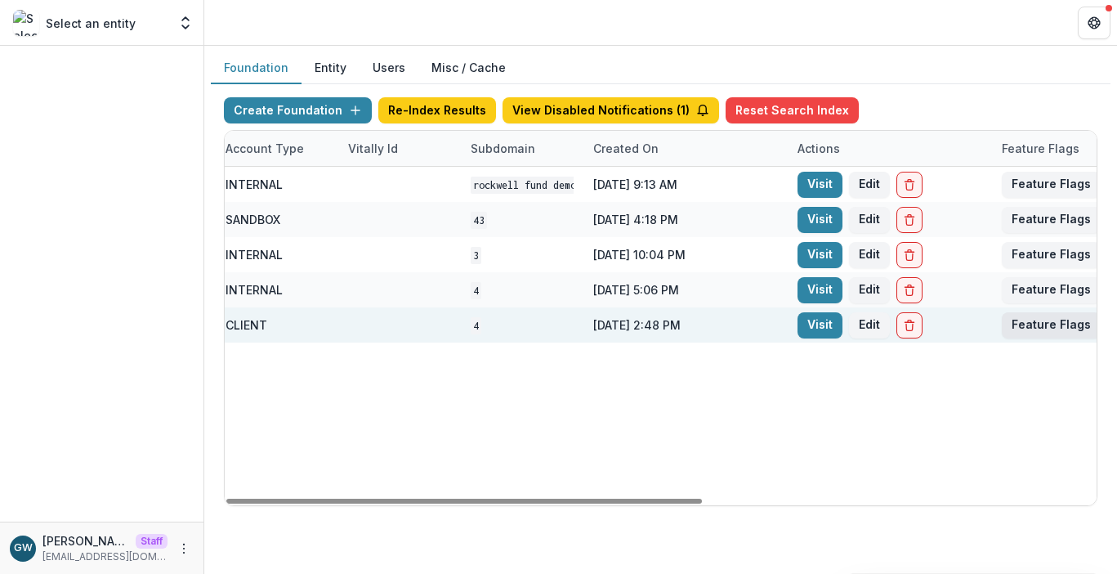
scroll to position [0, 722]
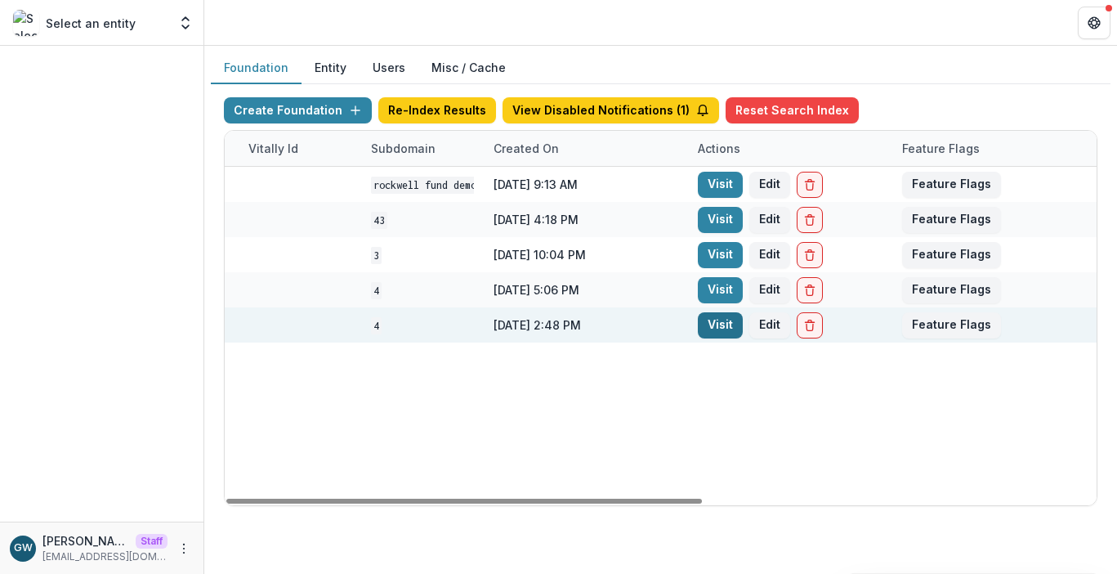
click at [717, 329] on link "Visit" at bounding box center [720, 325] width 45 height 26
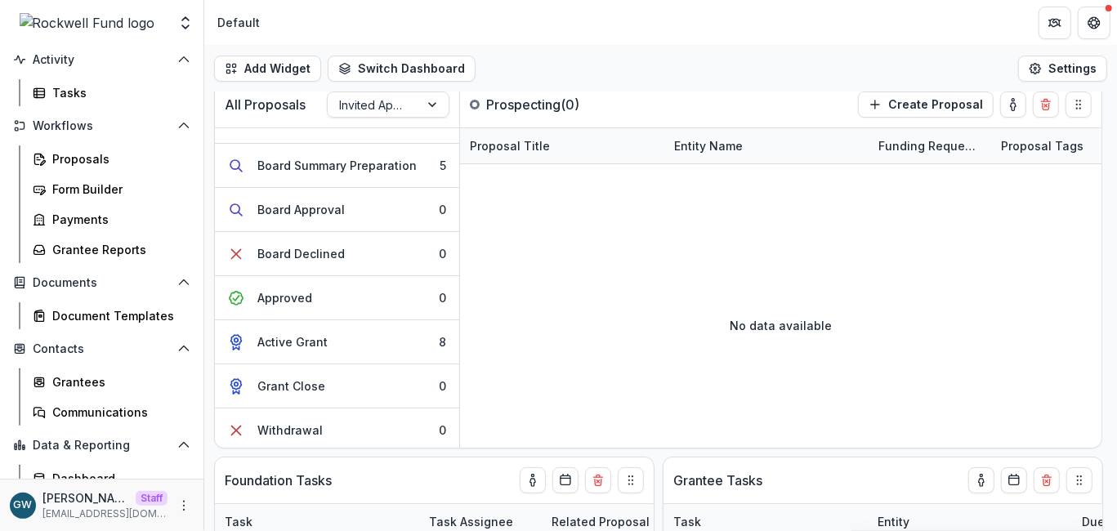
scroll to position [167, 0]
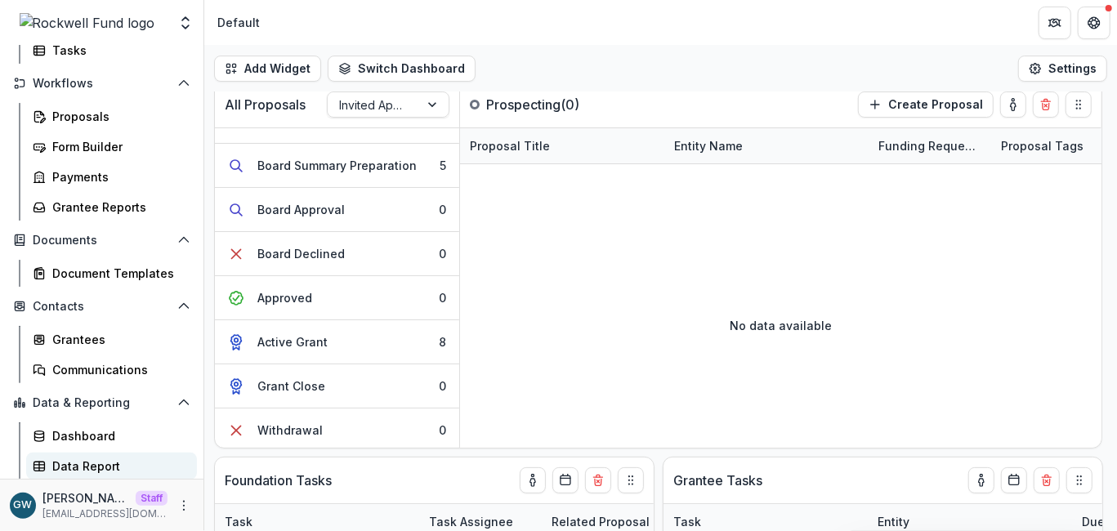
click at [94, 463] on div "Data Report" at bounding box center [118, 466] width 132 height 17
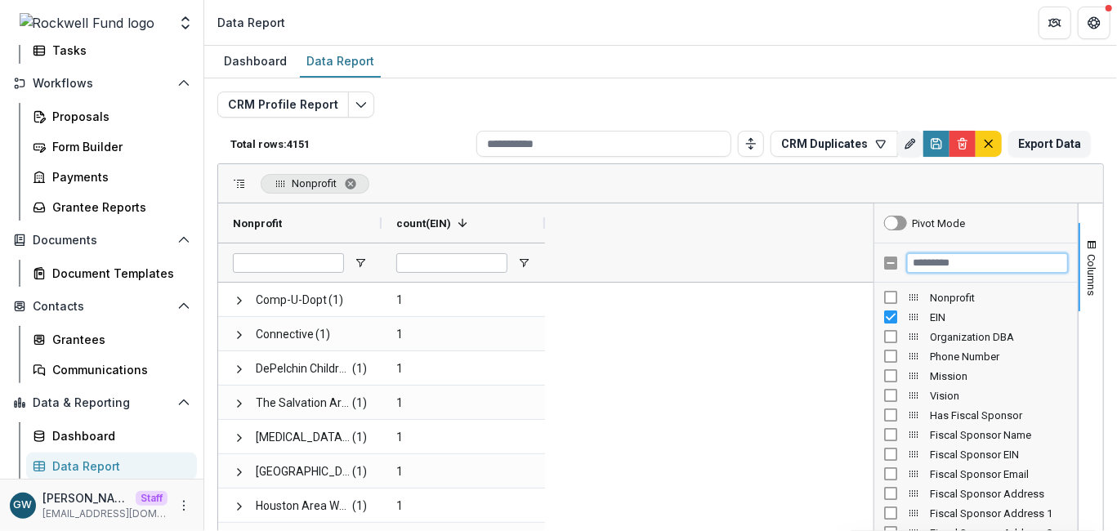
click at [955, 262] on input "Filter Columns Input" at bounding box center [987, 263] width 161 height 20
type input "*"
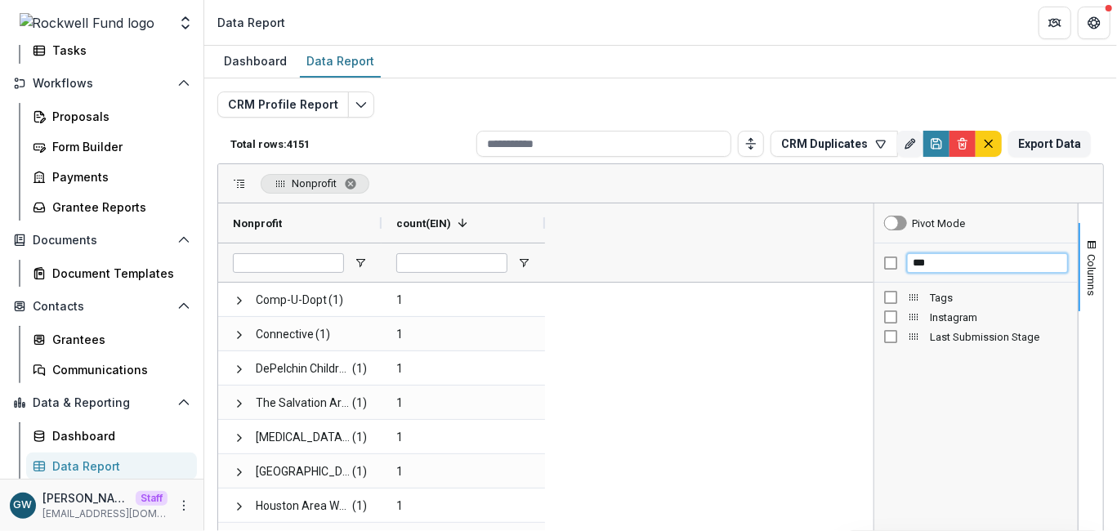
type input "***"
click at [689, 262] on span "Open Filter Menu" at bounding box center [687, 263] width 13 height 13
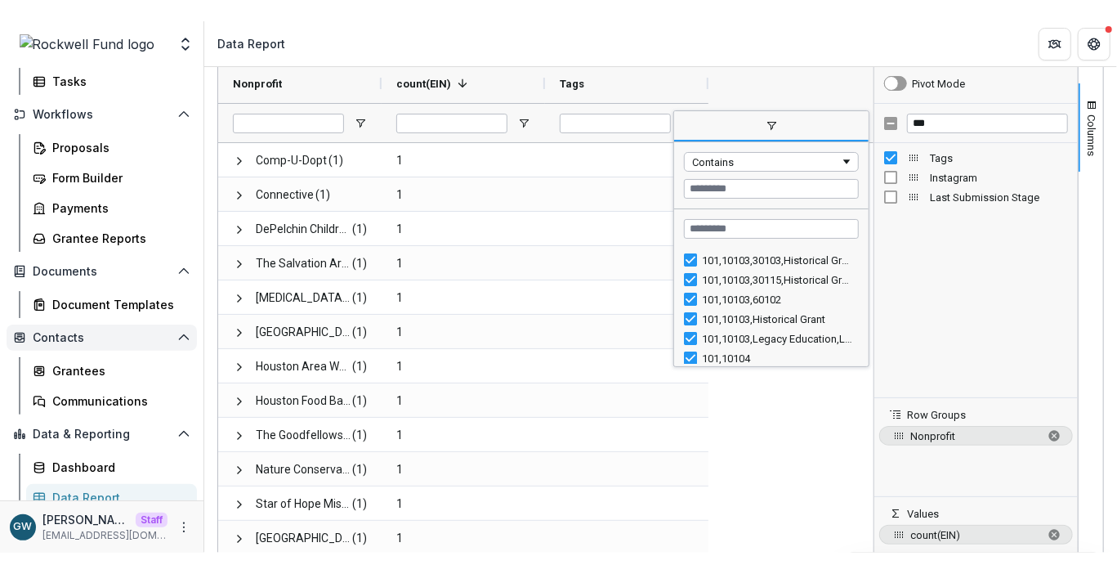
scroll to position [145, 0]
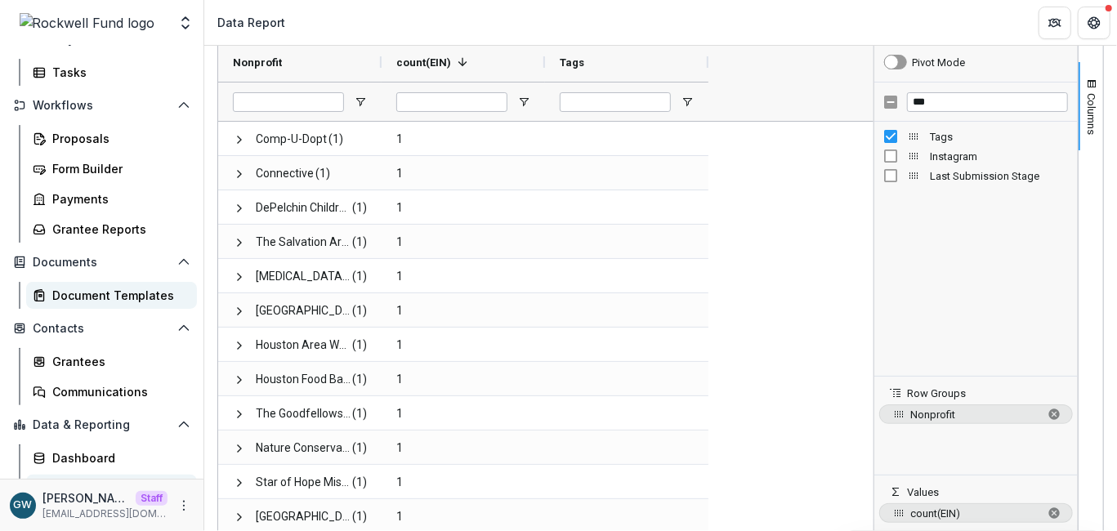
click at [116, 299] on div "Document Templates" at bounding box center [118, 295] width 132 height 17
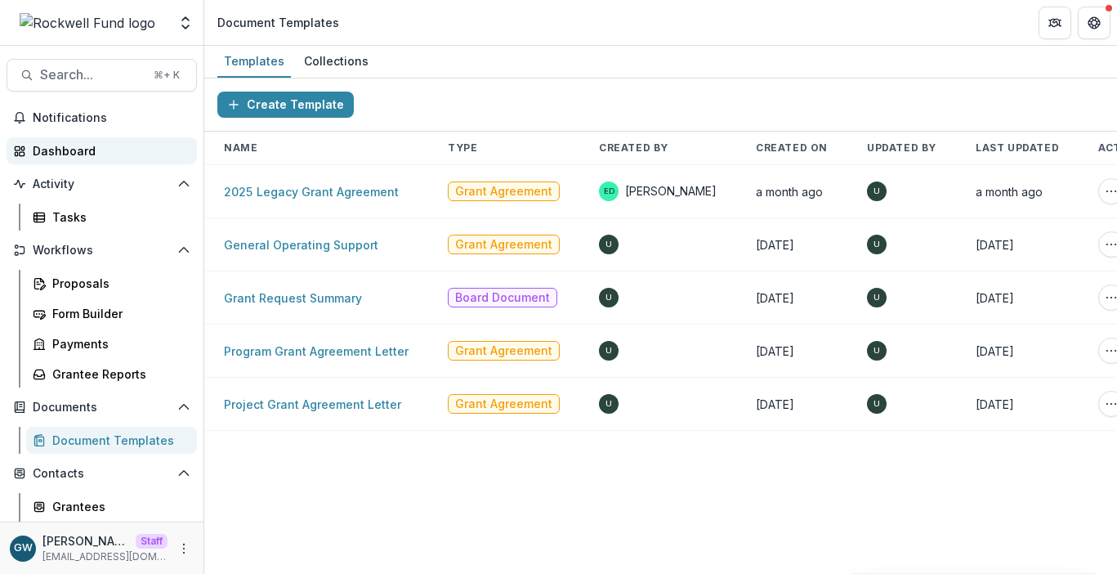
click at [70, 156] on div "Dashboard" at bounding box center [108, 150] width 151 height 17
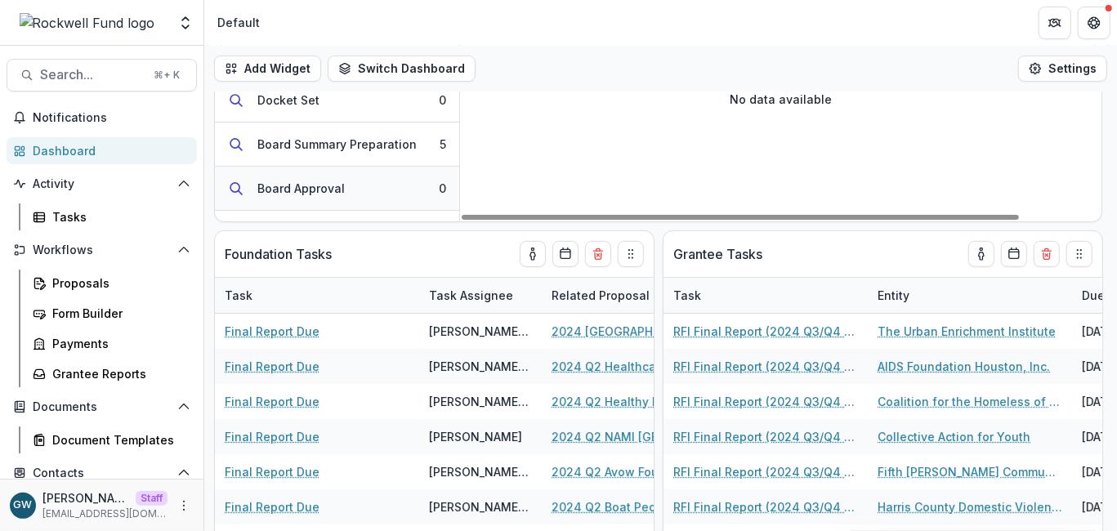
scroll to position [239, 0]
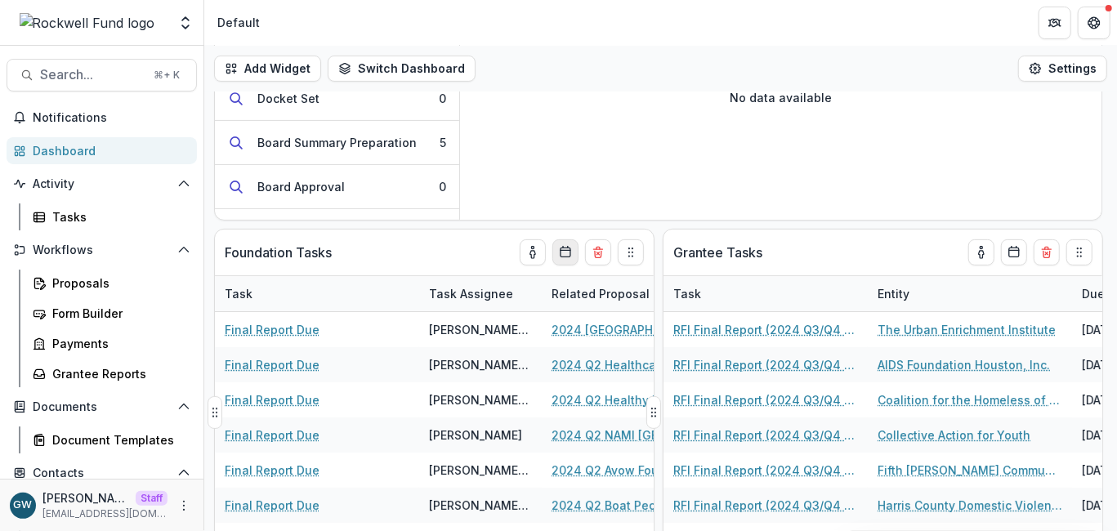
click at [566, 257] on icon "Calendar" at bounding box center [565, 252] width 13 height 13
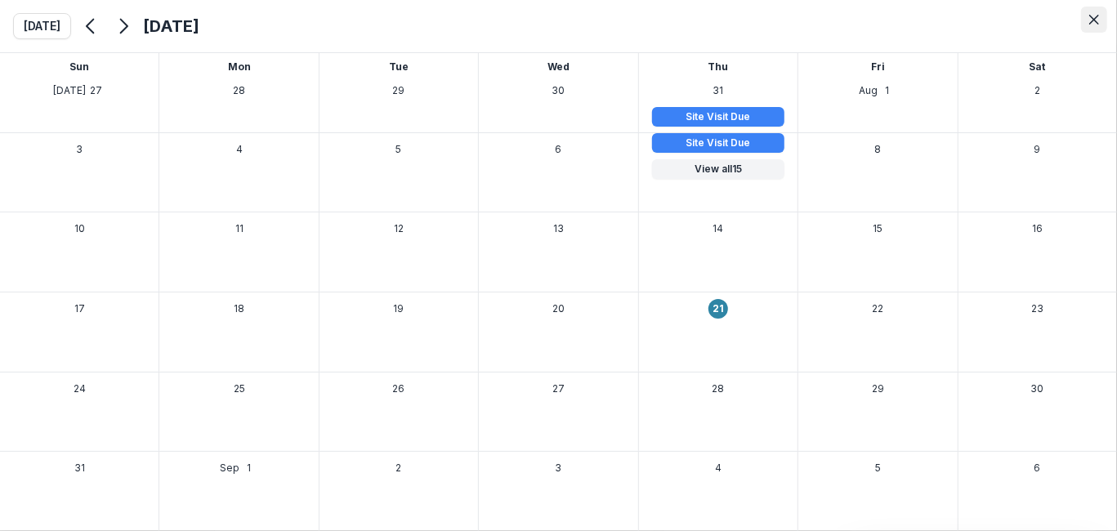
click at [1097, 25] on button "Close" at bounding box center [1094, 20] width 26 height 26
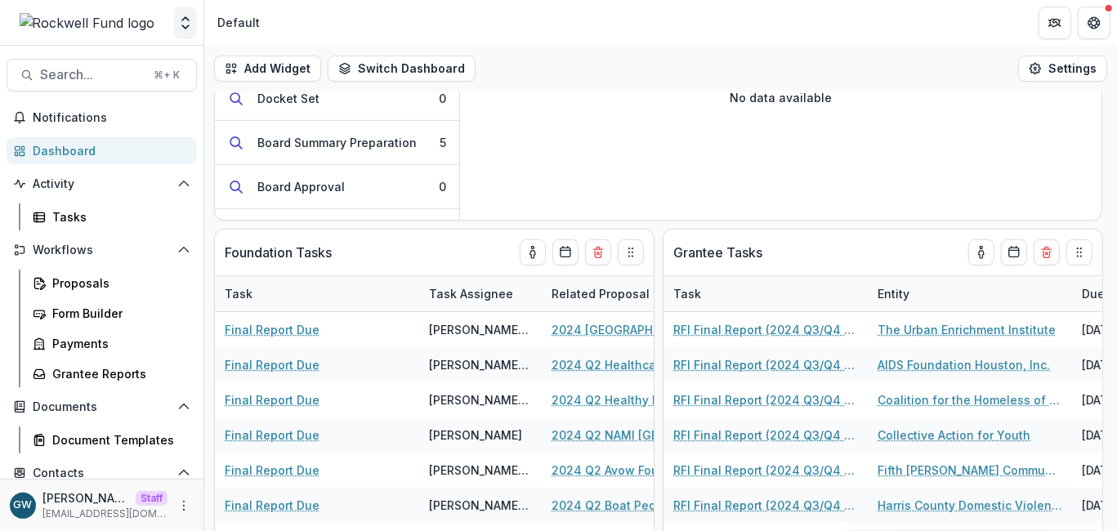
click at [183, 25] on icon "Open entity switcher" at bounding box center [185, 23] width 16 height 16
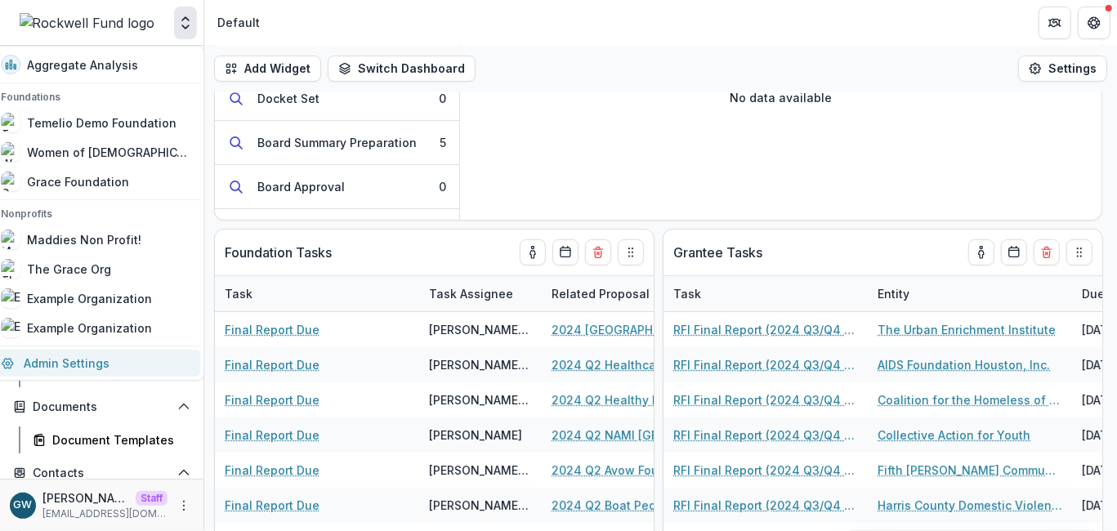
click at [79, 356] on link "Admin Settings" at bounding box center [95, 363] width 209 height 27
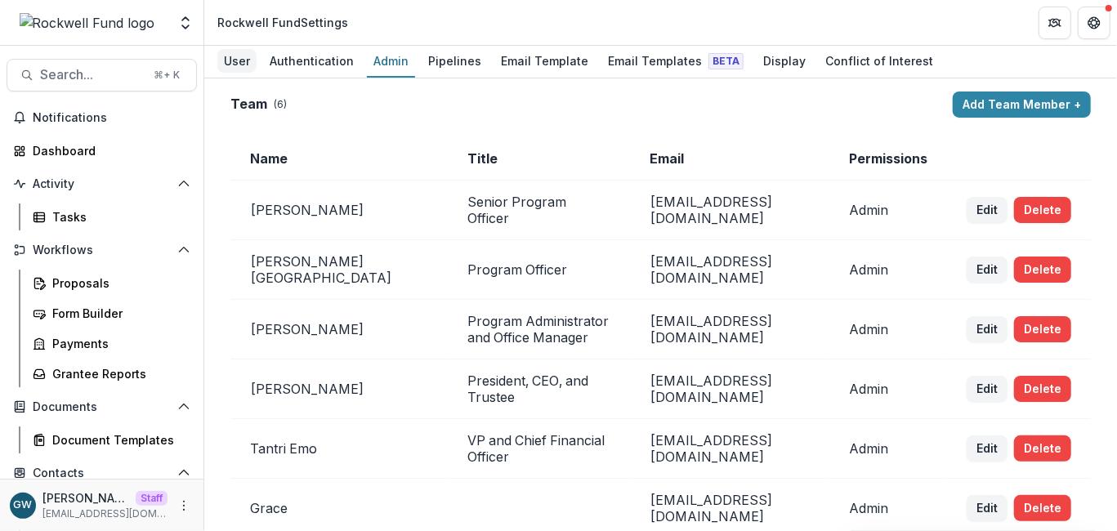
click at [251, 60] on div "User" at bounding box center [236, 61] width 39 height 24
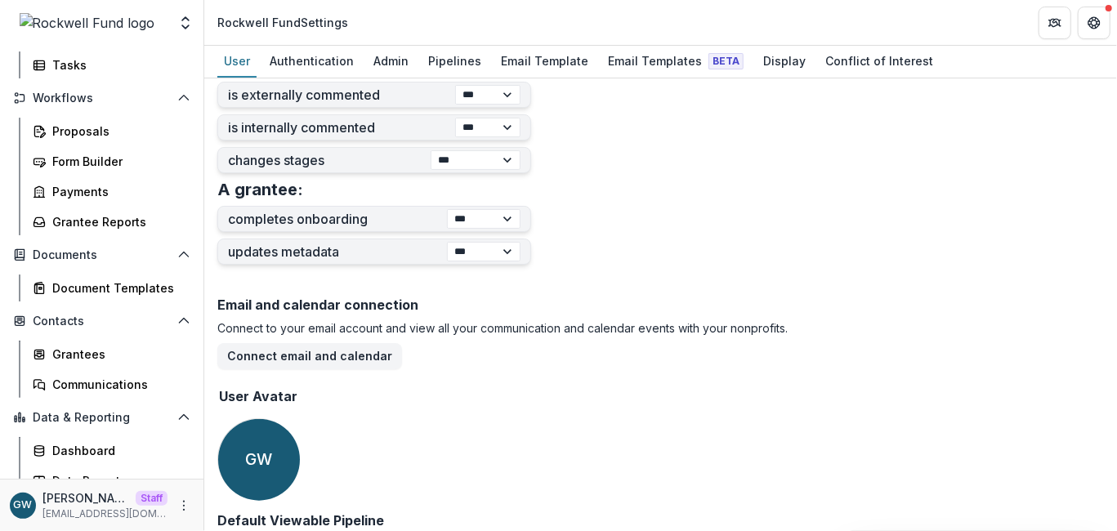
scroll to position [153, 0]
click at [83, 353] on div "Grantees" at bounding box center [118, 353] width 132 height 17
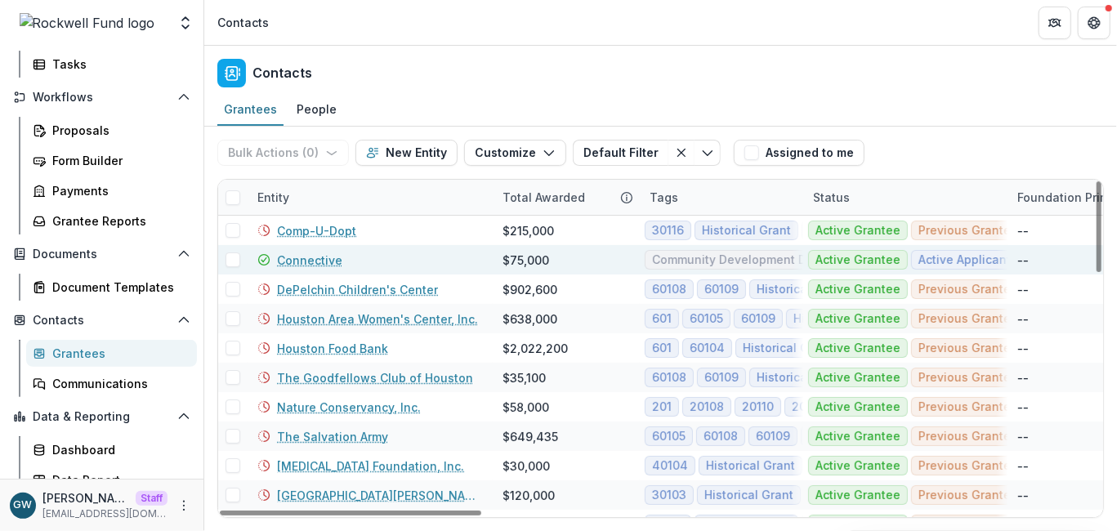
click at [302, 257] on link "Connective" at bounding box center [309, 260] width 65 height 17
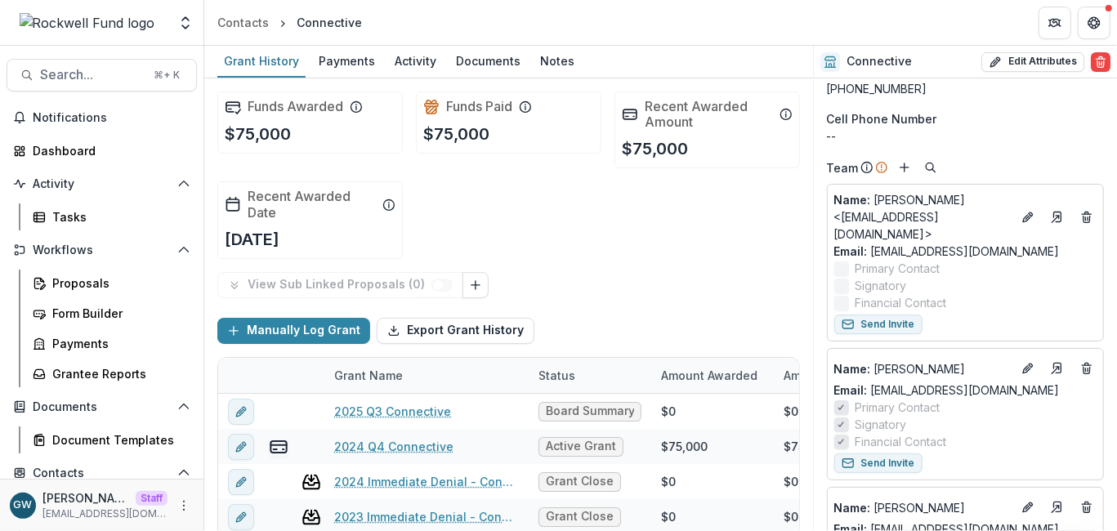
scroll to position [110, 0]
click at [1029, 212] on icon "Edit" at bounding box center [1031, 214] width 4 height 4
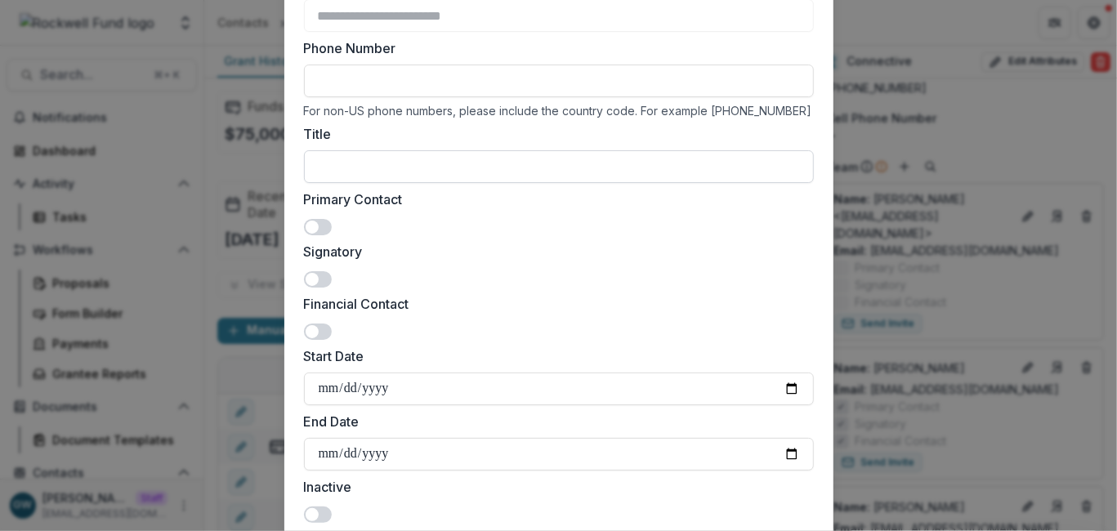
scroll to position [191, 0]
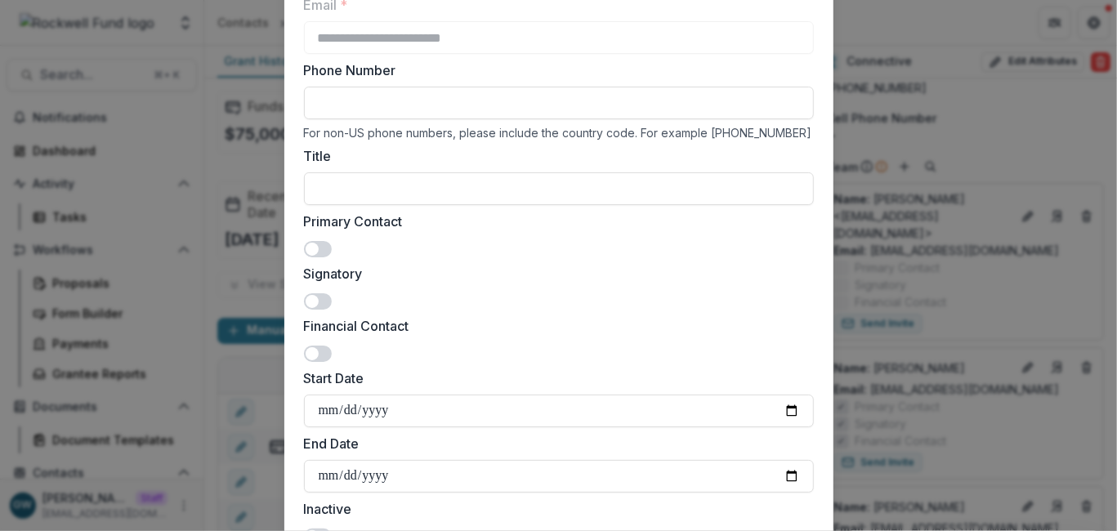
click at [985, 114] on div "**********" at bounding box center [558, 265] width 1117 height 531
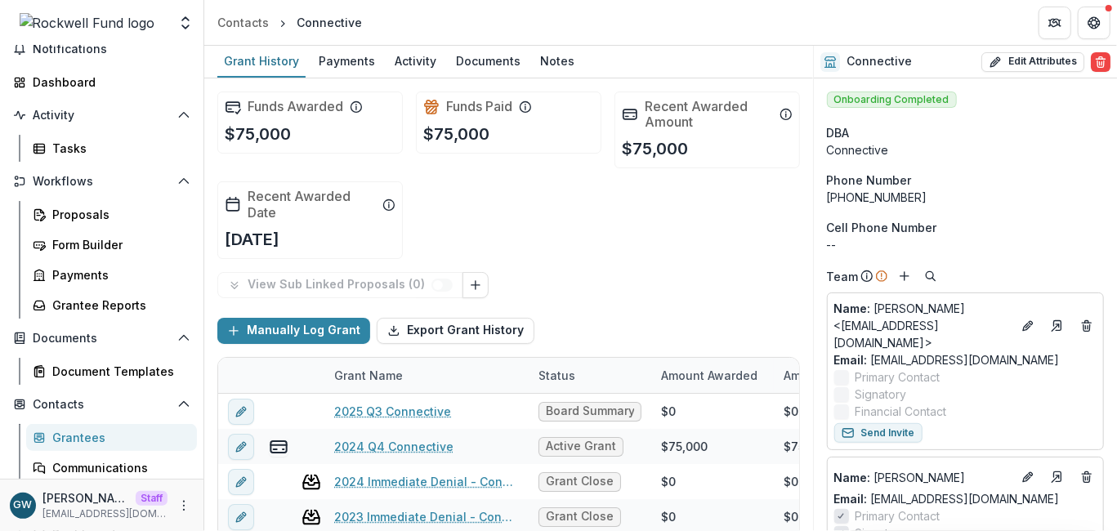
scroll to position [101, 0]
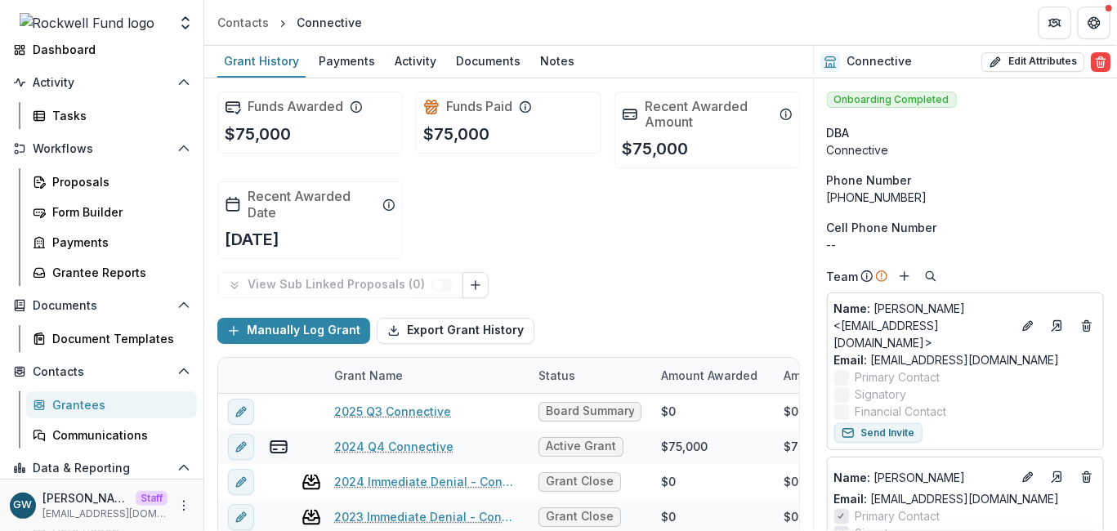
click at [114, 394] on link "Grantees" at bounding box center [111, 405] width 171 height 27
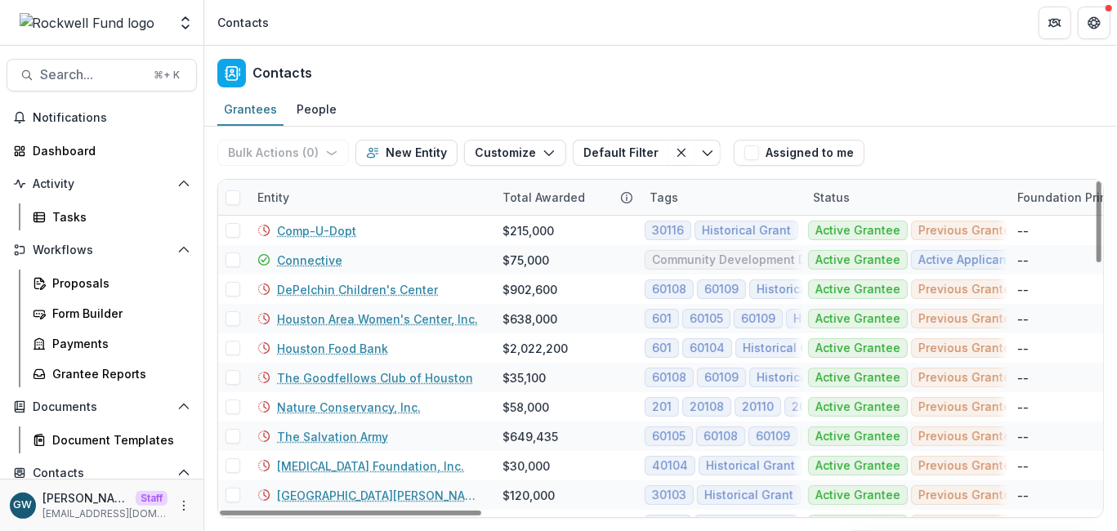
click at [306, 185] on div "Entity" at bounding box center [370, 197] width 245 height 35
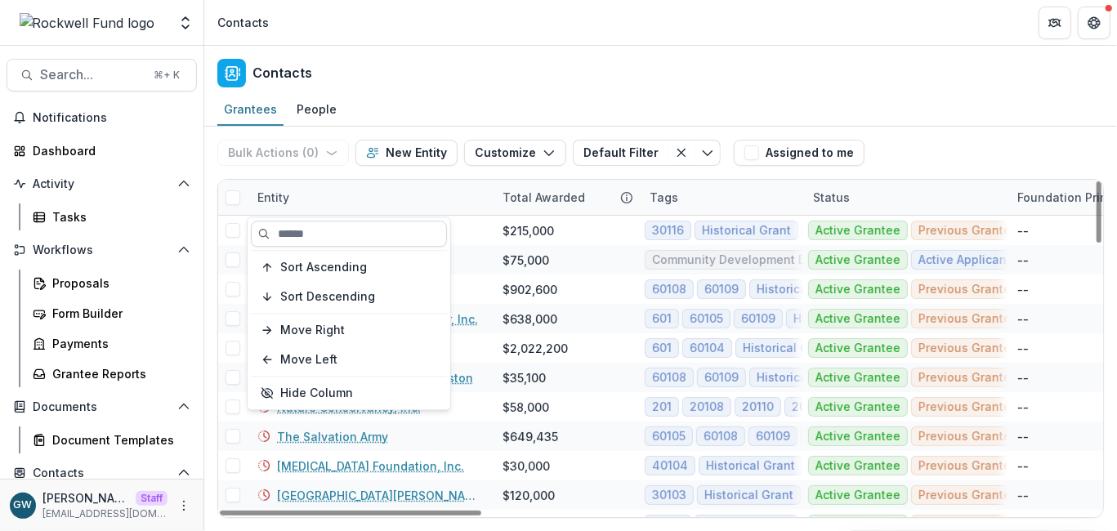
click at [324, 235] on input at bounding box center [349, 234] width 196 height 26
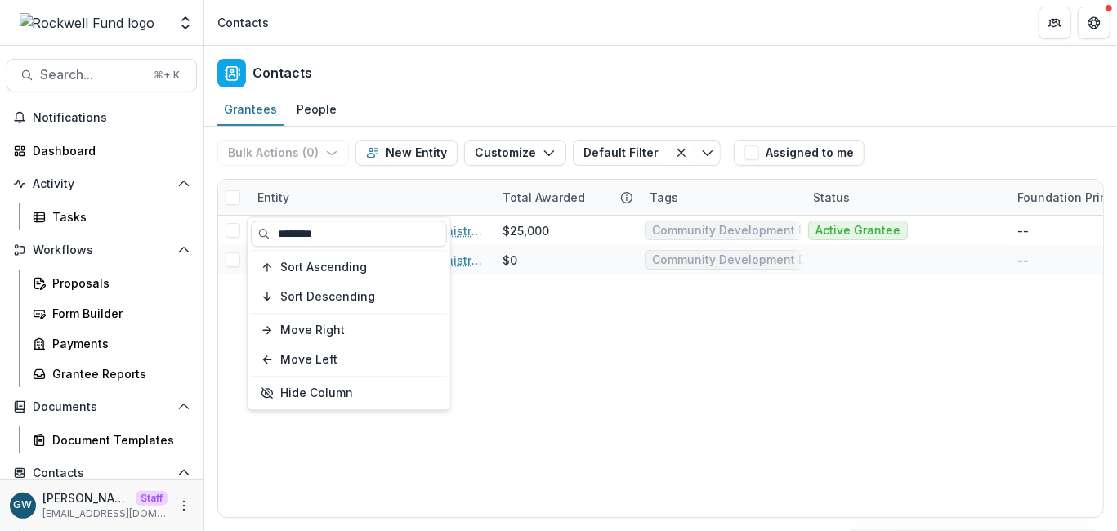
type input "********"
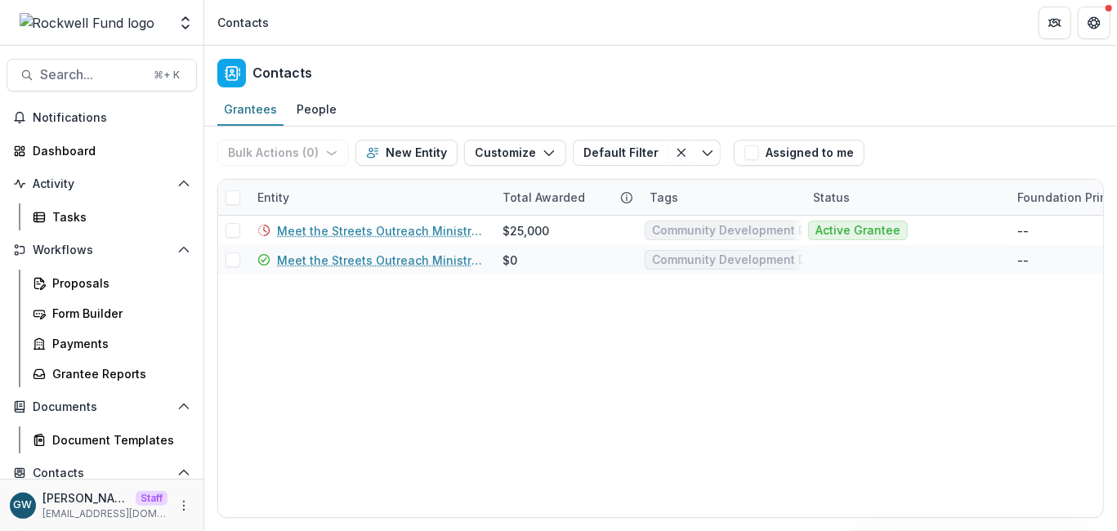
click at [942, 132] on div "Bulk Actions ( 0 ) Send Email Create Proposals Create Tasks New Entity Customiz…" at bounding box center [660, 153] width 887 height 52
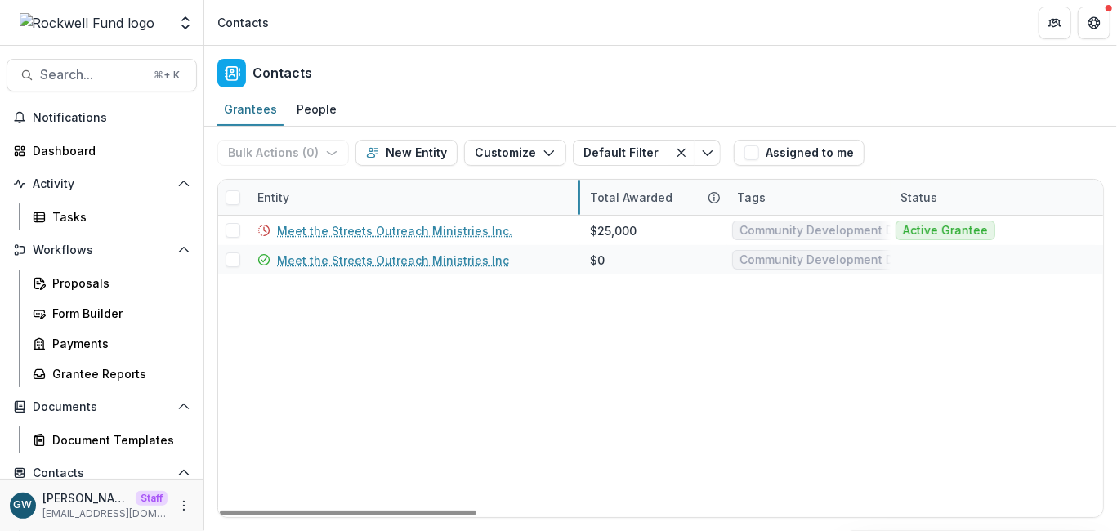
drag, startPoint x: 492, startPoint y: 198, endPoint x: 579, endPoint y: 204, distance: 87.7
click at [112, 159] on link "Dashboard" at bounding box center [102, 150] width 190 height 27
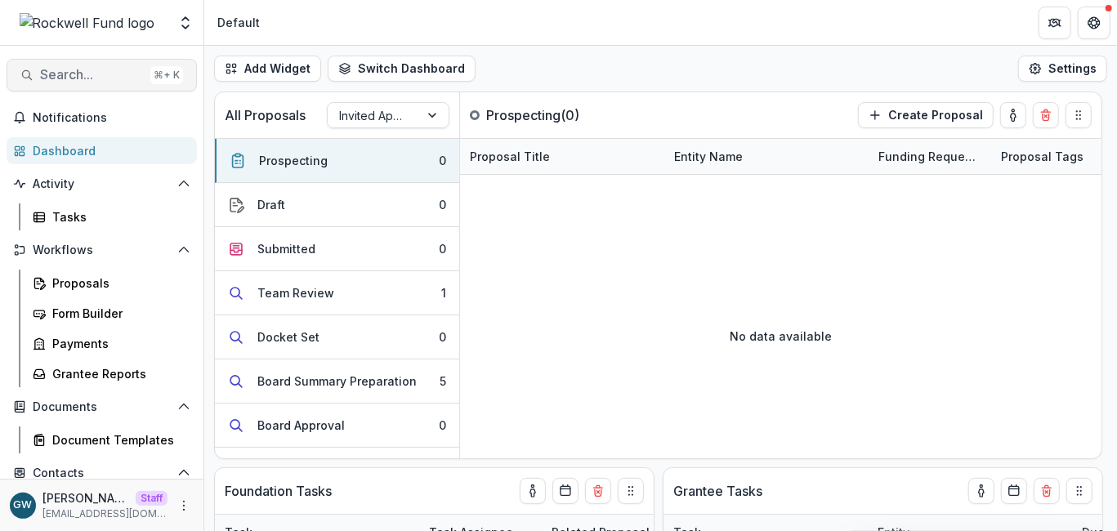
click at [79, 84] on button "Search... ⌘ + K" at bounding box center [102, 75] width 190 height 33
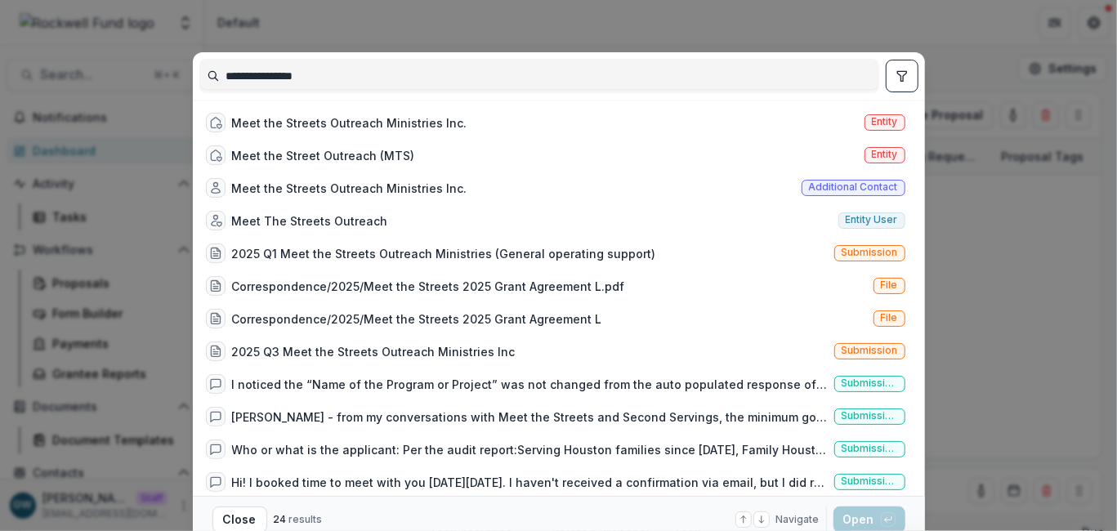
type input "**********"
click at [132, 78] on div "**********" at bounding box center [558, 265] width 1117 height 531
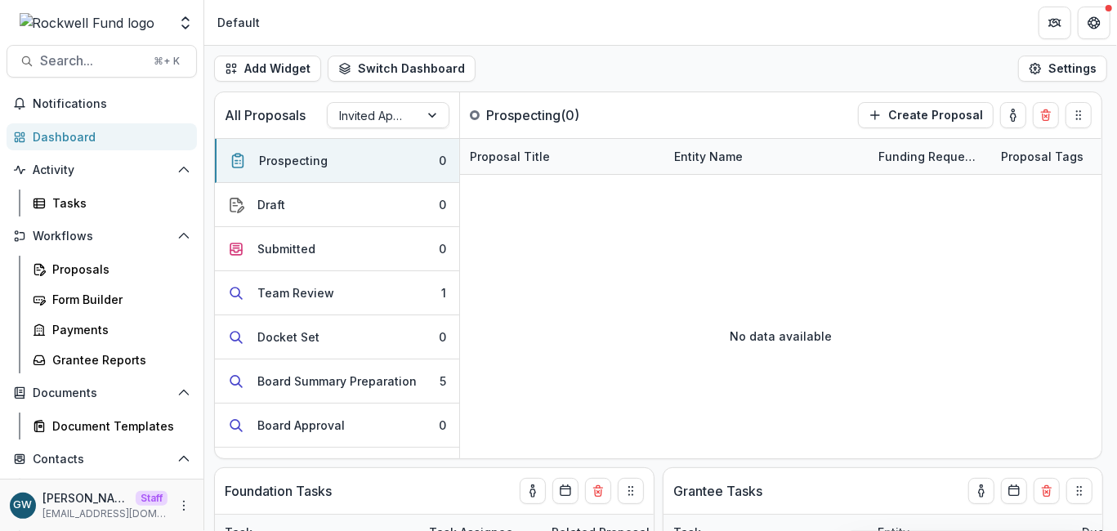
scroll to position [108, 0]
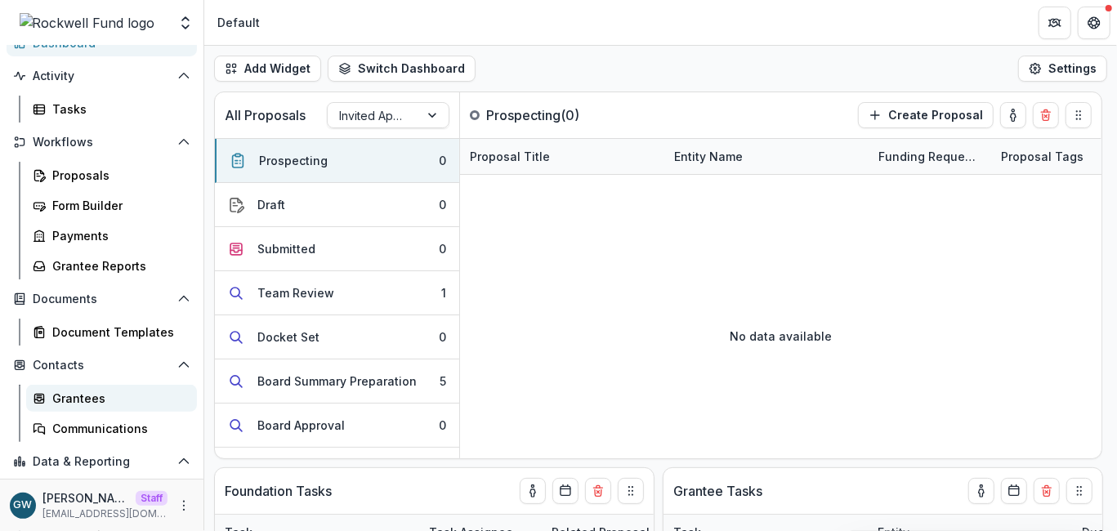
click at [81, 396] on div "Grantees" at bounding box center [118, 398] width 132 height 17
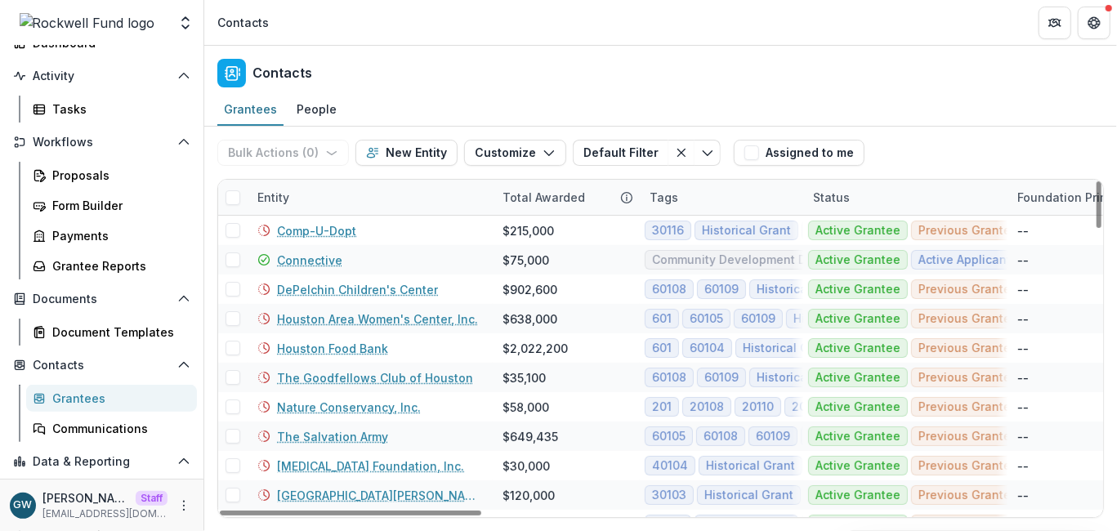
click at [290, 190] on div "Entity" at bounding box center [273, 197] width 51 height 17
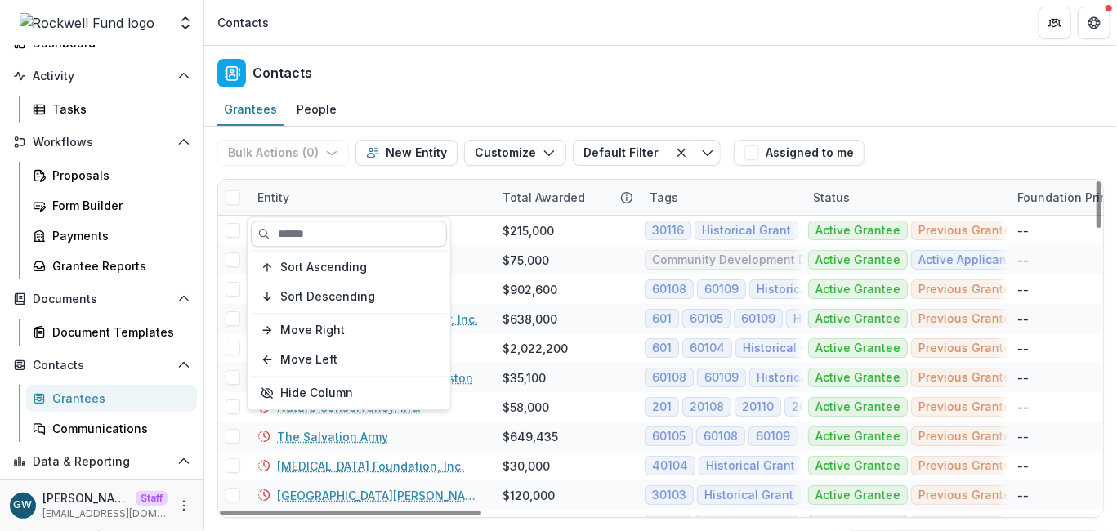
click at [323, 239] on input at bounding box center [349, 234] width 196 height 26
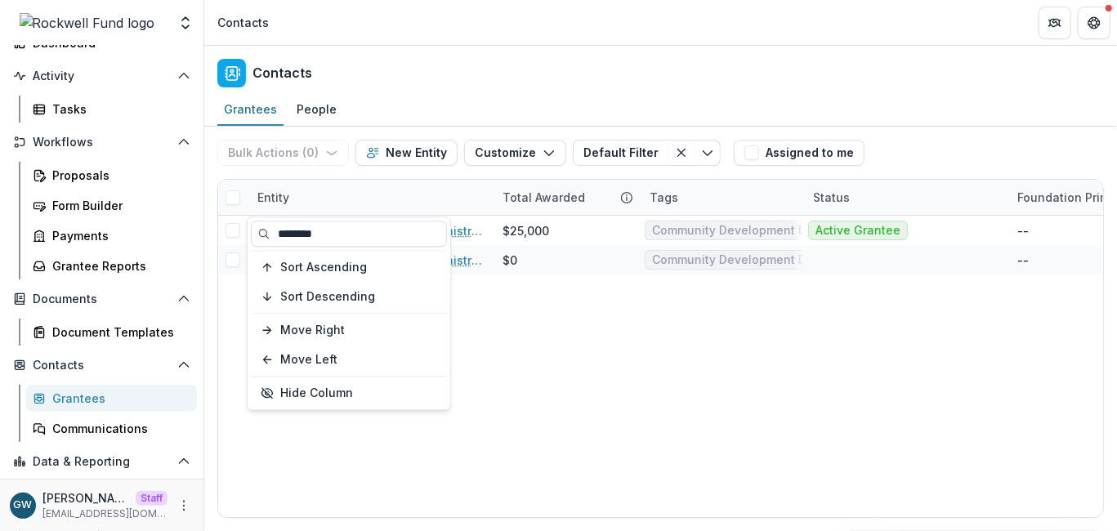
type input "********"
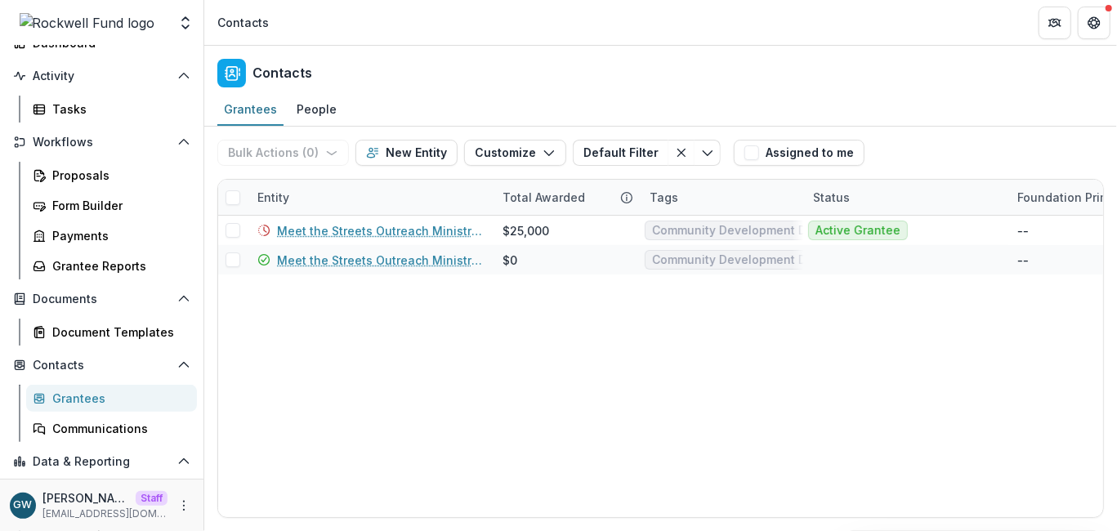
click at [920, 132] on div "Bulk Actions ( 0 ) Send Email Create Proposals Create Tasks New Entity Customiz…" at bounding box center [660, 153] width 887 height 52
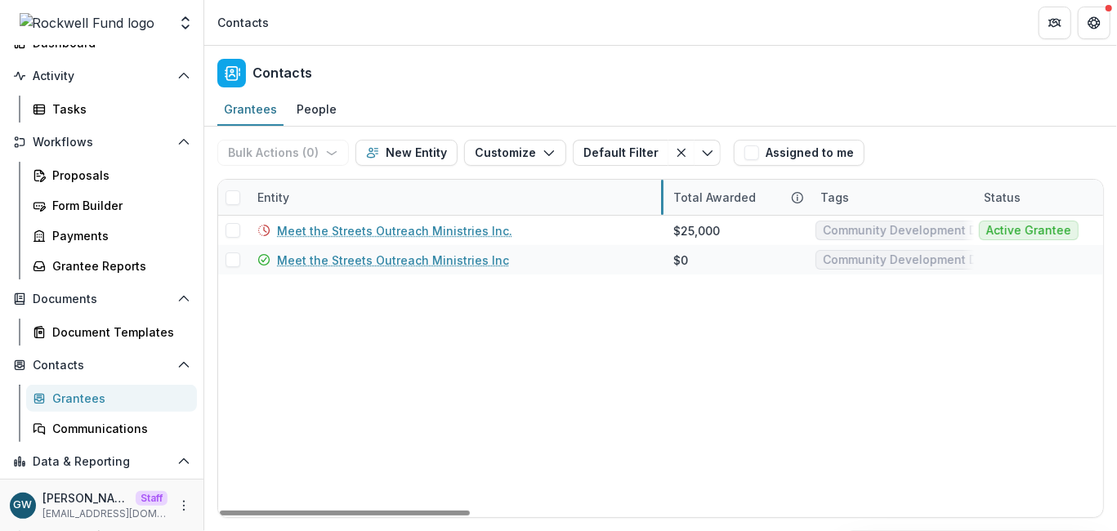
drag, startPoint x: 491, startPoint y: 197, endPoint x: 664, endPoint y: 188, distance: 173.5
click at [179, 29] on icon "Open entity switcher" at bounding box center [185, 23] width 16 height 16
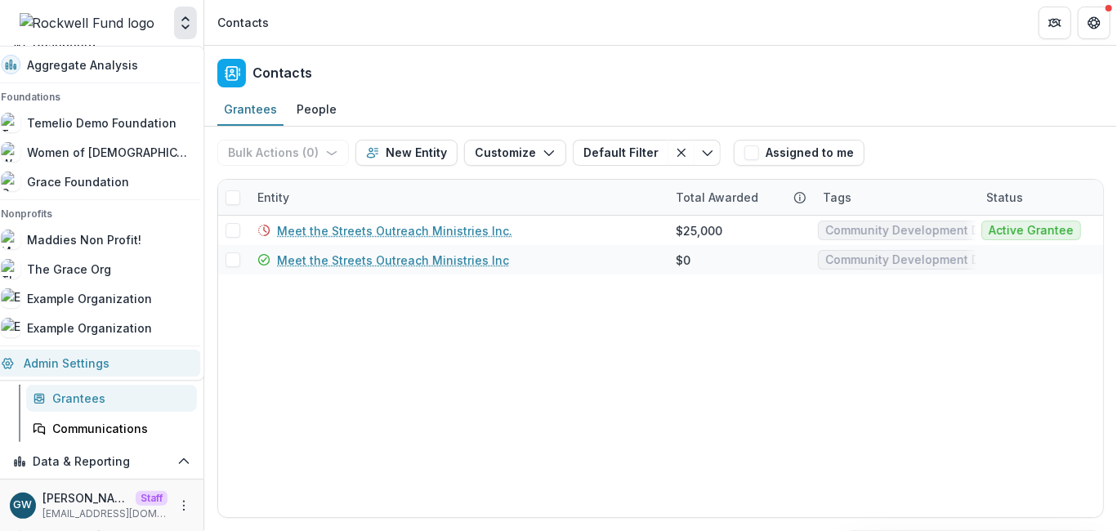
drag, startPoint x: 106, startPoint y: 357, endPoint x: 129, endPoint y: 349, distance: 24.3
click at [106, 357] on link "Admin Settings" at bounding box center [95, 363] width 209 height 27
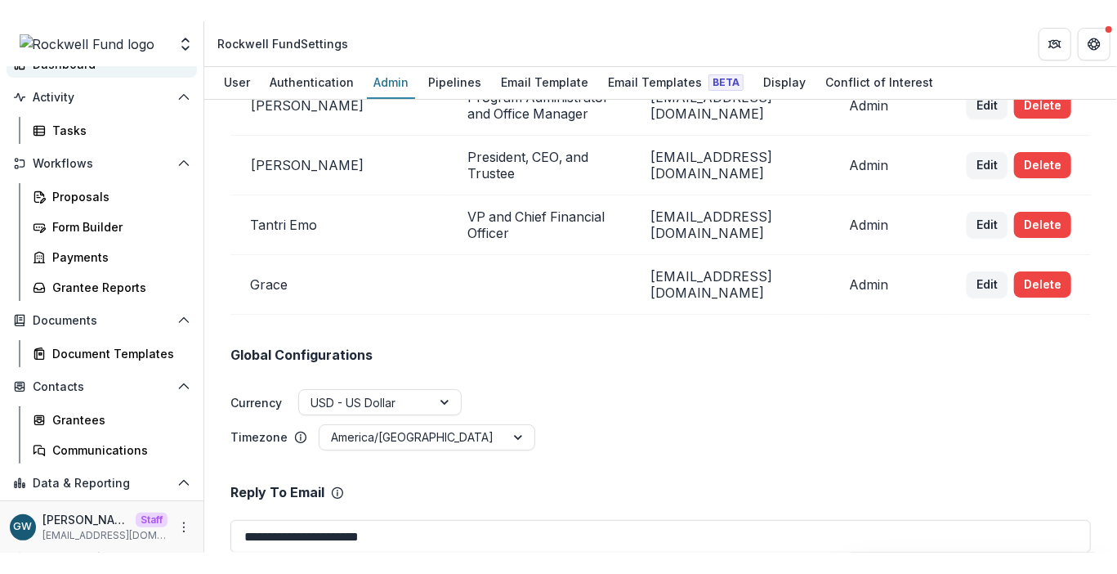
scroll to position [246, 0]
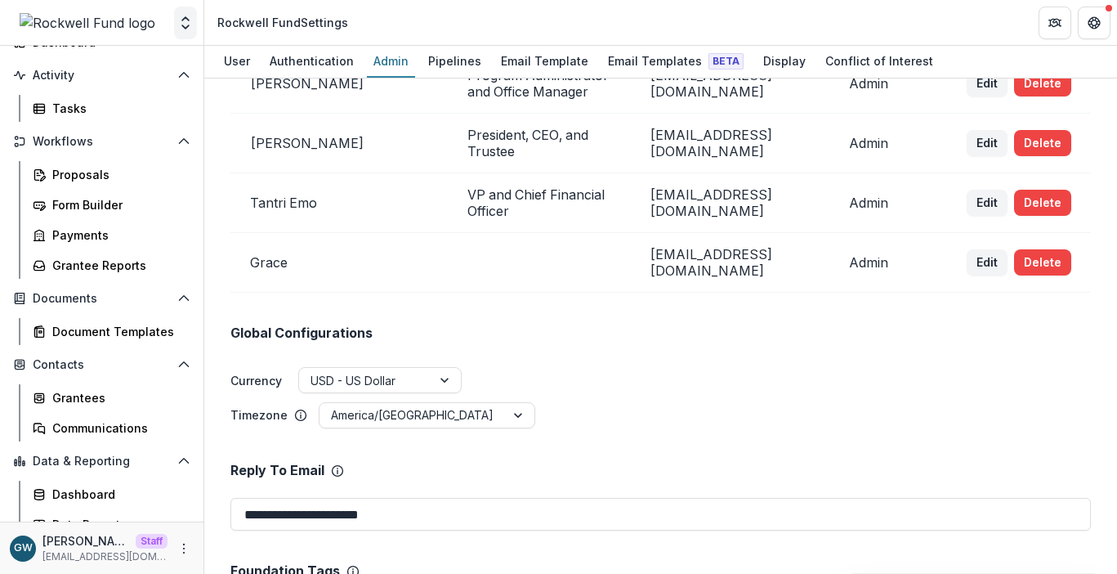
click at [177, 21] on icon "Open entity switcher" at bounding box center [185, 23] width 16 height 16
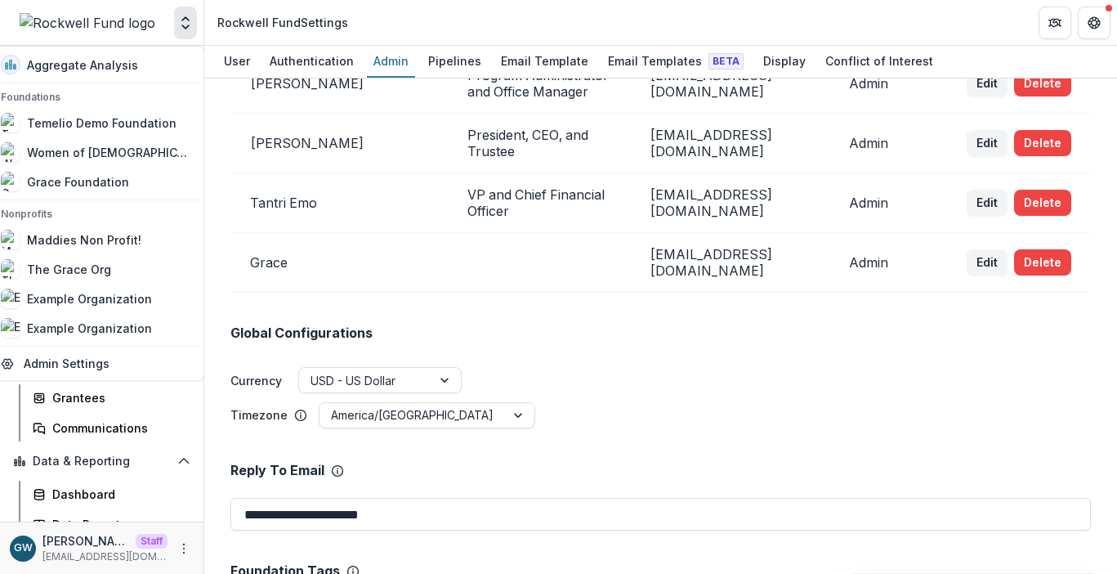
click at [662, 339] on div "Global Configurations Currency USD - US Dollar Timezone America/Chicago" at bounding box center [660, 361] width 861 height 137
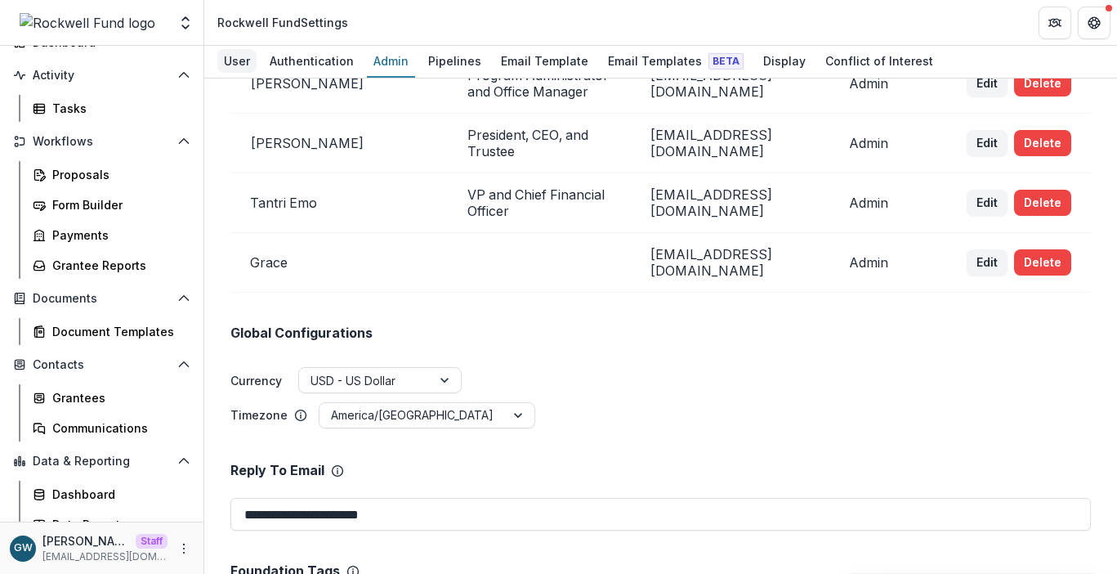
click at [224, 63] on div "User" at bounding box center [236, 61] width 39 height 24
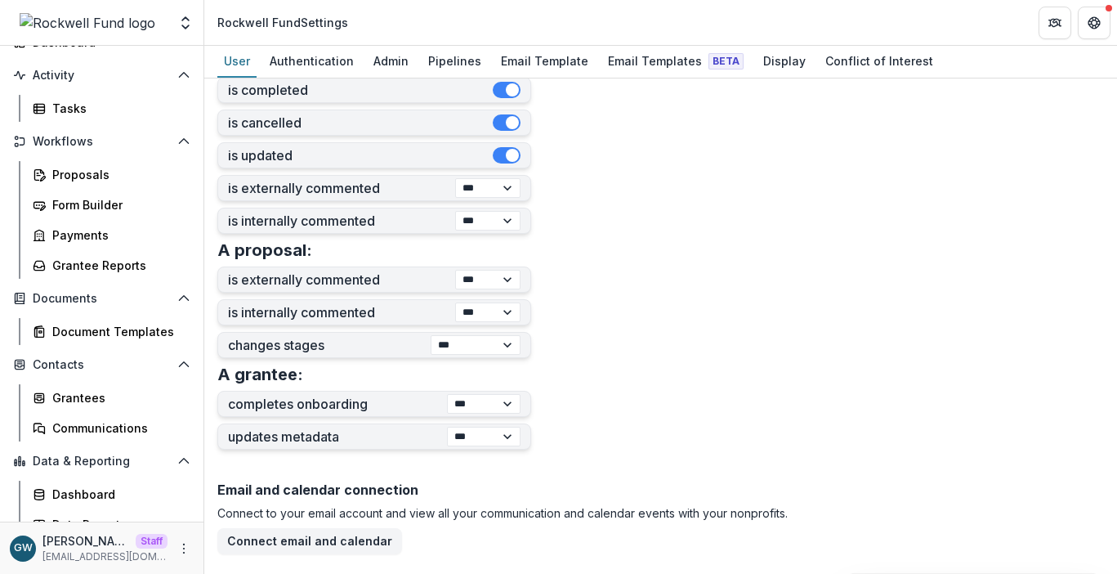
scroll to position [670, 0]
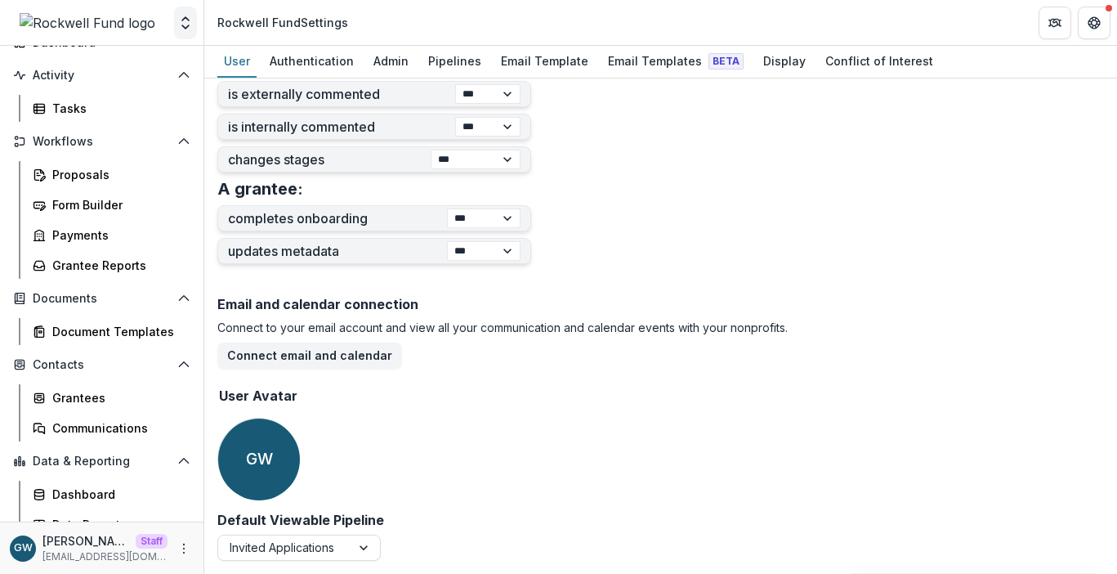
click at [186, 29] on icon "Open entity switcher" at bounding box center [185, 23] width 16 height 16
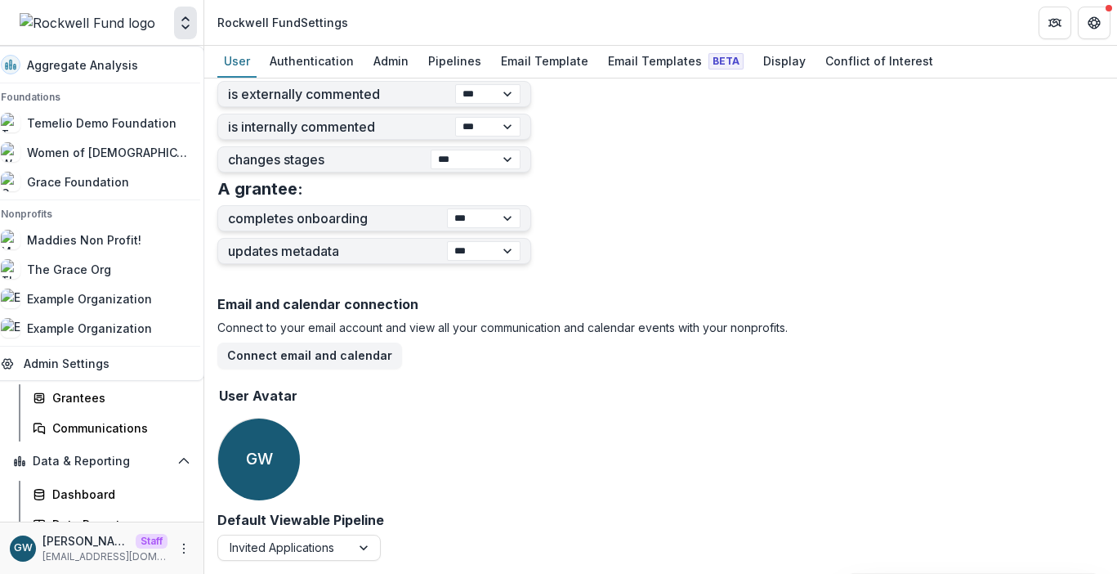
click at [623, 415] on div "Email and calendar connection Connect to your email account and view all your c…" at bounding box center [660, 400] width 887 height 221
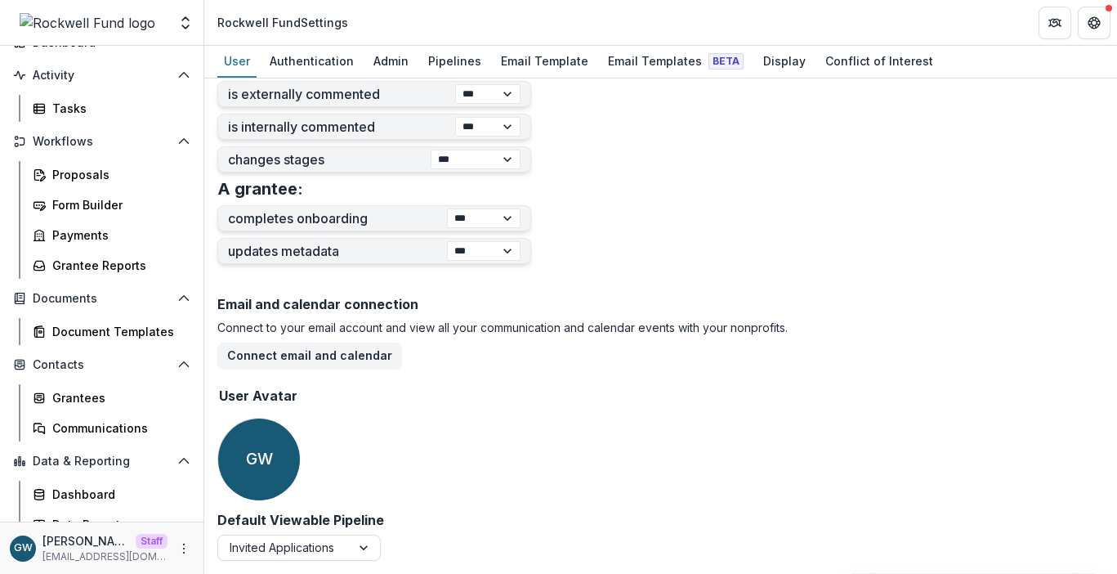
click at [159, 129] on button "Workflows" at bounding box center [102, 141] width 190 height 26
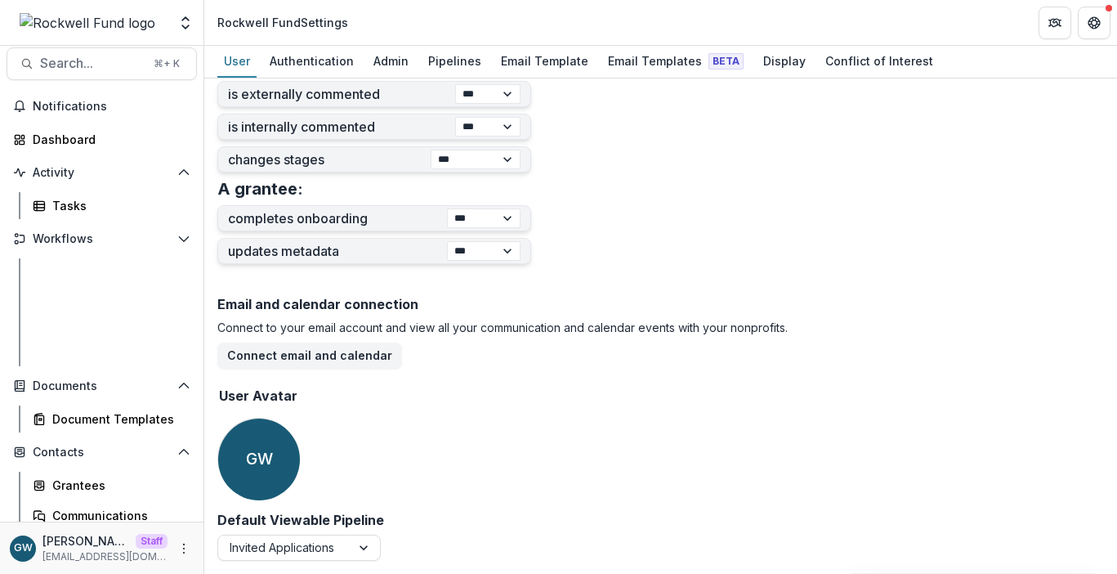
scroll to position [7, 0]
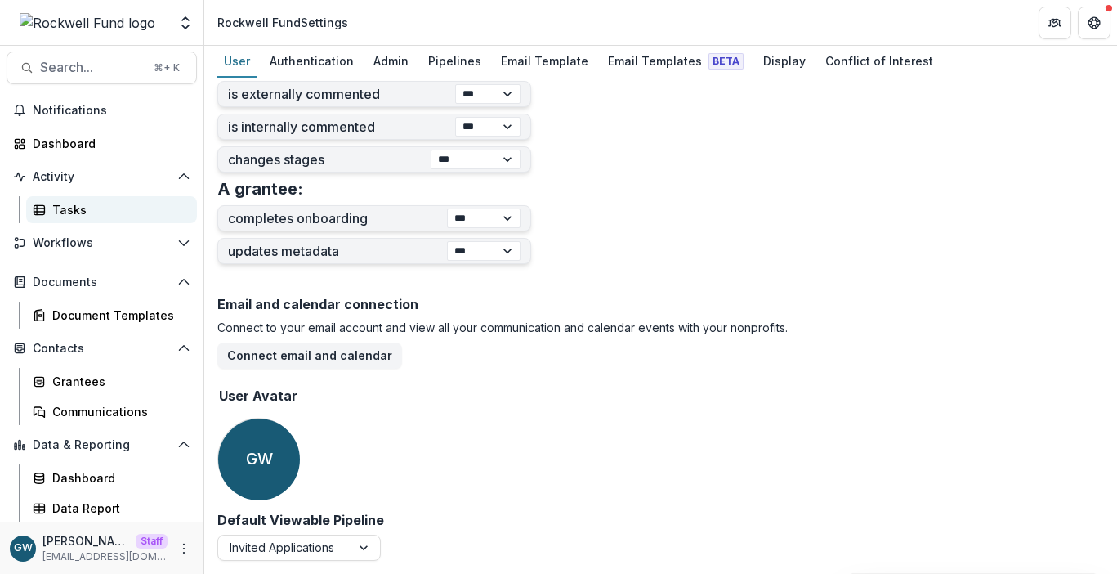
click at [80, 208] on div "Tasks" at bounding box center [118, 209] width 132 height 17
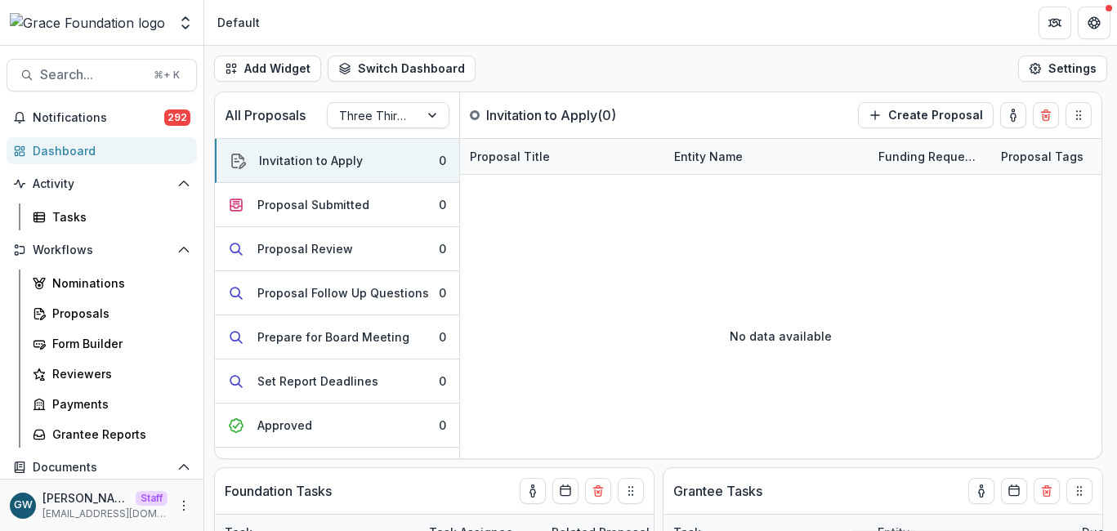
select select "******"
click at [184, 25] on icon "Open entity switcher" at bounding box center [185, 23] width 16 height 16
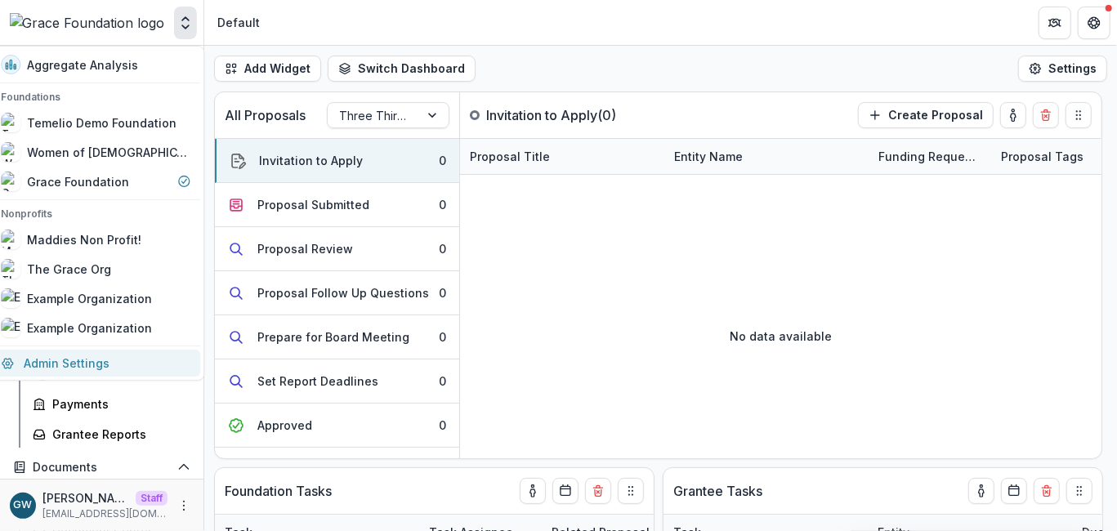
click at [89, 363] on link "Admin Settings" at bounding box center [95, 363] width 209 height 27
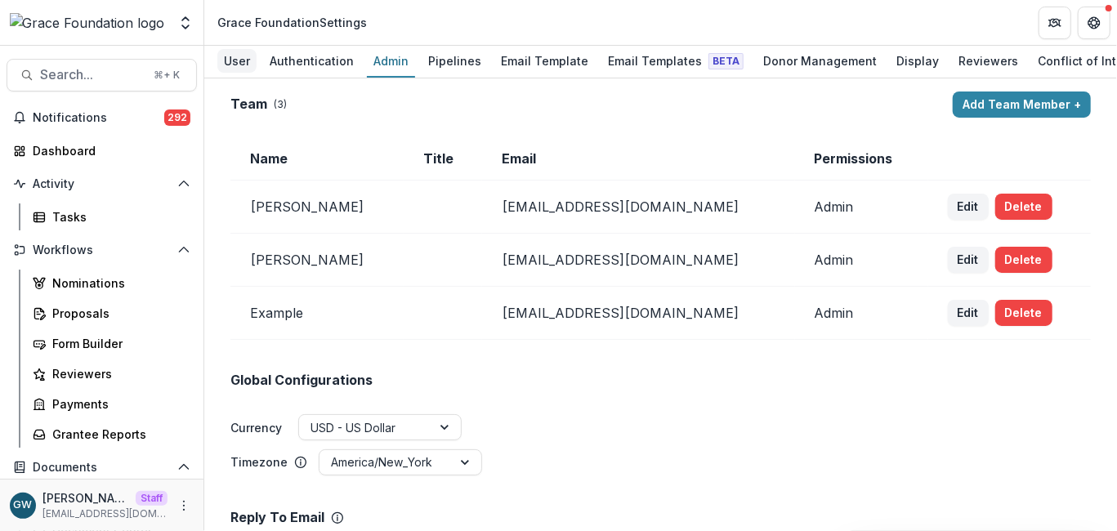
click at [228, 55] on div "User" at bounding box center [236, 61] width 39 height 24
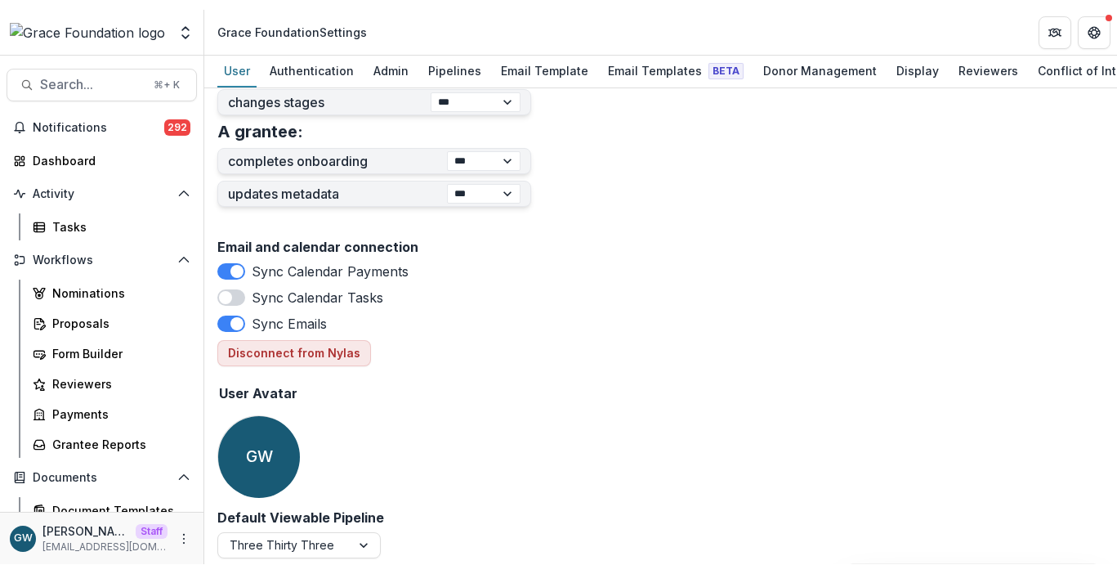
scroll to position [727, 0]
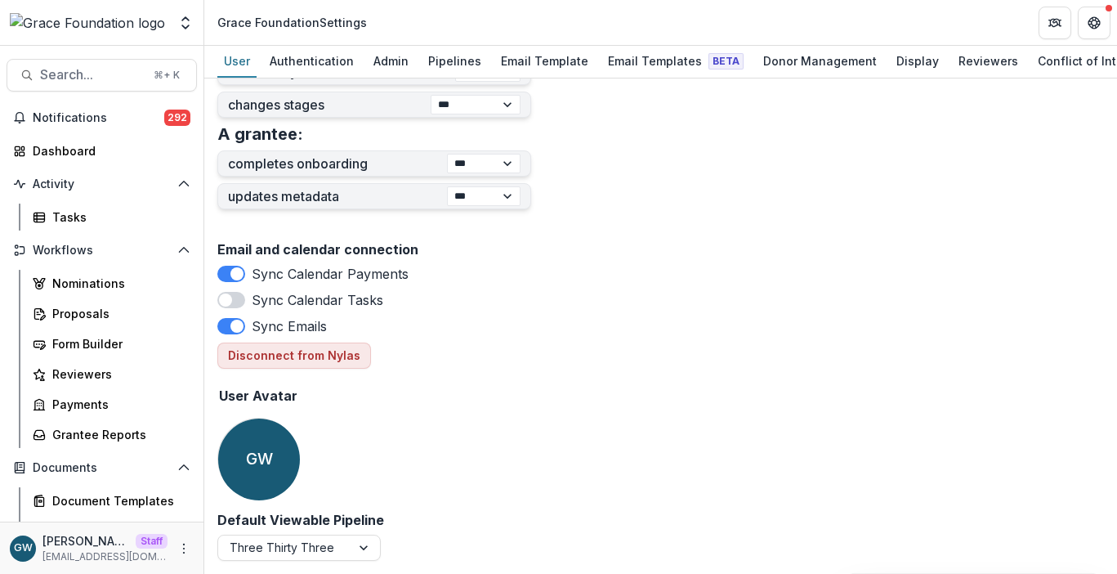
click at [239, 275] on span at bounding box center [236, 273] width 13 height 13
click at [680, 311] on div "Sync Calendar Payments Sync Calendar Tasks Sync Emails Disconnect from Nylas" at bounding box center [660, 316] width 887 height 105
click at [669, 350] on div "Sync Calendar Payments Sync Calendar Tasks Sync Emails Disconnect from Nylas" at bounding box center [660, 316] width 887 height 105
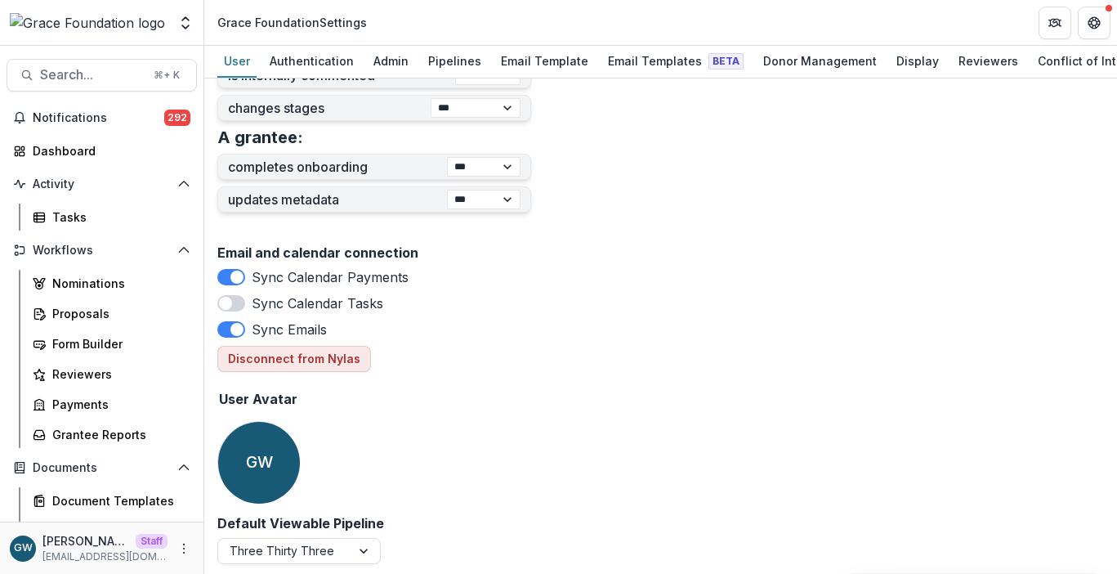
scroll to position [727, 0]
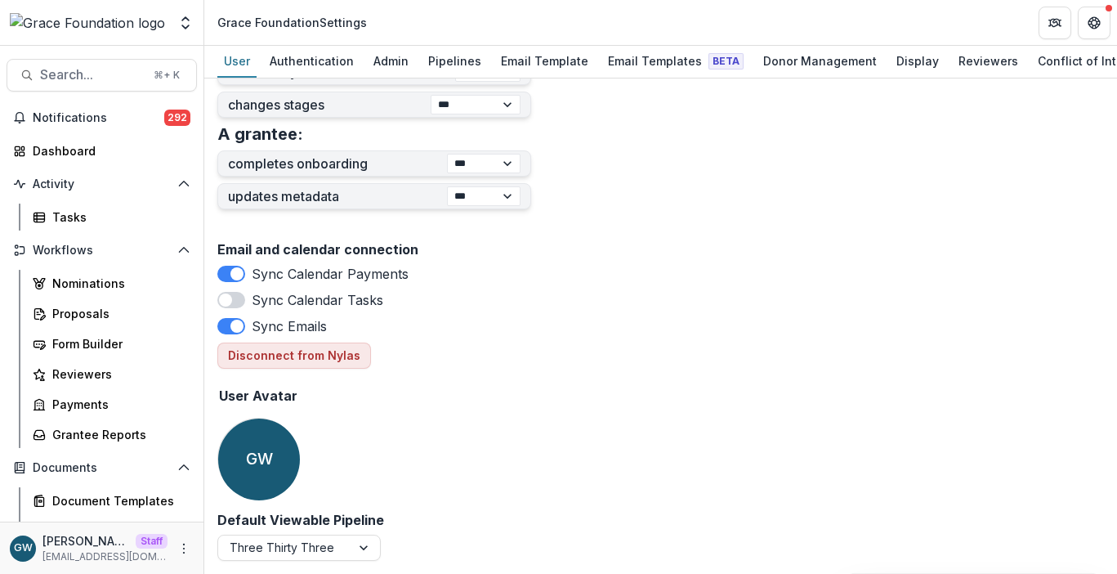
click at [239, 274] on span at bounding box center [236, 273] width 13 height 13
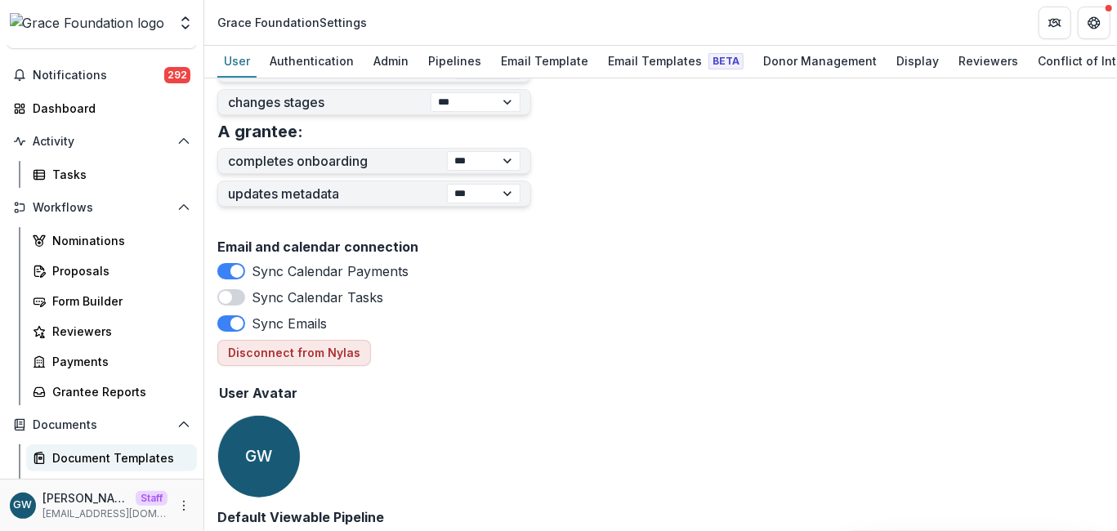
scroll to position [141, 0]
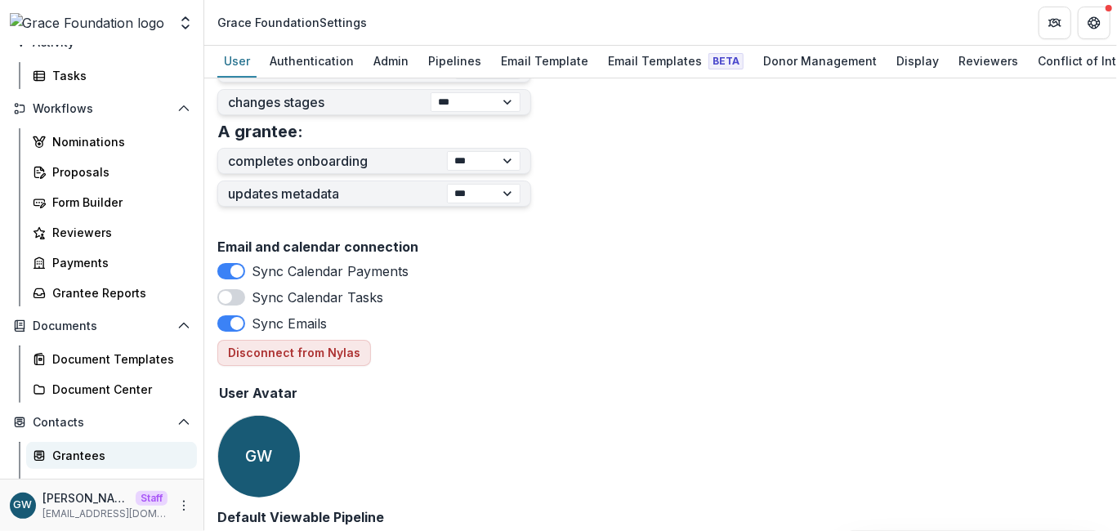
click at [80, 449] on div "Grantees" at bounding box center [118, 455] width 132 height 17
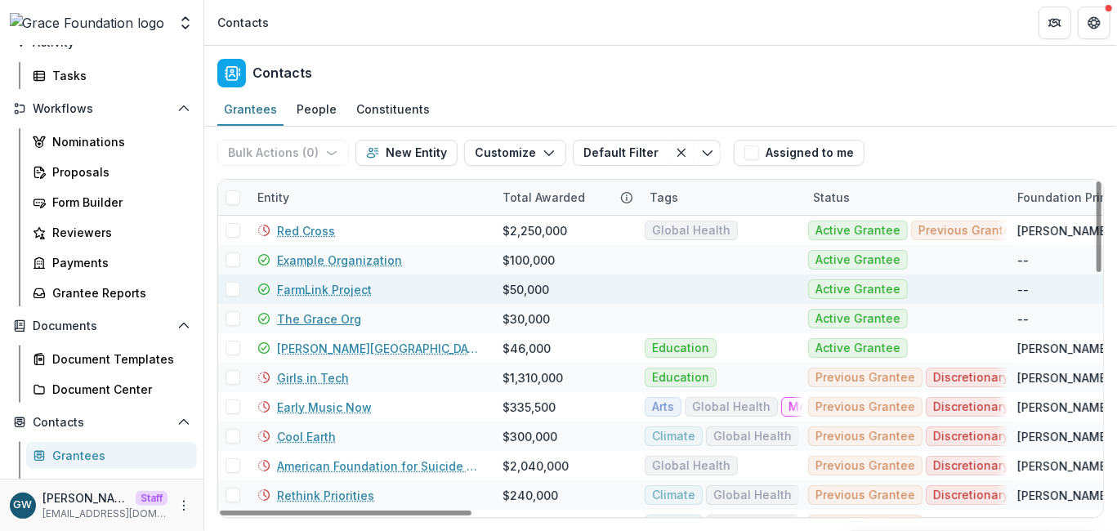
drag, startPoint x: 296, startPoint y: 320, endPoint x: 501, endPoint y: 298, distance: 206.2
click at [296, 320] on link "The Grace Org" at bounding box center [319, 319] width 84 height 17
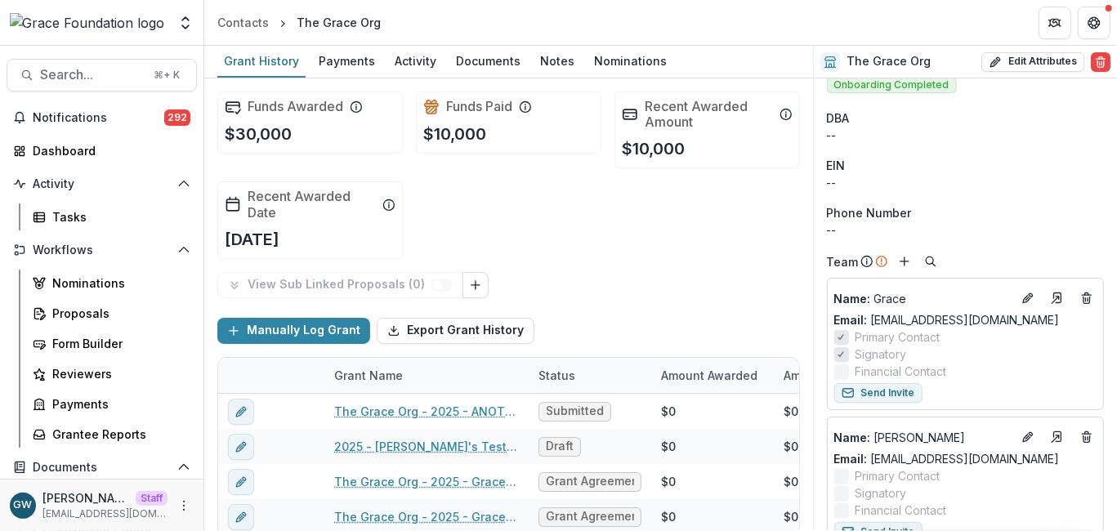
scroll to position [33, 0]
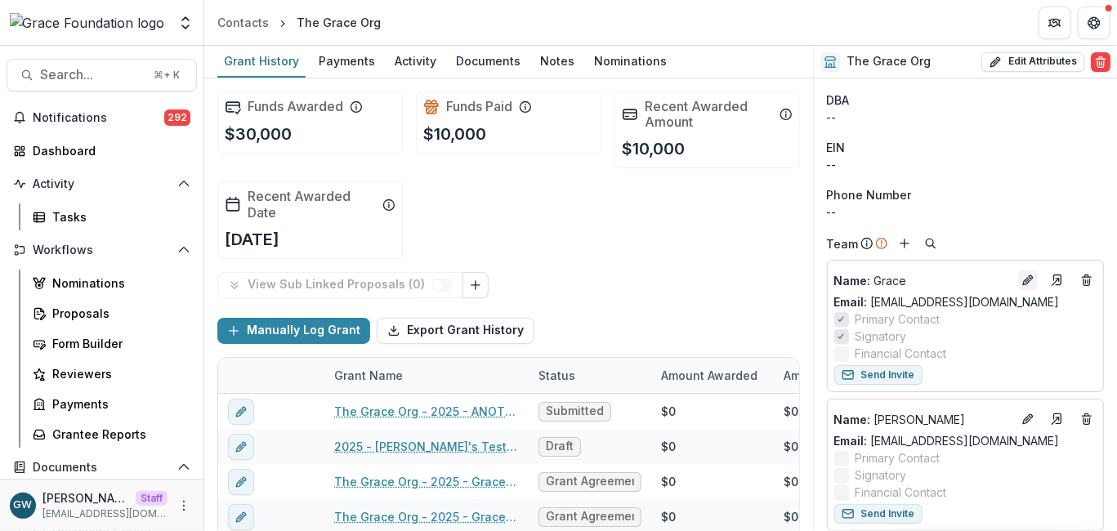
click at [1023, 275] on icon "Edit" at bounding box center [1028, 280] width 13 height 13
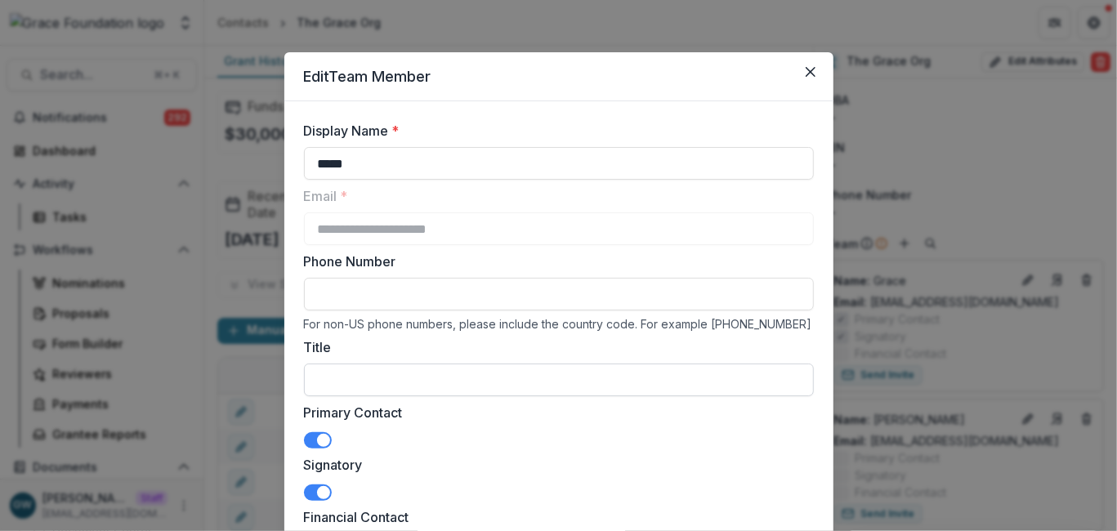
click at [362, 388] on input "Title" at bounding box center [559, 380] width 510 height 33
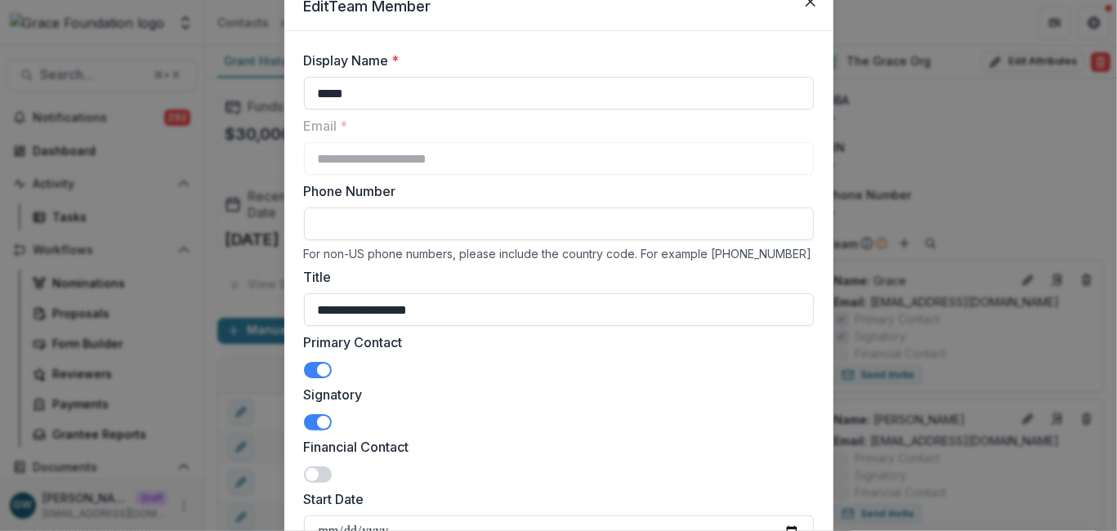
scroll to position [395, 0]
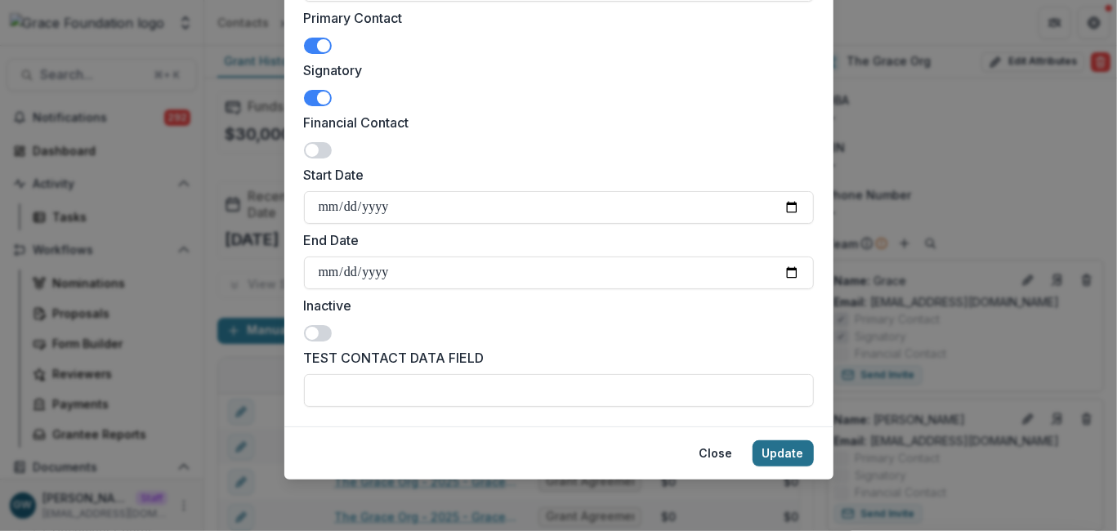
type input "**********"
click at [780, 454] on button "Update" at bounding box center [783, 454] width 61 height 26
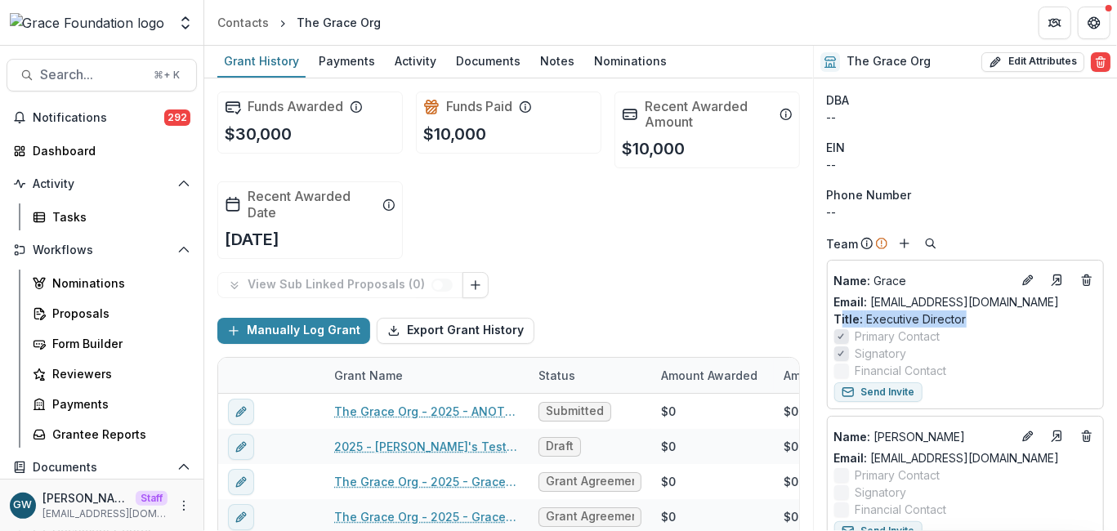
drag, startPoint x: 839, startPoint y: 318, endPoint x: 971, endPoint y: 322, distance: 132.5
click at [971, 322] on p "Title : Executive Director" at bounding box center [965, 319] width 262 height 17
click at [988, 317] on p "Title : Executive Director" at bounding box center [965, 319] width 262 height 17
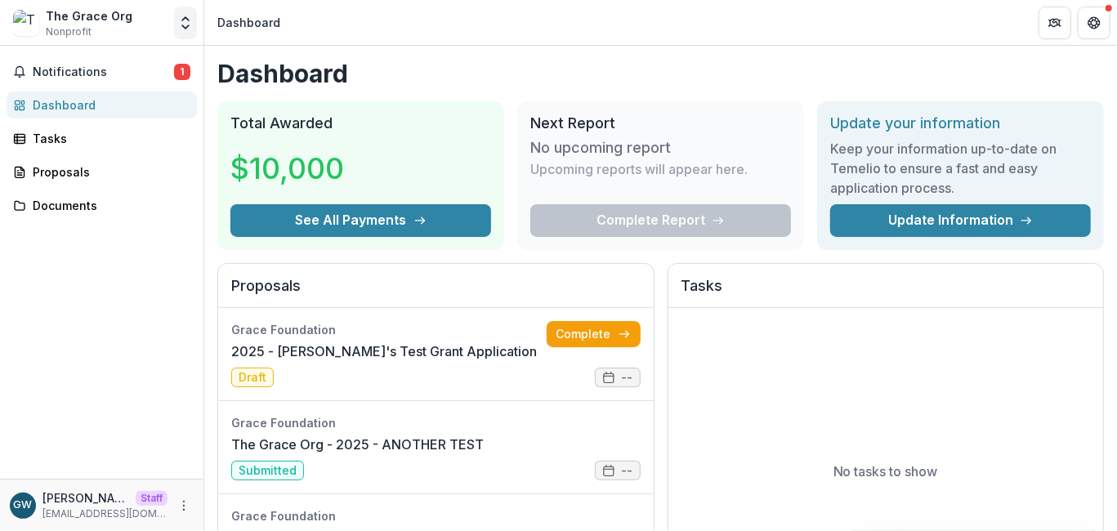
click at [181, 21] on icon "Open entity switcher" at bounding box center [185, 23] width 16 height 16
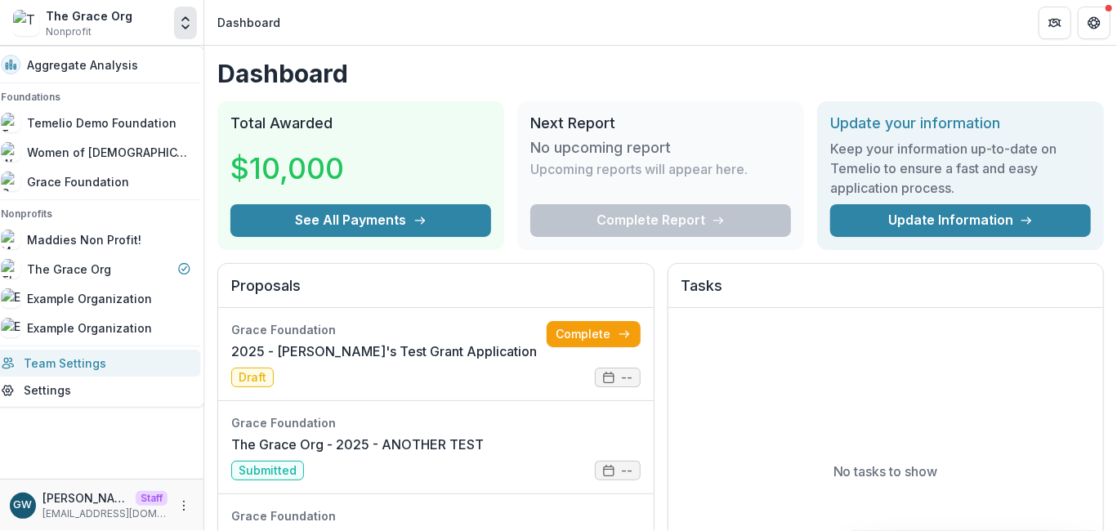
click at [88, 360] on link "Team Settings" at bounding box center [95, 363] width 209 height 27
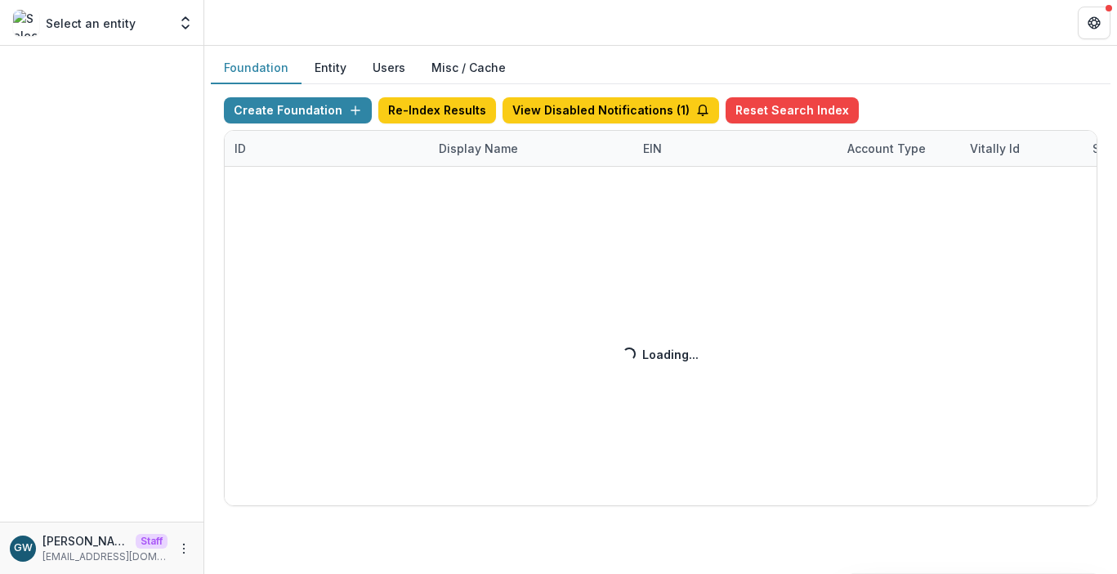
click at [462, 145] on div "Create Foundation Re-Index Results View Disabled Notifications ( 1 ) Reset Sear…" at bounding box center [661, 301] width 874 height 409
click at [491, 156] on div "Create Foundation Re-Index Results View Disabled Notifications ( 1 ) Reset Sear…" at bounding box center [661, 301] width 874 height 409
click at [495, 145] on div "Create Foundation Re-Index Results View Disabled Notifications ( 1 ) Reset Sear…" at bounding box center [661, 301] width 874 height 409
click at [485, 154] on div "Create Foundation Re-Index Results View Disabled Notifications ( 1 ) Reset Sear…" at bounding box center [661, 301] width 874 height 409
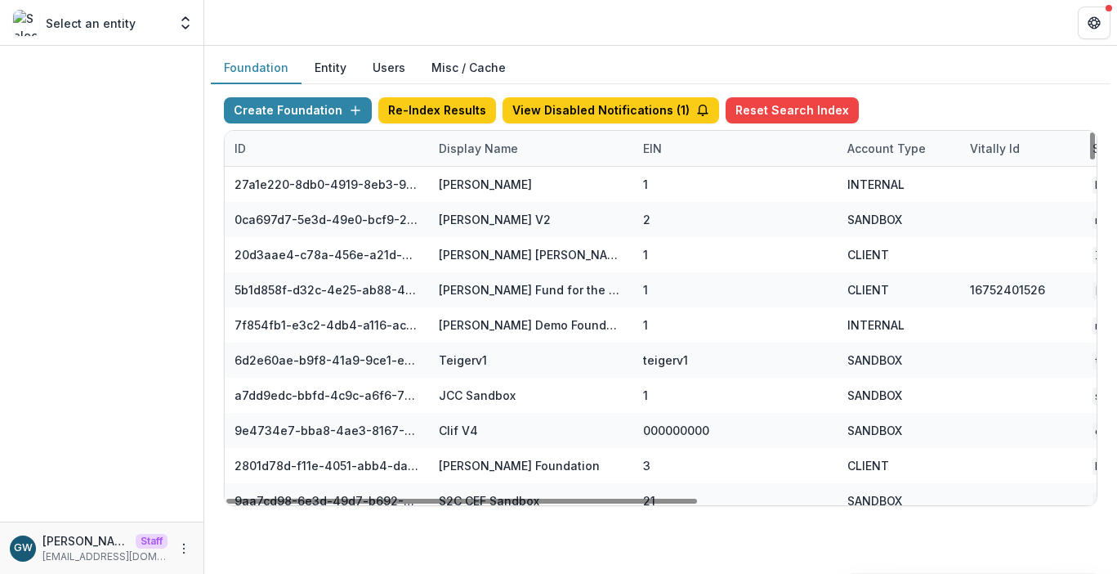
click at [485, 153] on div "Display Name" at bounding box center [478, 148] width 99 height 17
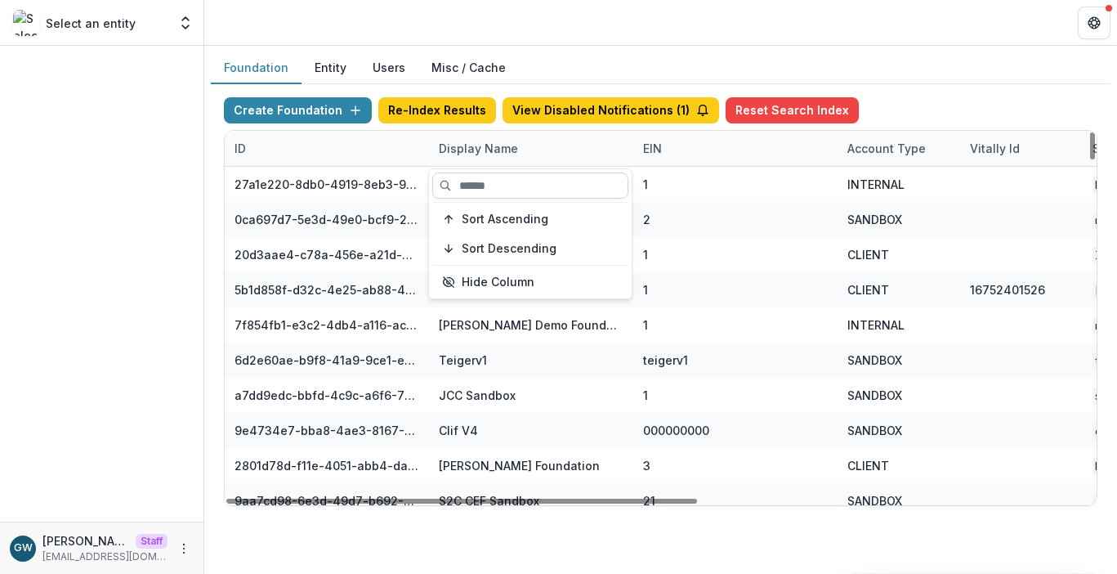
click at [485, 185] on input at bounding box center [530, 185] width 196 height 26
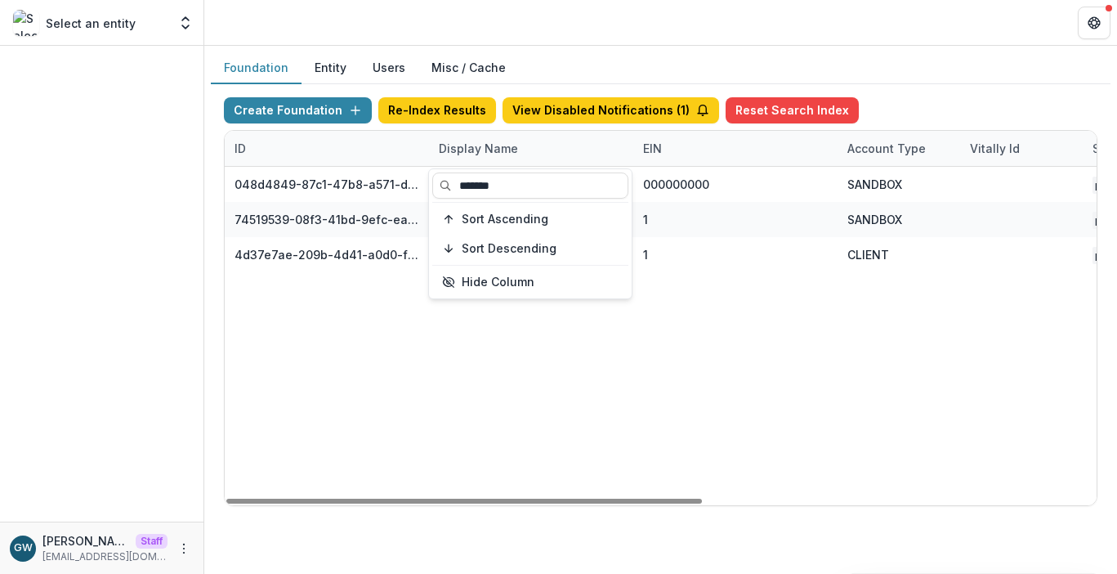
type input "*******"
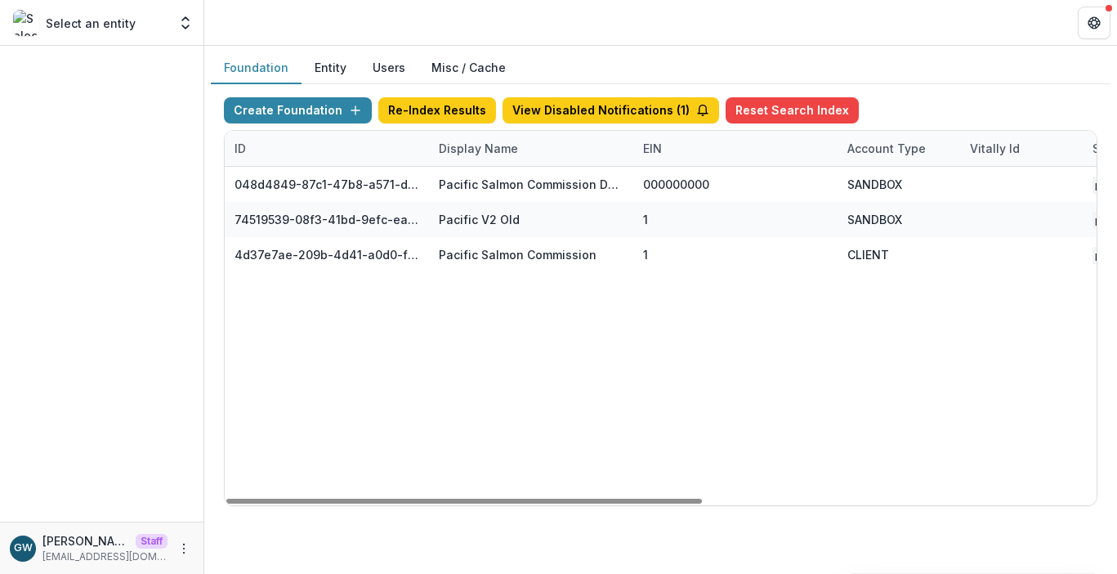
click at [980, 87] on div "Create Foundation Re-Index Results View Disabled Notifications ( 1 ) Reset Sear…" at bounding box center [661, 301] width 900 height 435
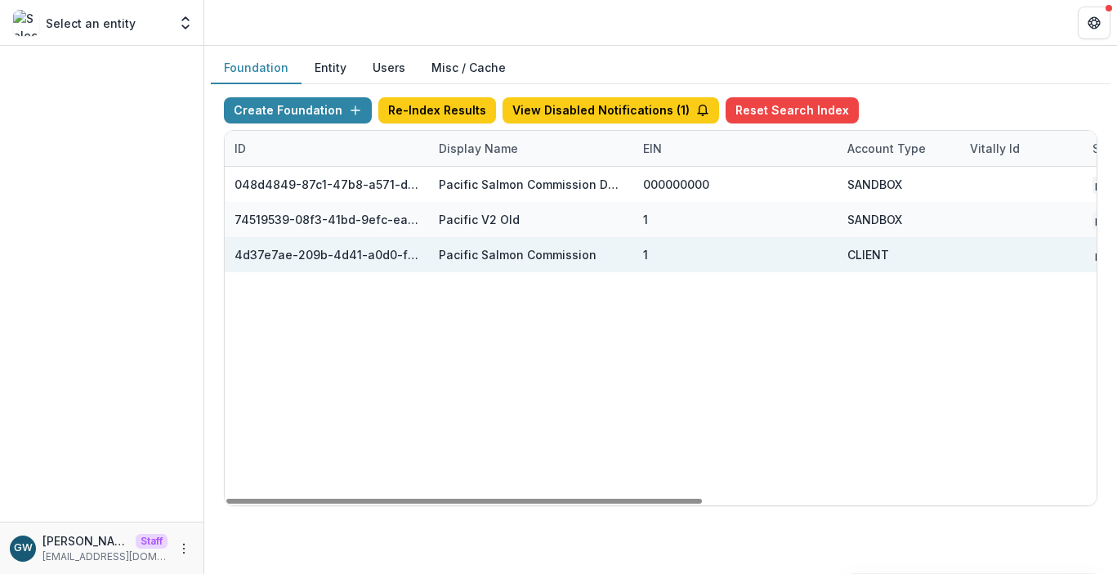
scroll to position [0, 722]
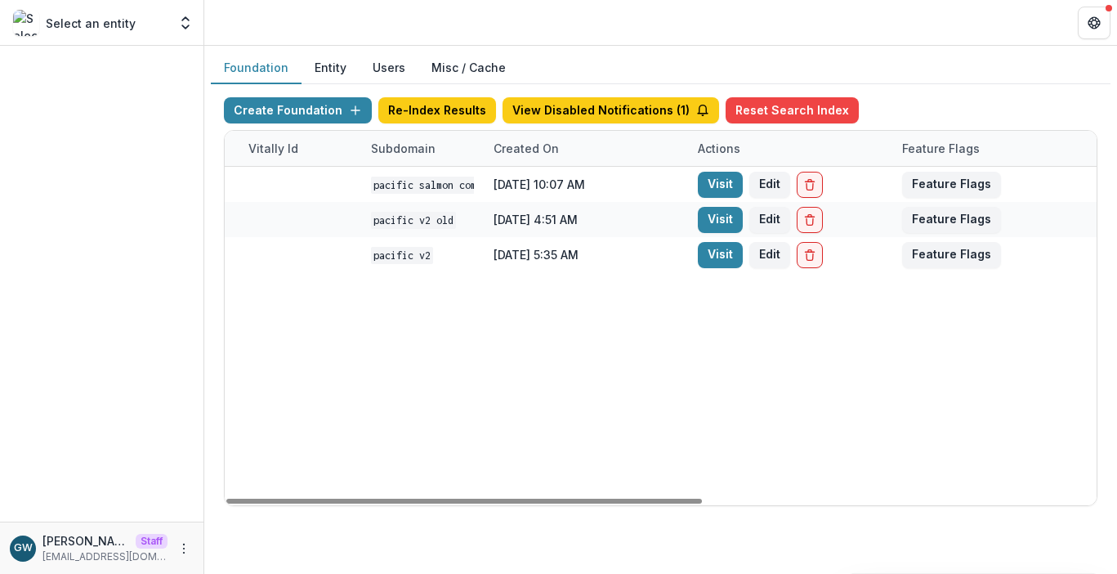
click at [714, 254] on link "Visit" at bounding box center [720, 255] width 45 height 26
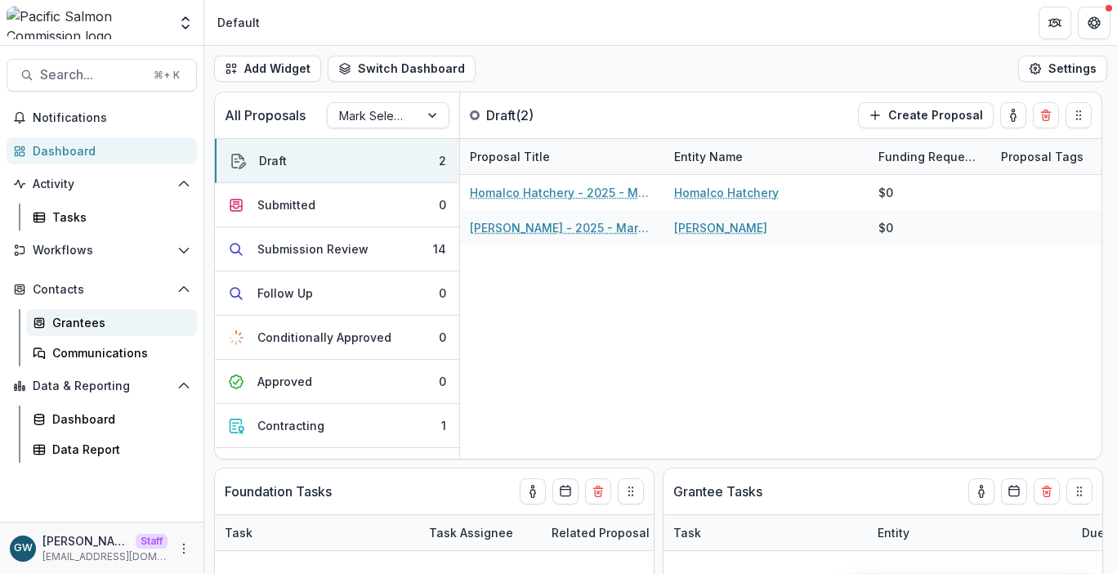
click at [101, 329] on div "Grantees" at bounding box center [118, 322] width 132 height 17
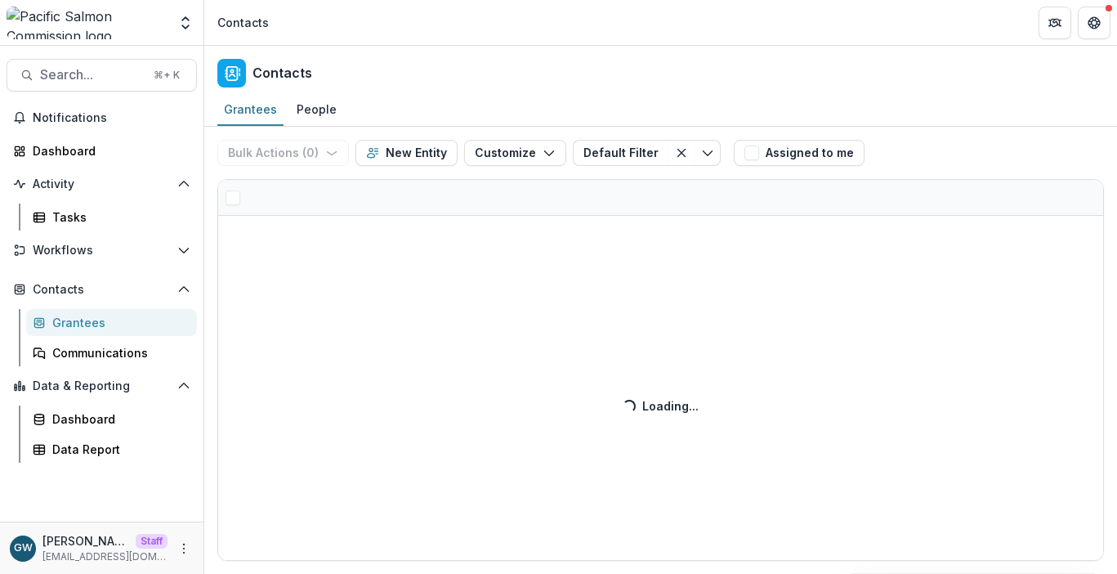
click at [350, 204] on div "Bulk Actions ( 0 ) Send Email Create Proposals Create Tasks New Entity Customiz…" at bounding box center [660, 350] width 913 height 447
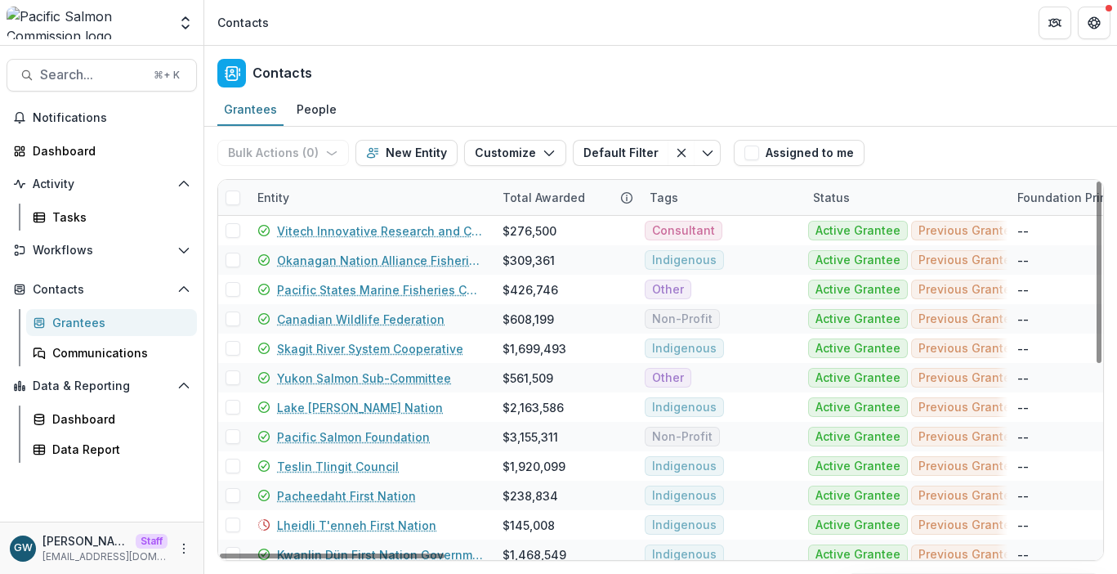
click at [309, 194] on div "Entity" at bounding box center [370, 197] width 245 height 35
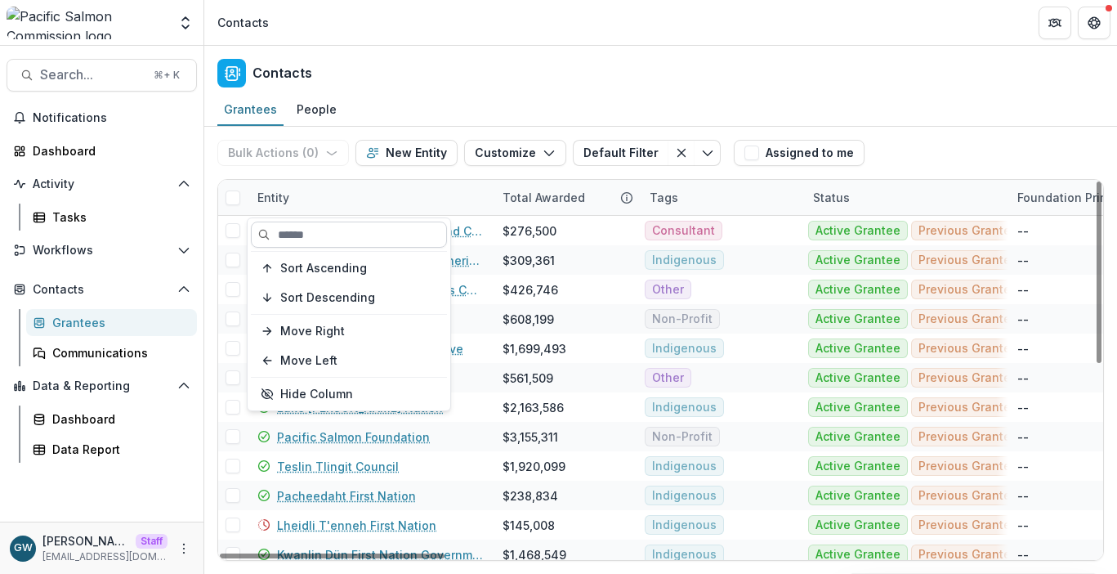
click at [307, 231] on input at bounding box center [349, 234] width 196 height 26
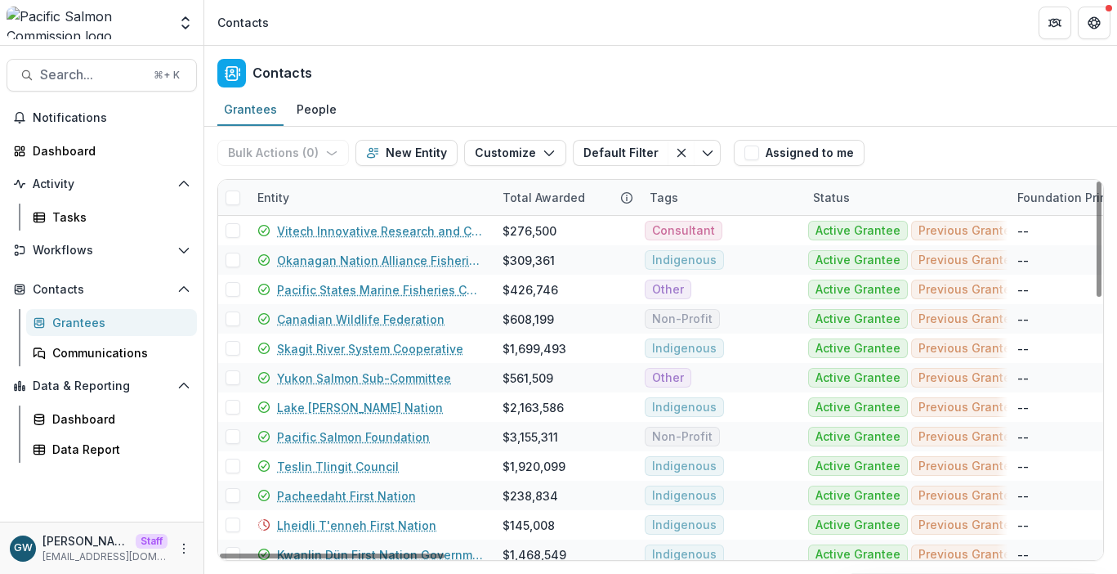
click at [620, 94] on div "Grantees People" at bounding box center [660, 110] width 913 height 33
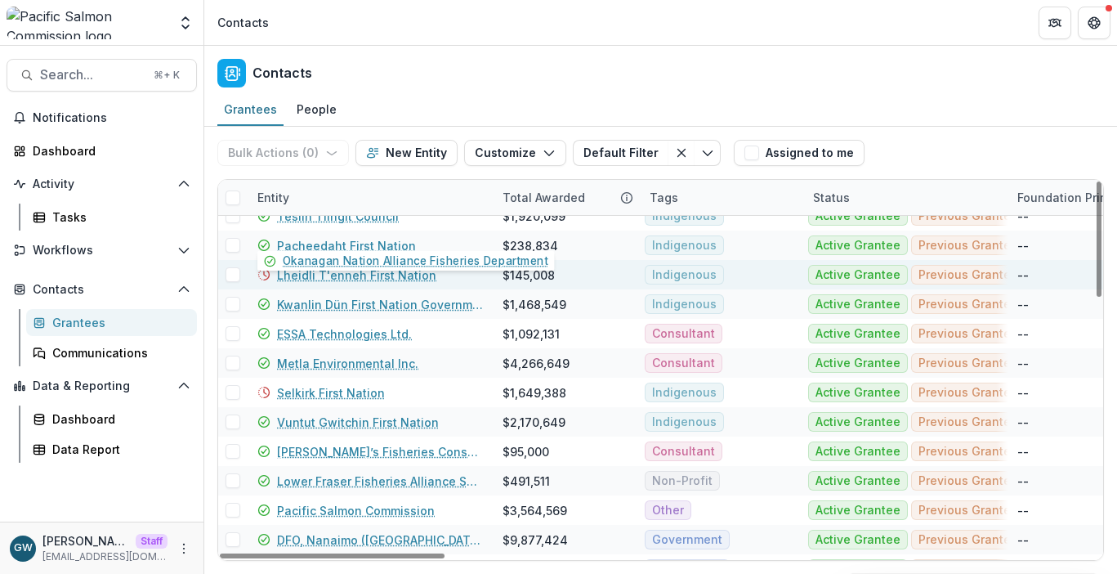
scroll to position [269, 0]
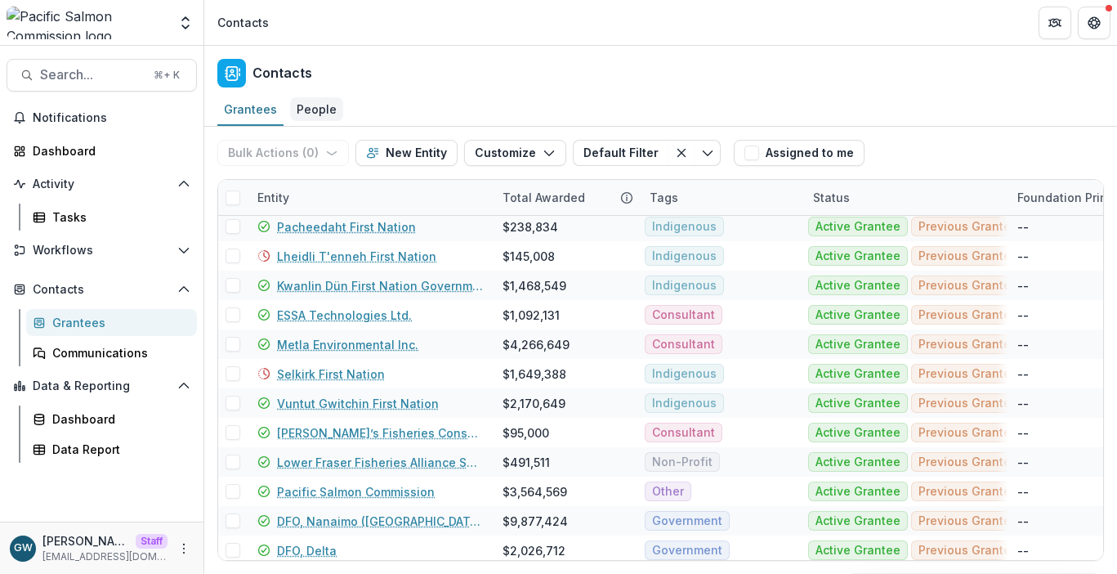
click at [324, 113] on div "People" at bounding box center [316, 109] width 53 height 24
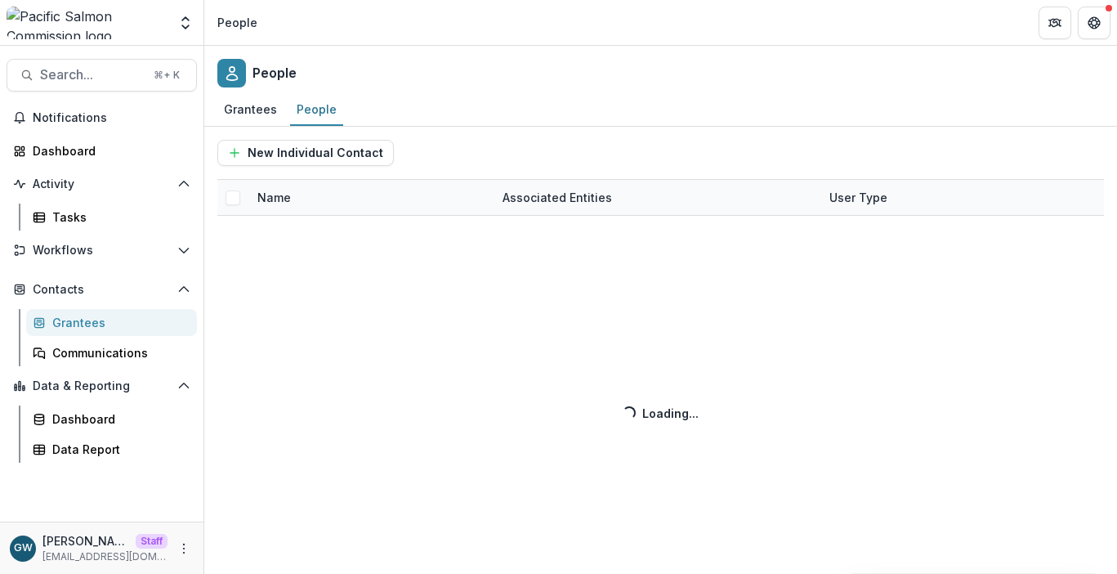
click at [271, 201] on div "New Individual Contact Name Associated Entities User Type Loading... Loading..." at bounding box center [660, 350] width 913 height 447
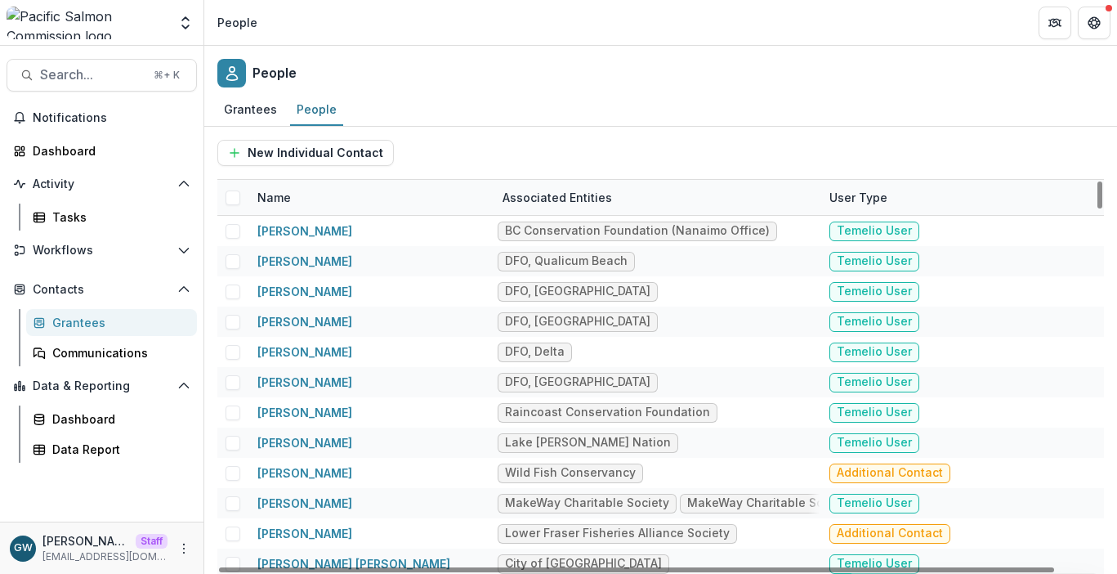
click at [278, 199] on div "Name" at bounding box center [274, 197] width 53 height 17
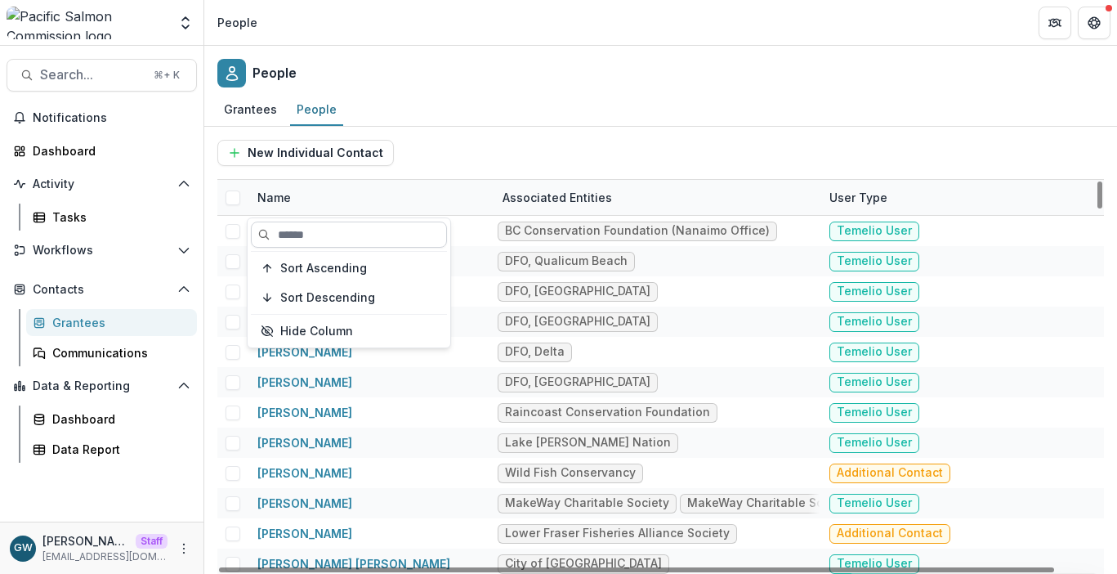
click at [304, 226] on input at bounding box center [349, 234] width 196 height 26
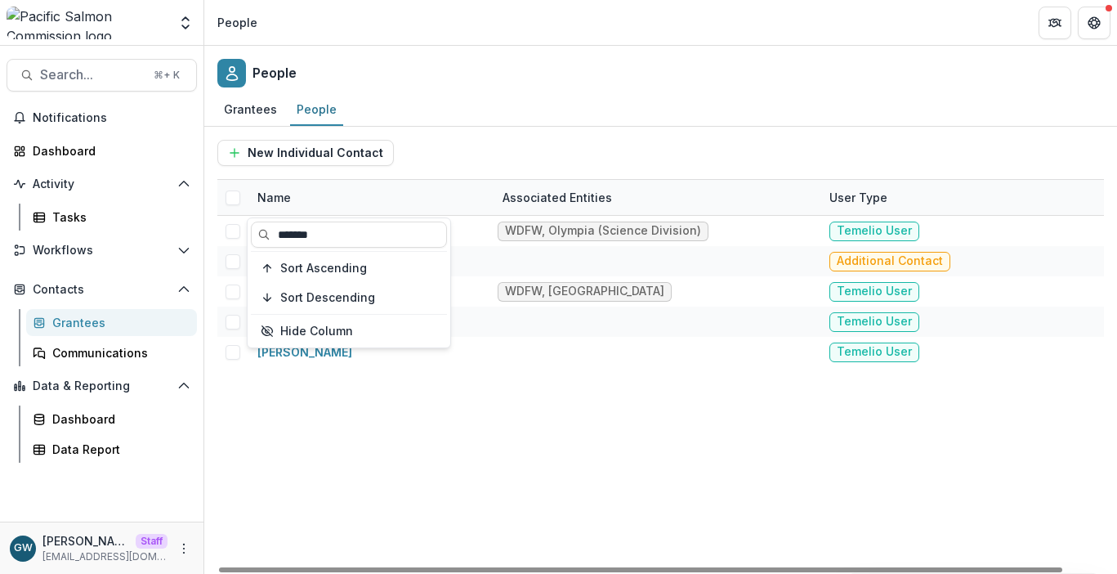
type input "*******"
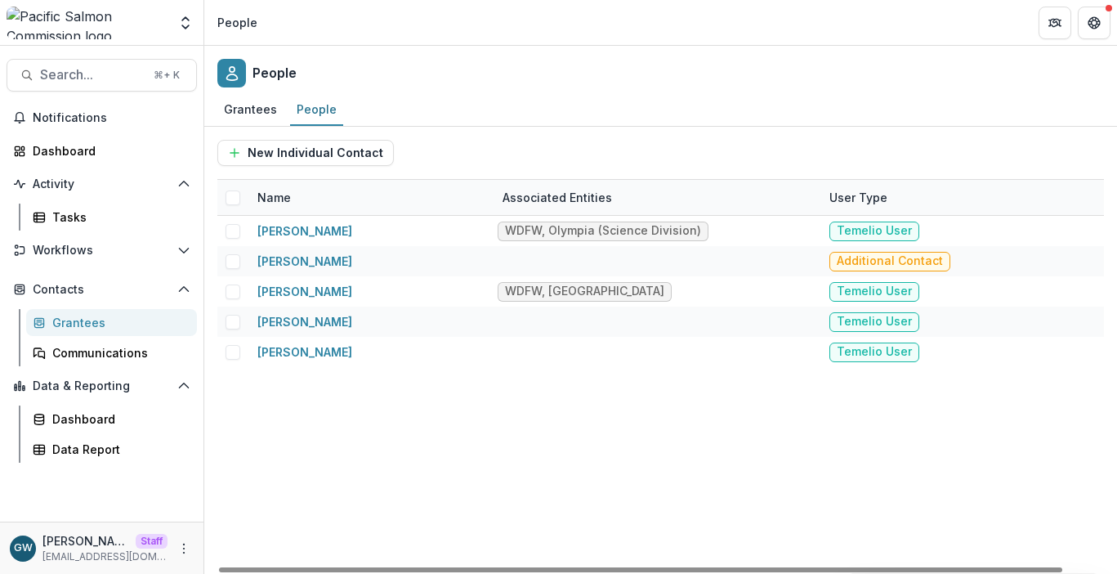
click at [691, 156] on div "New Individual Contact" at bounding box center [660, 153] width 887 height 26
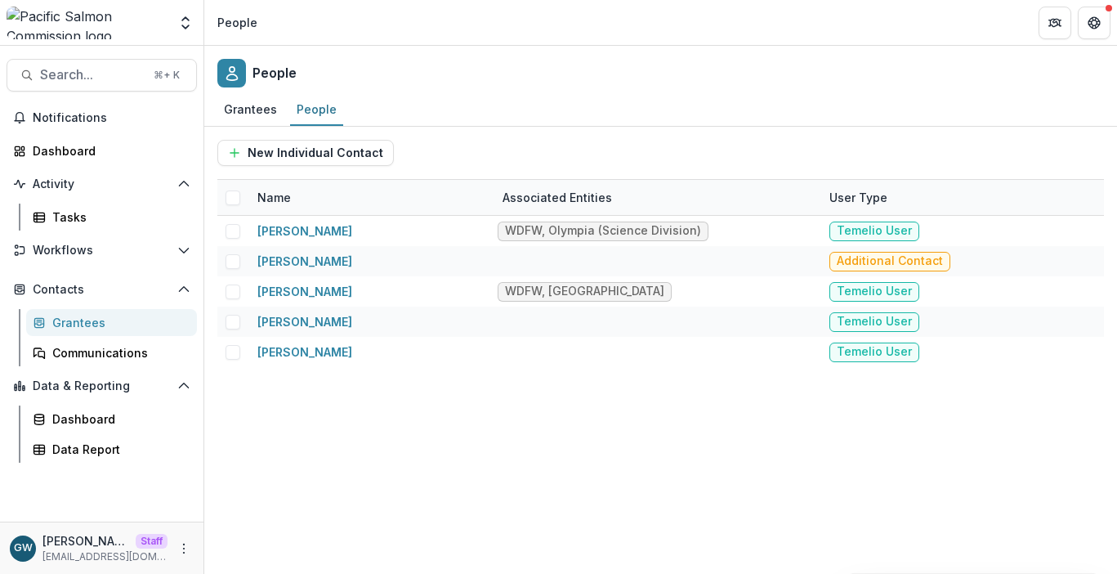
click at [80, 316] on div "Grantees" at bounding box center [118, 322] width 132 height 17
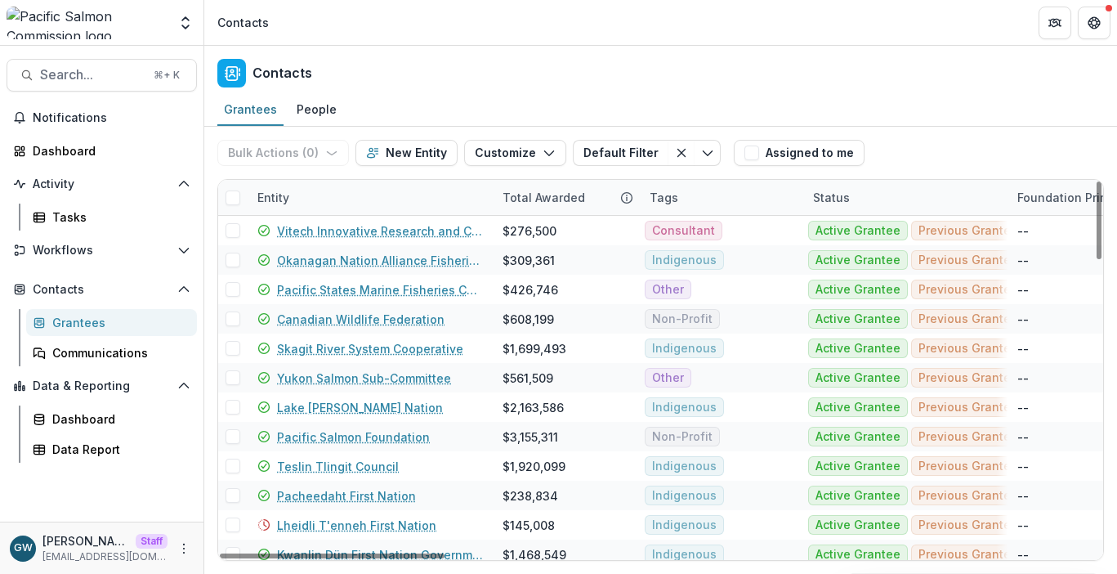
click at [303, 194] on div "Entity" at bounding box center [370, 197] width 245 height 35
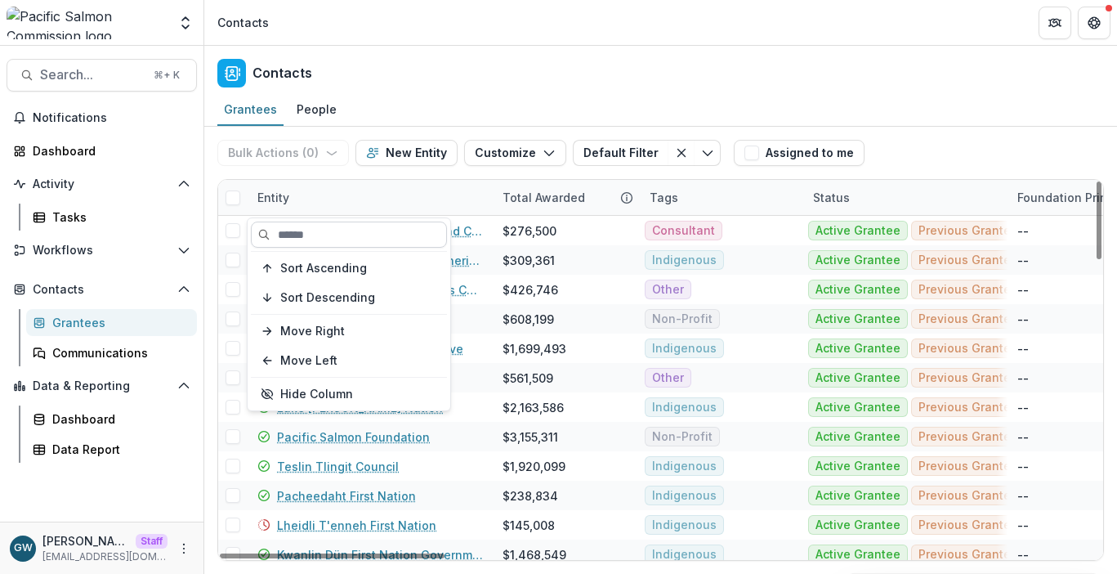
click at [313, 228] on input at bounding box center [349, 234] width 196 height 26
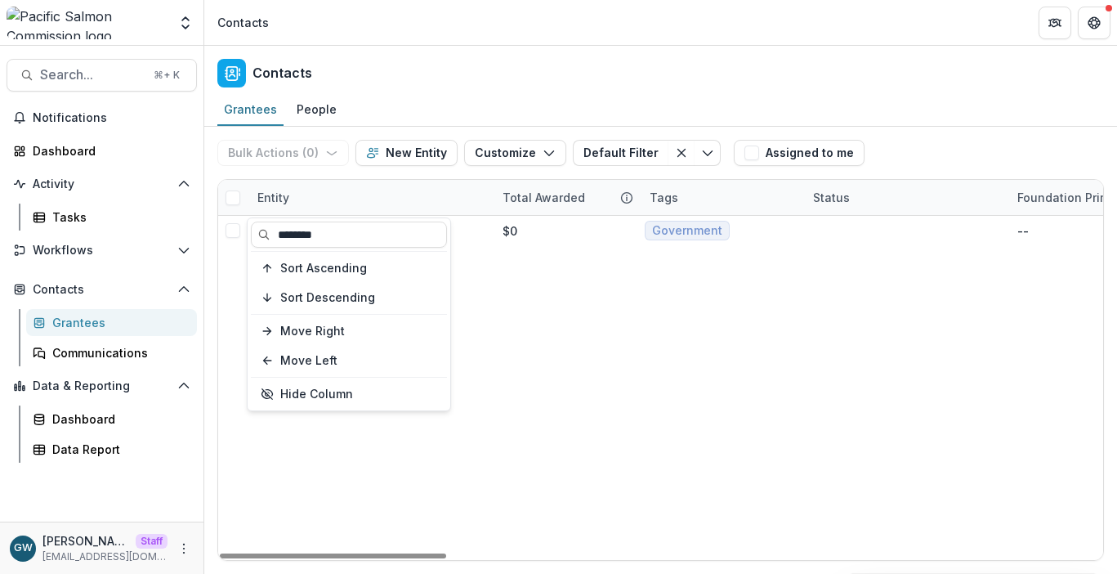
type input "********"
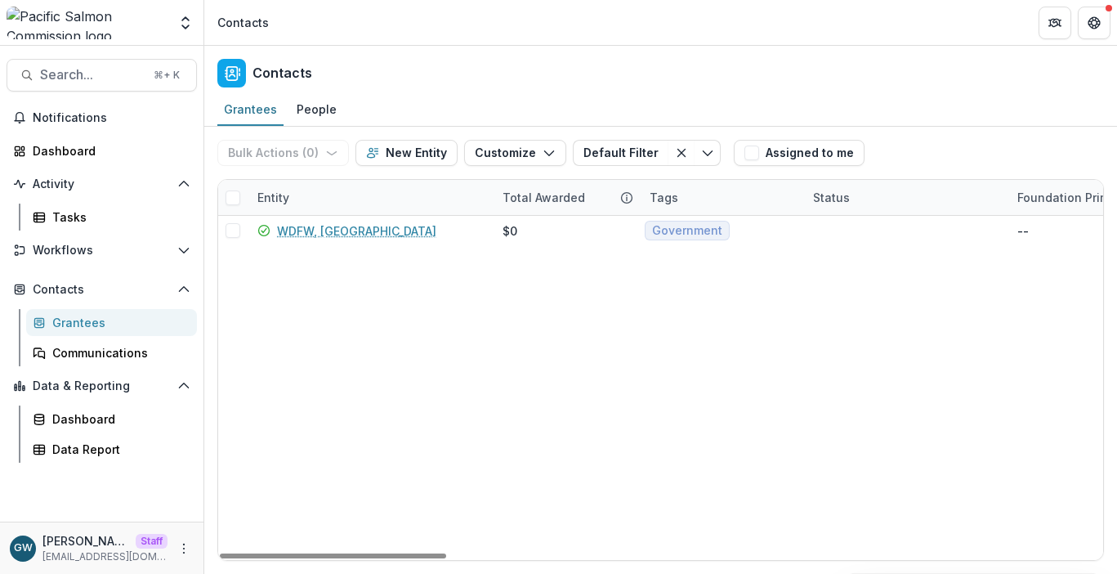
click at [951, 130] on div "Bulk Actions ( 0 ) Send Email Create Proposals Create Tasks New Entity Customiz…" at bounding box center [660, 153] width 887 height 52
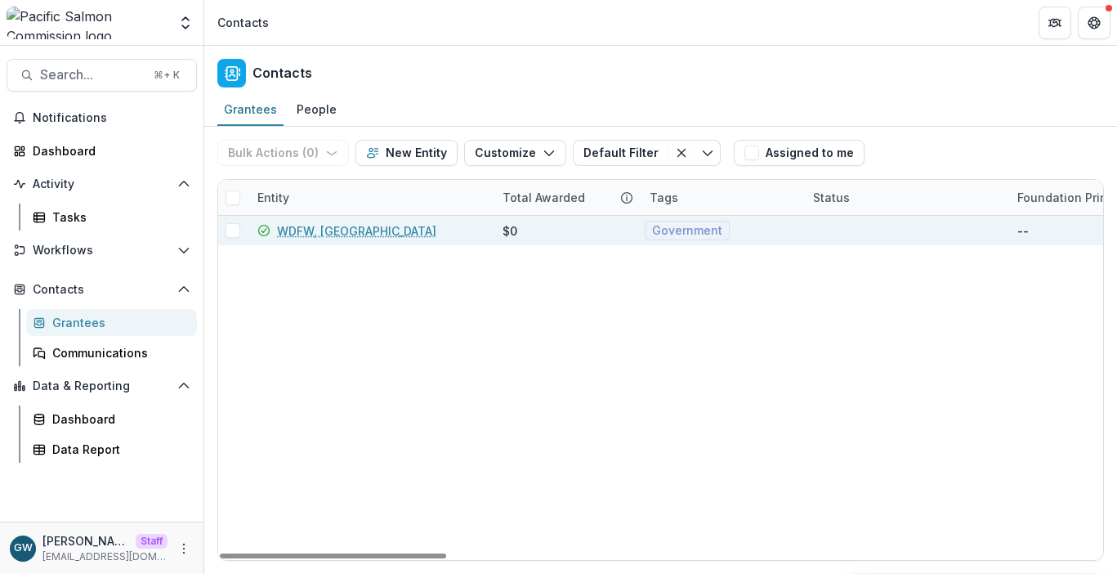
click at [348, 229] on link "WDFW, [GEOGRAPHIC_DATA]" at bounding box center [356, 230] width 159 height 17
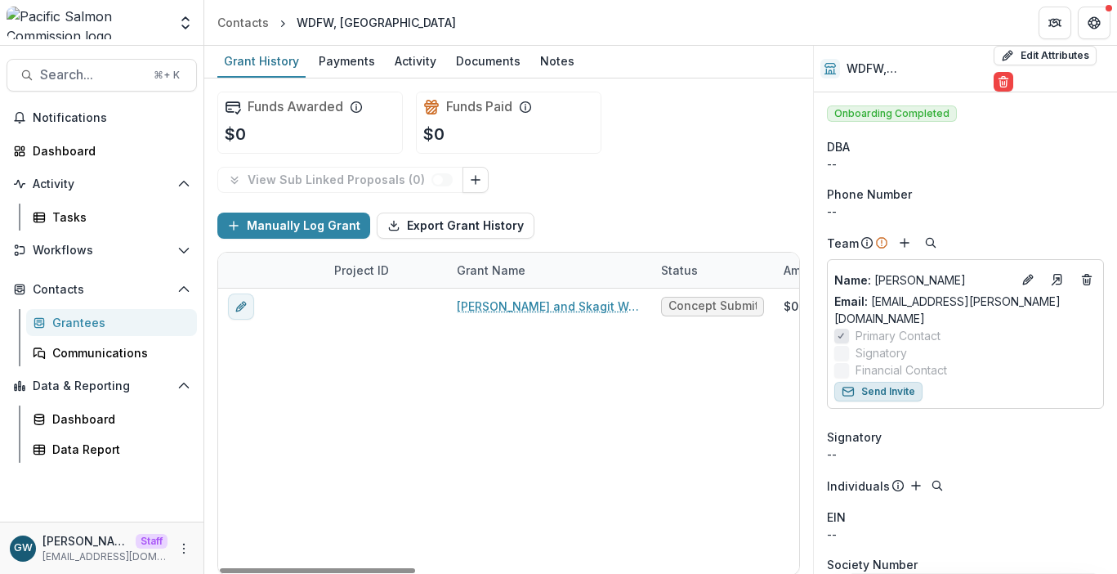
click at [897, 382] on button "Send Invite" at bounding box center [878, 392] width 88 height 20
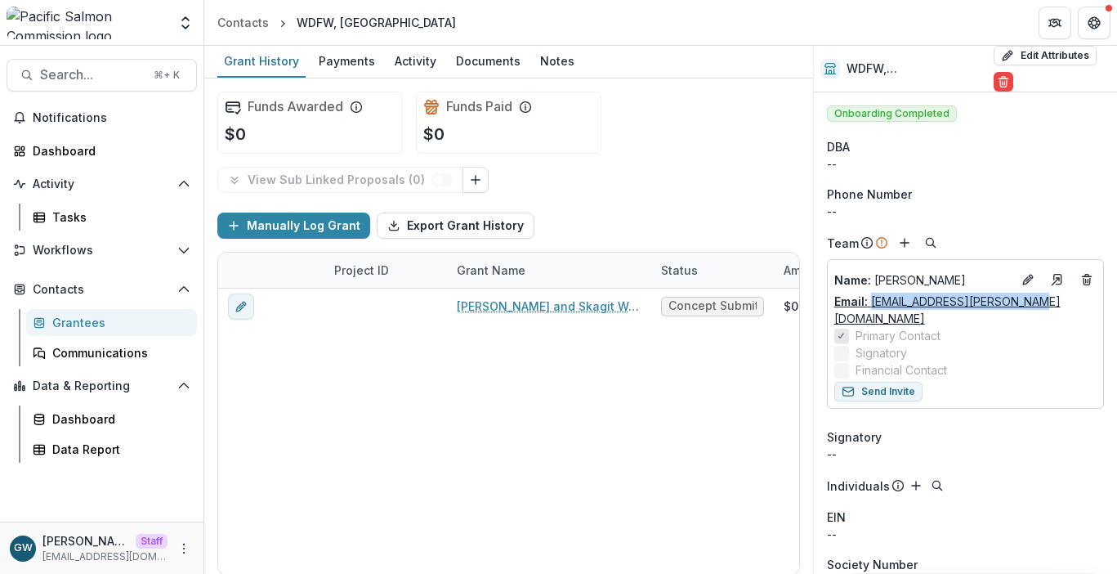
drag, startPoint x: 1051, startPoint y: 286, endPoint x: 873, endPoint y: 293, distance: 178.3
click at [873, 293] on div "Email: [EMAIL_ADDRESS][PERSON_NAME][DOMAIN_NAME]" at bounding box center [965, 310] width 262 height 34
copy link "[EMAIL_ADDRESS][PERSON_NAME][DOMAIN_NAME]"
